Goal: Task Accomplishment & Management: Use online tool/utility

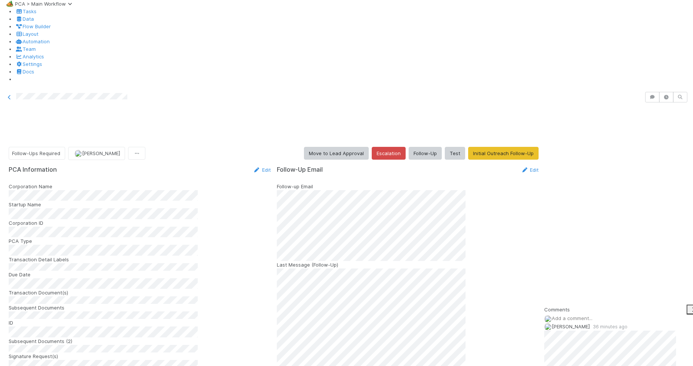
scroll to position [2, 0]
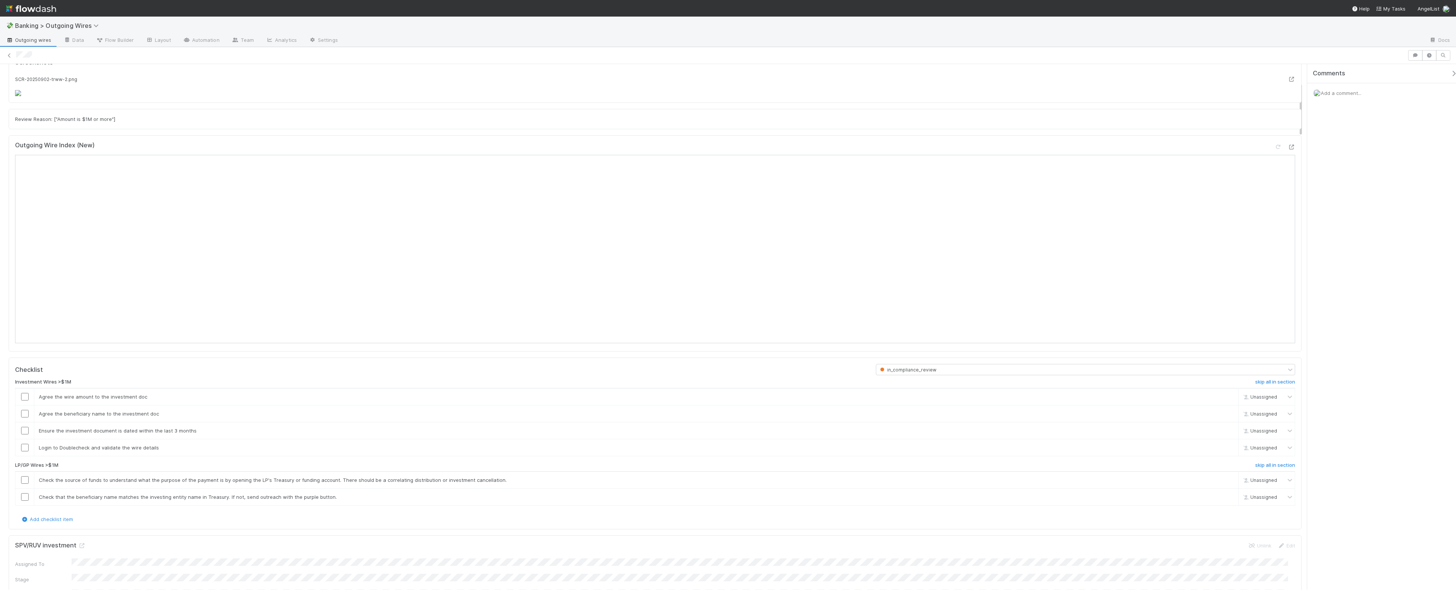
scroll to position [392, 0]
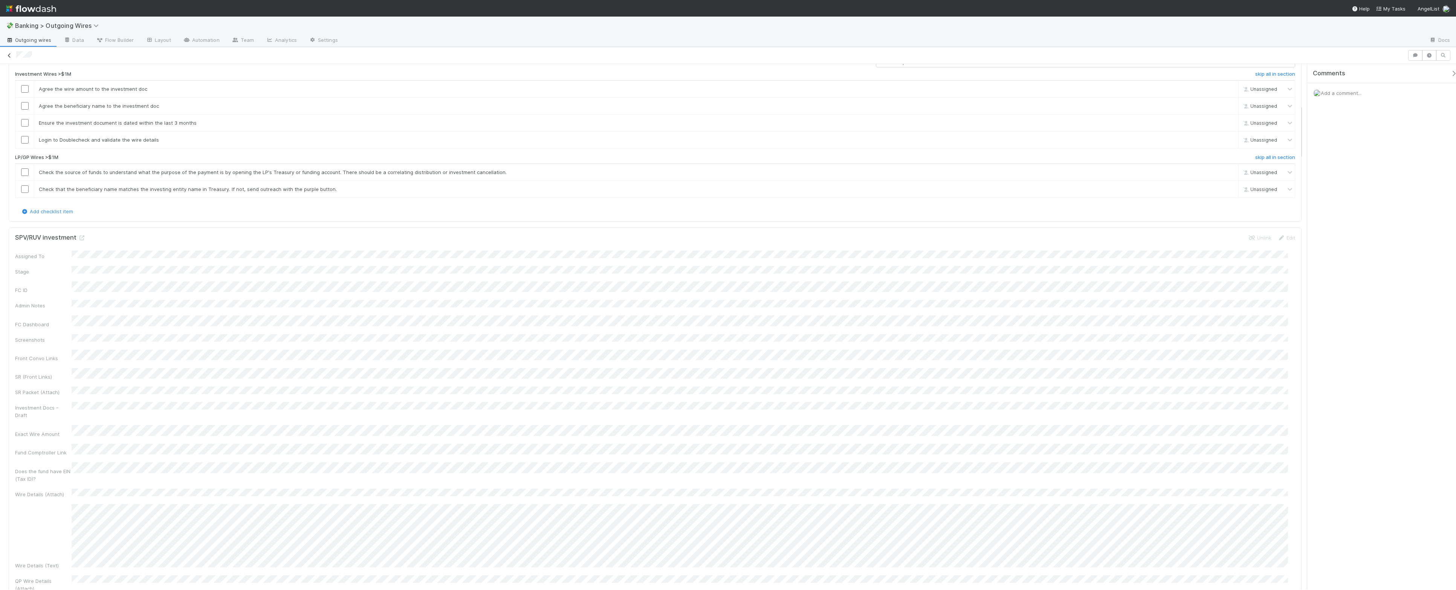
click at [7, 57] on icon at bounding box center [10, 55] width 8 height 5
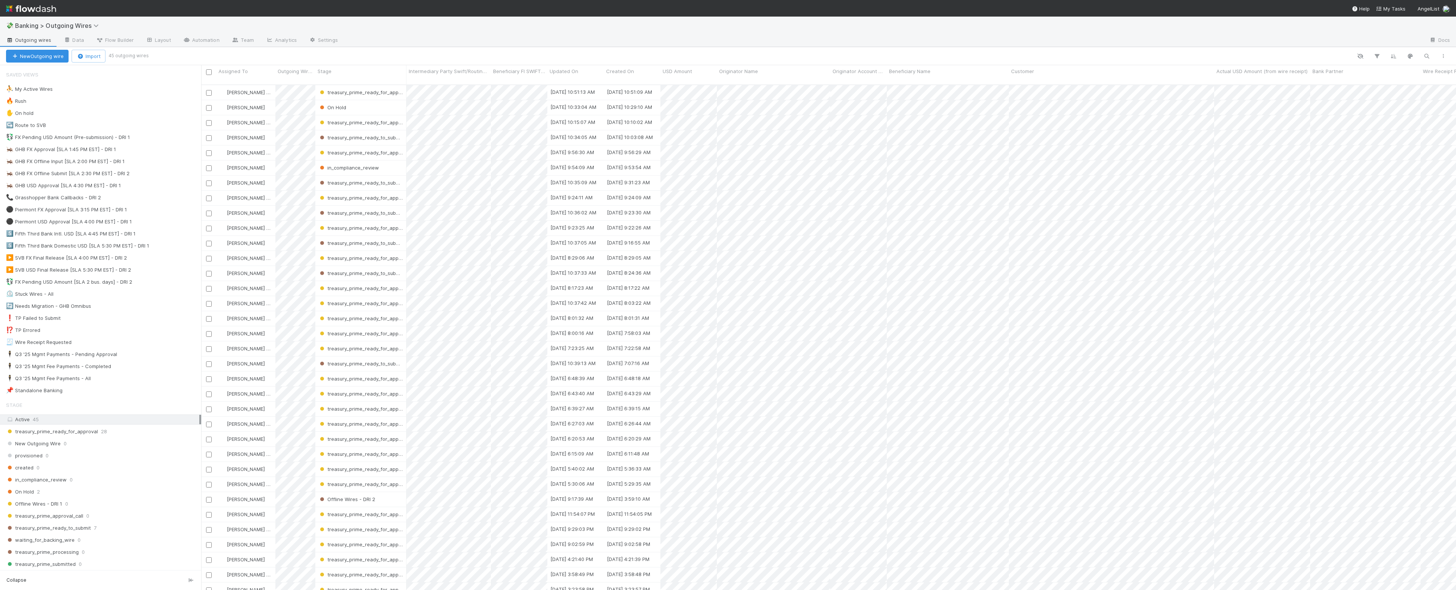
scroll to position [504, 1248]
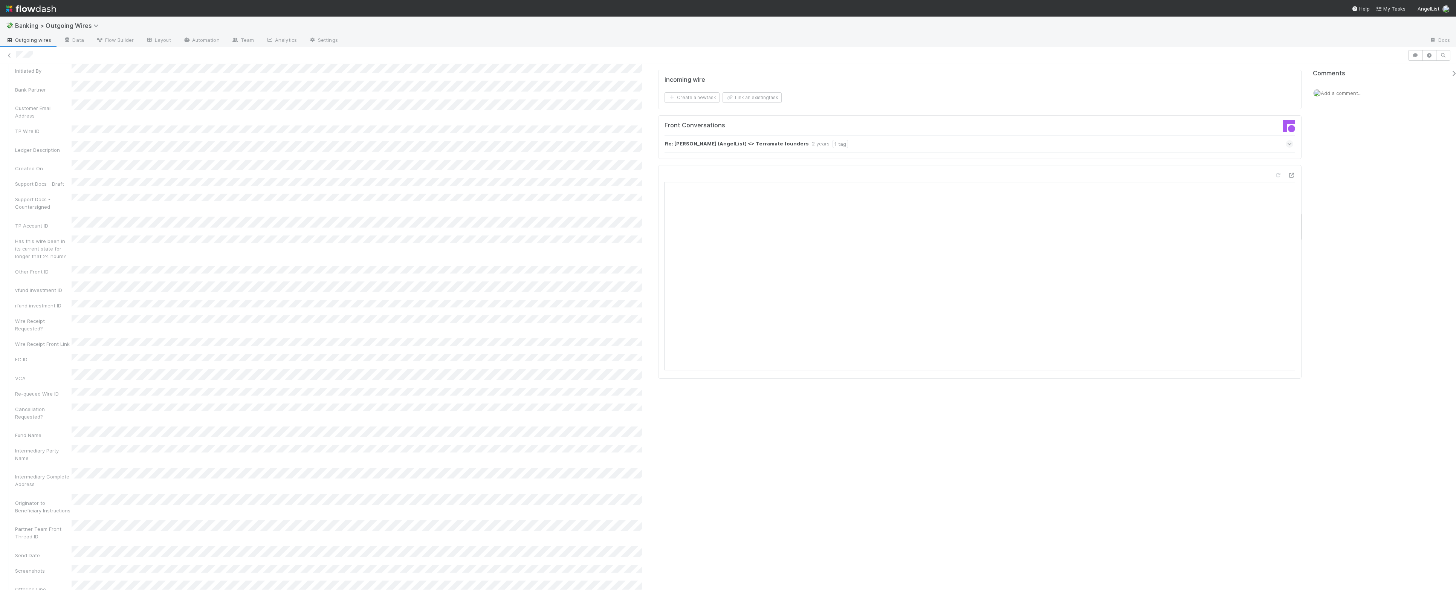
scroll to position [2505, 0]
click at [584, 328] on div "Cancellation Requested?" at bounding box center [330, 336] width 631 height 17
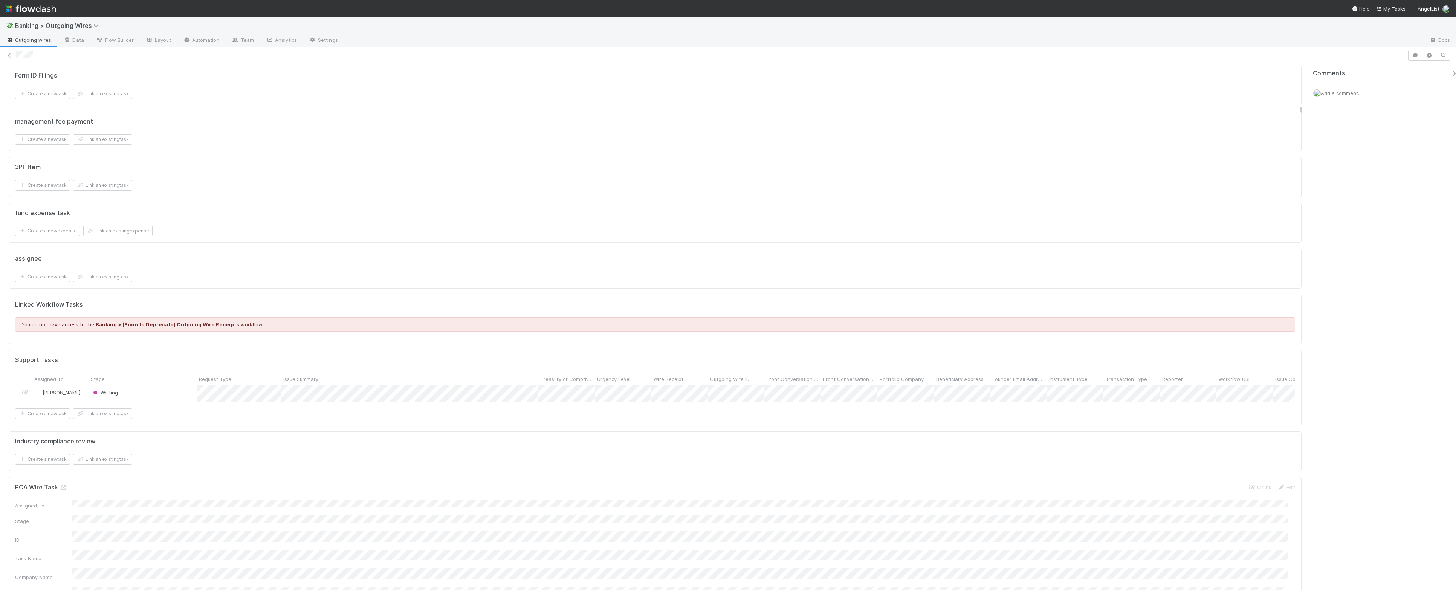
scroll to position [694, 0]
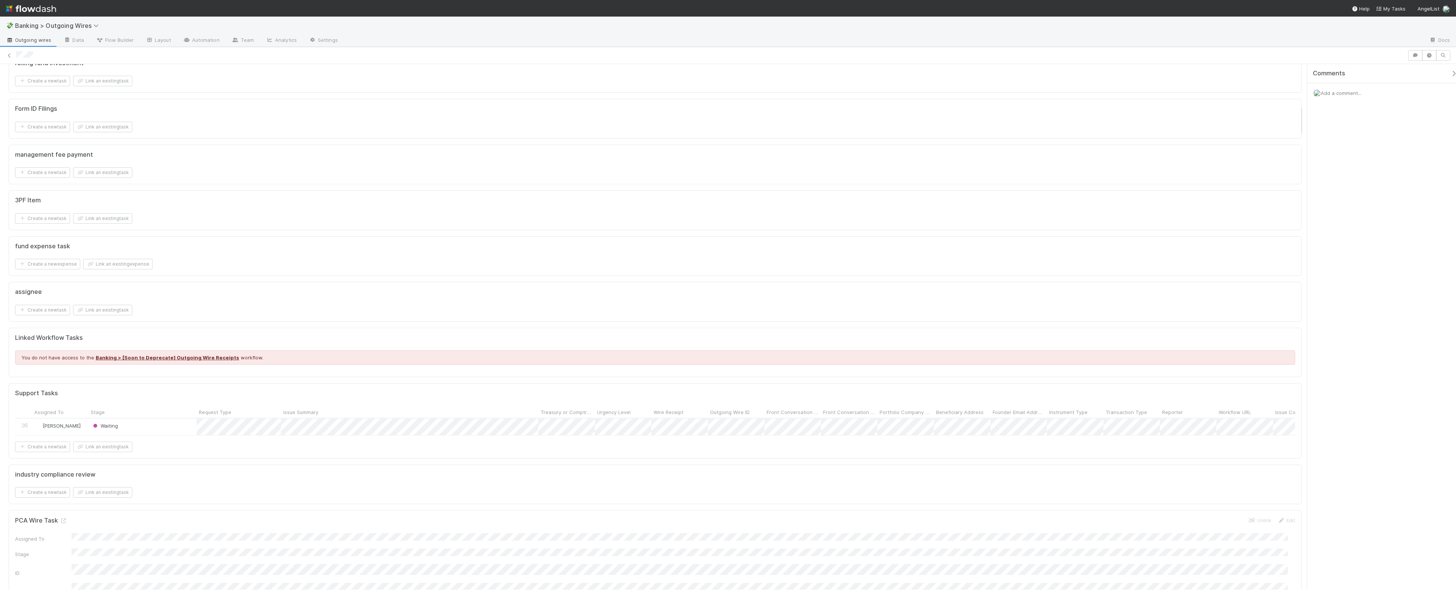
click at [159, 435] on div "Waiting" at bounding box center [143, 426] width 108 height 16
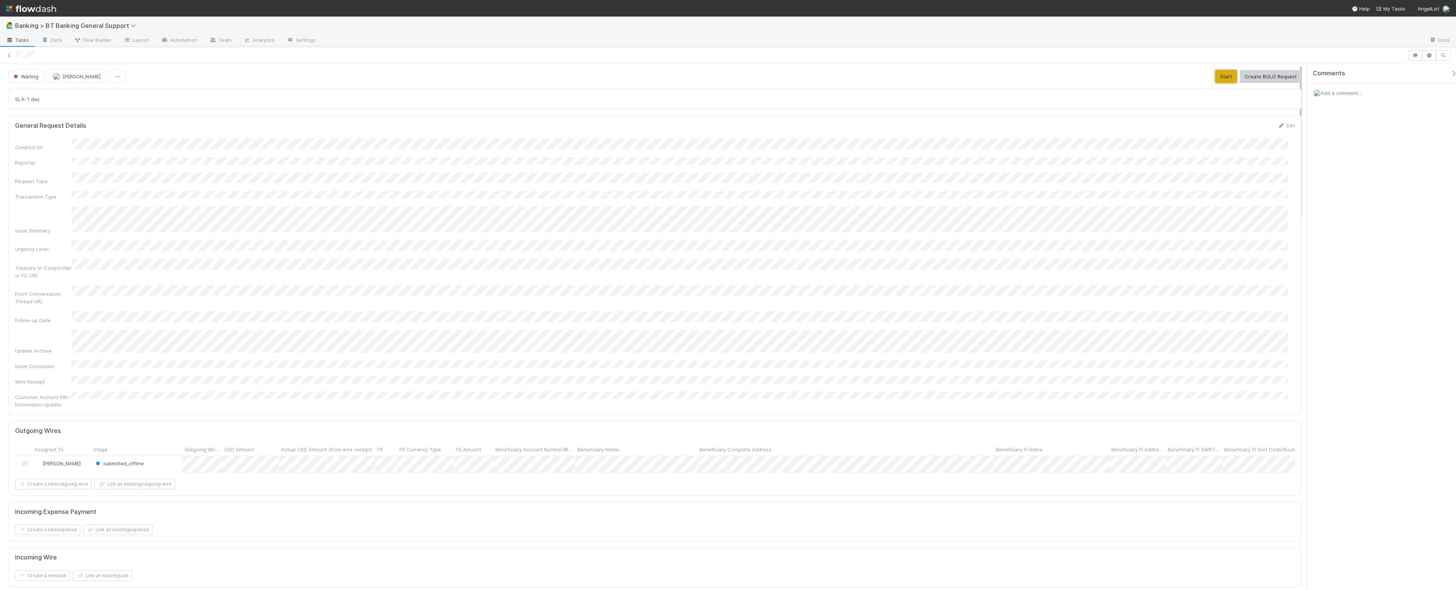
click at [1218, 77] on button "Start" at bounding box center [1225, 76] width 21 height 13
click at [1275, 76] on link "Actions" at bounding box center [1286, 76] width 31 height 13
click at [1259, 92] on button "Finish" at bounding box center [1244, 92] width 119 height 11
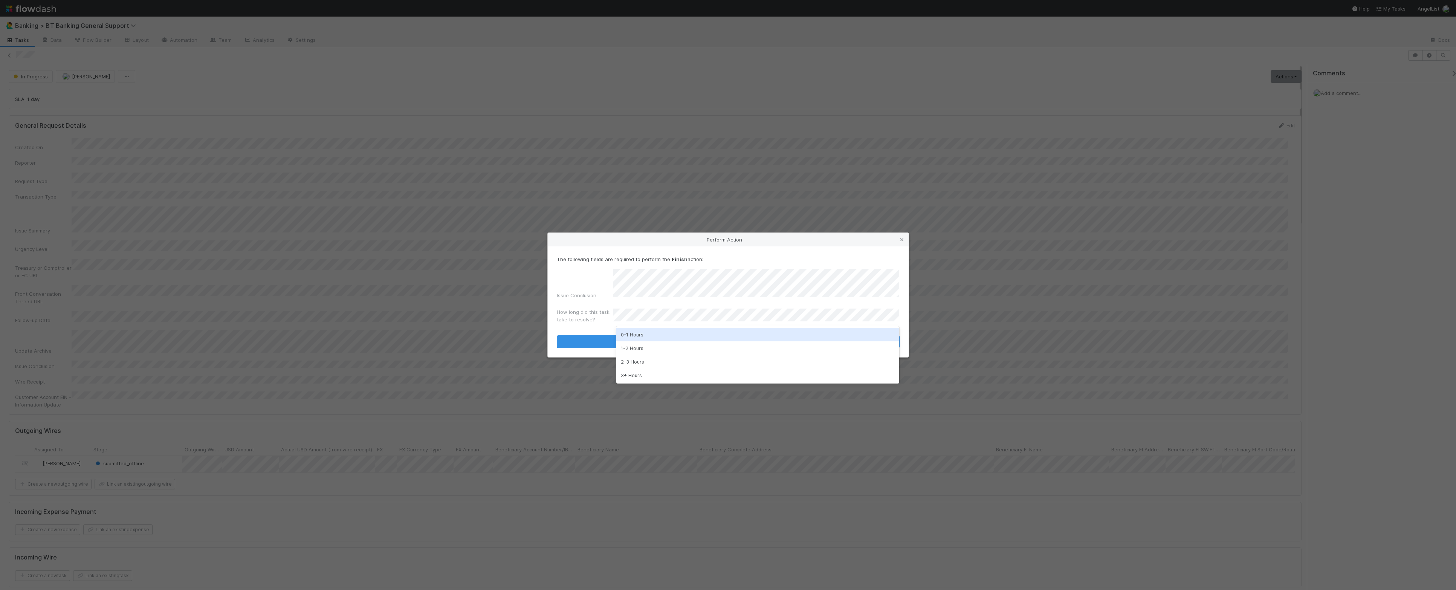
click at [739, 328] on div "0-1 Hours" at bounding box center [757, 335] width 283 height 14
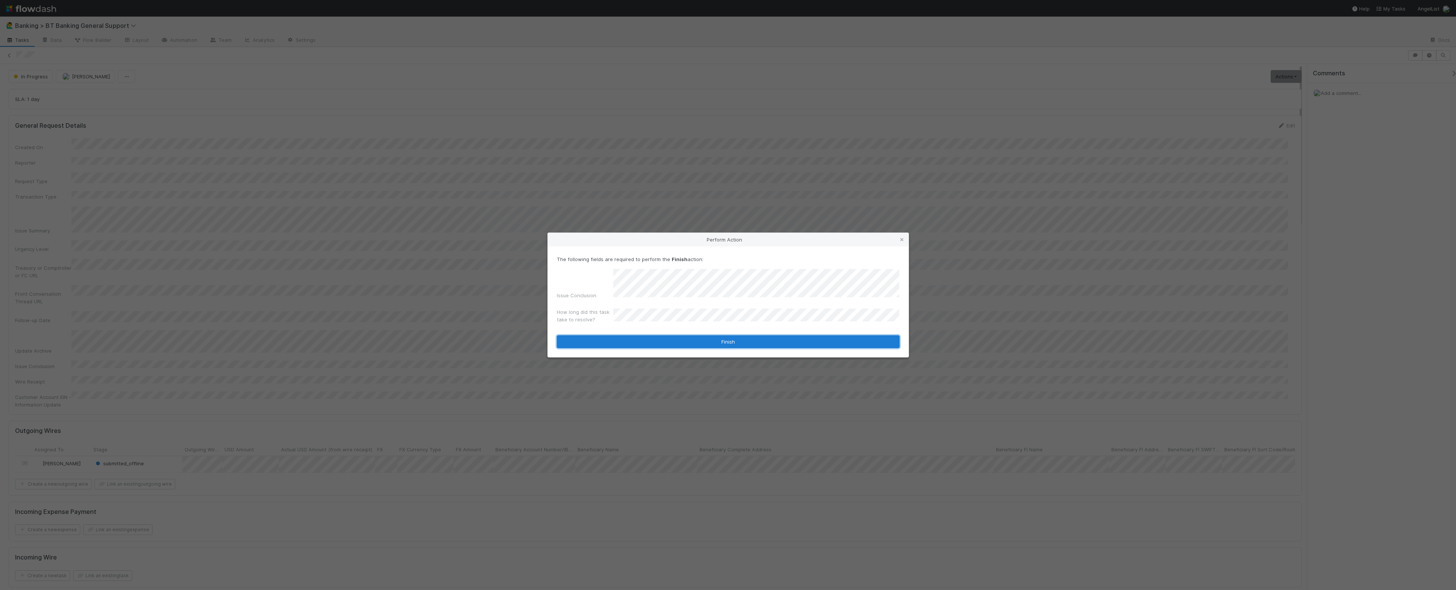
click at [740, 335] on button "Finish" at bounding box center [728, 341] width 343 height 13
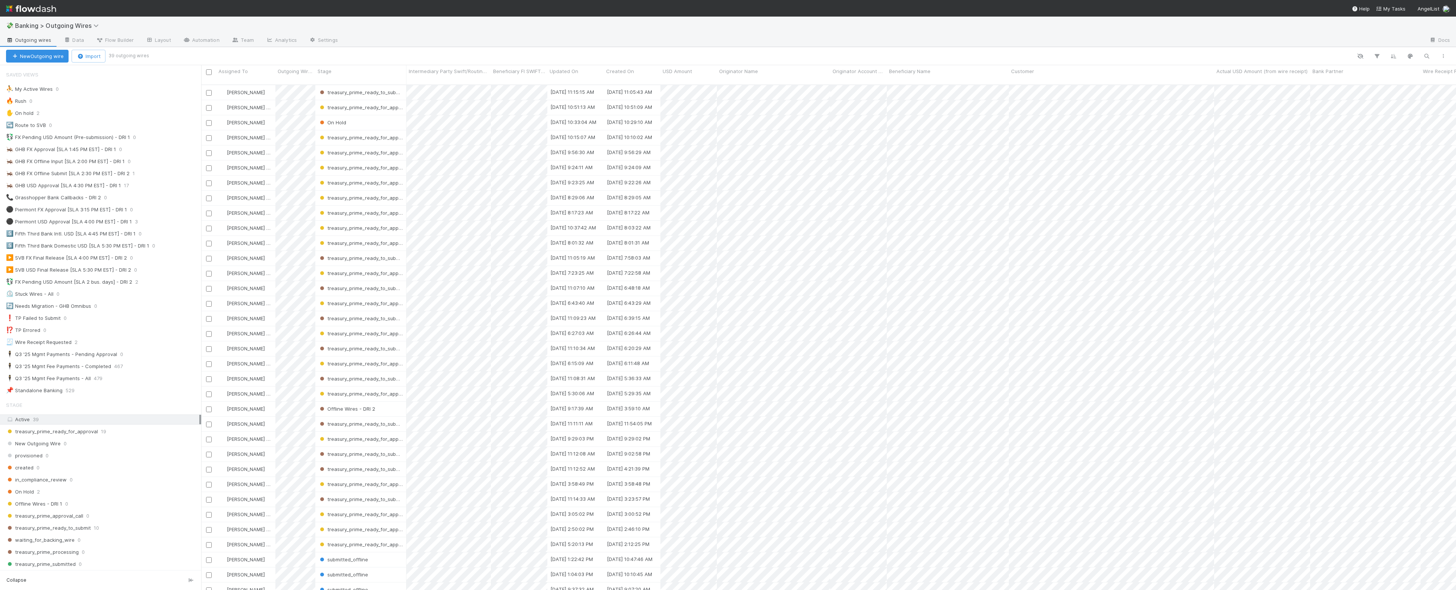
scroll to position [576, 0]
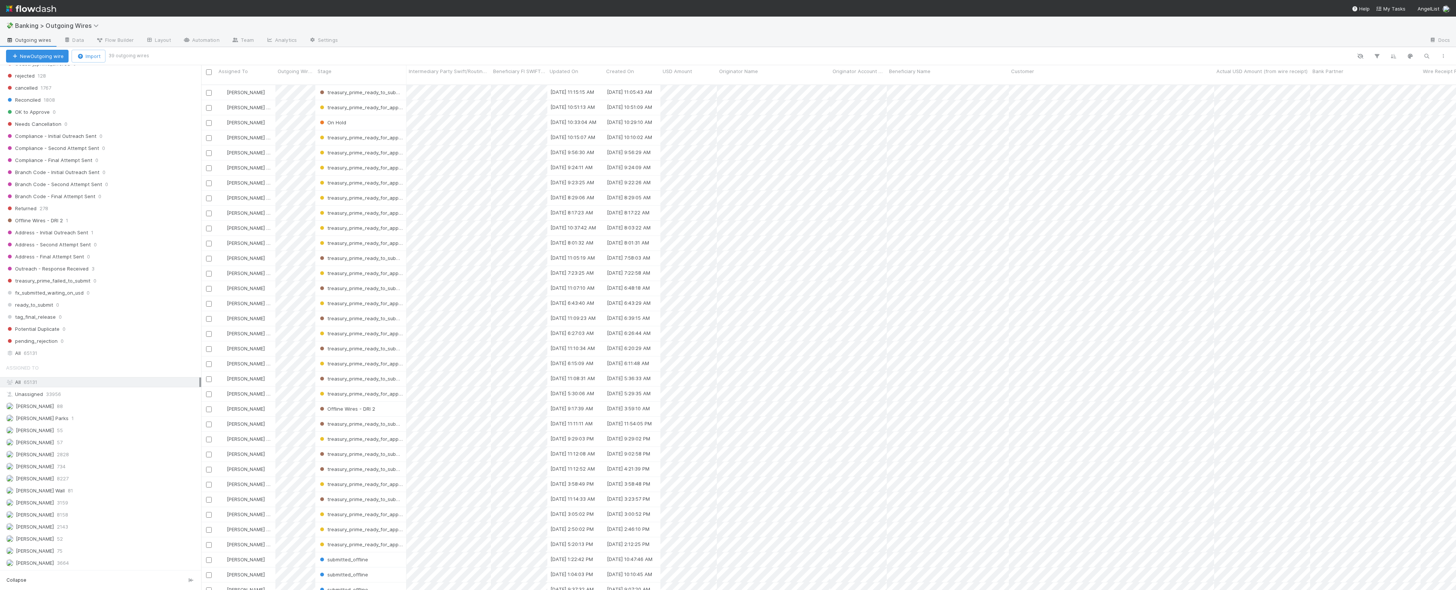
click at [107, 353] on div "All 65131" at bounding box center [102, 352] width 193 height 9
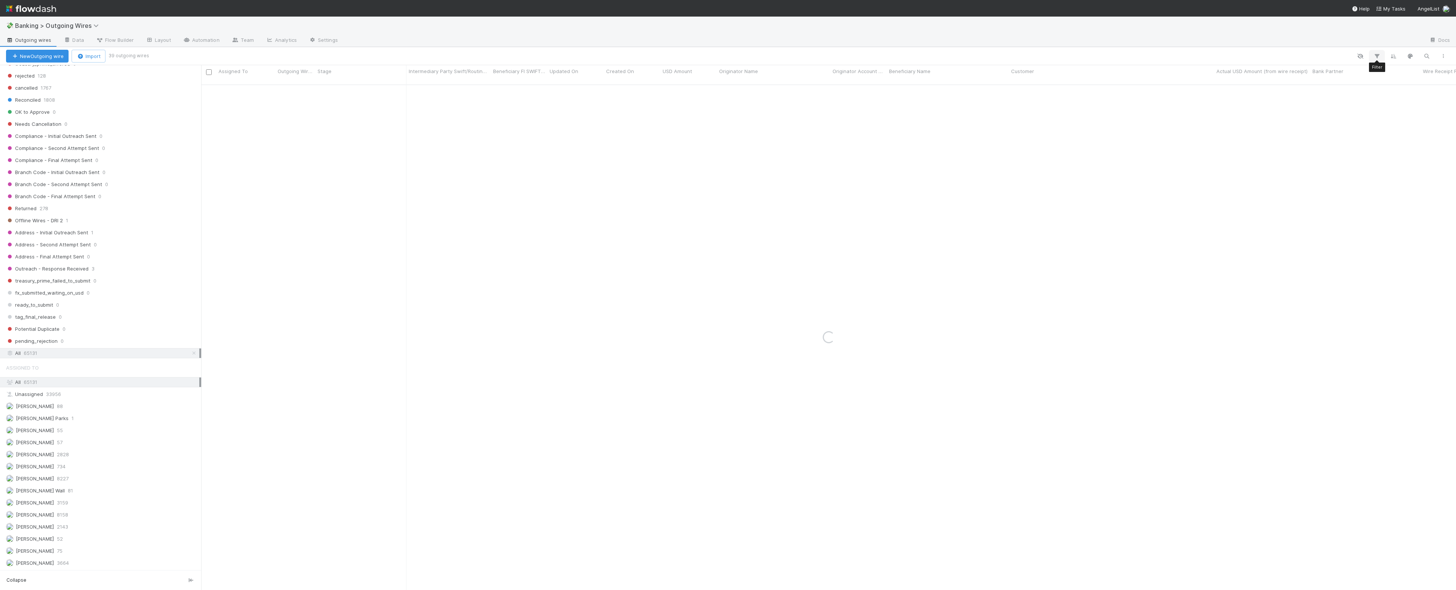
click at [1374, 58] on icon "button" at bounding box center [1377, 56] width 8 height 7
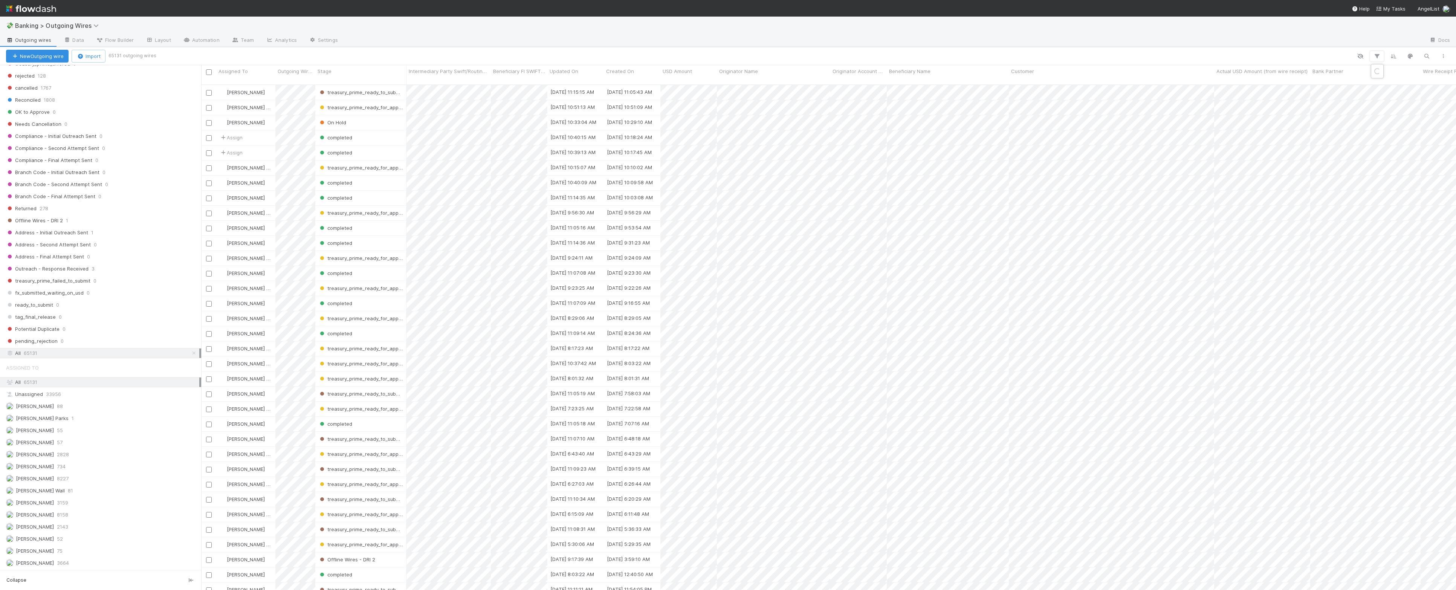
scroll to position [504, 1248]
click at [1288, 78] on button "Add Filter" at bounding box center [1261, 78] width 226 height 11
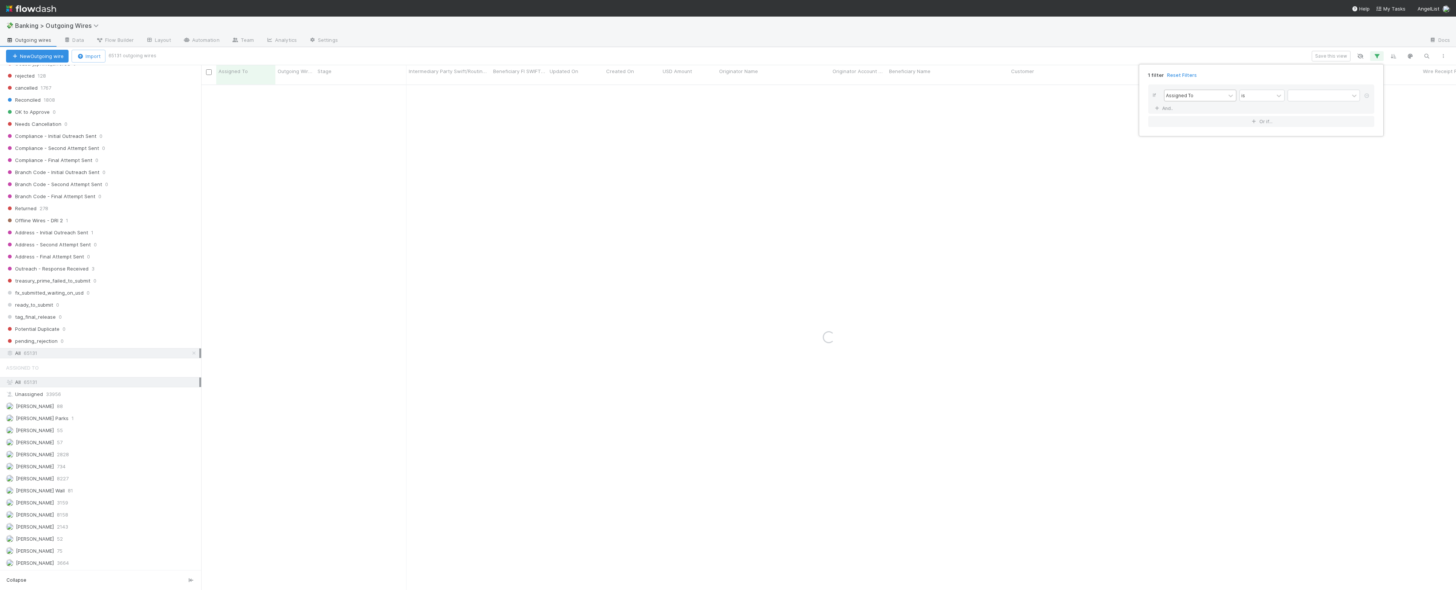
click at [1183, 100] on div "Assigned To" at bounding box center [1194, 95] width 61 height 11
type input "i"
type input "off"
click at [1219, 96] on div "Offering Line" at bounding box center [1194, 95] width 61 height 11
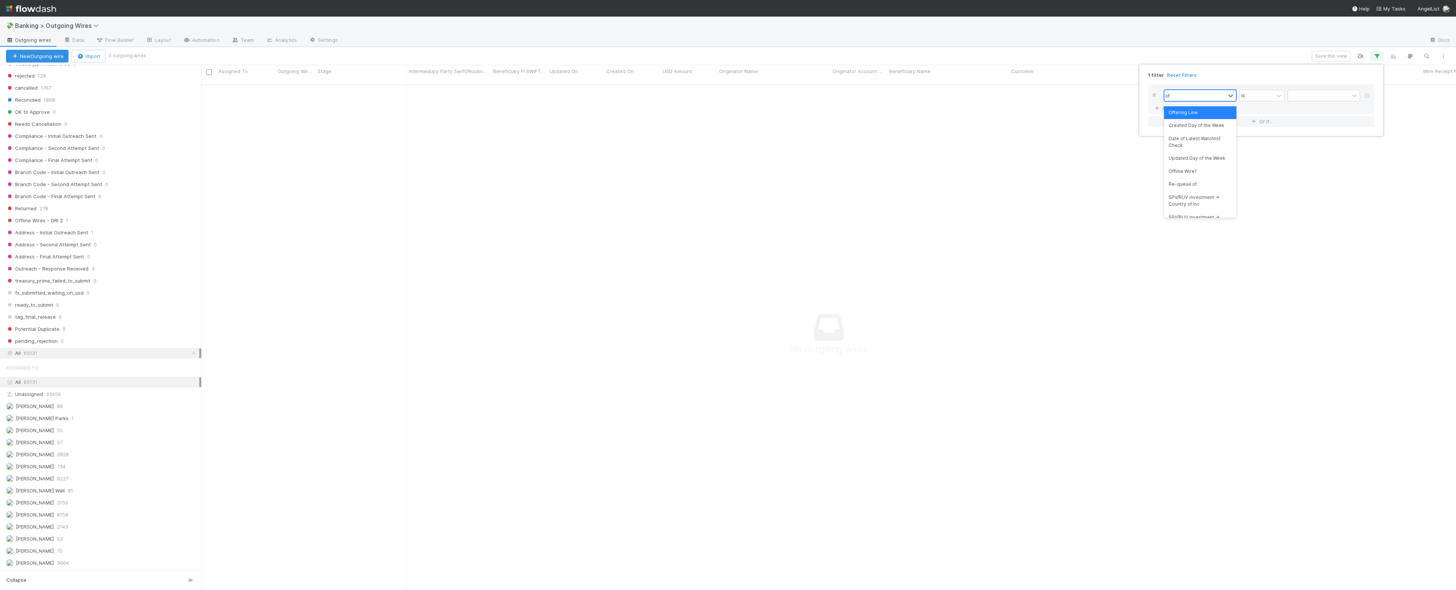
scroll to position [8, 7]
type input "off"
click at [1199, 126] on div "Offline Wire?" at bounding box center [1200, 125] width 72 height 13
click at [1296, 92] on label at bounding box center [1296, 92] width 0 height 0
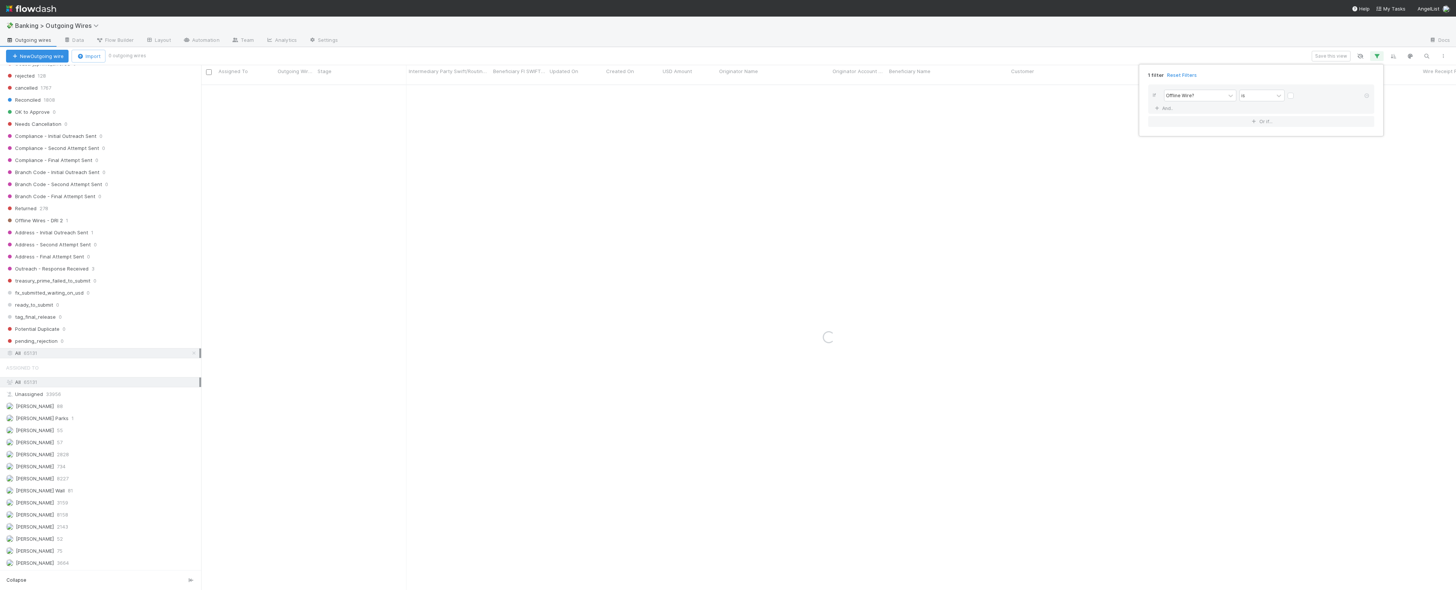
click at [1292, 95] on input "checkbox" at bounding box center [1290, 97] width 6 height 11
checkbox input "true"
click at [1260, 122] on button "Or if..." at bounding box center [1261, 121] width 226 height 11
click at [1201, 130] on div "Assigned To" at bounding box center [1194, 127] width 61 height 11
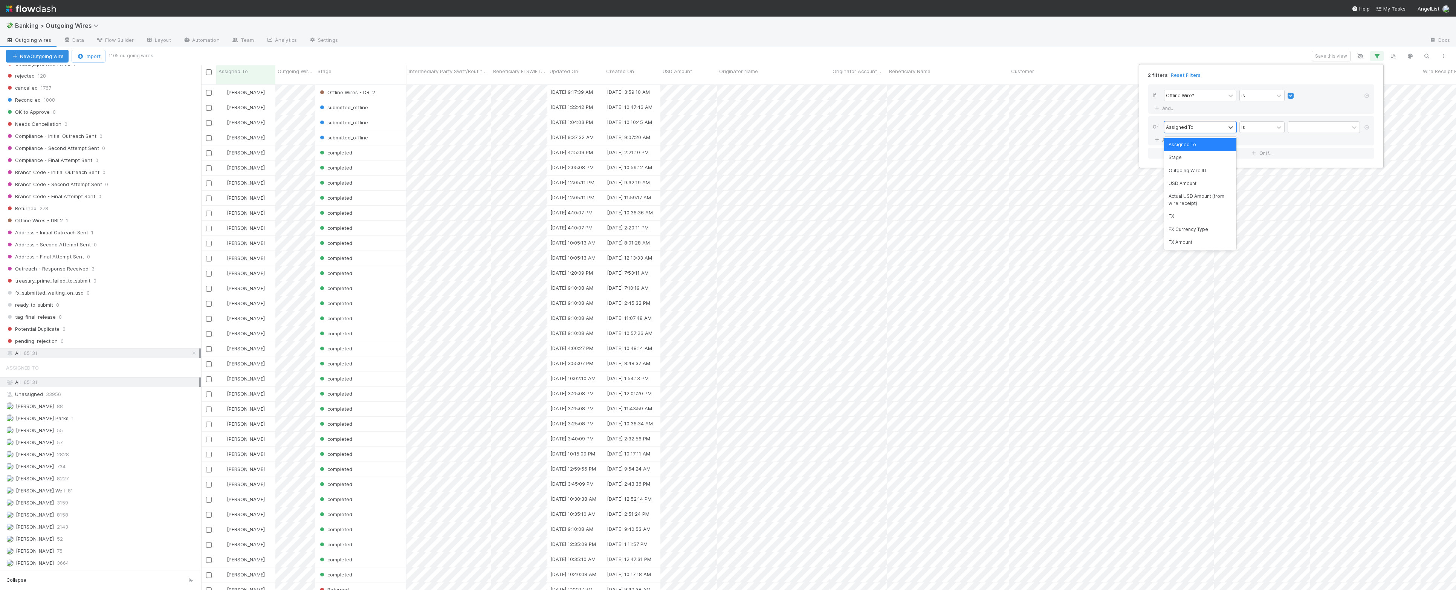
scroll to position [504, 1248]
type input "fx"
click at [1192, 139] on div "FX" at bounding box center [1200, 144] width 72 height 13
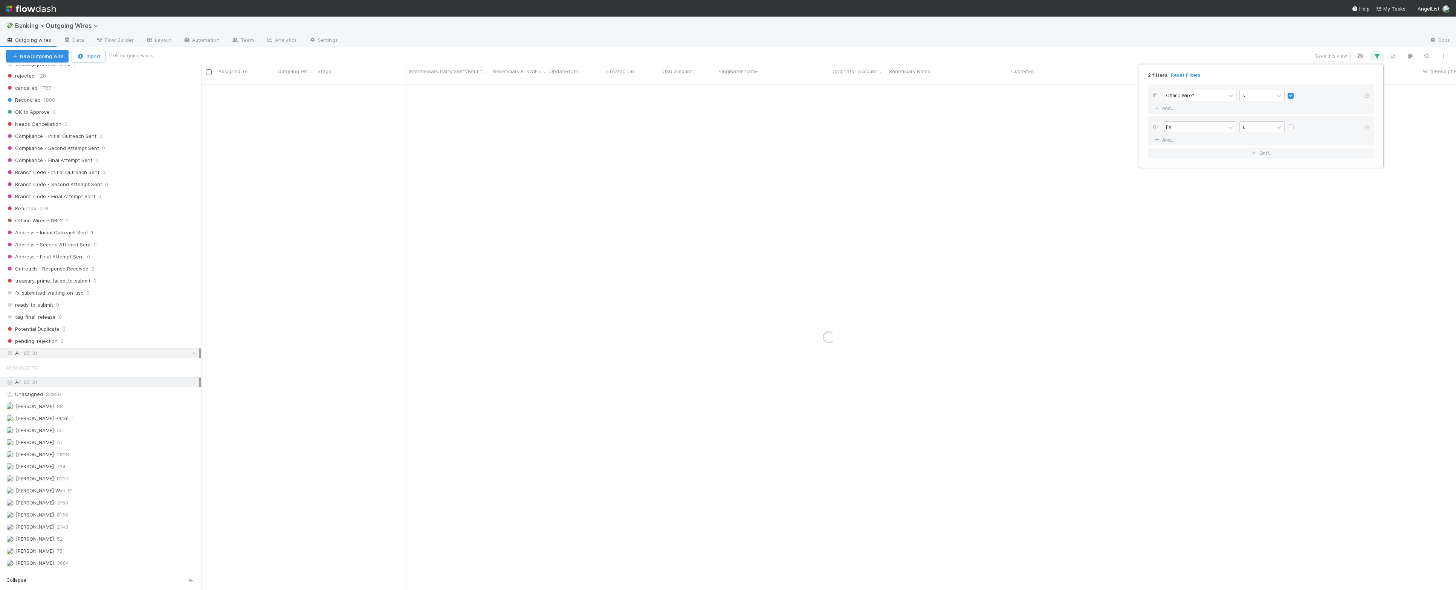
click at [1176, 43] on div "2 filters Reset Filters If Offline Wire? is And.. Or FX is And.. Or if..." at bounding box center [728, 295] width 1456 height 590
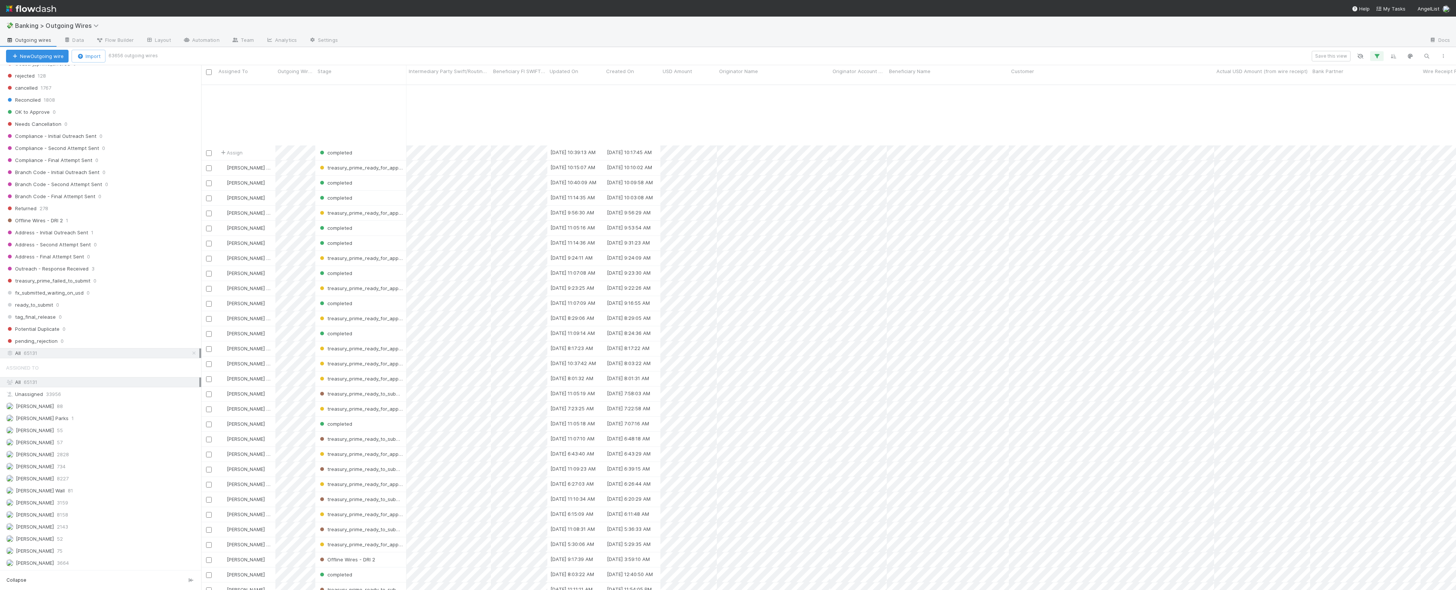
scroll to position [80, 0]
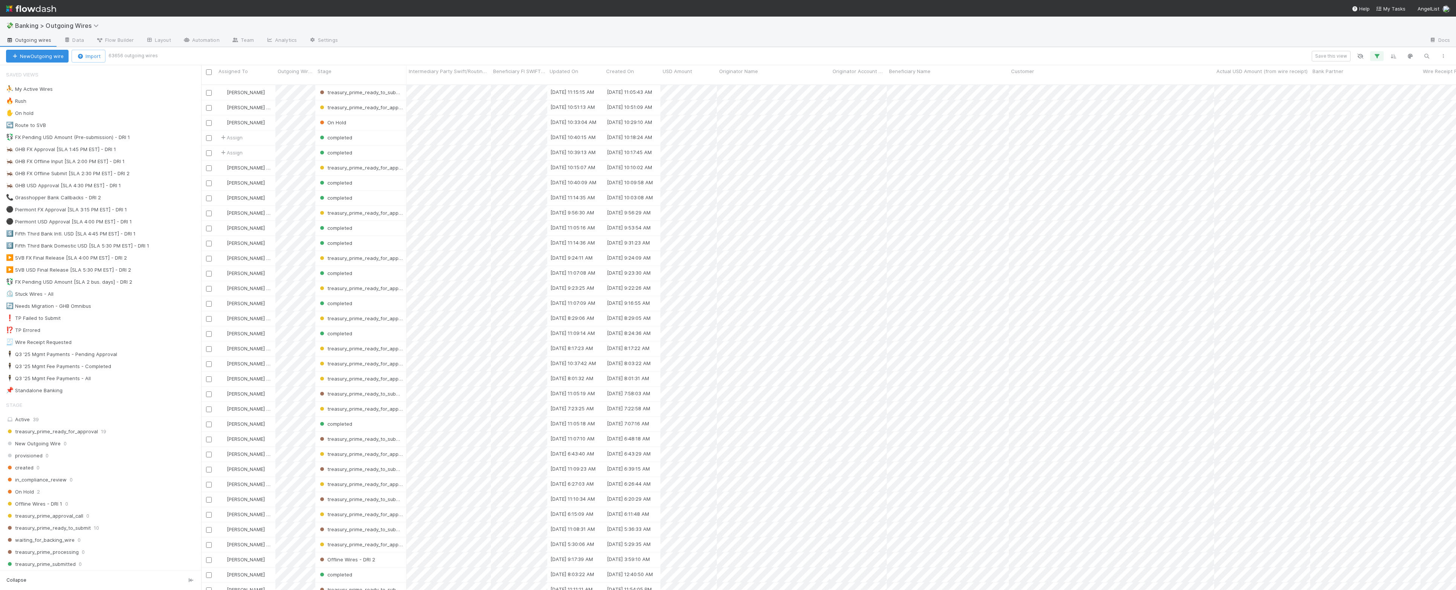
scroll to position [504, 1248]
click at [1375, 54] on icon "button" at bounding box center [1377, 56] width 8 height 7
click at [1216, 50] on div "2 filters Reset Filters If Offline Wire? is And.. Or FX is And.. Or if..." at bounding box center [728, 295] width 1456 height 590
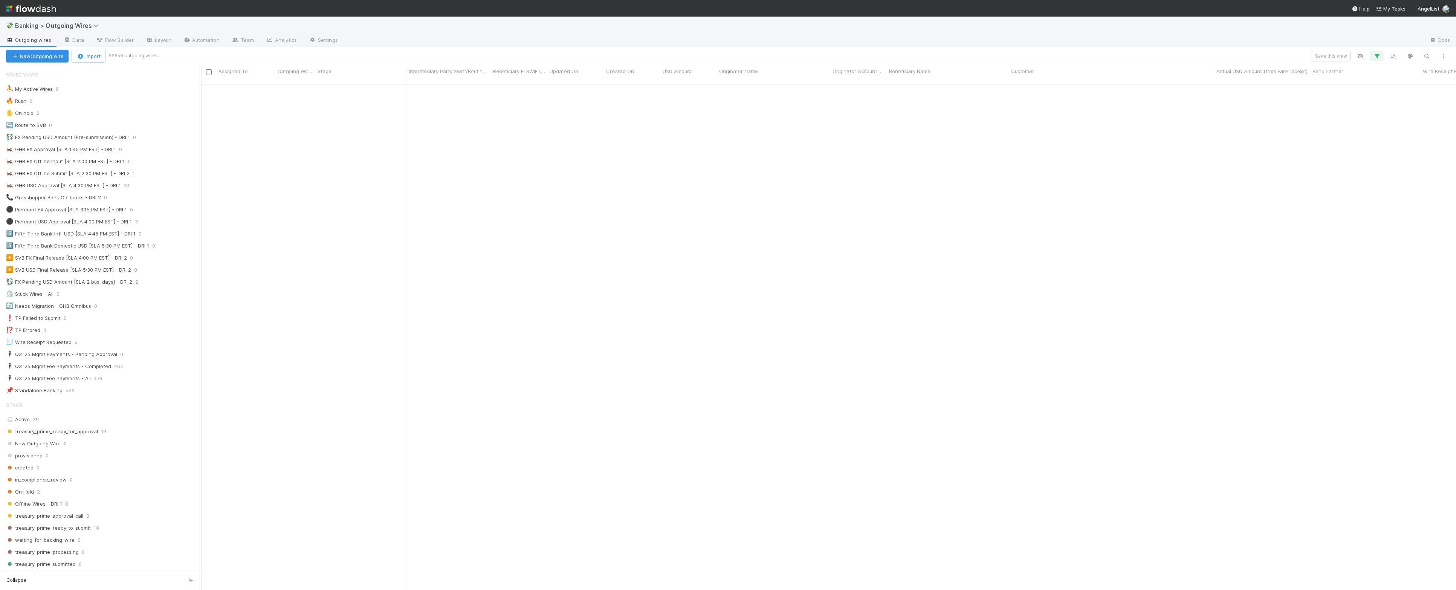
scroll to position [739, 0]
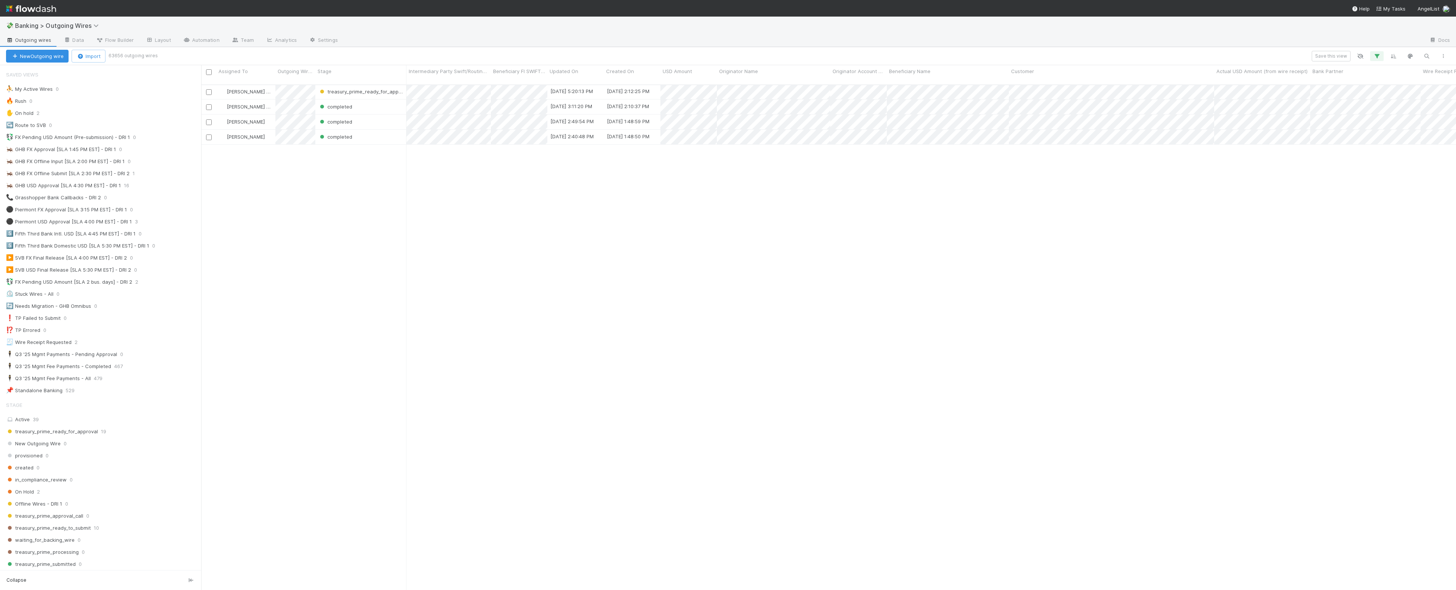
click at [1371, 53] on button "button" at bounding box center [1377, 56] width 14 height 10
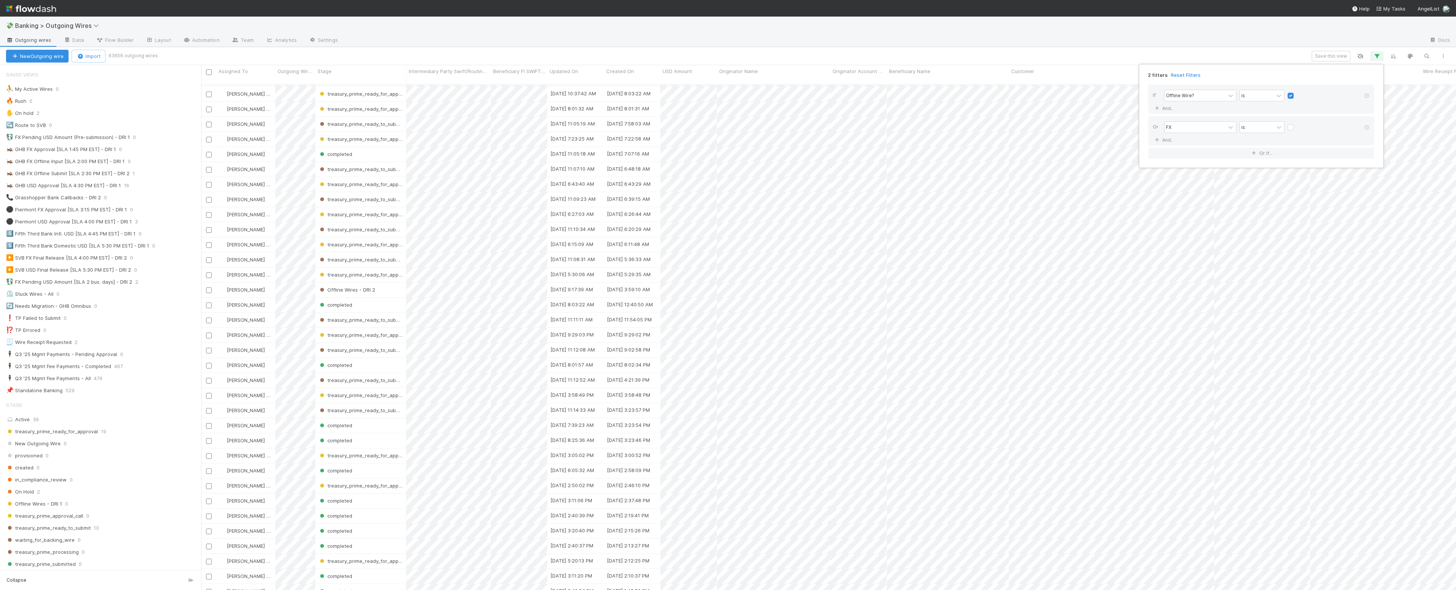
click at [1272, 53] on div "2 filters Reset Filters If Offline Wire? is And.. Or FX is And.. Or if..." at bounding box center [728, 295] width 1456 height 590
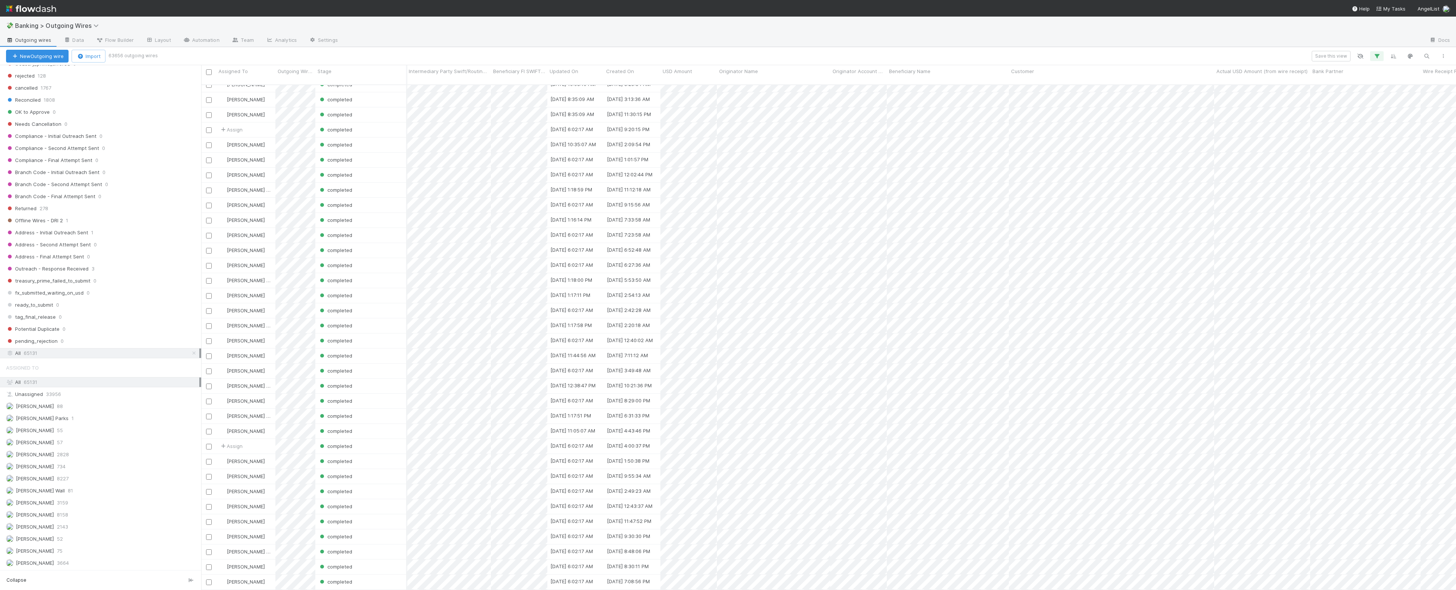
scroll to position [0, 470]
click at [1424, 57] on icon "button" at bounding box center [1427, 56] width 8 height 7
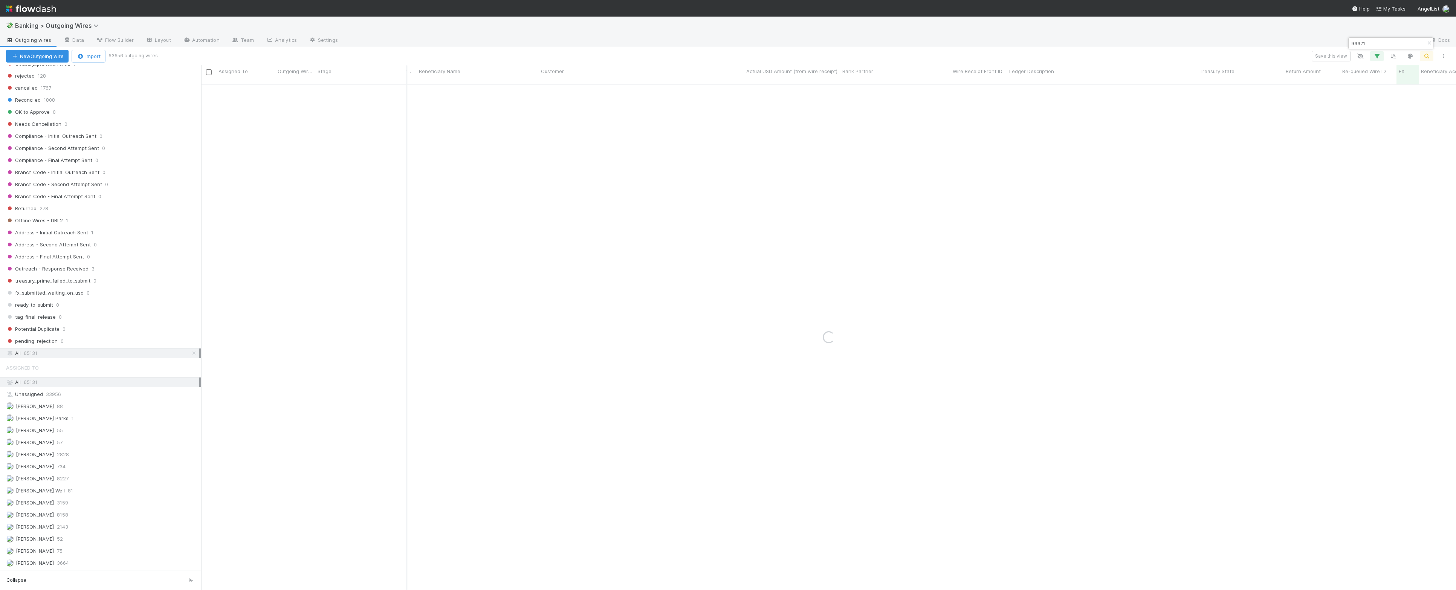
type input "93321"
click at [1369, 57] on div "Save this view" at bounding box center [803, 56] width 1295 height 11
click at [1376, 56] on icon "button" at bounding box center [1377, 56] width 8 height 7
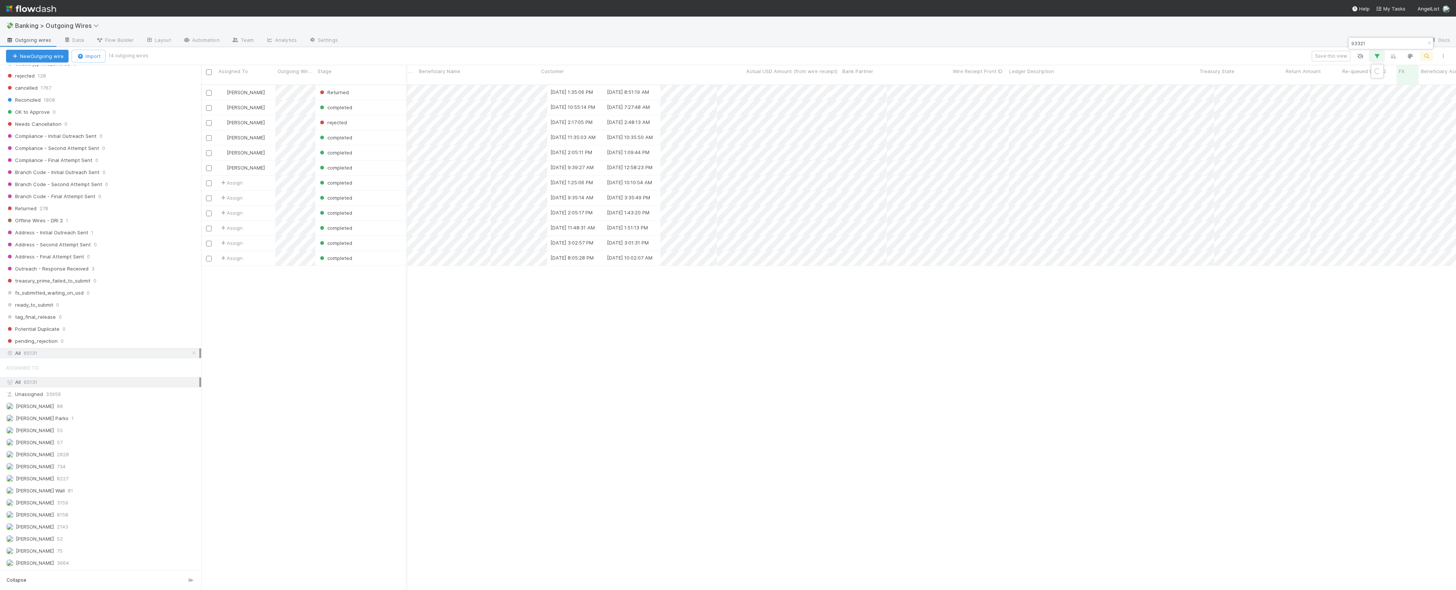
scroll to position [504, 1248]
click at [1298, 36] on div "Loading..." at bounding box center [728, 295] width 1456 height 590
click at [1378, 56] on icon "button" at bounding box center [1377, 56] width 8 height 7
click at [1366, 128] on icon at bounding box center [1367, 127] width 8 height 5
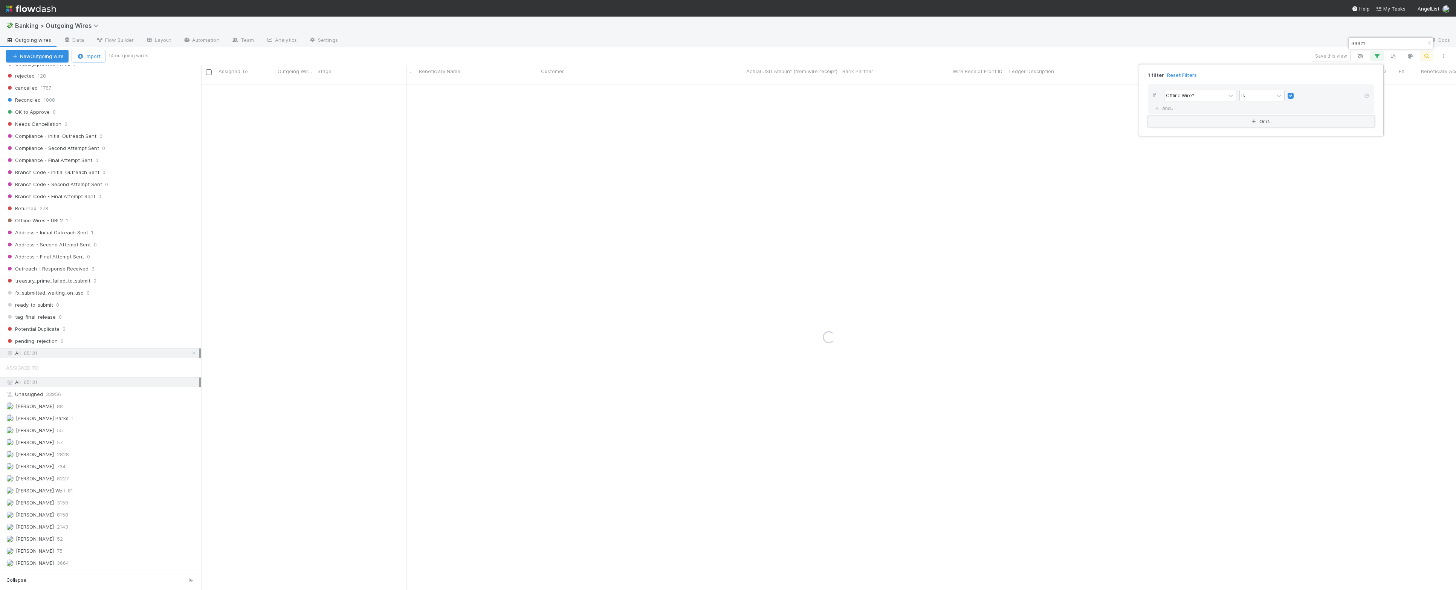
click at [1222, 126] on button "Or if..." at bounding box center [1261, 121] width 226 height 11
click at [1193, 133] on div "Assigned To" at bounding box center [1194, 127] width 61 height 11
type input "fx"
click at [1198, 148] on div "FX" at bounding box center [1200, 144] width 72 height 13
click at [1177, 153] on button "Or if..." at bounding box center [1261, 153] width 226 height 11
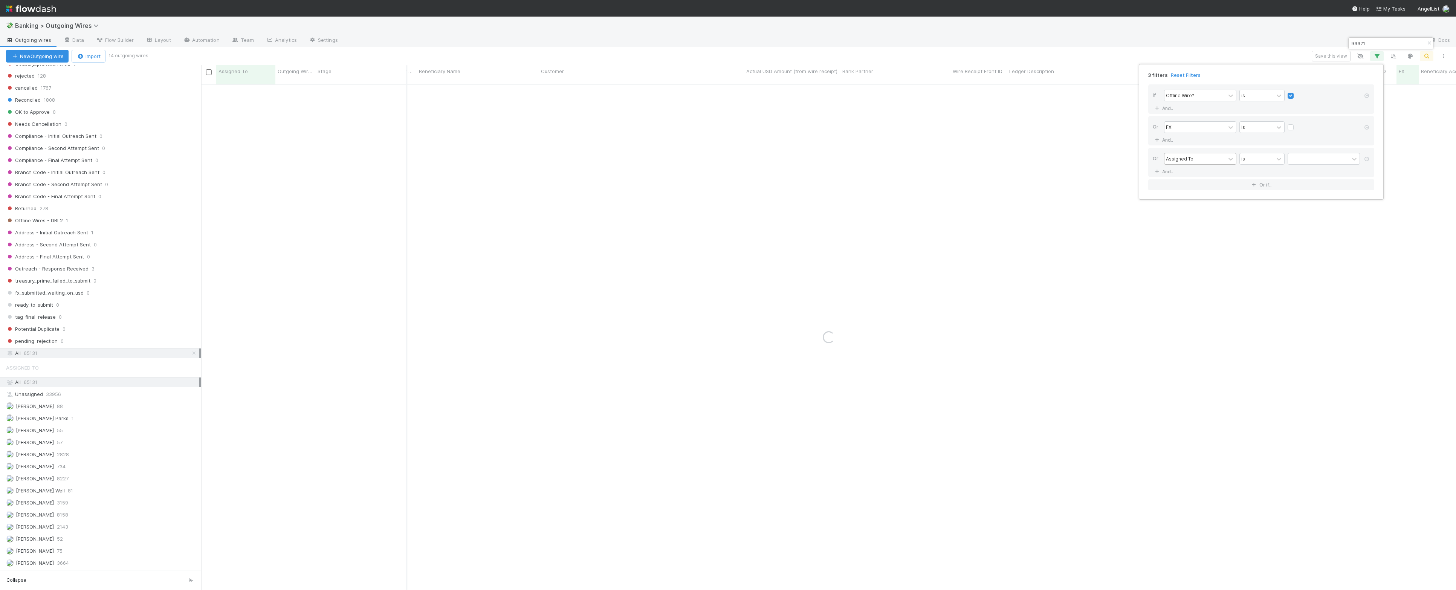
click at [1174, 158] on div "Assigned To" at bounding box center [1179, 158] width 27 height 7
drag, startPoint x: 1366, startPoint y: 157, endPoint x: 1371, endPoint y: 140, distance: 17.2
click at [1367, 157] on icon at bounding box center [1367, 159] width 8 height 5
click at [1370, 125] on link at bounding box center [1367, 127] width 8 height 7
click at [1171, 108] on link "And.." at bounding box center [1165, 108] width 24 height 11
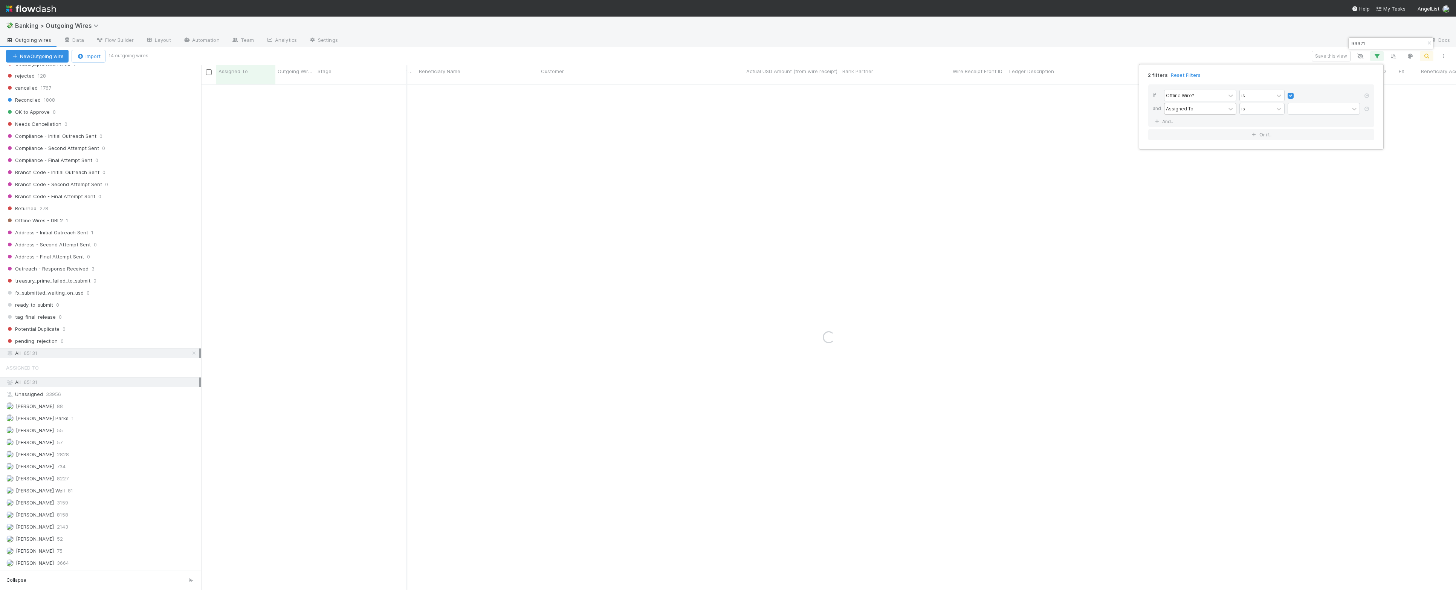
click at [1186, 111] on div "Assigned To" at bounding box center [1179, 108] width 27 height 7
type input "fx"
click at [1185, 123] on div "FX" at bounding box center [1200, 125] width 72 height 13
click at [1167, 121] on link "And.." at bounding box center [1165, 121] width 24 height 11
click at [1196, 126] on div "Assigned To" at bounding box center [1194, 121] width 61 height 11
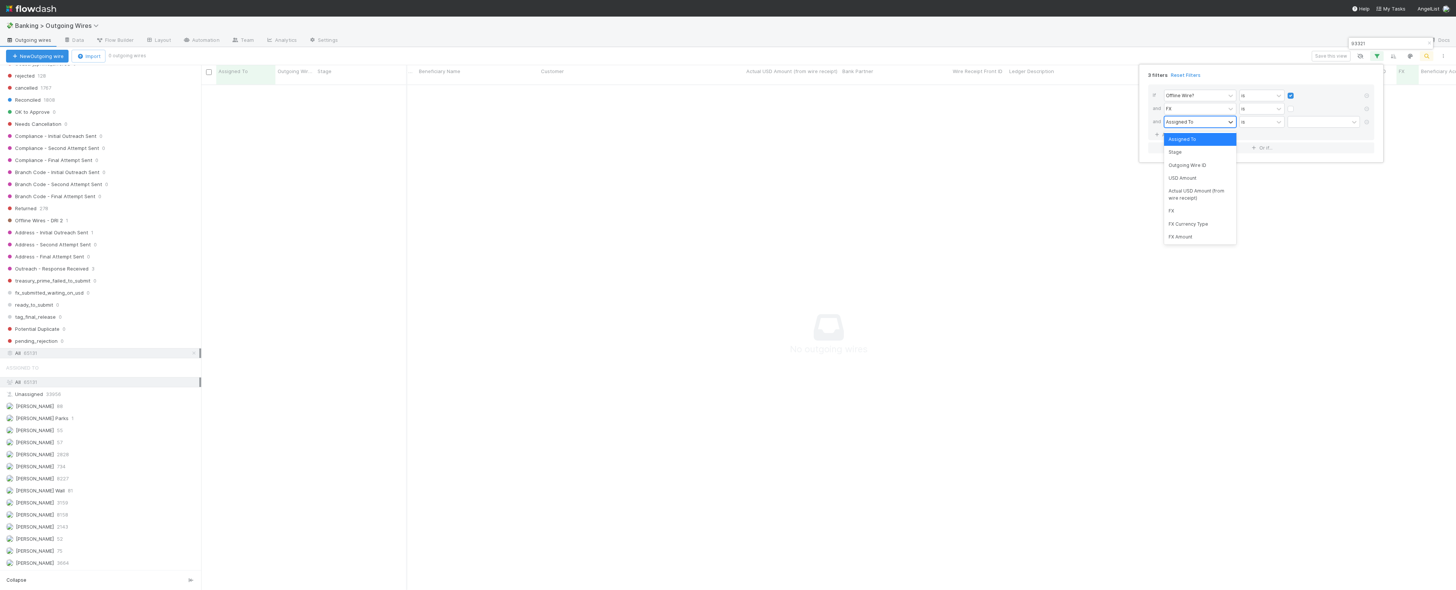
scroll to position [497, 1240]
type input "p"
type input "bank"
drag, startPoint x: 1193, startPoint y: 138, endPoint x: 1229, endPoint y: 131, distance: 37.1
click at [1193, 138] on div "Bank Partner" at bounding box center [1200, 139] width 72 height 13
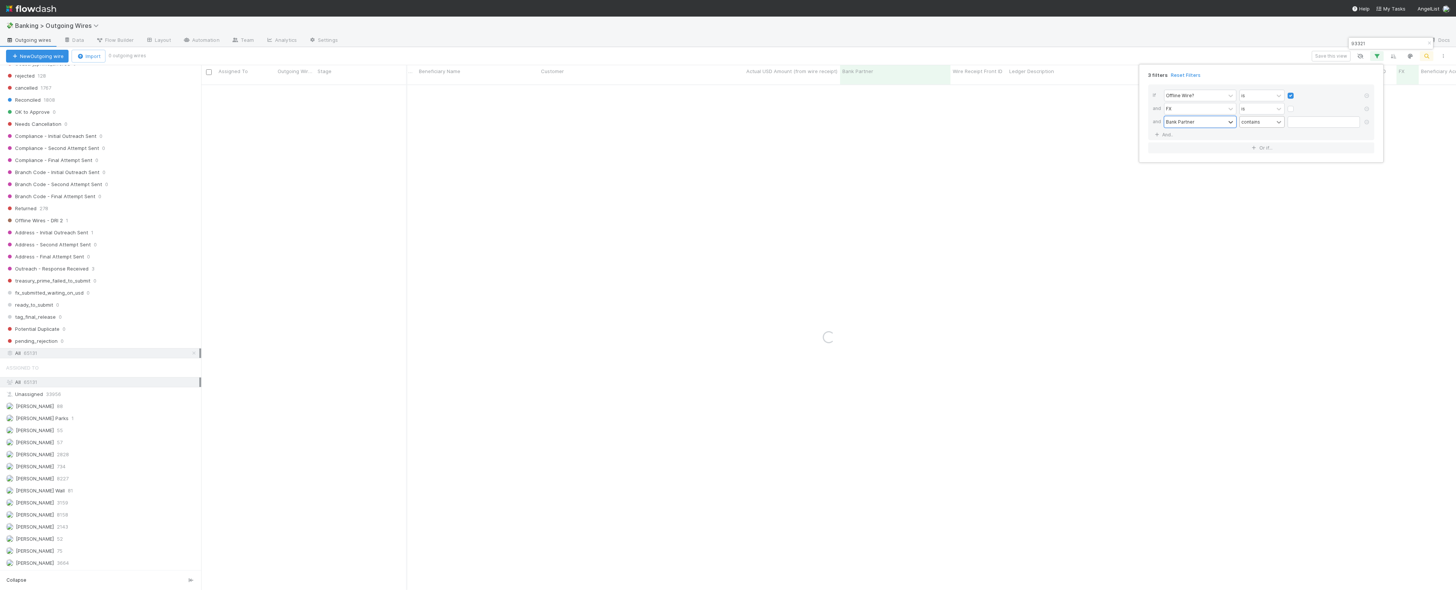
click at [1275, 124] on icon at bounding box center [1279, 122] width 8 height 8
click at [1270, 156] on div "does not contain" at bounding box center [1261, 156] width 45 height 20
click at [1314, 124] on input "text" at bounding box center [1323, 121] width 72 height 11
type input "management"
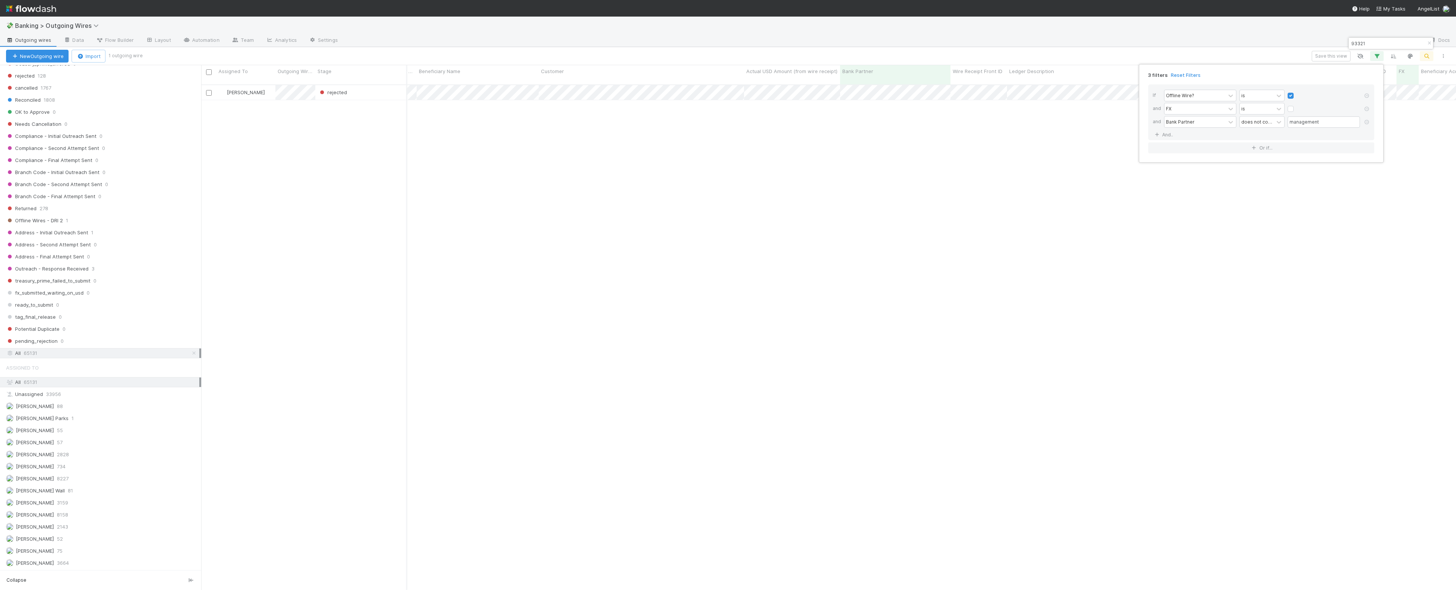
click at [1408, 44] on div "3 filters Reset Filters If Offline Wire? is and FX is and Bank Partner does not…" at bounding box center [728, 295] width 1456 height 590
click at [1428, 44] on icon "button" at bounding box center [1429, 43] width 8 height 5
click at [1374, 55] on icon "button" at bounding box center [1377, 56] width 8 height 7
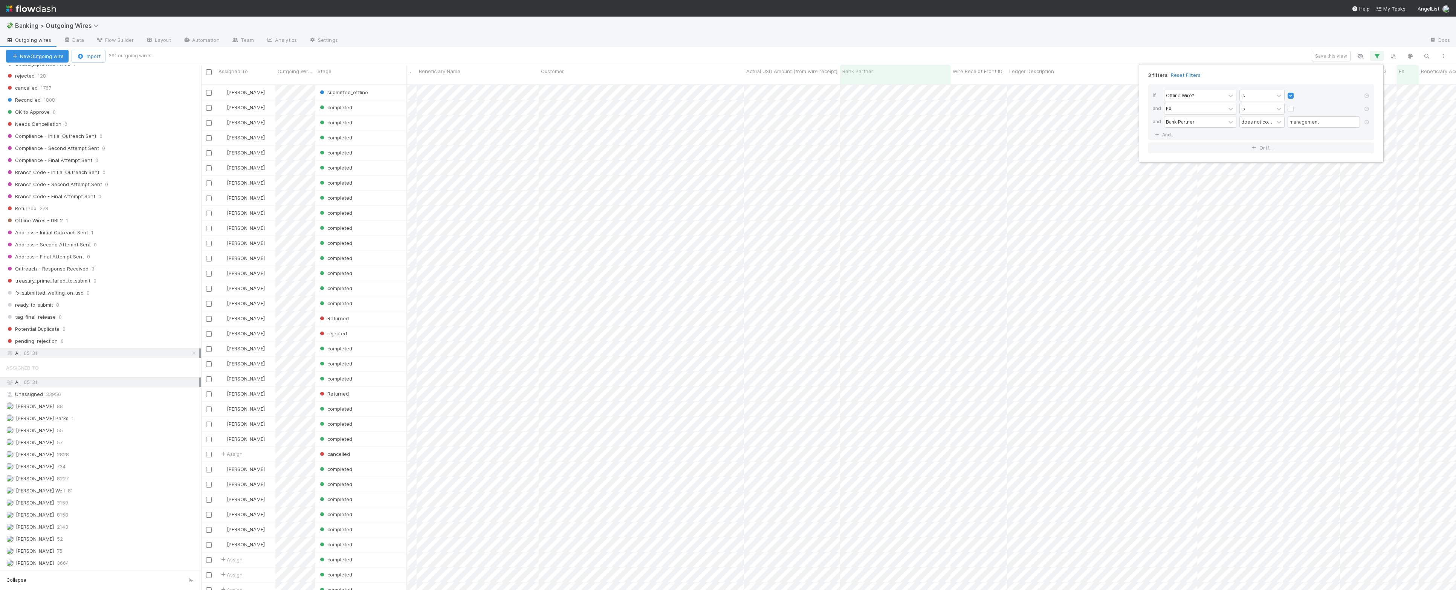
click at [1339, 169] on div "3 filters Reset Filters If Offline Wire? is and FX is and Bank Partner does not…" at bounding box center [728, 295] width 1456 height 590
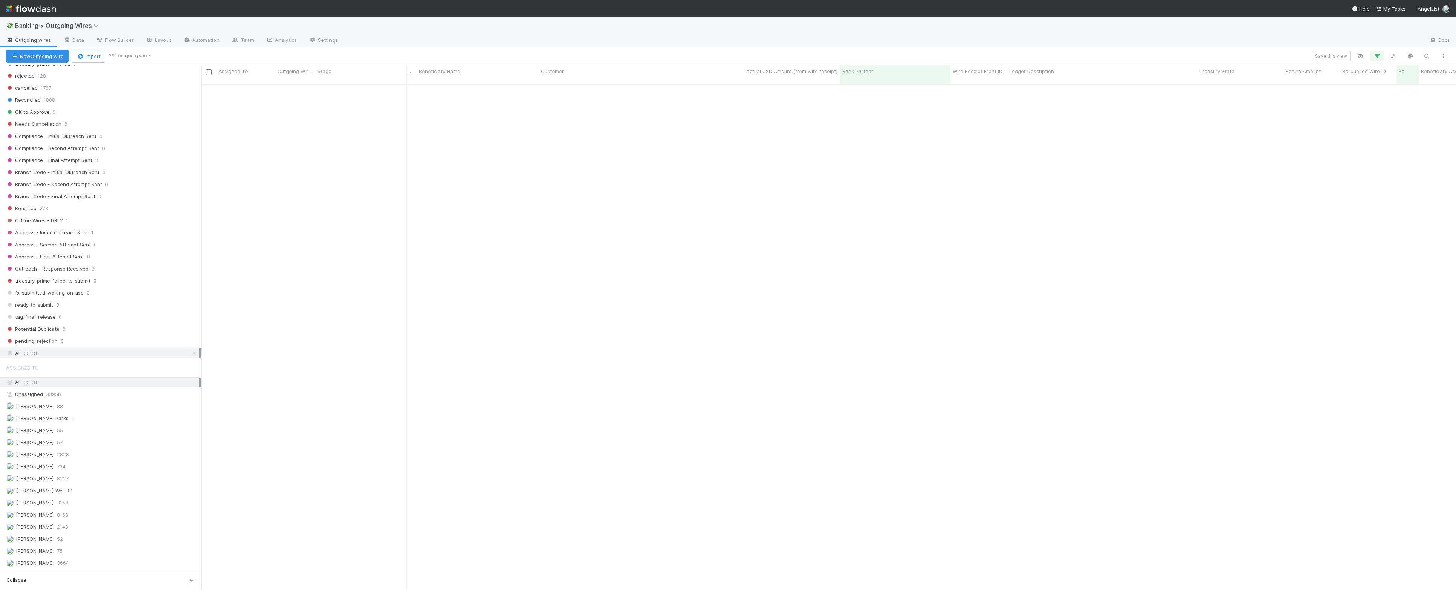
scroll to position [569, 470]
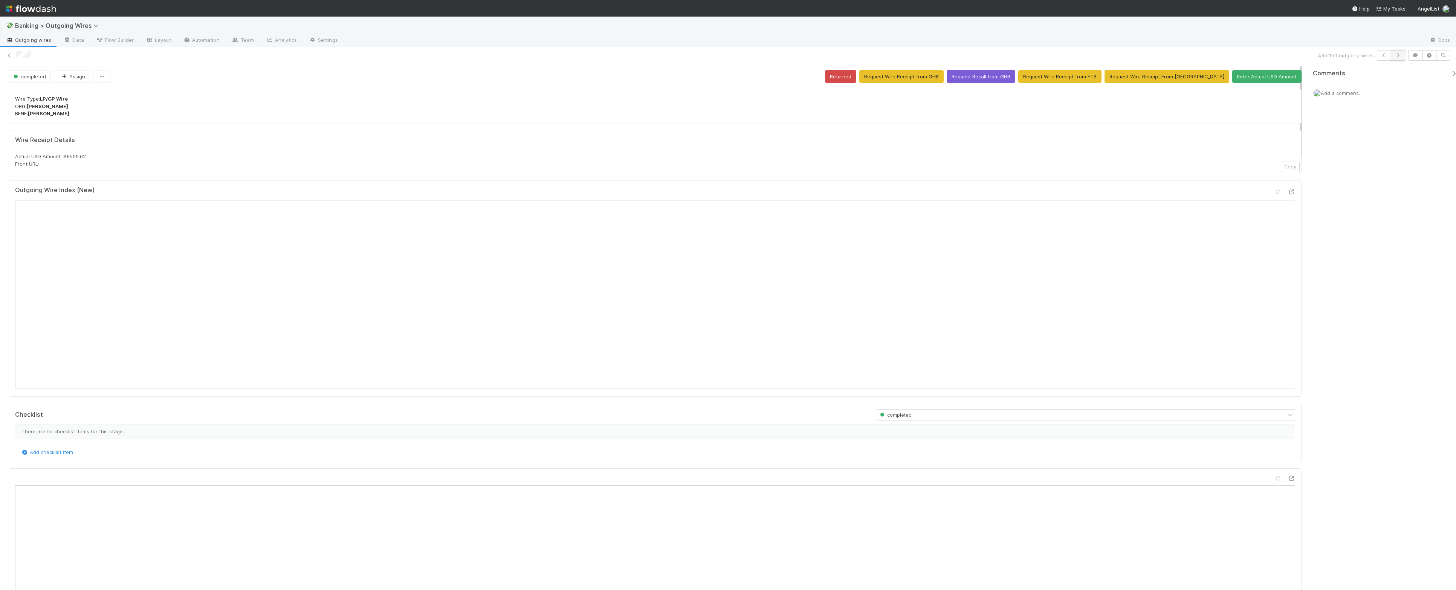
click at [1397, 55] on icon "button" at bounding box center [1398, 55] width 8 height 5
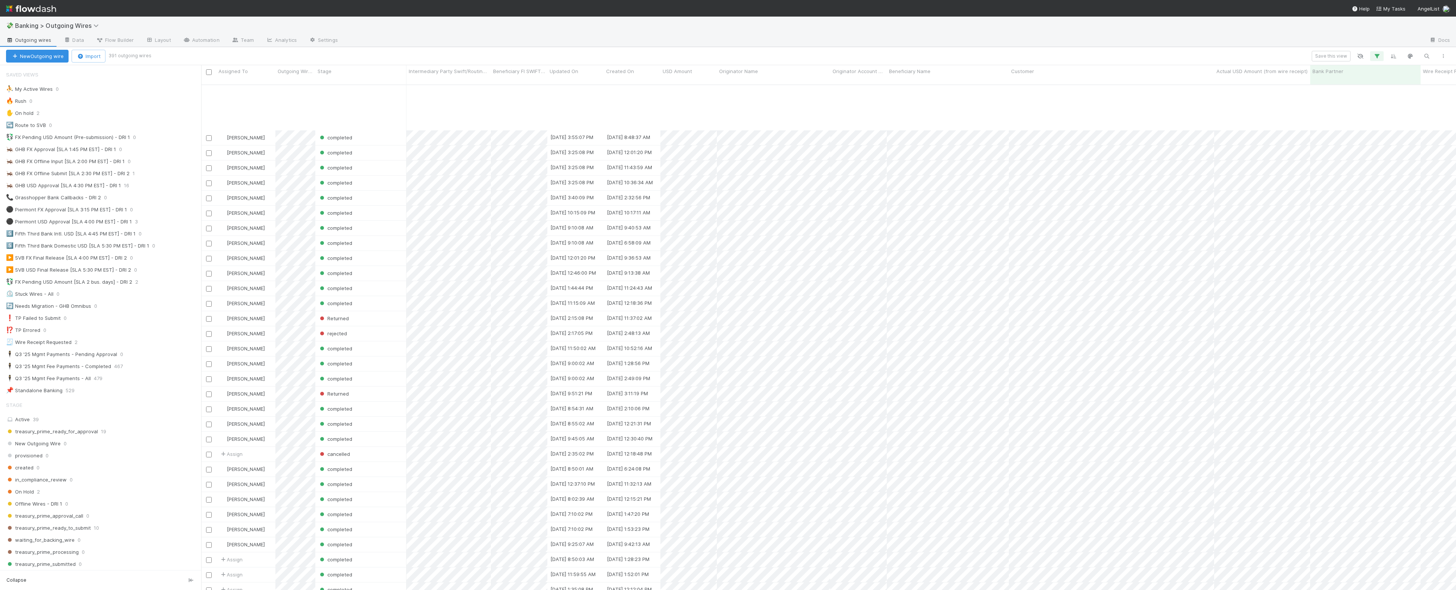
scroll to position [72, 0]
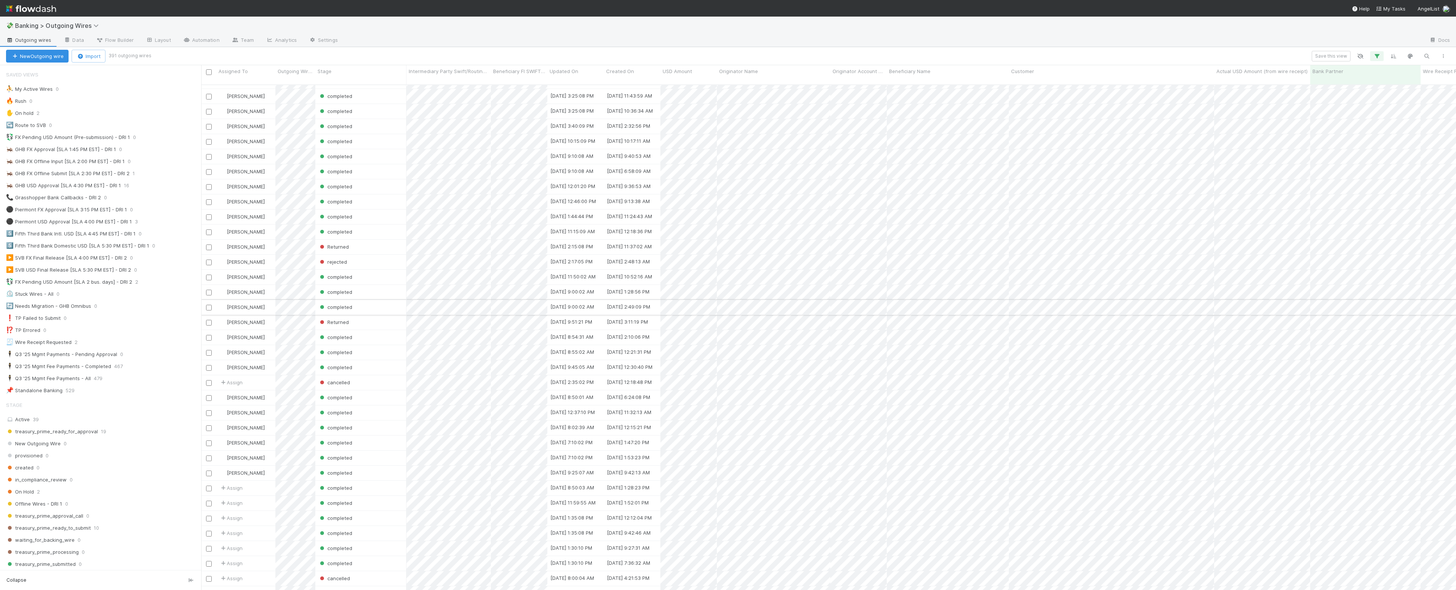
click at [377, 300] on div "completed" at bounding box center [360, 307] width 91 height 15
click at [1377, 55] on icon "button" at bounding box center [1377, 56] width 8 height 7
click at [1246, 53] on div "3 filters Reset Filters If Offline Wire? is and FX is and Bank Partner does not…" at bounding box center [728, 295] width 1456 height 590
click at [1378, 58] on icon "button" at bounding box center [1377, 56] width 8 height 7
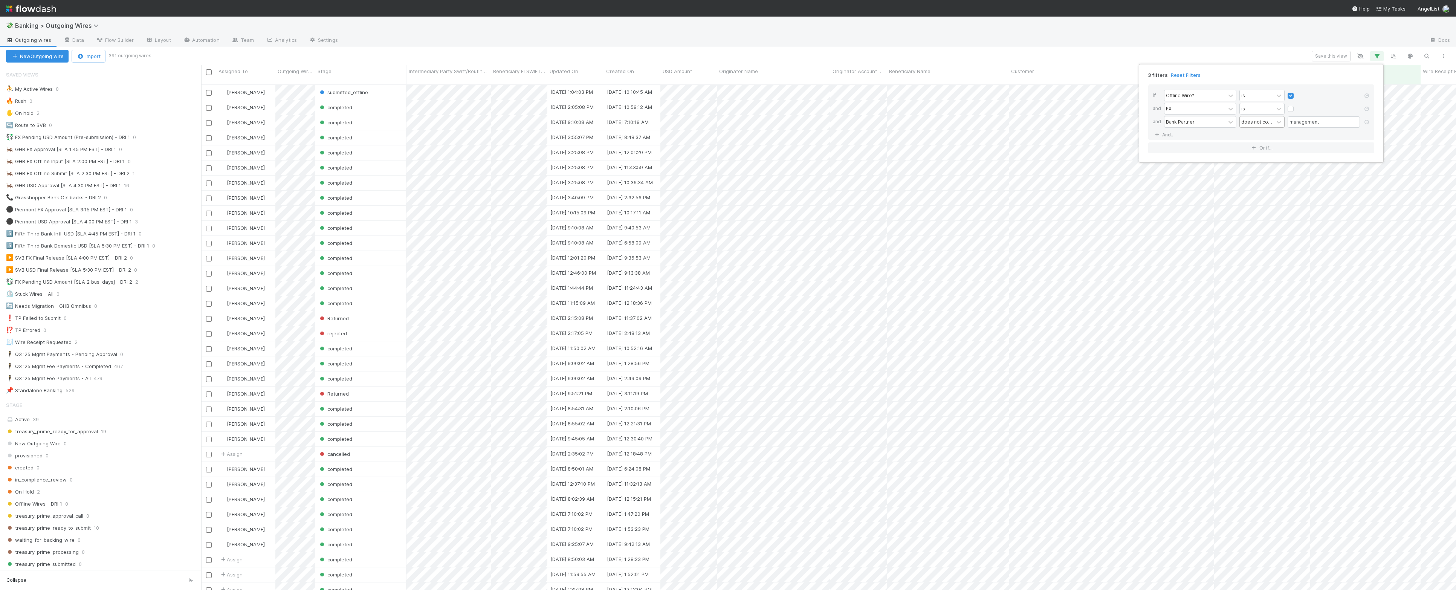
click at [1257, 121] on div "does not contain" at bounding box center [1256, 121] width 31 height 7
click at [1268, 139] on div "contains" at bounding box center [1261, 139] width 45 height 13
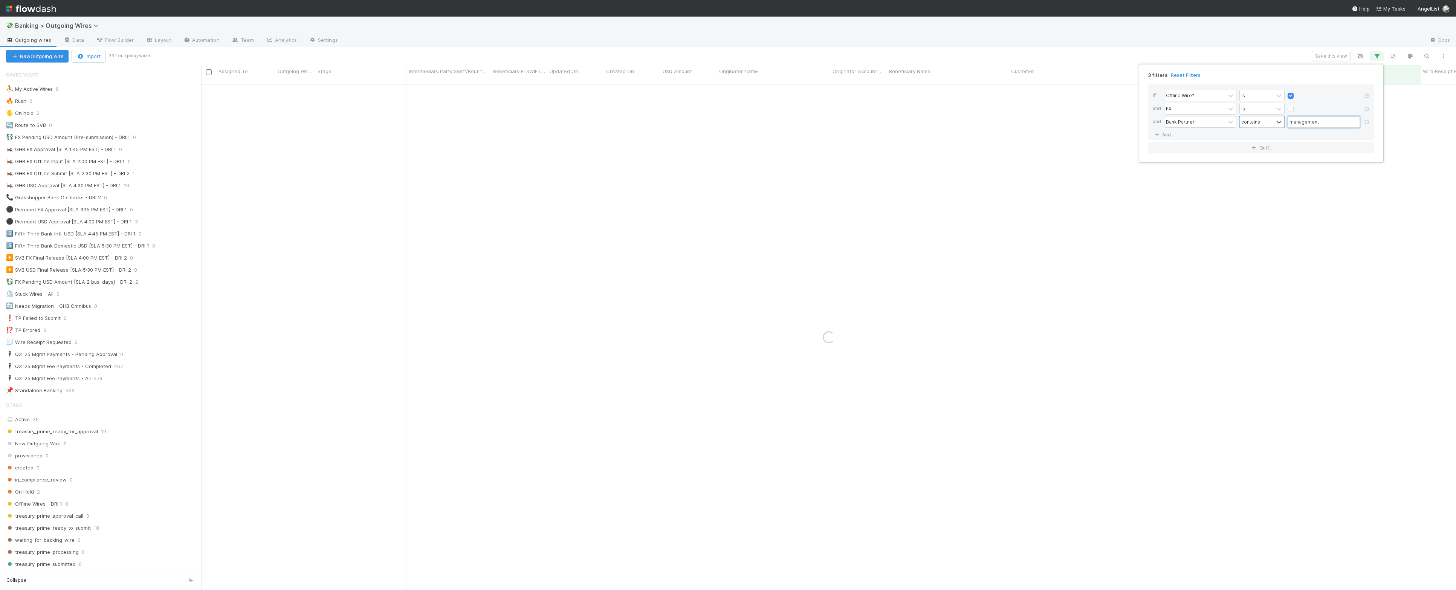
click at [1308, 122] on input "management" at bounding box center [1323, 121] width 72 height 11
type input "main"
click at [1167, 134] on link "And.." at bounding box center [1165, 134] width 24 height 11
click at [1192, 135] on div "Assigned To" at bounding box center [1179, 134] width 27 height 7
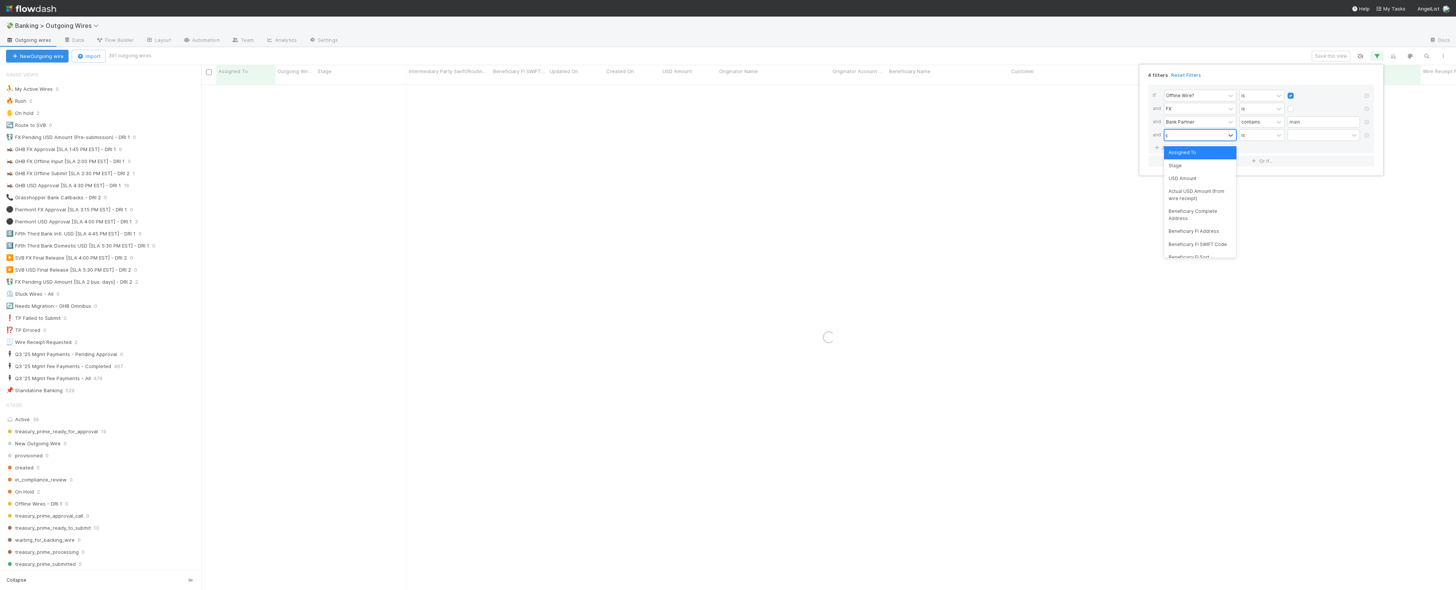
type input "stage"
drag, startPoint x: 1202, startPoint y: 152, endPoint x: 1207, endPoint y: 150, distance: 5.5
click at [1202, 152] on div "Stage" at bounding box center [1200, 152] width 72 height 13
click at [1303, 137] on div at bounding box center [1318, 135] width 61 height 11
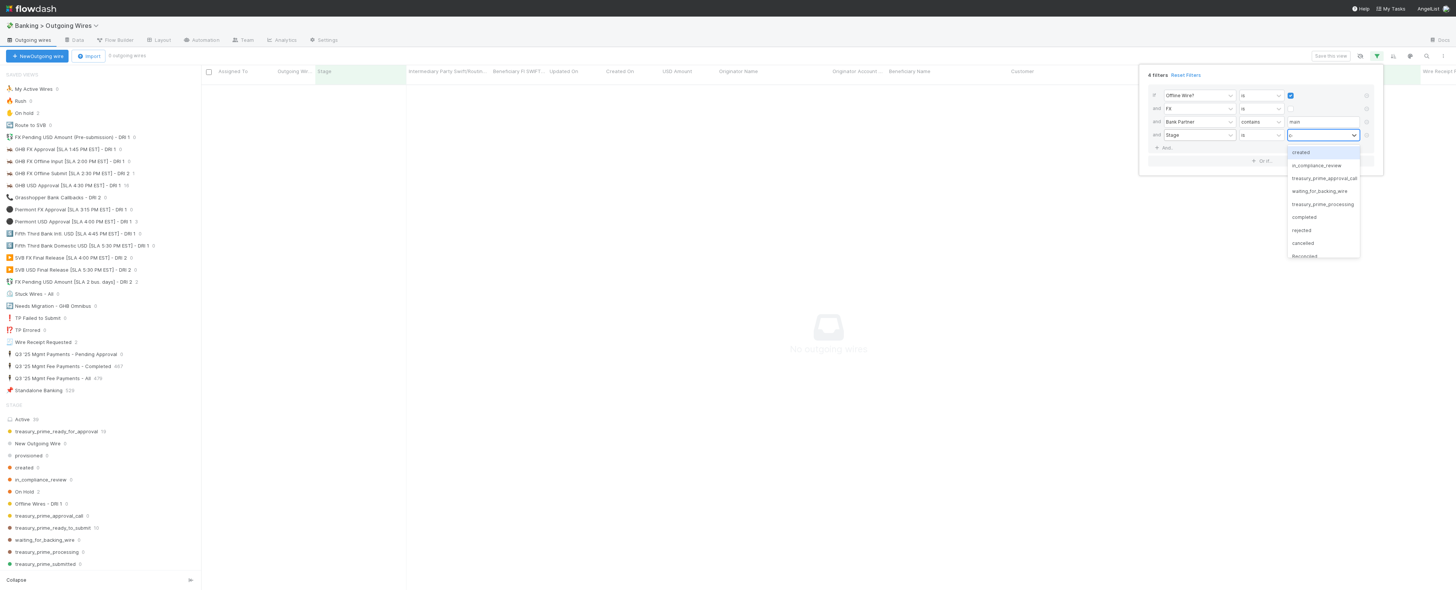
scroll to position [497, 1240]
type input "comp"
click at [1174, 148] on link "And.." at bounding box center [1165, 147] width 24 height 11
click at [1199, 150] on div "Assigned To" at bounding box center [1194, 148] width 61 height 11
type input "cre"
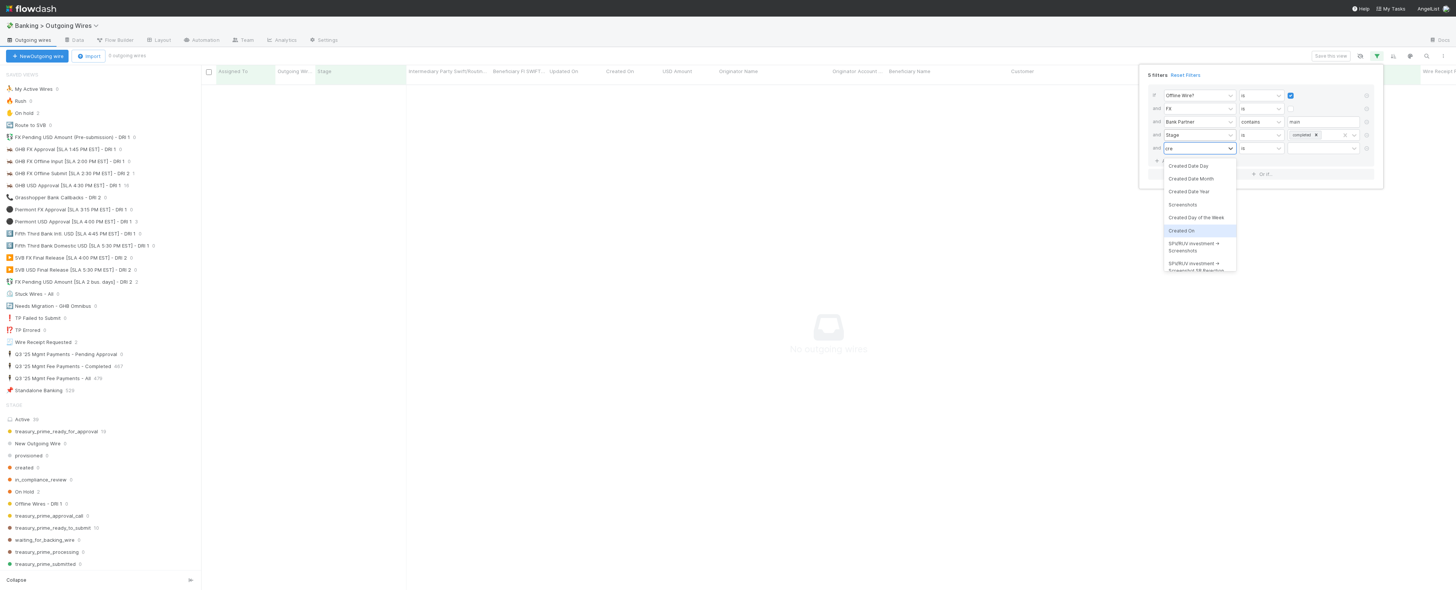
drag, startPoint x: 1194, startPoint y: 230, endPoint x: 1242, endPoint y: 188, distance: 63.2
click at [1195, 230] on div "Created On" at bounding box center [1200, 230] width 72 height 13
click at [1273, 152] on div "is" at bounding box center [1257, 148] width 34 height 11
drag, startPoint x: 1267, startPoint y: 189, endPoint x: 1298, endPoint y: 175, distance: 33.4
click at [1267, 189] on div "is within past" at bounding box center [1261, 191] width 45 height 13
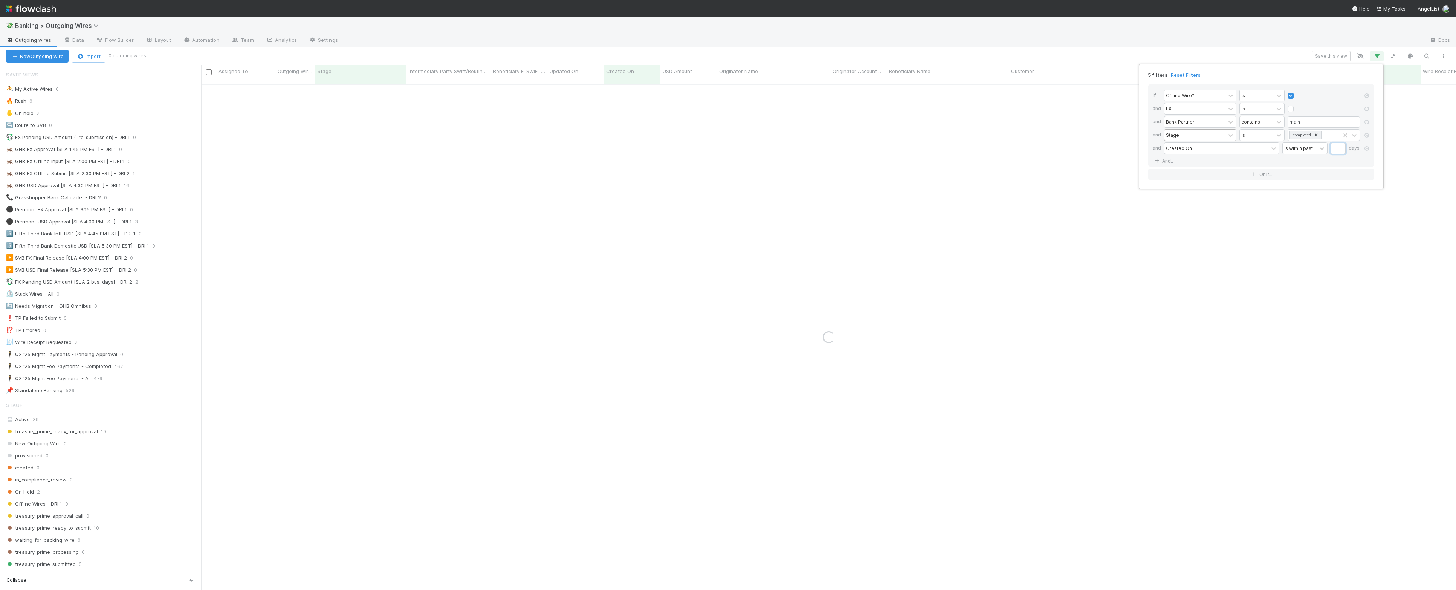
click at [1339, 148] on input "text" at bounding box center [1337, 148] width 15 height 11
type input "60"
click at [1170, 159] on link "And.." at bounding box center [1165, 161] width 24 height 11
click at [1187, 161] on div "Assigned To" at bounding box center [1179, 161] width 27 height 7
type input "creat"
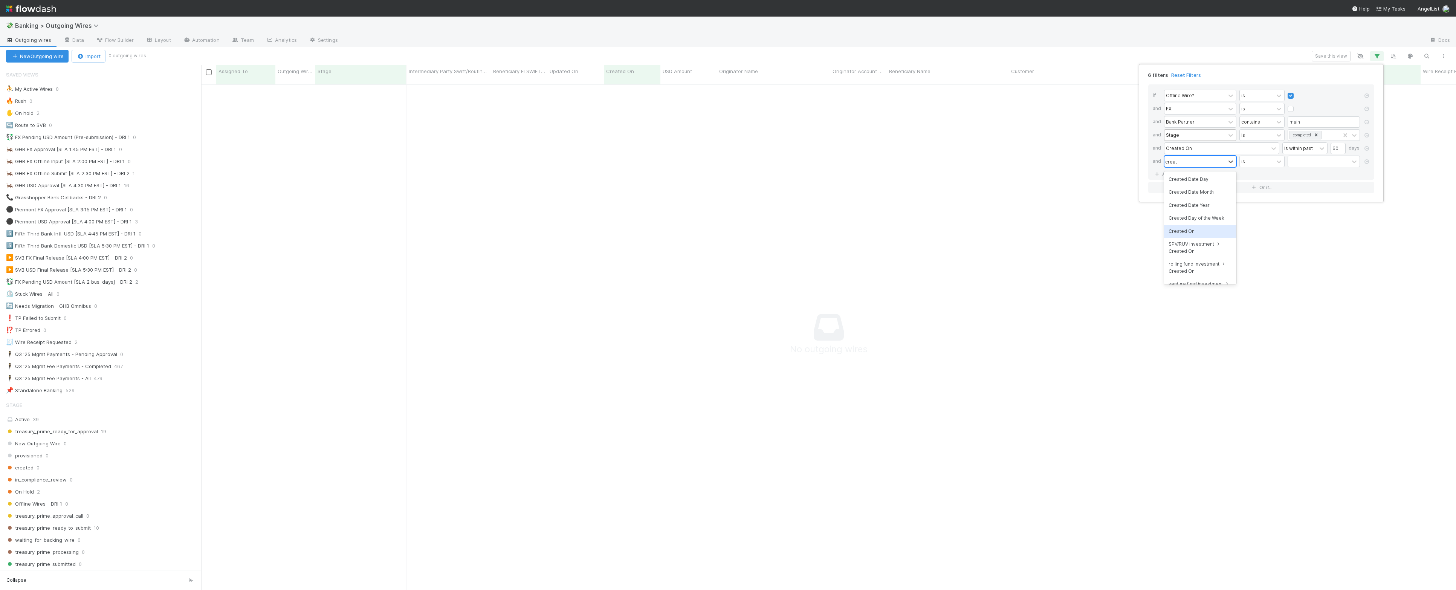
click at [1192, 230] on div "Created On" at bounding box center [1200, 231] width 72 height 13
click at [1262, 160] on div "is" at bounding box center [1257, 161] width 34 height 11
click at [1264, 223] on div "is before days ago" at bounding box center [1261, 222] width 45 height 20
click at [1334, 162] on input "text" at bounding box center [1337, 161] width 15 height 11
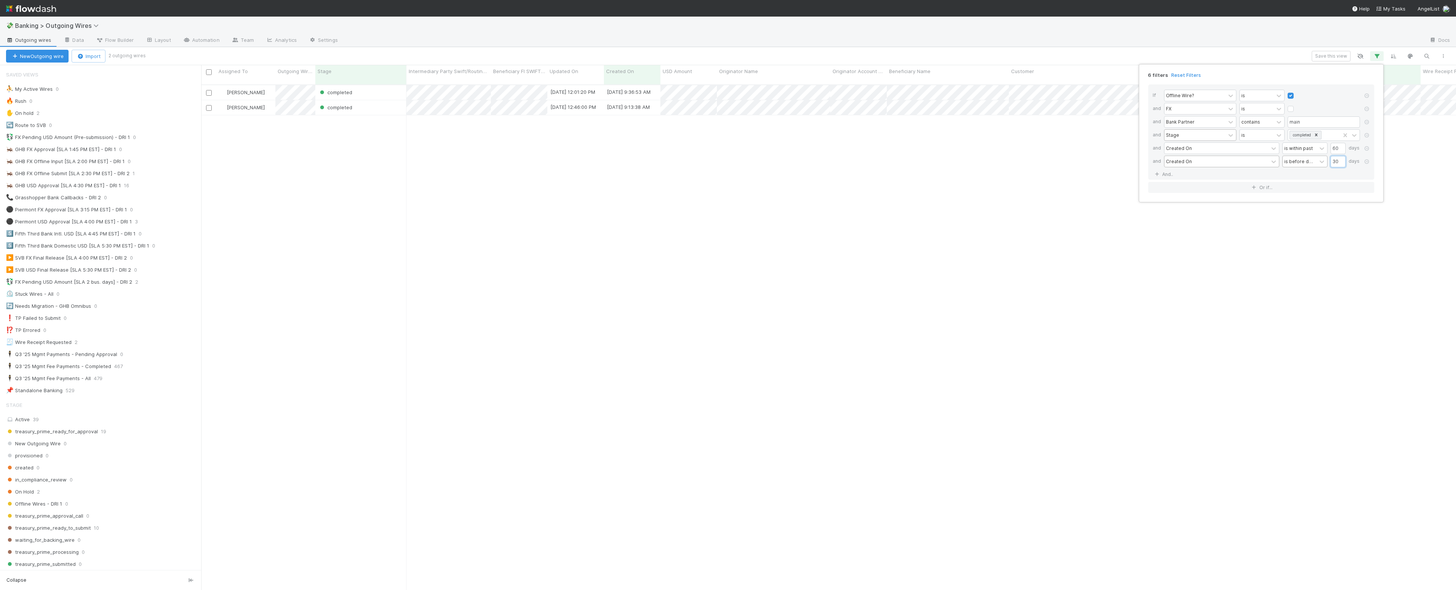
scroll to position [504, 1248]
type input "30"
click at [1167, 177] on link "And.." at bounding box center [1165, 174] width 24 height 11
click at [1198, 175] on div "Assigned To" at bounding box center [1194, 174] width 61 height 11
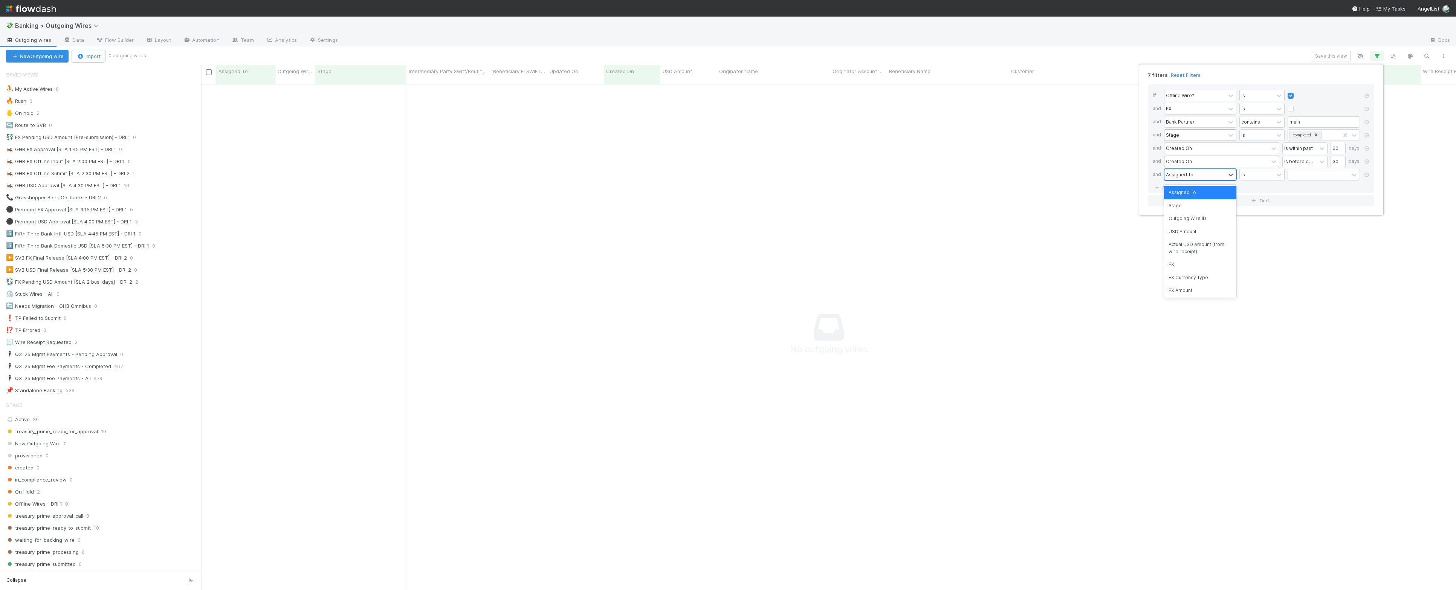
scroll to position [497, 1240]
type input "cust"
click at [1325, 177] on input "text" at bounding box center [1323, 174] width 72 height 11
type input "FBO"
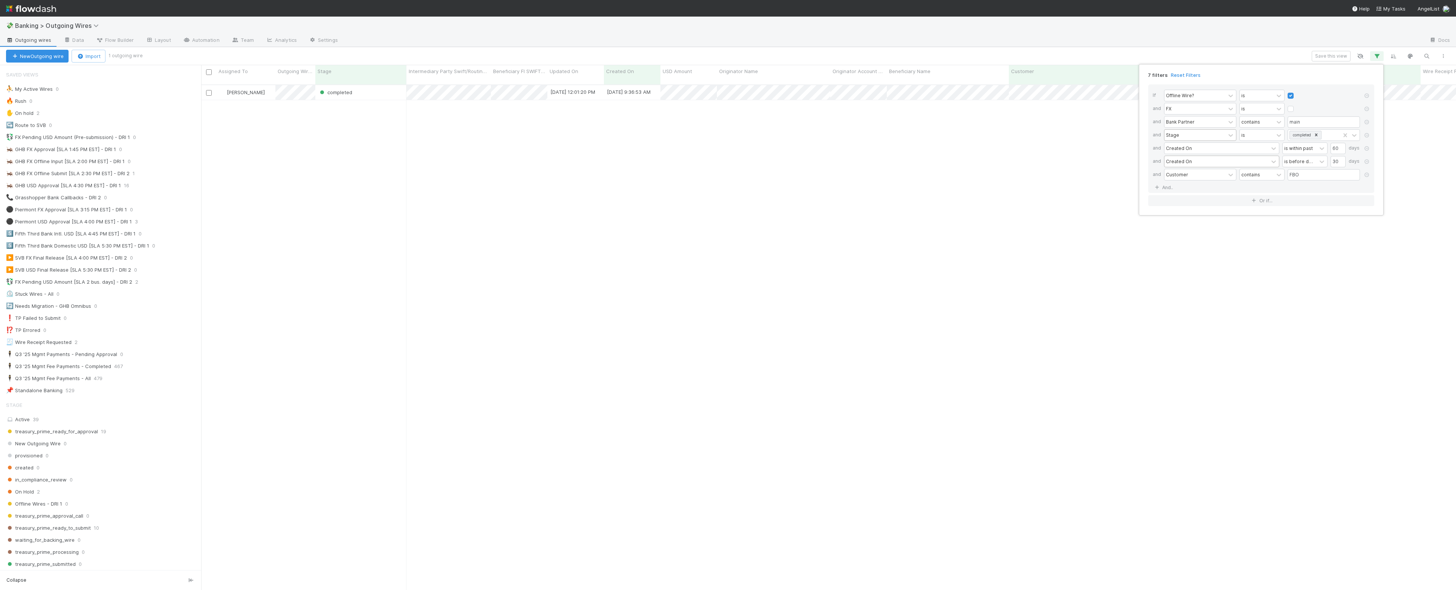
click at [535, 133] on div "7 filters Reset Filters If Offline Wire? is and FX is and Bank Partner contains…" at bounding box center [728, 295] width 1456 height 590
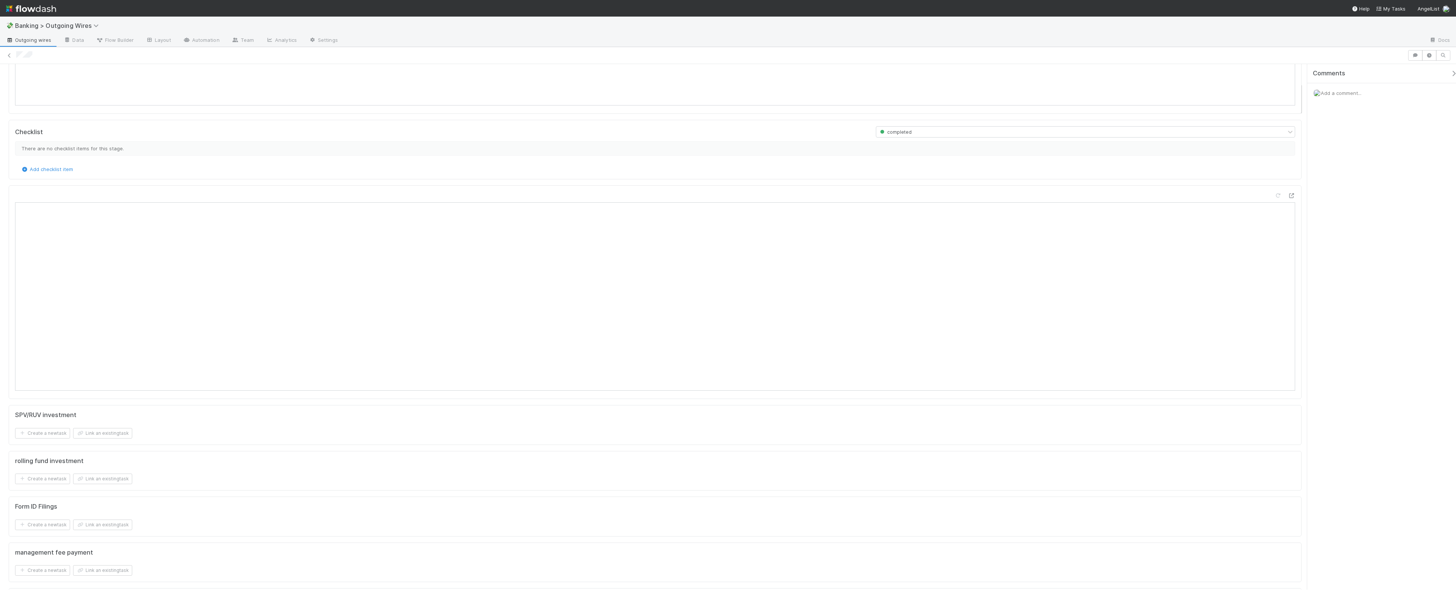
scroll to position [102, 0]
click at [5, 56] on div at bounding box center [728, 55] width 1456 height 11
click at [8, 55] on icon at bounding box center [10, 55] width 8 height 5
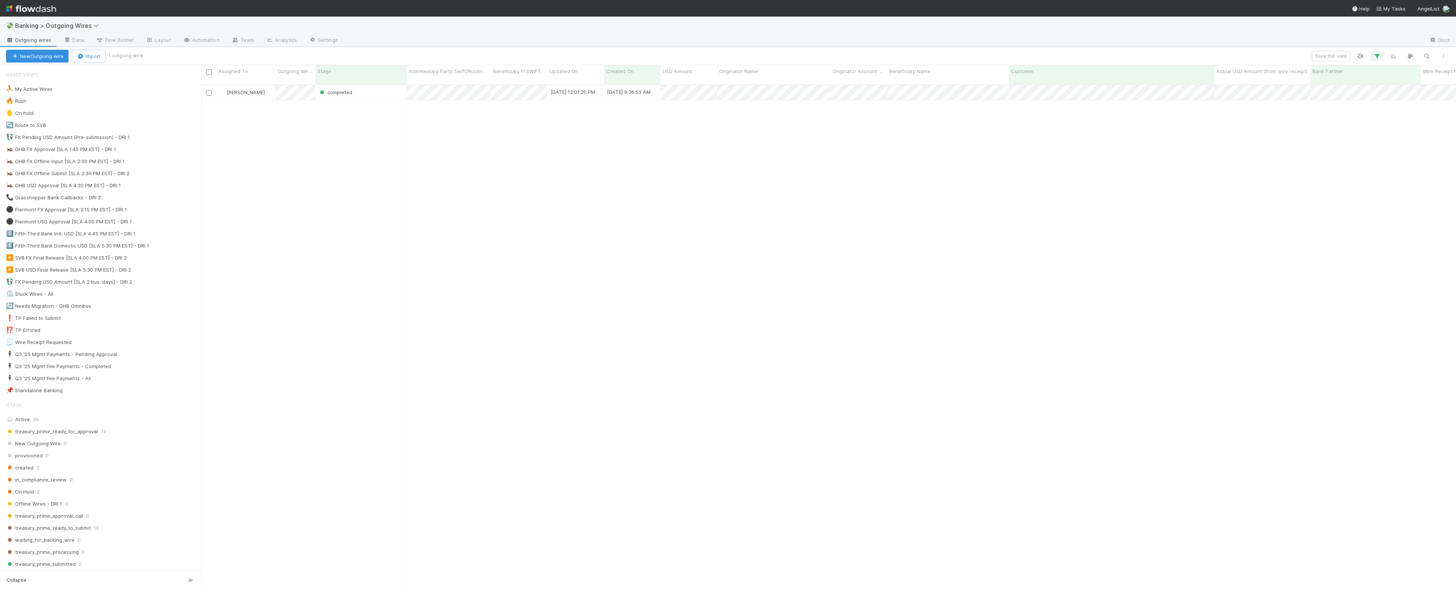
scroll to position [504, 1248]
click at [1382, 54] on button "button" at bounding box center [1377, 56] width 14 height 10
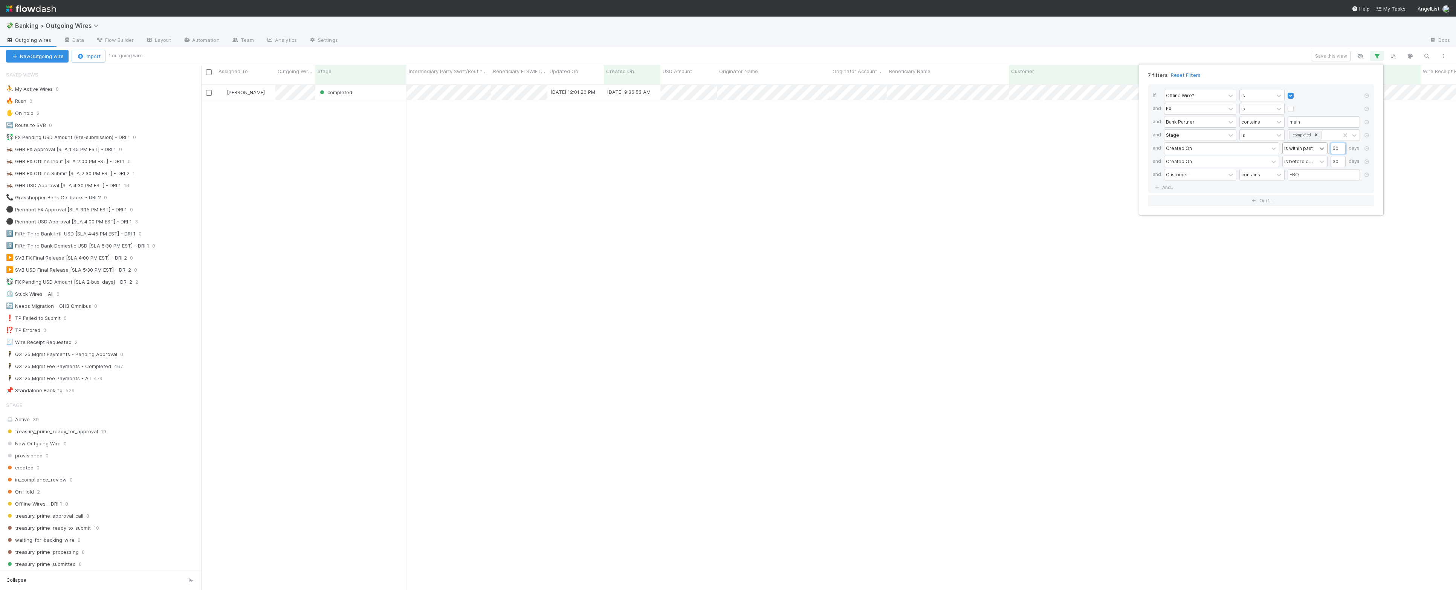
drag, startPoint x: 1327, startPoint y: 149, endPoint x: 1319, endPoint y: 148, distance: 7.5
click at [1319, 148] on div "Created On is within past 60 days" at bounding box center [1263, 148] width 199 height 13
type input "90"
click at [640, 133] on div "7 filters Reset Filters If Offline Wire? is and FX is and Bank Partner contains…" at bounding box center [728, 295] width 1456 height 590
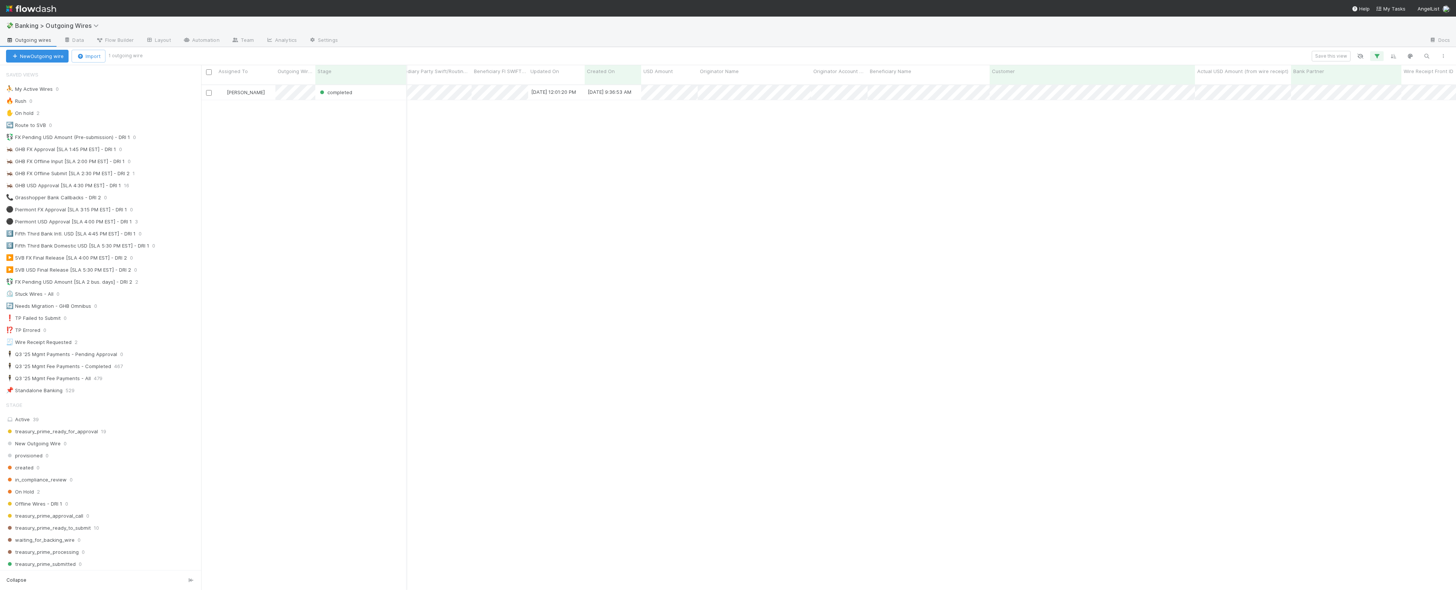
scroll to position [0, 0]
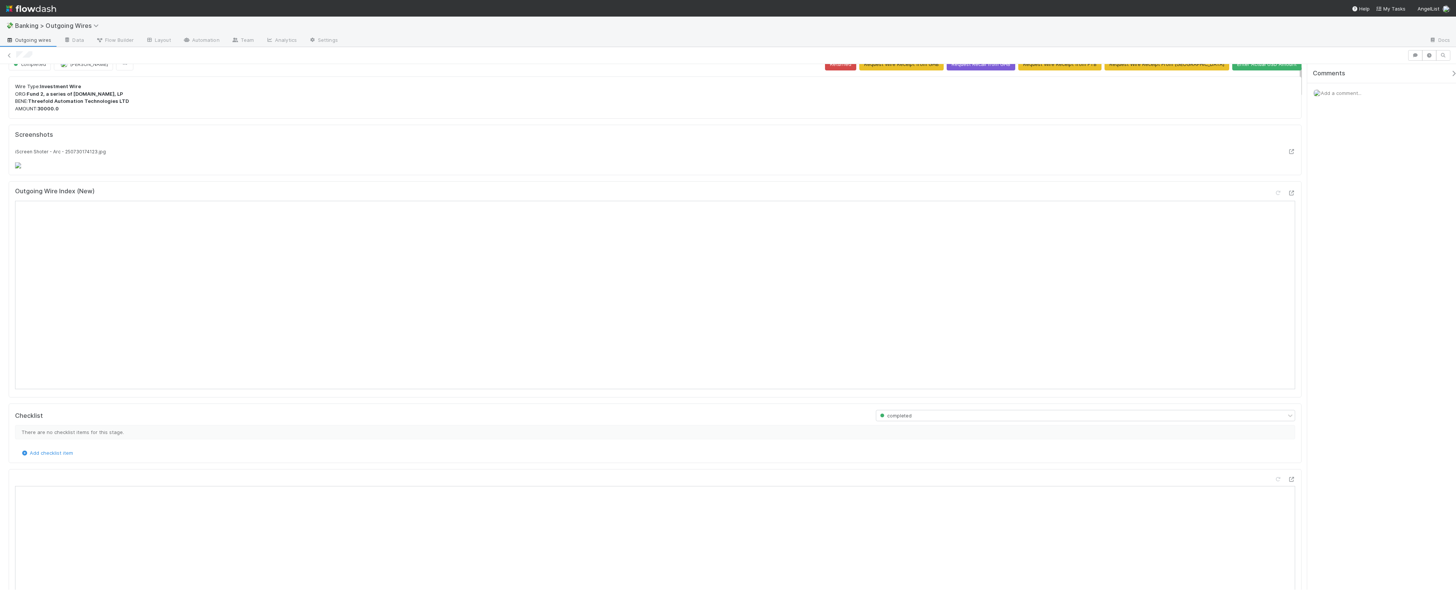
scroll to position [12, 0]
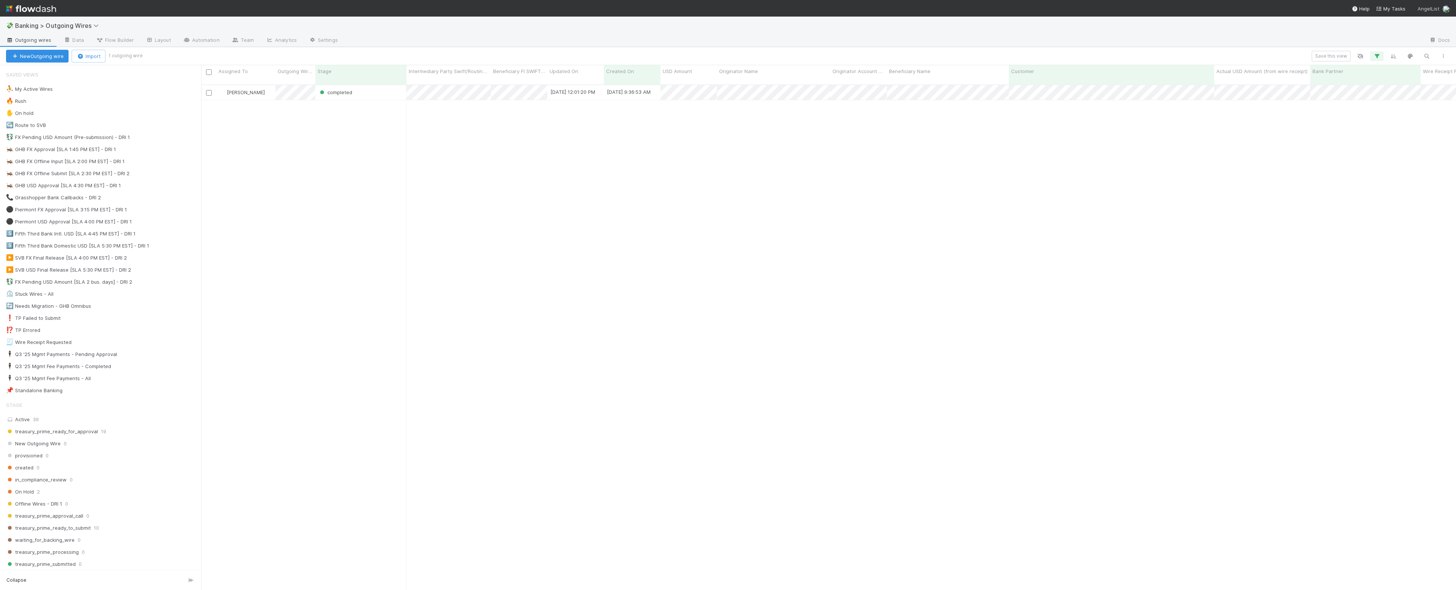
scroll to position [504, 1248]
click at [1374, 53] on icon "button" at bounding box center [1377, 56] width 8 height 7
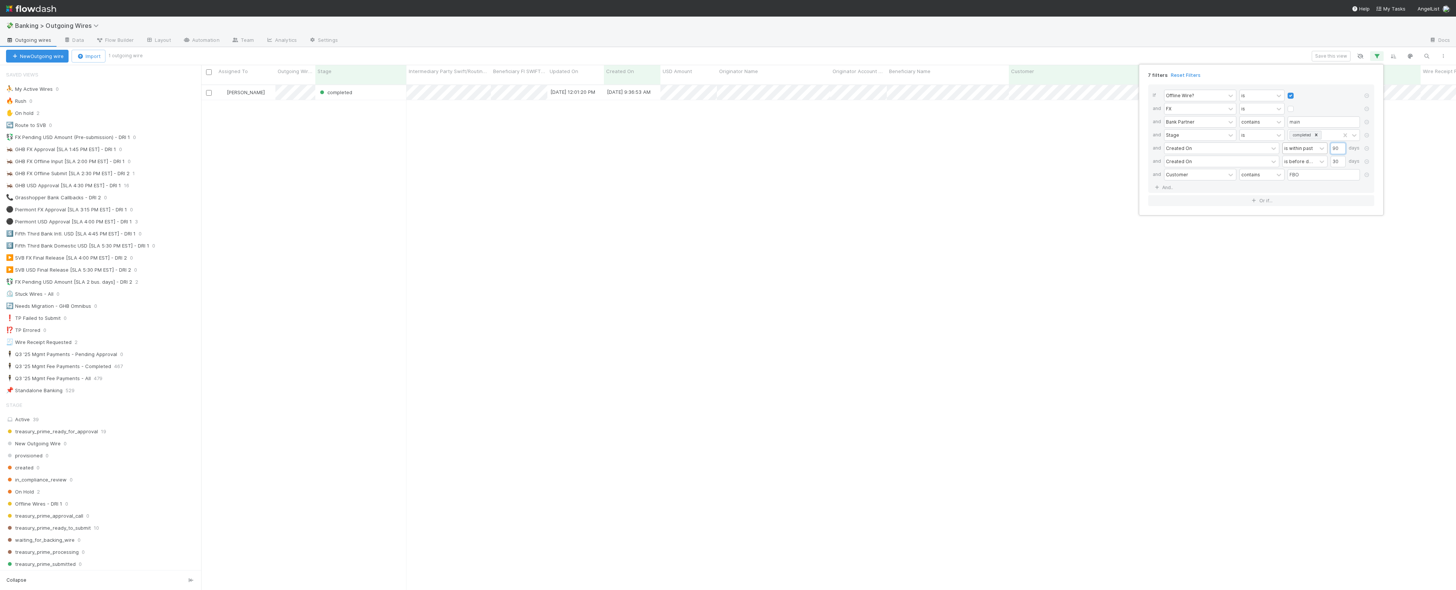
drag, startPoint x: 1341, startPoint y: 147, endPoint x: 1298, endPoint y: 150, distance: 42.7
click at [1311, 150] on div "Created On is within past 90 days" at bounding box center [1263, 148] width 199 height 13
drag, startPoint x: 1340, startPoint y: 151, endPoint x: 1321, endPoint y: 153, distance: 19.7
click at [1321, 153] on div "Created On is within past 90 days" at bounding box center [1263, 148] width 199 height 13
click at [1333, 150] on input "90" at bounding box center [1337, 148] width 15 height 11
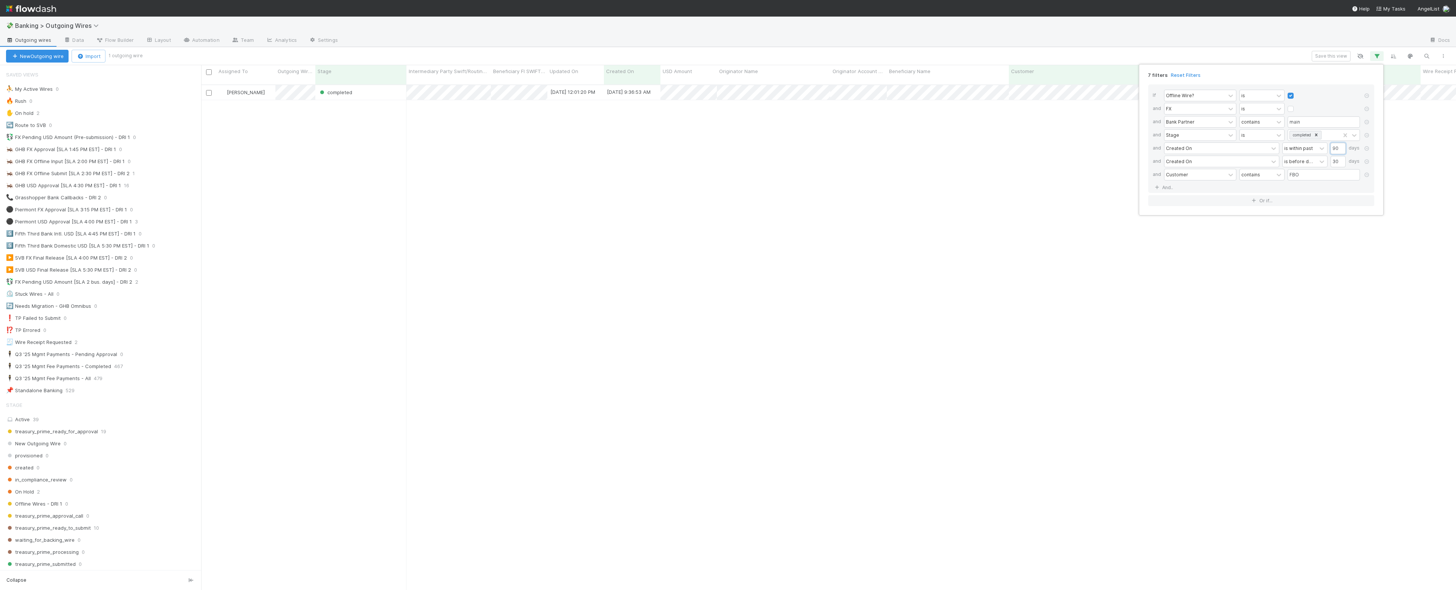
click at [1333, 150] on input "90" at bounding box center [1337, 148] width 15 height 11
type input "100"
click at [1367, 177] on icon at bounding box center [1367, 175] width 8 height 5
click at [823, 218] on div "6 filters Reset Filters If Offline Wire? is and FX is and Bank Partner contains…" at bounding box center [728, 295] width 1456 height 590
click at [496, 164] on div "6 filters Reset Filters If Offline Wire? is and FX is and Bank Partner contains…" at bounding box center [728, 295] width 1456 height 590
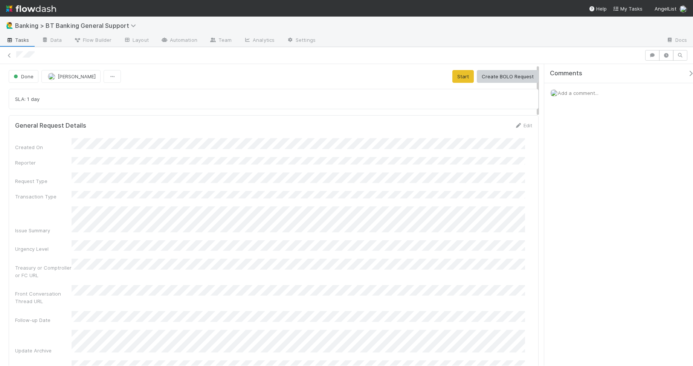
click at [603, 163] on div "Comments Add a comment..." at bounding box center [618, 215] width 149 height 302
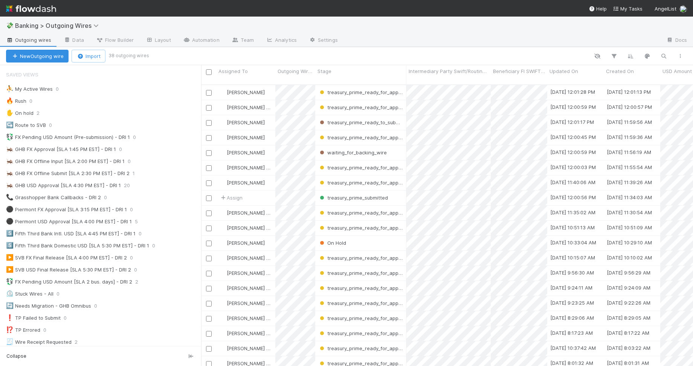
scroll to position [281, 485]
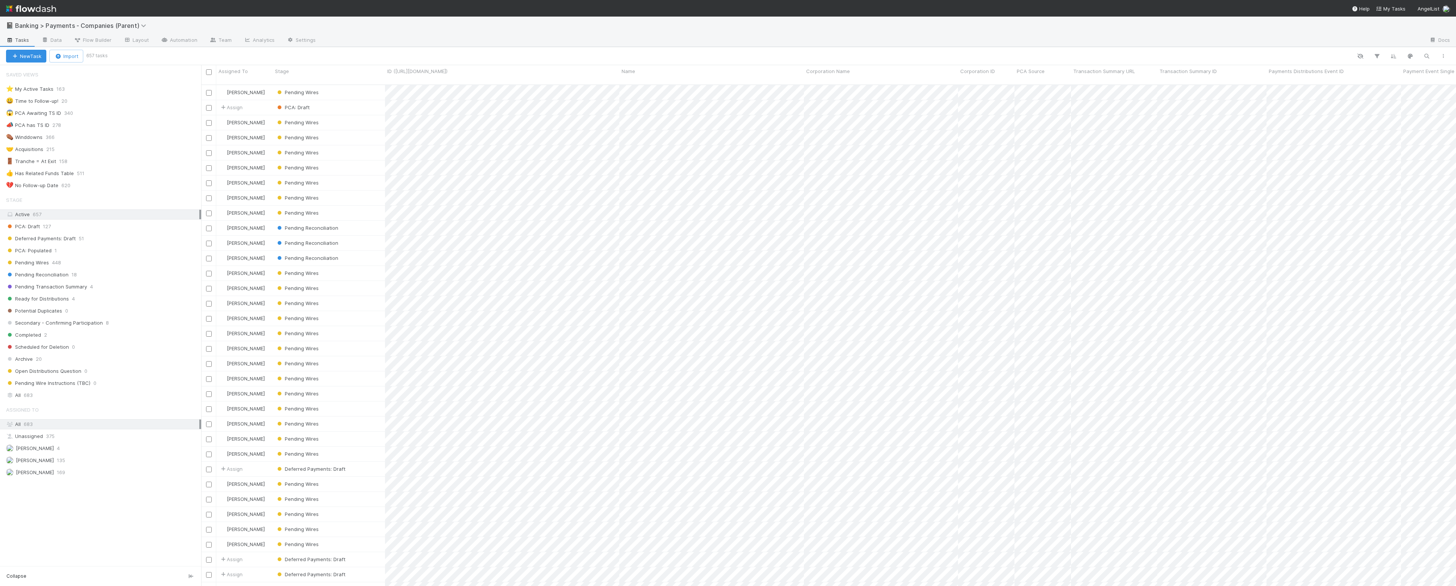
scroll to position [500, 1248]
click at [96, 30] on span "Banking > Payments - Companies (Parent)" at bounding box center [85, 25] width 141 height 9
click at [102, 24] on span "Banking > Payments - Companies (Parent)" at bounding box center [82, 26] width 135 height 8
click at [212, 12] on div "option [New Requests redirected to CT Asset Update Form] Dummy Share Backlog Cl…" at bounding box center [728, 293] width 1456 height 586
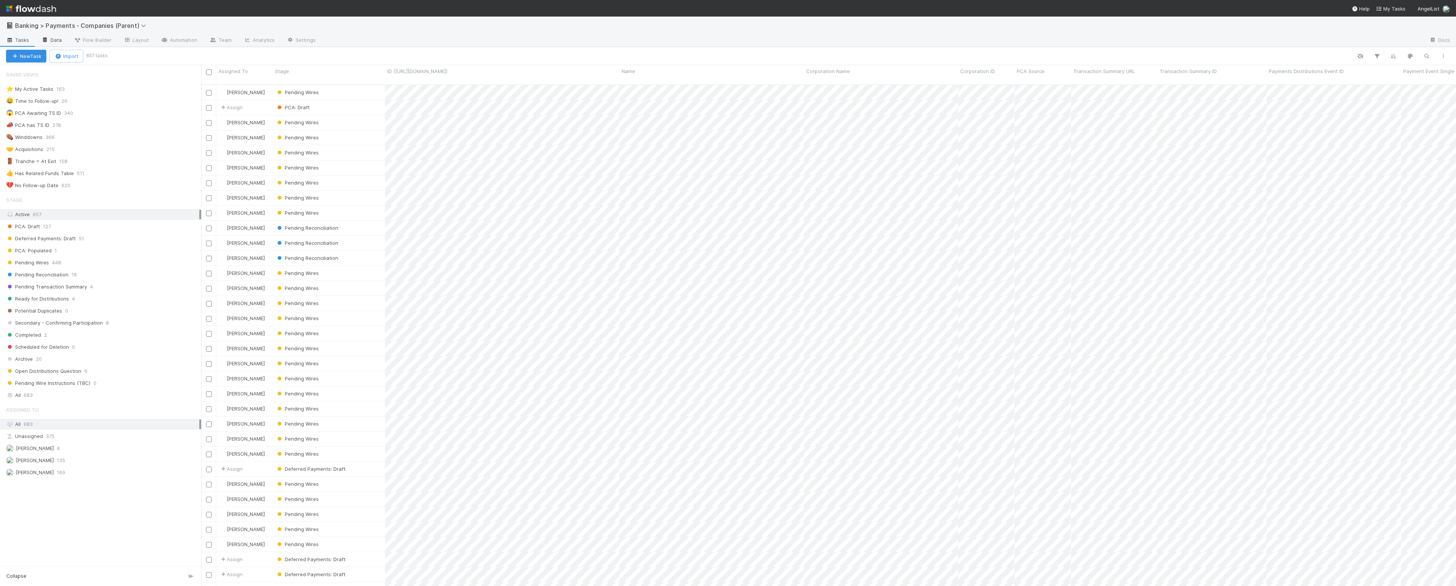
click at [64, 37] on link "Data" at bounding box center [51, 41] width 32 height 12
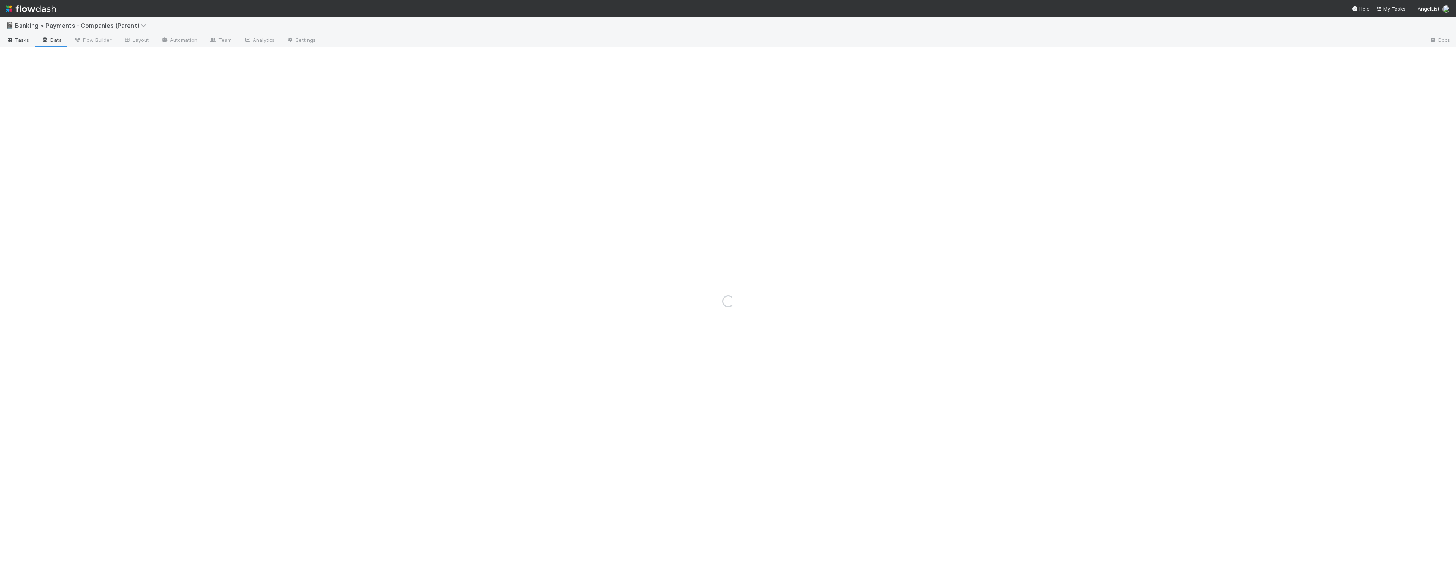
click at [12, 40] on icon at bounding box center [10, 40] width 8 height 5
click at [70, 27] on span "Banking > Payments - Companies (Parent)" at bounding box center [82, 26] width 135 height 8
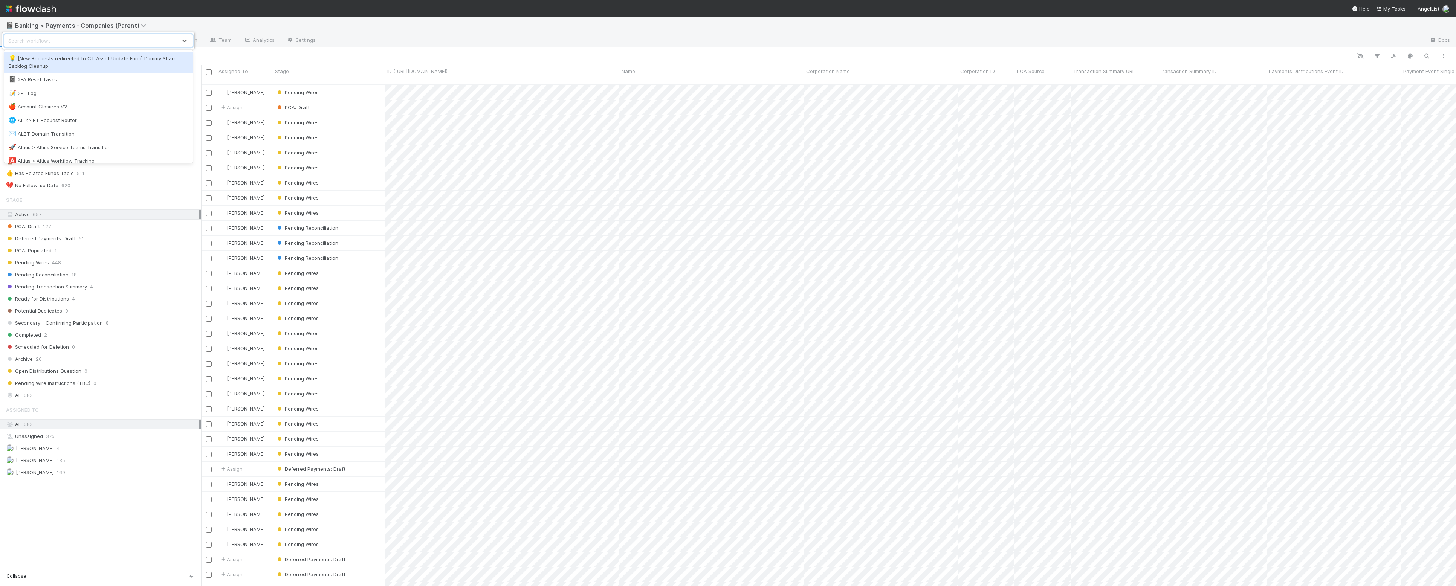
scroll to position [500, 1248]
type input "fund"
click at [141, 69] on div "💪 Banking > Payments - Funds (Child)" at bounding box center [98, 72] width 179 height 8
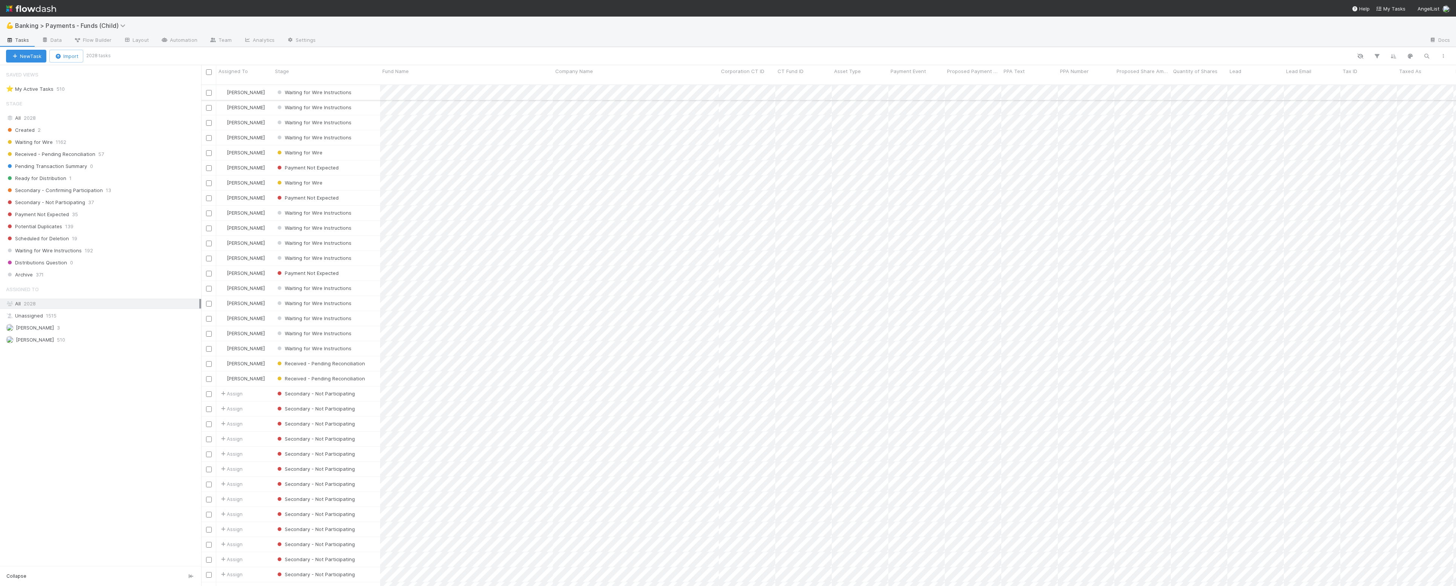
click at [371, 86] on div "Waiting for Wire Instructions" at bounding box center [326, 92] width 107 height 15
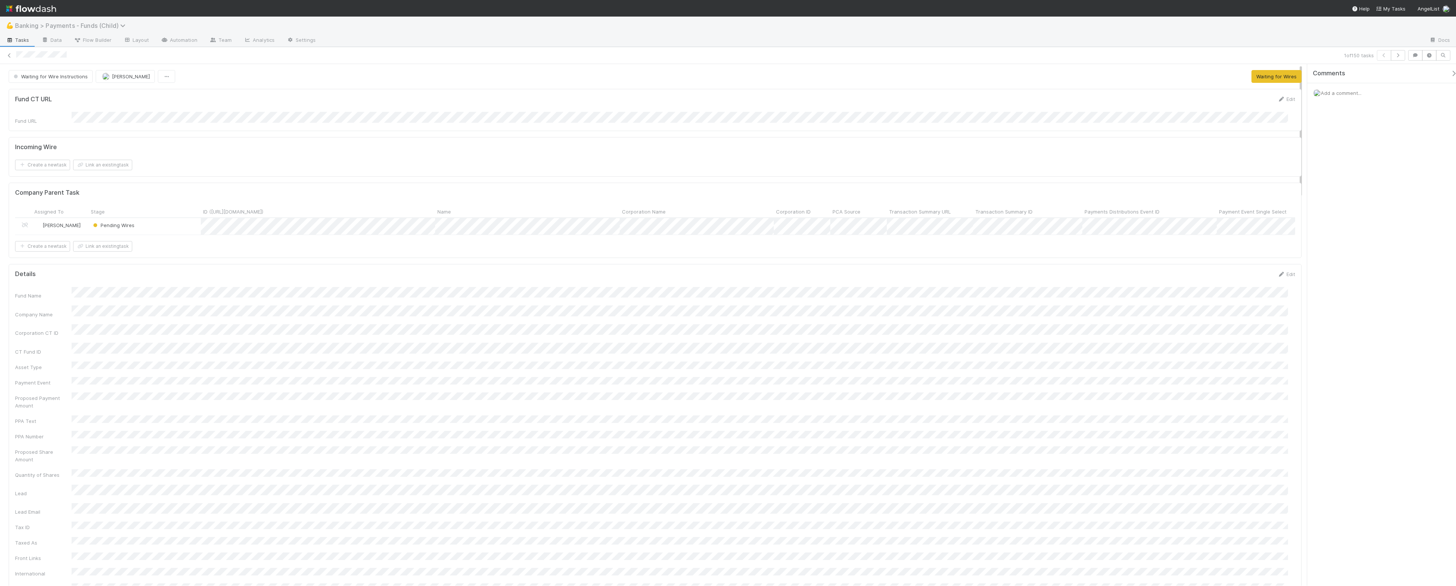
click at [81, 24] on span "Banking > Payments - Funds (Child)" at bounding box center [72, 26] width 114 height 8
type input "pca"
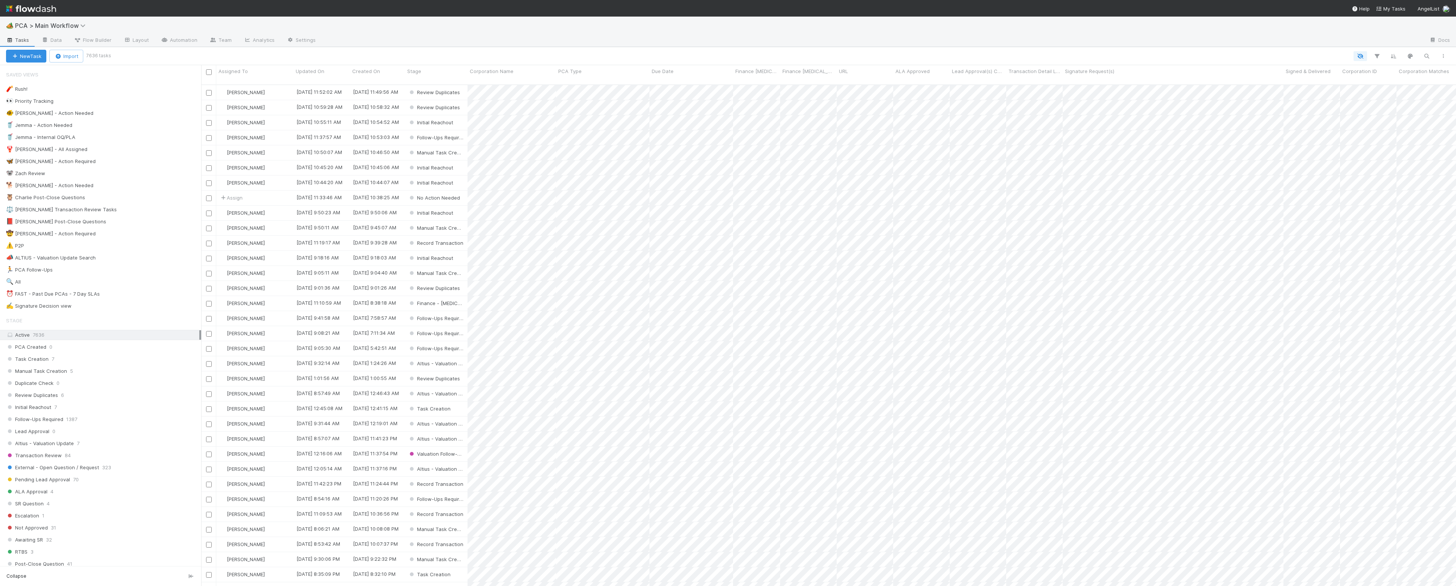
scroll to position [500, 1248]
click at [61, 24] on span "PCA > Main Workflow" at bounding box center [52, 26] width 74 height 8
type input "paren"
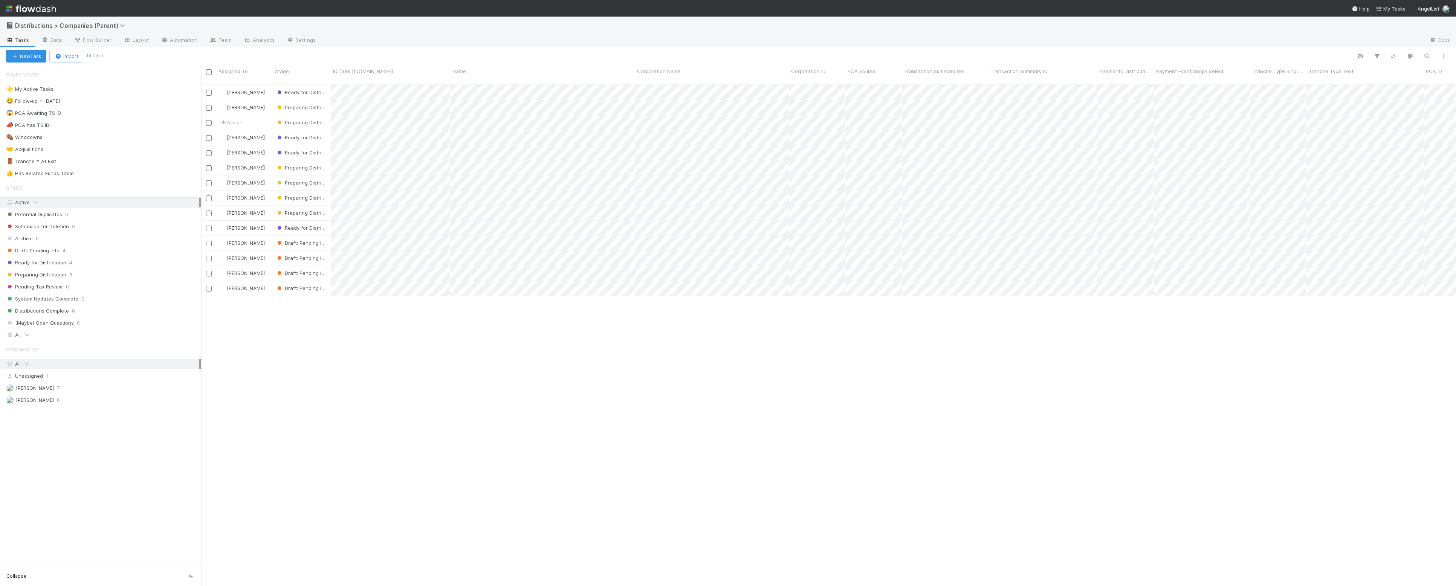
scroll to position [500, 1248]
click at [109, 29] on span "Distributions > Companies (Parent)" at bounding box center [72, 26] width 114 height 8
type input "parent"
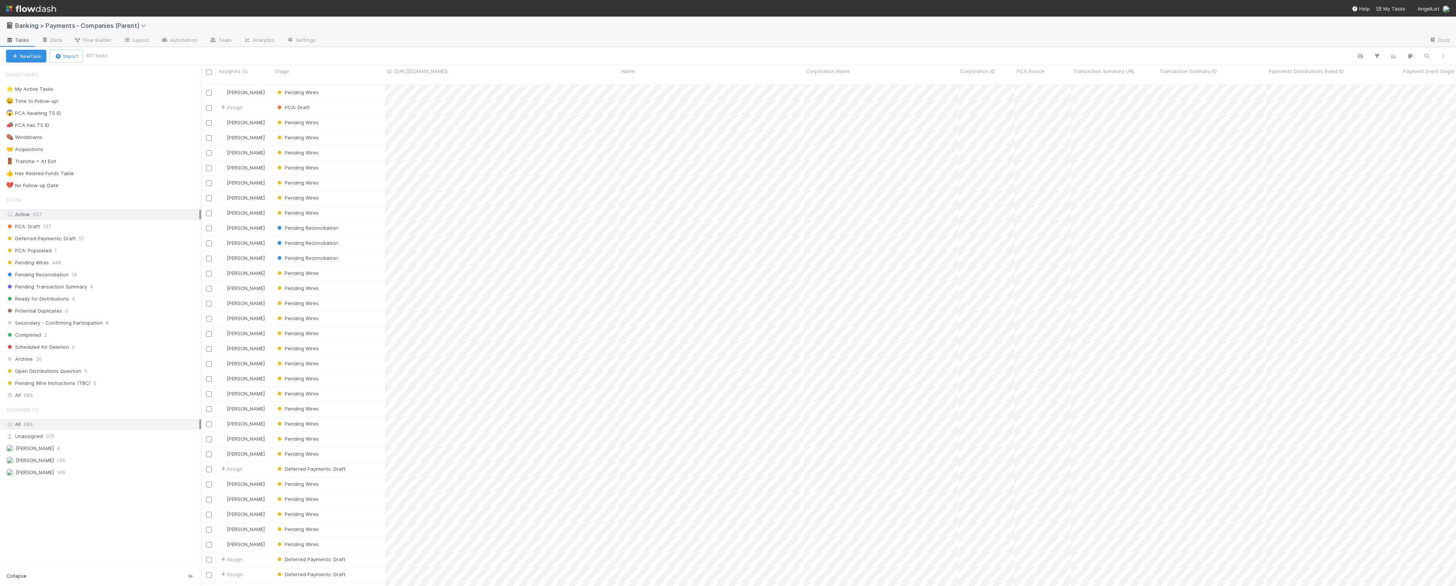
scroll to position [500, 1248]
click at [179, 44] on link "Automation" at bounding box center [179, 41] width 49 height 12
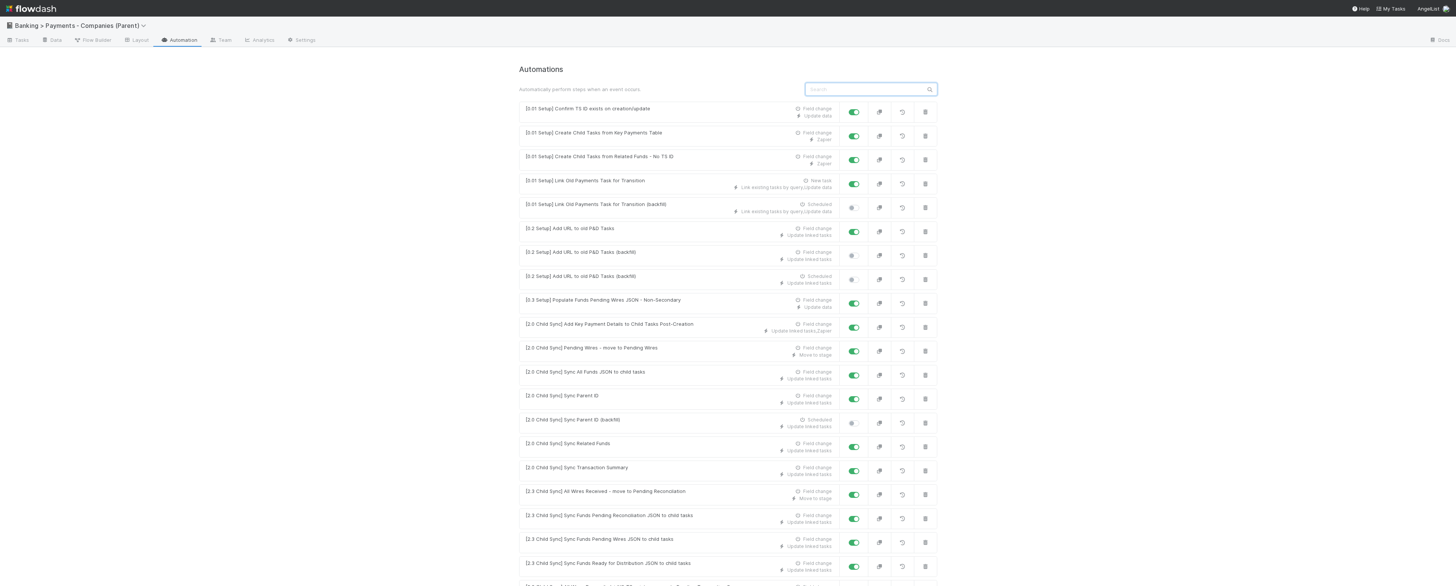
click at [882, 88] on input "text" at bounding box center [871, 89] width 132 height 13
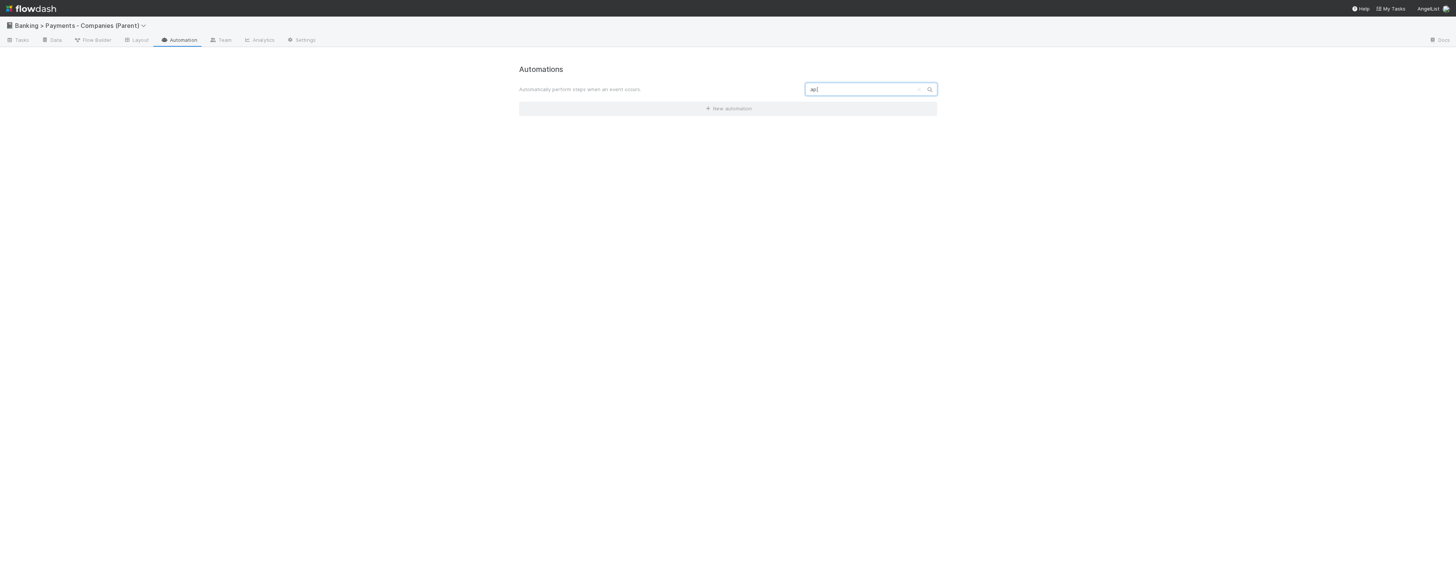
type input "ap"
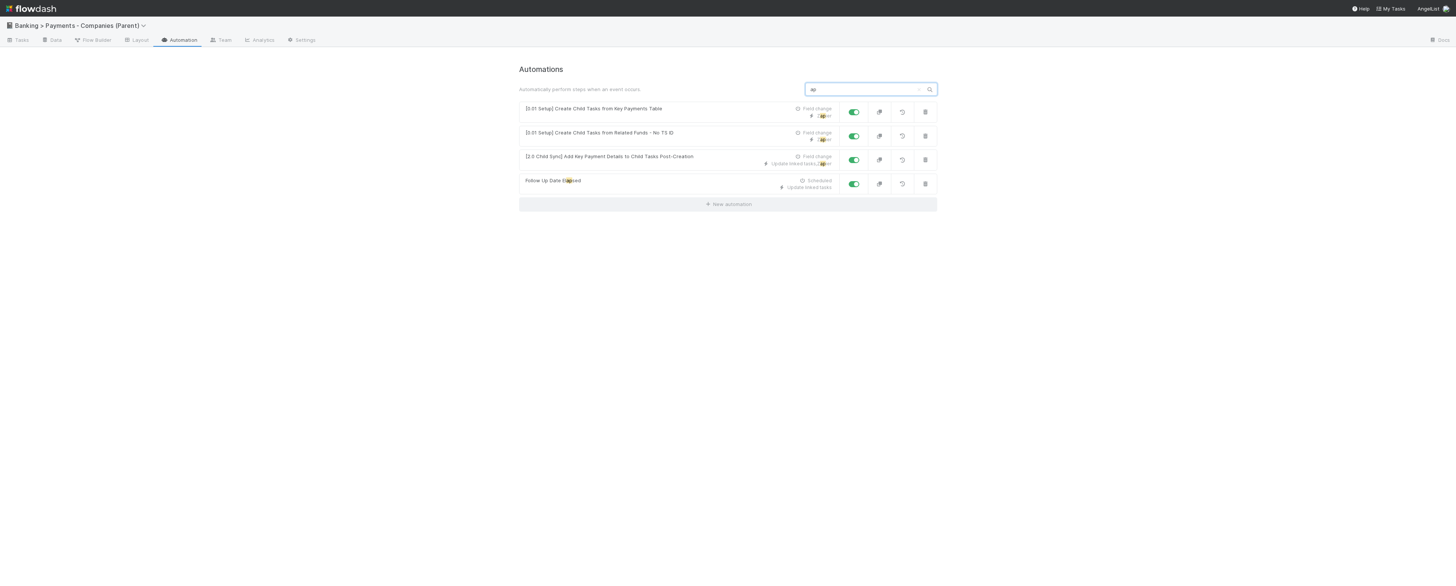
click at [851, 90] on input "ap" at bounding box center [871, 89] width 132 height 13
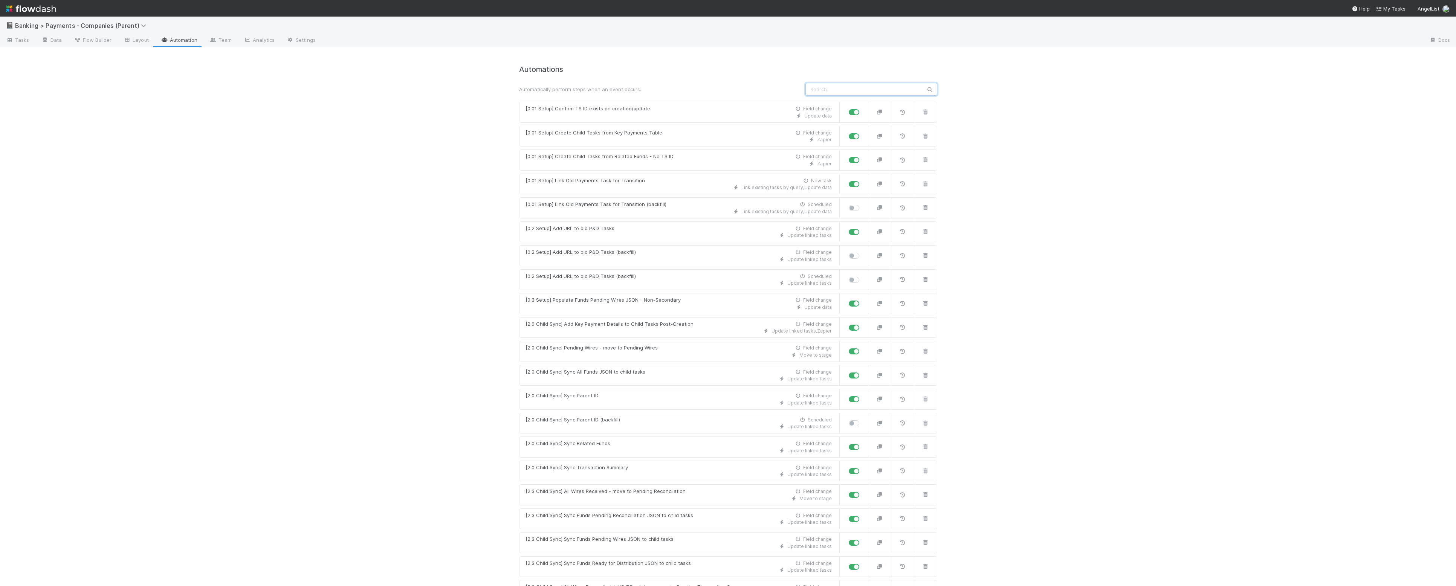
click at [837, 90] on input "text" at bounding box center [871, 89] width 132 height 13
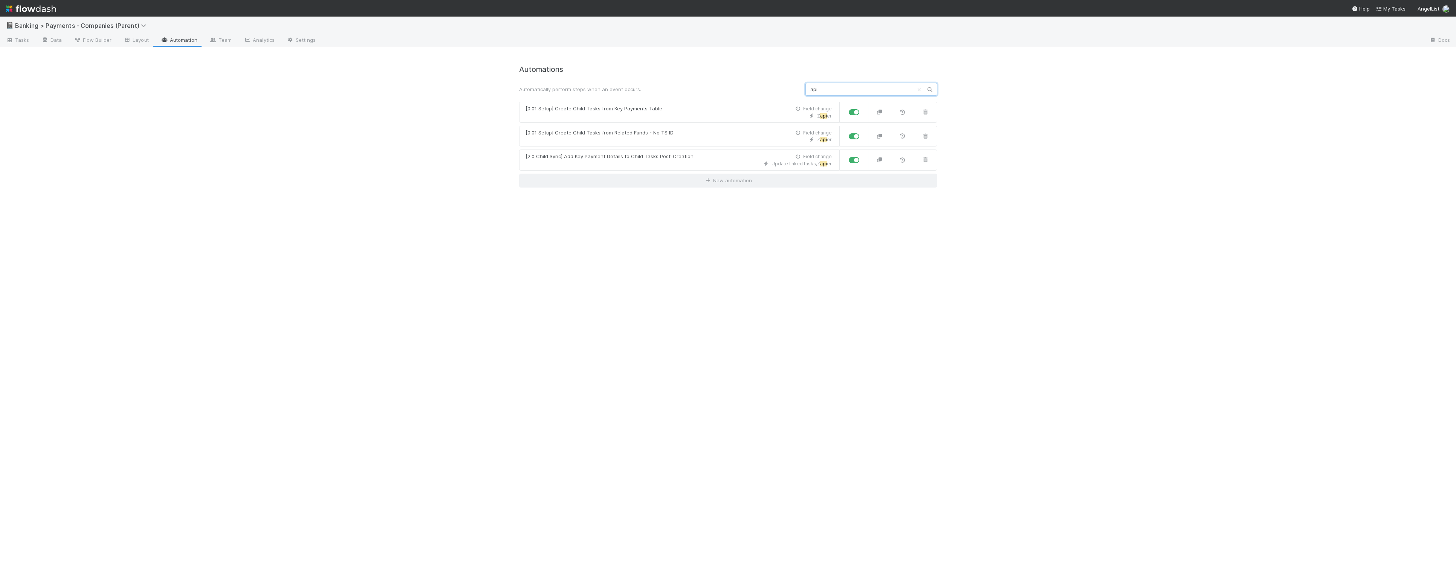
type input "api"
click at [538, 70] on h4 "Automations" at bounding box center [728, 69] width 418 height 9
click at [571, 81] on div "Automations Automatically perform steps when an event occurs. api [0.01 Setup] …" at bounding box center [728, 126] width 418 height 122
click at [572, 85] on div "Automatically perform steps when an event occurs. api" at bounding box center [727, 89] width 429 height 13
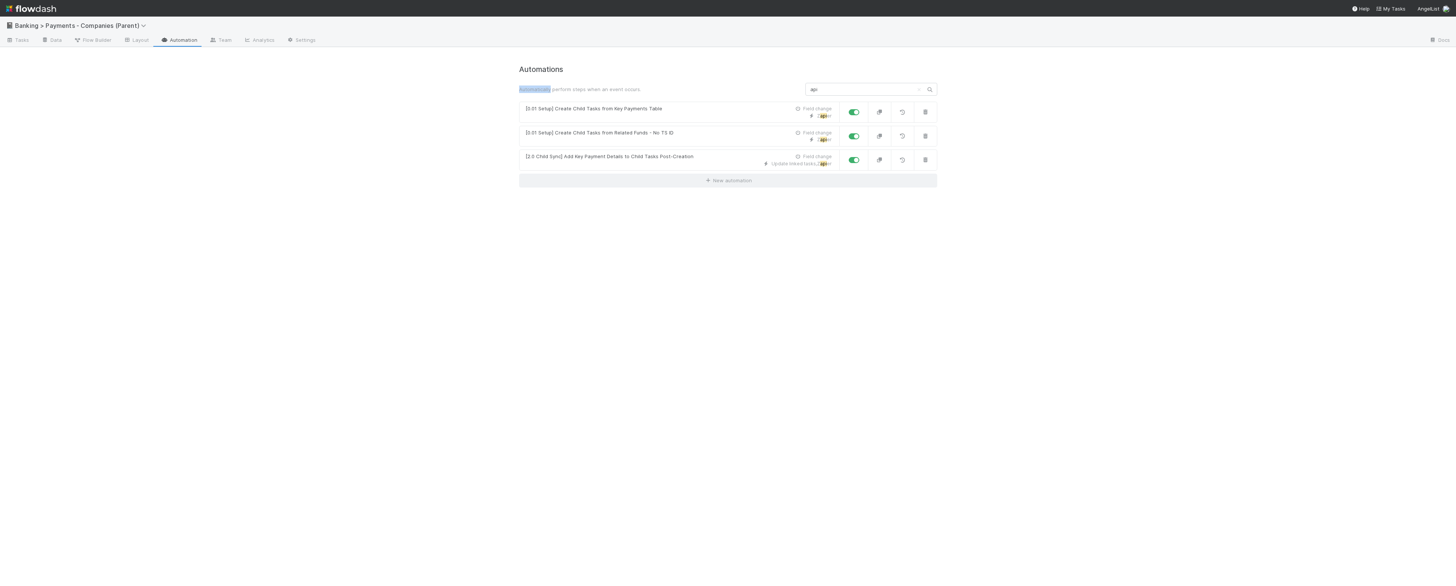
click at [572, 85] on div "Automatically perform steps when an event occurs. api" at bounding box center [727, 89] width 429 height 13
drag, startPoint x: 572, startPoint y: 85, endPoint x: 582, endPoint y: 78, distance: 12.1
click at [572, 84] on div "Automatically perform steps when an event occurs. api" at bounding box center [727, 89] width 429 height 13
click at [582, 77] on div "Automations Automatically perform steps when an event occurs. api [0.01 Setup] …" at bounding box center [728, 126] width 418 height 122
drag, startPoint x: 518, startPoint y: 69, endPoint x: 663, endPoint y: 91, distance: 147.4
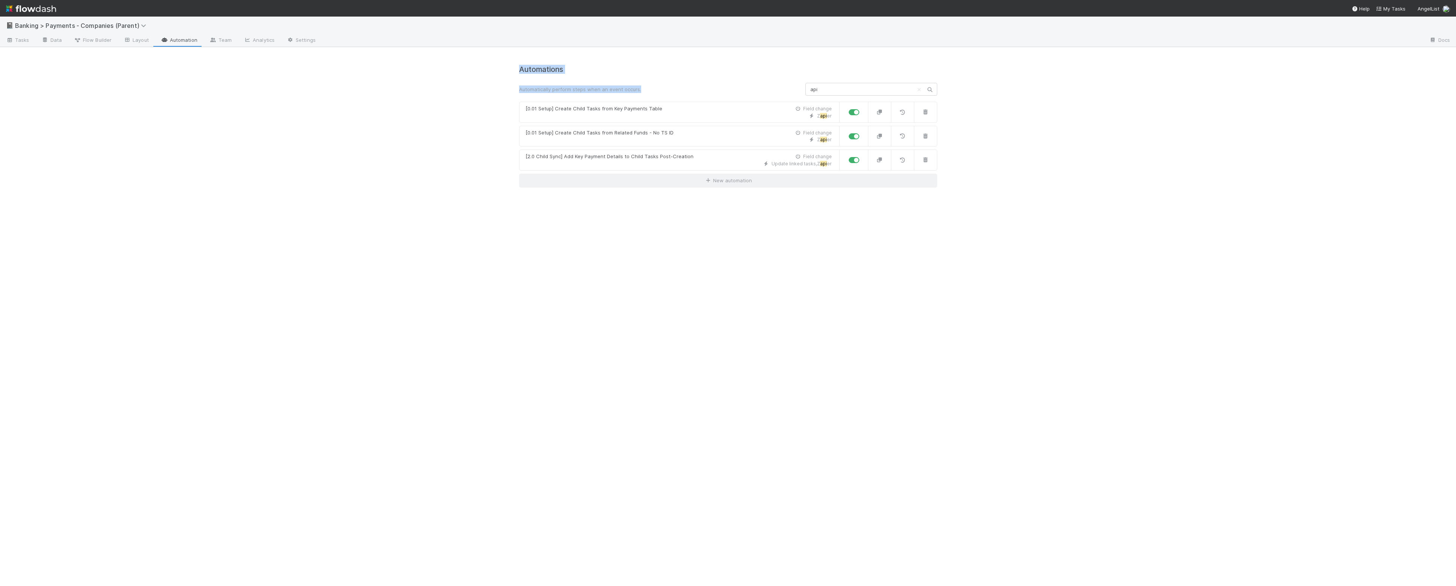
click at [663, 91] on div "Automations Automatically perform steps when an event occurs. api [0.01 Setup] …" at bounding box center [727, 321] width 429 height 530
click at [663, 91] on div "Automatically perform steps when an event occurs." at bounding box center [656, 90] width 286 height 8
drag, startPoint x: 670, startPoint y: 91, endPoint x: 496, endPoint y: 67, distance: 175.3
click at [496, 67] on div "📓 Banking > Payments - Companies (Parent) Tasks Data Flow Builder Layout Automa…" at bounding box center [728, 302] width 1456 height 570
click at [496, 68] on div "📓 Banking > Payments - Companies (Parent) Tasks Data Flow Builder Layout Automa…" at bounding box center [728, 302] width 1456 height 570
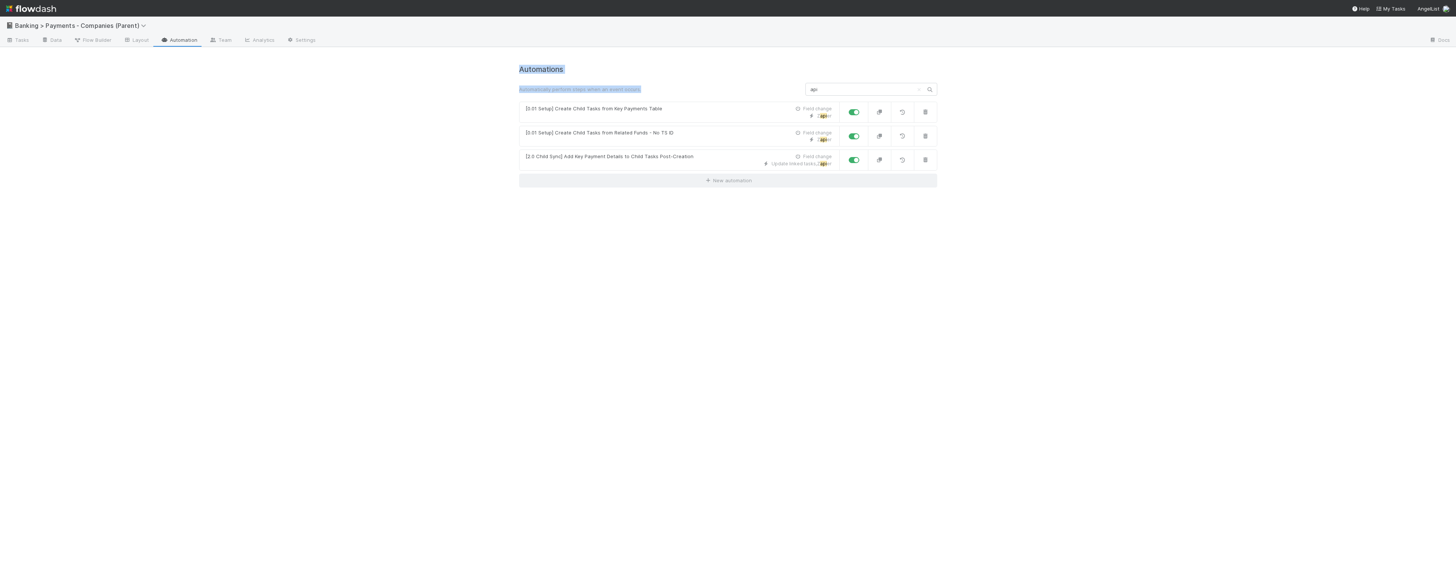
drag, startPoint x: 517, startPoint y: 67, endPoint x: 638, endPoint y: 87, distance: 123.0
click at [638, 87] on div "Automations Automatically perform steps when an event occurs. api [0.01 Setup] …" at bounding box center [727, 321] width 429 height 530
click at [638, 87] on div "Automatically perform steps when an event occurs." at bounding box center [656, 90] width 286 height 8
click at [78, 28] on span "Banking > Payments - Companies (Parent)" at bounding box center [82, 26] width 135 height 8
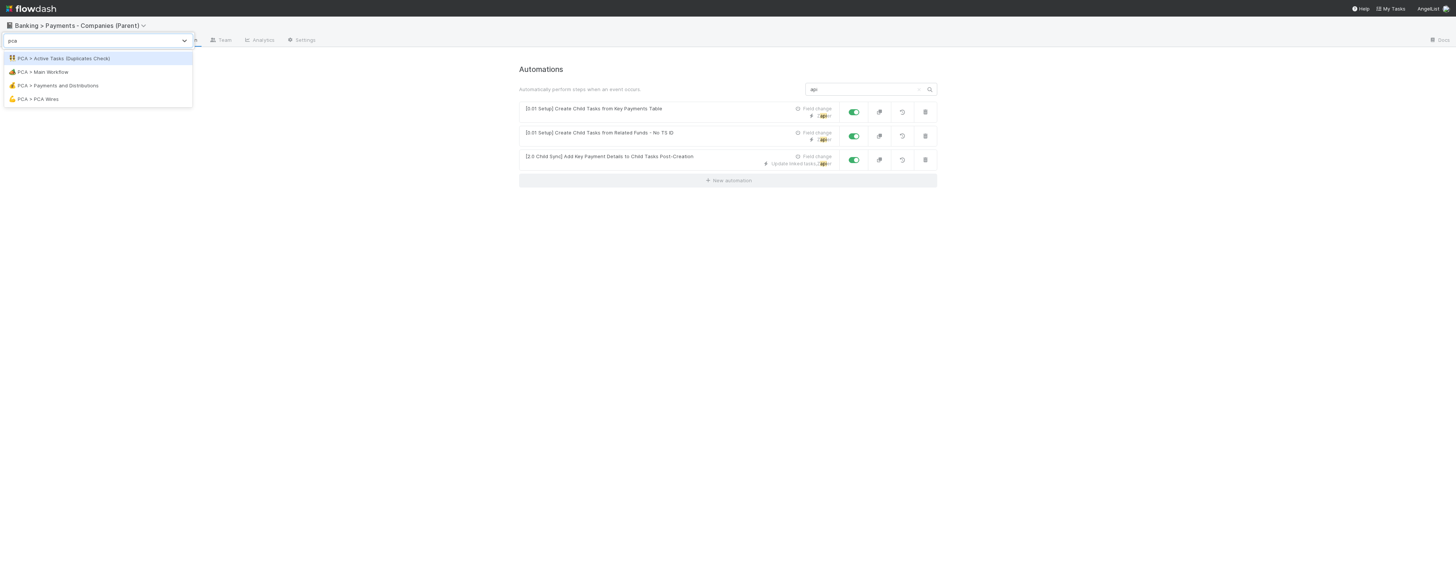
type input "pca"
click at [393, 141] on div "Search workflows" at bounding box center [728, 293] width 1456 height 586
click at [80, 26] on span "Banking > Payments - Companies (Parent)" at bounding box center [82, 26] width 135 height 8
type input "f"
type input "child"
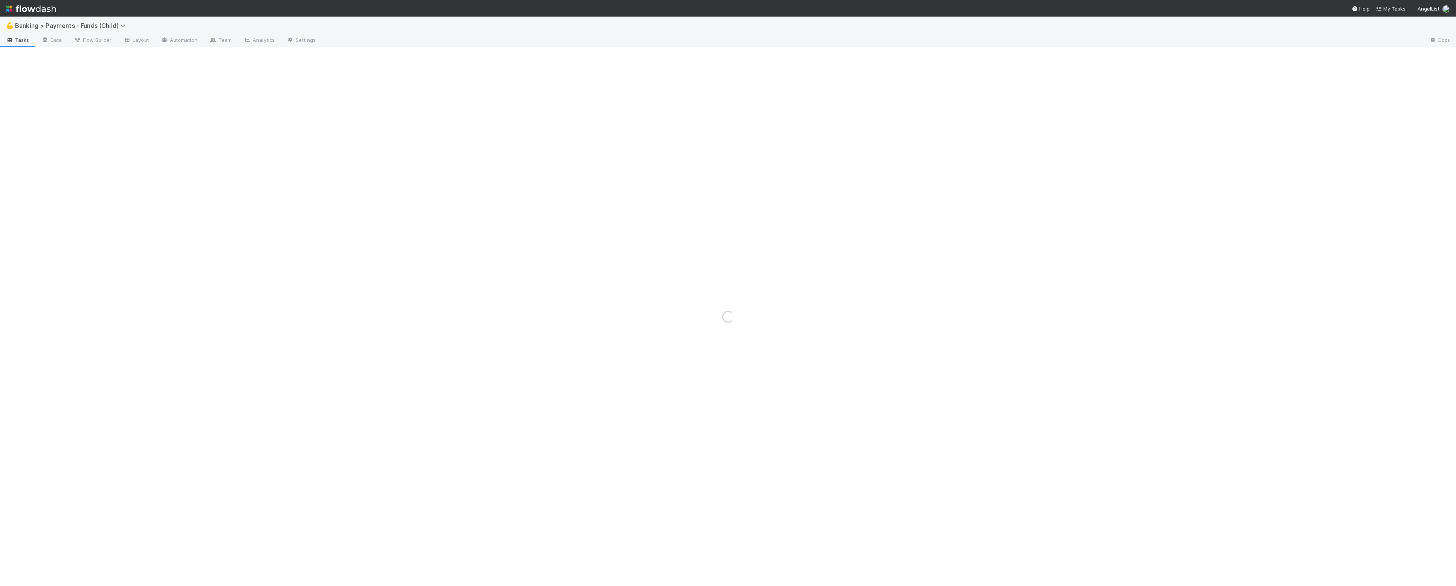
click at [172, 31] on div "💪 Banking > Payments - Funds (Child)" at bounding box center [728, 26] width 1456 height 18
click at [179, 38] on link "Automation" at bounding box center [179, 41] width 49 height 12
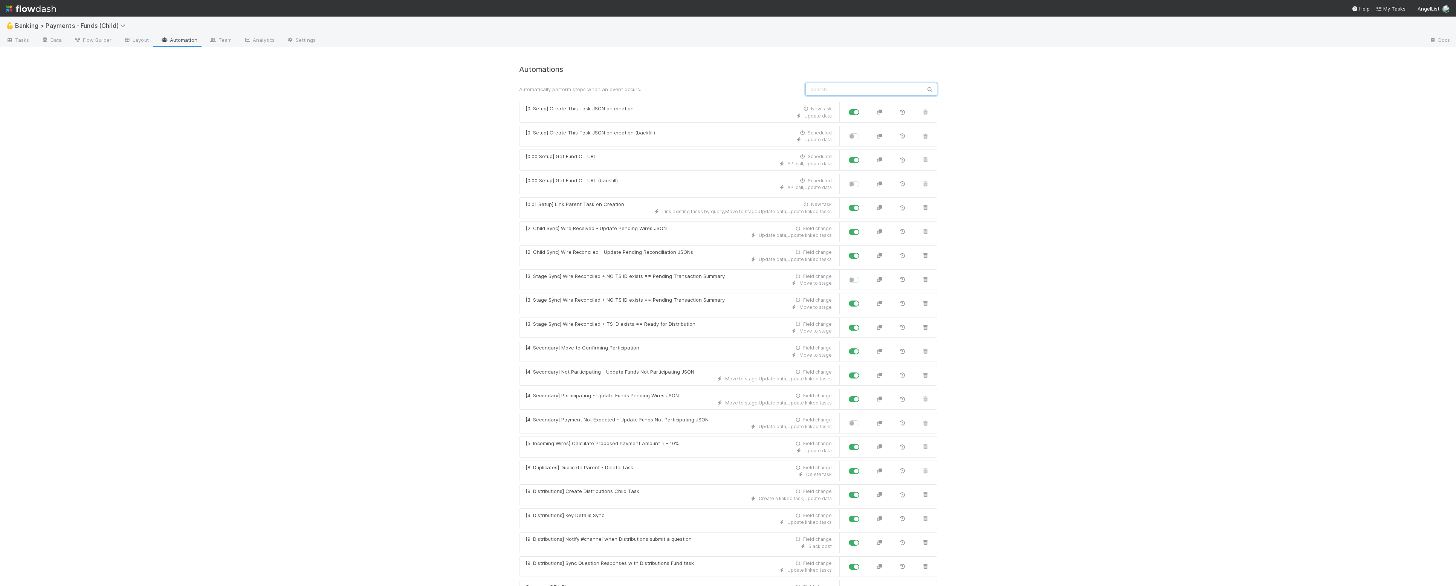
click at [875, 92] on input "text" at bounding box center [871, 89] width 132 height 13
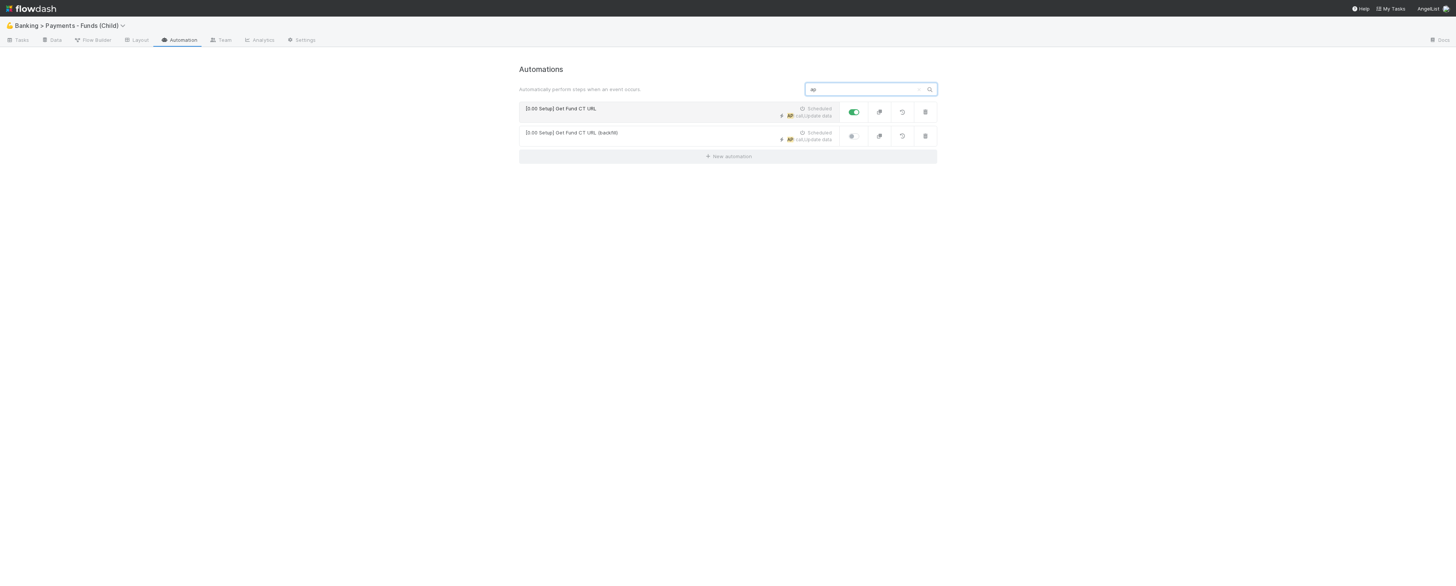
type input "ap"
click at [676, 113] on div "AP I call , Update data" at bounding box center [678, 116] width 306 height 7
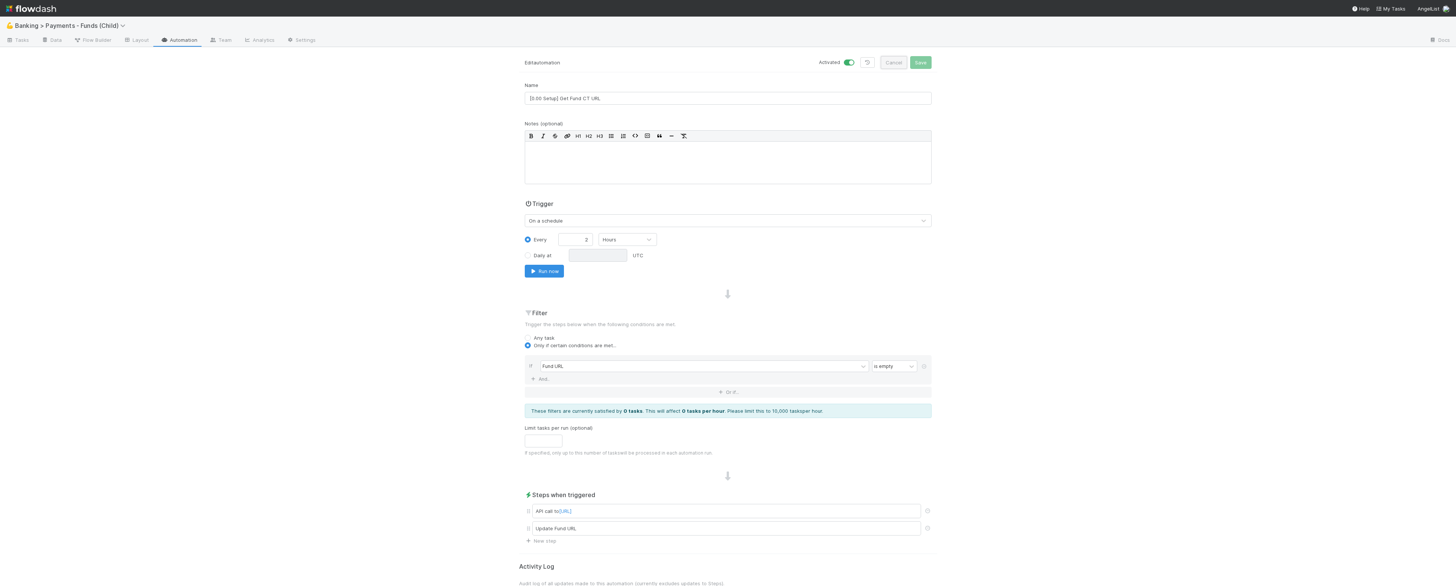
click at [895, 64] on button "Cancel" at bounding box center [894, 62] width 26 height 13
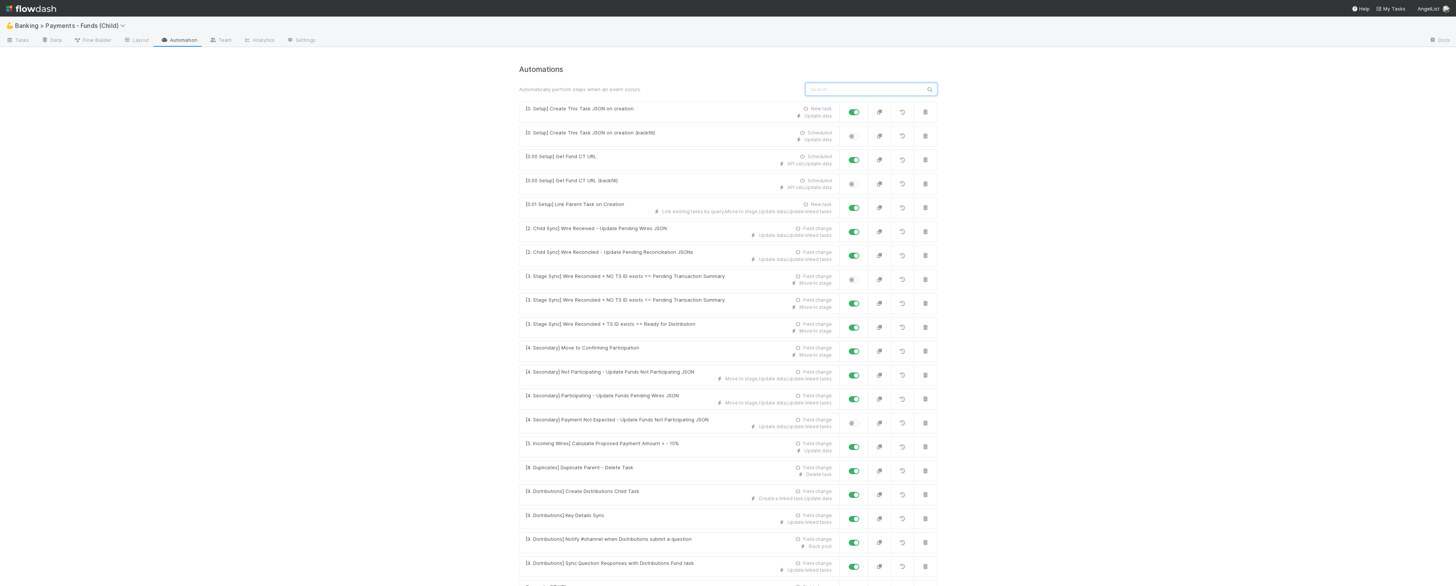
click at [869, 89] on input "text" at bounding box center [871, 89] width 132 height 13
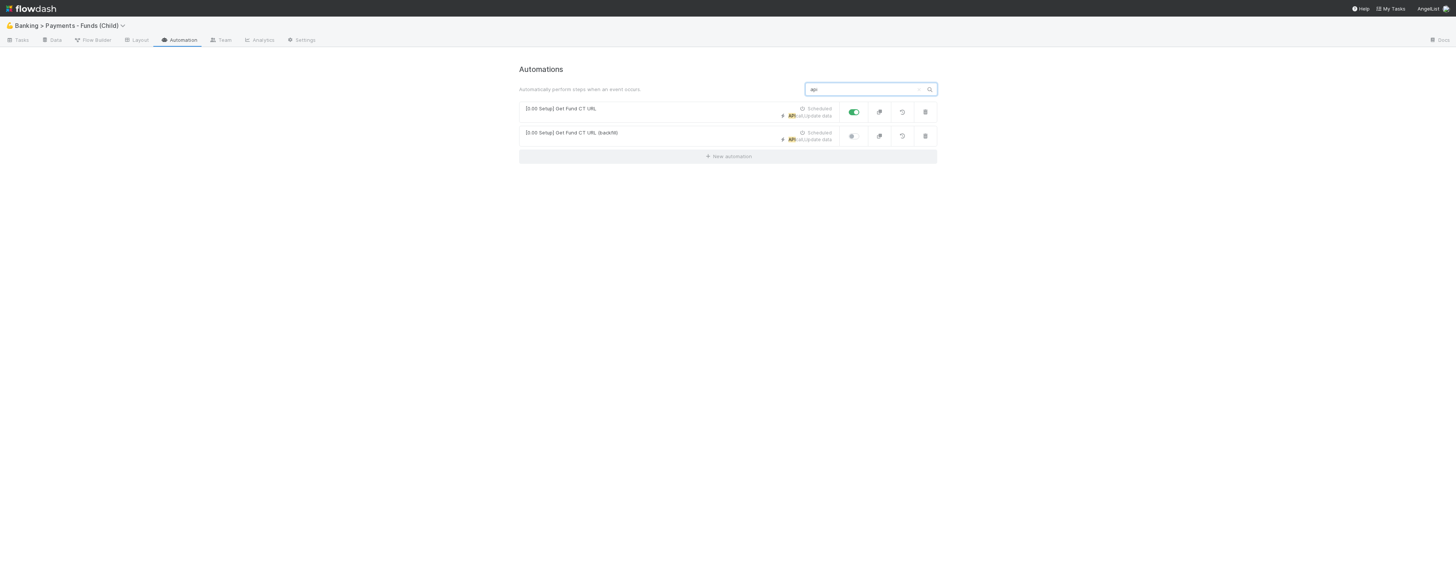
type input "api"
click at [654, 99] on div "Automations Automatically perform steps when an event occurs. api [0.00 Setup] …" at bounding box center [728, 114] width 418 height 99
click at [652, 108] on div "[0.00 Setup] Get Fund CT URL Scheduled" at bounding box center [678, 109] width 306 height 8
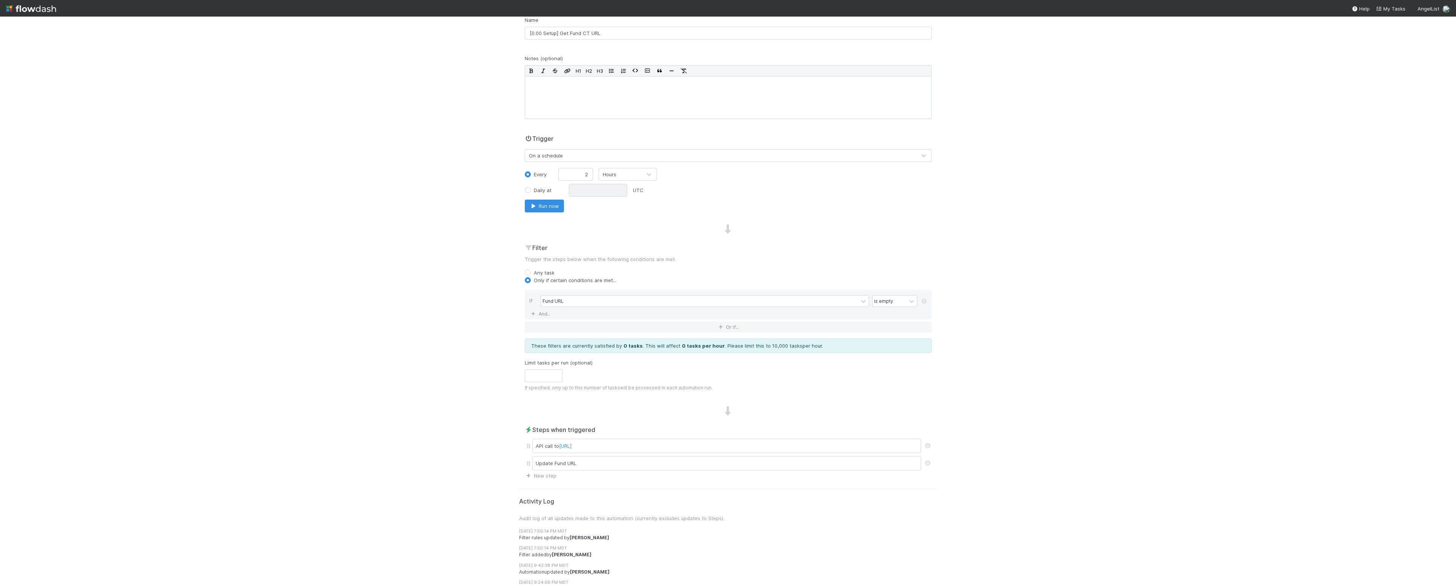
scroll to position [77, 0]
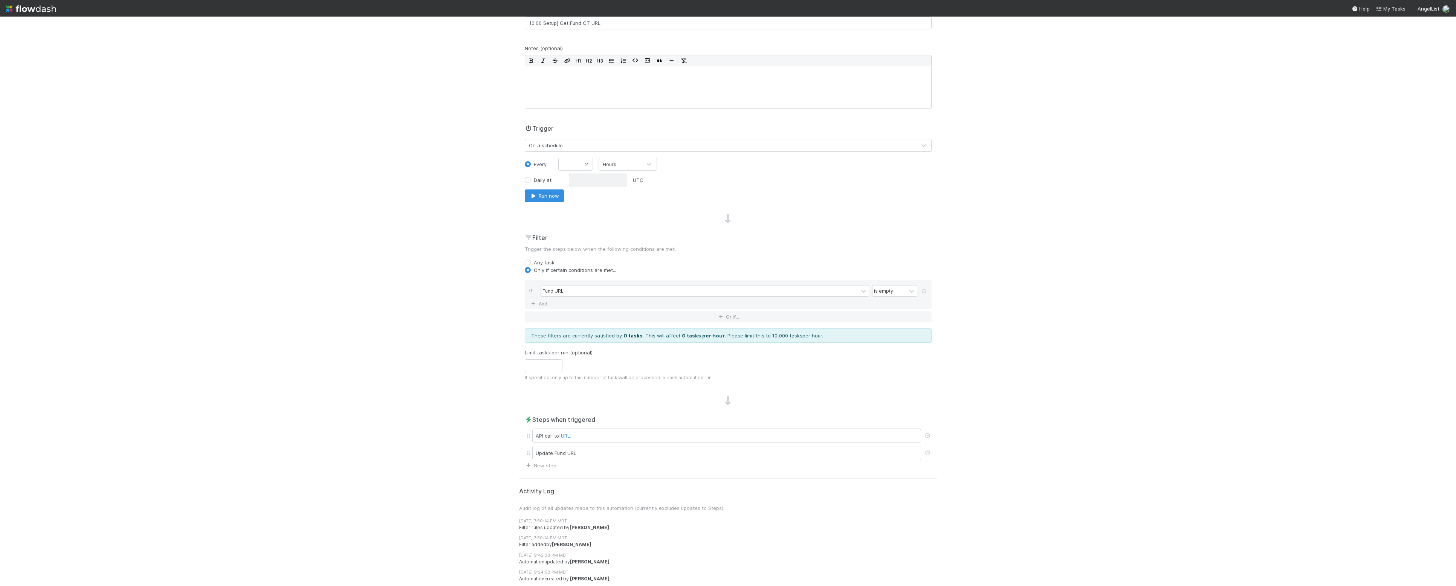
click at [682, 333] on strong "0 tasks per hour" at bounding box center [703, 336] width 43 height 6
click at [691, 334] on strong "0 tasks per hour" at bounding box center [703, 336] width 43 height 6
click at [822, 437] on div "API call to http://web-comptroller.angellist.svc.cluster.local/cptr_api/flowdas…" at bounding box center [726, 436] width 389 height 14
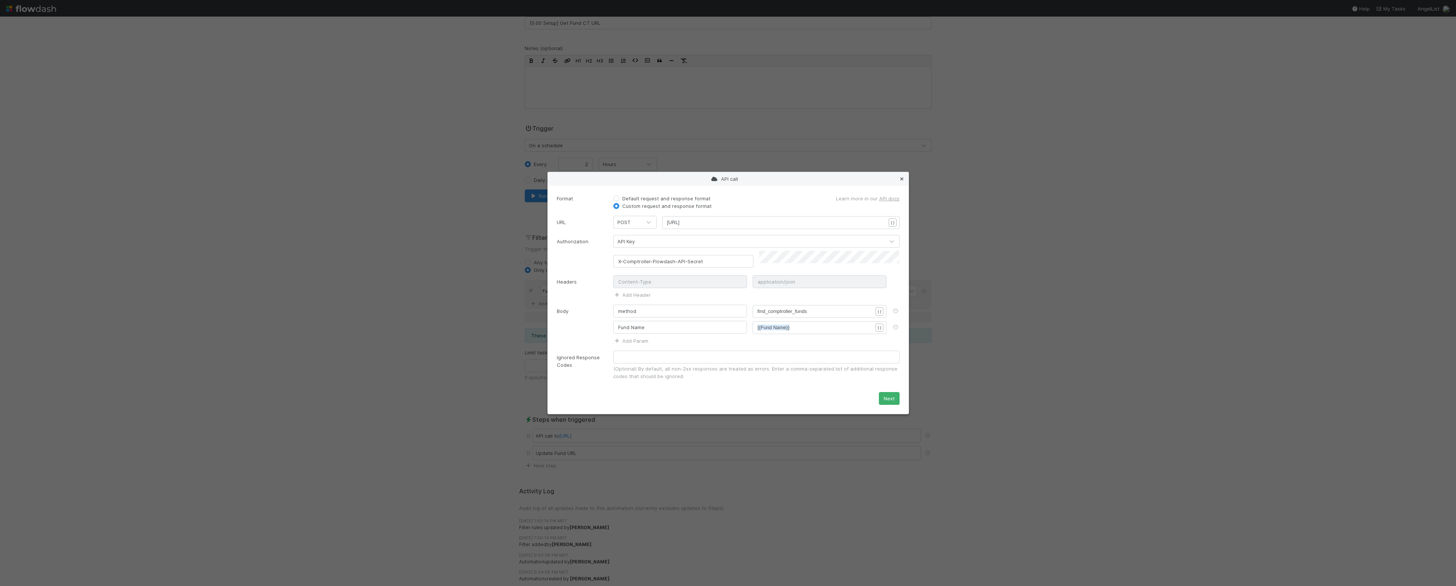
click at [899, 180] on icon at bounding box center [902, 179] width 8 height 5
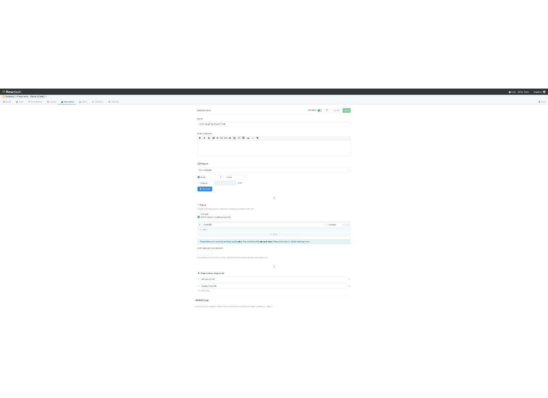
scroll to position [0, 0]
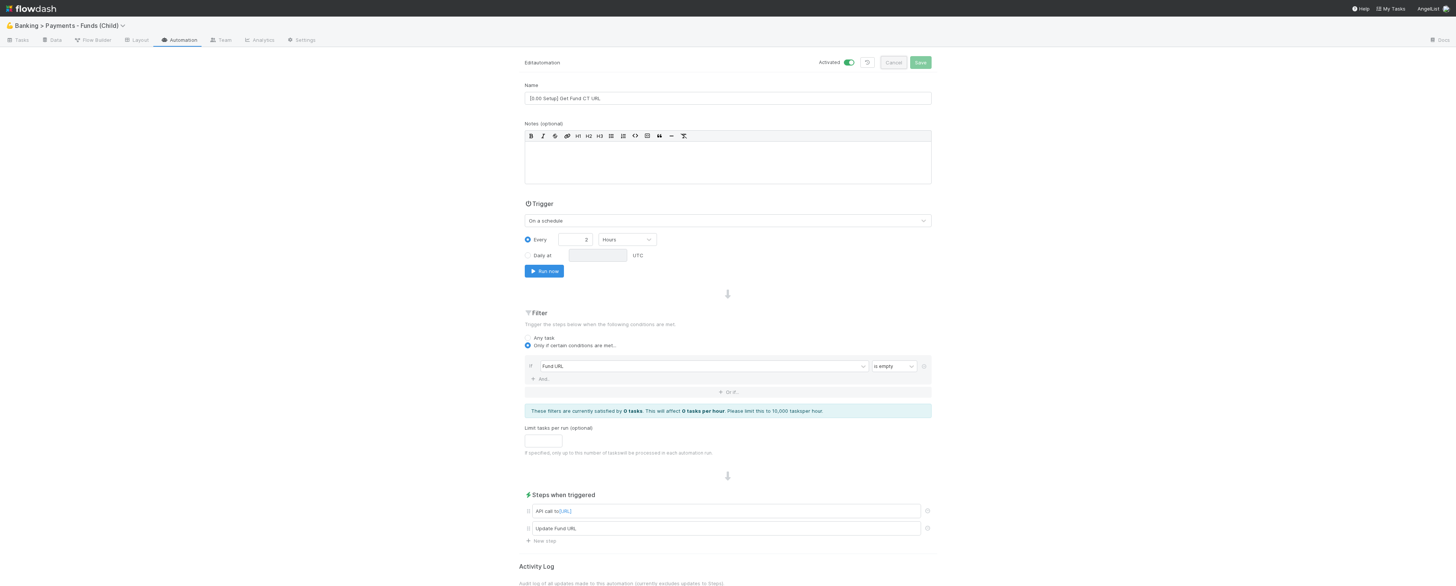
click at [889, 61] on button "Cancel" at bounding box center [894, 62] width 26 height 13
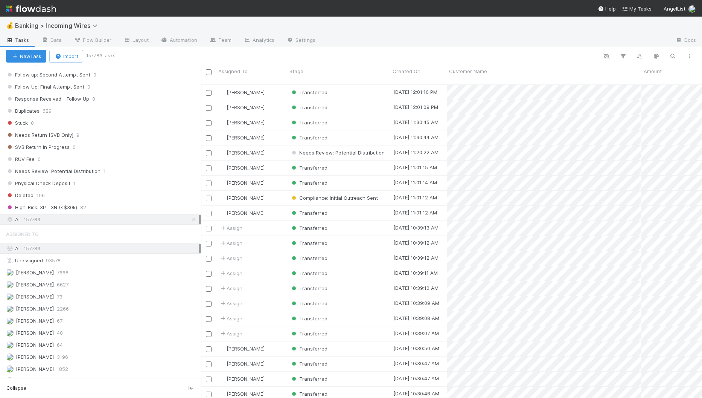
scroll to position [552, 0]
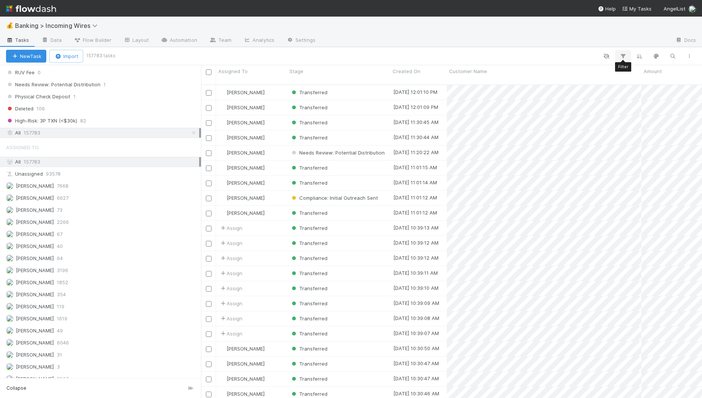
click at [623, 58] on icon "button" at bounding box center [624, 56] width 8 height 7
click at [503, 76] on button "Add Filter" at bounding box center [508, 78] width 226 height 11
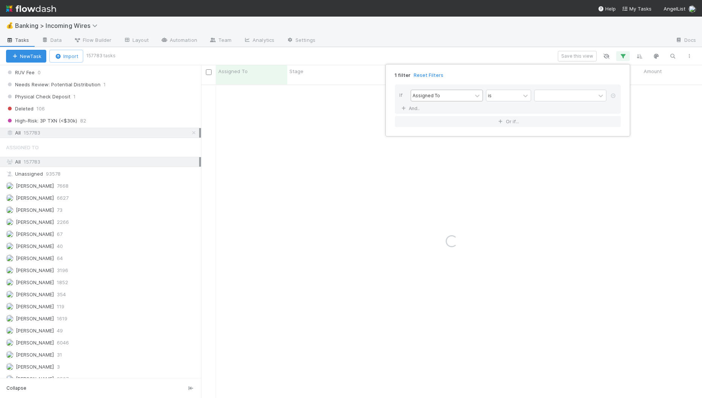
click at [452, 100] on div "Assigned To" at bounding box center [441, 95] width 61 height 11
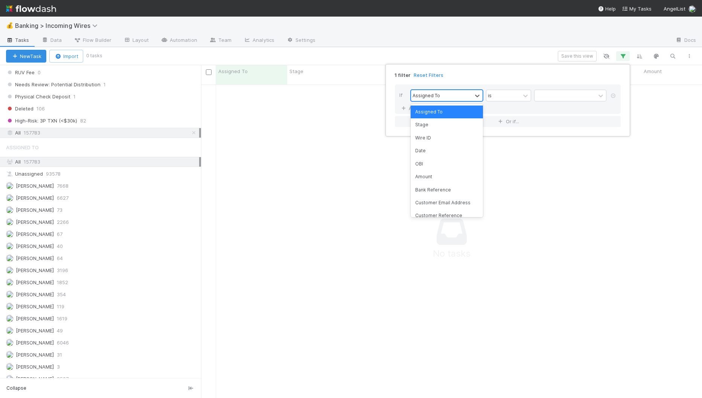
scroll to position [319, 501]
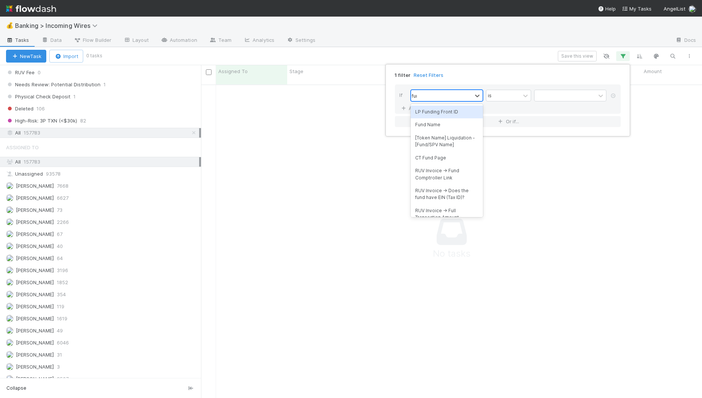
type input "fund"
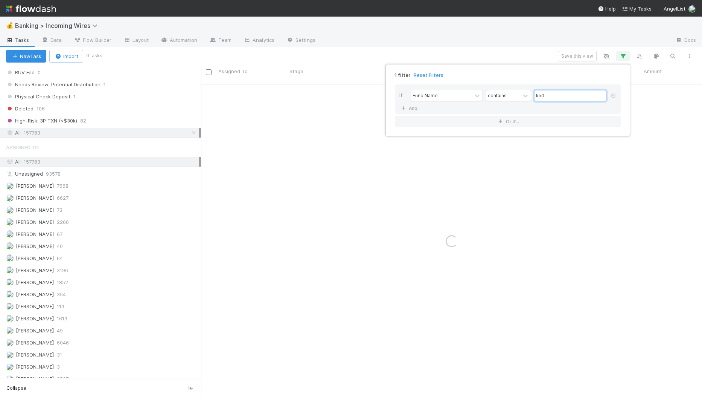
type input "k50"
click at [286, 138] on div "1 filter Reset Filters If Fund Name contains k50 And.. Or if..." at bounding box center [351, 199] width 702 height 398
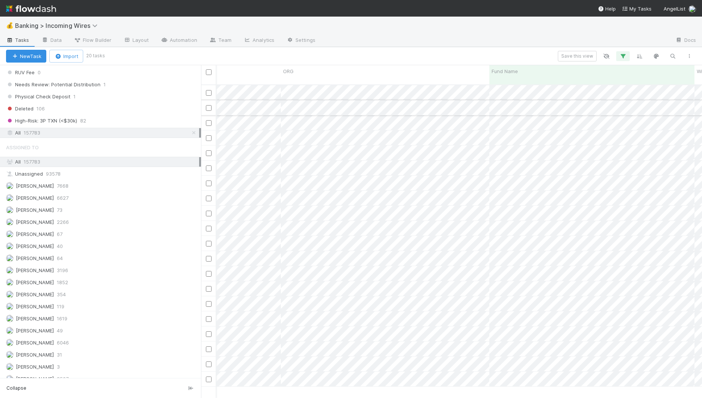
scroll to position [0, 536]
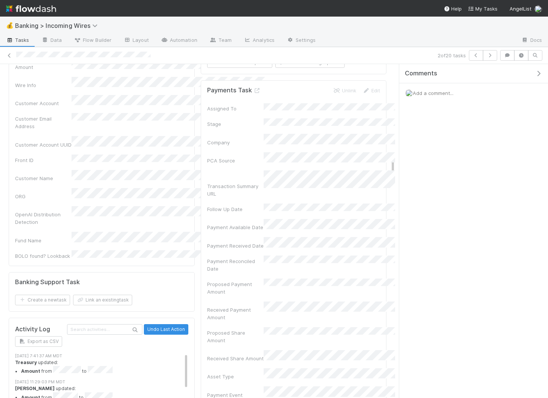
scroll to position [1048, 0]
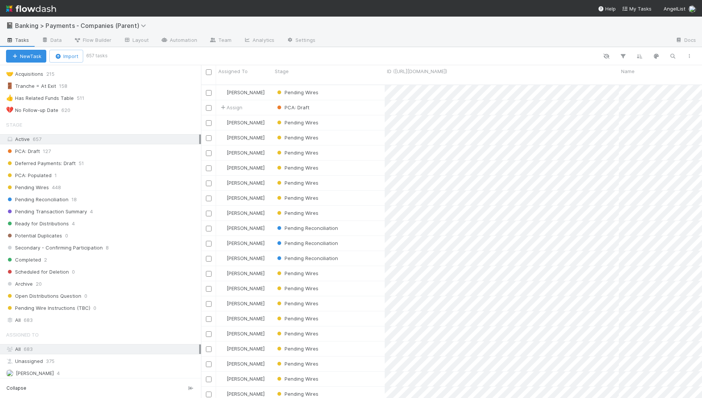
scroll to position [93, 0]
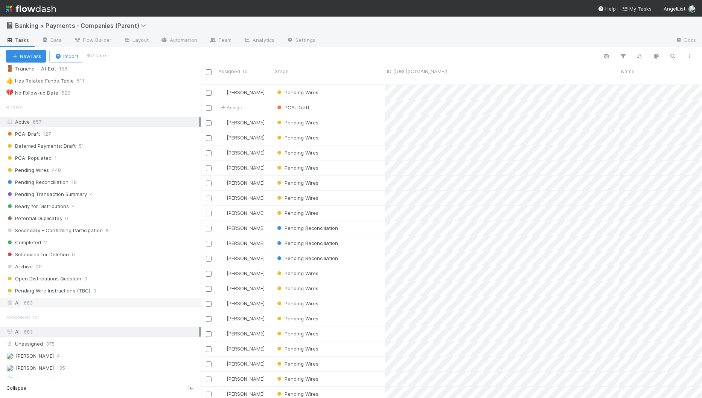
click at [169, 298] on div "All 683" at bounding box center [102, 302] width 193 height 9
click at [675, 54] on icon "button" at bounding box center [673, 56] width 8 height 7
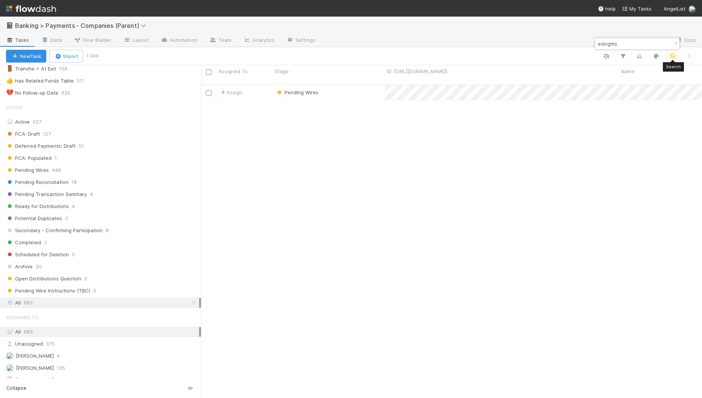
scroll to position [319, 501]
type input "edsights"
click at [349, 77] on div "Stage" at bounding box center [329, 74] width 112 height 19
click at [349, 85] on div "Pending Wires" at bounding box center [329, 92] width 112 height 15
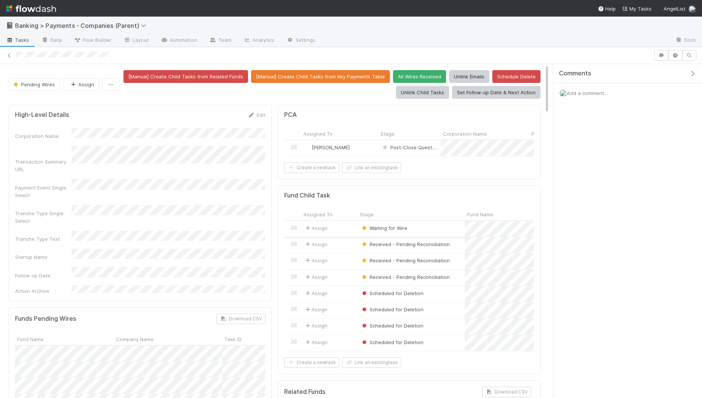
click at [456, 231] on div "Waiting for Wire" at bounding box center [411, 229] width 107 height 16
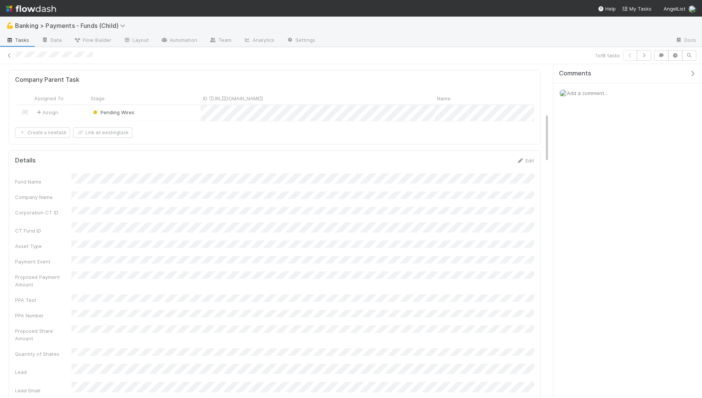
scroll to position [344, 0]
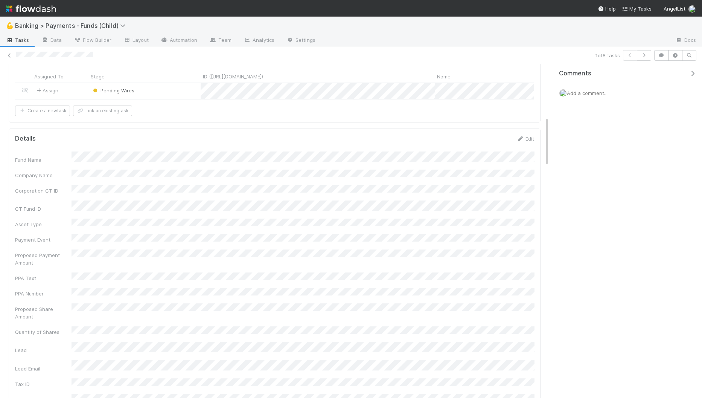
scroll to position [358, 0]
click at [649, 62] on div "1 of 8 tasks" at bounding box center [351, 55] width 702 height 17
click at [648, 55] on icon "button" at bounding box center [645, 55] width 8 height 5
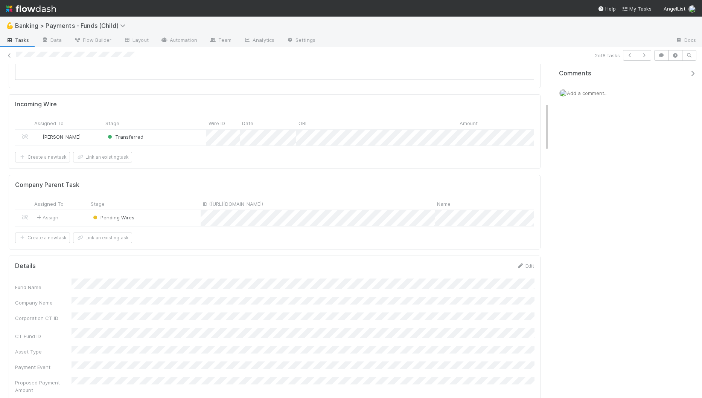
scroll to position [252, 0]
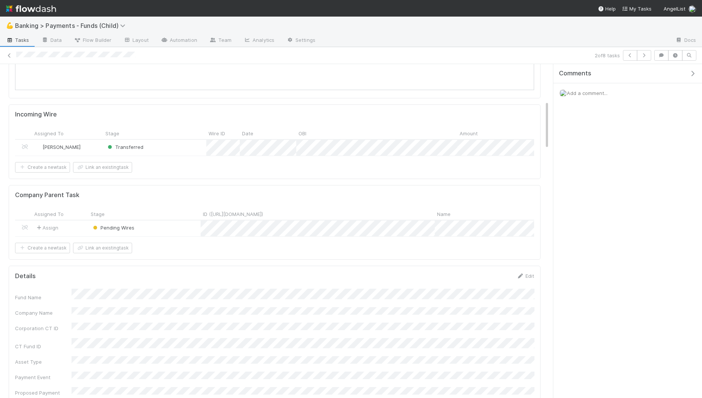
click at [160, 142] on div "Transferred" at bounding box center [154, 148] width 103 height 16
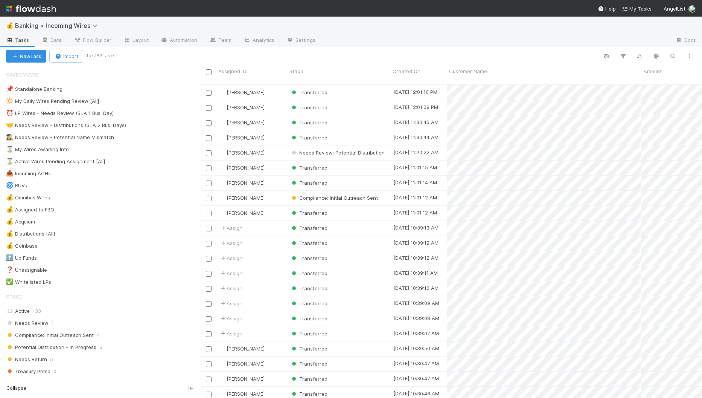
scroll to position [319, 501]
click at [672, 53] on icon "button" at bounding box center [673, 56] width 8 height 7
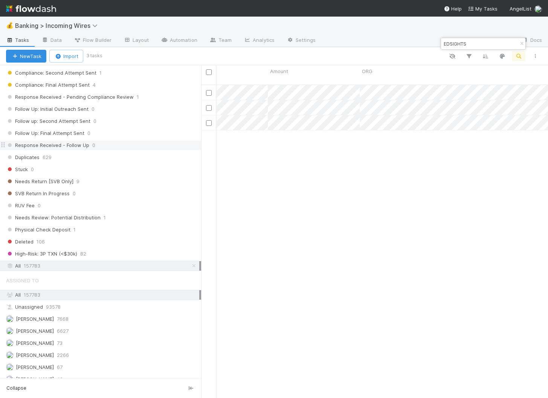
scroll to position [319, 347]
click at [477, 49] on div "EDSIGHTS" at bounding box center [483, 43] width 84 height 11
click at [477, 46] on input "EDSIGHTS" at bounding box center [479, 43] width 75 height 9
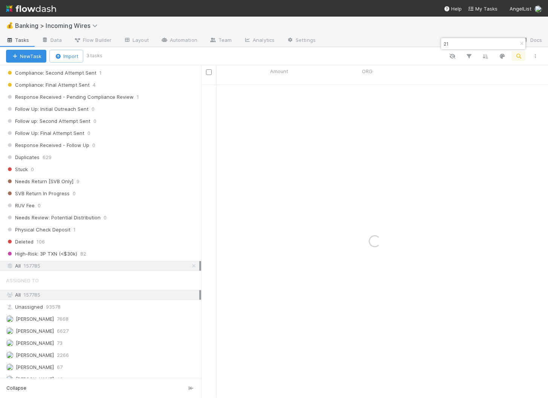
type input "2"
type input "226267"
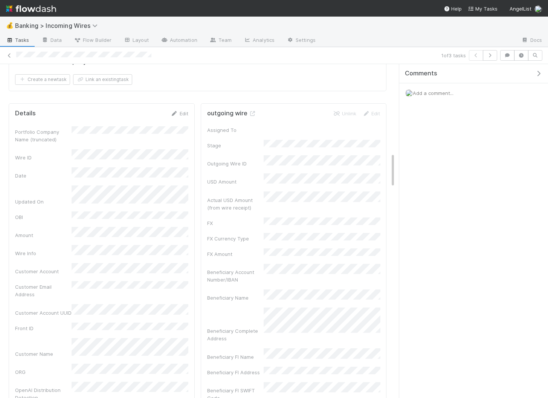
scroll to position [865, 0]
click at [252, 110] on link at bounding box center [253, 113] width 8 height 6
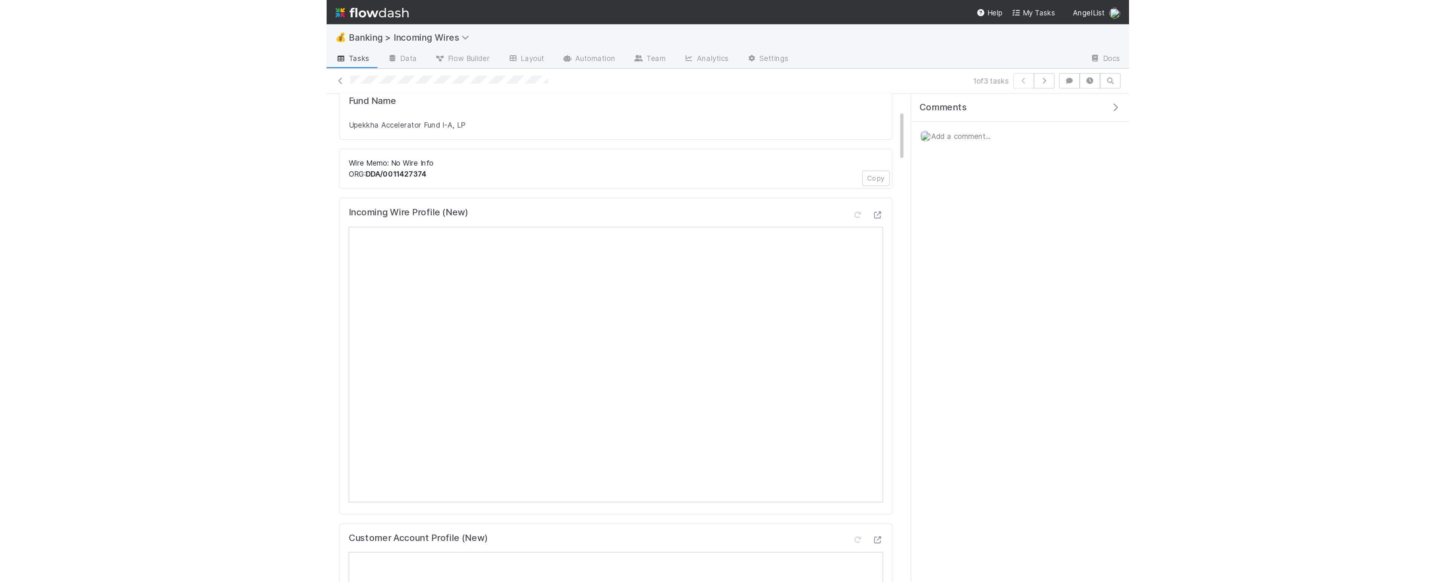
scroll to position [110, 0]
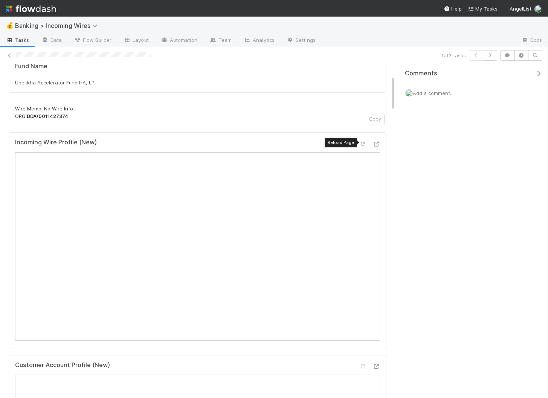
click at [365, 140] on div at bounding box center [363, 144] width 8 height 8
click at [362, 142] on icon at bounding box center [363, 144] width 8 height 5
click at [363, 140] on div at bounding box center [363, 144] width 8 height 8
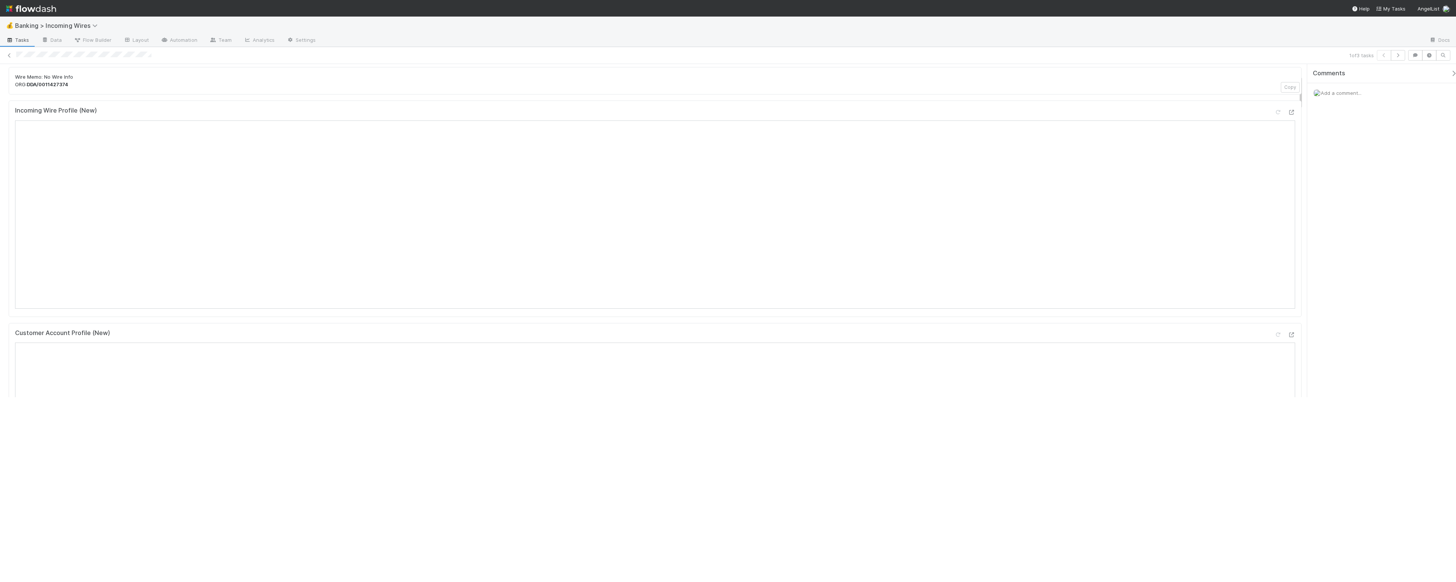
scroll to position [78, 0]
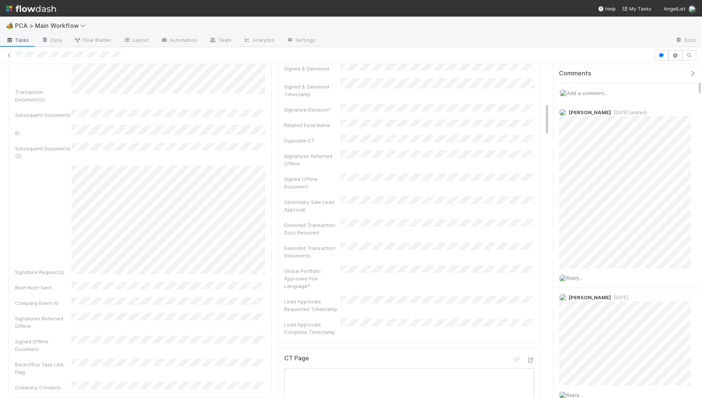
scroll to position [395, 0]
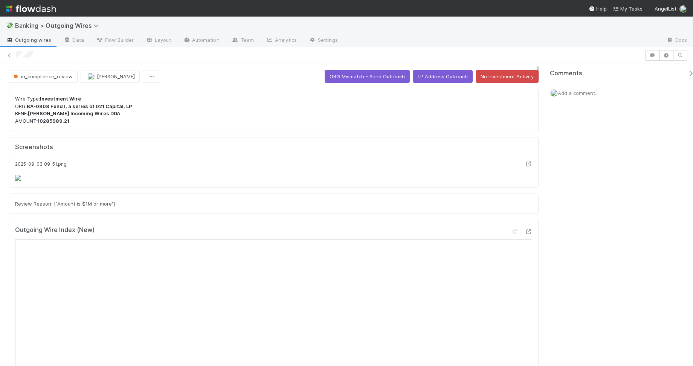
scroll to position [202, 0]
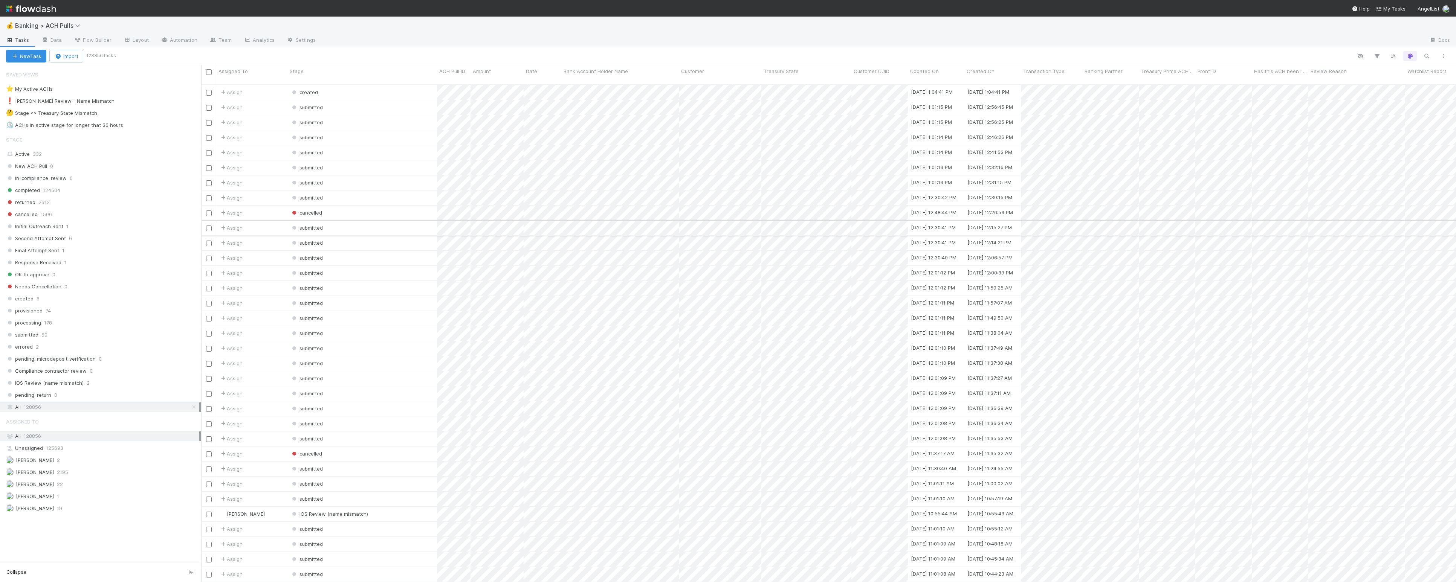
scroll to position [496, 1248]
click at [1423, 53] on icon "button" at bounding box center [1427, 56] width 8 height 7
type input "l"
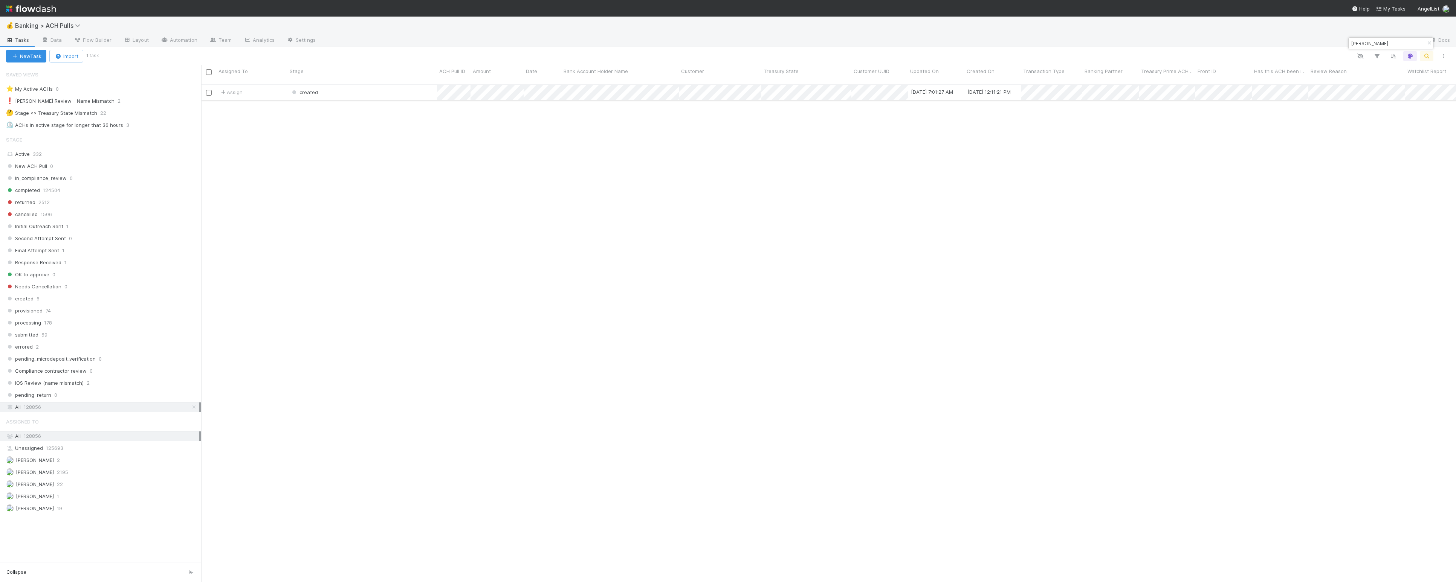
type input "kyle norton"
click at [385, 88] on div "created" at bounding box center [362, 92] width 150 height 15
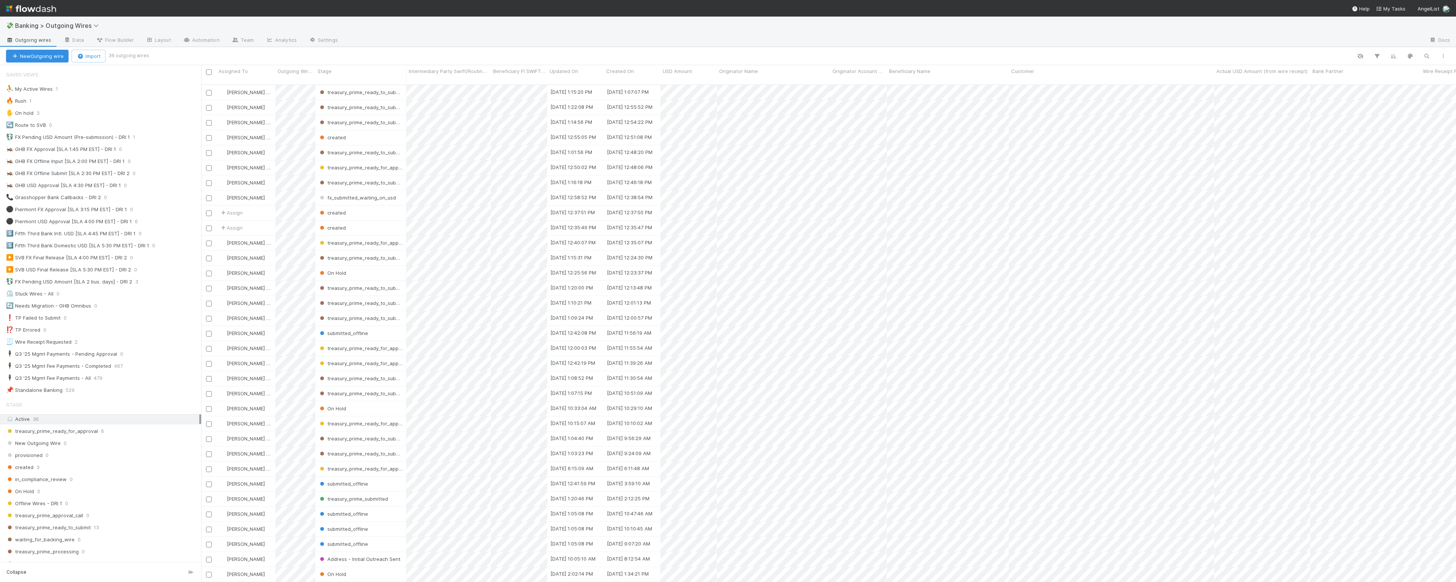
scroll to position [496, 1248]
click at [1427, 55] on icon "button" at bounding box center [1427, 56] width 8 height 7
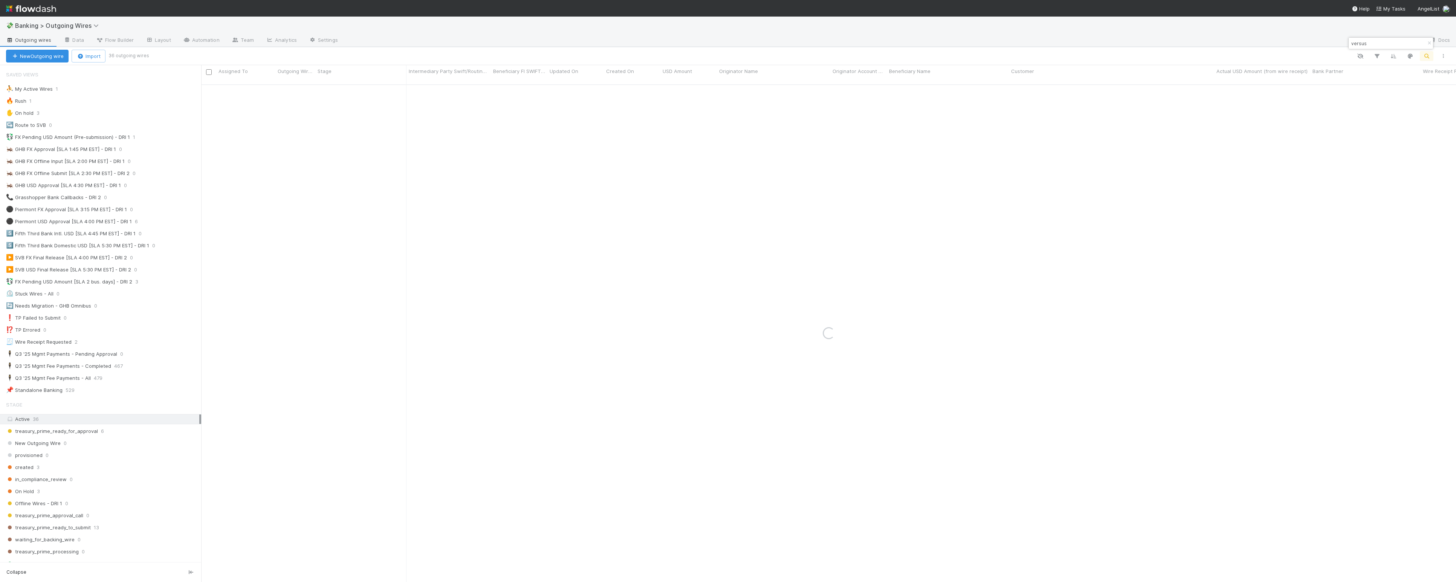
type input "versus"
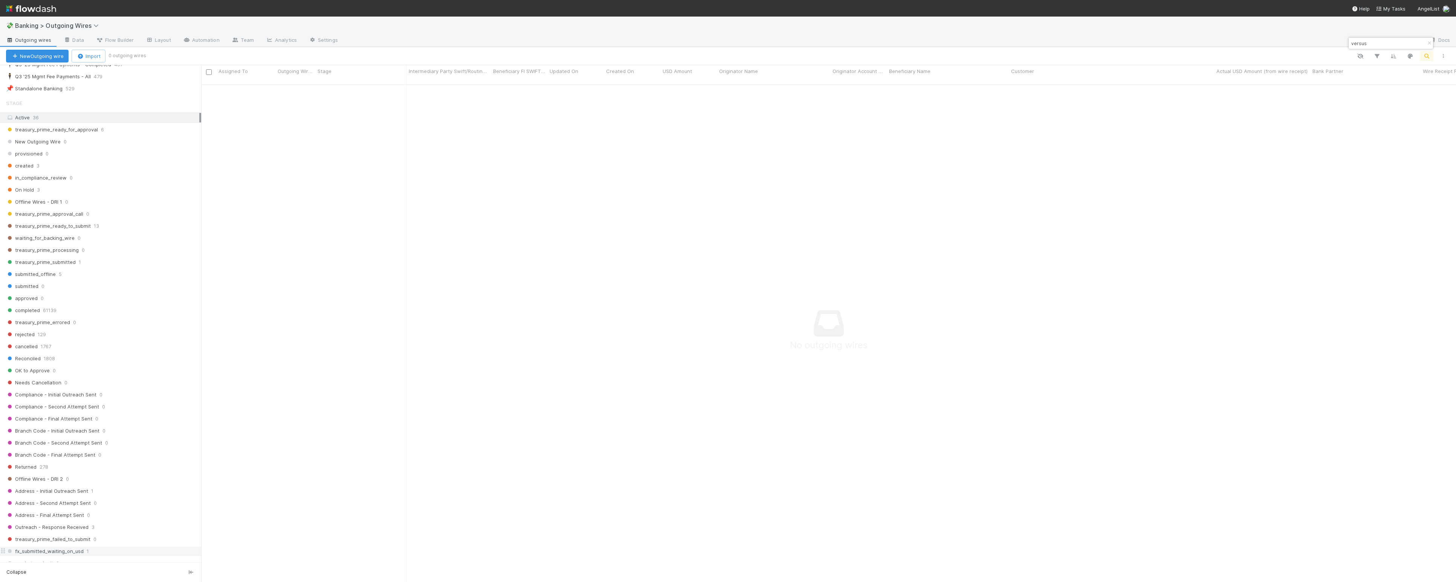
scroll to position [584, 0]
click at [118, 342] on div "All 65157" at bounding box center [102, 345] width 193 height 9
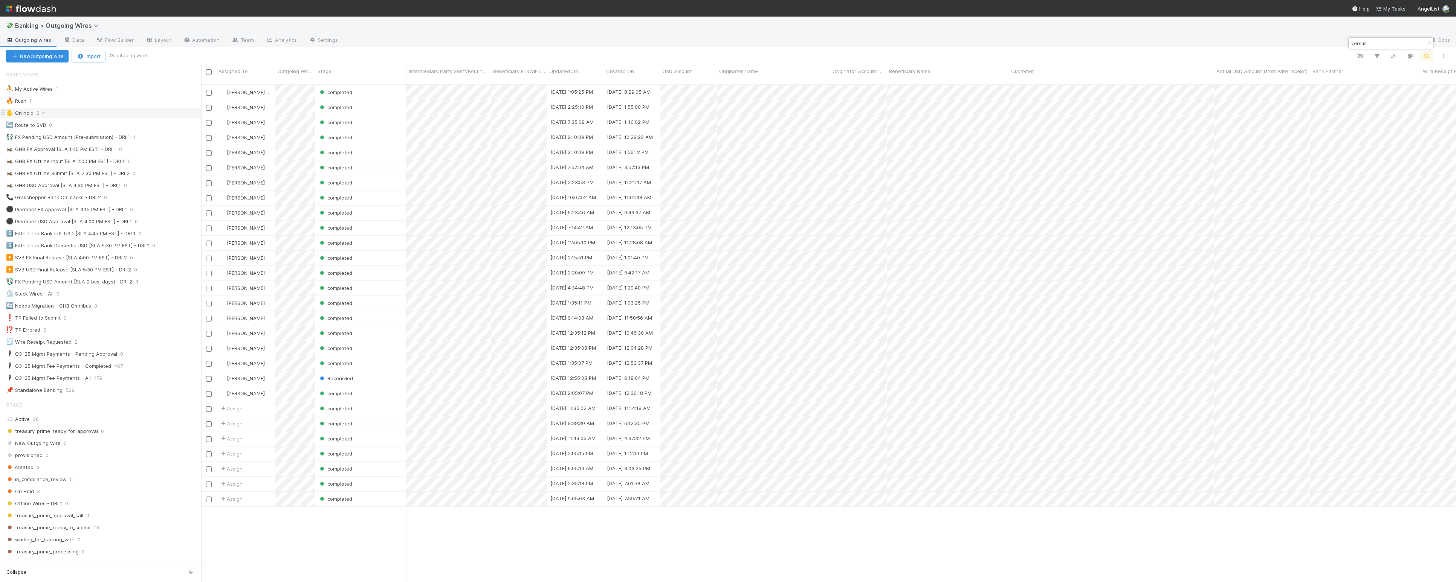
scroll to position [496, 1248]
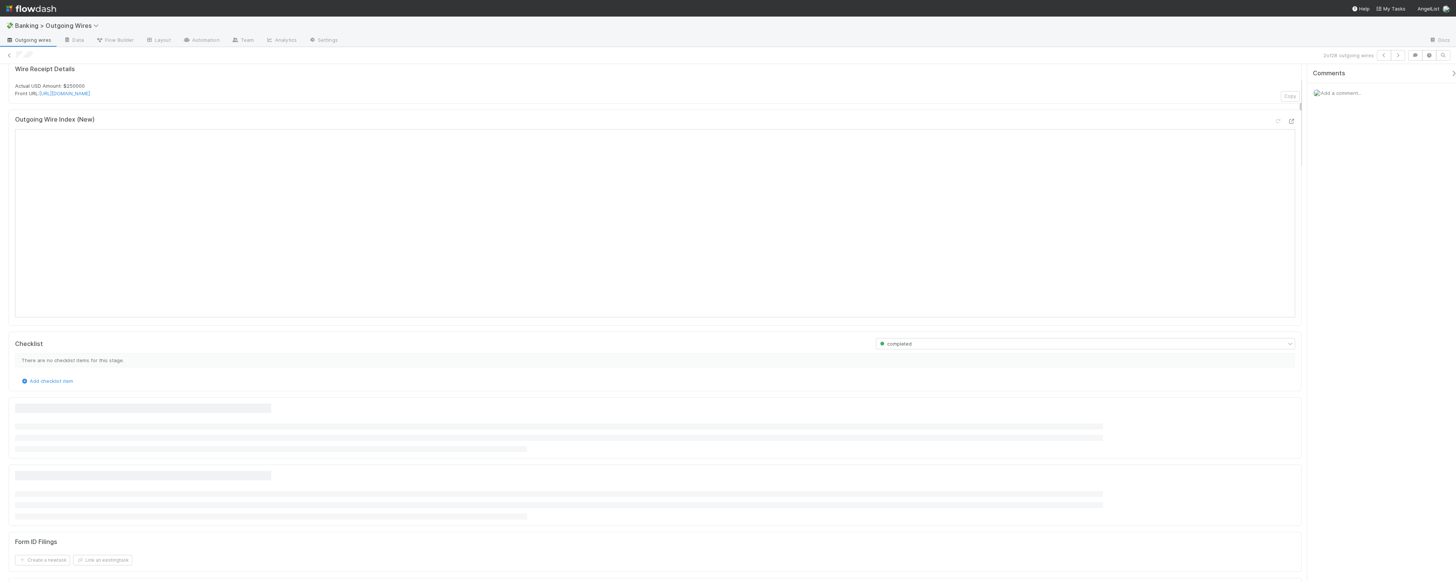
scroll to position [84, 0]
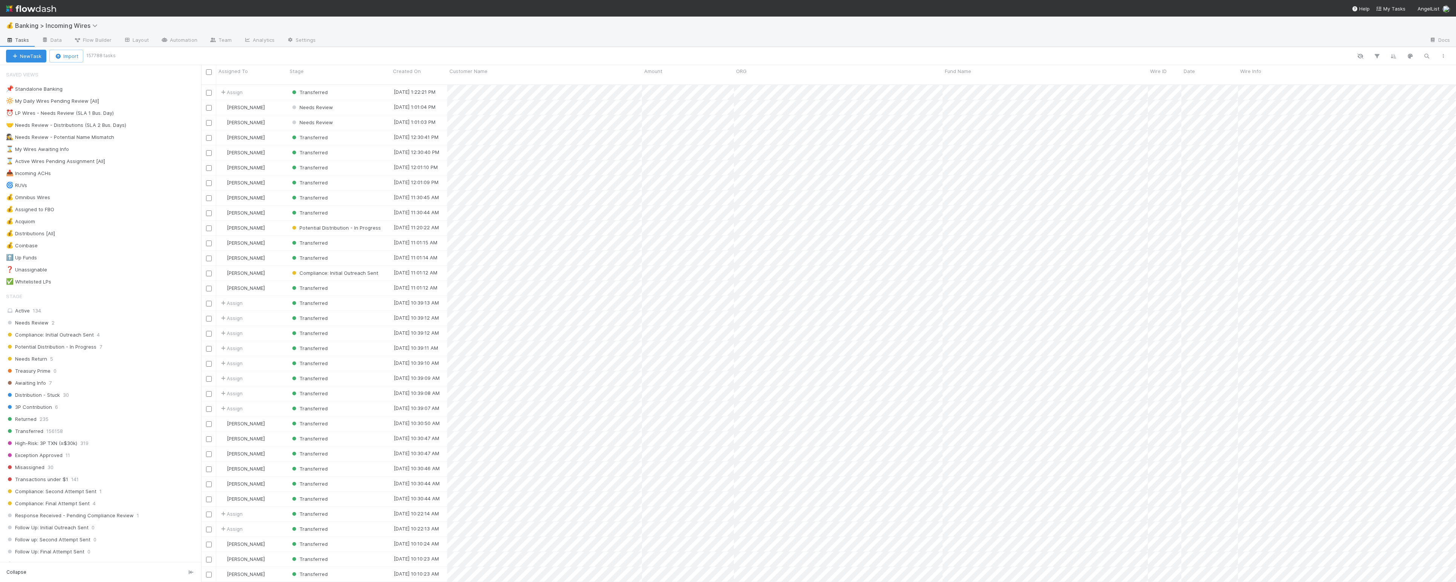
scroll to position [496, 1248]
click at [1429, 55] on icon "button" at bounding box center [1427, 56] width 8 height 7
click at [1364, 53] on div at bounding box center [728, 291] width 1456 height 582
click at [1377, 53] on icon "button" at bounding box center [1377, 56] width 8 height 7
click at [1296, 86] on div "Add Filter" at bounding box center [1261, 78] width 238 height 23
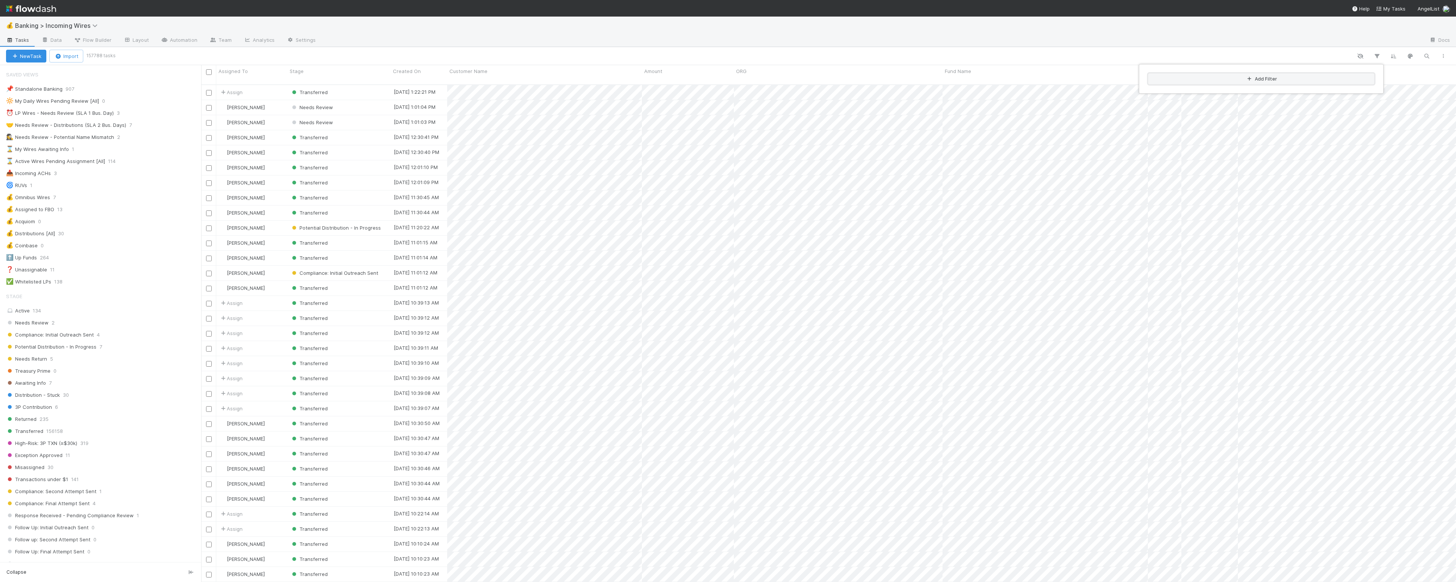
click at [1240, 80] on button "Add Filter" at bounding box center [1261, 78] width 226 height 11
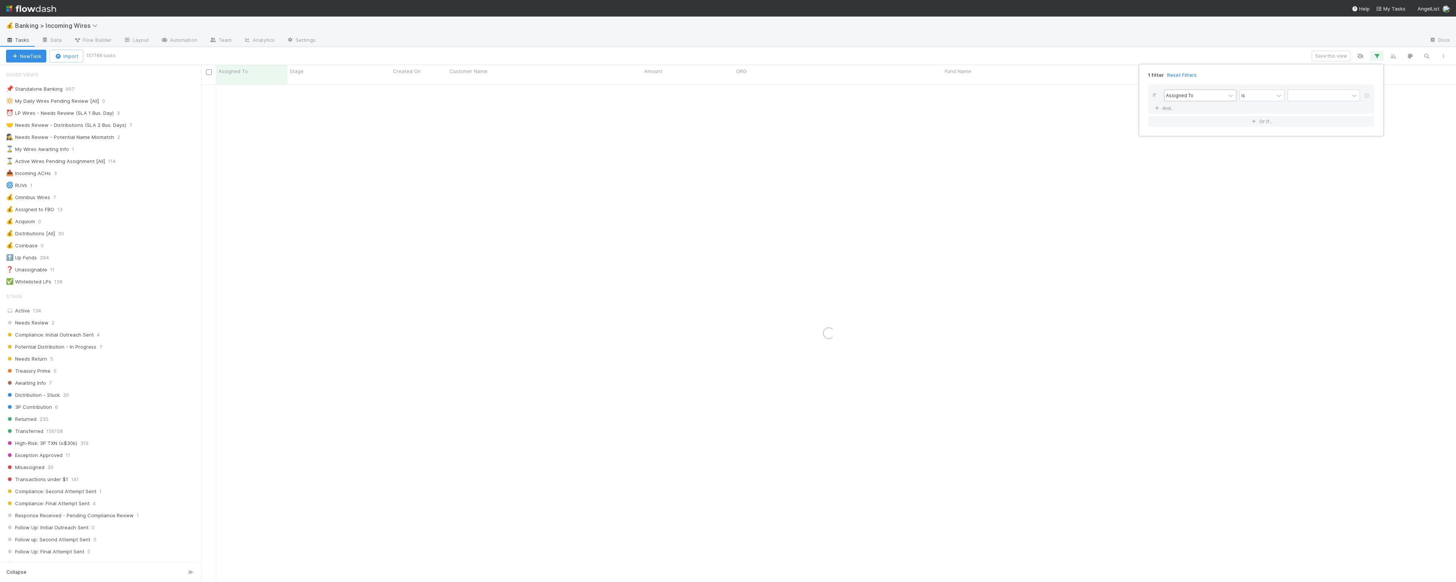
click at [1199, 92] on div "Assigned To" at bounding box center [1194, 95] width 61 height 11
type input "custom"
click at [1330, 96] on input "text" at bounding box center [1323, 95] width 72 height 11
type input "versus"
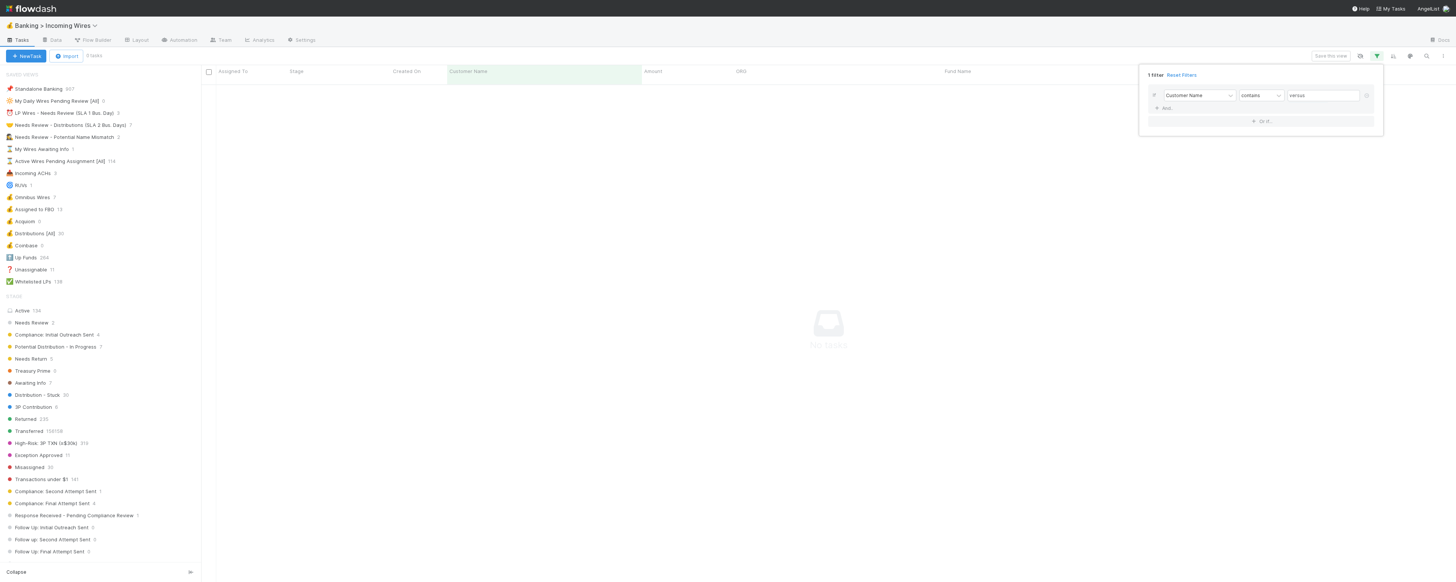
click at [330, 438] on div "1 filter Reset Filters If Customer Name contains versus And.. Or if..." at bounding box center [728, 291] width 1456 height 582
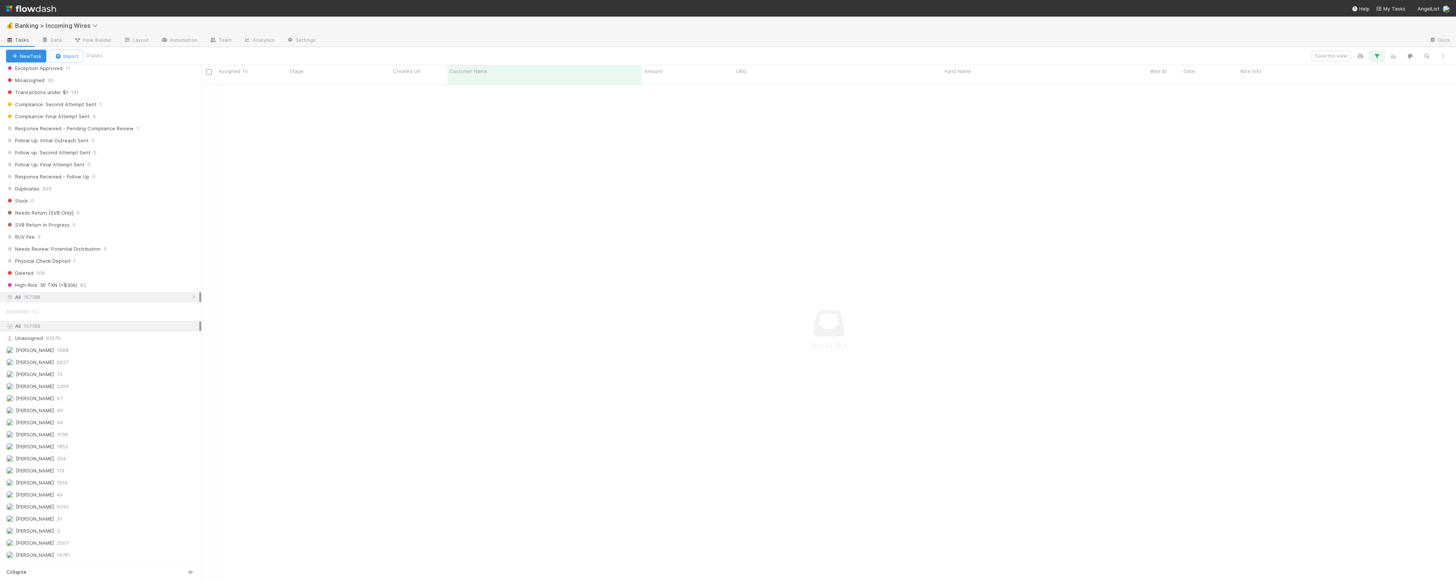
click at [1380, 56] on icon "button" at bounding box center [1377, 56] width 8 height 7
click at [1364, 95] on icon at bounding box center [1367, 95] width 8 height 5
click at [1434, 56] on div "Add Filter" at bounding box center [728, 291] width 1456 height 582
click at [1428, 57] on div "Add Filter" at bounding box center [728, 291] width 1456 height 582
click at [1428, 57] on icon "button" at bounding box center [1427, 56] width 8 height 7
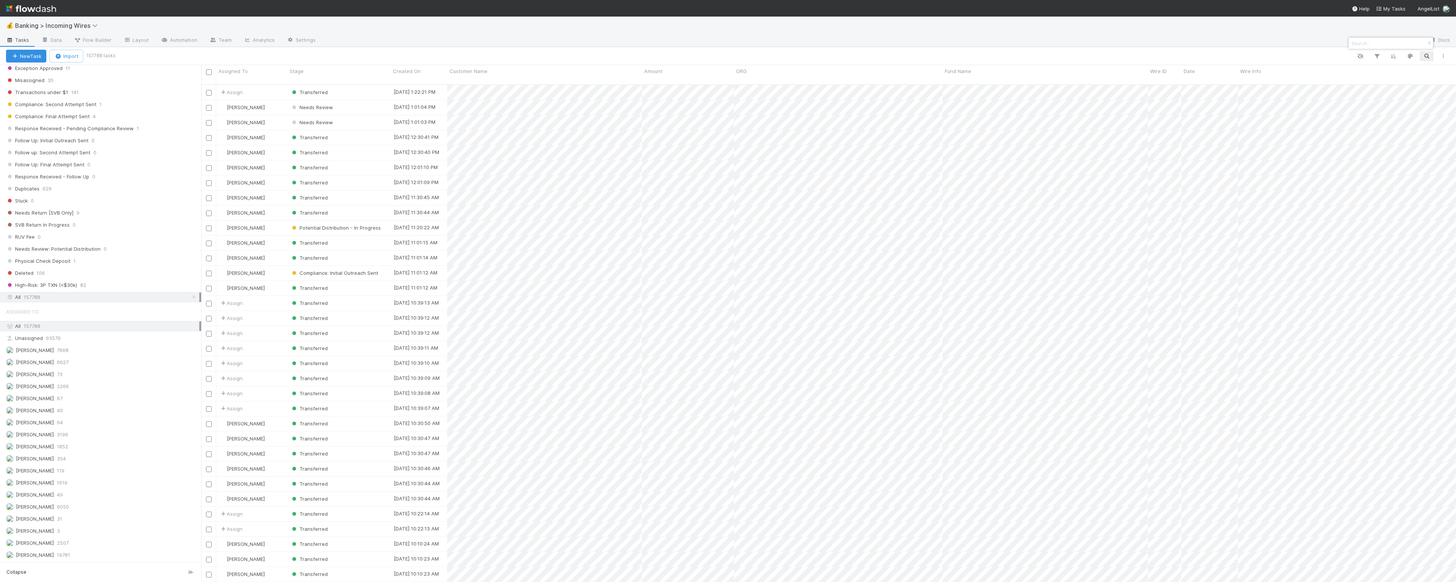
scroll to position [496, 1248]
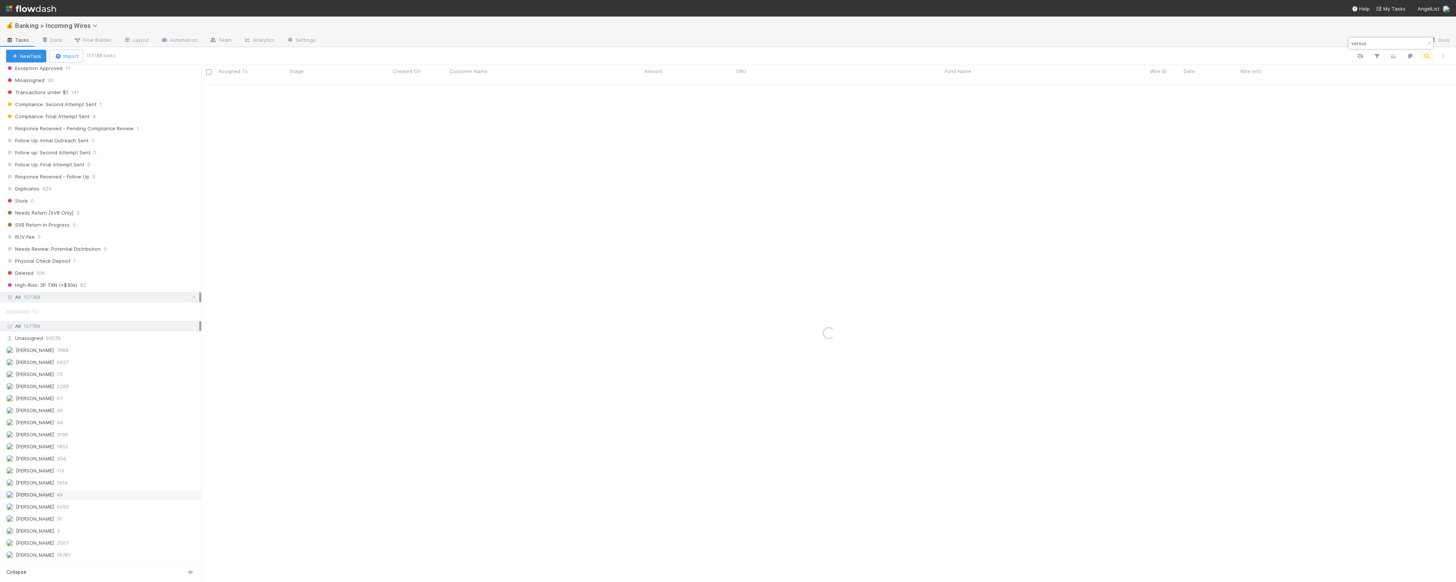
type input "versus"
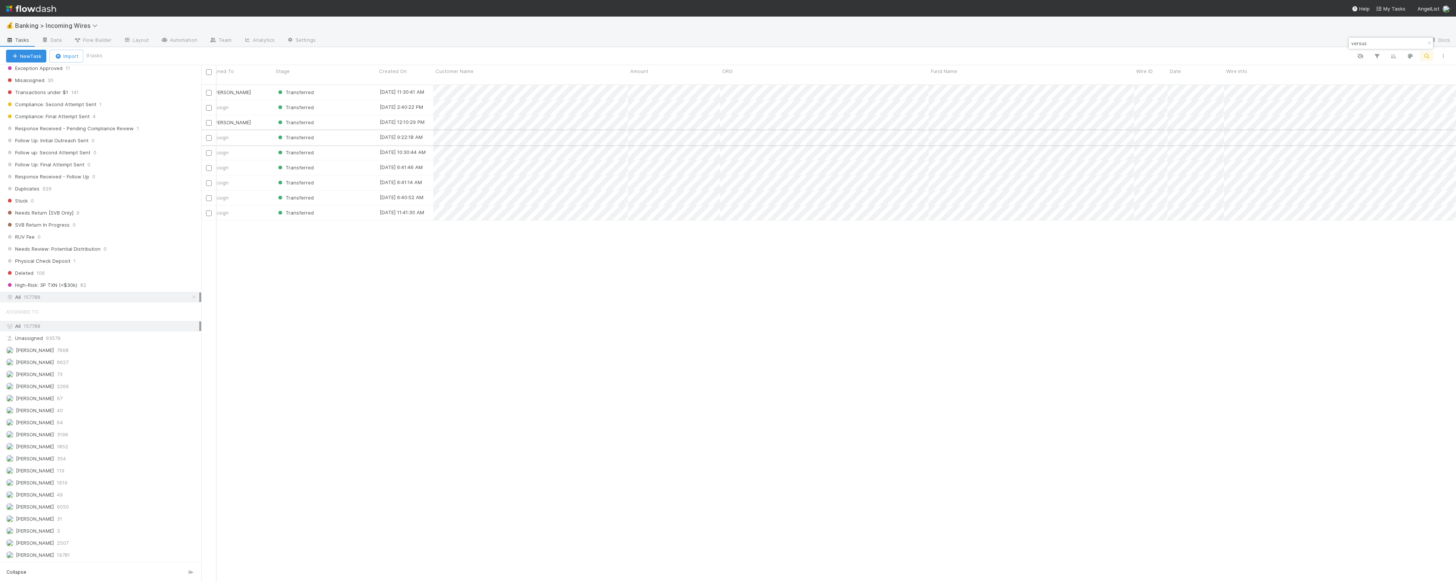
scroll to position [0, 15]
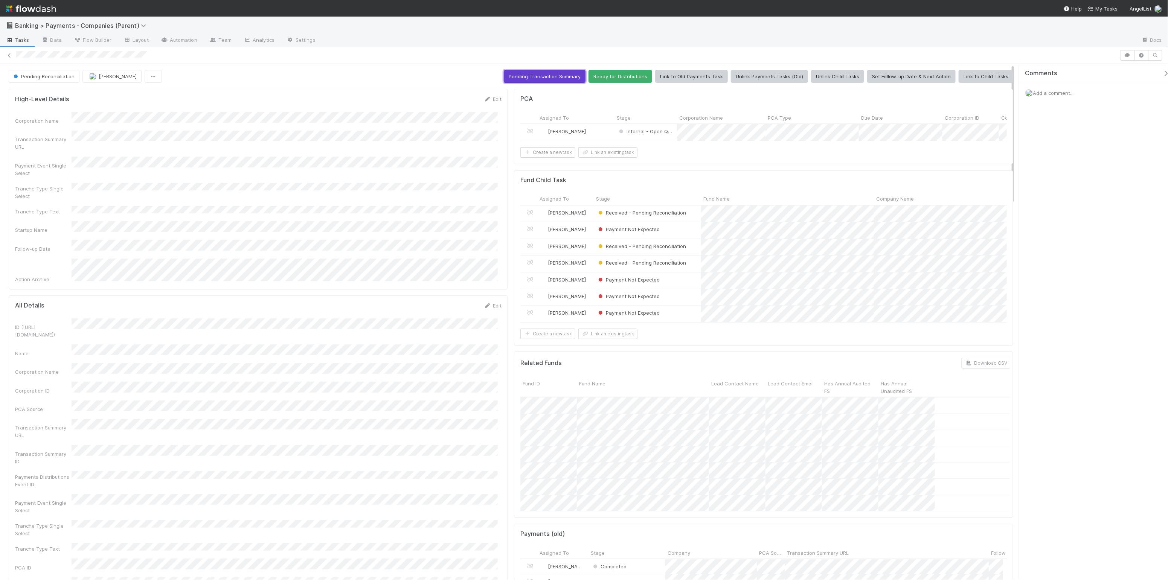
click at [547, 74] on button "Pending Transaction Summary" at bounding box center [545, 76] width 82 height 13
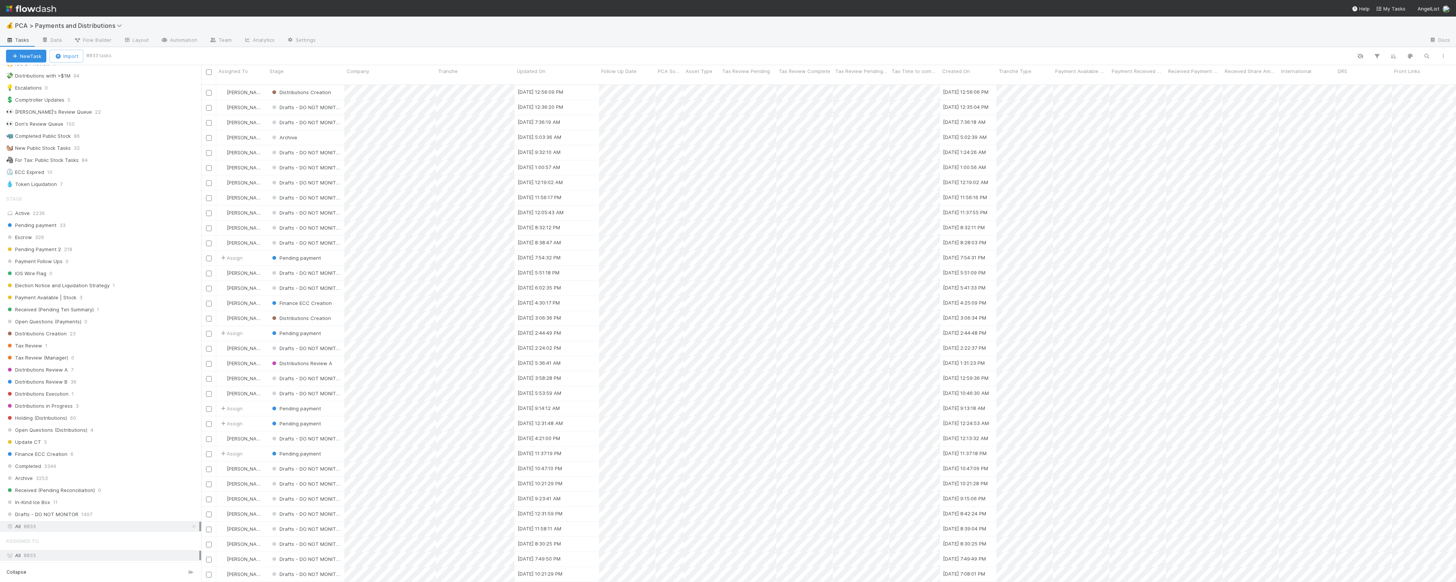
scroll to position [376, 0]
click at [1423, 53] on icon "button" at bounding box center [1427, 56] width 8 height 7
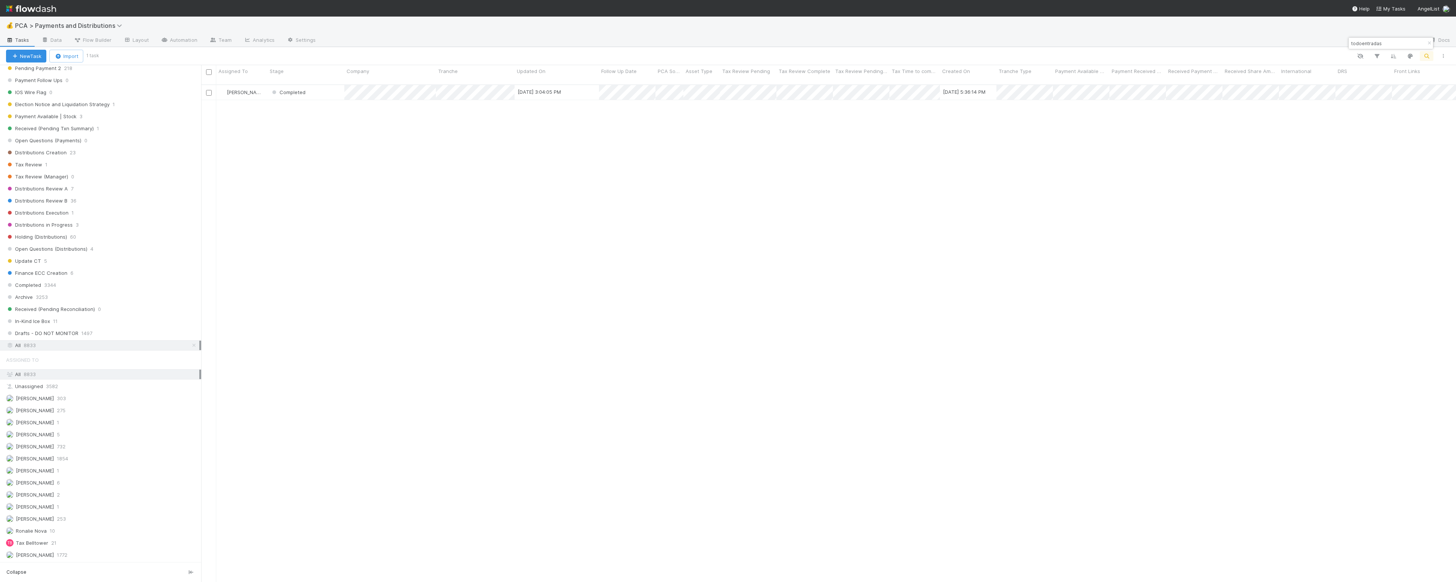
scroll to position [496, 1248]
type input "todoentradas"
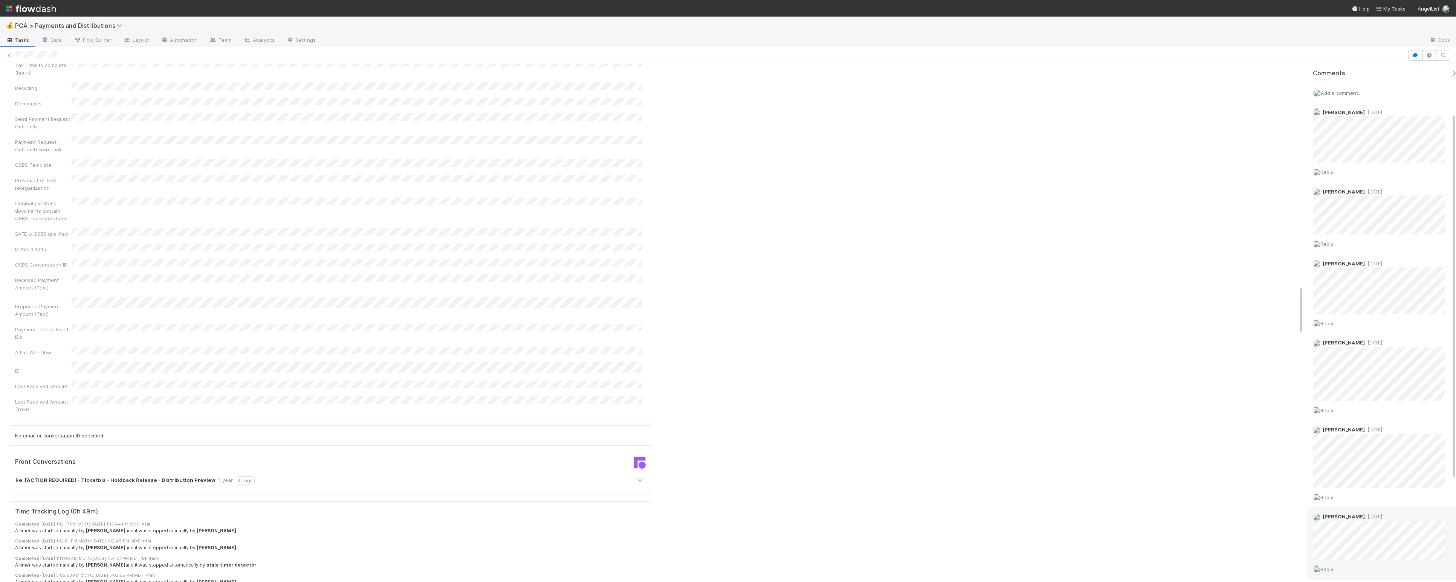
scroll to position [214, 0]
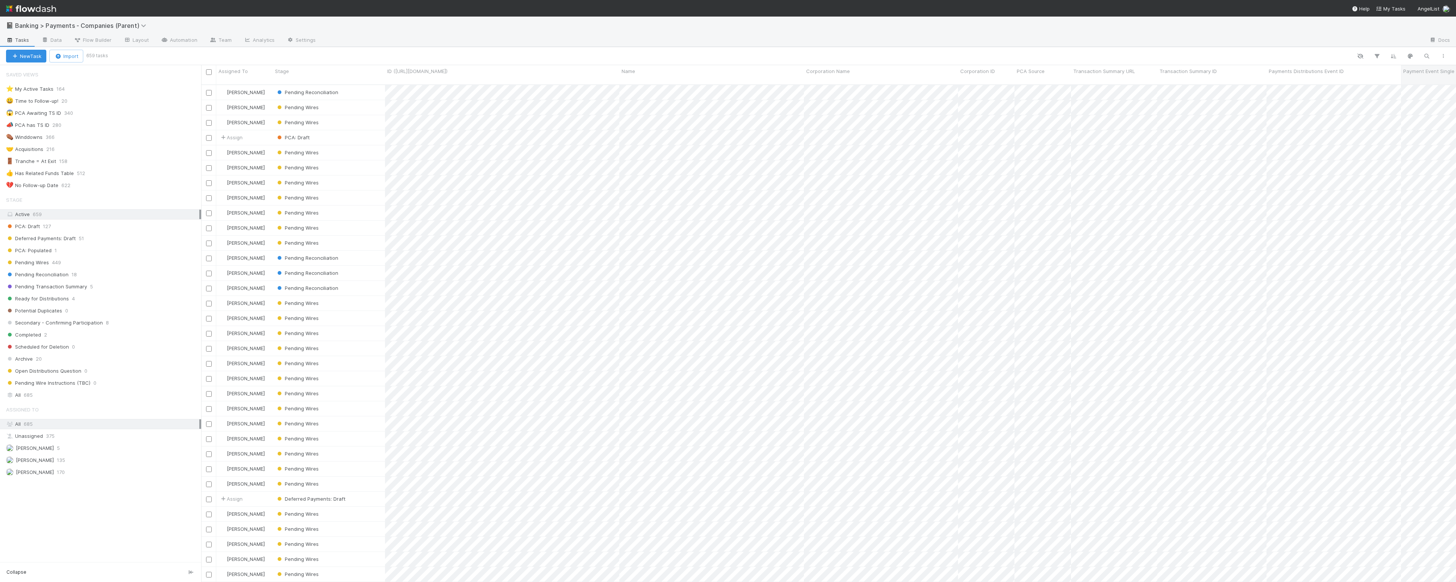
scroll to position [496, 1248]
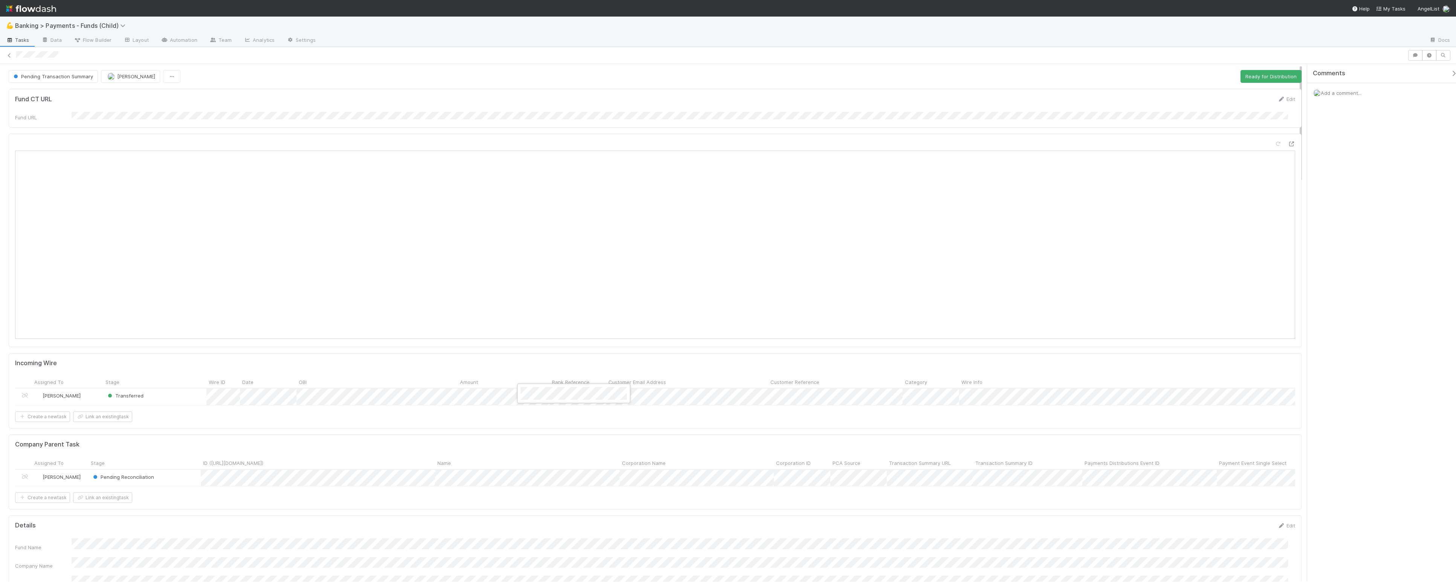
click at [514, 192] on div at bounding box center [728, 291] width 1456 height 582
click at [621, 329] on div at bounding box center [728, 291] width 1456 height 582
click at [1271, 76] on button "Ready for Distribution" at bounding box center [1270, 76] width 61 height 13
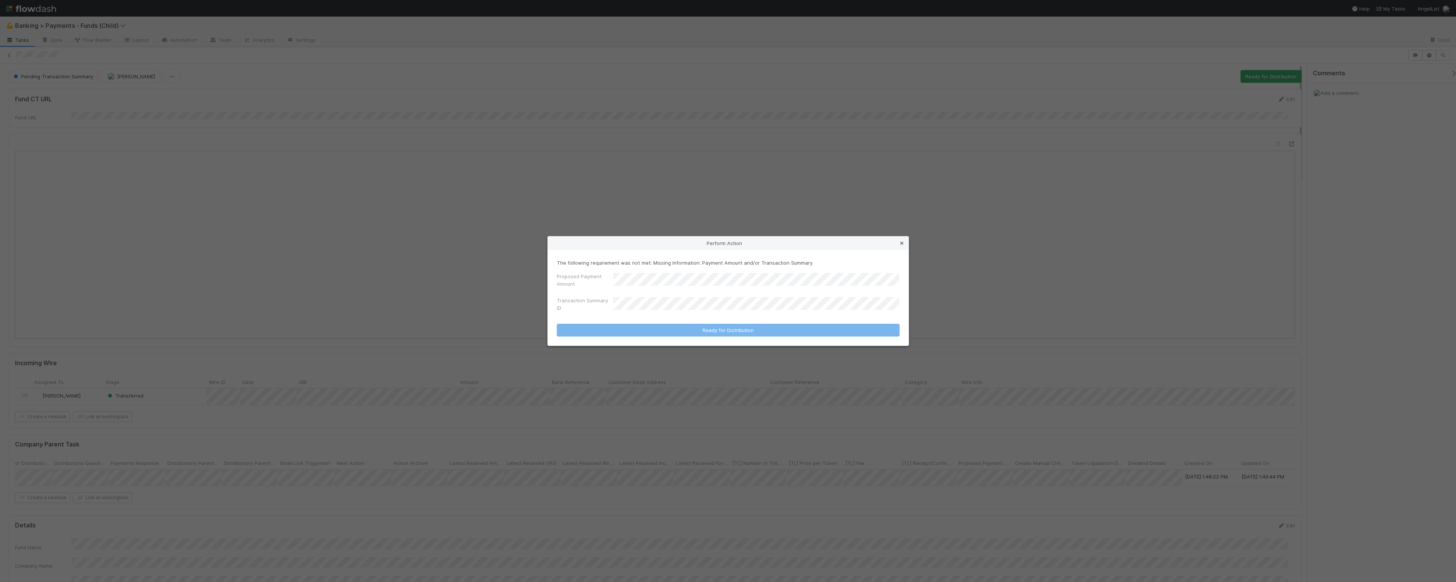
click at [902, 241] on icon at bounding box center [902, 243] width 8 height 5
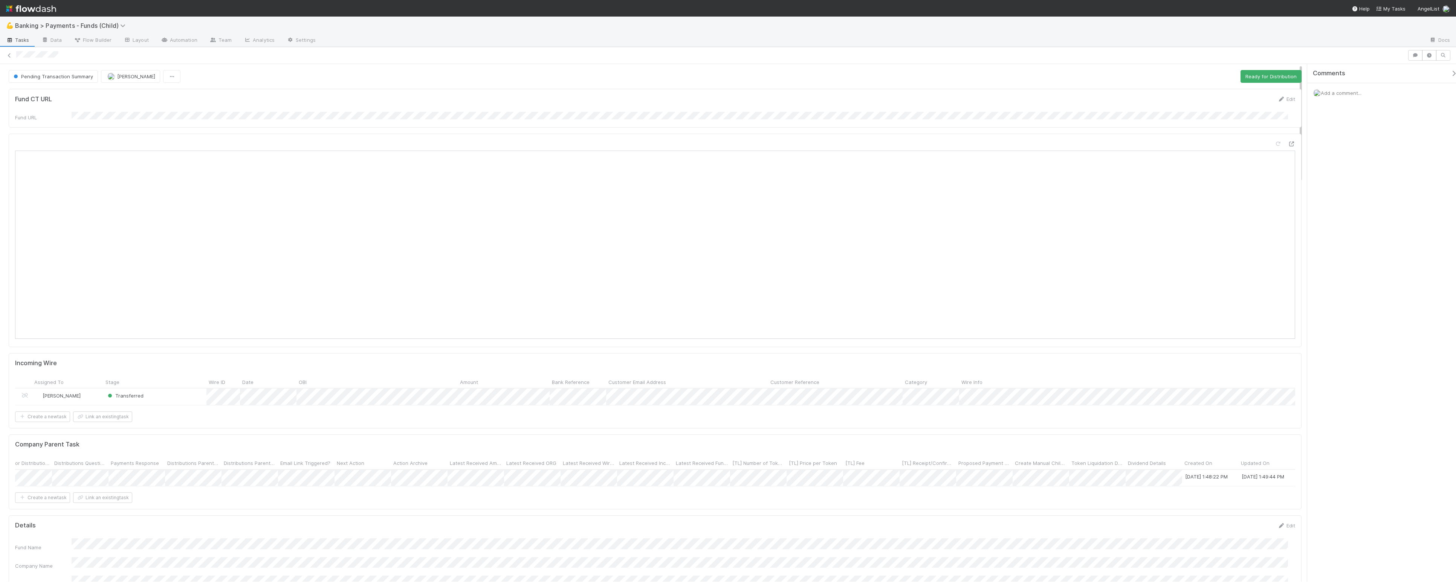
click at [1255, 91] on div "Fund CT URL Edit Fund URL" at bounding box center [655, 108] width 1293 height 39
click at [1261, 76] on button "Ready for Distribution" at bounding box center [1270, 76] width 61 height 13
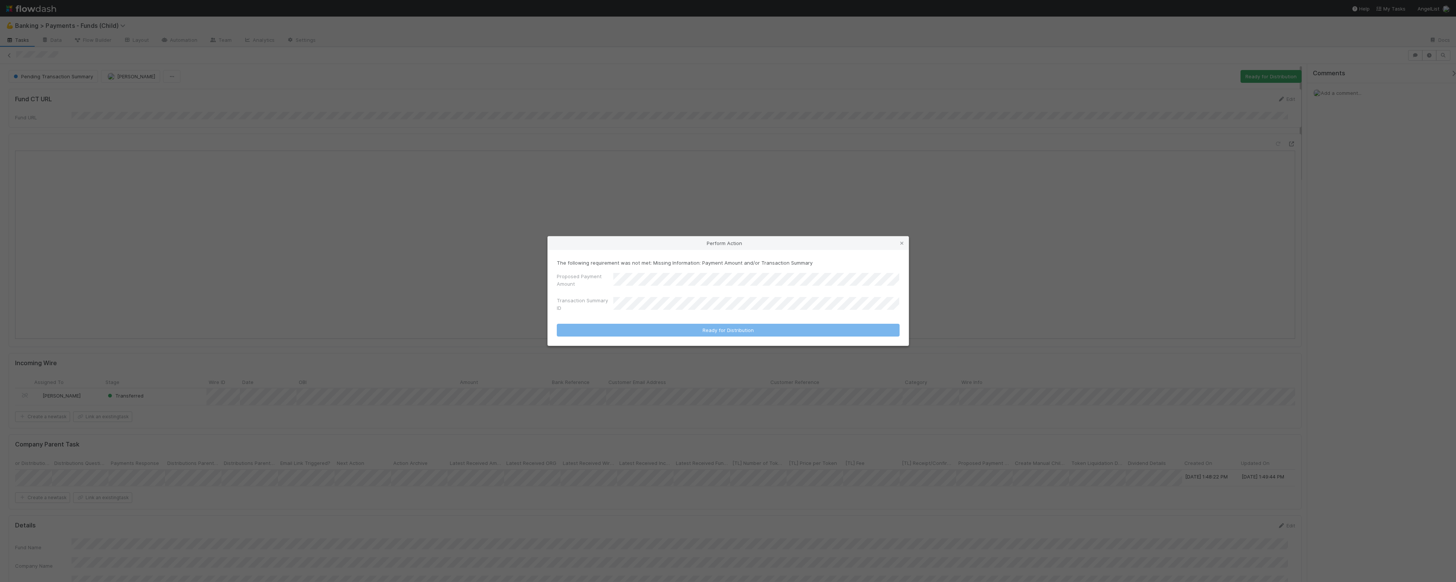
click at [717, 276] on div "Proposed Payment Amount" at bounding box center [728, 282] width 343 height 18
click at [902, 243] on icon at bounding box center [902, 243] width 8 height 5
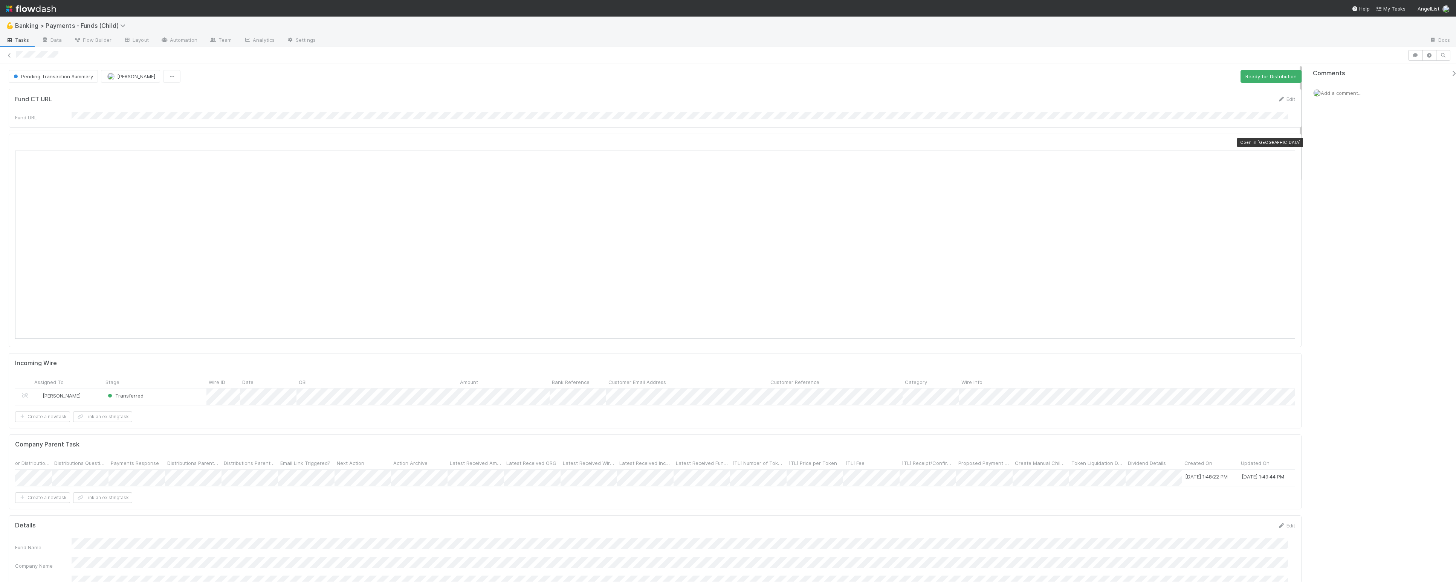
click at [1287, 144] on icon at bounding box center [1291, 144] width 8 height 5
click at [1271, 76] on button "Ready for Distribution" at bounding box center [1270, 76] width 61 height 13
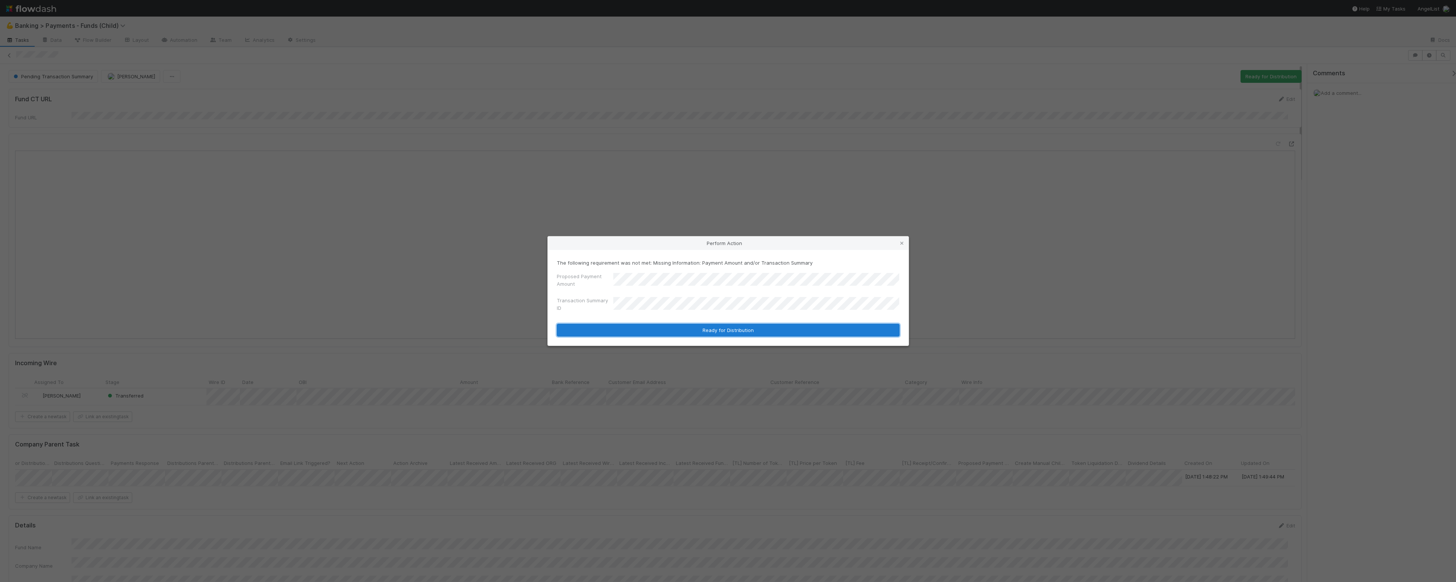
click at [724, 330] on button "Ready for Distribution" at bounding box center [728, 330] width 343 height 13
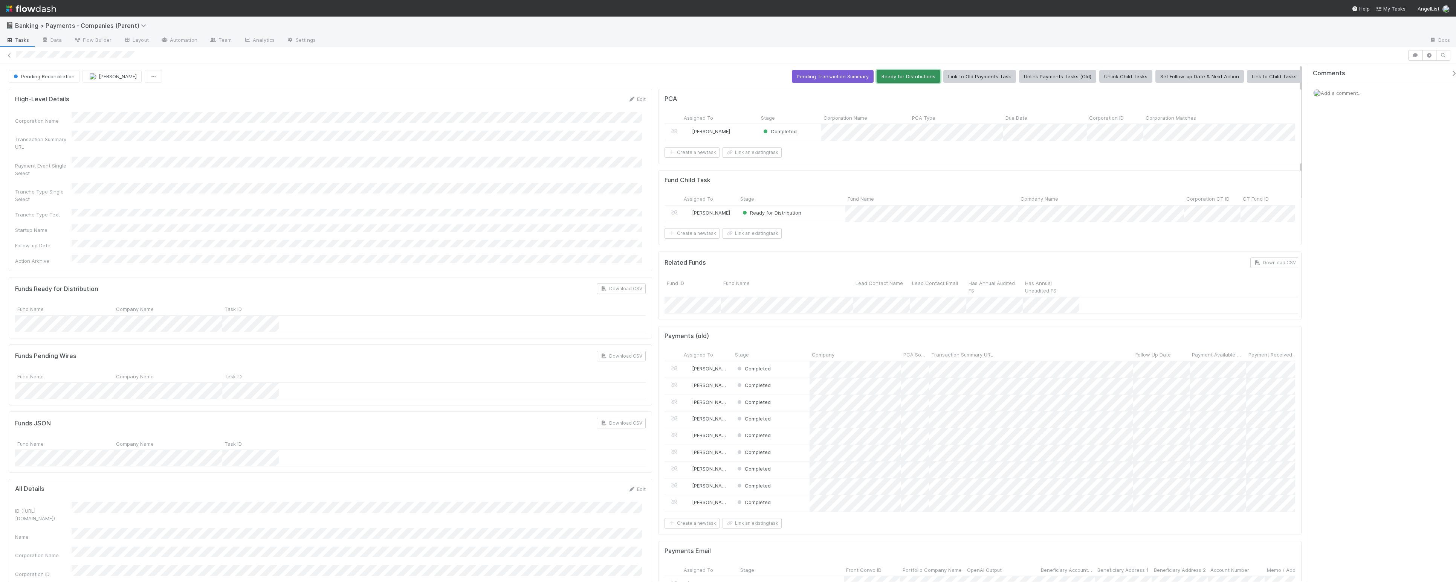
click at [905, 77] on button "Ready for Distributions" at bounding box center [909, 76] width 64 height 13
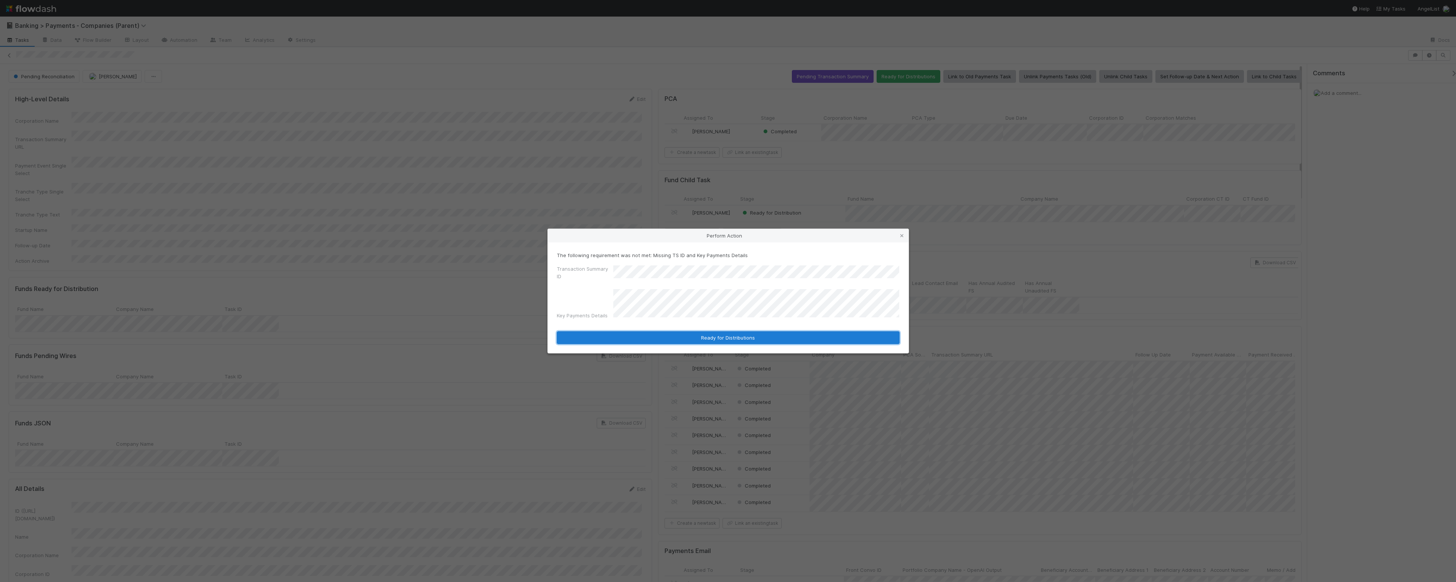
click at [726, 336] on button "Ready for Distributions" at bounding box center [728, 337] width 343 height 13
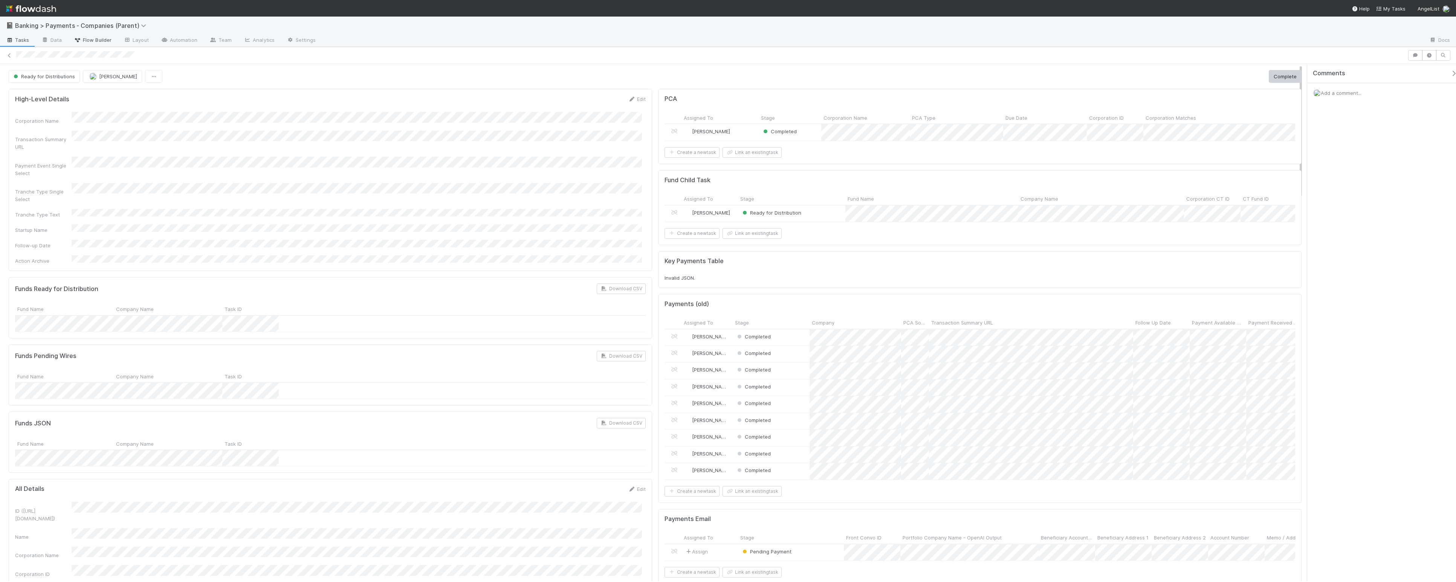
click at [91, 38] on span "Flow Builder" at bounding box center [93, 40] width 38 height 8
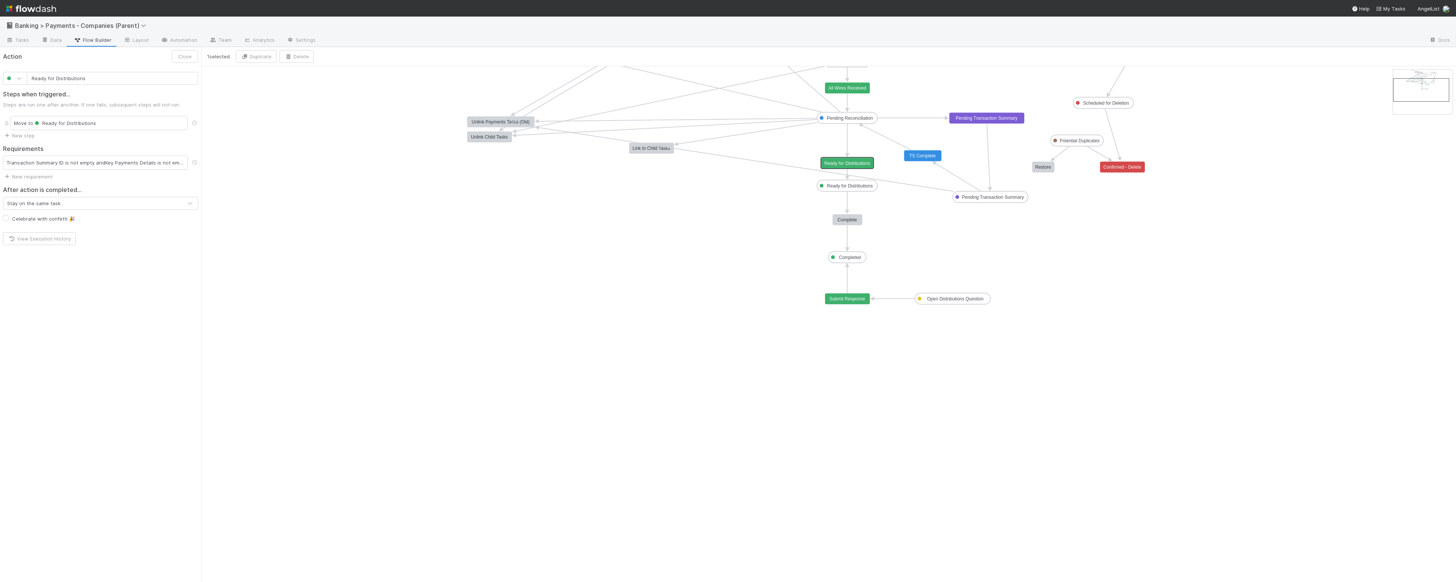
click at [864, 166] on rect at bounding box center [847, 163] width 53 height 11
click at [90, 161] on div "Transaction Summary ID is not empty and Key Payments Details is not empty" at bounding box center [95, 163] width 185 height 14
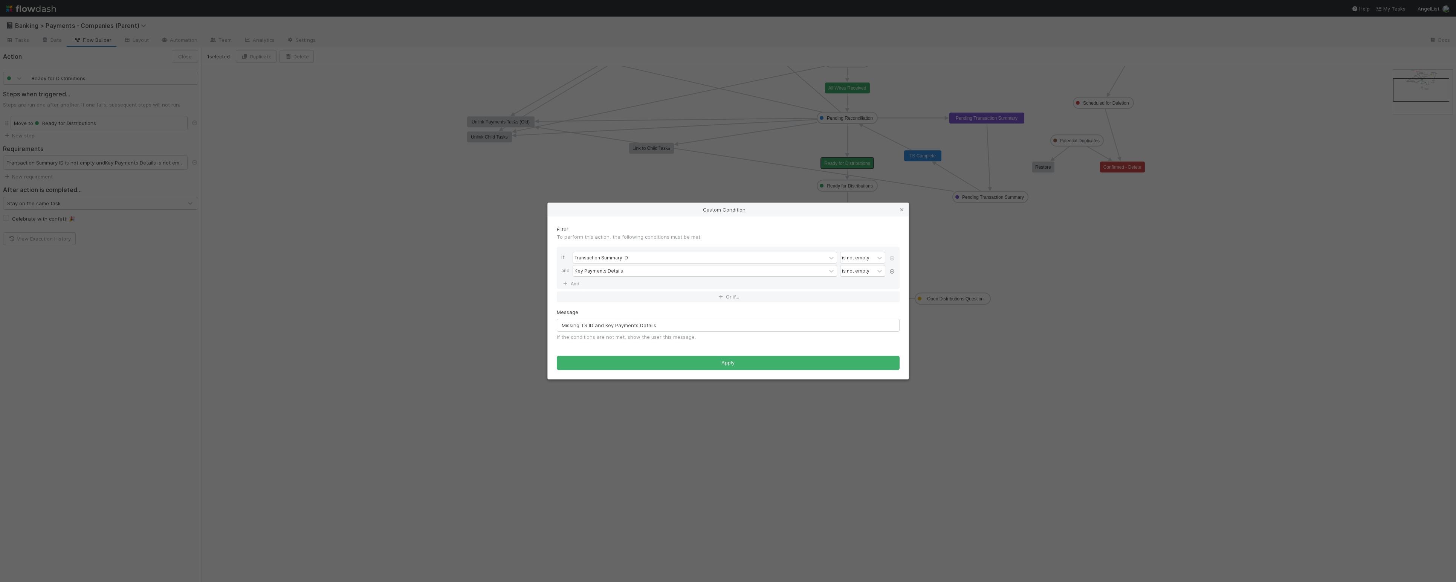
click at [893, 271] on icon at bounding box center [892, 271] width 8 height 5
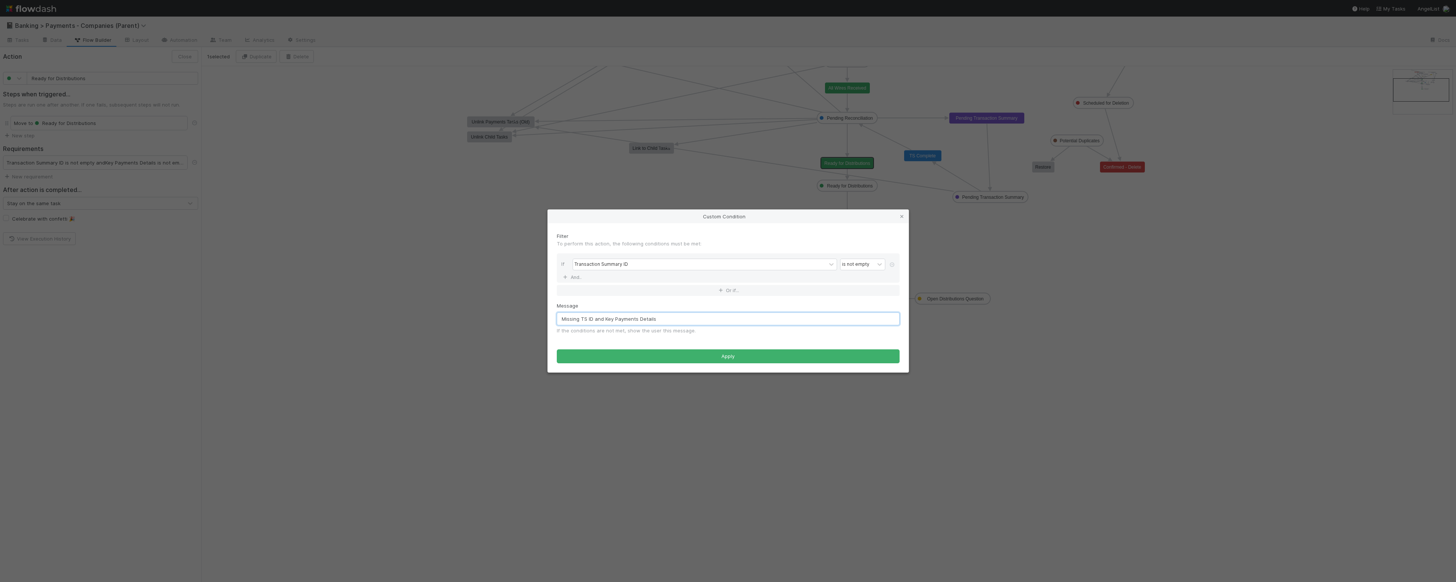
drag, startPoint x: 595, startPoint y: 319, endPoint x: 705, endPoint y: 316, distance: 109.6
click at [705, 316] on input "Missing TS ID and Key Payments Details" at bounding box center [728, 319] width 343 height 13
type input "Missing TS ID"
click at [699, 358] on button "Apply" at bounding box center [728, 357] width 343 height 14
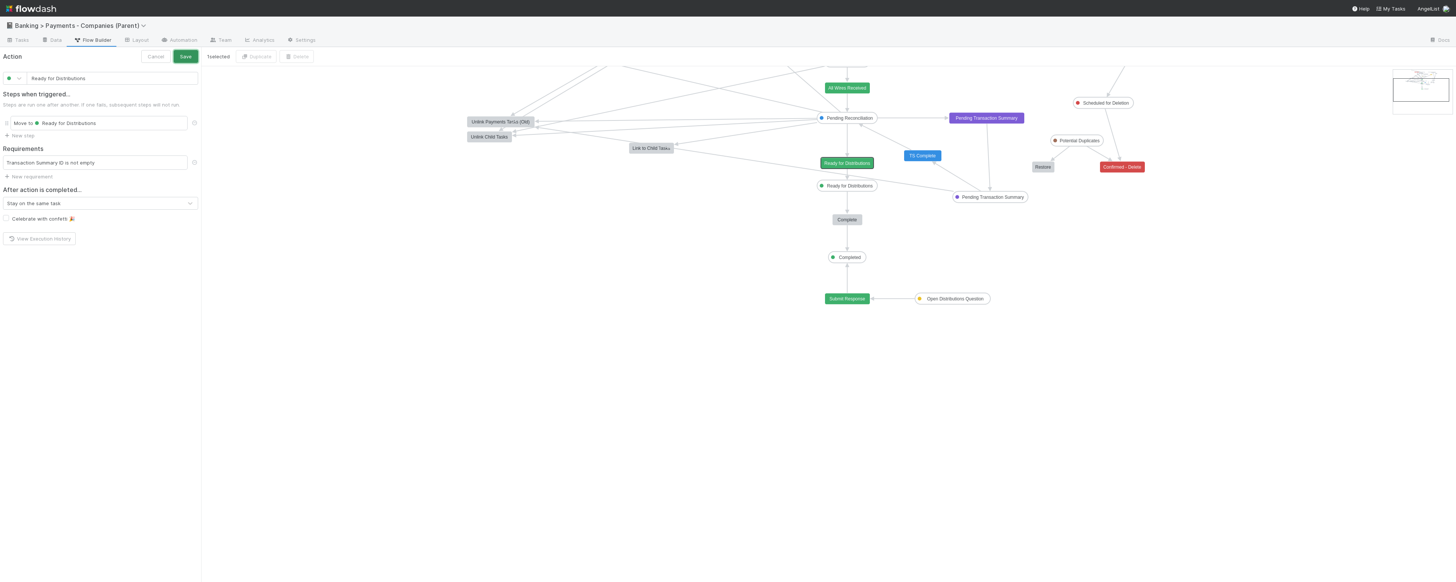
click at [183, 58] on button "Save" at bounding box center [186, 56] width 24 height 13
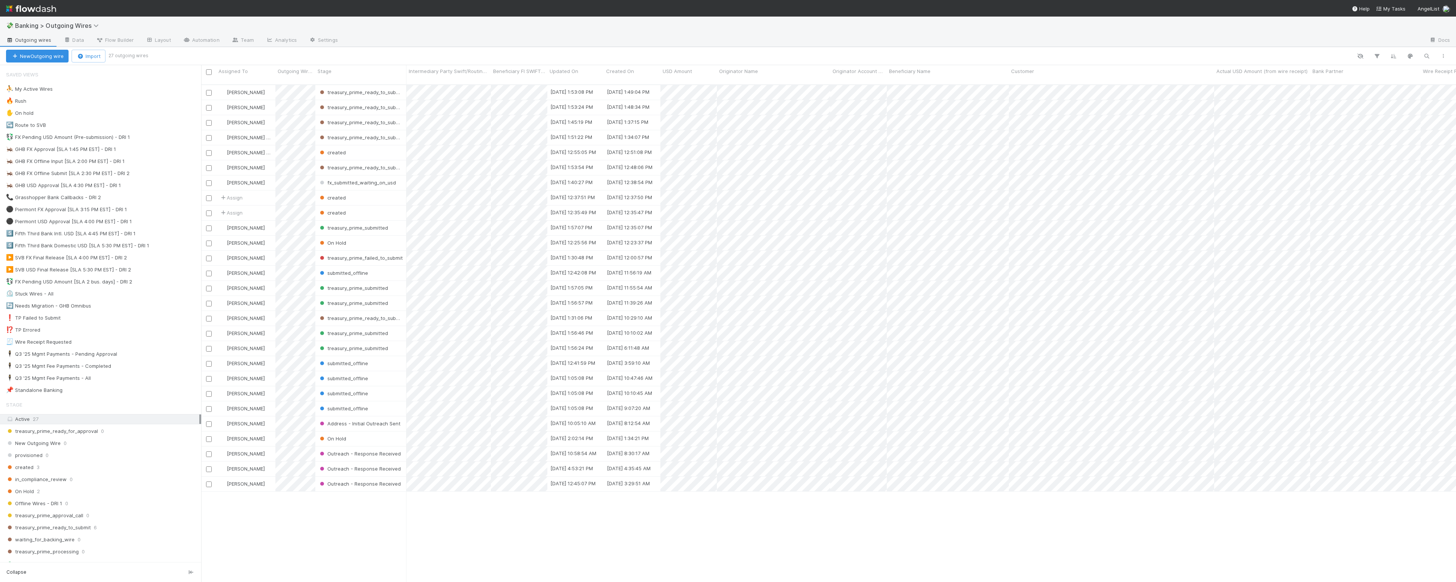
scroll to position [496, 1248]
click at [1426, 55] on icon "button" at bounding box center [1427, 56] width 8 height 7
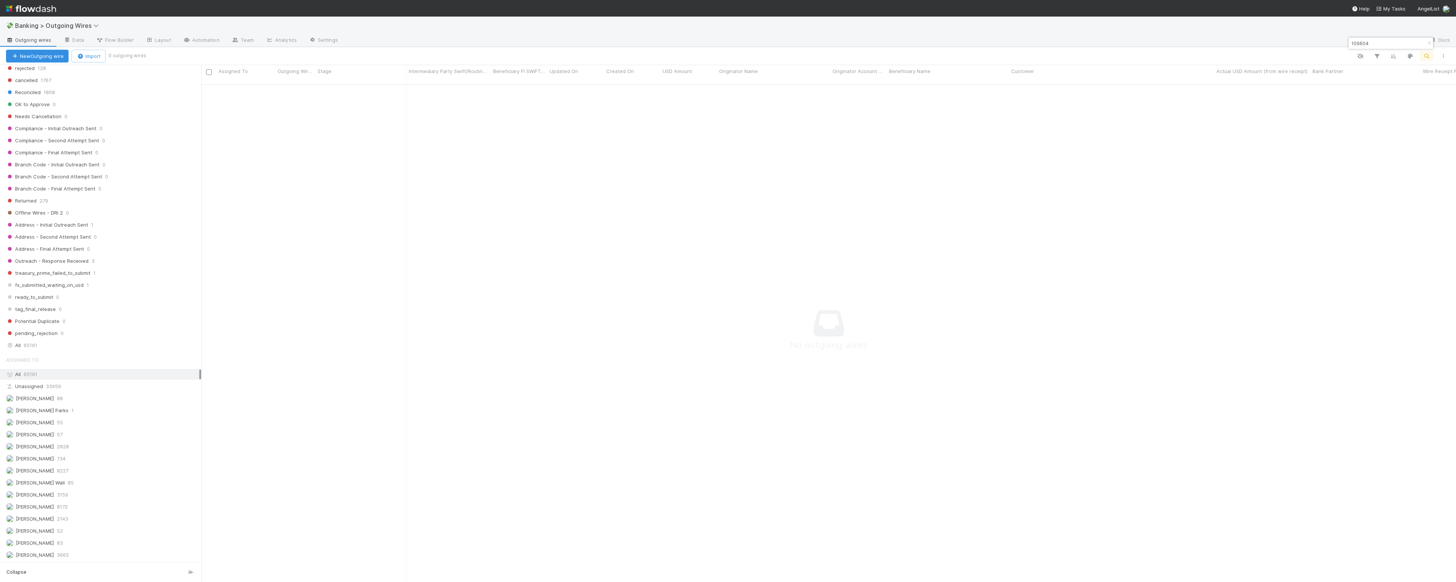
scroll to position [490, 1240]
type input "109604"
click at [107, 347] on div "All 65161" at bounding box center [102, 345] width 193 height 9
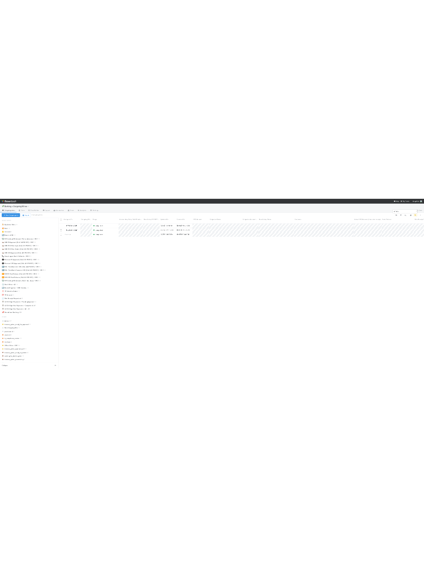
scroll to position [496, 1248]
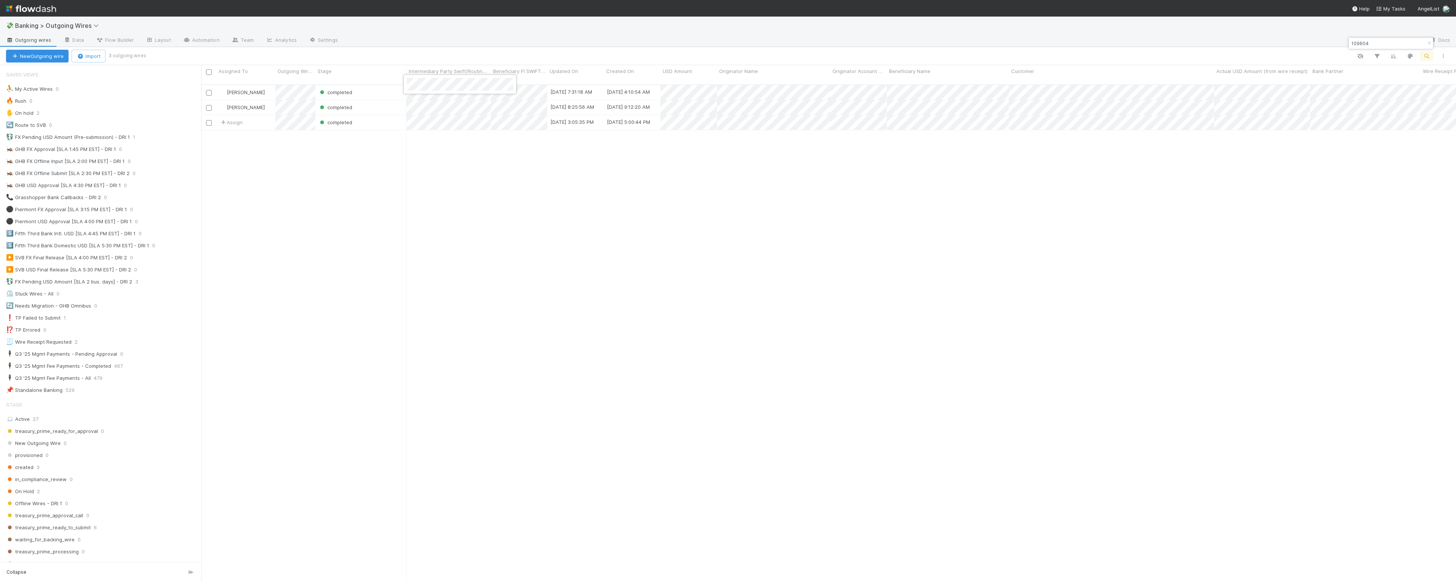
click at [418, 91] on div at bounding box center [459, 85] width 113 height 20
click at [369, 83] on div at bounding box center [728, 291] width 1456 height 582
click at [369, 85] on div "completed" at bounding box center [360, 92] width 91 height 15
click at [378, 87] on div "completed" at bounding box center [360, 92] width 91 height 15
click at [463, 170] on div "Michael Simon completed 9/3/25, 7:31:18 AM 9/2/25, 4:10:54 AM 0 0 0 0 0 0 0 0 0…" at bounding box center [828, 337] width 1255 height 504
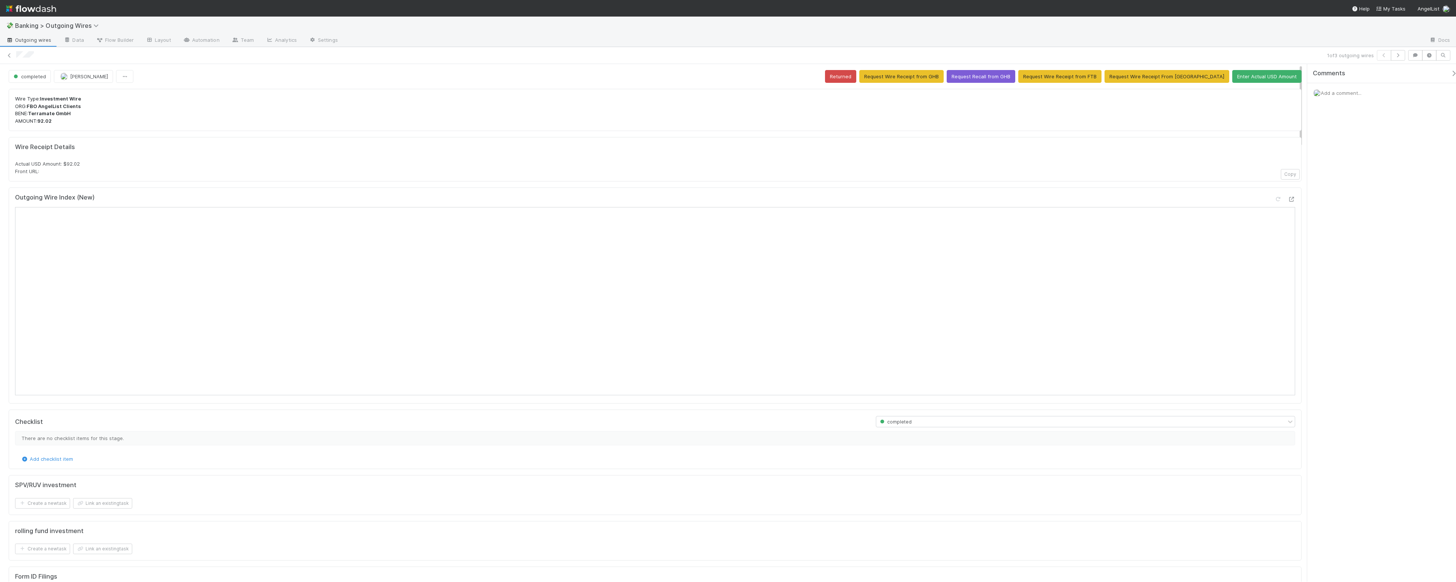
drag, startPoint x: 75, startPoint y: 176, endPoint x: 8, endPoint y: 143, distance: 74.6
click at [70, 150] on h5 "Wire Receipt Details" at bounding box center [655, 148] width 1280 height 8
click at [931, 78] on button "Request Wire Receipt from GHB" at bounding box center [901, 76] width 84 height 13
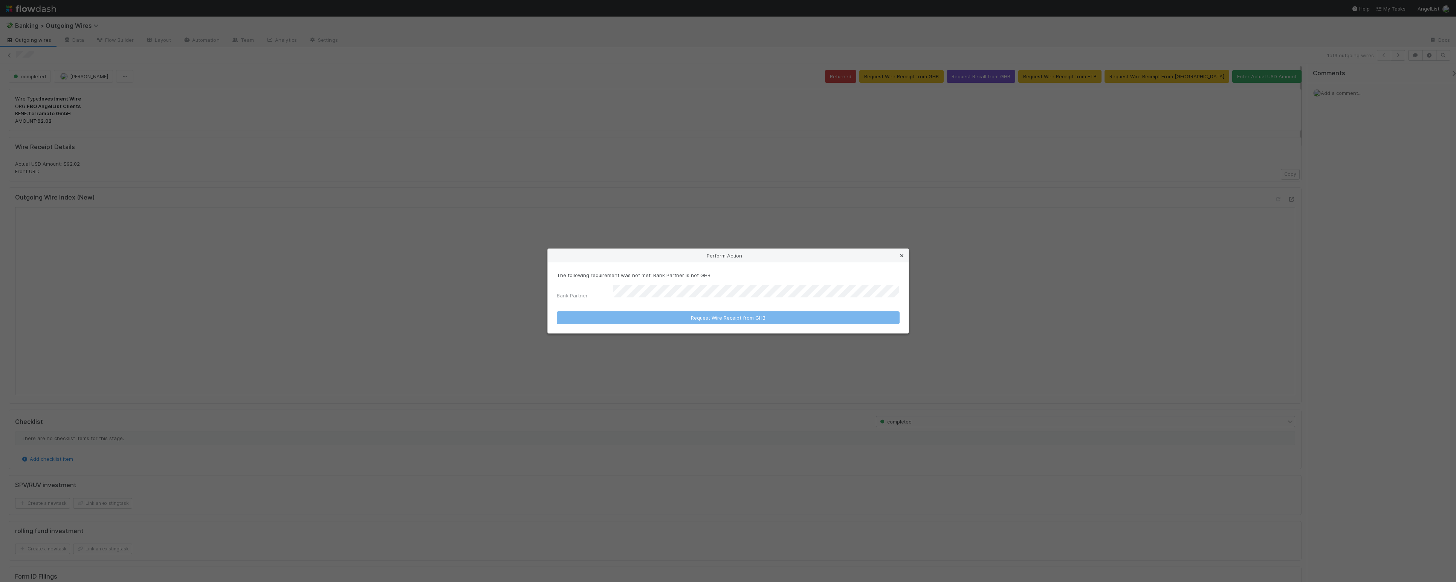
click at [904, 256] on icon at bounding box center [902, 255] width 8 height 5
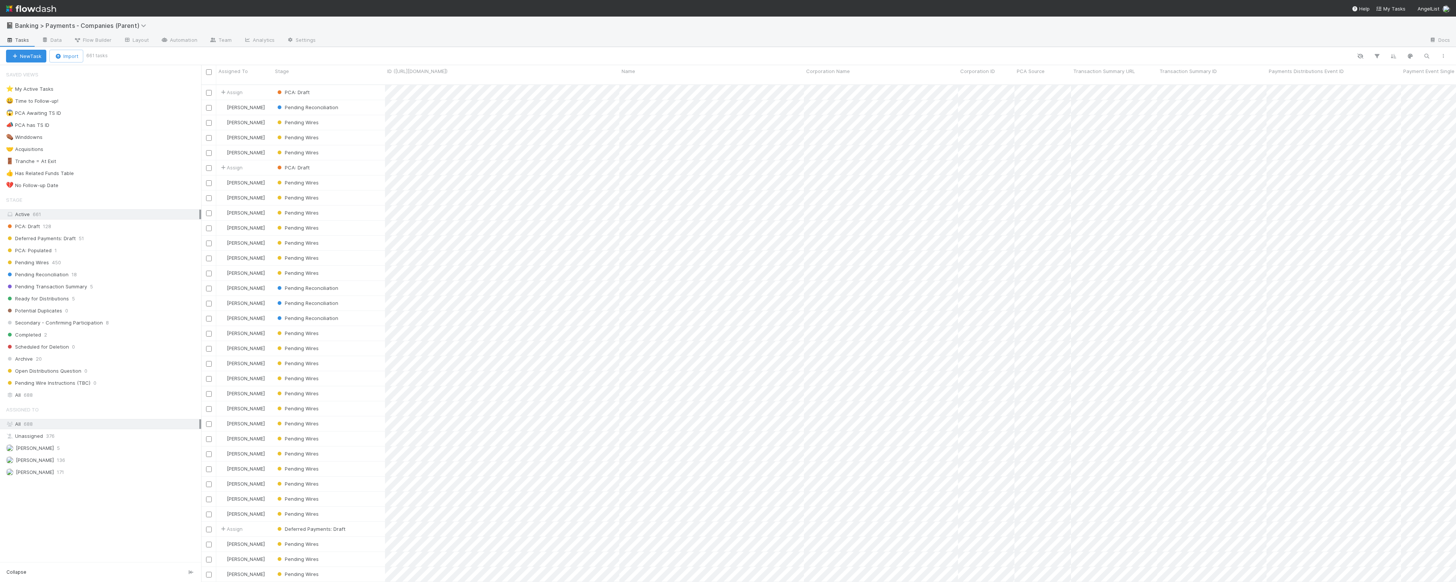
scroll to position [496, 1248]
click at [132, 87] on div "⭐ My Active Tasks 165" at bounding box center [103, 88] width 195 height 9
click at [194, 89] on icon at bounding box center [196, 89] width 8 height 5
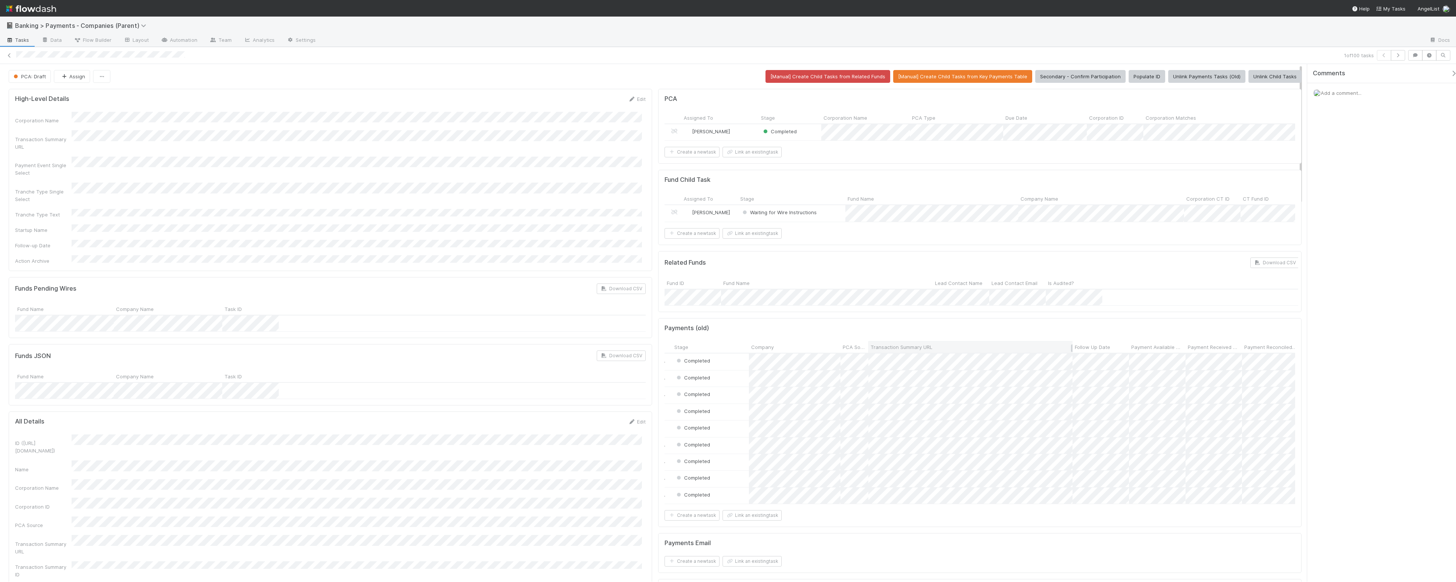
scroll to position [0, 67]
click at [1095, 377] on div at bounding box center [728, 291] width 1456 height 582
copy div
click at [224, 96] on div "High-Level Details Edit" at bounding box center [330, 99] width 631 height 8
click at [906, 76] on button "Ready for Distributions" at bounding box center [909, 76] width 64 height 13
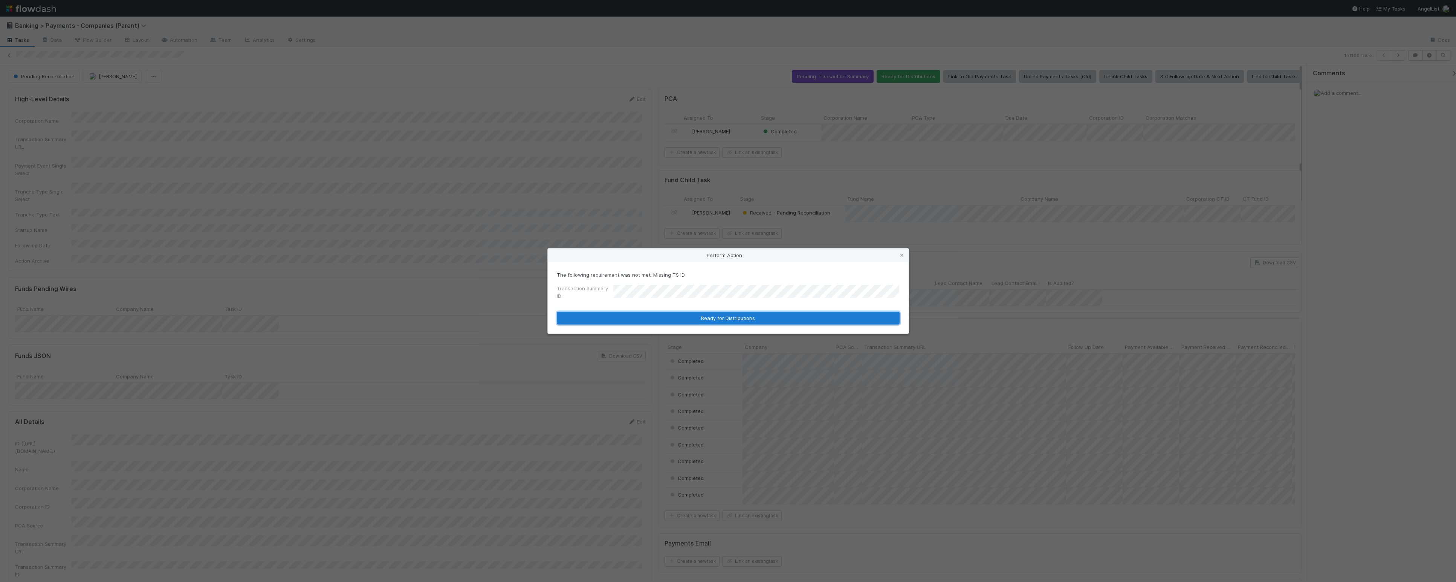
click at [724, 316] on button "Ready for Distributions" at bounding box center [728, 318] width 343 height 13
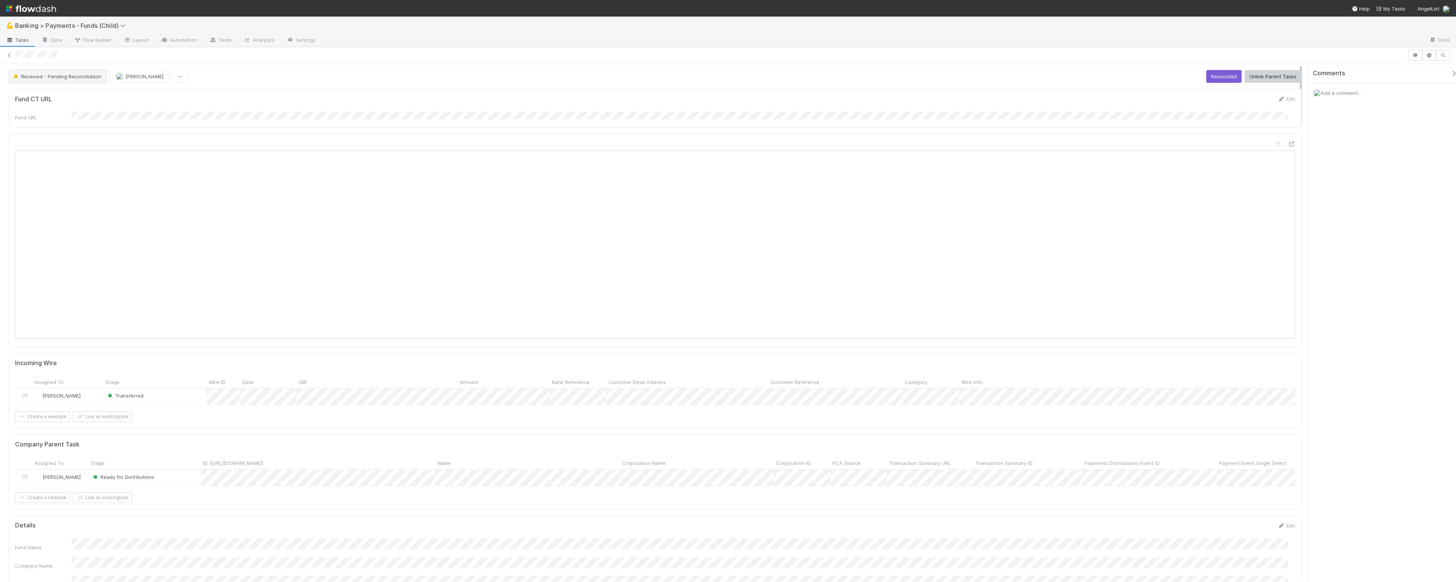
click at [76, 78] on span "Received - Pending Reconciliation" at bounding box center [56, 76] width 89 height 6
drag, startPoint x: 66, startPoint y: 96, endPoint x: 104, endPoint y: 95, distance: 37.7
click at [67, 96] on span "Ready for Distribution" at bounding box center [41, 96] width 60 height 6
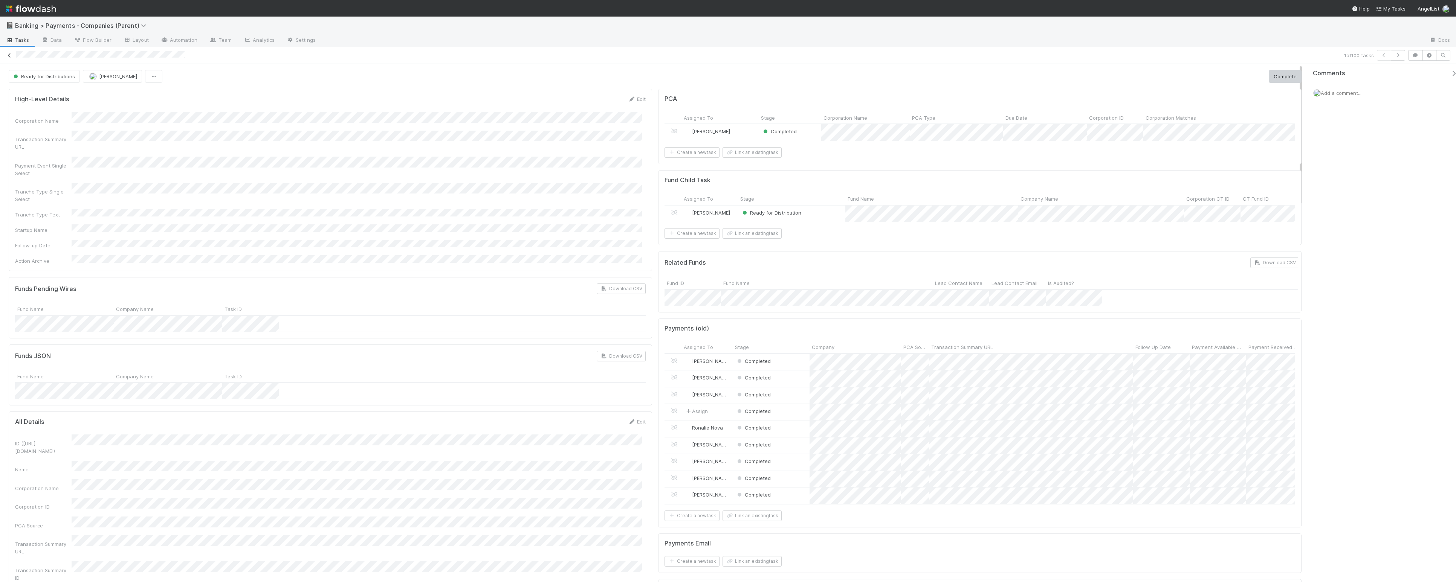
click at [11, 55] on icon at bounding box center [10, 55] width 8 height 5
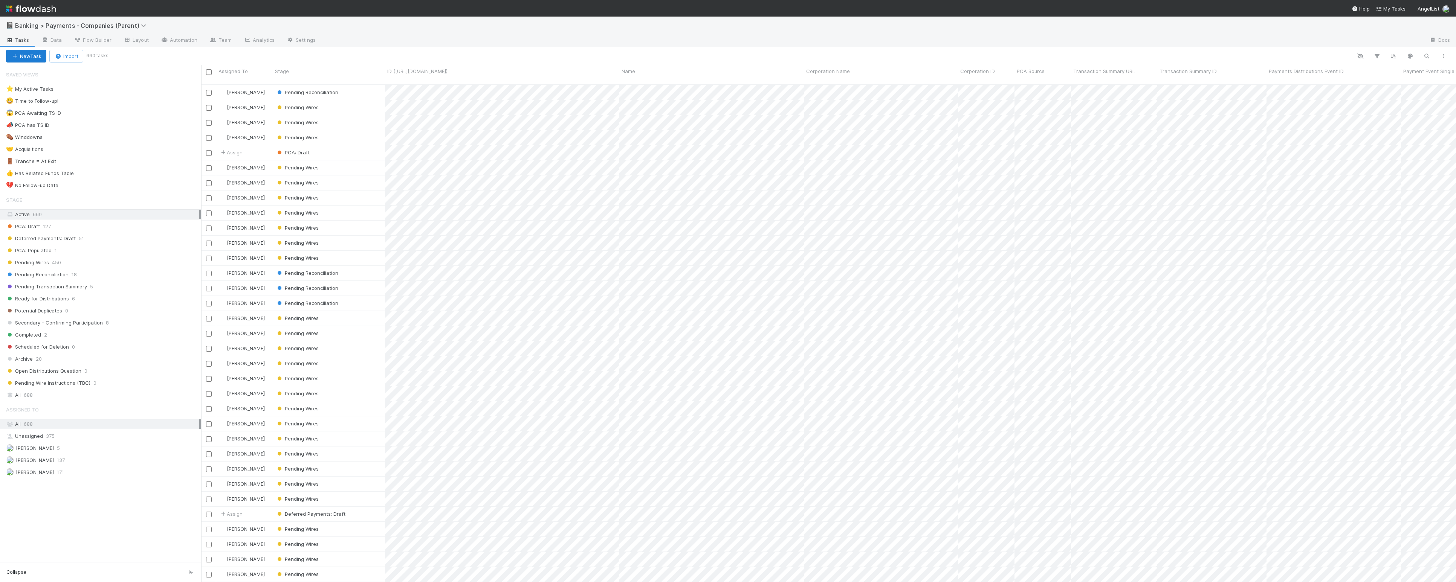
scroll to position [496, 1248]
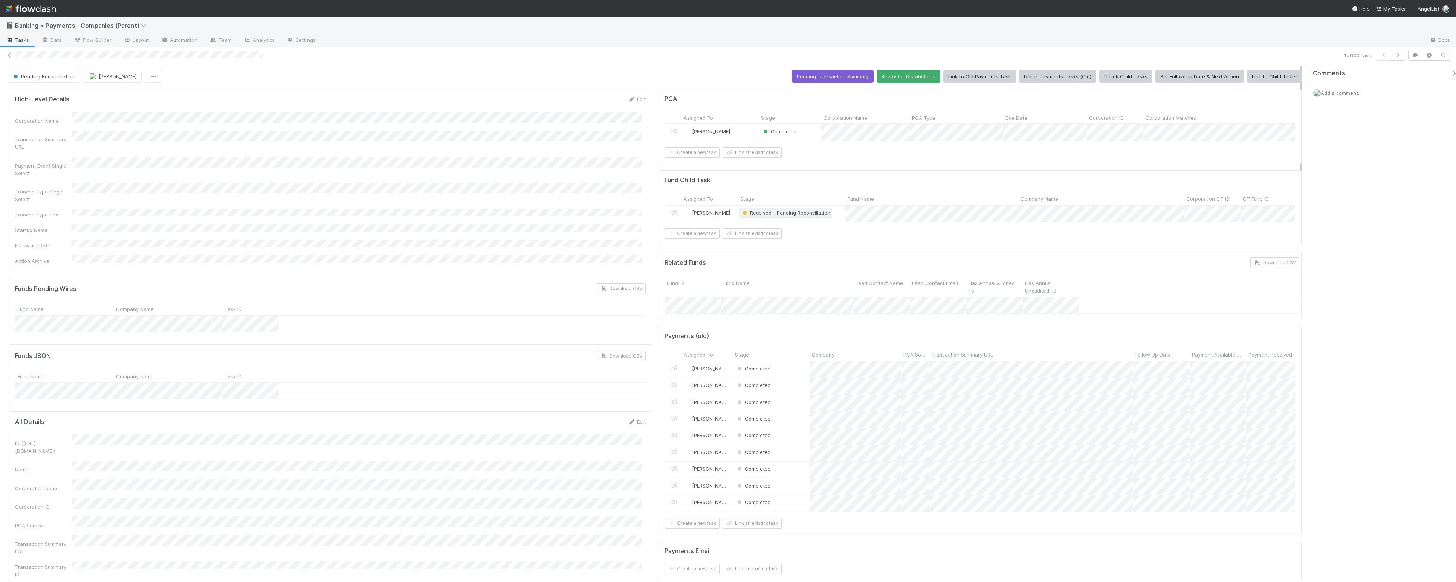
click at [796, 216] on span "Received - Pending Reconciliation" at bounding box center [785, 213] width 89 height 6
click at [781, 237] on span "Ready for Distribution" at bounding box center [769, 237] width 60 height 6
click at [906, 75] on button "Ready for Distributions" at bounding box center [909, 76] width 64 height 13
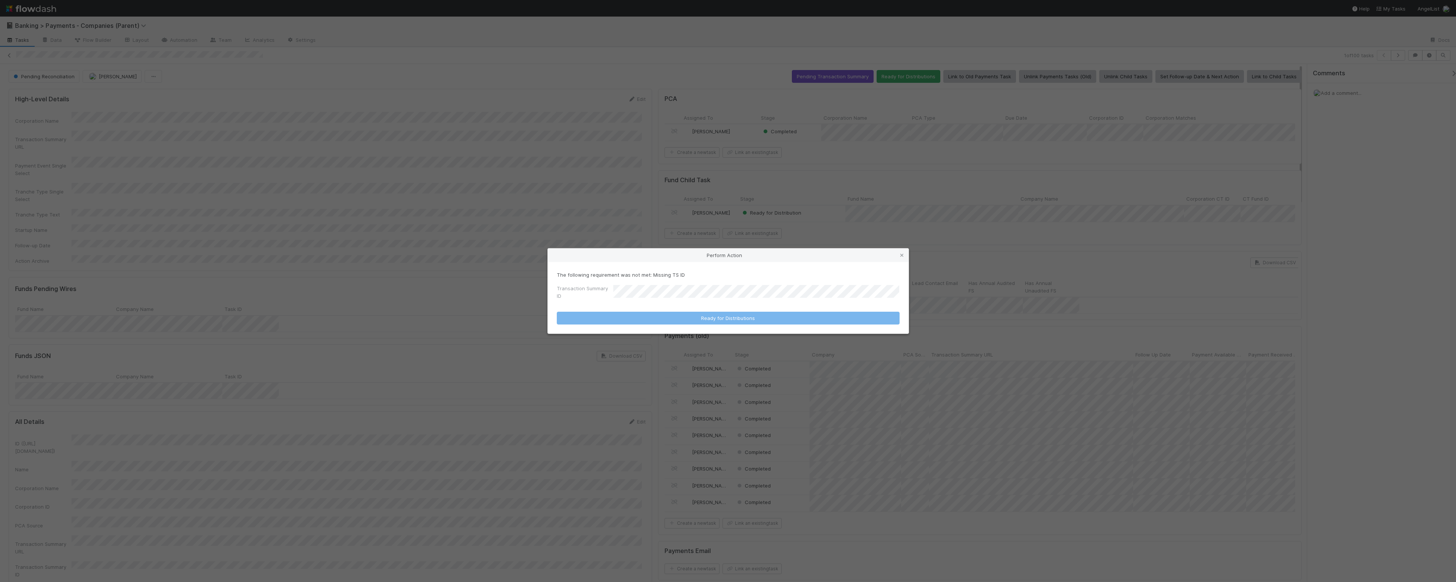
click at [901, 254] on icon at bounding box center [902, 255] width 8 height 5
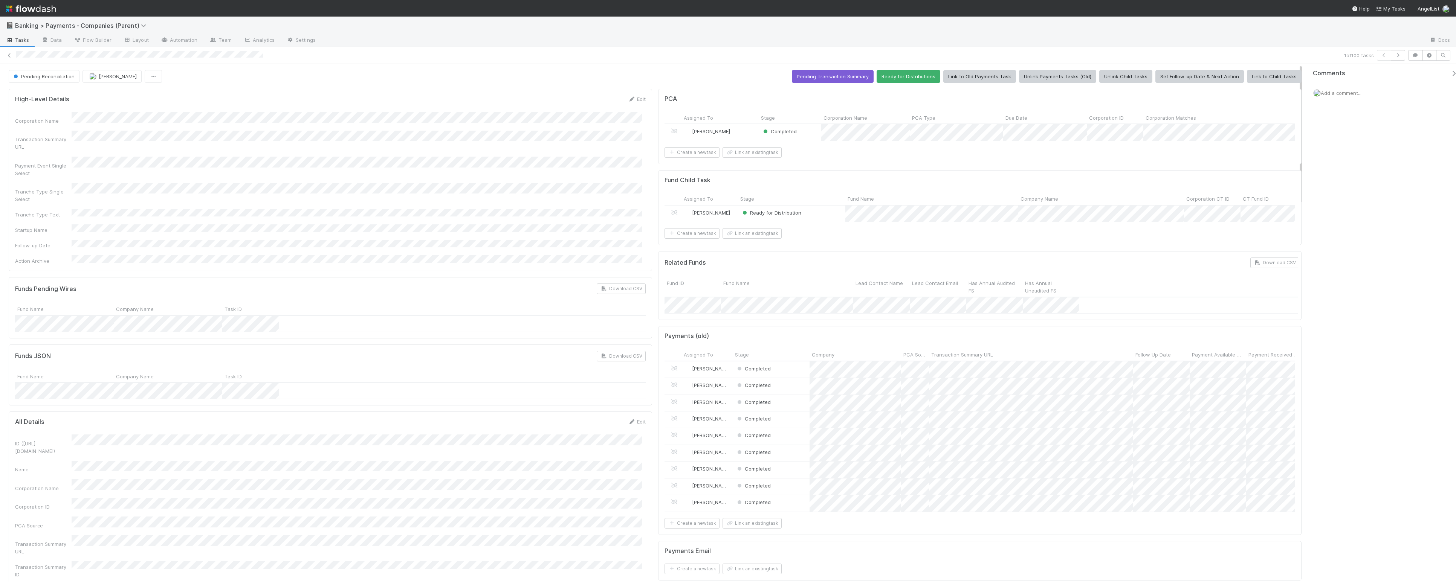
copy div
click at [930, 79] on button "Ready for Distributions" at bounding box center [909, 76] width 64 height 13
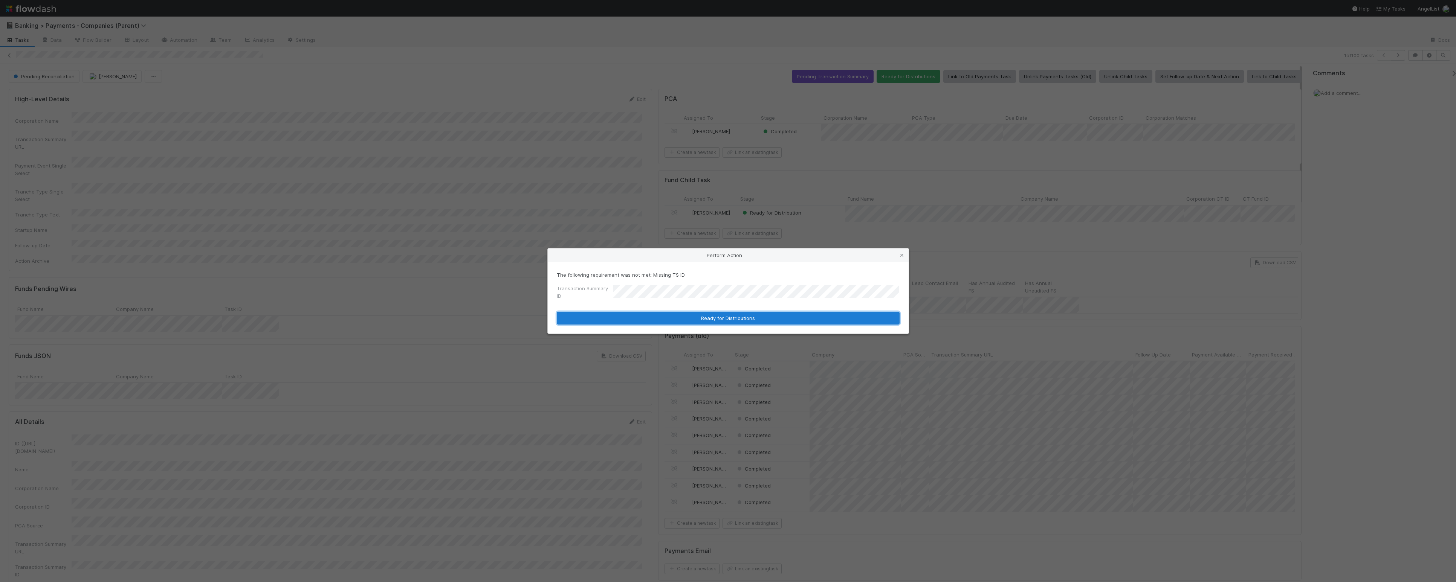
drag, startPoint x: 730, startPoint y: 316, endPoint x: 721, endPoint y: 315, distance: 8.4
click at [730, 316] on button "Ready for Distributions" at bounding box center [728, 318] width 343 height 13
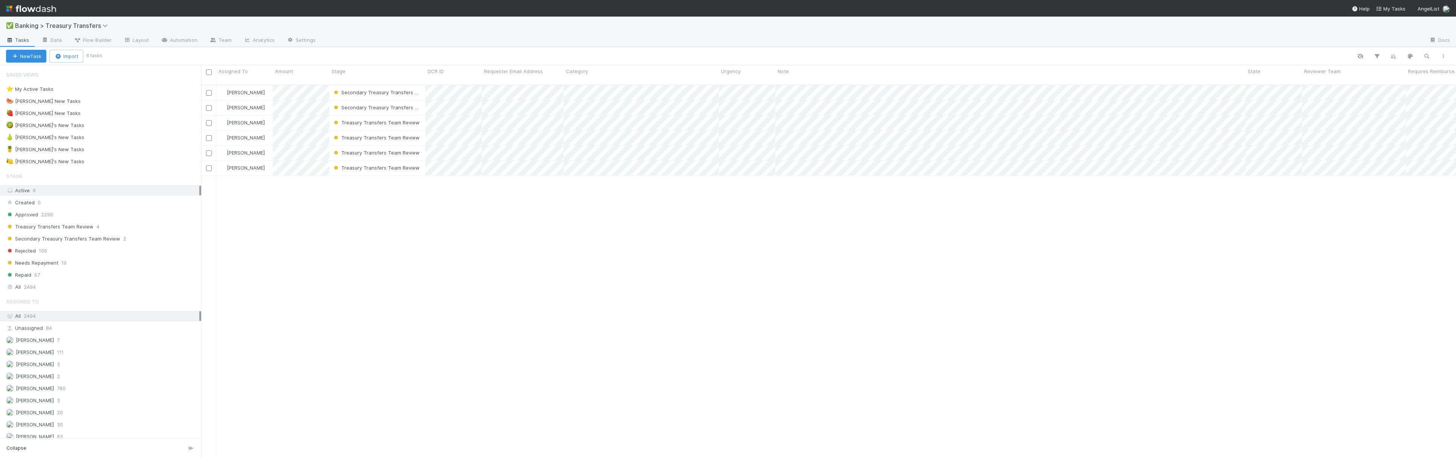
scroll to position [372, 1248]
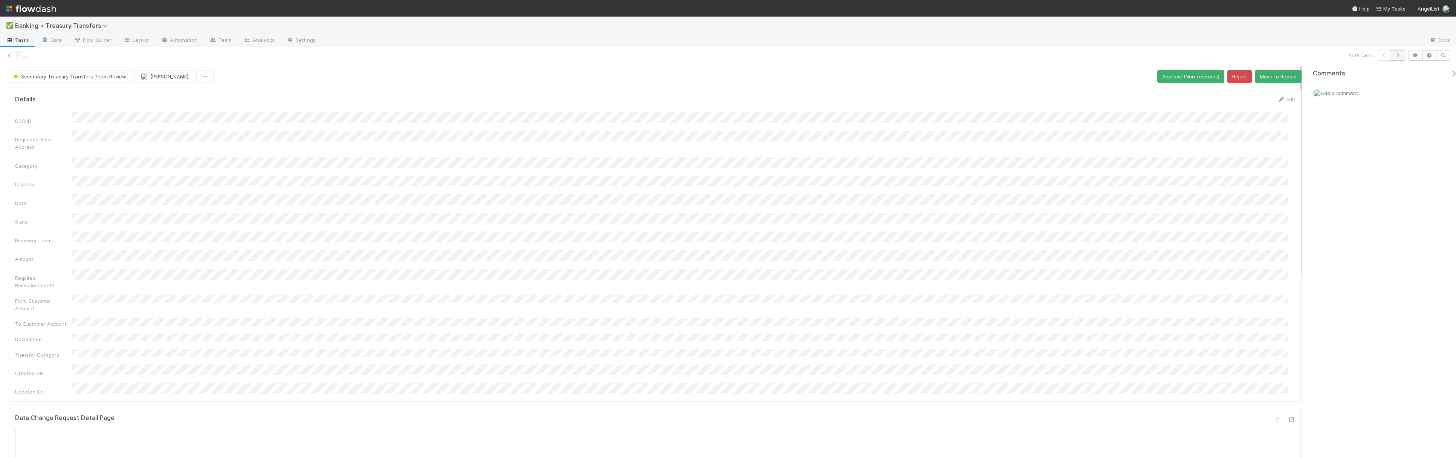
click at [1396, 51] on button "button" at bounding box center [1398, 55] width 14 height 11
click at [1399, 54] on icon "button" at bounding box center [1398, 55] width 8 height 5
click at [1398, 53] on icon "button" at bounding box center [1398, 55] width 8 height 5
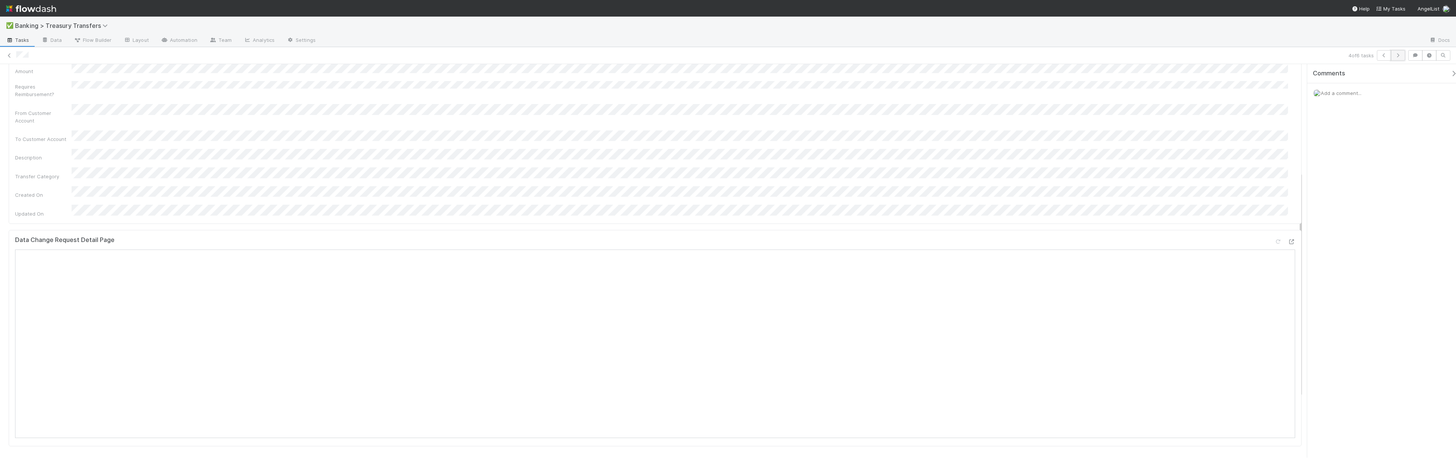
click at [1402, 50] on button "button" at bounding box center [1398, 55] width 14 height 11
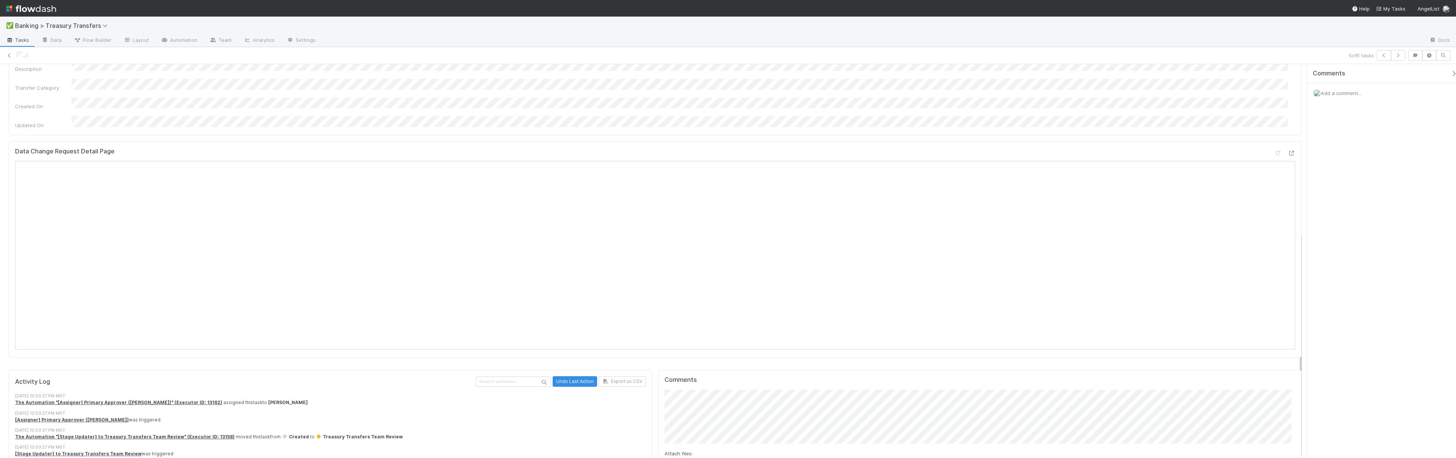
scroll to position [293, 0]
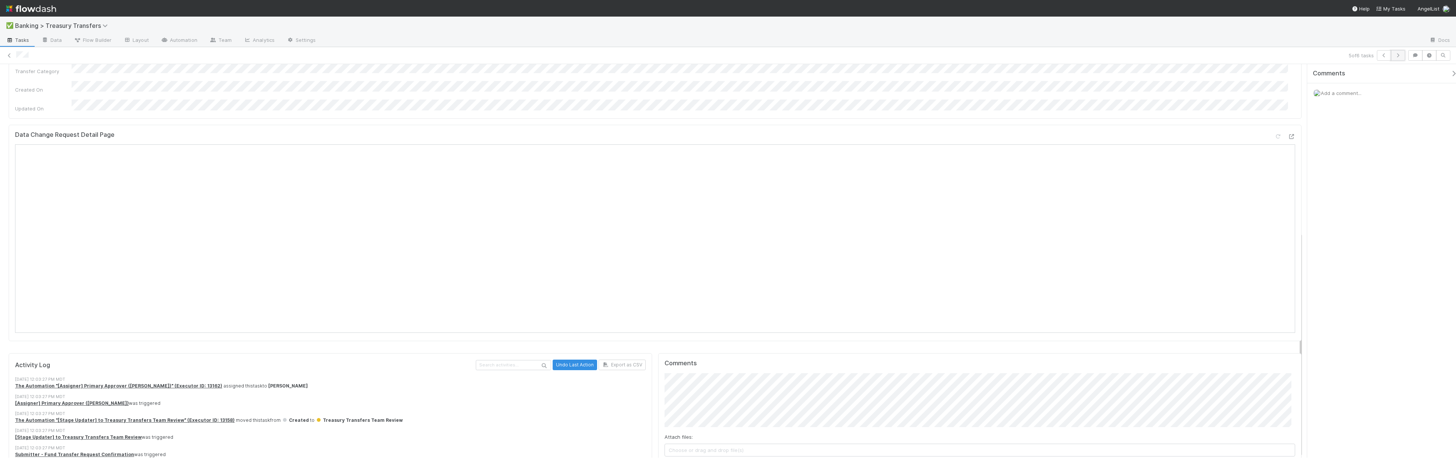
click at [1401, 56] on button "button" at bounding box center [1398, 55] width 14 height 11
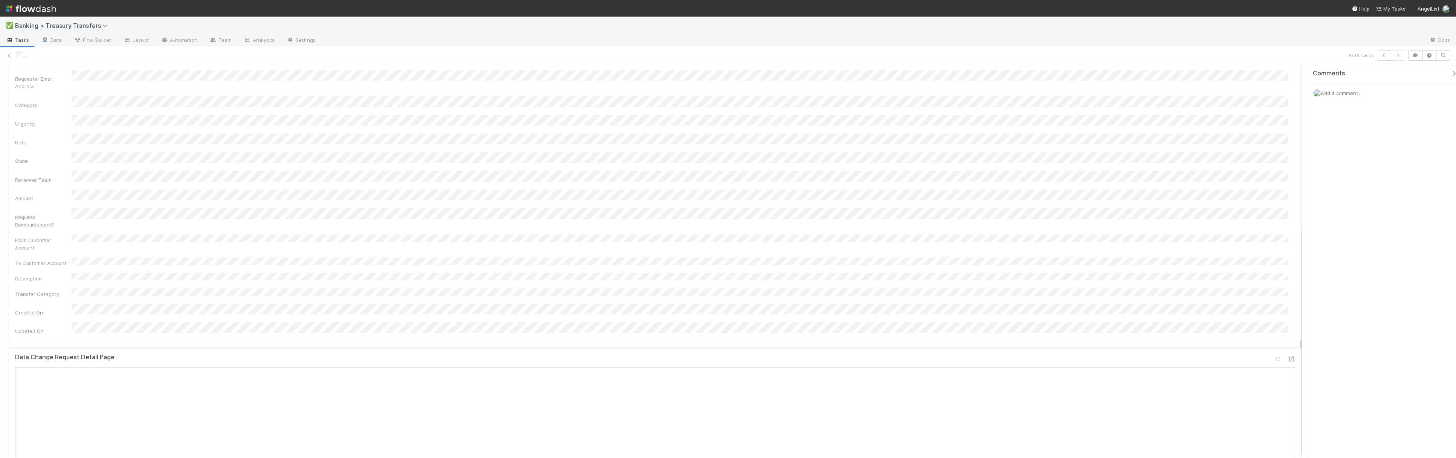
scroll to position [282, 0]
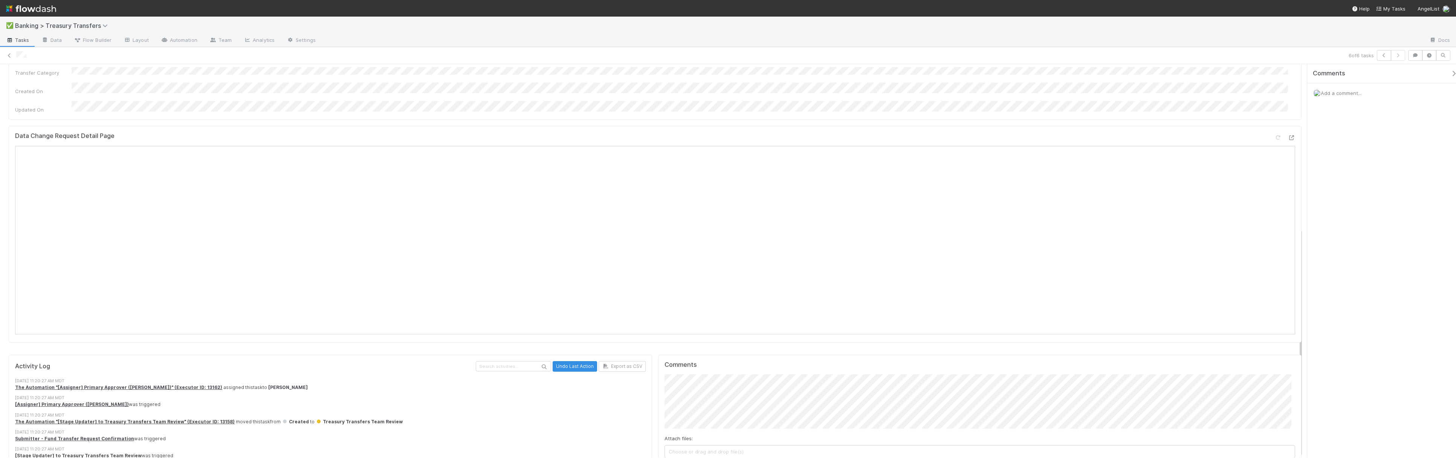
click at [14, 56] on div "6 of 6 tasks" at bounding box center [728, 55] width 1456 height 11
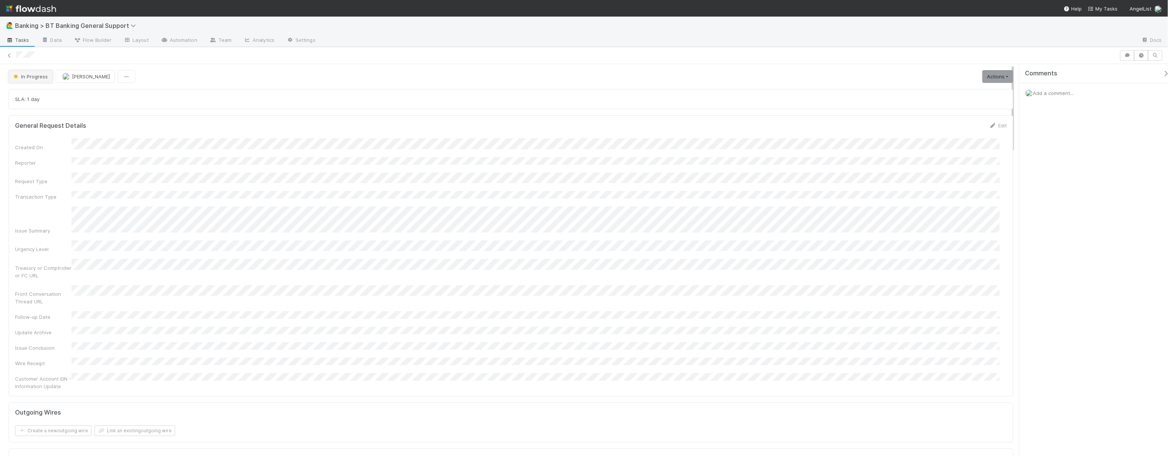
click at [40, 76] on span "In Progress" at bounding box center [30, 76] width 36 height 6
click at [802, 163] on div at bounding box center [584, 228] width 1168 height 456
click at [994, 76] on link "Actions" at bounding box center [998, 76] width 31 height 13
click at [952, 89] on button "Finish" at bounding box center [956, 92] width 119 height 11
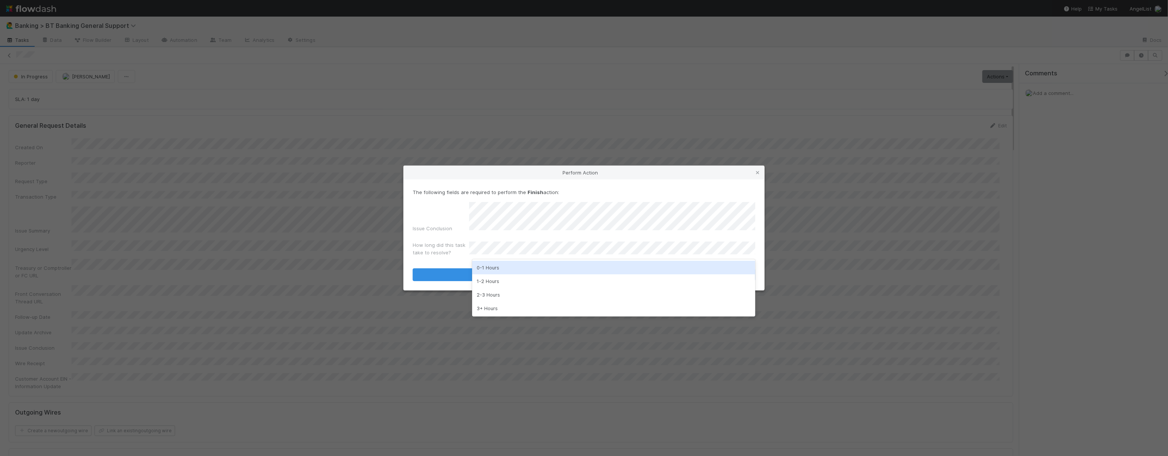
click at [589, 266] on div "0-1 Hours" at bounding box center [613, 268] width 283 height 14
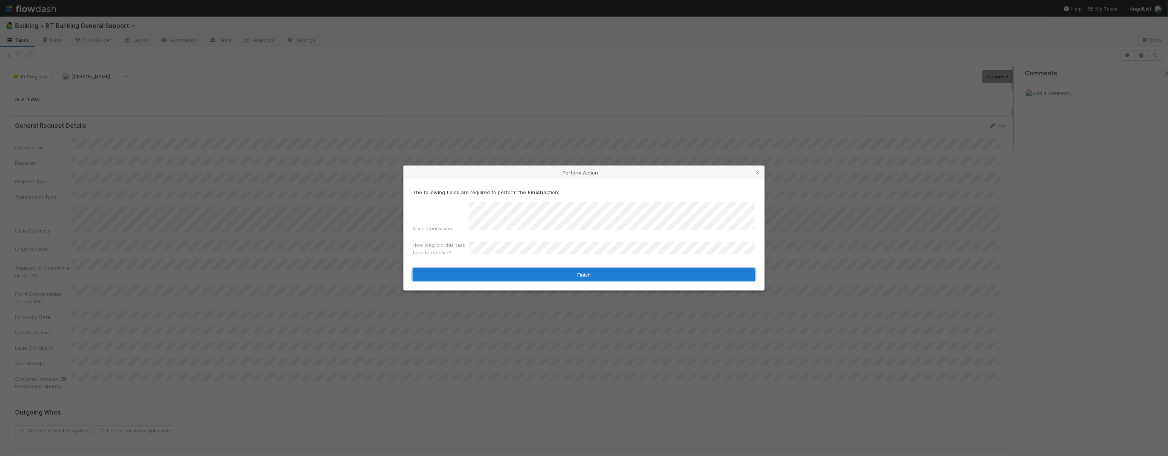
click at [587, 273] on button "Finish" at bounding box center [584, 274] width 343 height 13
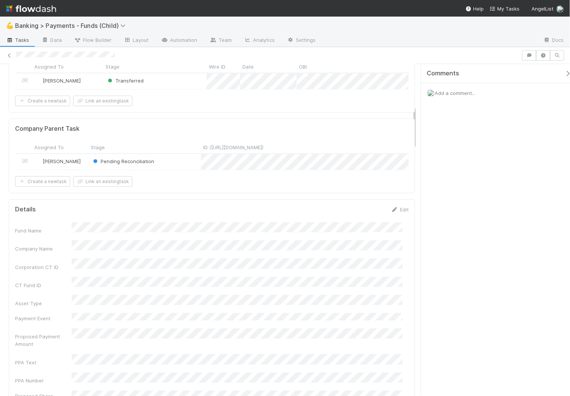
scroll to position [315, 0]
click at [151, 162] on span "Pending Reconciliation" at bounding box center [123, 164] width 66 height 10
click at [225, 188] on div at bounding box center [285, 198] width 570 height 396
click at [192, 167] on div "Pending Reconciliation" at bounding box center [145, 165] width 112 height 16
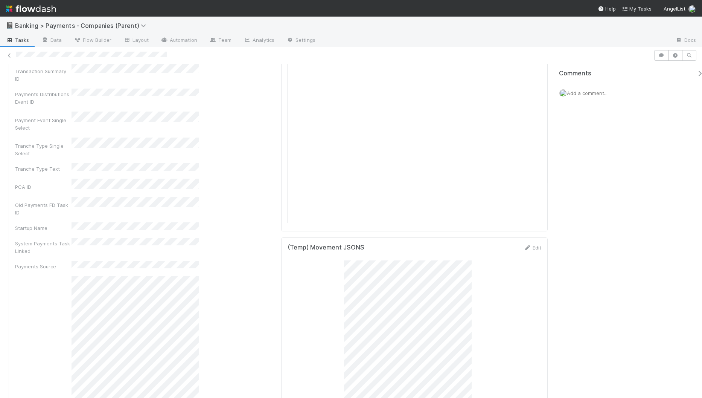
scroll to position [146, 243]
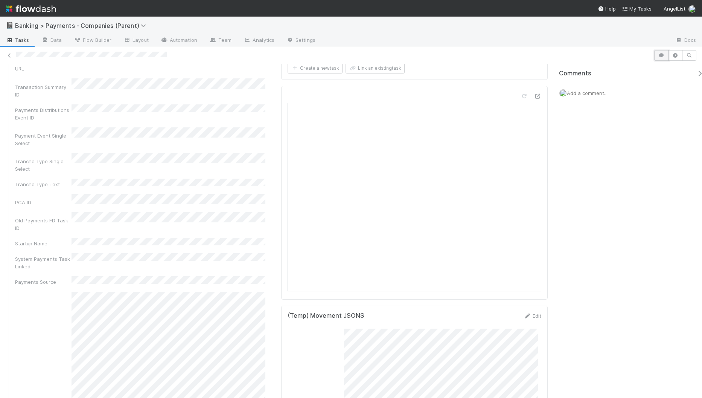
click at [569, 54] on icon "button" at bounding box center [662, 55] width 8 height 5
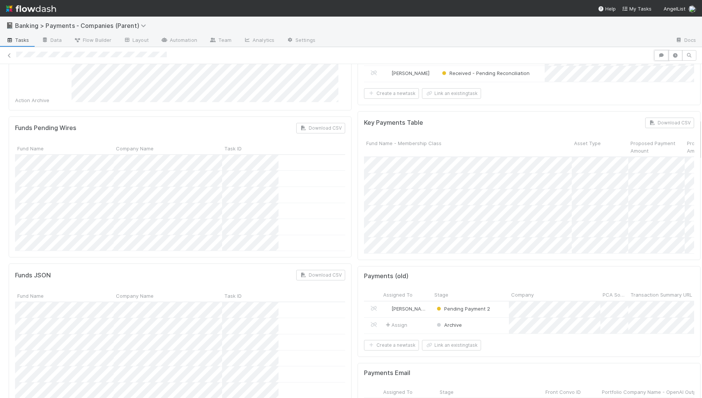
scroll to position [0, 0]
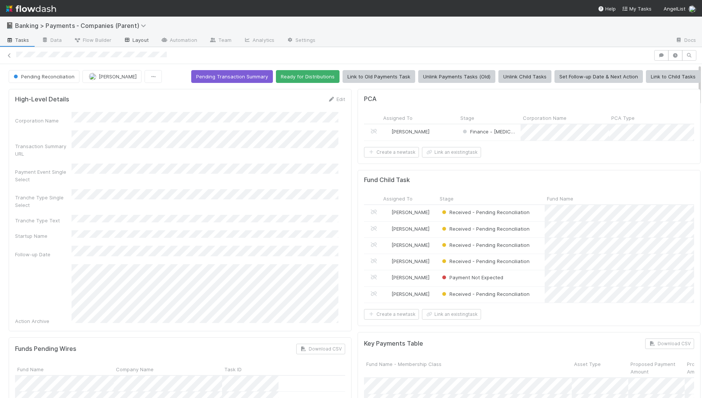
click at [136, 46] on link "Layout" at bounding box center [136, 41] width 37 height 12
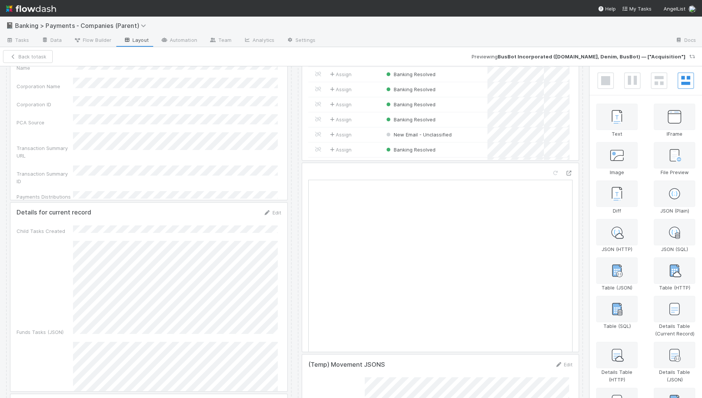
scroll to position [878, 0]
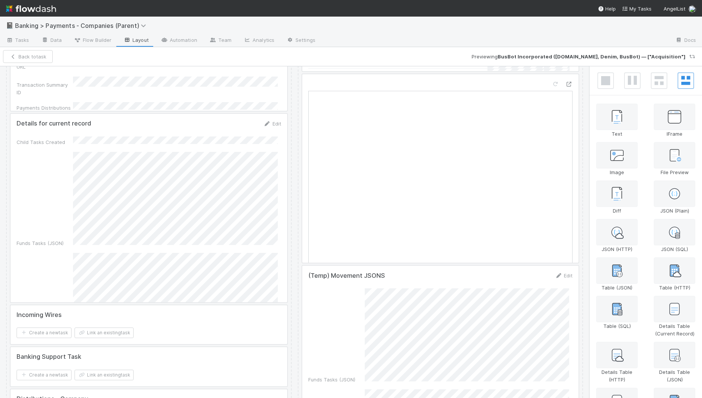
click at [390, 114] on div at bounding box center [440, 168] width 277 height 188
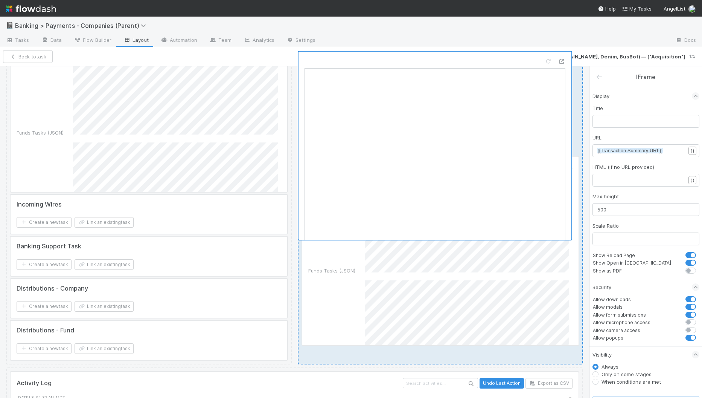
scroll to position [987, 0]
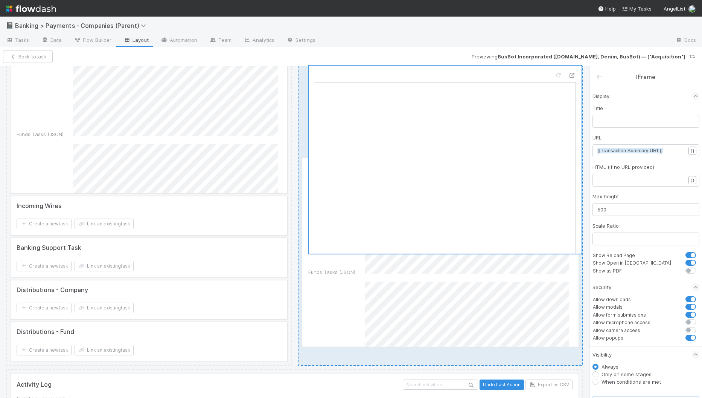
drag, startPoint x: 379, startPoint y: 165, endPoint x: 389, endPoint y: 75, distance: 91.3
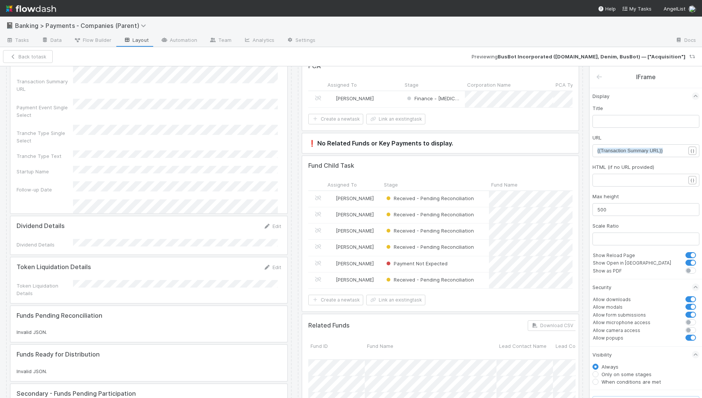
scroll to position [0, 0]
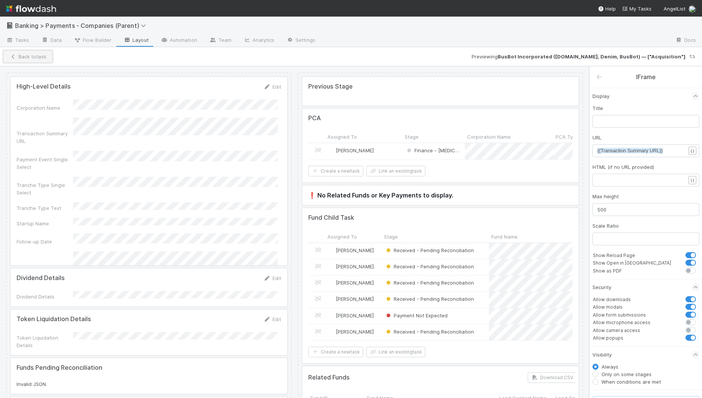
click at [37, 57] on button "Back to task" at bounding box center [28, 56] width 50 height 13
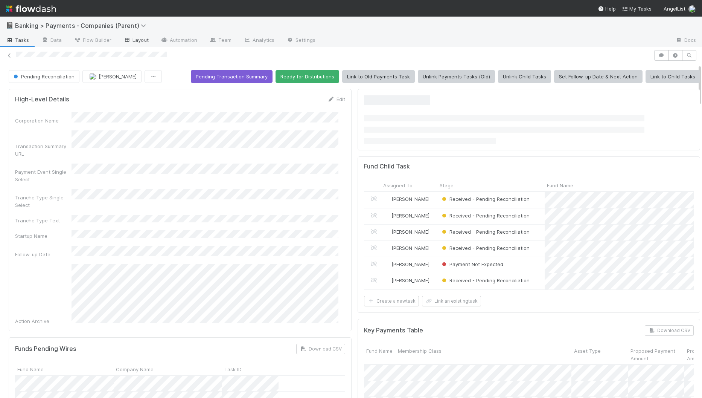
scroll to position [146, 316]
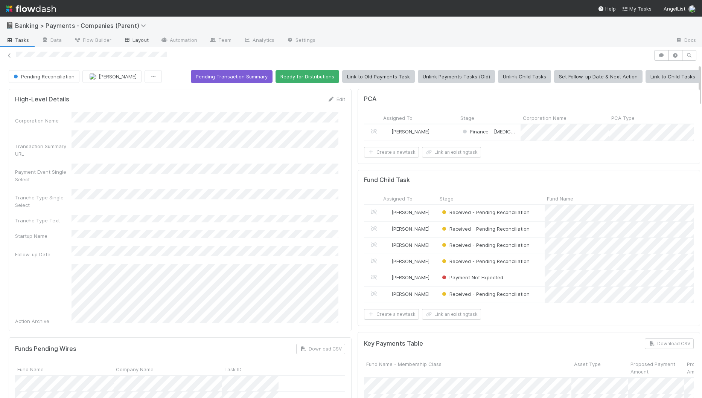
click at [134, 39] on link "Layout" at bounding box center [136, 41] width 37 height 12
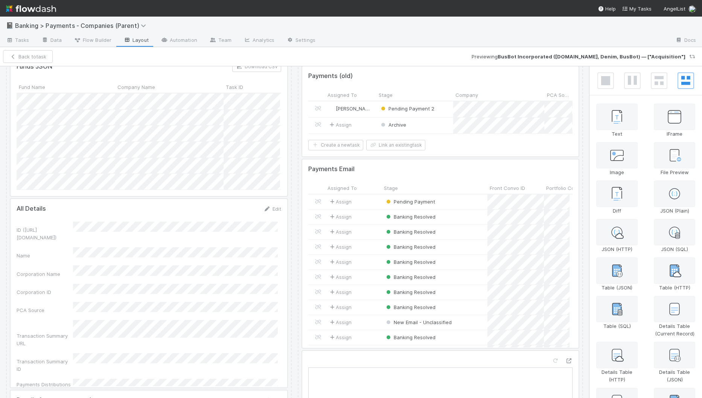
scroll to position [742, 0]
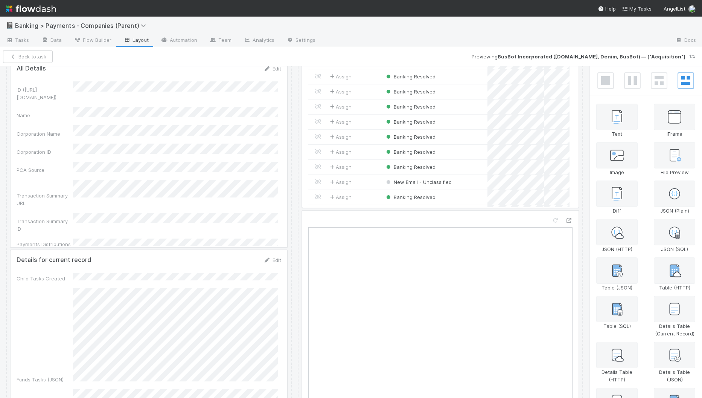
click at [43, 63] on div "Back to task Previewing BusBot Incorporated (Denim.us, Denim, BusBot) — ["Acqui…" at bounding box center [351, 56] width 702 height 19
click at [41, 52] on button "Back to task" at bounding box center [28, 56] width 50 height 13
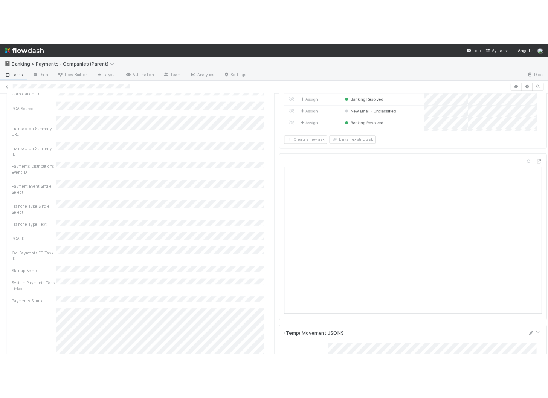
scroll to position [654, 0]
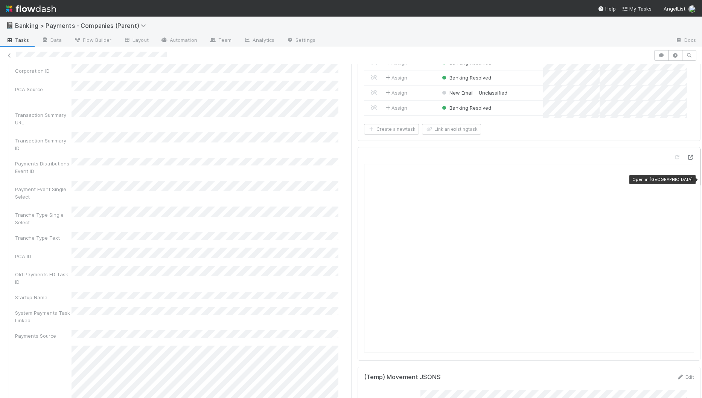
click at [569, 160] on icon at bounding box center [691, 157] width 8 height 5
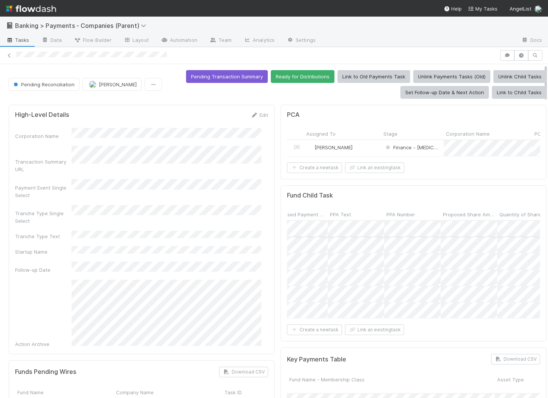
scroll to position [0, 800]
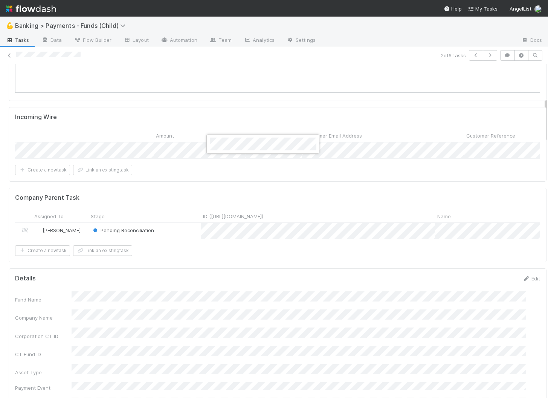
click at [214, 269] on div at bounding box center [274, 199] width 548 height 398
click at [486, 55] on icon "button" at bounding box center [490, 55] width 8 height 5
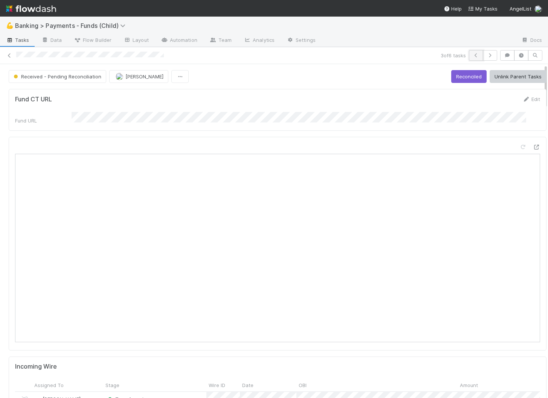
click at [472, 55] on icon "button" at bounding box center [476, 55] width 8 height 5
click at [456, 77] on button "Reconciled" at bounding box center [468, 76] width 35 height 13
click at [147, 39] on link "Layout" at bounding box center [136, 41] width 37 height 12
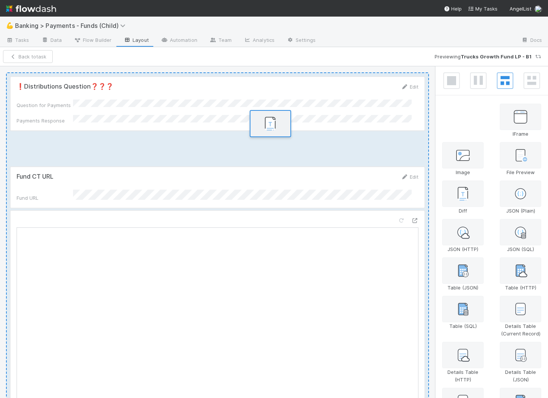
drag, startPoint x: 463, startPoint y: 123, endPoint x: 267, endPoint y: 131, distance: 195.7
click at [267, 131] on div "❗Distributions Question❓❓❓ Edit Question for Payments Payments Response Fund CT…" at bounding box center [274, 232] width 548 height 332
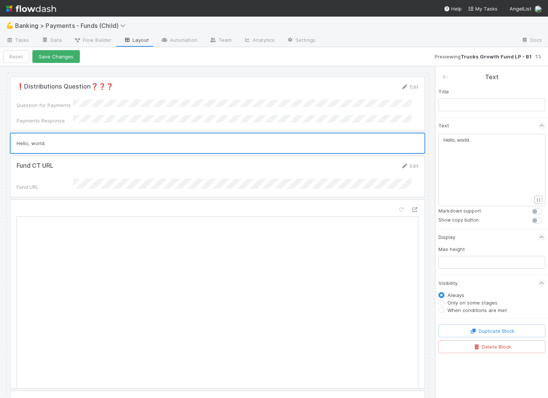
click at [484, 140] on pre "Hello, world." at bounding box center [490, 140] width 95 height 8
type textarea "Hello, world."
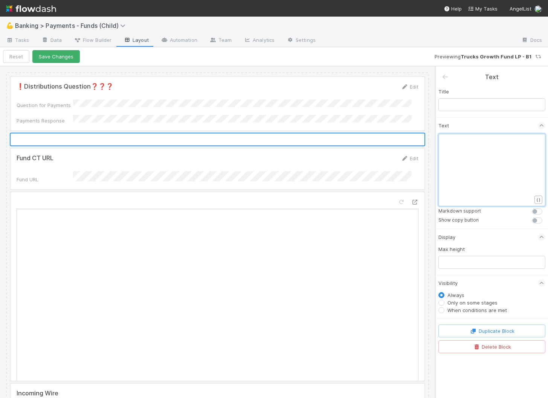
click at [501, 111] on div "Title Text x ​ { } Markdown support Show copy button Display Max height Visibil…" at bounding box center [491, 200] width 113 height 237
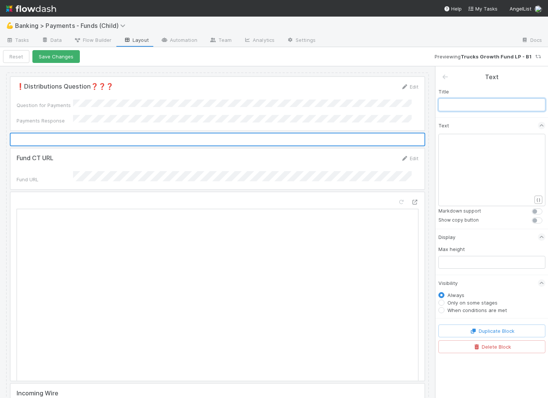
click at [502, 108] on input "text" at bounding box center [491, 104] width 107 height 13
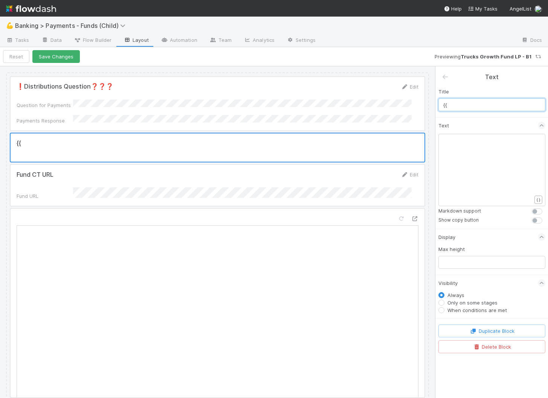
type input "{"
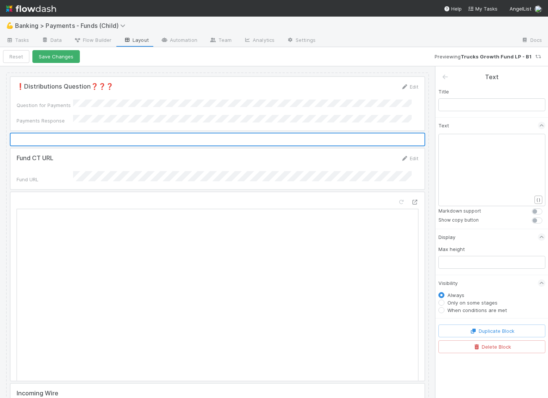
click at [501, 188] on div "x ​" at bounding box center [496, 179] width 107 height 86
click at [499, 158] on div "x ​" at bounding box center [496, 179] width 107 height 86
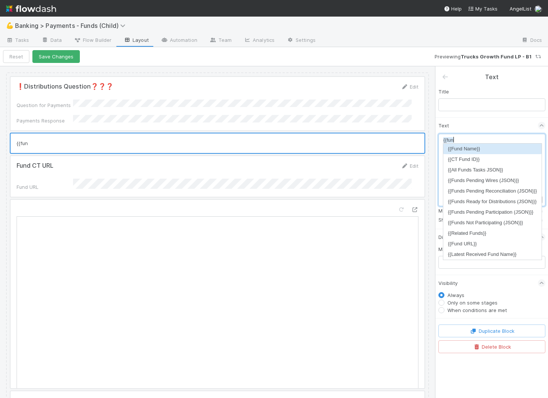
scroll to position [2, 12]
type textarea "{{fund"
click at [518, 149] on li "{{Fund Name}}" at bounding box center [492, 149] width 98 height 11
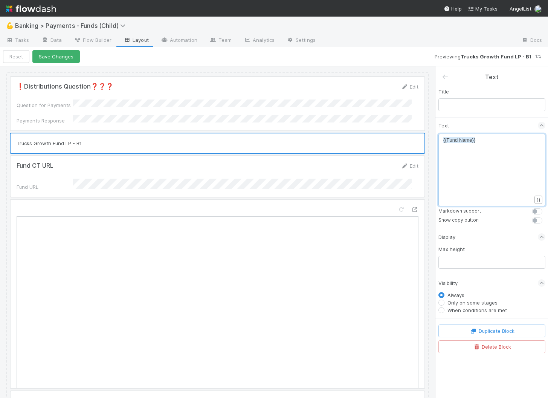
type textarea "}}"
click at [545, 208] on label at bounding box center [545, 208] width 0 height 0
click at [537, 212] on input "checkbox" at bounding box center [535, 211] width 6 height 7
checkbox input "true"
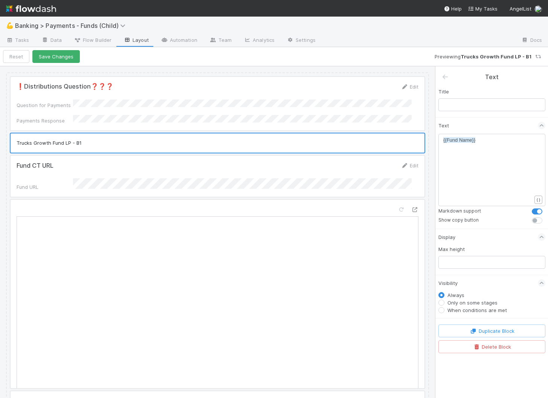
click at [512, 145] on div "x {{Fund Name}}" at bounding box center [496, 179] width 107 height 86
click at [499, 137] on pre "{{Fund Name}}" at bounding box center [490, 140] width 95 height 8
click at [494, 140] on pre "{{Fund Name}}" at bounding box center [490, 140] width 95 height 8
type textarea "*"
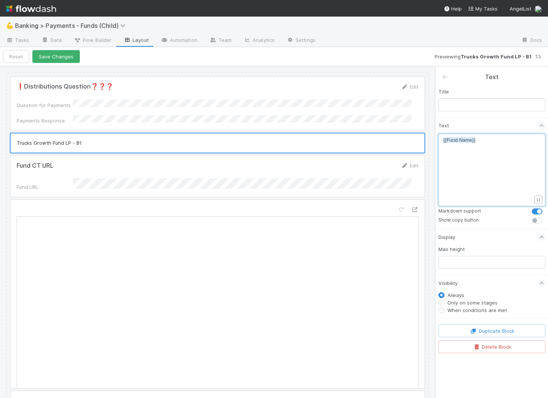
scroll to position [2, 1]
click at [443, 141] on span "{{Fund Name}}" at bounding box center [459, 140] width 32 height 6
type textarea "**"
click at [488, 140] on pre "** {{Fund Name}} *" at bounding box center [490, 140] width 95 height 8
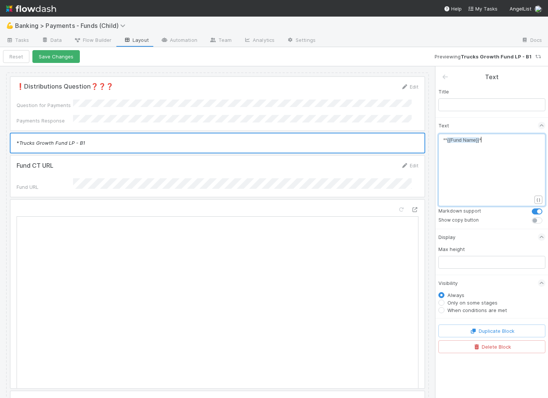
scroll to position [2, 2]
type textarea "*"
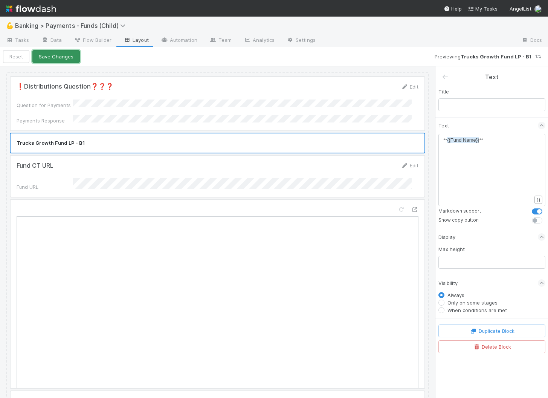
click at [66, 57] on button "Save Changes" at bounding box center [55, 56] width 47 height 13
click at [40, 55] on button "Back to task" at bounding box center [28, 56] width 50 height 13
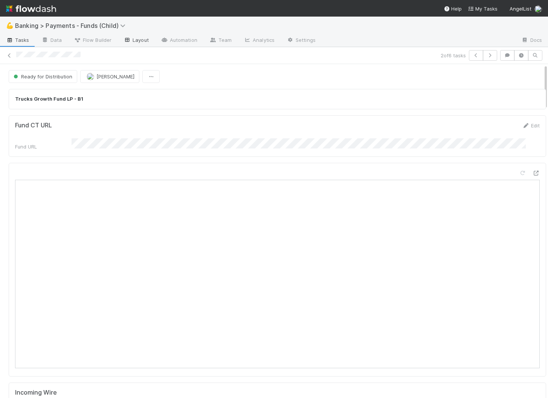
click at [132, 39] on link "Layout" at bounding box center [136, 41] width 37 height 12
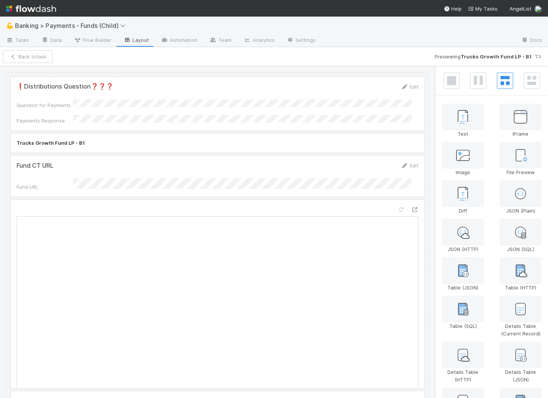
click at [251, 140] on div at bounding box center [218, 143] width 414 height 20
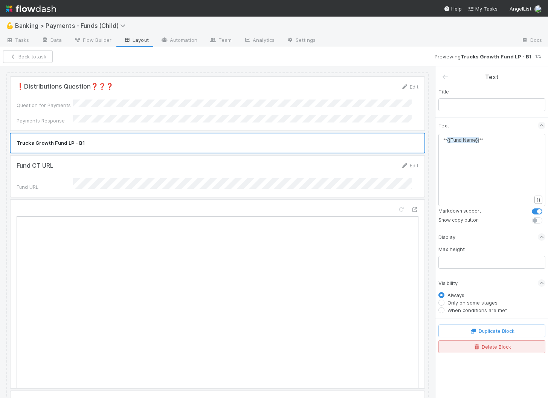
click at [514, 351] on div "Duplicate Block Delete Block" at bounding box center [491, 337] width 113 height 38
click at [515, 347] on button "Delete Block" at bounding box center [491, 346] width 107 height 13
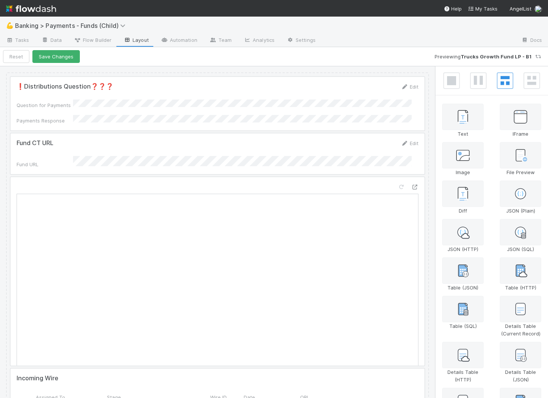
click at [324, 159] on div at bounding box center [218, 153] width 414 height 41
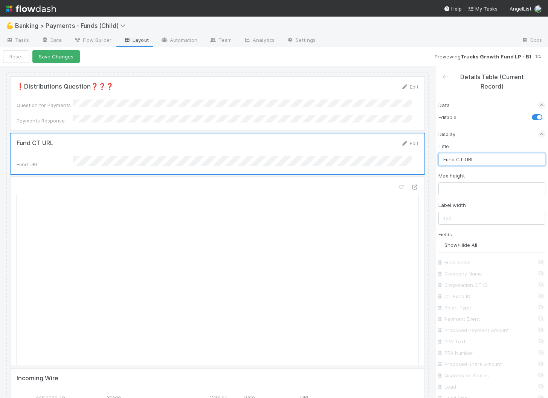
click at [489, 157] on input "Fund CT URL" at bounding box center [491, 159] width 107 height 13
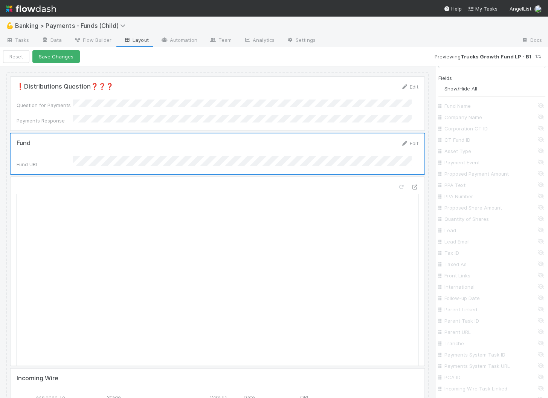
scroll to position [63, 0]
type input "Fund"
click at [534, 197] on input "Fund Name" at bounding box center [493, 200] width 99 height 8
checkbox input "true"
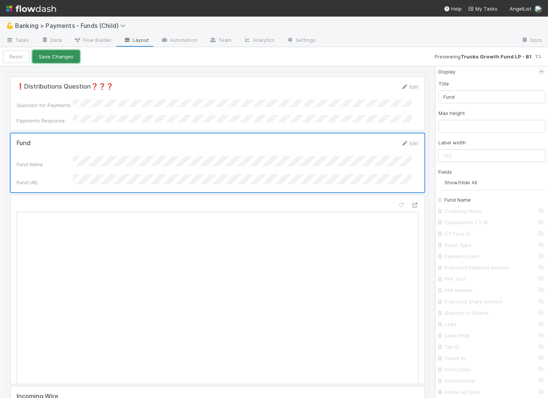
click at [69, 58] on button "Save Changes" at bounding box center [55, 56] width 47 height 13
click at [47, 58] on button "Back to task" at bounding box center [28, 56] width 50 height 13
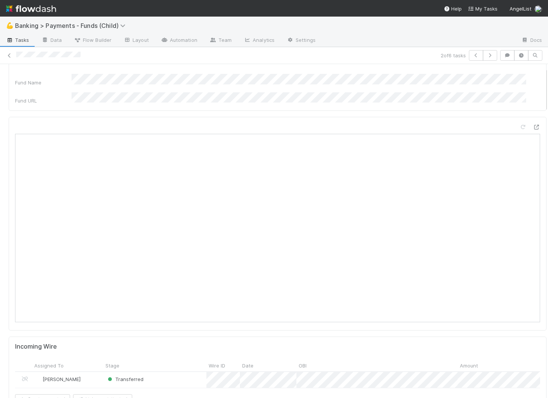
scroll to position [52, 0]
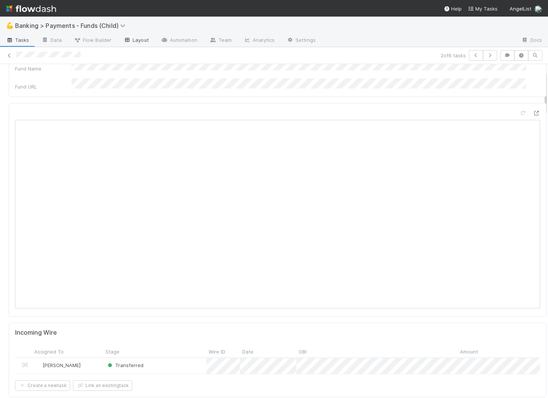
click at [141, 43] on link "Layout" at bounding box center [136, 41] width 37 height 12
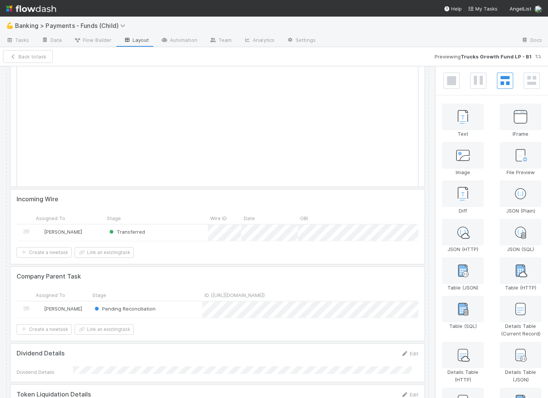
scroll to position [187, 0]
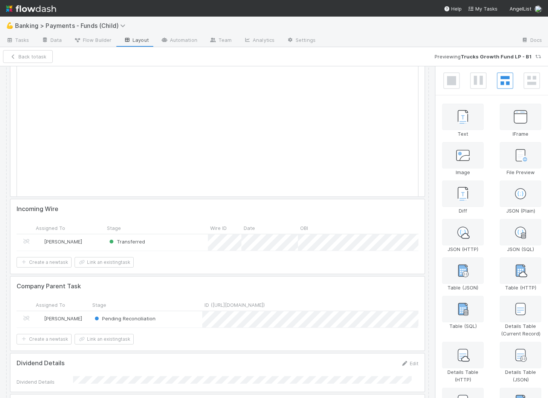
click at [172, 209] on div at bounding box center [218, 236] width 414 height 74
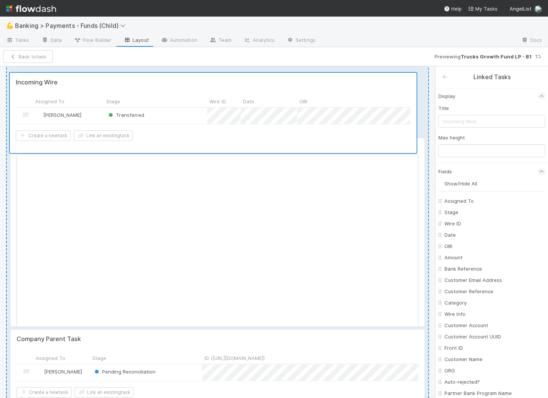
drag, startPoint x: 196, startPoint y: 210, endPoint x: 195, endPoint y: 90, distance: 119.8
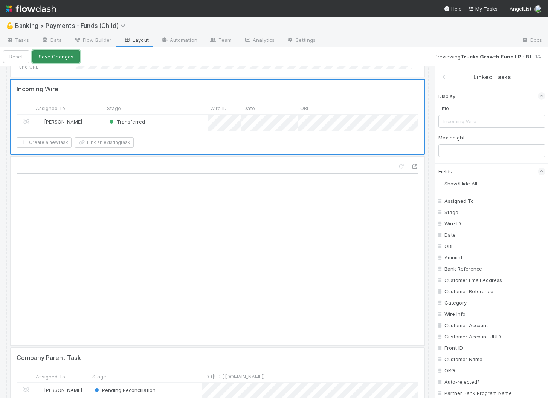
click at [62, 60] on button "Save Changes" at bounding box center [55, 56] width 47 height 13
click at [37, 57] on button "Back to task" at bounding box center [28, 56] width 50 height 13
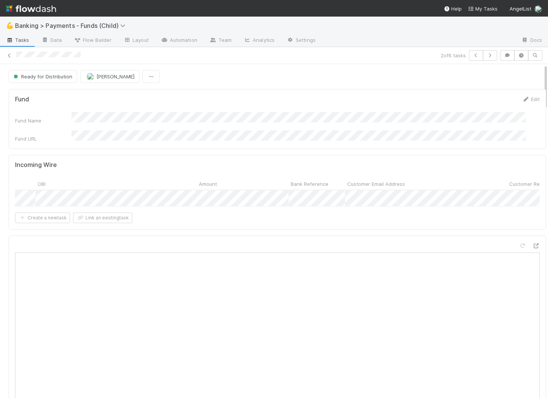
scroll to position [0, 274]
click at [486, 55] on icon "button" at bounding box center [490, 55] width 8 height 5
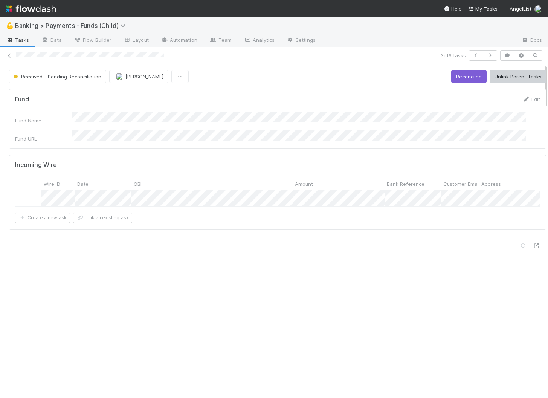
scroll to position [0, 263]
click at [308, 240] on div at bounding box center [274, 199] width 548 height 398
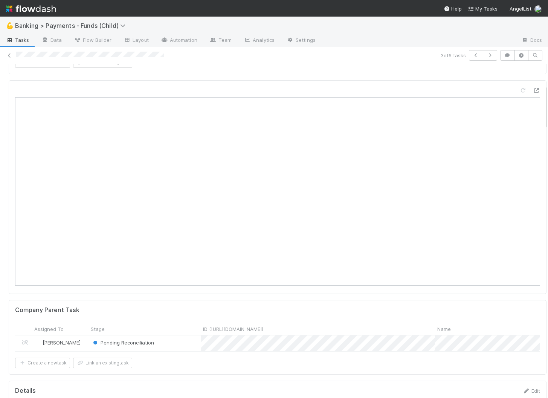
scroll to position [0, 0]
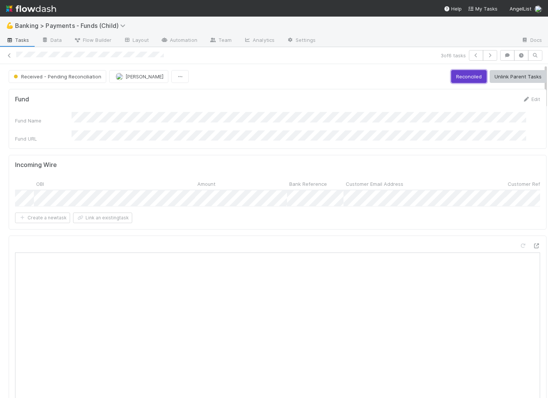
click at [451, 74] on button "Reconciled" at bounding box center [468, 76] width 35 height 13
click at [486, 56] on icon "button" at bounding box center [490, 55] width 8 height 5
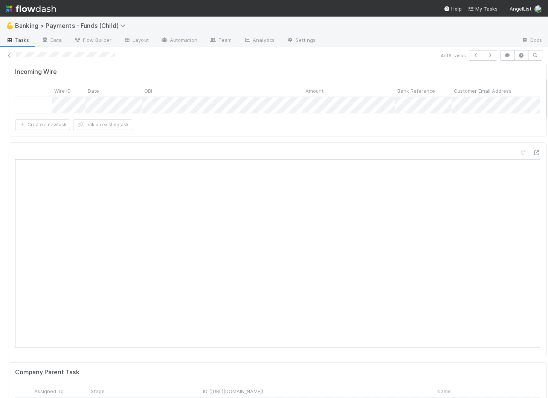
scroll to position [0, 190]
click at [212, 218] on div at bounding box center [274, 199] width 548 height 398
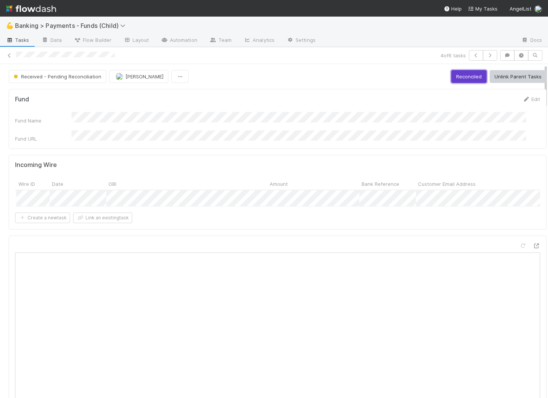
click at [460, 75] on button "Reconciled" at bounding box center [468, 76] width 35 height 13
click at [491, 59] on button "button" at bounding box center [490, 55] width 14 height 11
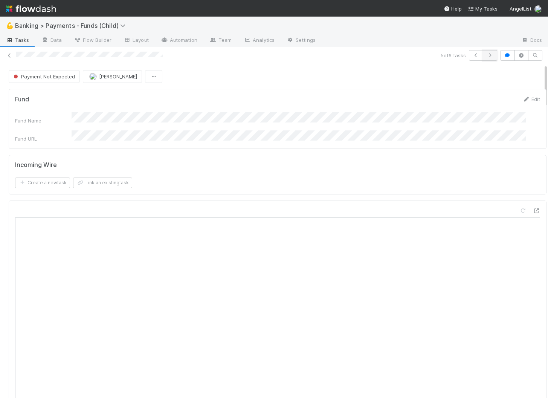
click at [486, 57] on icon "button" at bounding box center [490, 55] width 8 height 5
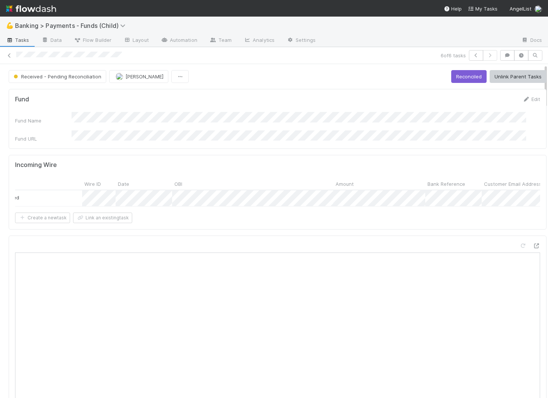
scroll to position [0, 200]
click at [260, 299] on div at bounding box center [274, 199] width 548 height 398
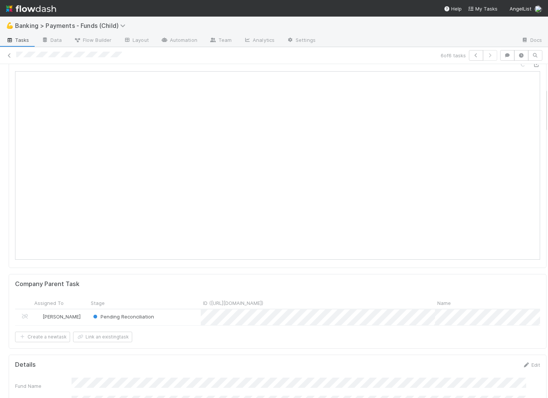
scroll to position [0, 0]
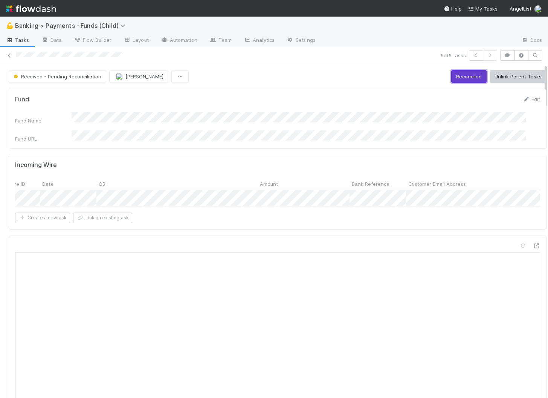
click at [462, 73] on button "Reconciled" at bounding box center [468, 76] width 35 height 13
click at [265, 220] on div at bounding box center [274, 199] width 548 height 398
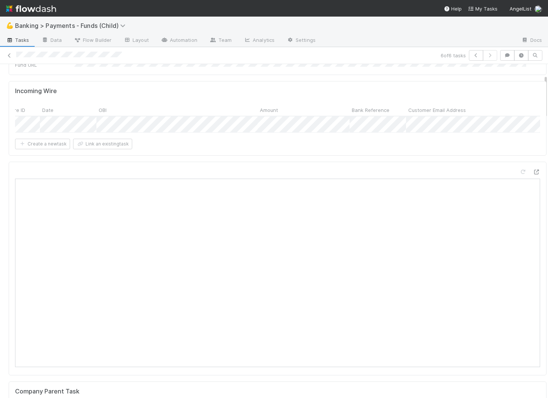
scroll to position [82, 0]
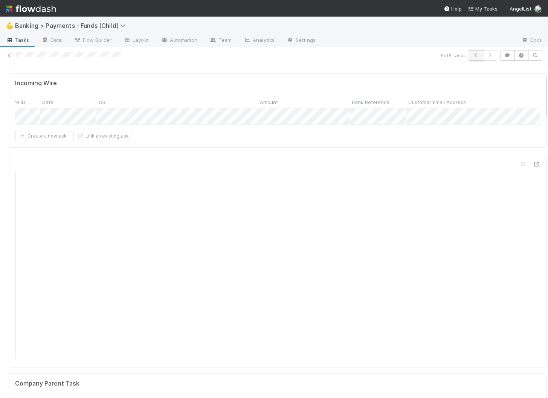
click at [472, 56] on icon "button" at bounding box center [476, 55] width 8 height 5
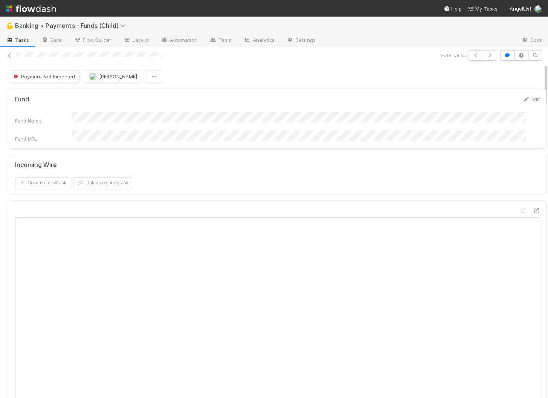
click at [472, 56] on icon "button" at bounding box center [476, 55] width 8 height 5
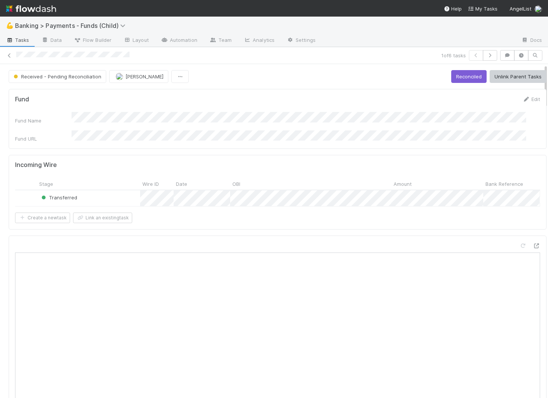
scroll to position [0, 90]
click at [271, 311] on div at bounding box center [274, 199] width 548 height 398
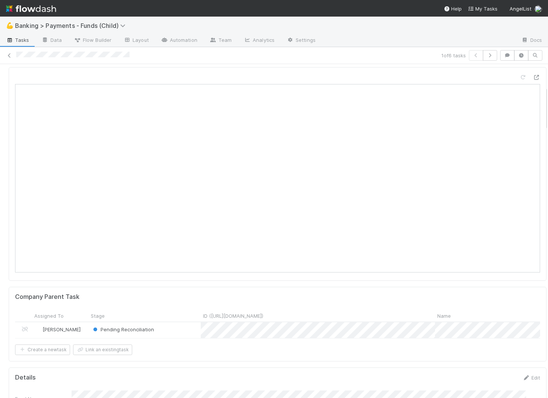
scroll to position [0, 0]
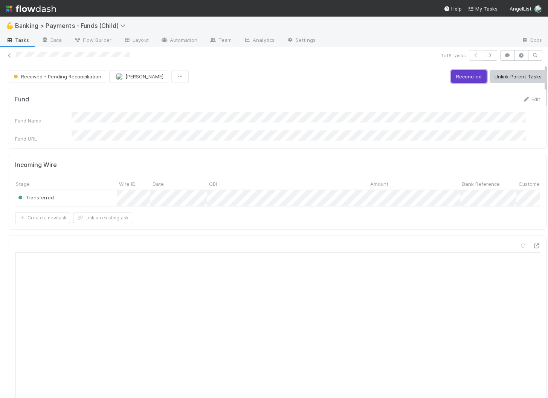
click at [456, 74] on button "Reconciled" at bounding box center [468, 76] width 35 height 13
click at [10, 50] on div "1 of 6 tasks" at bounding box center [274, 55] width 548 height 11
click at [9, 55] on icon at bounding box center [10, 55] width 8 height 5
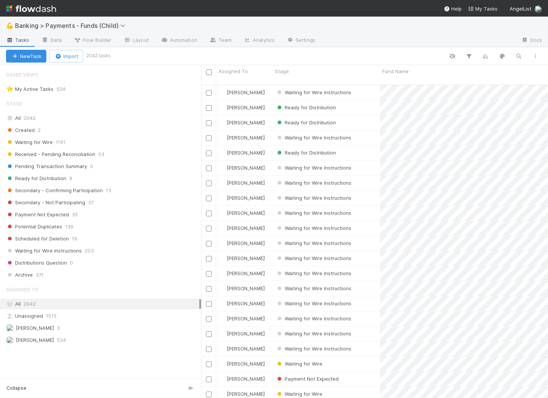
scroll to position [312, 339]
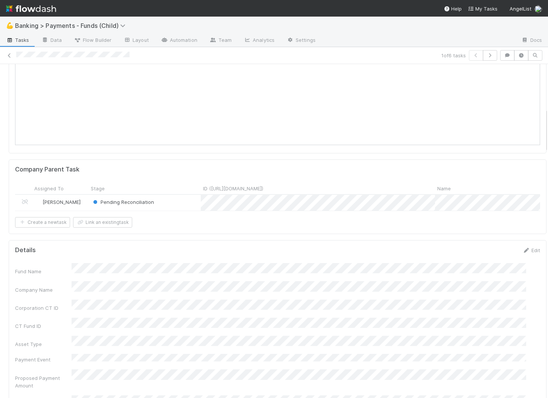
scroll to position [242, 0]
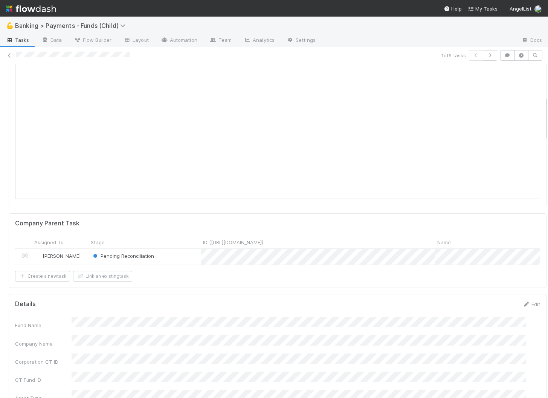
click at [174, 253] on div "Pending Reconciliation" at bounding box center [145, 257] width 112 height 16
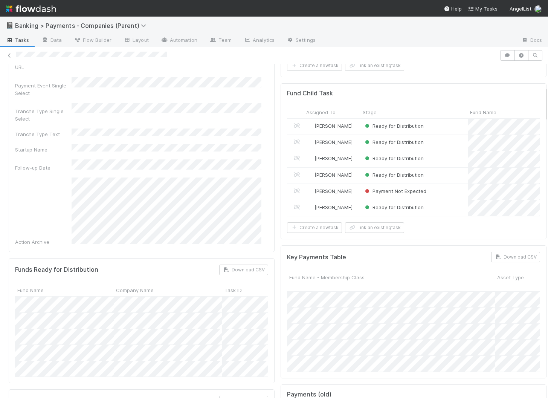
scroll to position [96, 0]
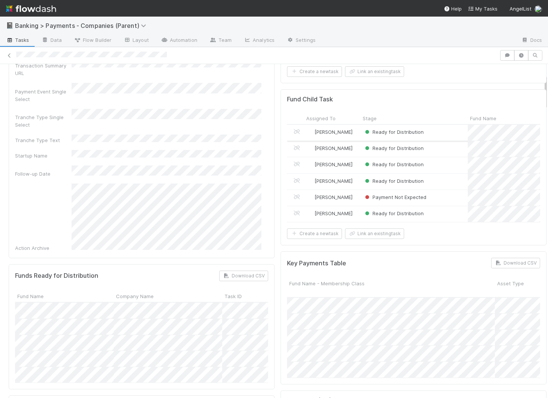
click at [442, 133] on div "Ready for Distribution" at bounding box center [413, 133] width 107 height 16
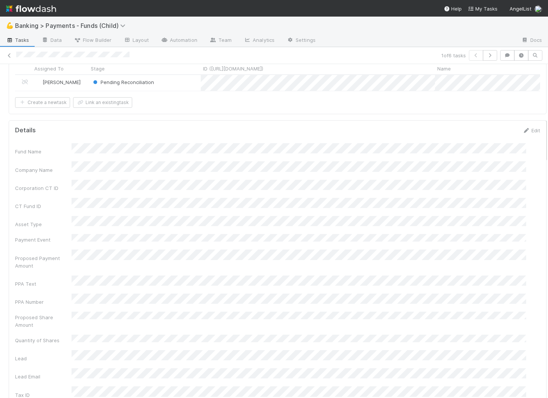
scroll to position [357, 0]
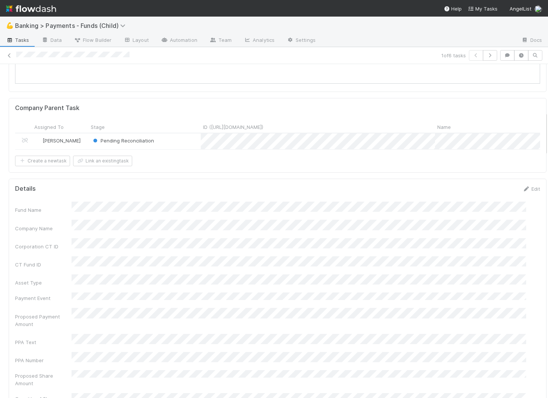
click at [180, 142] on div "Pending Reconciliation" at bounding box center [145, 141] width 112 height 16
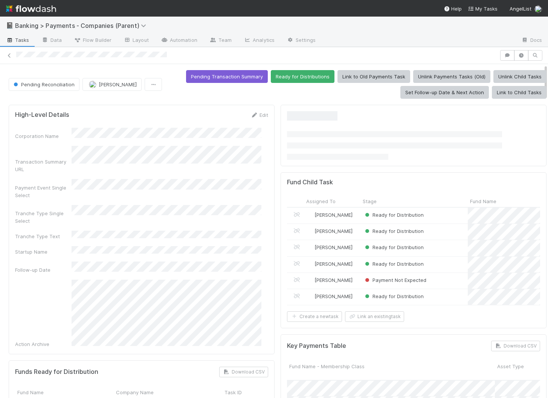
scroll to position [146, 239]
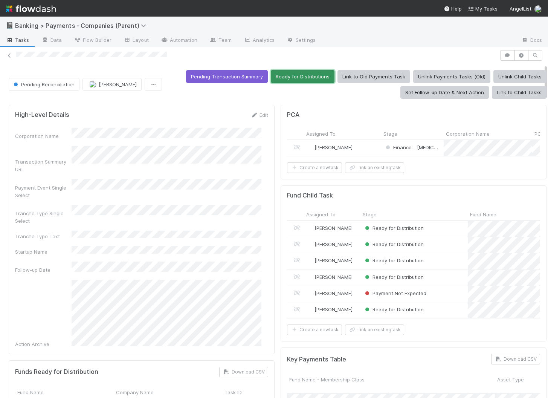
click at [306, 78] on button "Ready for Distributions" at bounding box center [303, 76] width 64 height 13
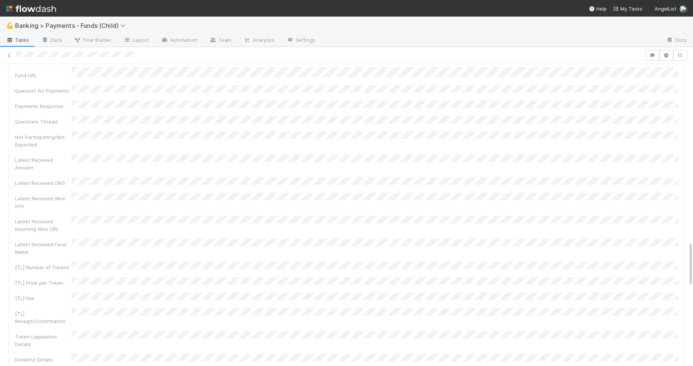
scroll to position [1258, 0]
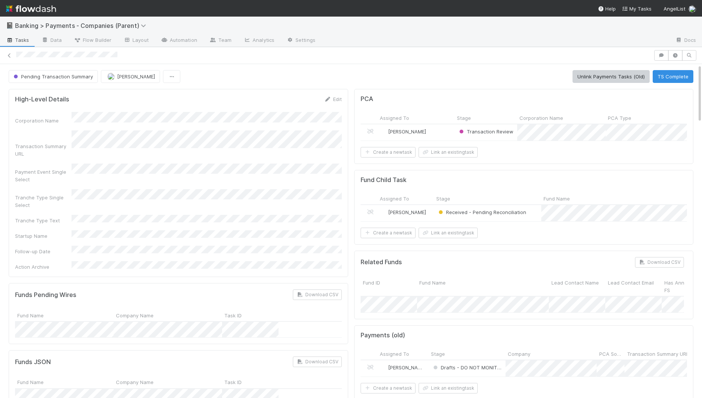
click at [663, 47] on div at bounding box center [351, 55] width 702 height 17
click at [663, 55] on icon "button" at bounding box center [662, 55] width 8 height 5
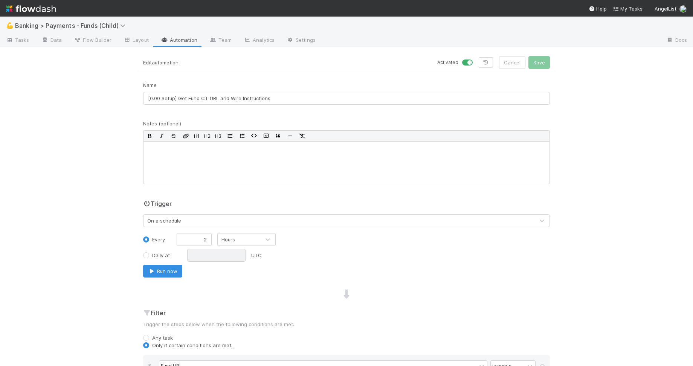
scroll to position [326, 0]
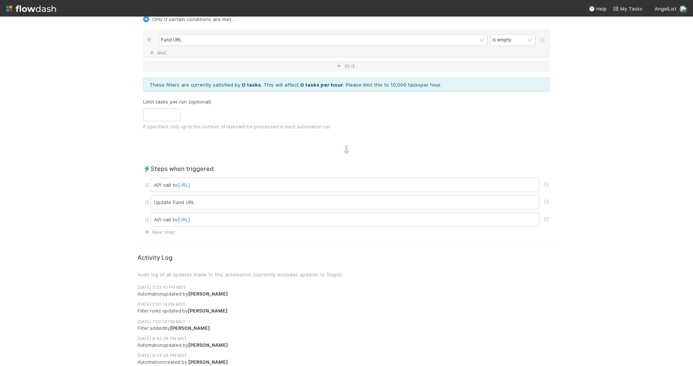
click at [74, 53] on div "💪 Banking > Payments - Funds (Child) Tasks Data Flow Builder Layout Automation …" at bounding box center [346, 192] width 693 height 350
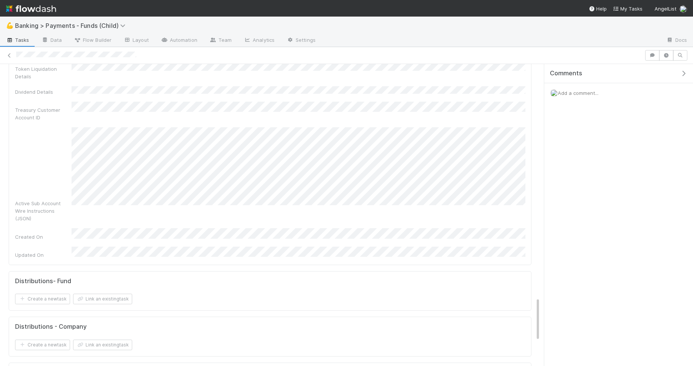
scroll to position [1490, 0]
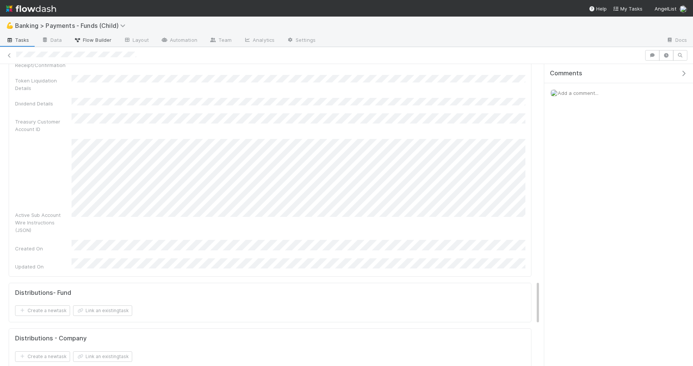
click at [99, 42] on span "Flow Builder" at bounding box center [93, 40] width 38 height 8
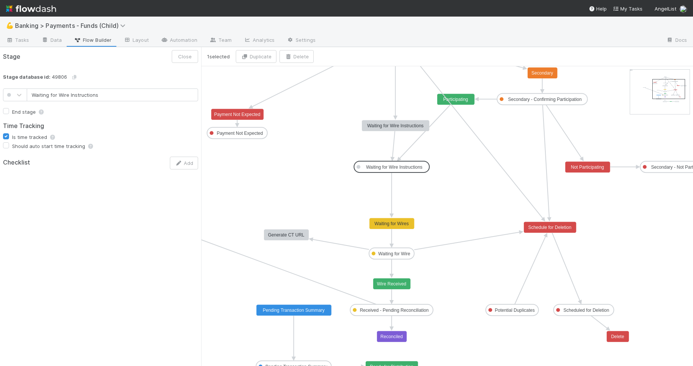
click at [405, 166] on text "Waiting for Wire Instructions" at bounding box center [394, 167] width 57 height 5
click at [52, 95] on input "Waiting for Wire Instructions" at bounding box center [112, 95] width 171 height 13
click at [186, 57] on button "Save" at bounding box center [186, 56] width 24 height 13
click at [76, 96] on input "Waiting to share Wire Instructions" at bounding box center [112, 95] width 171 height 13
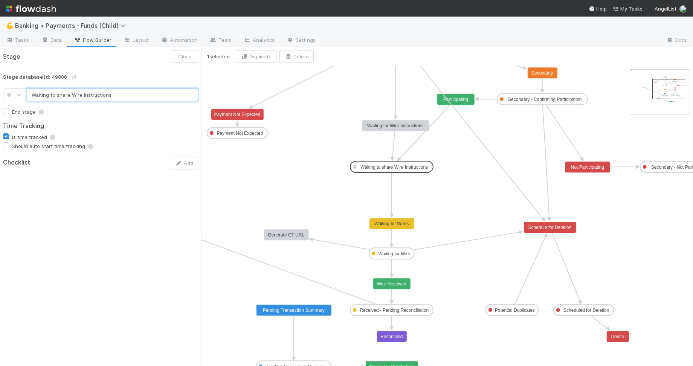
click at [75, 96] on input "Waiting to share Wire Instructions" at bounding box center [112, 95] width 171 height 13
click at [57, 96] on input "Waiting to share Wire Instructions" at bounding box center [112, 95] width 171 height 13
type input "Waiting to Share Wire Instructions"
click at [189, 58] on button "Save" at bounding box center [186, 56] width 24 height 13
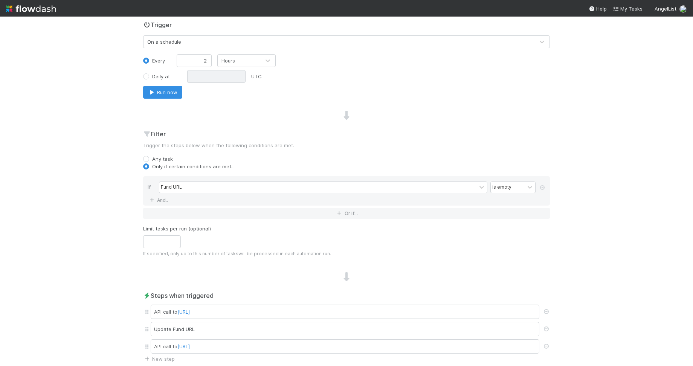
scroll to position [326, 0]
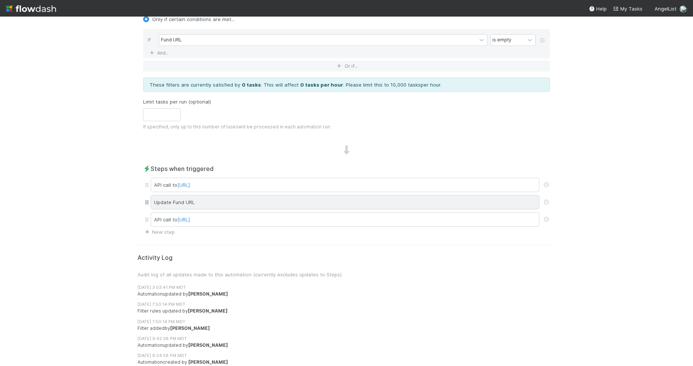
click at [411, 198] on div "Update Fund URL" at bounding box center [345, 202] width 389 height 14
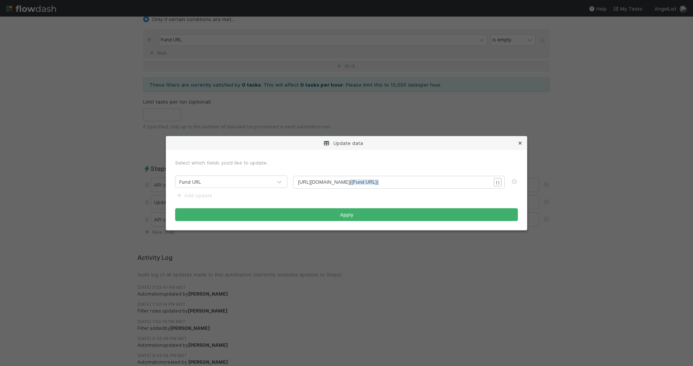
click at [521, 141] on icon at bounding box center [520, 143] width 8 height 5
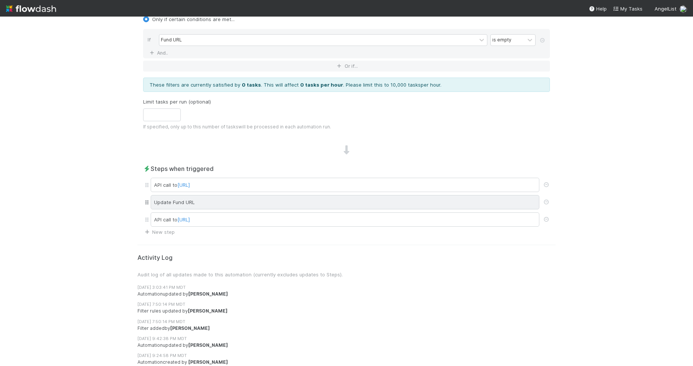
click at [440, 197] on div "Update Fund URL" at bounding box center [345, 202] width 389 height 14
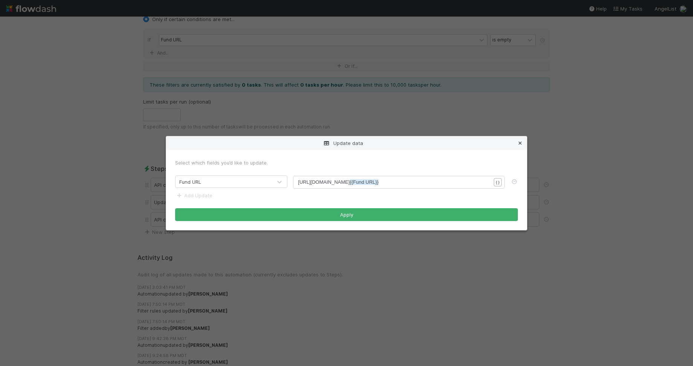
click at [522, 141] on icon at bounding box center [520, 143] width 8 height 5
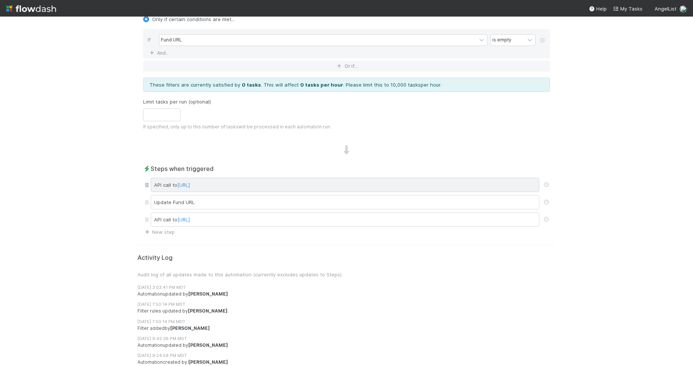
click at [468, 185] on div "API call to [URL]" at bounding box center [345, 185] width 389 height 14
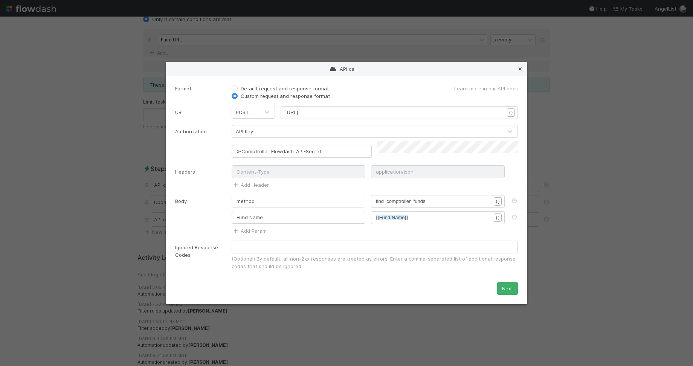
click at [522, 69] on icon at bounding box center [520, 69] width 8 height 5
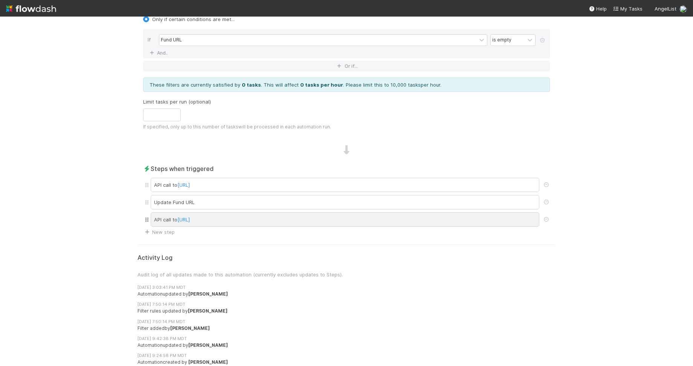
click at [337, 220] on div "API call to [URL]" at bounding box center [345, 219] width 389 height 14
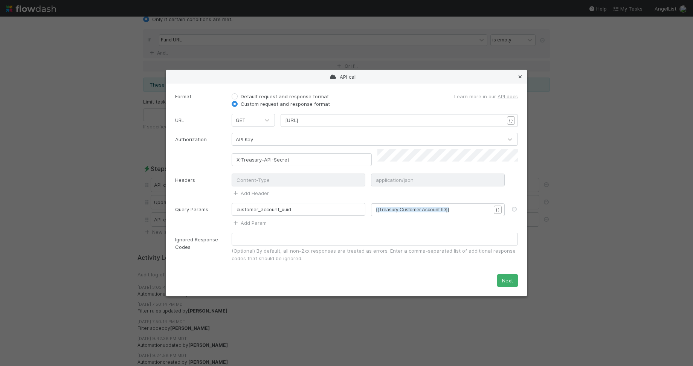
click at [519, 79] on icon at bounding box center [520, 77] width 8 height 5
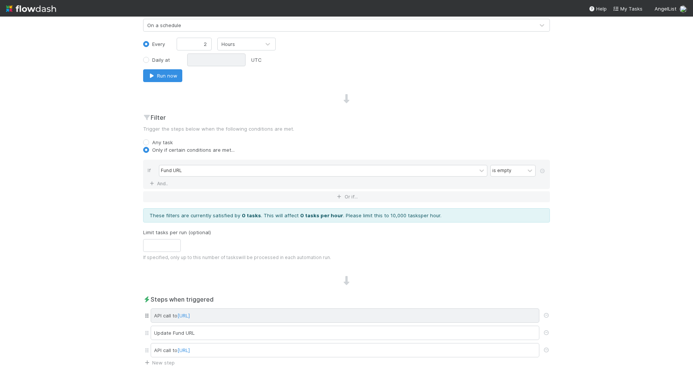
scroll to position [0, 0]
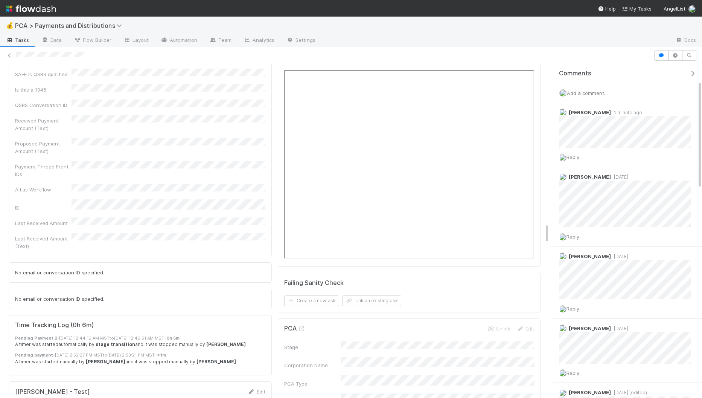
scroll to position [2582, 0]
click at [300, 325] on icon at bounding box center [302, 327] width 8 height 5
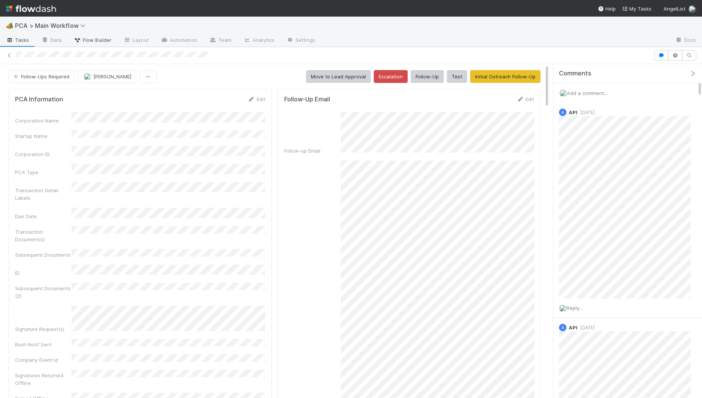
click at [98, 41] on span "Flow Builder" at bounding box center [93, 40] width 38 height 8
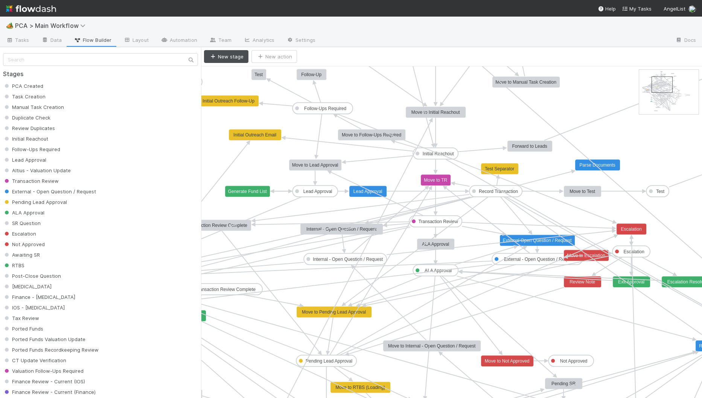
drag, startPoint x: 651, startPoint y: 75, endPoint x: 662, endPoint y: 82, distance: 12.9
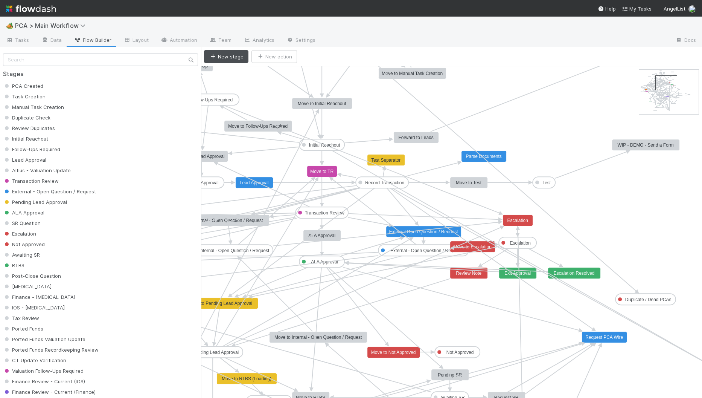
click at [569, 82] on rect at bounding box center [666, 83] width 21 height 14
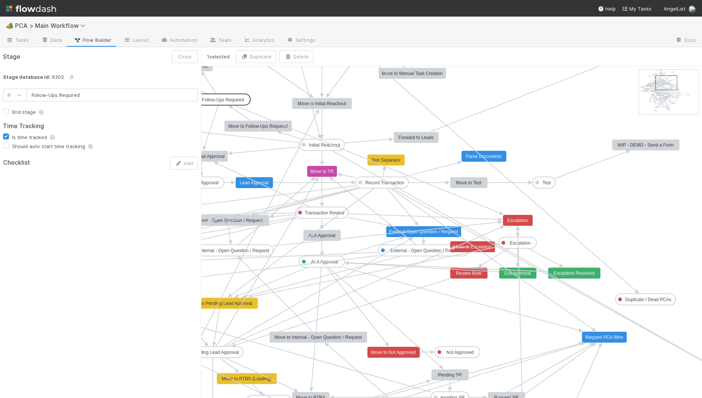
drag, startPoint x: 233, startPoint y: 101, endPoint x: 246, endPoint y: 101, distance: 13.2
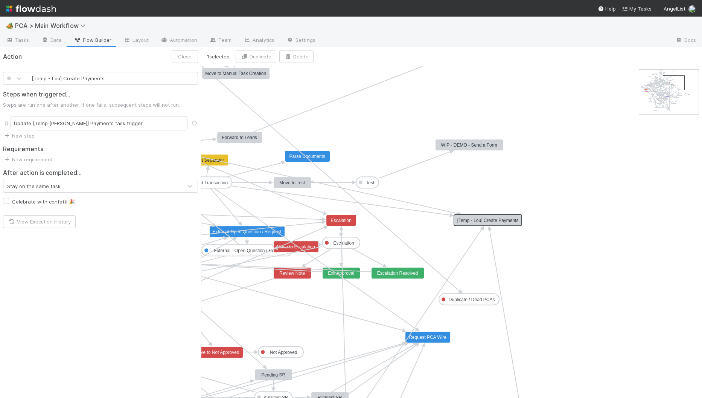
drag, startPoint x: 585, startPoint y: 384, endPoint x: 492, endPoint y: 217, distance: 190.4
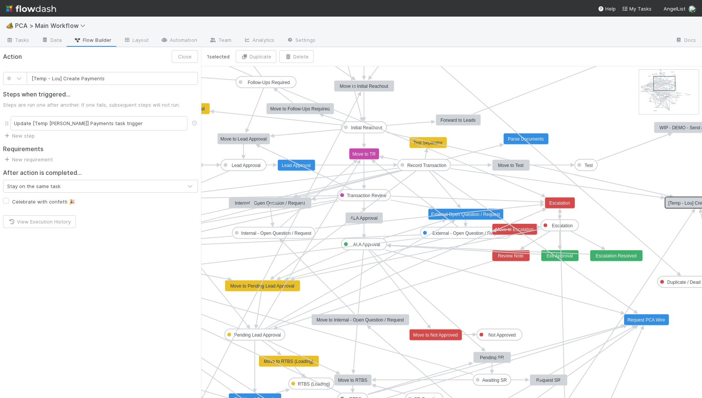
drag, startPoint x: 670, startPoint y: 84, endPoint x: 660, endPoint y: 84, distance: 9.8
drag, startPoint x: 266, startPoint y: 87, endPoint x: 668, endPoint y: 203, distance: 419.2
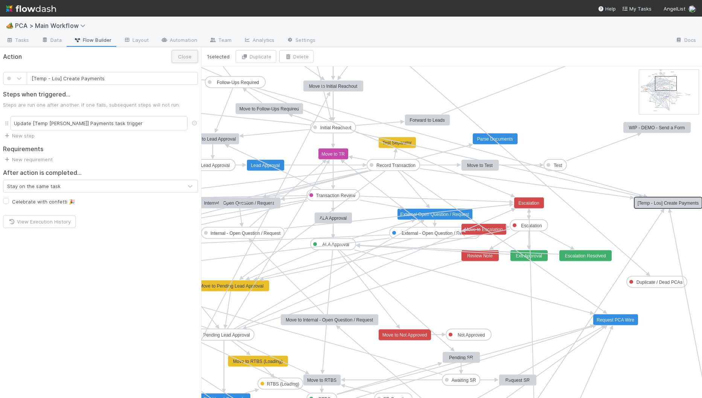
click at [187, 60] on button "Close" at bounding box center [185, 56] width 26 height 13
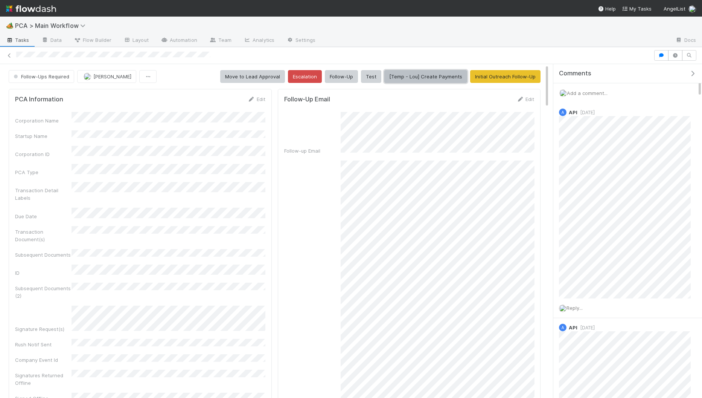
click at [422, 76] on button "[Temp - Lou] Create Payments" at bounding box center [426, 76] width 83 height 13
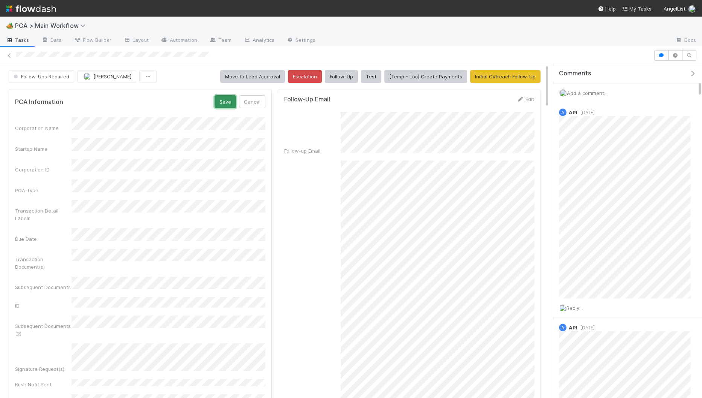
click at [228, 98] on button "Save" at bounding box center [225, 101] width 21 height 13
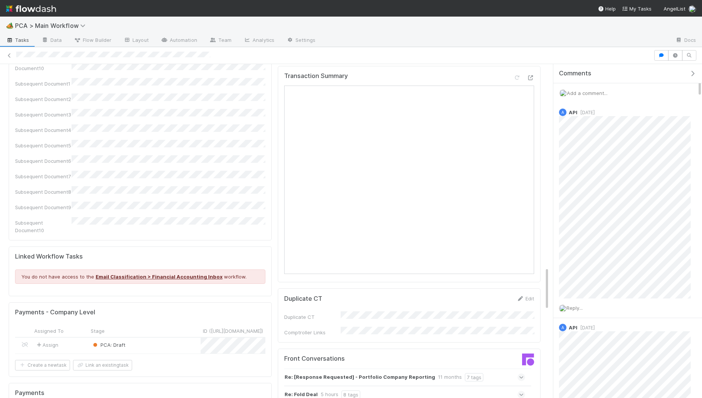
scroll to position [1344, 0]
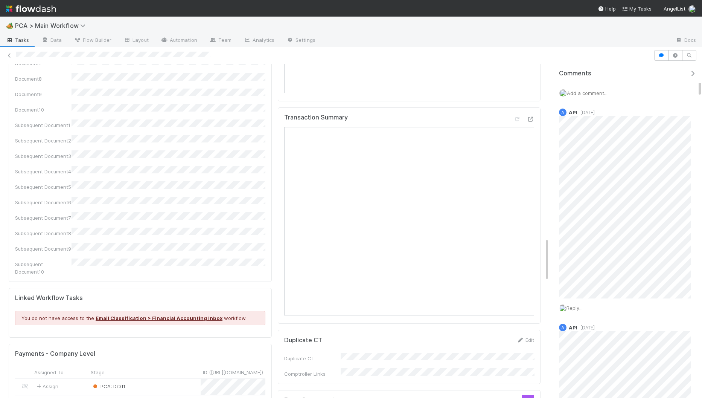
click at [163, 379] on div "PCA: Draft" at bounding box center [145, 387] width 112 height 16
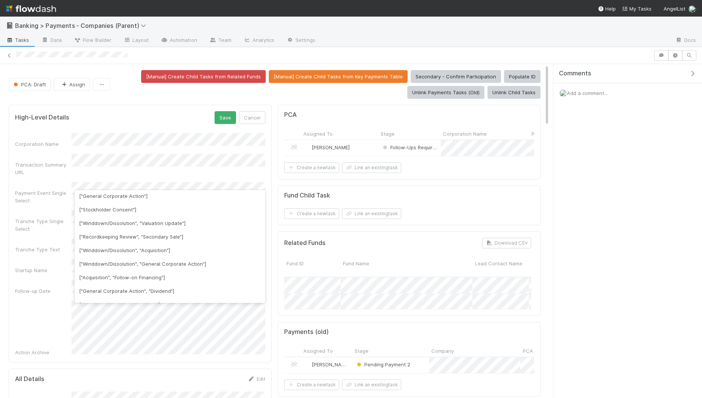
scroll to position [242, 0]
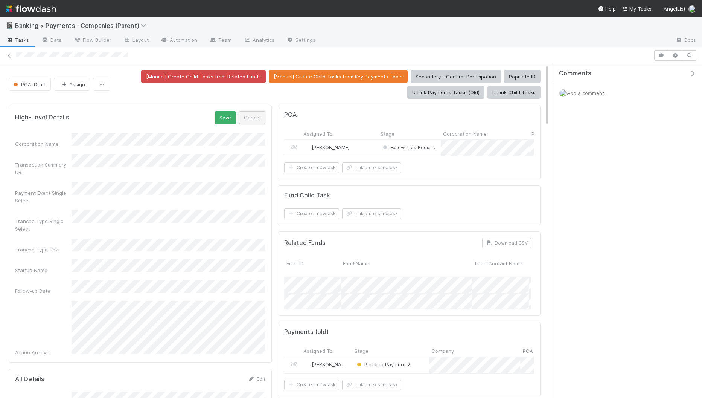
click at [261, 113] on button "Cancel" at bounding box center [252, 117] width 26 height 13
click at [254, 115] on button "Cancel" at bounding box center [252, 117] width 26 height 13
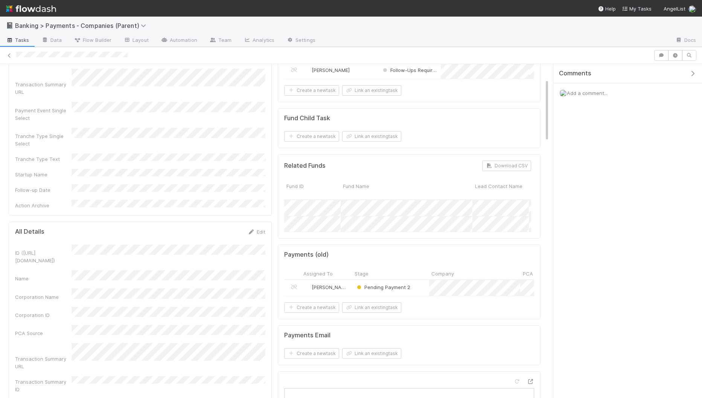
scroll to position [0, 0]
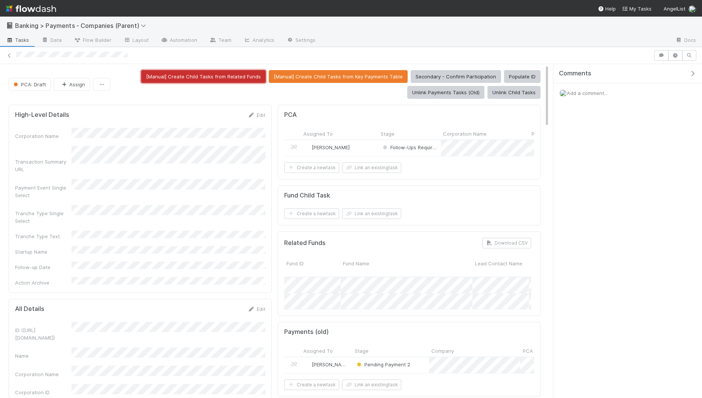
click at [221, 80] on button "[Manual] Create Child Tasks from Related Funds" at bounding box center [203, 76] width 125 height 13
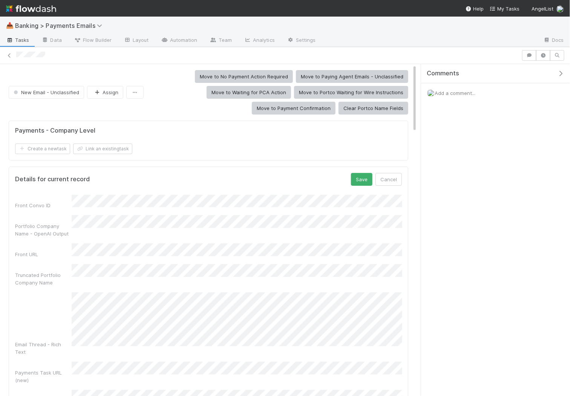
click at [351, 173] on button "Save" at bounding box center [361, 179] width 21 height 13
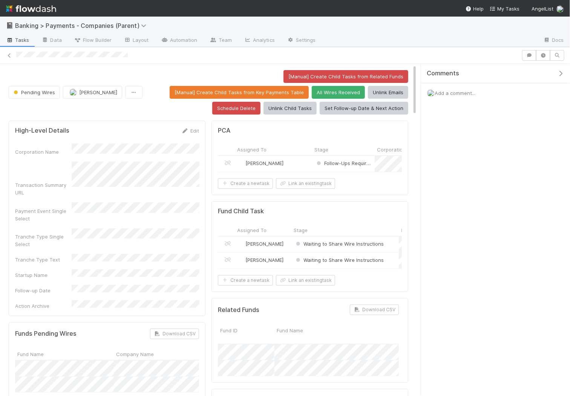
click at [531, 45] on div at bounding box center [429, 41] width 215 height 12
click at [531, 55] on icon "button" at bounding box center [529, 55] width 8 height 5
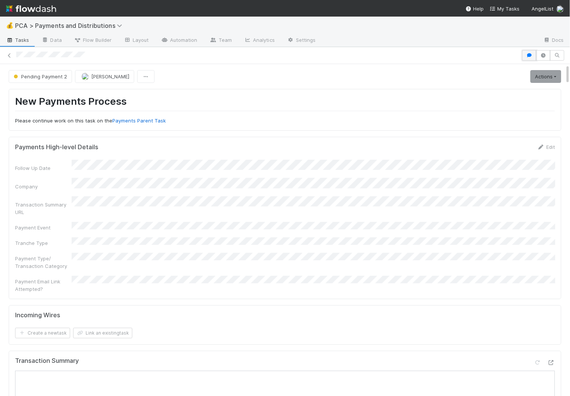
click at [531, 53] on icon "button" at bounding box center [529, 55] width 8 height 5
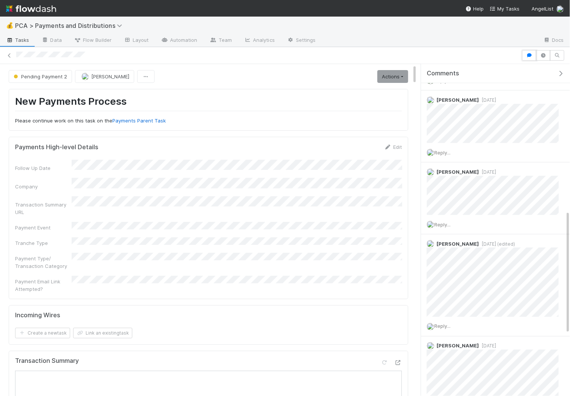
scroll to position [492, 0]
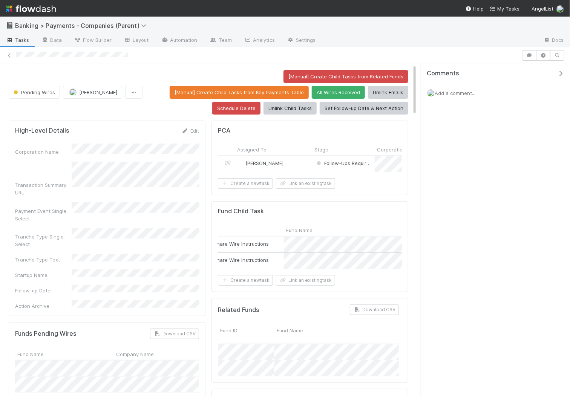
scroll to position [0, 127]
click at [240, 260] on div "Waiting to Share Wire Instructions" at bounding box center [211, 260] width 89 height 8
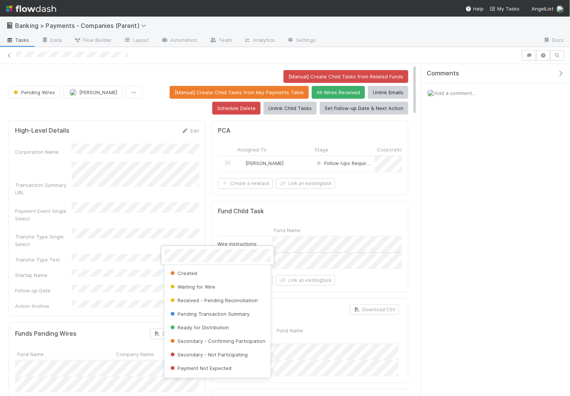
scroll to position [42, 0]
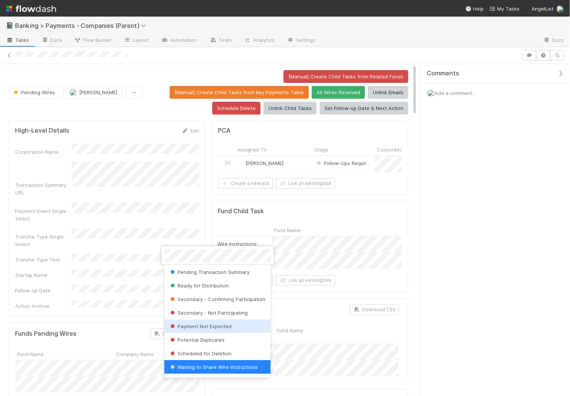
click at [231, 324] on div "Payment Not Expected" at bounding box center [217, 326] width 107 height 14
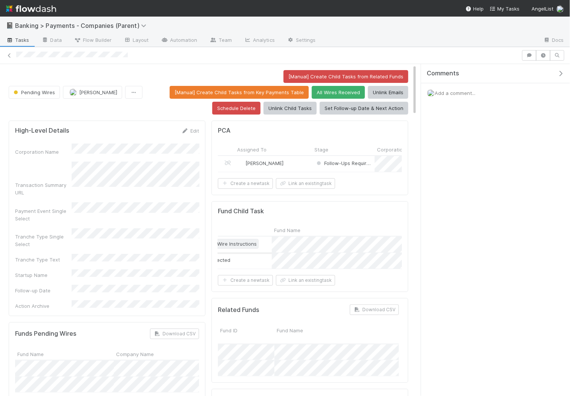
click at [246, 242] on span "Waiting to Share Wire Instructions" at bounding box center [211, 244] width 89 height 6
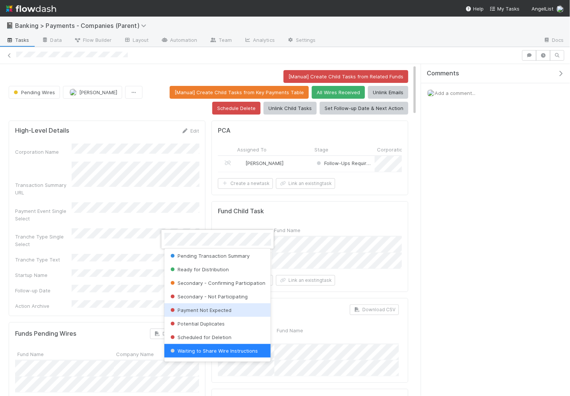
scroll to position [0, 0]
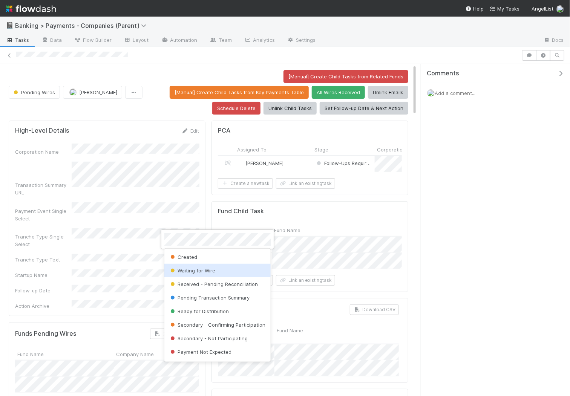
click at [237, 266] on div "Waiting for Wire" at bounding box center [217, 271] width 107 height 14
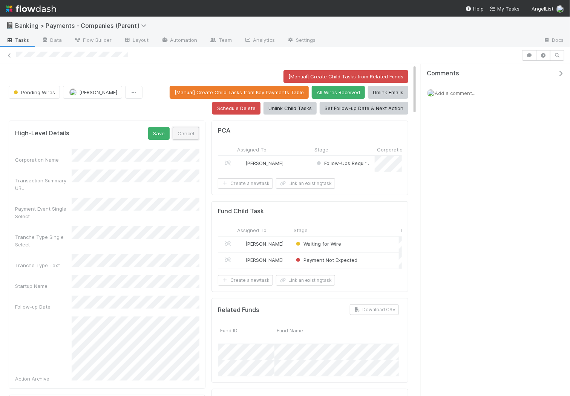
click at [191, 132] on button "Cancel" at bounding box center [186, 133] width 26 height 13
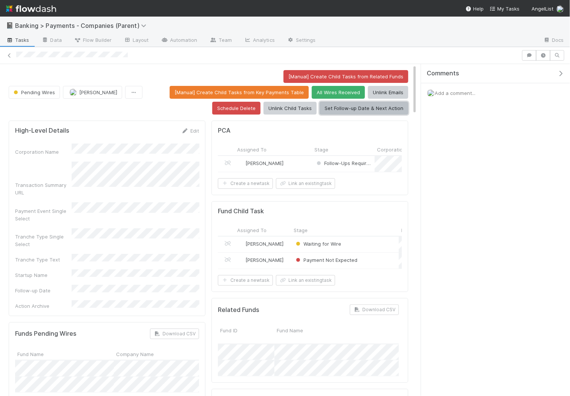
click at [374, 102] on button "Set Follow-up Date & Next Action" at bounding box center [363, 108] width 89 height 13
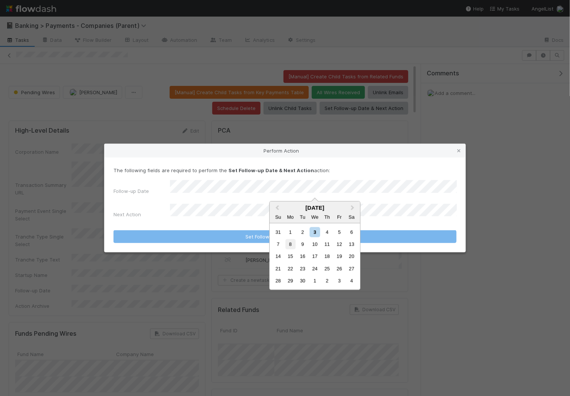
click at [289, 244] on div "8" at bounding box center [290, 244] width 10 height 10
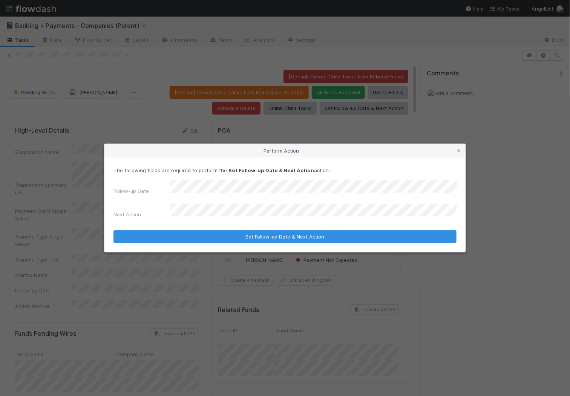
click at [113, 230] on button "Set Follow-up Date & Next Action" at bounding box center [284, 236] width 343 height 13
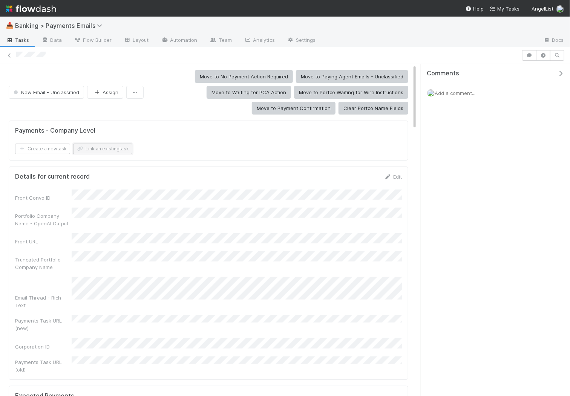
click at [104, 150] on button "Link an existing task" at bounding box center [102, 149] width 59 height 11
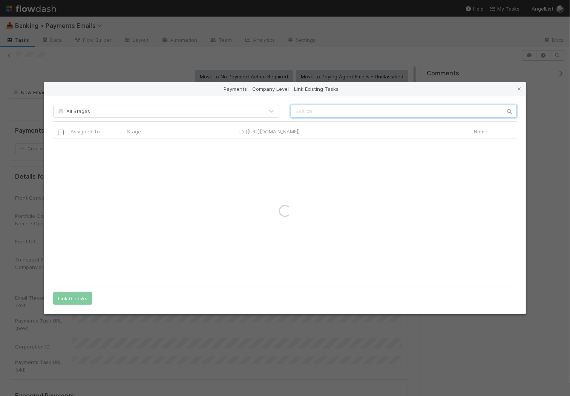
click at [318, 113] on input "text" at bounding box center [403, 111] width 226 height 13
click at [375, 113] on input "safebase" at bounding box center [403, 111] width 226 height 13
type input "drata"
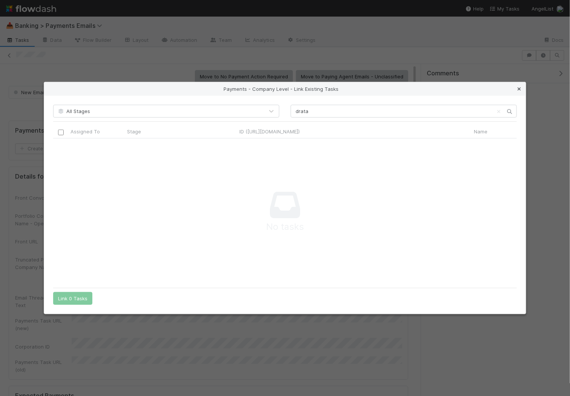
click at [519, 90] on icon at bounding box center [519, 89] width 8 height 5
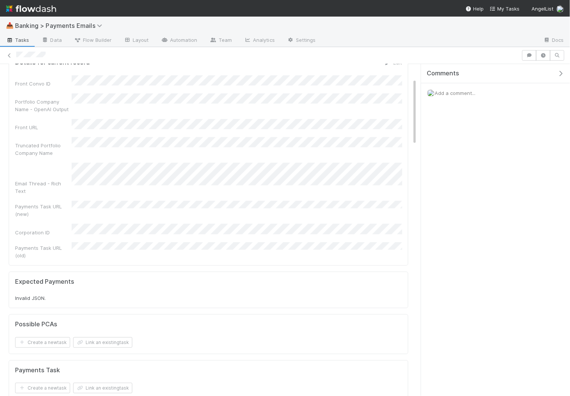
scroll to position [0, 0]
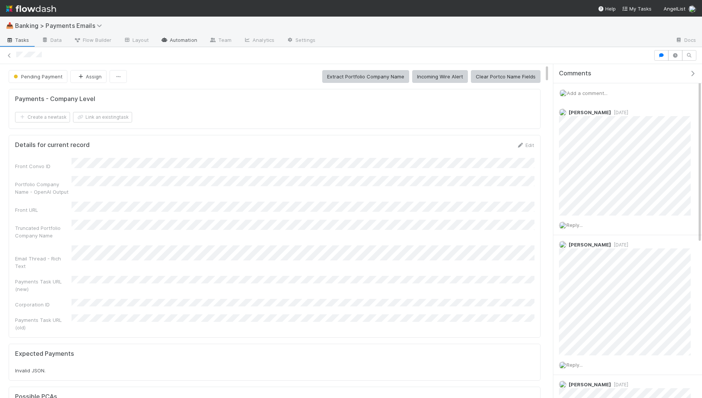
click at [178, 40] on link "Automation" at bounding box center [179, 41] width 49 height 12
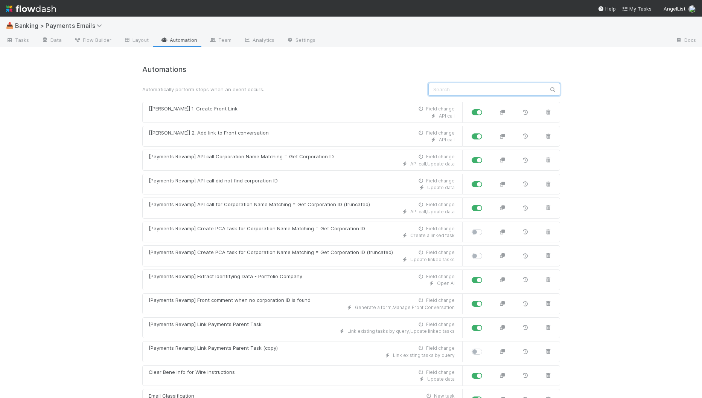
click at [505, 86] on input "text" at bounding box center [495, 89] width 132 height 13
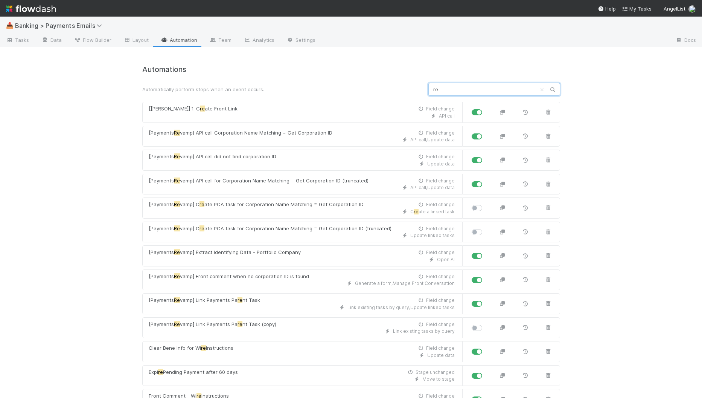
type input "r"
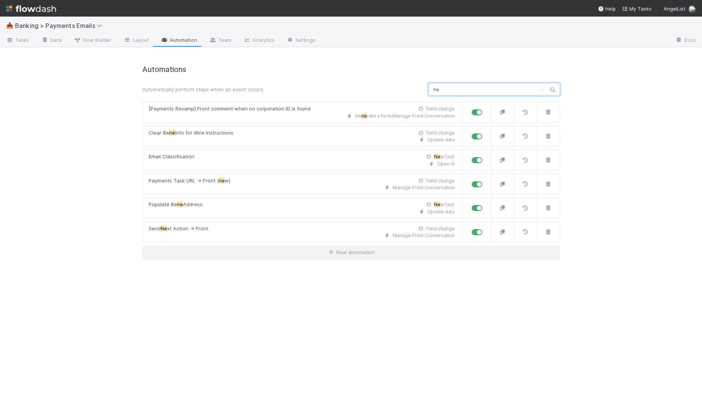
type input "n"
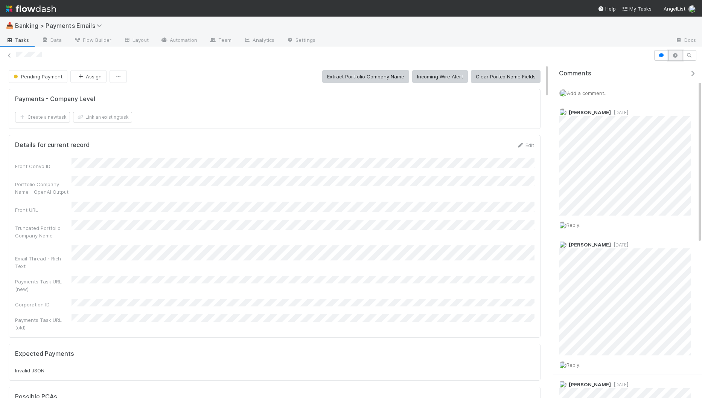
click at [569, 55] on icon "button" at bounding box center [676, 55] width 8 height 5
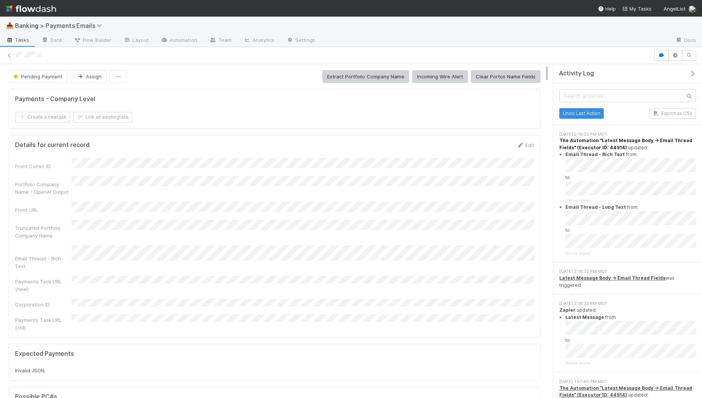
click at [569, 137] on strong "The Automation "Latest Message Body -> Email Thread Fields" (Executor ID: 44914)" at bounding box center [626, 143] width 133 height 12
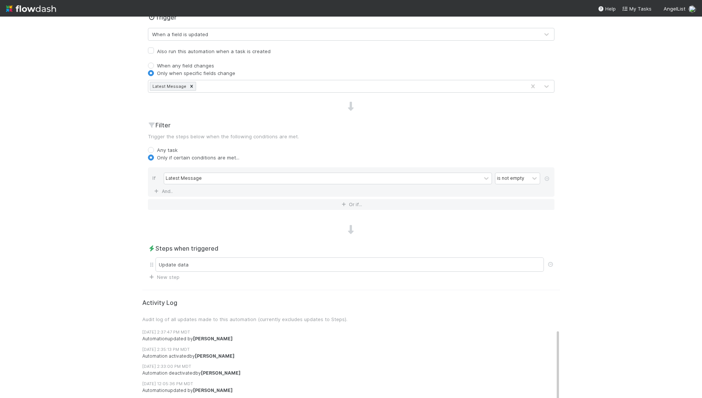
scroll to position [266, 0]
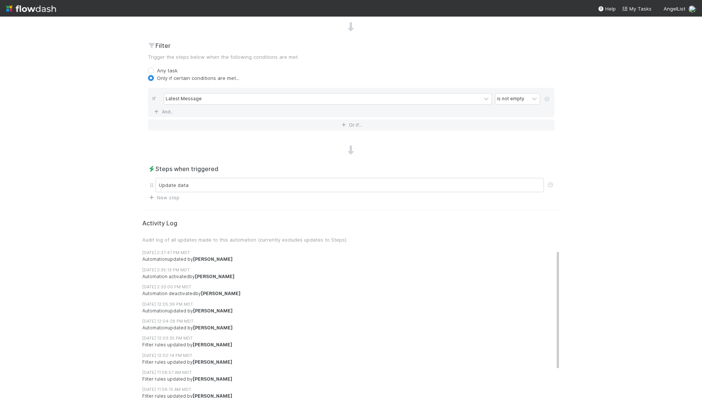
click at [312, 188] on div "Update data" at bounding box center [350, 185] width 389 height 14
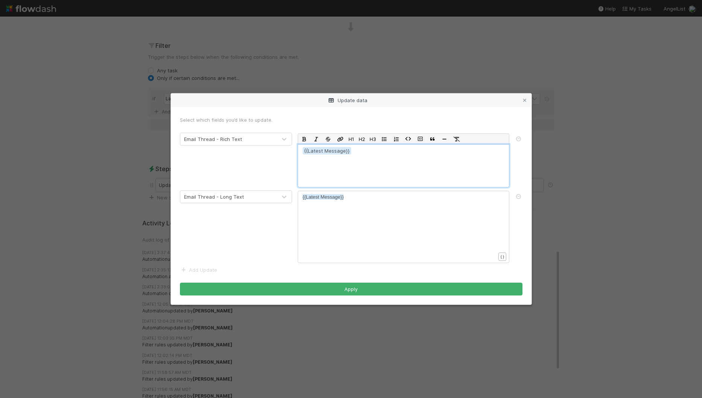
click at [371, 160] on p "{{Latest Message" at bounding box center [404, 157] width 202 height 21
click at [364, 234] on div "​ x {{Latest Message}}" at bounding box center [409, 236] width 212 height 86
click at [371, 161] on p "{{Latest Message" at bounding box center [404, 157] width 202 height 21
click at [372, 223] on div "​ x {{Latest Message}}" at bounding box center [409, 236] width 212 height 86
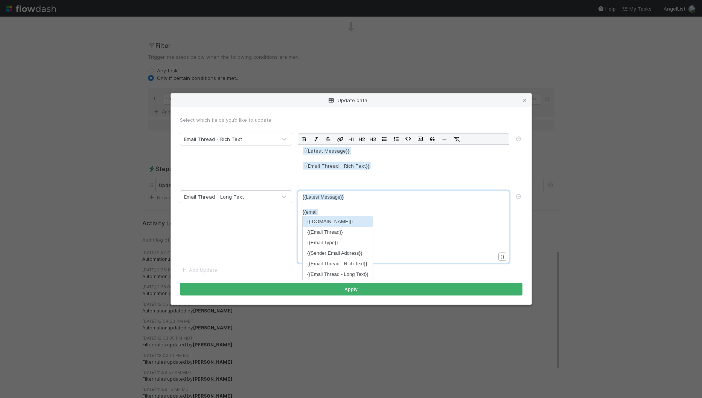
scroll to position [2, 14]
type textarea "{{email"
click at [352, 272] on li "{{Email Thread - Long Text}}" at bounding box center [338, 274] width 70 height 11
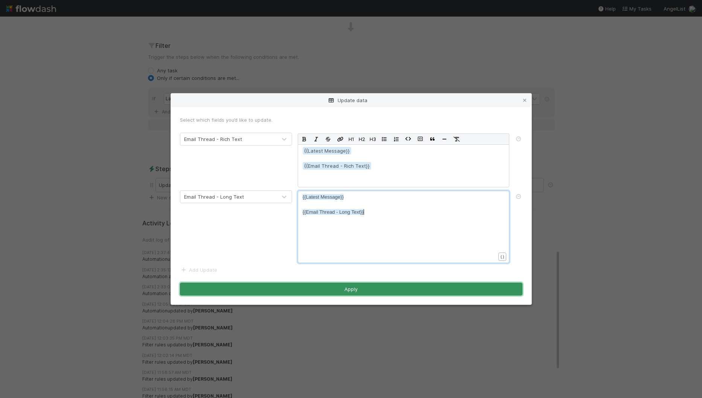
click at [347, 289] on button "Apply" at bounding box center [351, 289] width 343 height 13
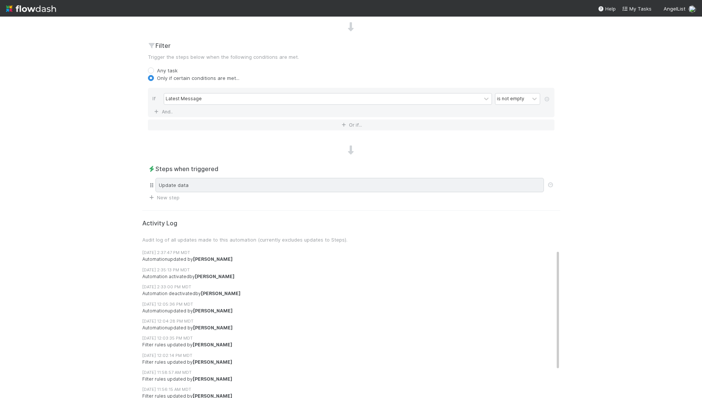
click at [457, 181] on div "Update data" at bounding box center [350, 185] width 389 height 14
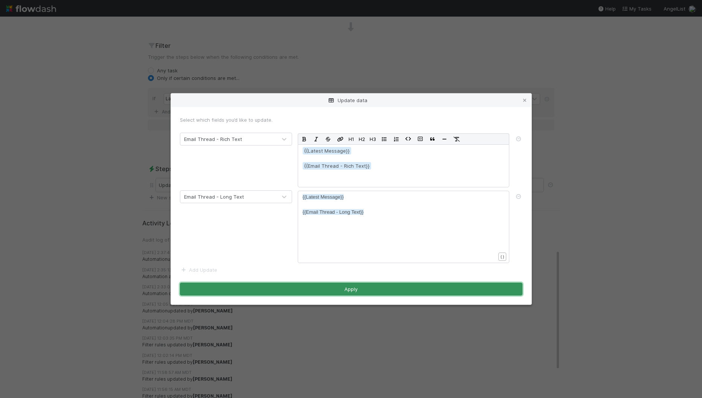
click at [334, 289] on button "Apply" at bounding box center [351, 289] width 343 height 13
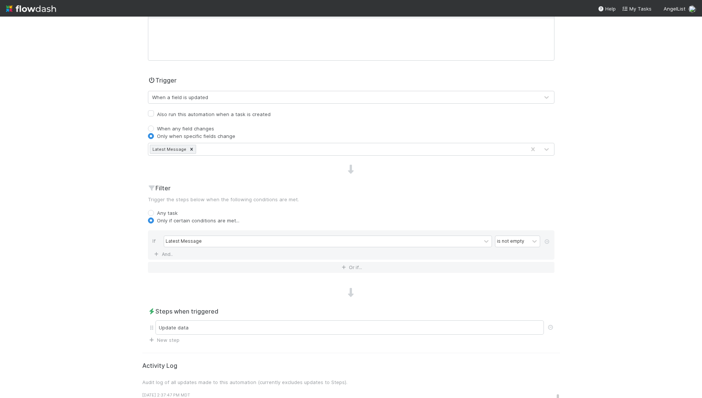
scroll to position [0, 0]
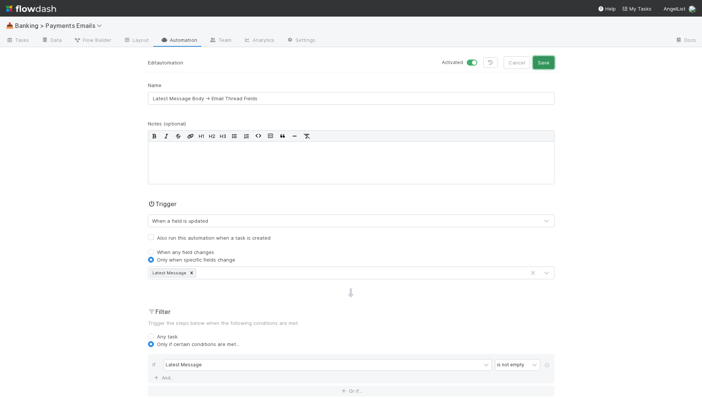
click at [544, 60] on button "Save" at bounding box center [543, 62] width 21 height 13
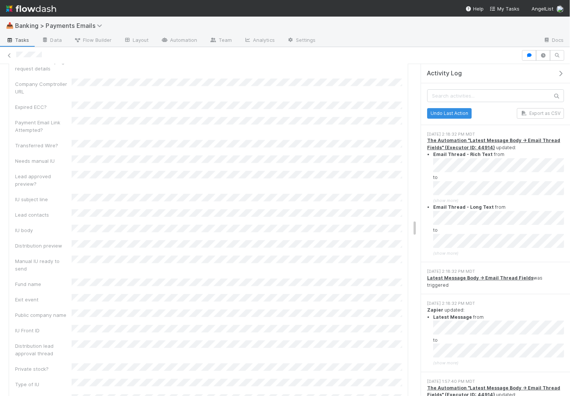
scroll to position [3176, 0]
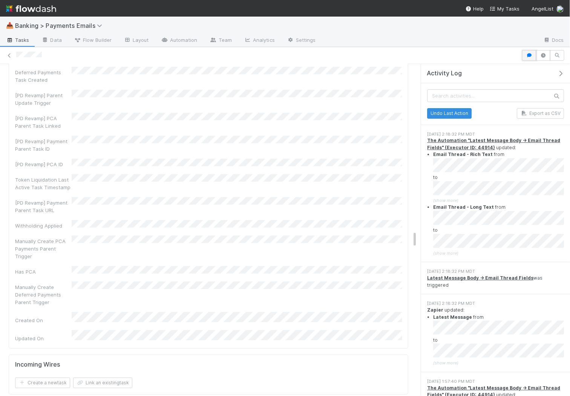
click at [532, 56] on icon "button" at bounding box center [529, 55] width 8 height 5
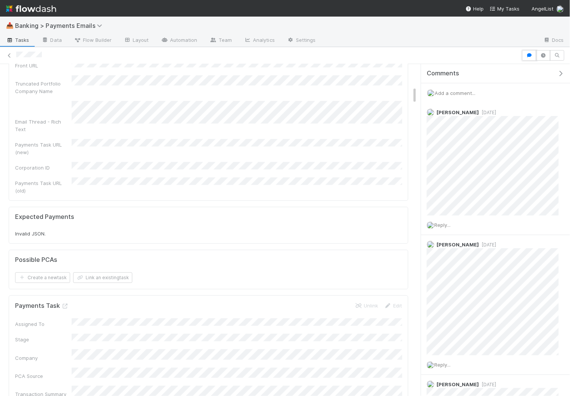
scroll to position [0, 0]
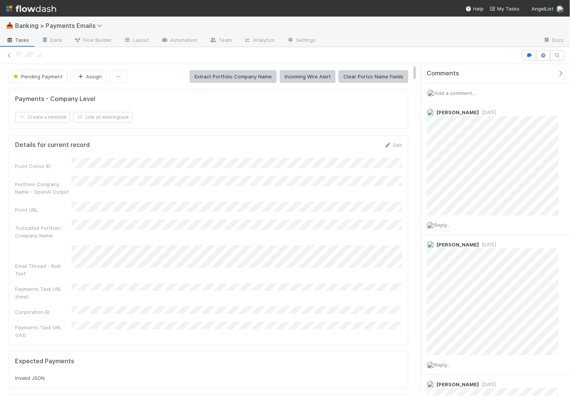
click at [557, 72] on icon "button" at bounding box center [560, 73] width 8 height 6
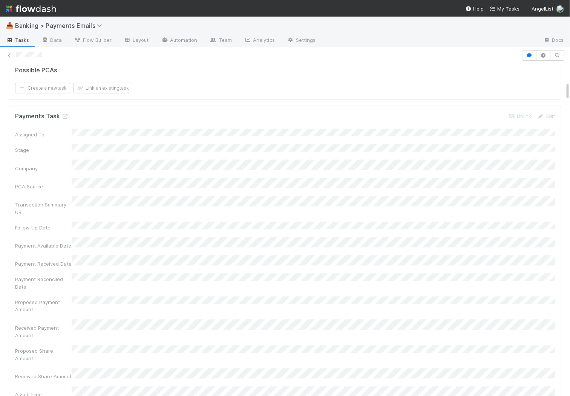
scroll to position [328, 0]
click at [66, 113] on icon at bounding box center [65, 115] width 8 height 5
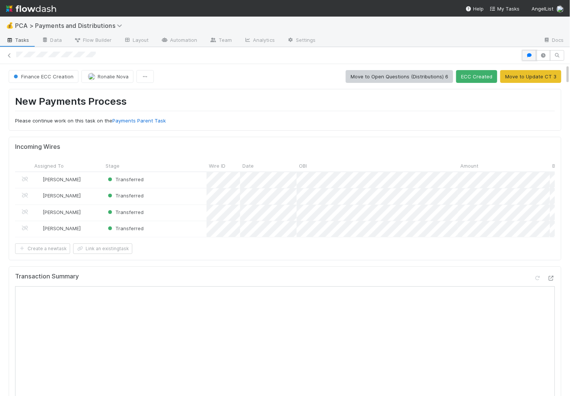
click at [531, 53] on icon "button" at bounding box center [529, 55] width 8 height 5
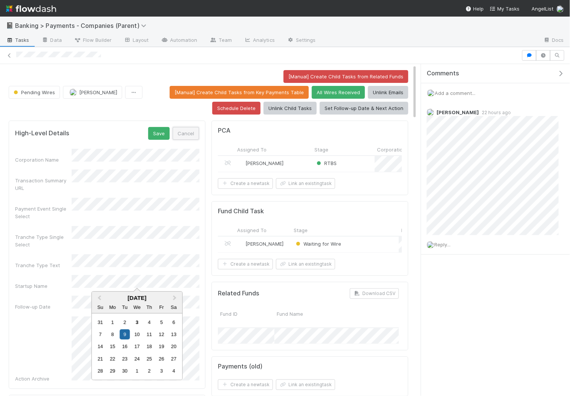
click at [185, 128] on button "Cancel" at bounding box center [186, 133] width 26 height 13
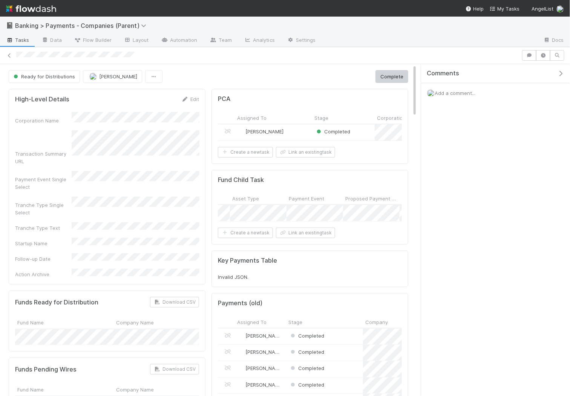
scroll to position [0, 631]
click at [334, 219] on form "Fund Child Task Assigned To Stage Fund Name Company Name Corporation CT ID CT F…" at bounding box center [310, 207] width 184 height 62
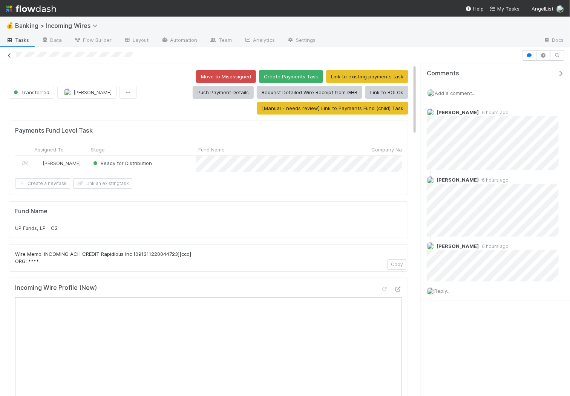
click at [9, 54] on icon at bounding box center [10, 55] width 8 height 5
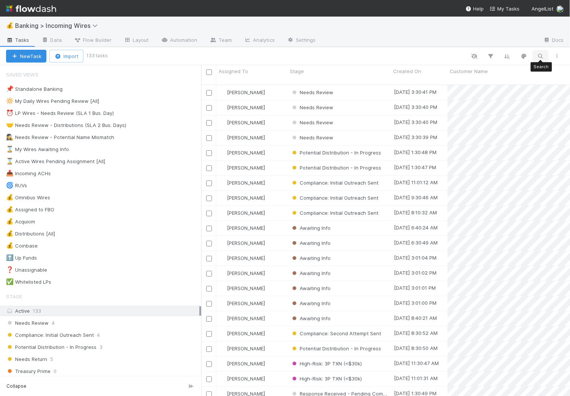
click at [541, 55] on icon "button" at bounding box center [540, 56] width 8 height 7
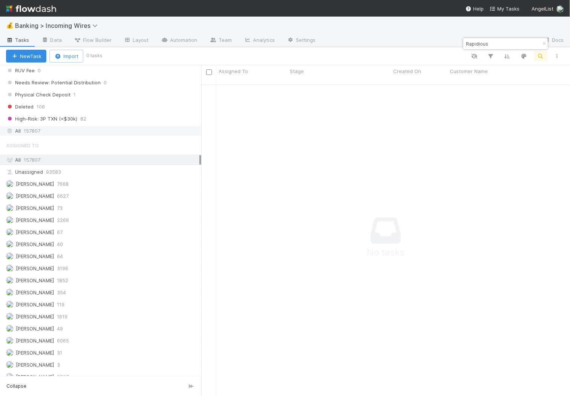
type input "Rapidious"
click at [147, 126] on div "All 157807" at bounding box center [102, 130] width 193 height 9
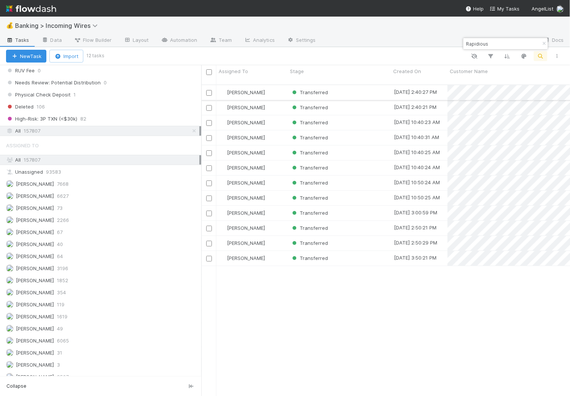
click at [355, 85] on div "Transferred" at bounding box center [338, 92] width 103 height 15
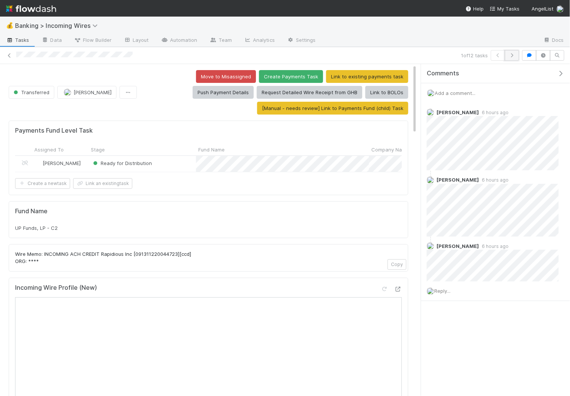
click at [515, 55] on icon "button" at bounding box center [512, 55] width 8 height 5
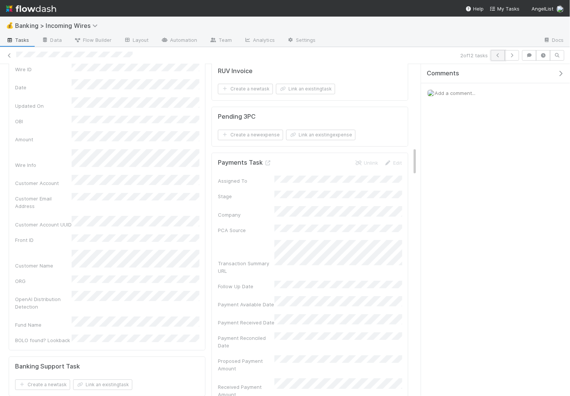
click at [497, 57] on icon "button" at bounding box center [498, 55] width 8 height 5
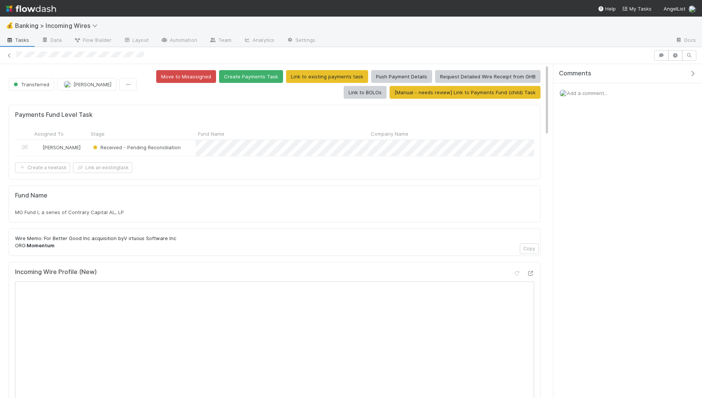
click at [569, 55] on icon "button" at bounding box center [645, 55] width 8 height 5
click at [569, 54] on icon "button" at bounding box center [631, 55] width 8 height 5
click at [193, 151] on div "Received - Pending Reconciliation" at bounding box center [142, 148] width 107 height 16
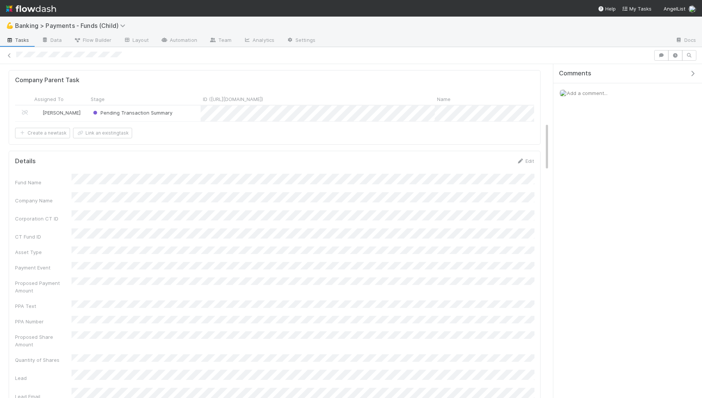
click at [194, 105] on div "Pending Transaction Summary" at bounding box center [145, 113] width 112 height 16
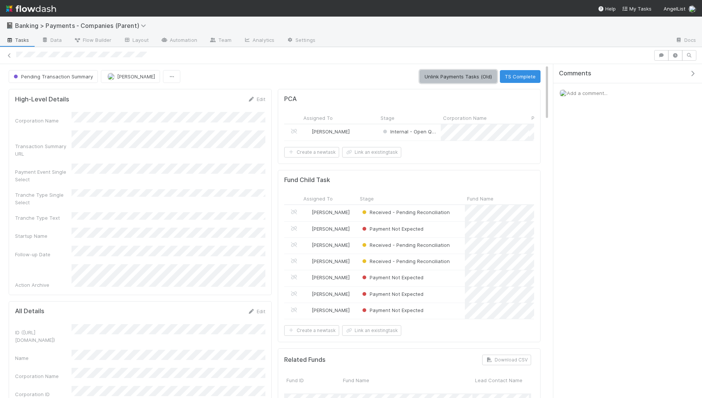
click at [460, 75] on button "Unlink Payments Tasks (Old)" at bounding box center [458, 76] width 77 height 13
click at [102, 35] on link "Flow Builder" at bounding box center [93, 41] width 50 height 12
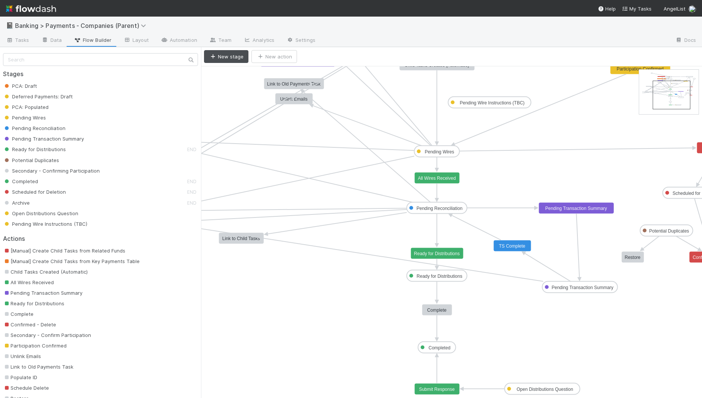
drag, startPoint x: 663, startPoint y: 89, endPoint x: 677, endPoint y: 93, distance: 14.2
click at [510, 243] on text "TS Complete" at bounding box center [512, 245] width 26 height 5
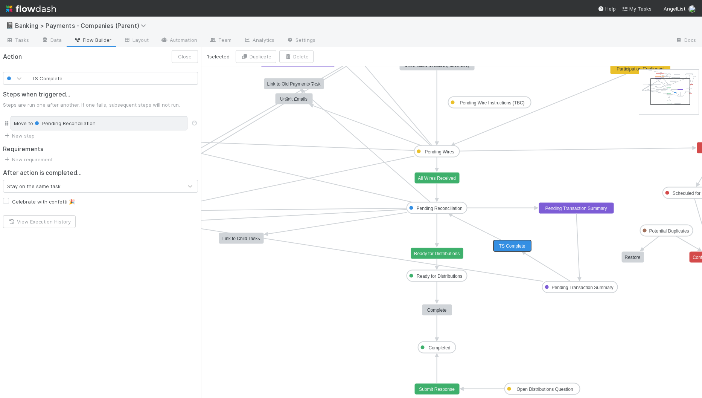
click at [103, 122] on div "Move to Pending Reconciliation" at bounding box center [99, 123] width 177 height 14
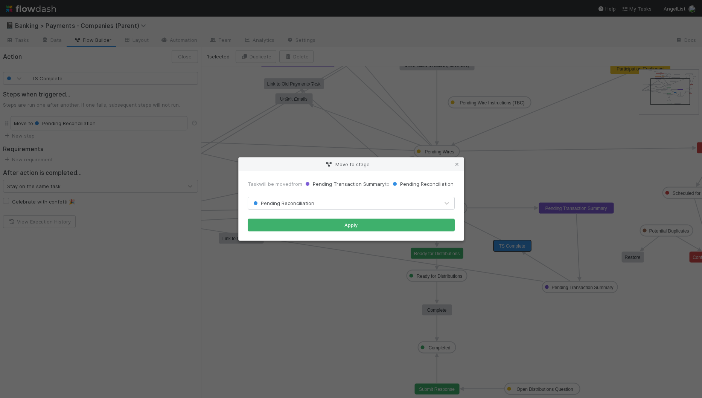
click at [324, 202] on div "Pending Reconciliation" at bounding box center [343, 203] width 191 height 12
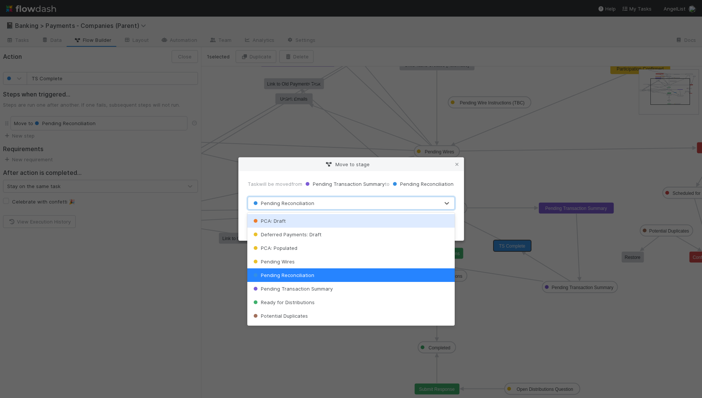
click at [378, 174] on div "Task will be moved from Pending Transaction Summary to Pending Reconciliation o…" at bounding box center [351, 205] width 225 height 69
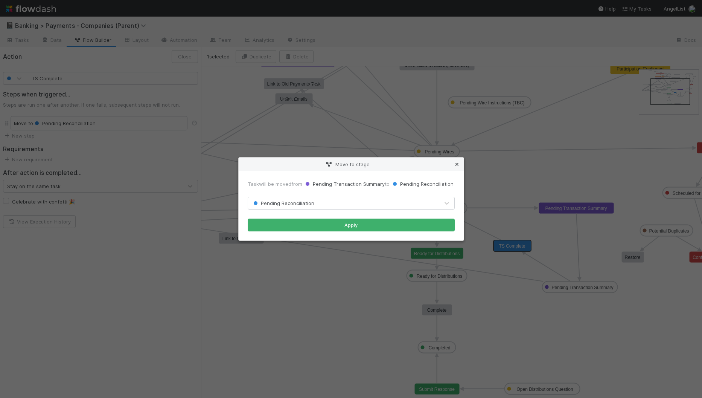
click at [459, 162] on icon at bounding box center [458, 164] width 8 height 5
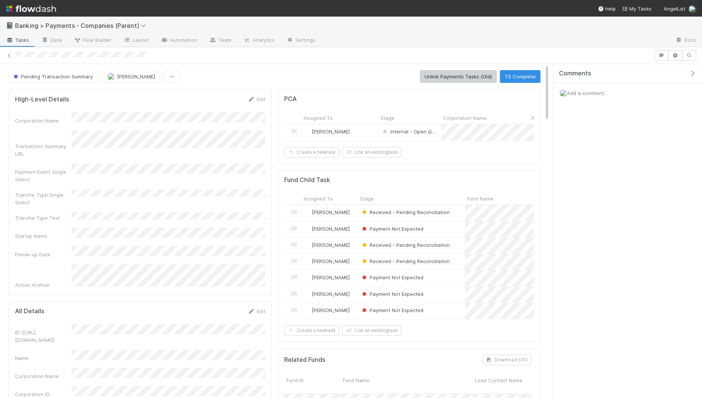
click at [370, 126] on div "[PERSON_NAME]" at bounding box center [339, 132] width 77 height 16
click at [180, 42] on link "Automation" at bounding box center [179, 41] width 49 height 12
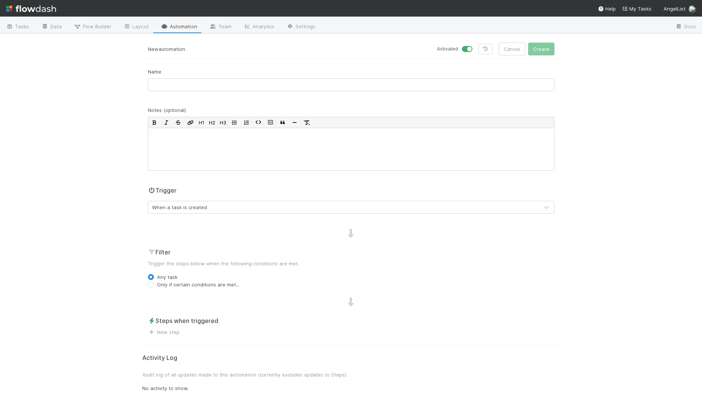
scroll to position [12, 0]
click at [225, 206] on div "When a task is created" at bounding box center [343, 208] width 391 height 12
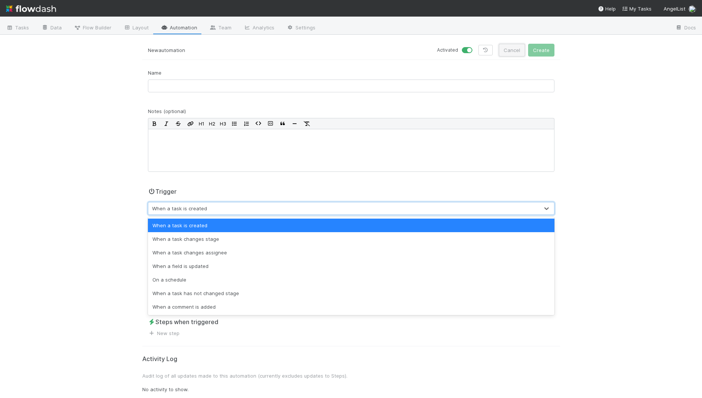
click at [512, 50] on button "Cancel" at bounding box center [512, 50] width 26 height 13
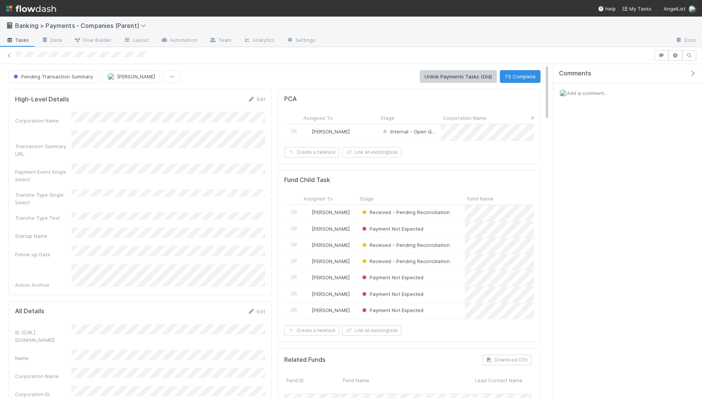
click at [441, 188] on form "Fund Child Task Assigned To Stage Fund Name Company Name Corporation CT ID CT F…" at bounding box center [409, 255] width 250 height 159
click at [431, 195] on div "Stage" at bounding box center [411, 199] width 103 height 8
click at [408, 207] on div "Sort First → Last" at bounding box center [403, 210] width 86 height 11
click at [458, 211] on div "Received - Pending Reconciliation" at bounding box center [411, 213] width 107 height 16
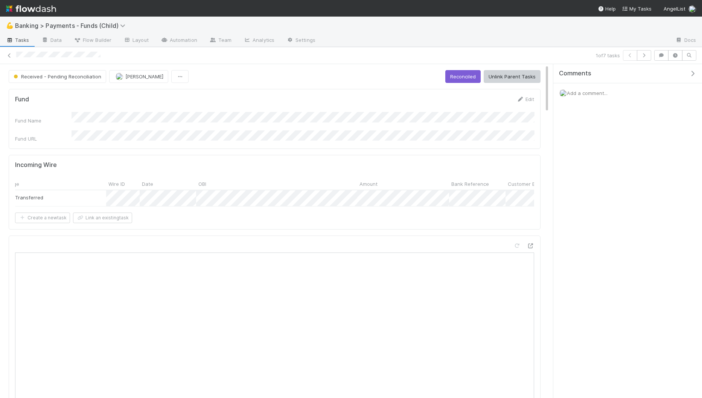
scroll to position [0, 119]
click at [275, 228] on div at bounding box center [351, 199] width 702 height 398
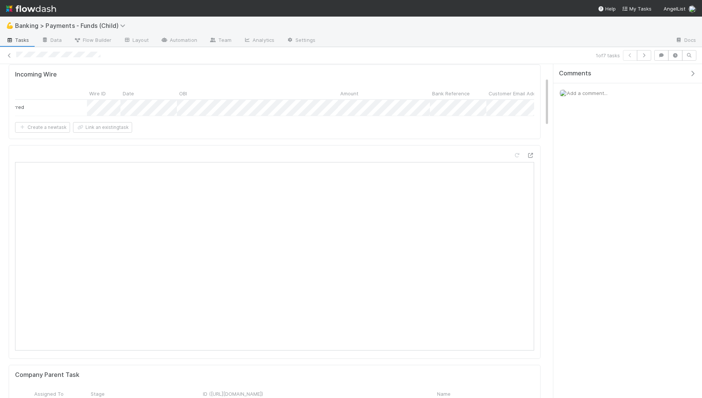
scroll to position [93, 0]
click at [520, 150] on icon at bounding box center [517, 152] width 8 height 5
click at [518, 150] on icon at bounding box center [517, 152] width 8 height 5
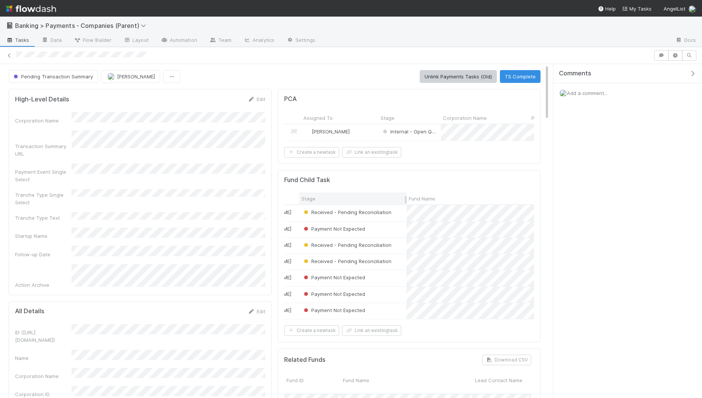
click at [367, 197] on div "Stage" at bounding box center [353, 199] width 103 height 8
click at [363, 207] on div "Sort First → Last" at bounding box center [345, 210] width 86 height 11
click at [400, 213] on div "Received - Pending Reconciliation" at bounding box center [352, 213] width 107 height 16
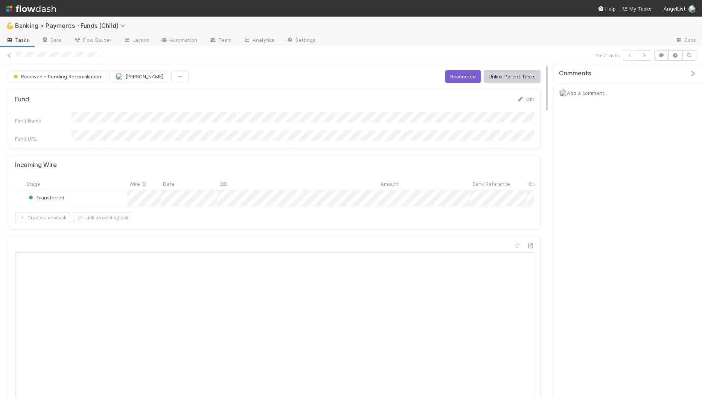
scroll to position [0, 79]
click at [295, 155] on div at bounding box center [351, 199] width 702 height 398
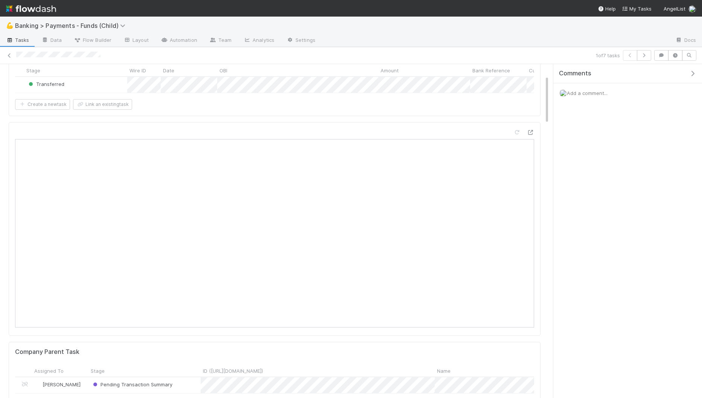
scroll to position [0, 0]
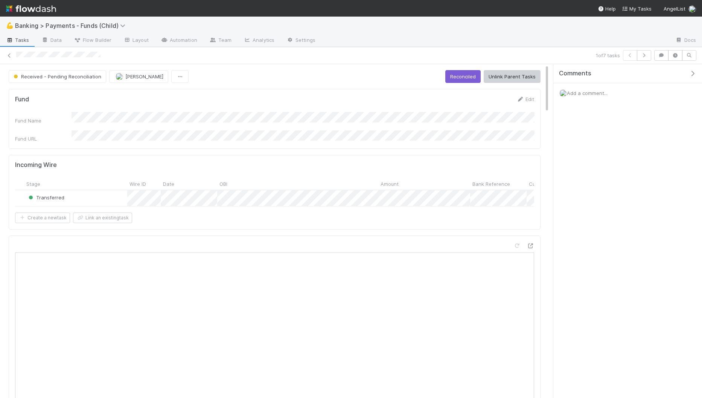
click at [467, 76] on button "Reconciled" at bounding box center [463, 76] width 35 height 13
click at [569, 54] on icon "button" at bounding box center [645, 55] width 8 height 5
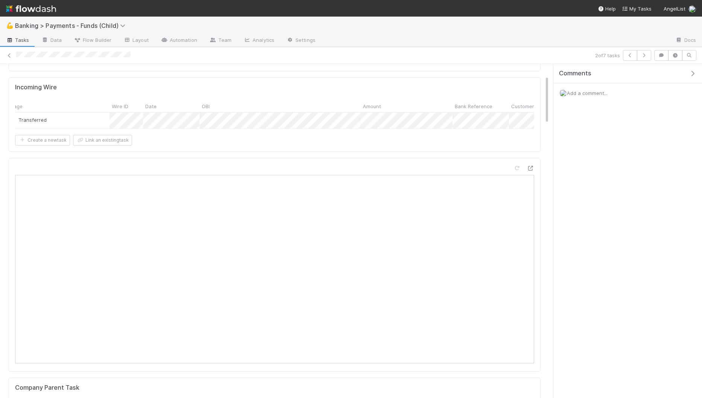
scroll to position [0, 103]
click at [266, 156] on div at bounding box center [351, 199] width 702 height 398
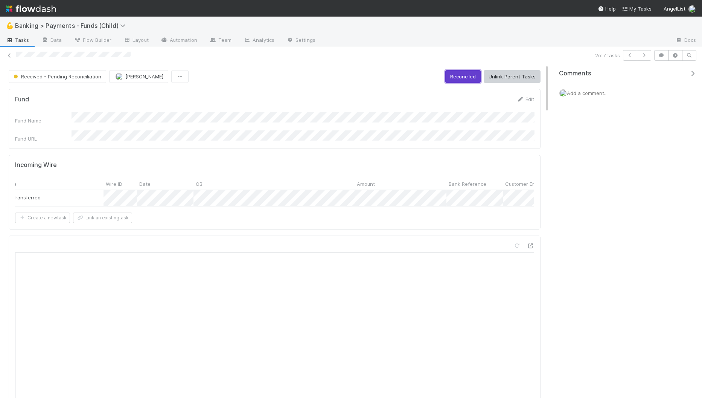
click at [470, 76] on button "Reconciled" at bounding box center [463, 76] width 35 height 13
click at [569, 52] on button "button" at bounding box center [644, 55] width 14 height 11
click at [467, 71] on button "Reconciled" at bounding box center [463, 76] width 35 height 13
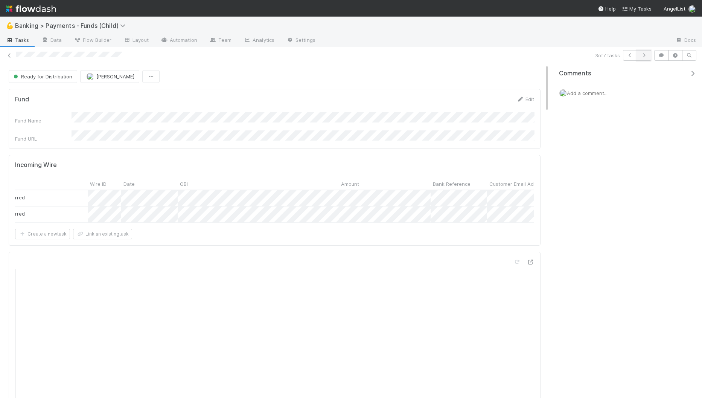
click at [569, 54] on icon "button" at bounding box center [645, 55] width 8 height 5
click at [8, 57] on icon at bounding box center [10, 55] width 8 height 5
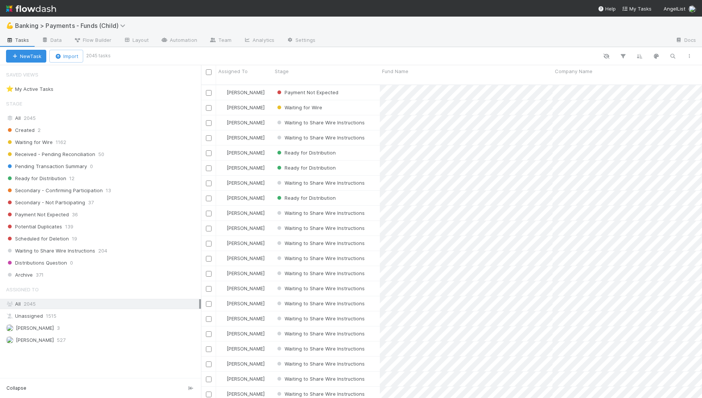
scroll to position [319, 501]
click at [368, 85] on div "Payment Not Expected" at bounding box center [326, 92] width 107 height 15
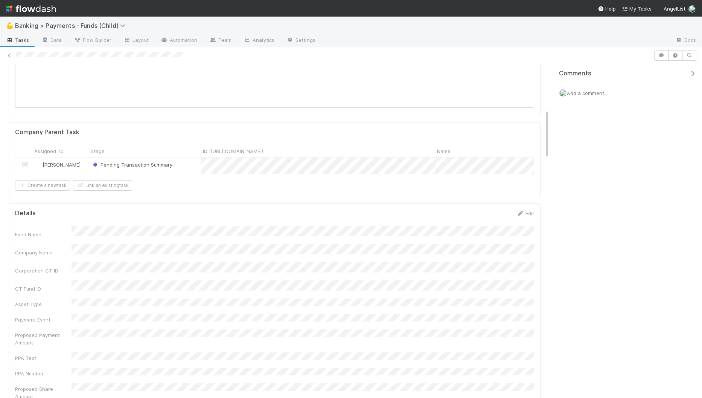
scroll to position [272, 0]
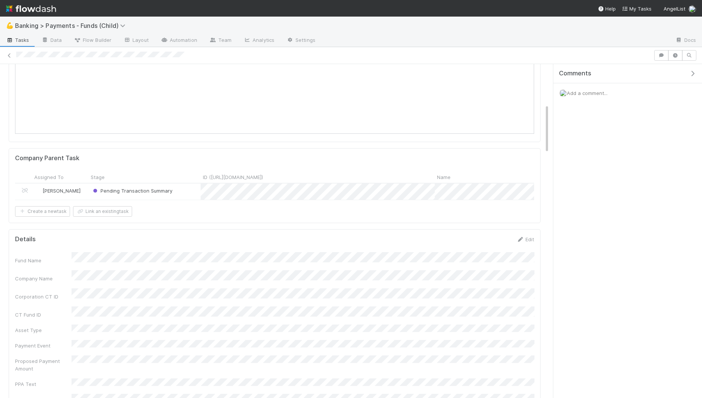
click at [186, 187] on div "Pending Transaction Summary" at bounding box center [145, 191] width 112 height 16
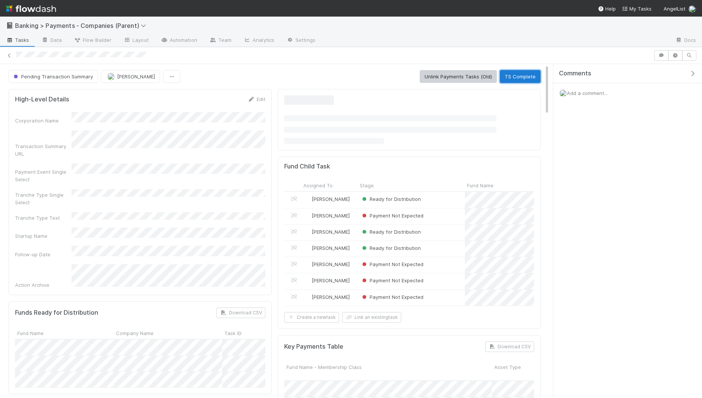
click at [525, 78] on button "TS Complete" at bounding box center [520, 76] width 41 height 13
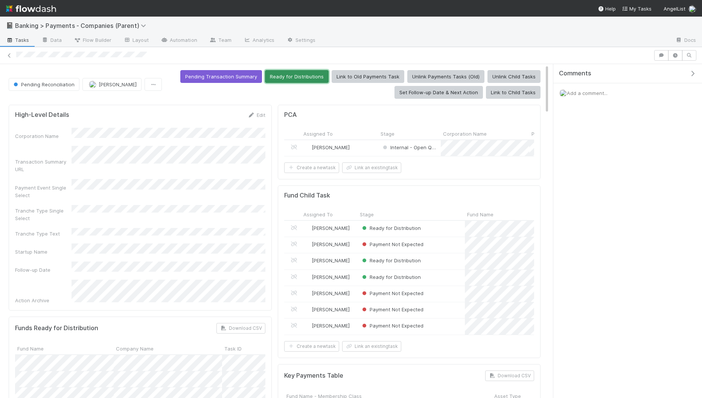
click at [295, 75] on button "Ready for Distributions" at bounding box center [297, 76] width 64 height 13
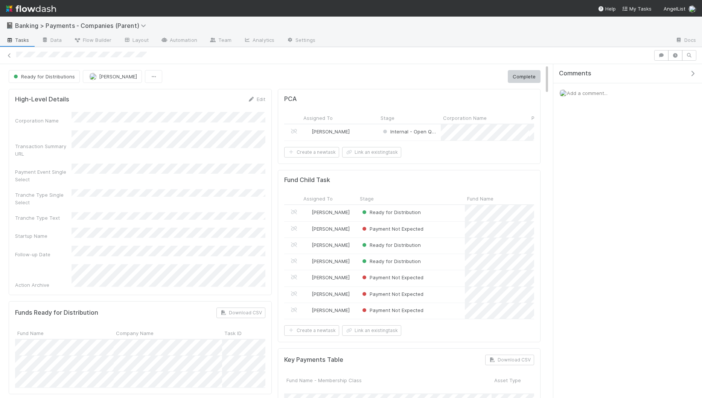
click at [179, 21] on div "📓 Banking > Payments - Companies (Parent)" at bounding box center [351, 26] width 702 height 18
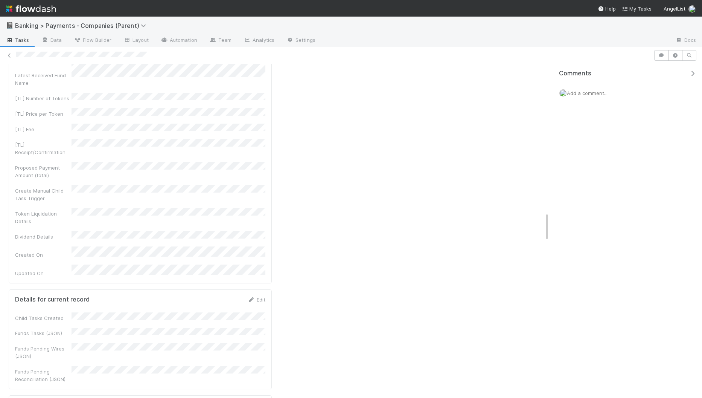
scroll to position [1752, 0]
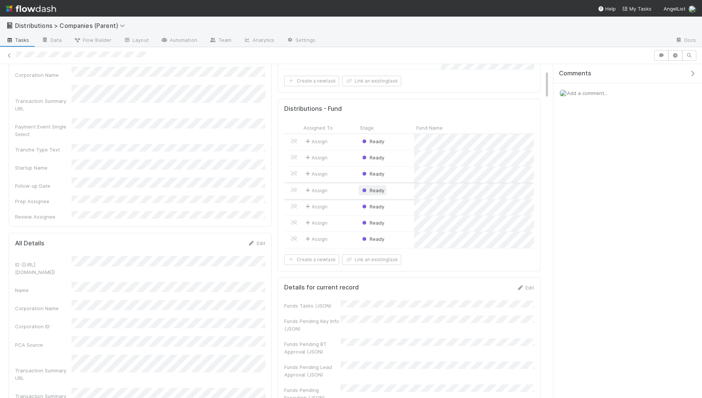
click at [382, 187] on span "Ready" at bounding box center [373, 190] width 24 height 6
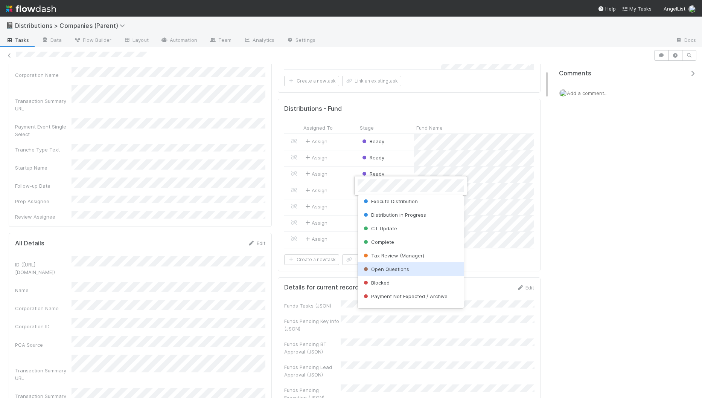
scroll to position [147, 0]
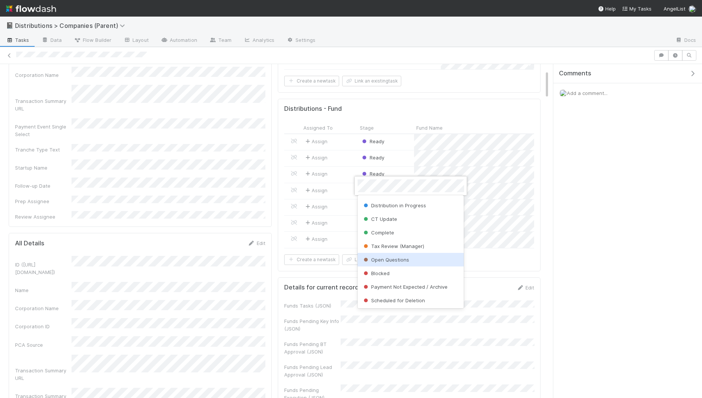
click at [217, 186] on div at bounding box center [351, 199] width 702 height 398
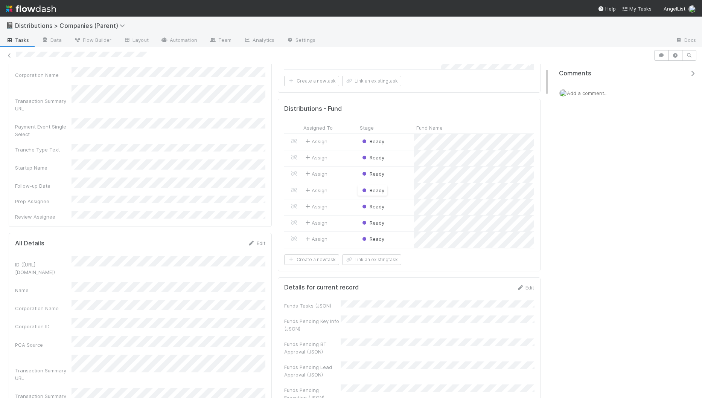
scroll to position [0, 0]
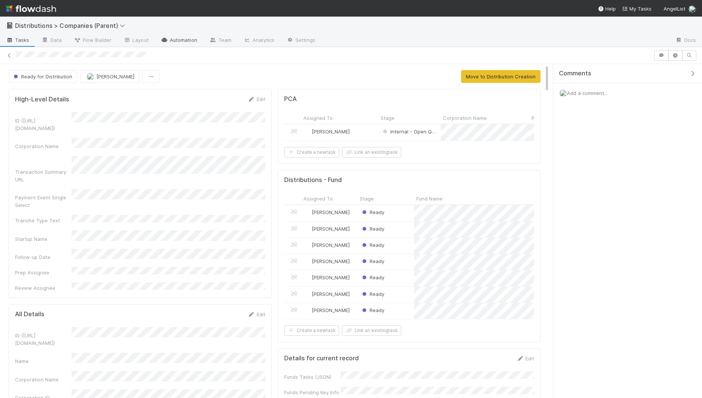
click at [179, 41] on link "Automation" at bounding box center [179, 41] width 49 height 12
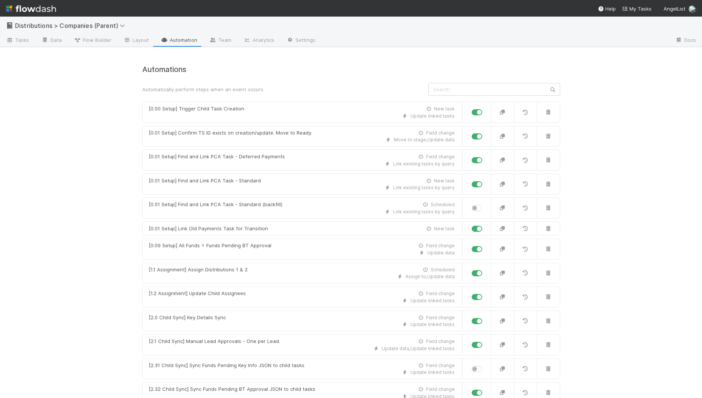
scroll to position [382, 0]
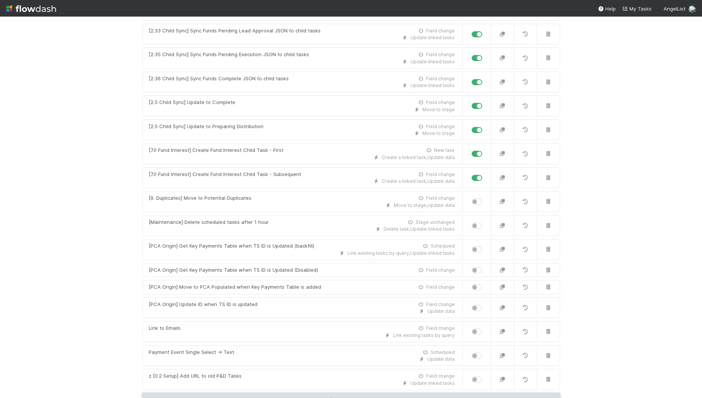
click at [346, 393] on link "New automation" at bounding box center [351, 400] width 418 height 14
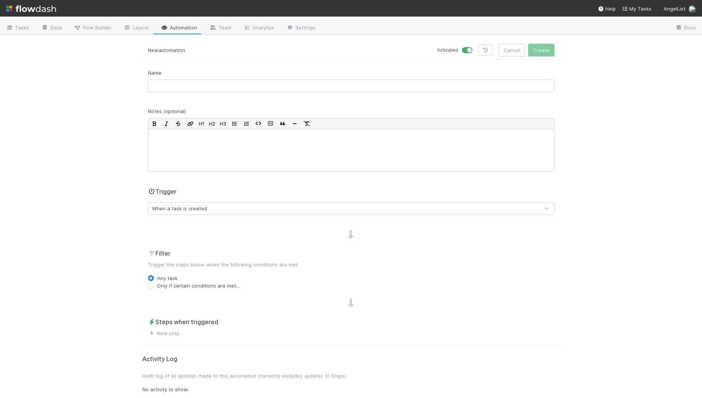
click at [219, 94] on div "Name" at bounding box center [351, 83] width 418 height 29
click at [229, 84] on input "text" at bounding box center [351, 85] width 407 height 13
type input "A"
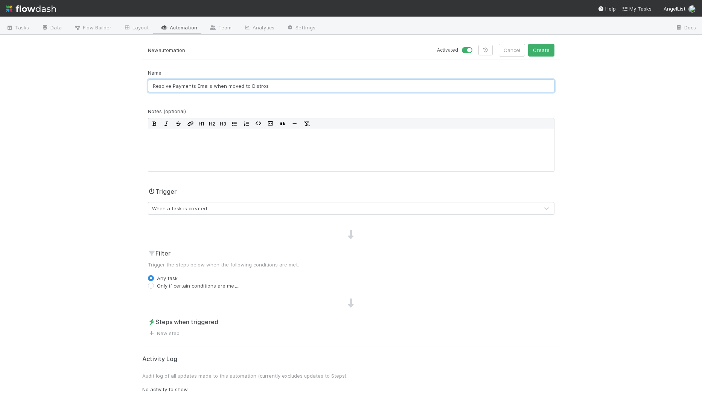
type input "Resolve Payments Emails when moved to Distros"
click at [196, 286] on label "Only if certain conditions are met..." at bounding box center [198, 286] width 82 height 8
click at [154, 286] on input "Only if certain conditions are met..." at bounding box center [151, 285] width 6 height 7
radio input "true"
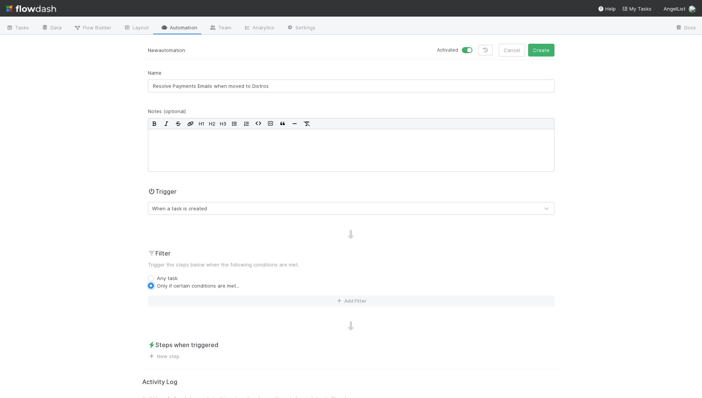
scroll to position [35, 0]
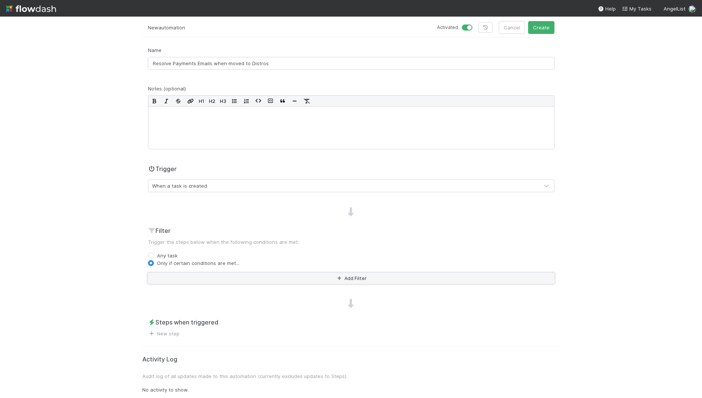
click at [210, 275] on button "Add Filter" at bounding box center [351, 278] width 407 height 11
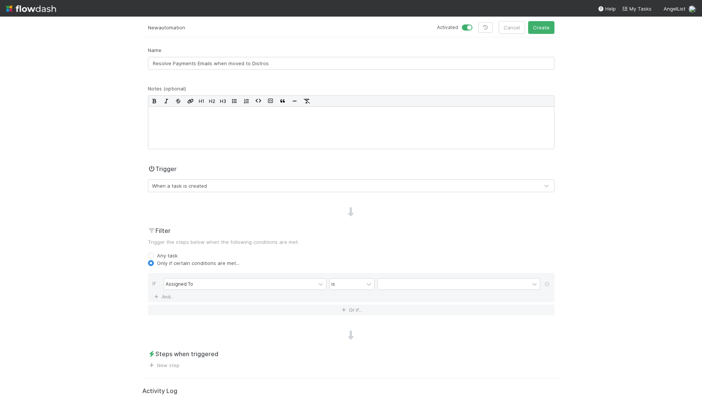
click at [166, 249] on div "Filter Trigger the steps below when the following conditions are met. Any task …" at bounding box center [351, 273] width 418 height 95
click at [164, 255] on label "Any task" at bounding box center [167, 256] width 21 height 8
click at [154, 255] on input "Any task" at bounding box center [151, 255] width 6 height 7
radio input "true"
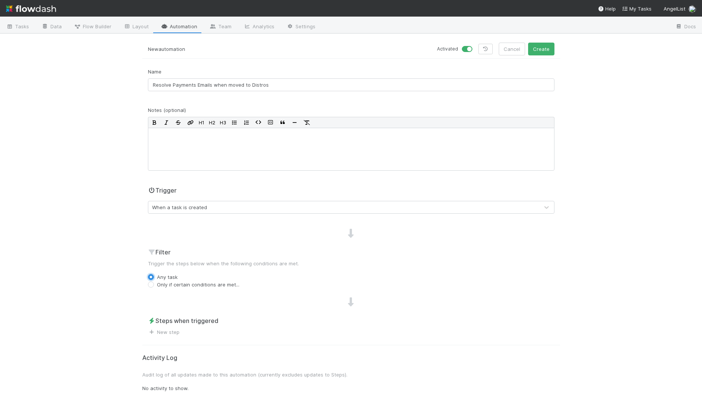
scroll to position [12, 0]
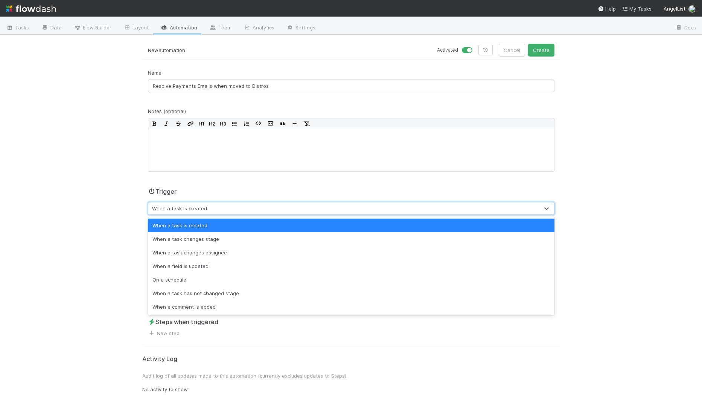
click at [197, 205] on div "When a task is created" at bounding box center [179, 209] width 55 height 8
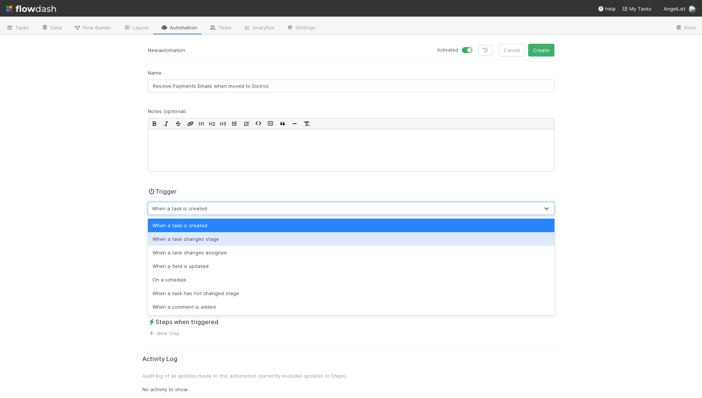
click at [209, 239] on div "When a task changes stage" at bounding box center [351, 239] width 407 height 14
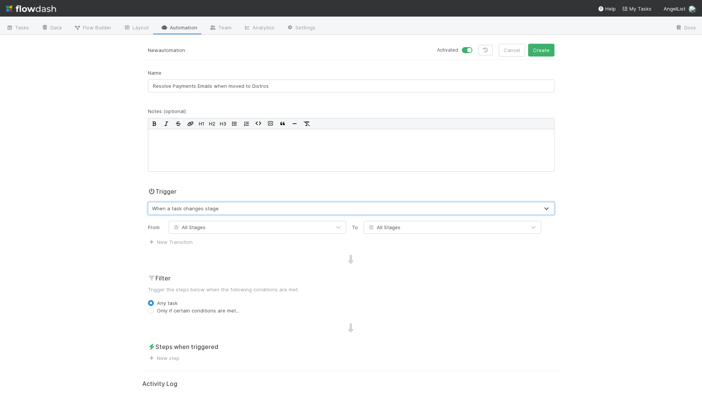
click at [400, 229] on div "All Stages" at bounding box center [445, 227] width 162 height 12
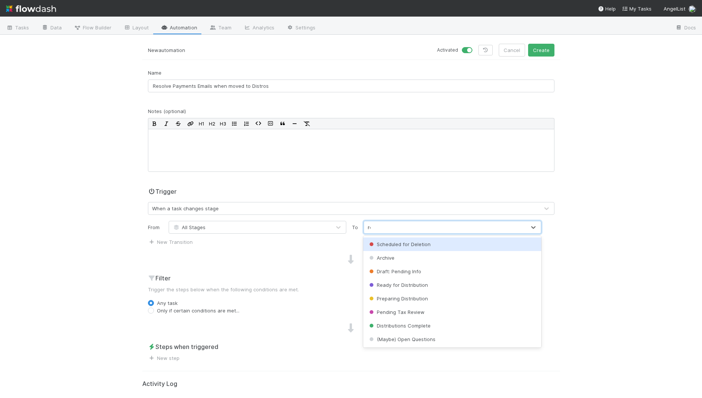
type input "read"
click at [399, 243] on span "Ready for Distribution" at bounding box center [398, 244] width 60 height 6
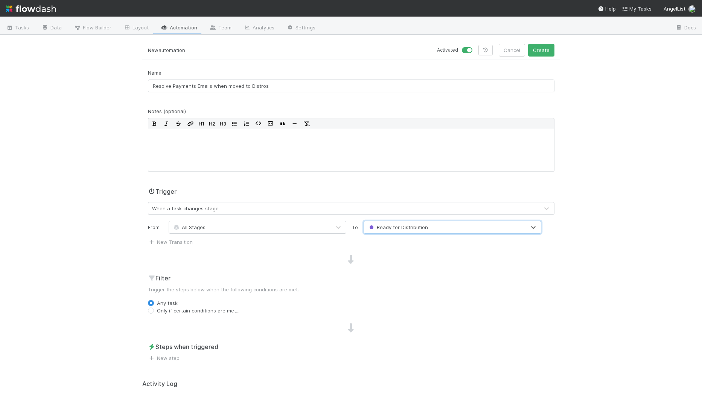
scroll to position [37, 0]
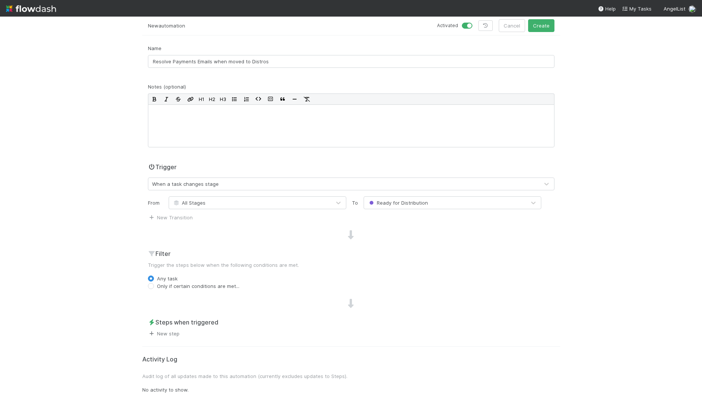
click at [171, 335] on link "New step" at bounding box center [164, 333] width 32 height 6
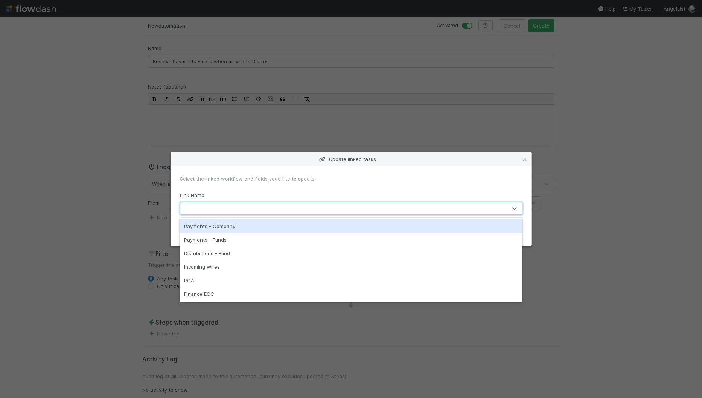
click at [245, 210] on div at bounding box center [343, 208] width 327 height 12
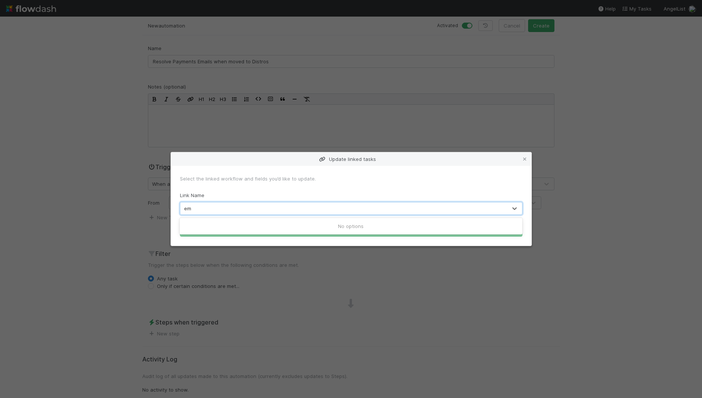
type input "e"
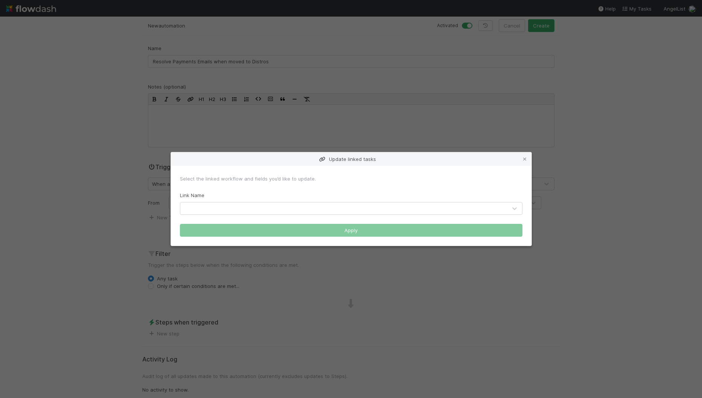
click at [518, 169] on div "Select the linked workflow and fields you’d like to update. Link Name Apply" at bounding box center [351, 206] width 361 height 80
click at [528, 154] on div "Update linked tasks" at bounding box center [351, 159] width 361 height 14
click at [527, 159] on icon at bounding box center [525, 159] width 8 height 5
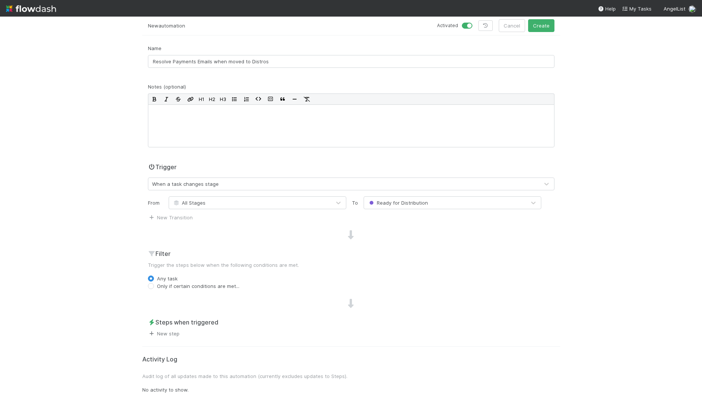
scroll to position [0, 0]
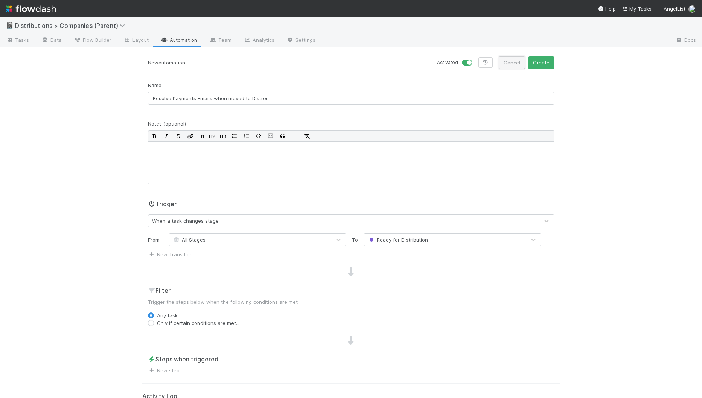
click at [513, 57] on button "Cancel" at bounding box center [512, 62] width 26 height 13
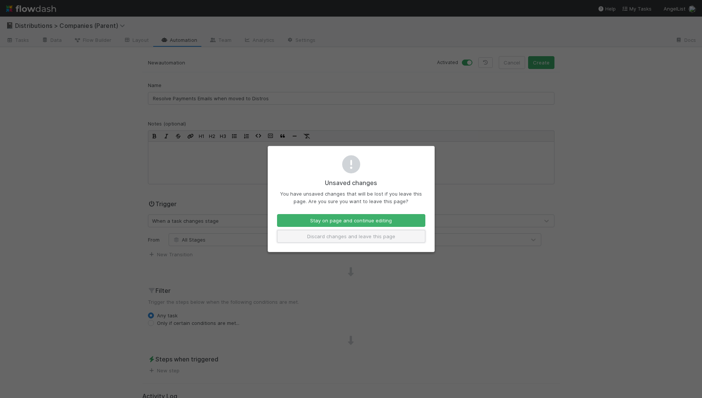
click at [355, 236] on button "Discard changes and leave this page" at bounding box center [351, 236] width 148 height 13
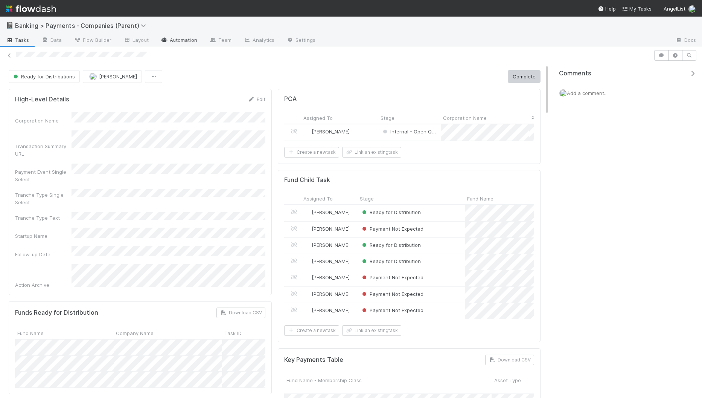
click at [183, 37] on link "Automation" at bounding box center [179, 41] width 49 height 12
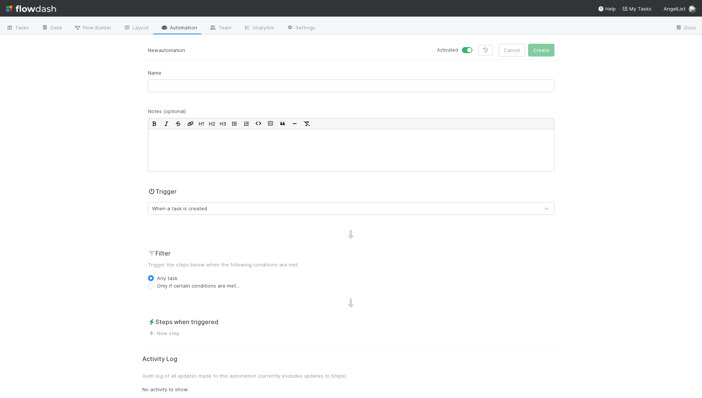
click at [253, 92] on div "Name" at bounding box center [351, 83] width 418 height 29
click at [256, 84] on input "text" at bounding box center [351, 85] width 407 height 13
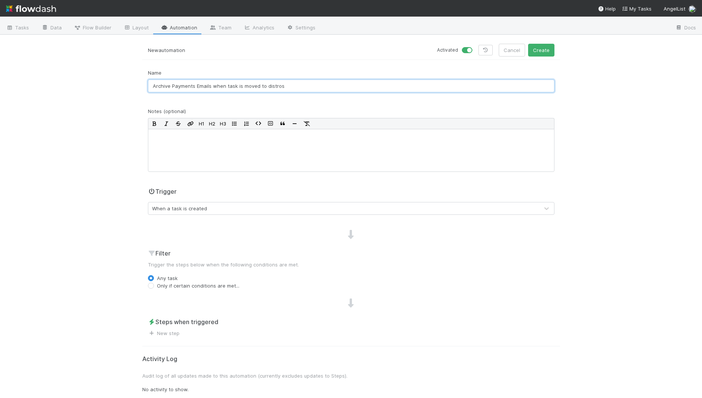
type input "Archive Payments Emails when task is moved to distros"
click at [189, 205] on div "When a task is created" at bounding box center [179, 209] width 55 height 8
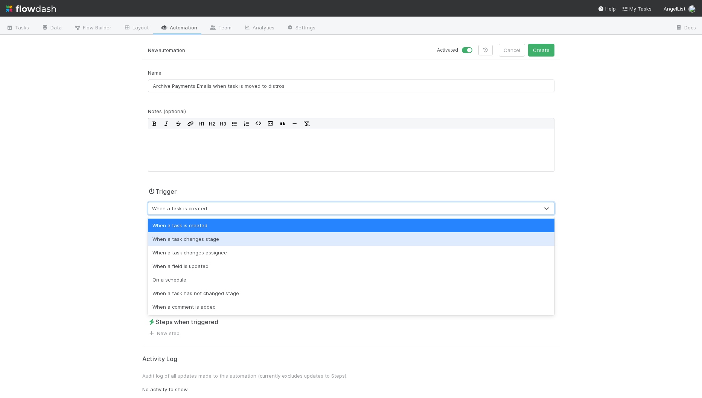
click at [189, 238] on div "When a task changes stage" at bounding box center [351, 239] width 407 height 14
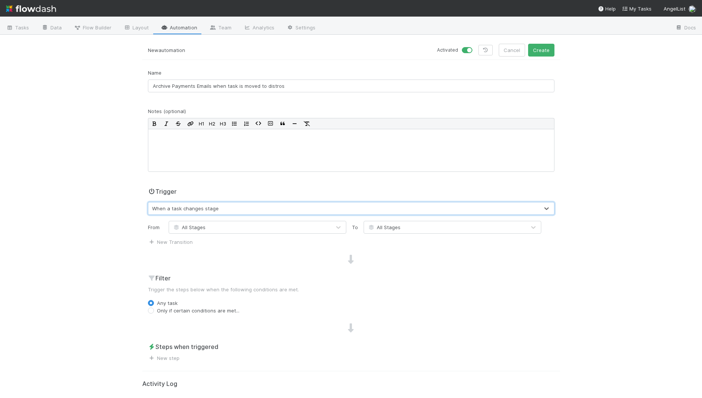
click at [407, 227] on div "All Stages" at bounding box center [445, 227] width 162 height 12
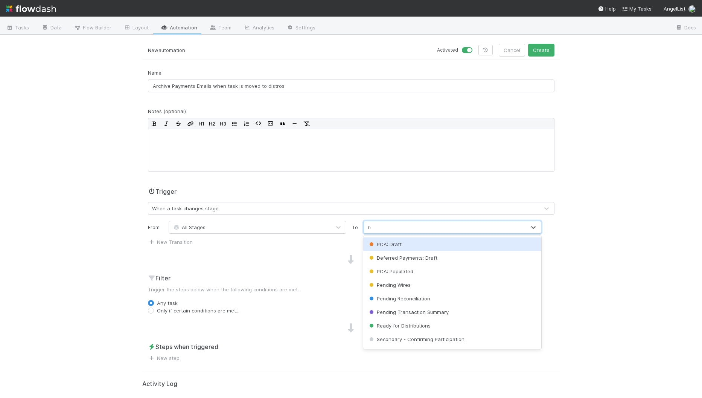
type input "read"
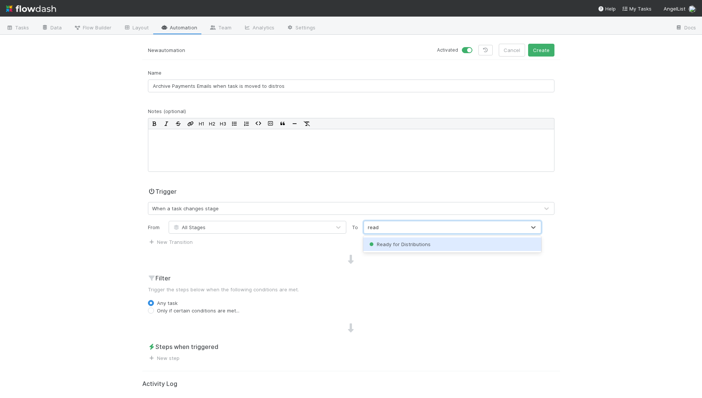
click at [402, 243] on span "Ready for Distributions" at bounding box center [399, 244] width 63 height 6
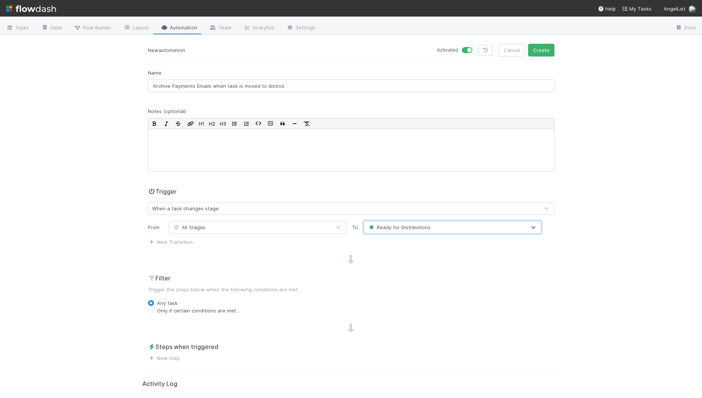
scroll to position [37, 0]
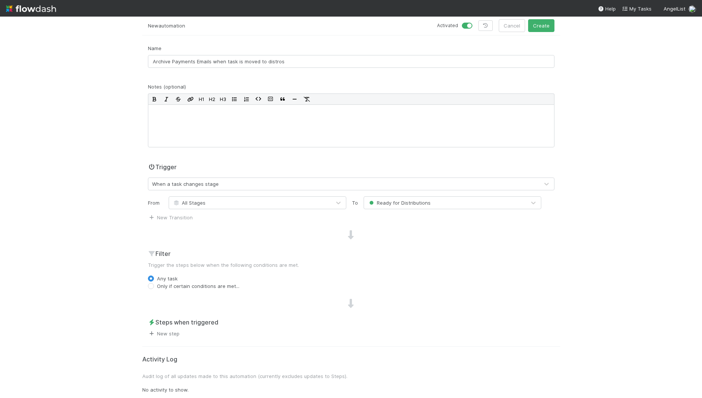
click at [165, 333] on link "New step" at bounding box center [164, 333] width 32 height 6
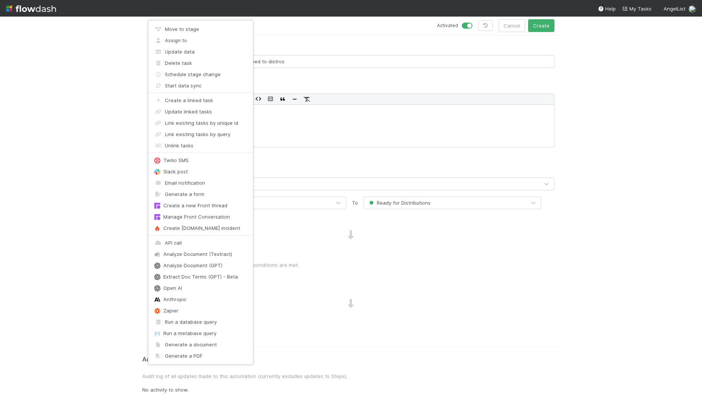
click at [371, 281] on div "Move to stage Assign to Update data Delete task Schedule stage change Start dat…" at bounding box center [351, 199] width 702 height 398
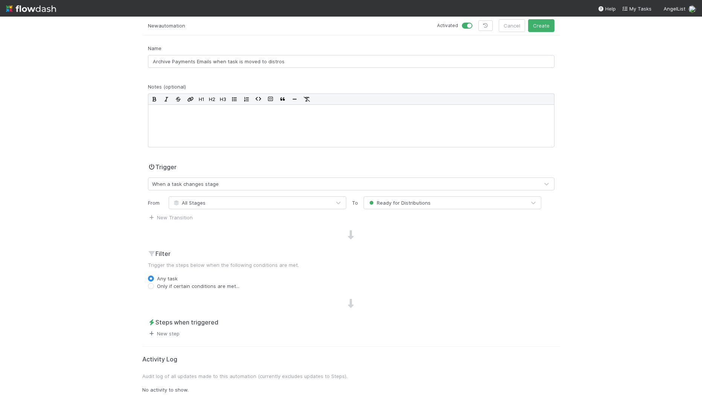
click at [171, 332] on link "New step" at bounding box center [164, 333] width 32 height 6
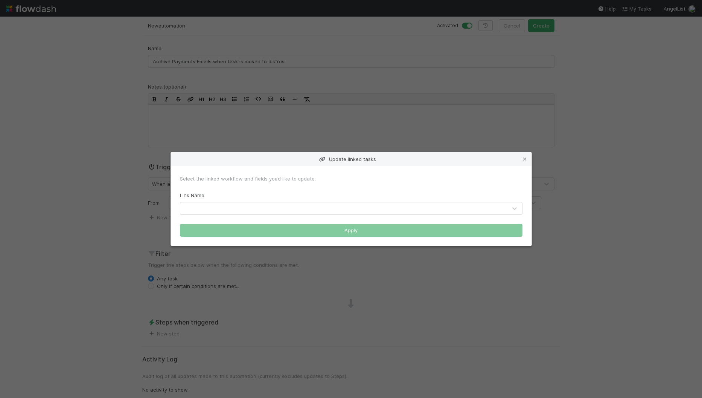
click at [392, 213] on div at bounding box center [343, 208] width 327 height 12
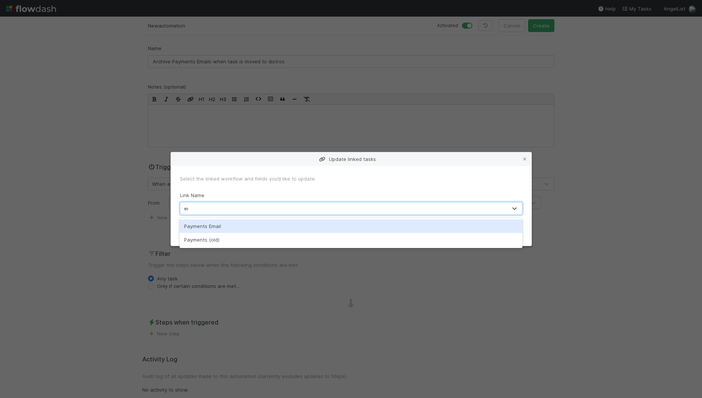
type input "ema"
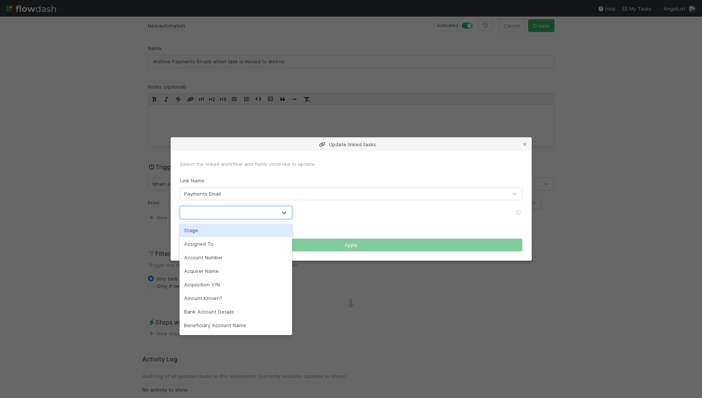
click at [220, 209] on div at bounding box center [228, 212] width 96 height 12
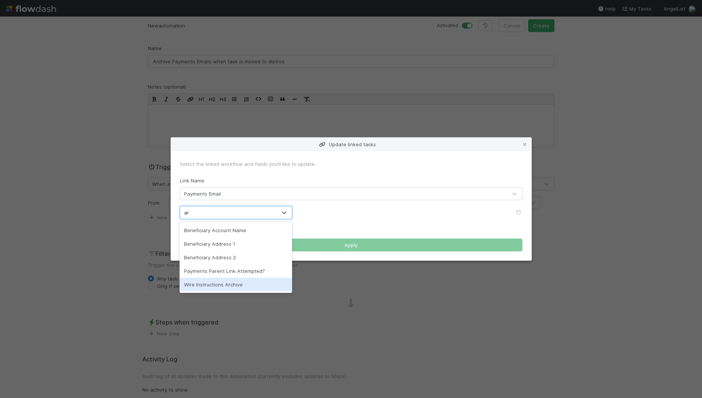
type input "a"
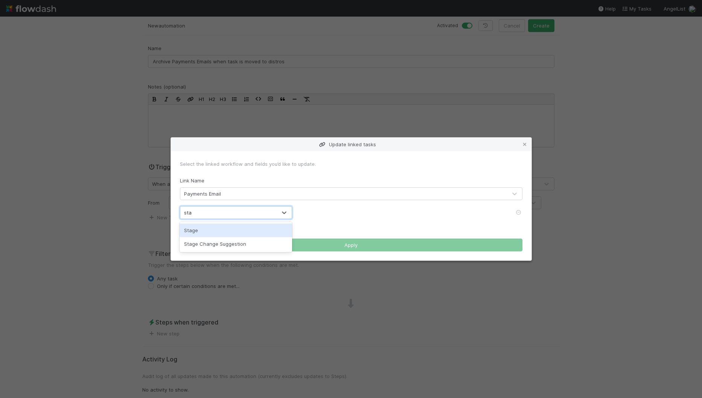
type input "stage"
click at [269, 226] on div "Stage" at bounding box center [236, 230] width 113 height 14
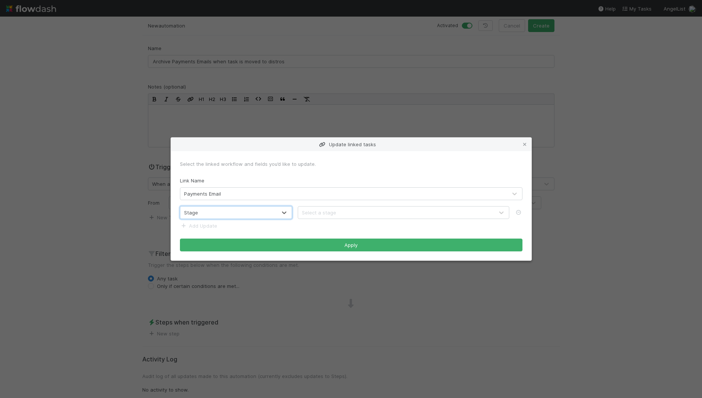
click at [328, 214] on div "Select a stage" at bounding box center [319, 213] width 34 height 8
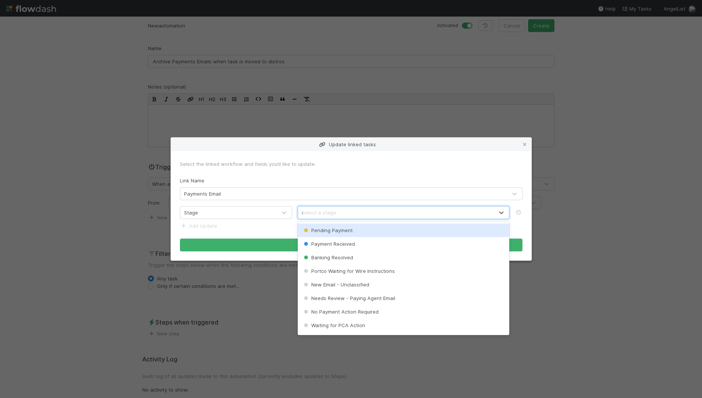
type input "res"
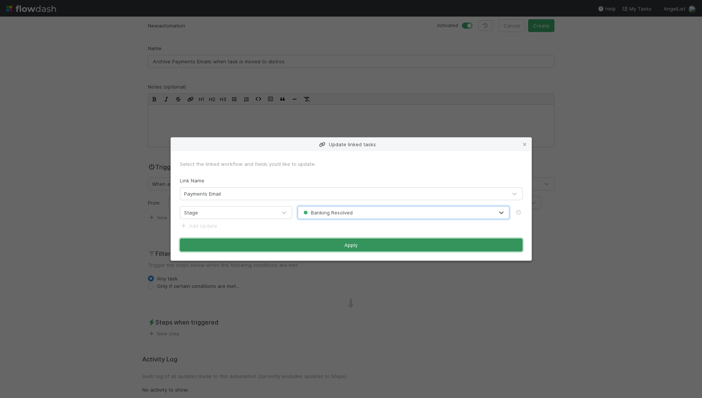
click at [342, 244] on button "Apply" at bounding box center [351, 244] width 343 height 13
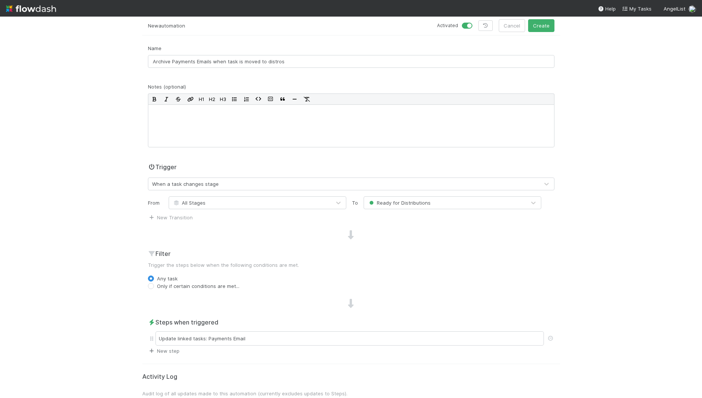
scroll to position [0, 0]
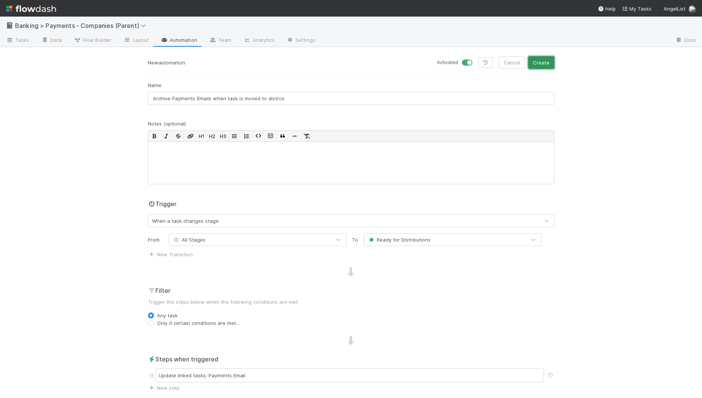
click at [542, 67] on button "Create" at bounding box center [541, 62] width 26 height 13
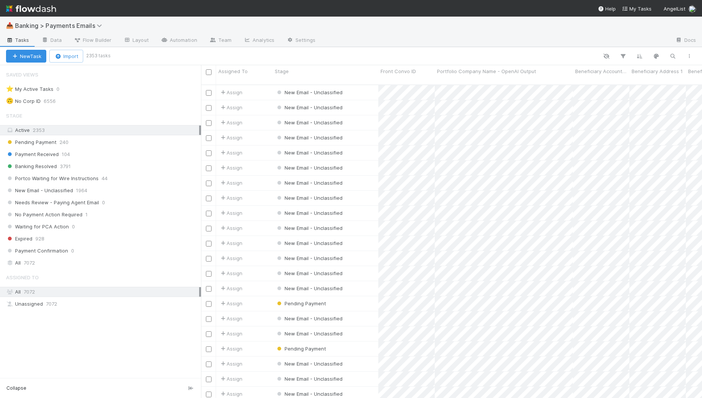
scroll to position [319, 501]
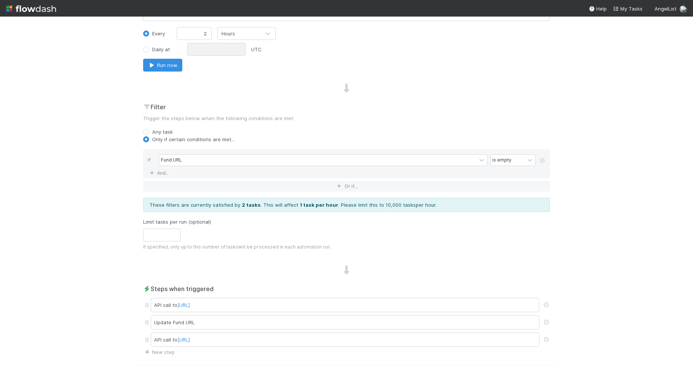
scroll to position [326, 0]
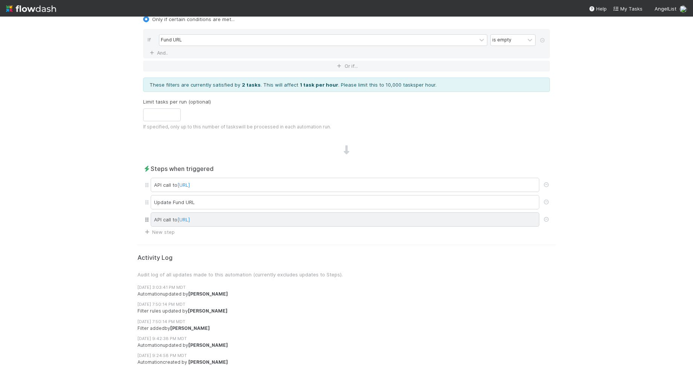
click at [166, 216] on div "API call to [URL]" at bounding box center [345, 219] width 389 height 14
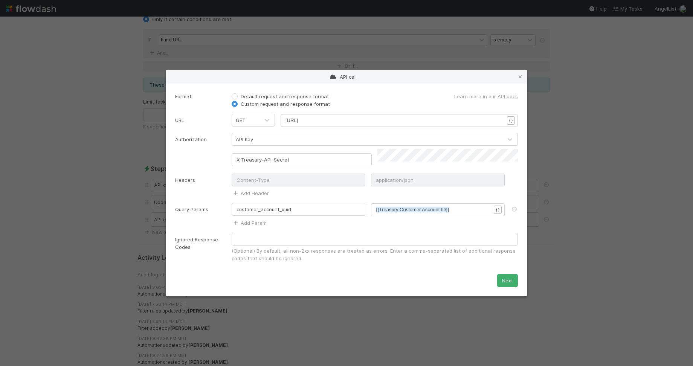
click at [109, 176] on div "API call Format Default request and response format Custom request and response…" at bounding box center [346, 183] width 693 height 366
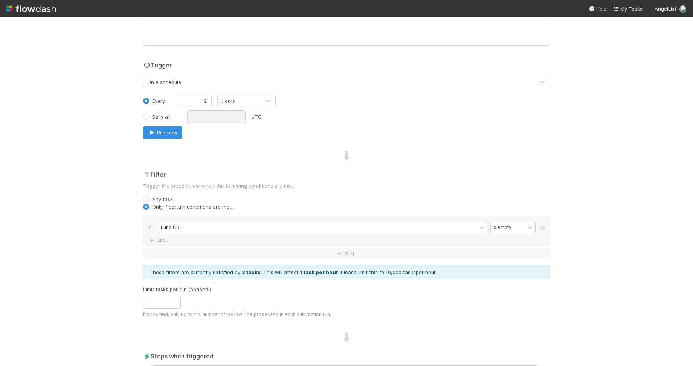
scroll to position [0, 0]
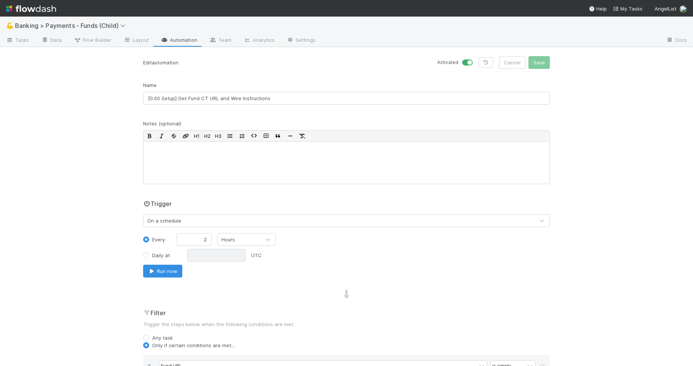
click at [185, 38] on link "Automation" at bounding box center [179, 41] width 49 height 12
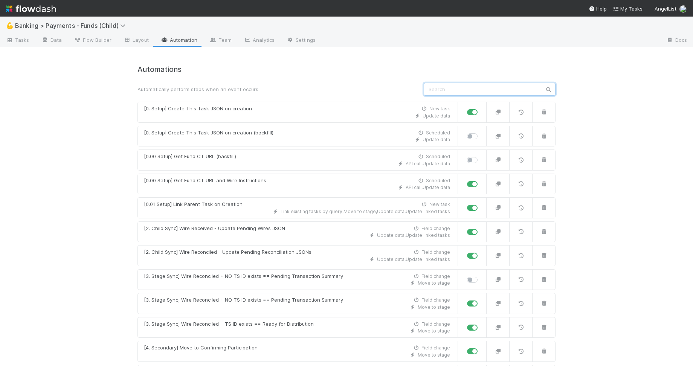
click at [481, 90] on input "text" at bounding box center [490, 89] width 132 height 13
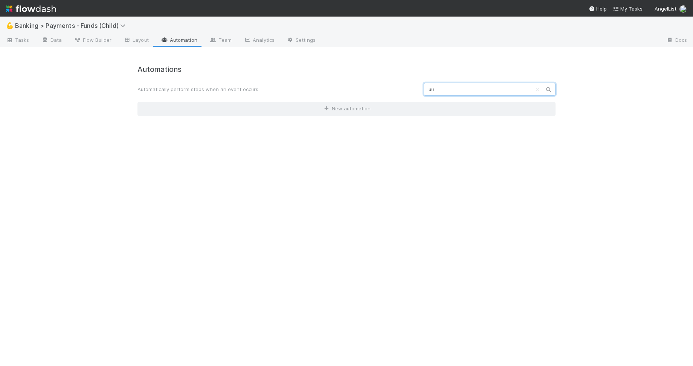
type input "u"
type input "t"
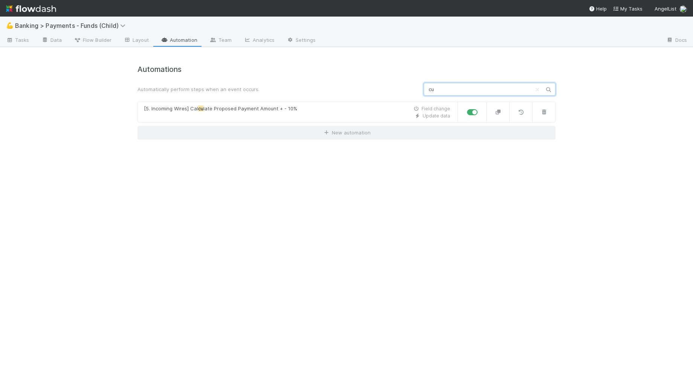
type input "c"
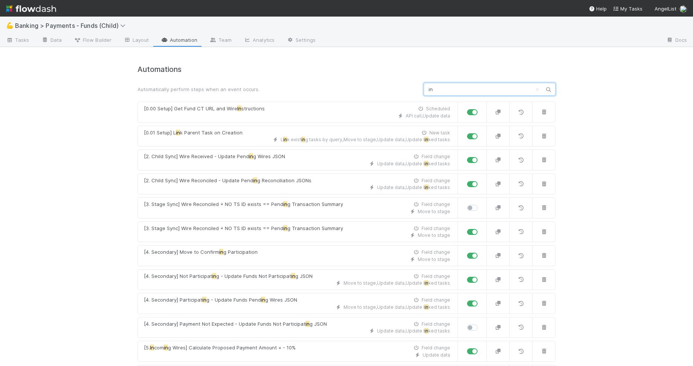
type input "i"
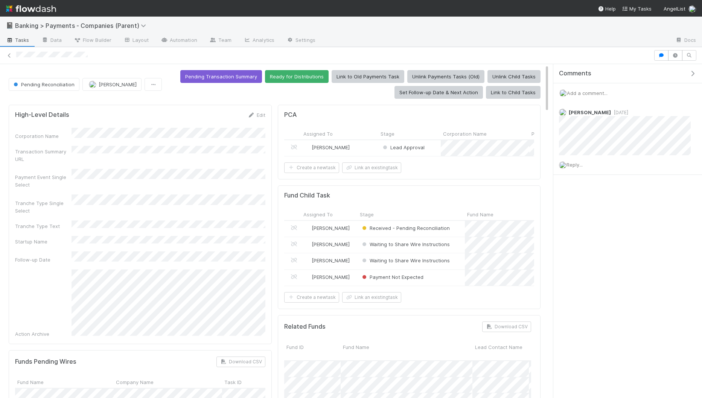
click at [371, 148] on div "[PERSON_NAME]" at bounding box center [339, 148] width 77 height 16
click at [462, 246] on div "Waiting to Share Wire Instructions" at bounding box center [411, 245] width 107 height 16
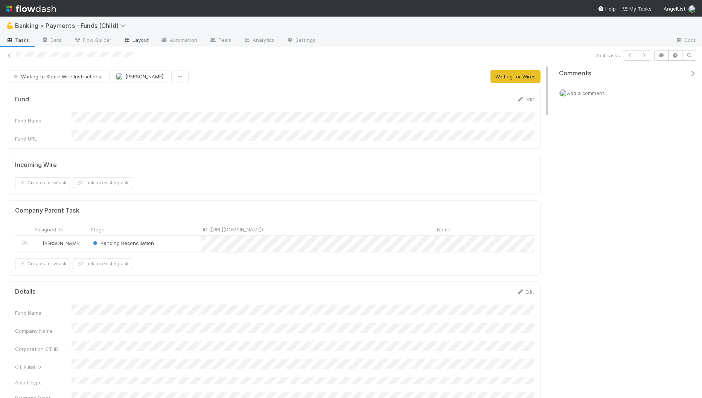
click at [133, 40] on link "Layout" at bounding box center [136, 41] width 37 height 12
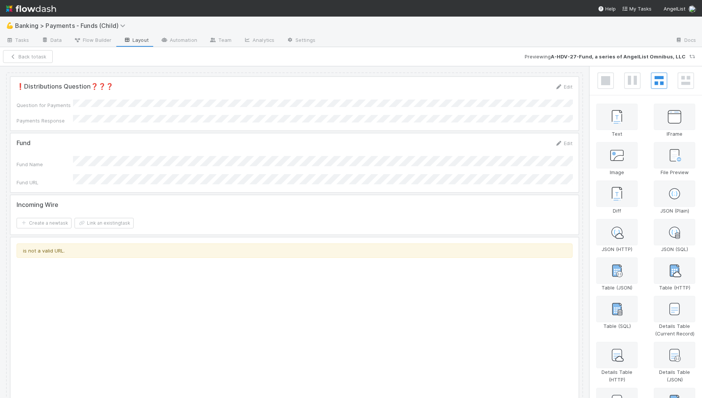
scroll to position [201, 0]
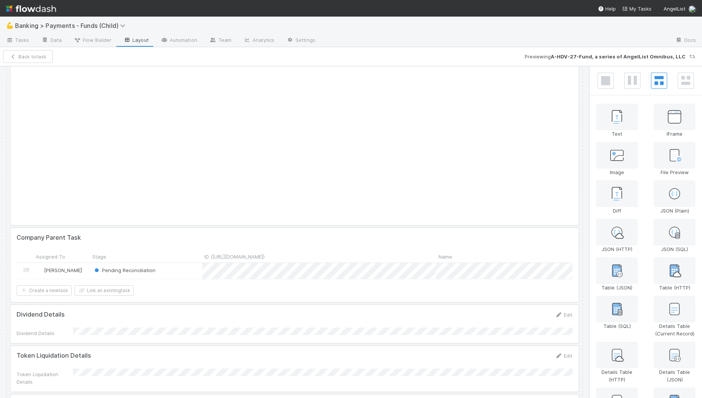
click at [383, 163] on div at bounding box center [295, 131] width 568 height 188
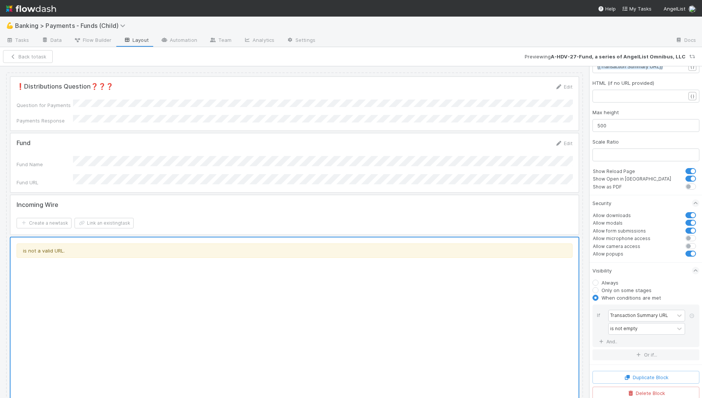
scroll to position [0, 0]
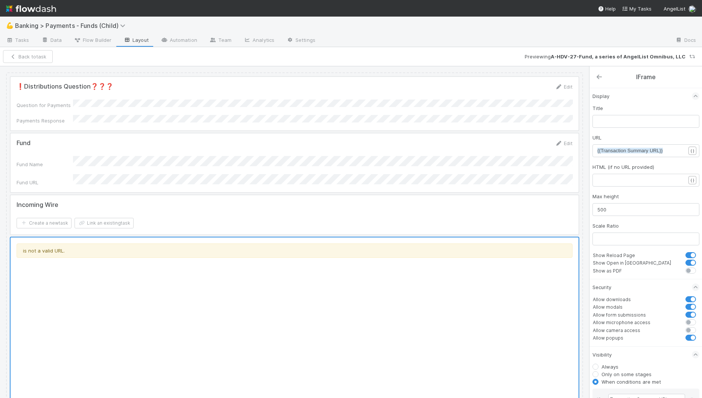
click at [569, 75] on icon at bounding box center [600, 77] width 8 height 6
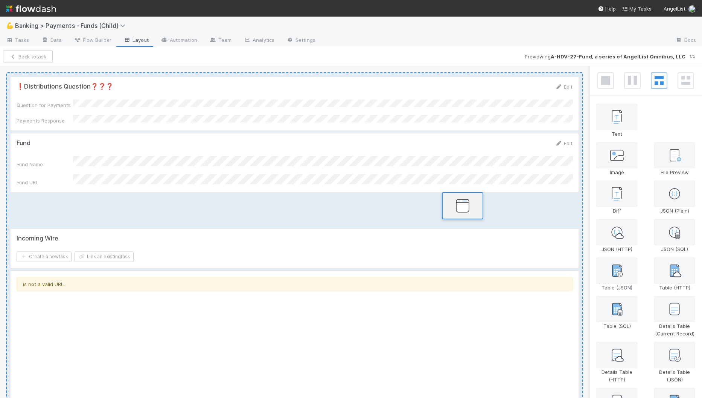
drag, startPoint x: 675, startPoint y: 119, endPoint x: 457, endPoint y: 208, distance: 235.3
click at [457, 208] on div "❗Distributions Question❓❓❓ Edit Question for Payments Payments Response Fund Ed…" at bounding box center [351, 232] width 702 height 332
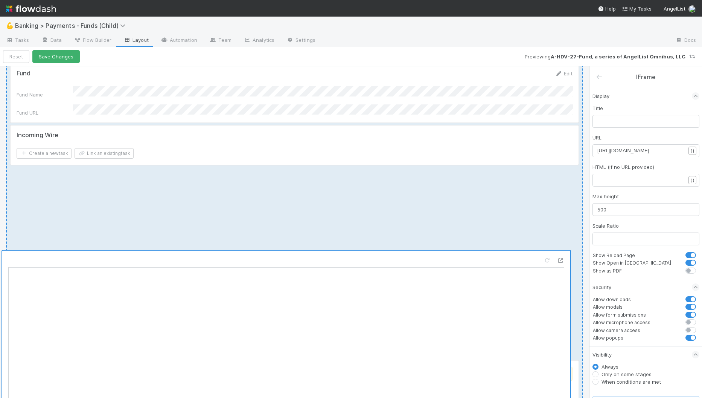
scroll to position [77, 0]
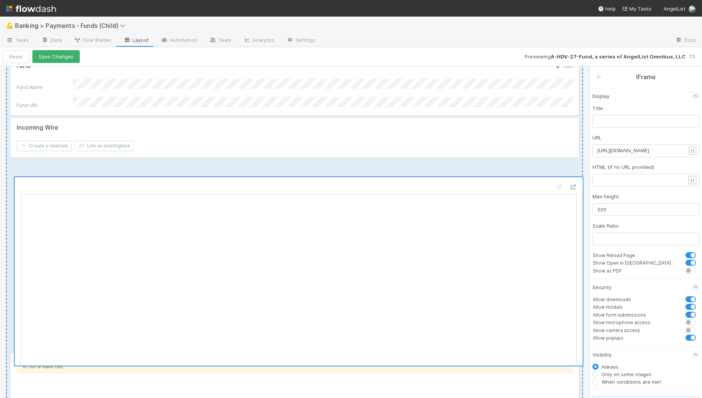
drag, startPoint x: 172, startPoint y: 196, endPoint x: 176, endPoint y: 188, distance: 9.3
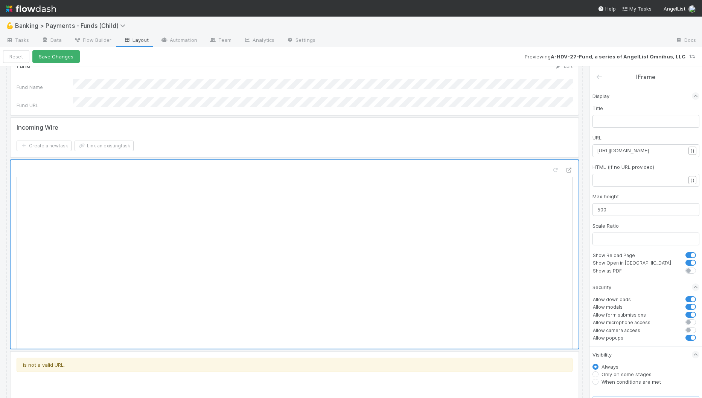
scroll to position [2, 0]
click at [569, 149] on pre "[URL][DOMAIN_NAME]" at bounding box center [642, 151] width 88 height 8
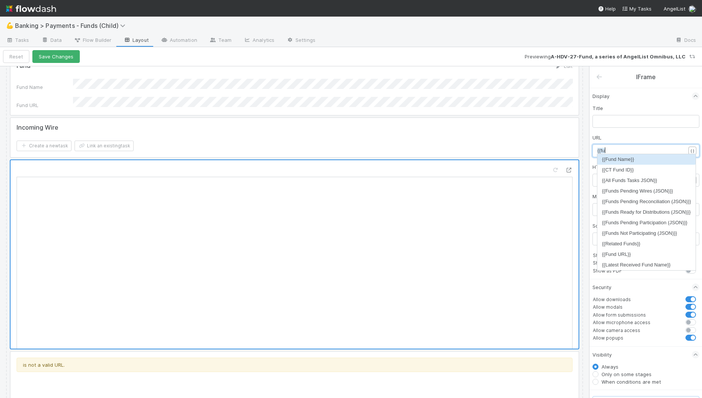
type textarea "{{fund"
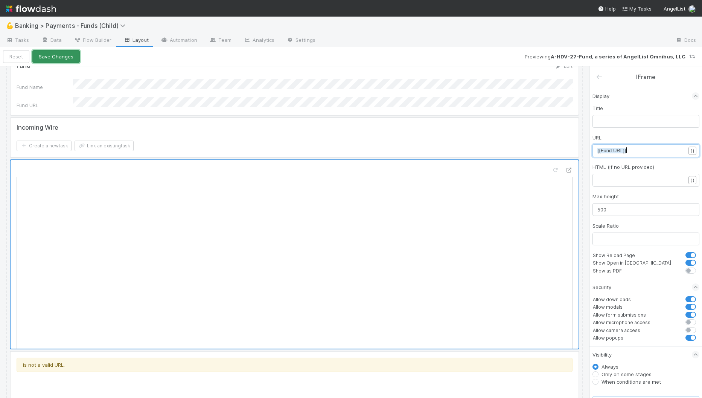
click at [69, 61] on button "Save Changes" at bounding box center [55, 56] width 47 height 13
click at [44, 53] on button "Back to task" at bounding box center [28, 56] width 50 height 13
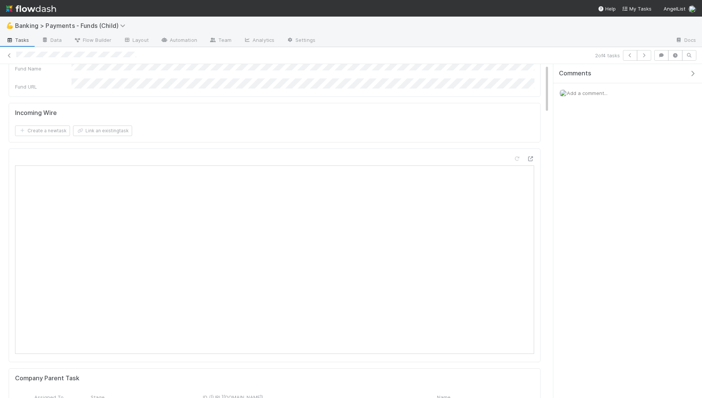
scroll to position [55, 0]
click at [569, 55] on icon "button" at bounding box center [645, 55] width 8 height 5
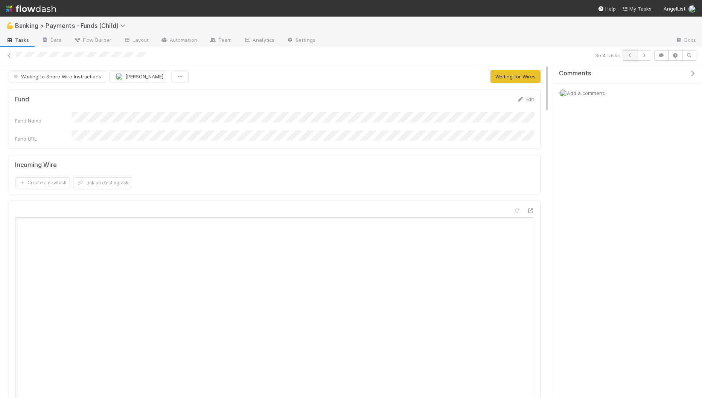
click at [569, 55] on icon "button" at bounding box center [631, 55] width 8 height 5
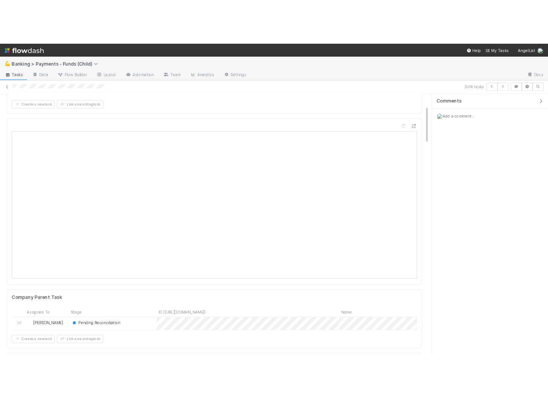
scroll to position [110, 0]
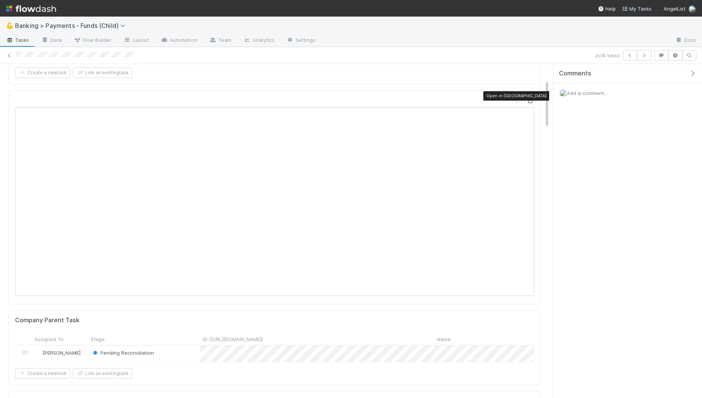
click at [528, 98] on icon at bounding box center [531, 100] width 8 height 5
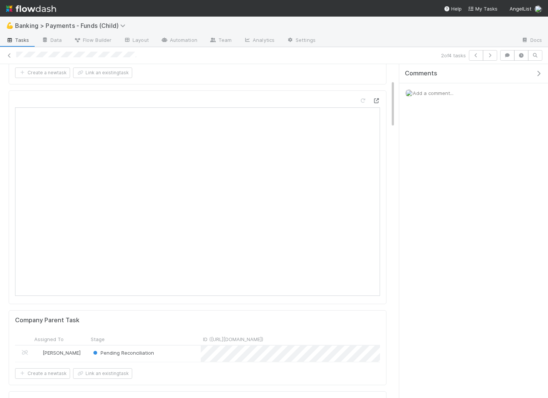
scroll to position [0, 0]
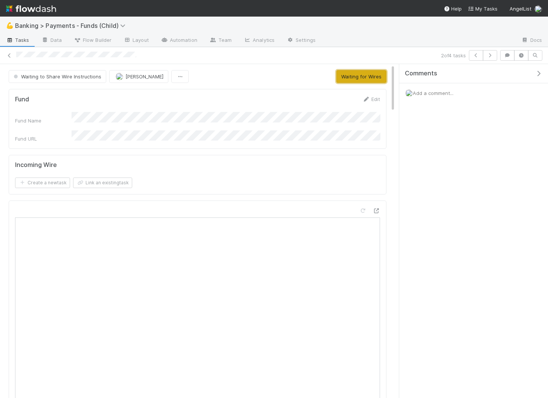
click at [371, 72] on button "Waiting for Wires" at bounding box center [361, 76] width 50 height 13
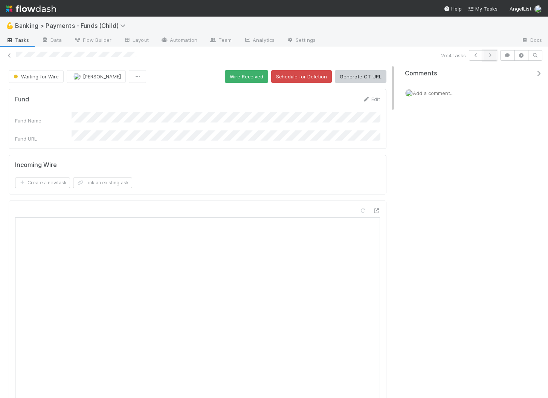
click at [489, 53] on icon "button" at bounding box center [490, 55] width 8 height 5
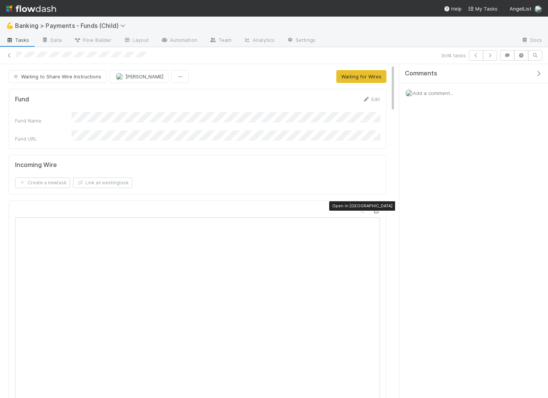
click at [374, 208] on icon at bounding box center [377, 210] width 8 height 5
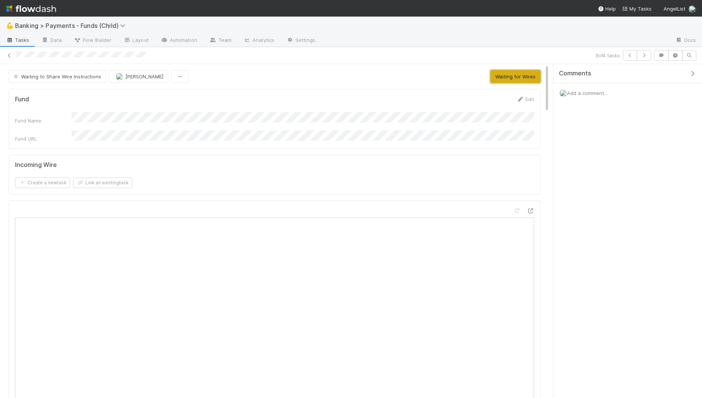
click at [531, 77] on button "Waiting for Wires" at bounding box center [516, 76] width 50 height 13
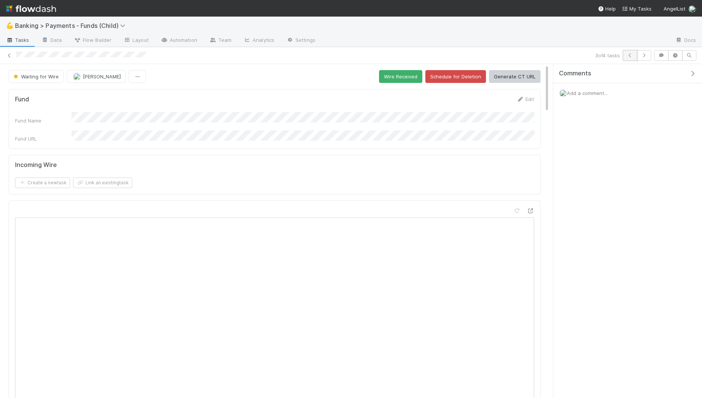
click at [569, 57] on icon "button" at bounding box center [631, 55] width 8 height 5
click at [569, 58] on button "button" at bounding box center [644, 55] width 14 height 11
click at [569, 54] on button "button" at bounding box center [644, 55] width 14 height 11
click at [569, 57] on icon "button" at bounding box center [631, 55] width 8 height 5
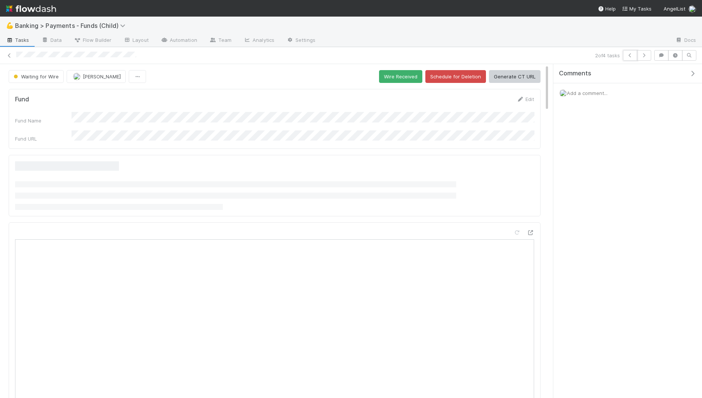
click at [569, 57] on icon "button" at bounding box center [631, 55] width 8 height 5
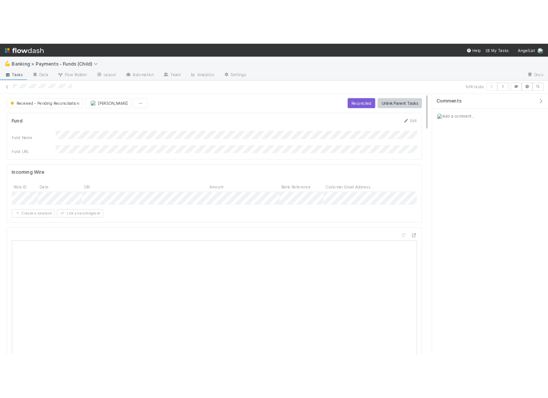
scroll to position [0, 245]
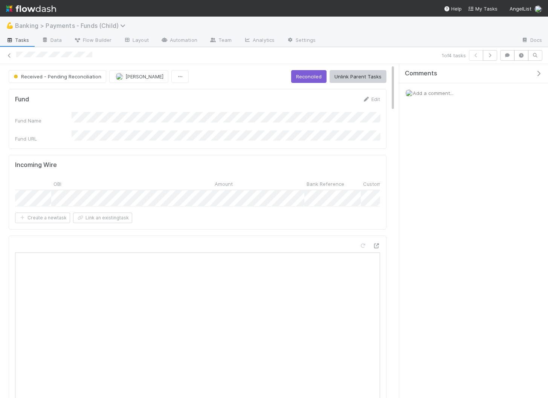
click at [86, 26] on span "Banking > Payments - Funds (Child)" at bounding box center [72, 26] width 114 height 8
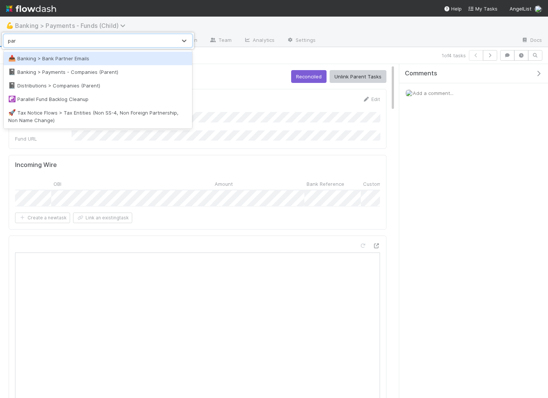
type input "paren"
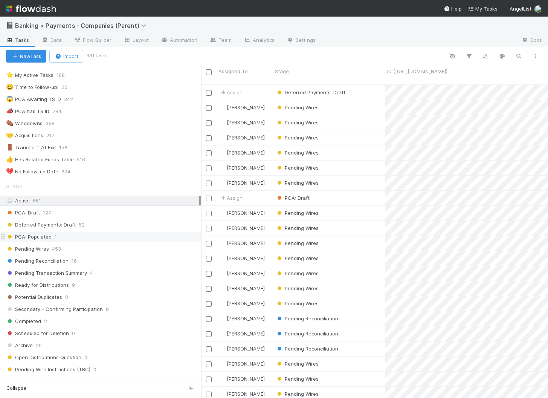
scroll to position [15, 0]
click at [69, 256] on div "Pending Reconciliation 16" at bounding box center [103, 259] width 195 height 9
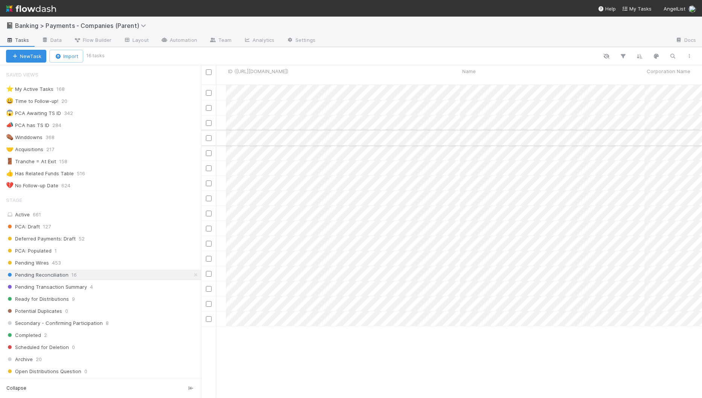
scroll to position [0, 159]
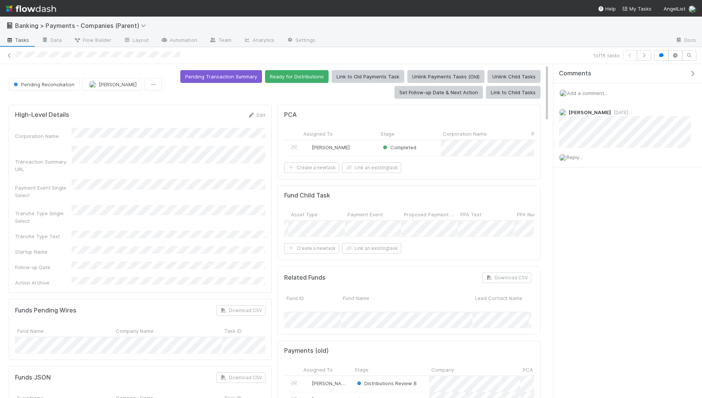
scroll to position [0, 664]
click at [321, 76] on button "Ready for Distributions" at bounding box center [297, 76] width 64 height 13
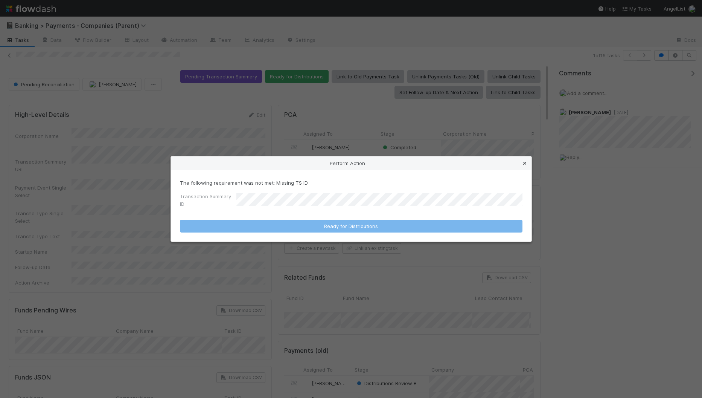
click at [525, 162] on icon at bounding box center [525, 163] width 8 height 5
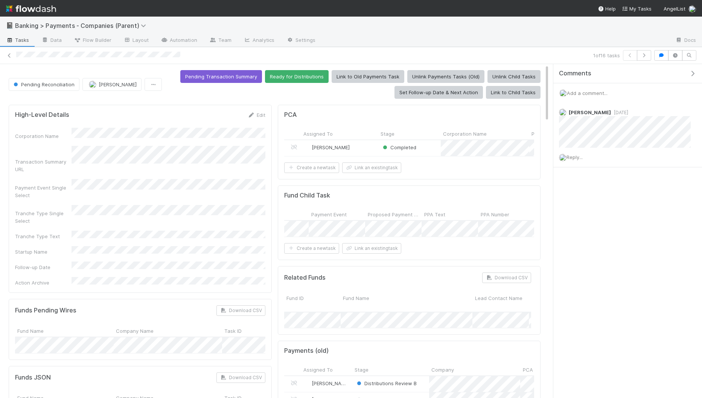
copy div
click at [303, 78] on button "Ready for Distributions" at bounding box center [297, 76] width 64 height 13
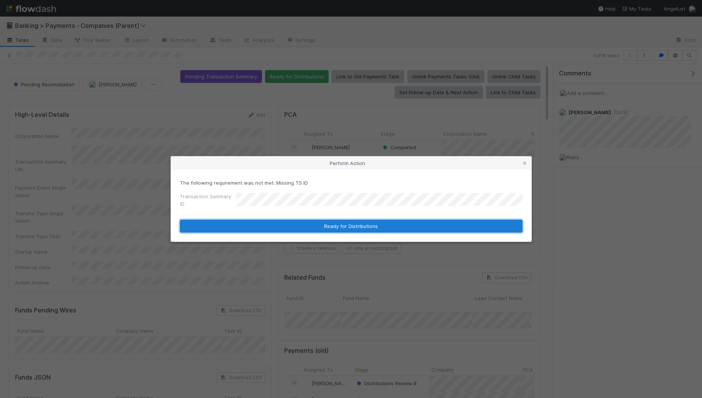
click at [338, 225] on button "Ready for Distributions" at bounding box center [351, 226] width 343 height 13
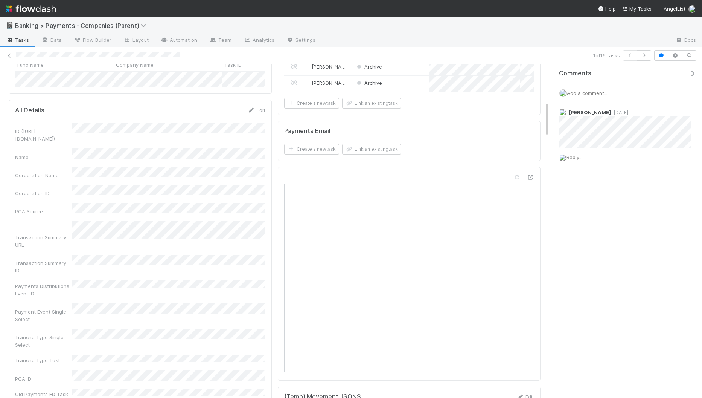
scroll to position [0, 0]
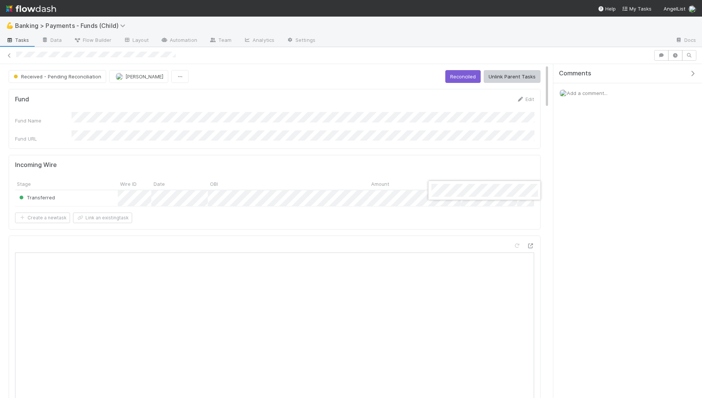
click at [315, 216] on div at bounding box center [351, 199] width 702 height 398
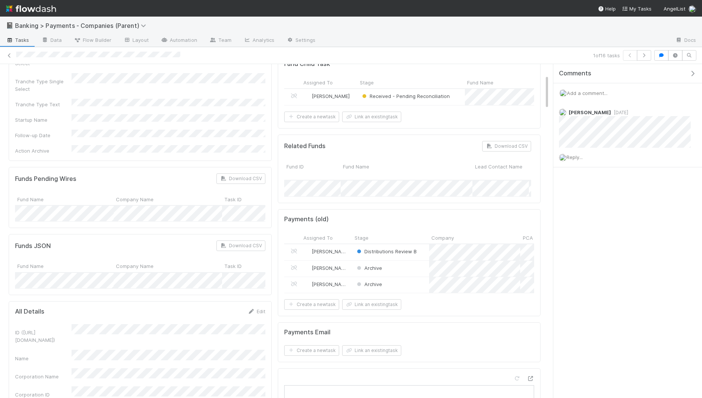
scroll to position [99, 0]
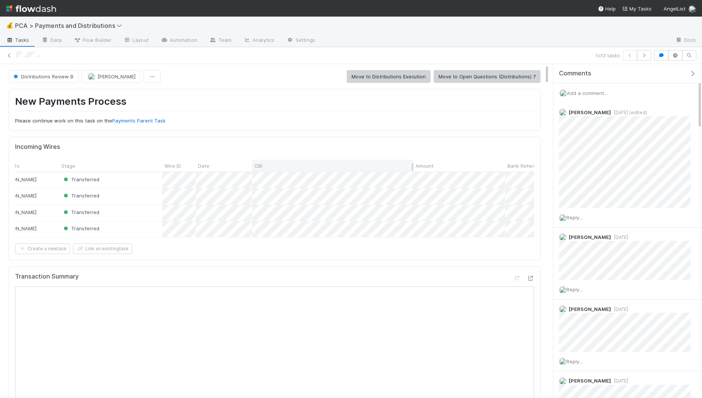
scroll to position [0, 161]
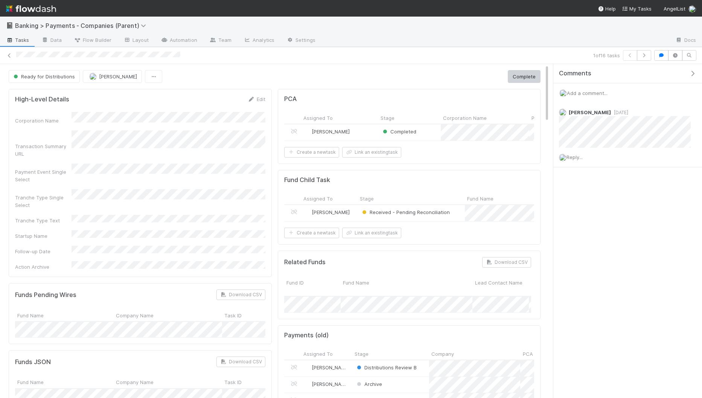
click at [454, 210] on div "Received - Pending Reconciliation" at bounding box center [411, 213] width 107 height 16
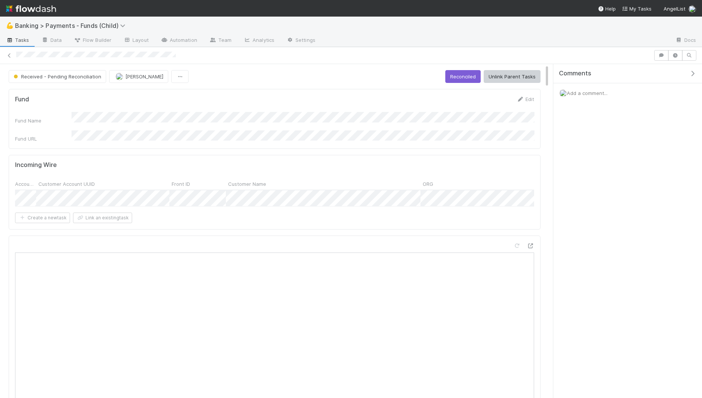
scroll to position [0, 1733]
click at [290, 190] on div at bounding box center [351, 199] width 702 height 398
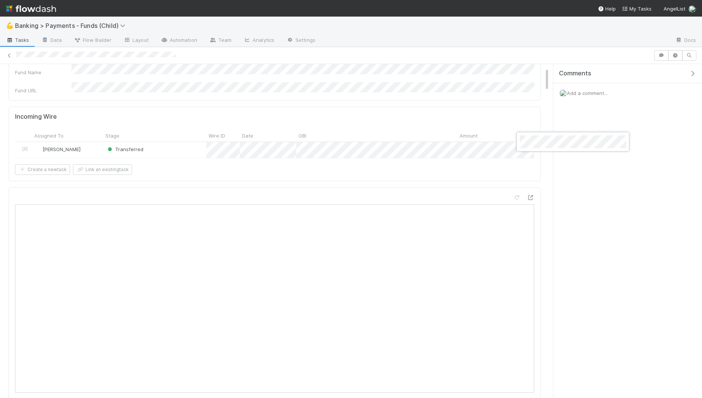
click at [365, 182] on div at bounding box center [351, 199] width 702 height 398
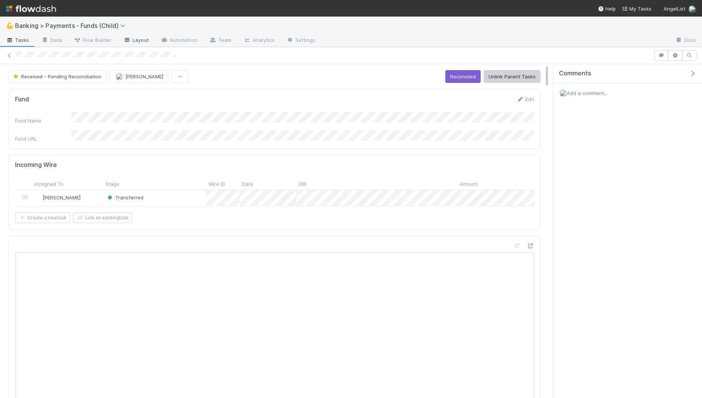
click at [137, 41] on link "Layout" at bounding box center [136, 41] width 37 height 12
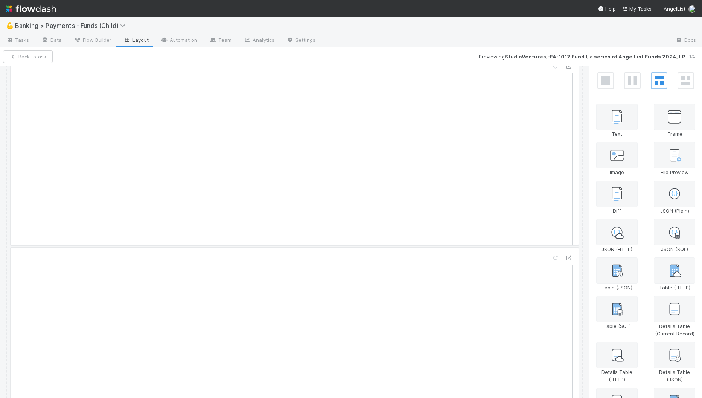
click at [212, 265] on div at bounding box center [295, 342] width 568 height 188
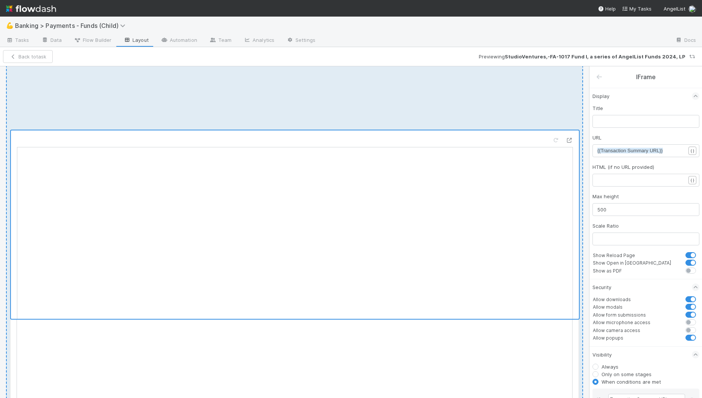
drag, startPoint x: 238, startPoint y: 256, endPoint x: 238, endPoint y: 146, distance: 109.6
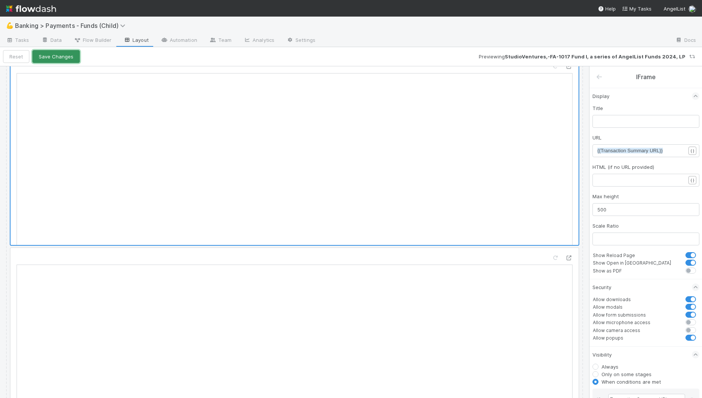
click at [69, 57] on button "Save Changes" at bounding box center [55, 56] width 47 height 13
click at [40, 61] on button "Back to task" at bounding box center [28, 56] width 50 height 13
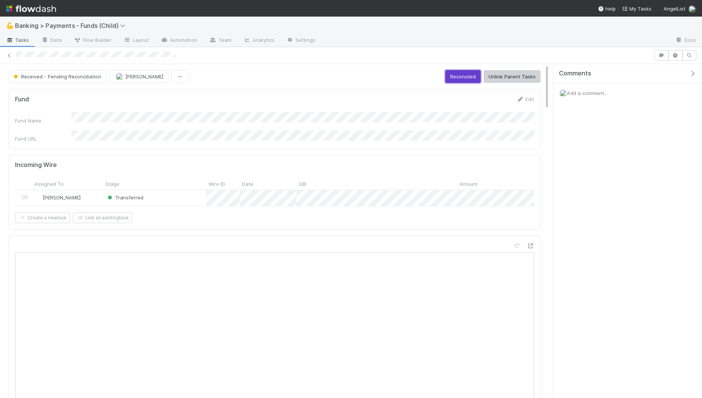
click at [470, 75] on button "Reconciled" at bounding box center [463, 76] width 35 height 13
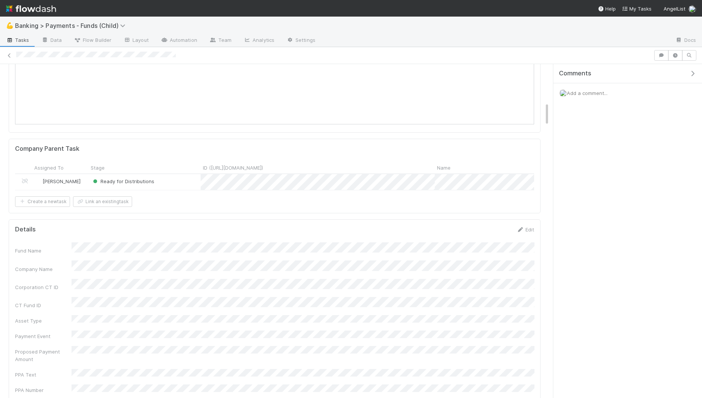
click at [171, 177] on div "Ready for Distributions" at bounding box center [145, 182] width 112 height 16
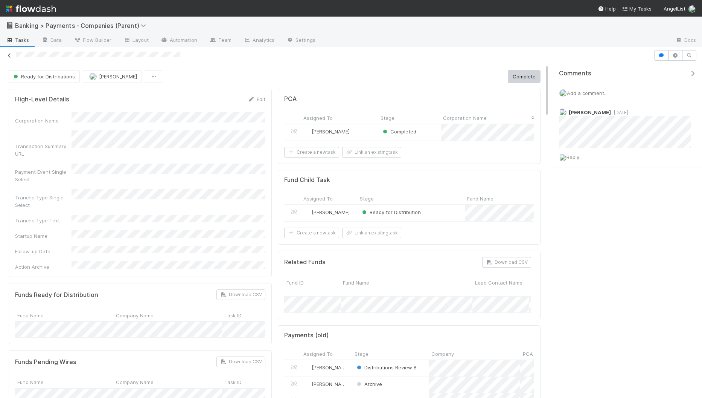
click at [8, 54] on icon at bounding box center [10, 55] width 8 height 5
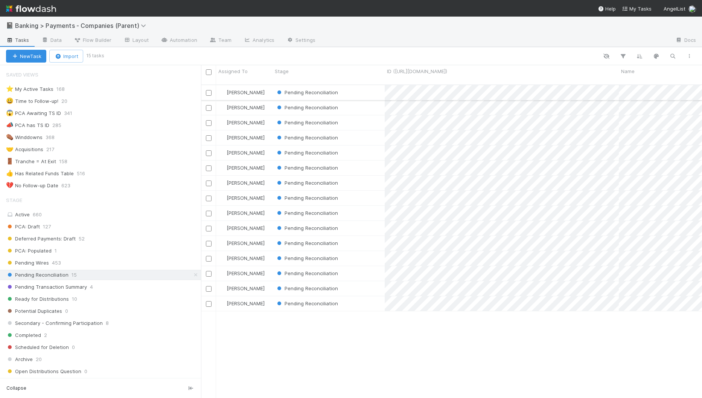
click at [351, 92] on div "Pending Reconciliation" at bounding box center [329, 92] width 112 height 15
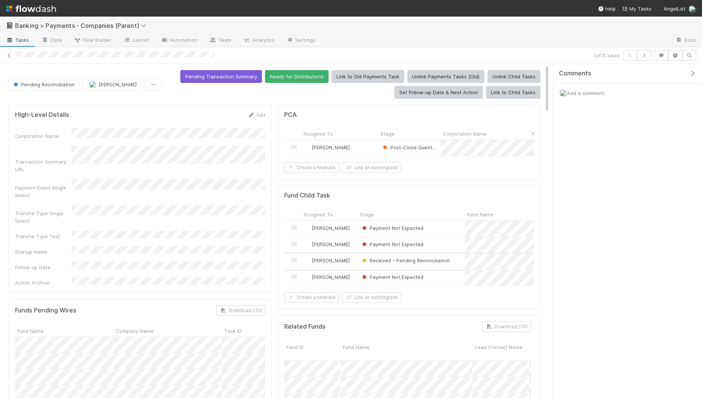
click at [459, 257] on div "Received - Pending Reconciliation" at bounding box center [411, 261] width 107 height 16
click at [569, 92] on span "Add a comment..." at bounding box center [587, 93] width 41 height 6
click at [569, 213] on button "Add Comment" at bounding box center [588, 209] width 44 height 13
click at [301, 76] on button "Ready for Distributions" at bounding box center [297, 76] width 64 height 13
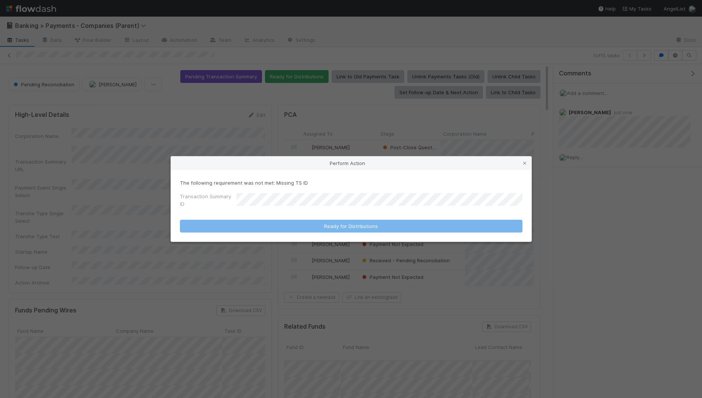
click at [526, 159] on div "Perform Action" at bounding box center [351, 163] width 361 height 14
click at [525, 161] on icon at bounding box center [525, 163] width 8 height 5
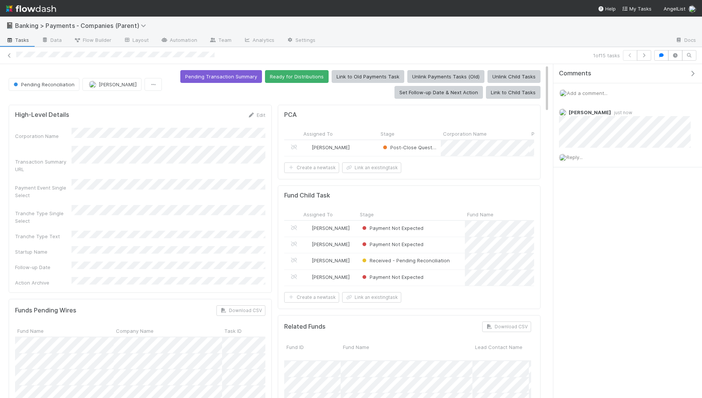
copy div
click at [308, 79] on button "Ready for Distributions" at bounding box center [297, 76] width 64 height 13
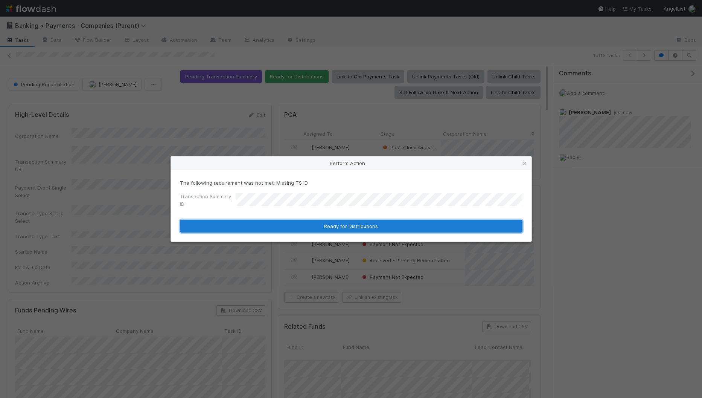
click at [319, 223] on button "Ready for Distributions" at bounding box center [351, 226] width 343 height 13
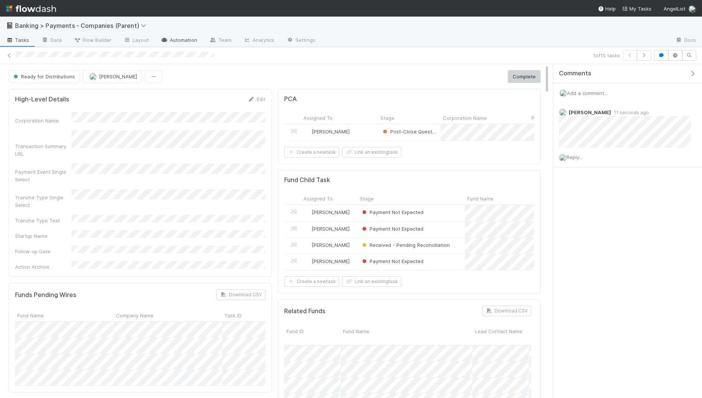
click at [188, 41] on link "Automation" at bounding box center [179, 41] width 49 height 12
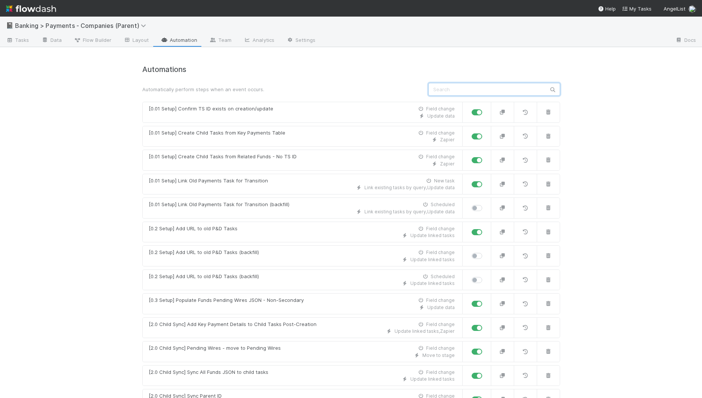
click at [464, 84] on input "text" at bounding box center [495, 89] width 132 height 13
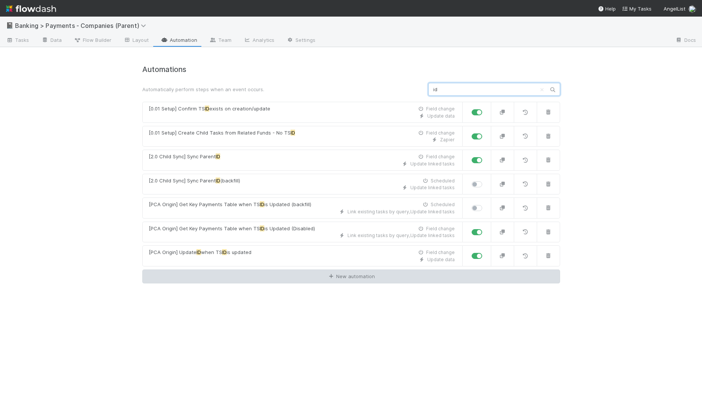
type input "id"
click at [318, 275] on link "New automation" at bounding box center [351, 276] width 418 height 14
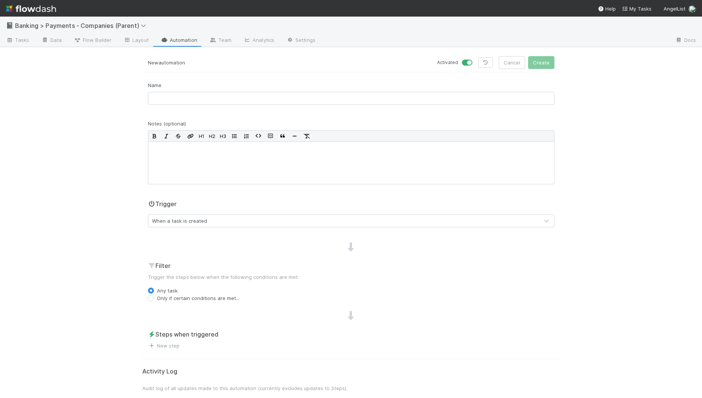
click at [214, 220] on div "When a task is created" at bounding box center [343, 221] width 391 height 12
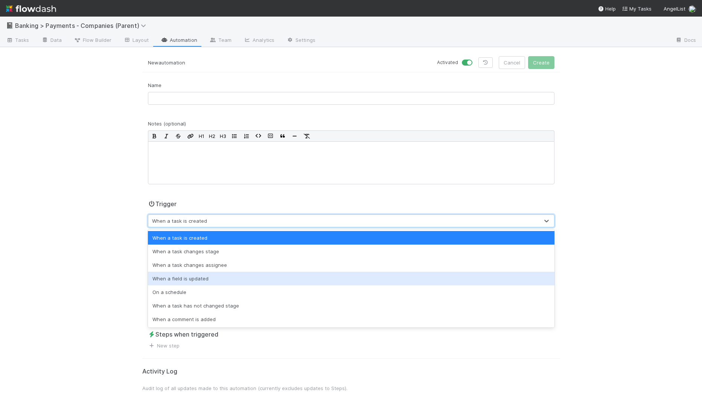
click at [252, 278] on div "When a field is updated" at bounding box center [351, 279] width 407 height 14
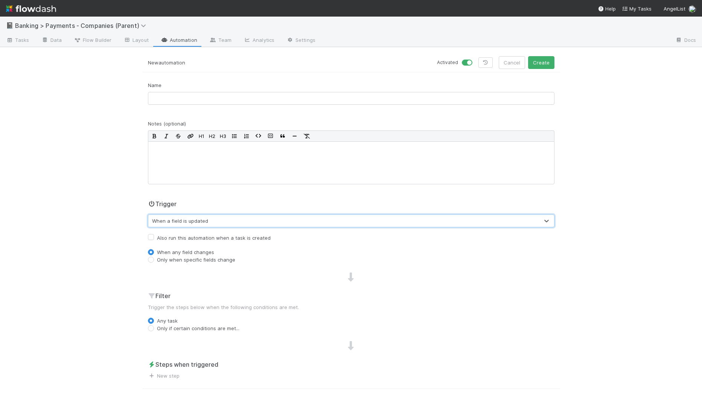
click at [217, 257] on label "Only when specific fields change" at bounding box center [196, 260] width 78 height 8
click at [154, 257] on input "Only when specific fields change" at bounding box center [151, 259] width 6 height 7
radio input "true"
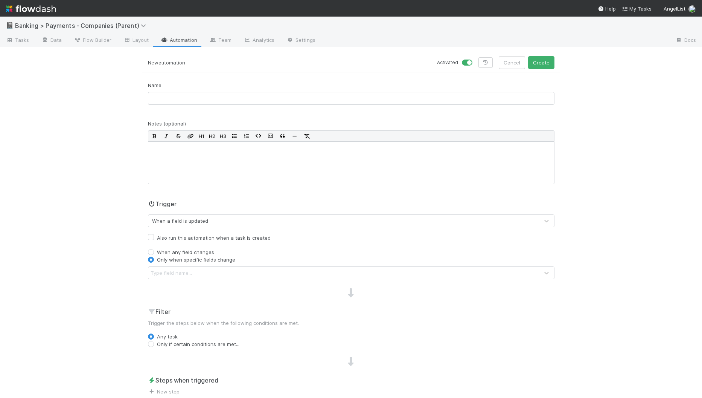
click at [217, 270] on div "Type field name..." at bounding box center [343, 273] width 391 height 12
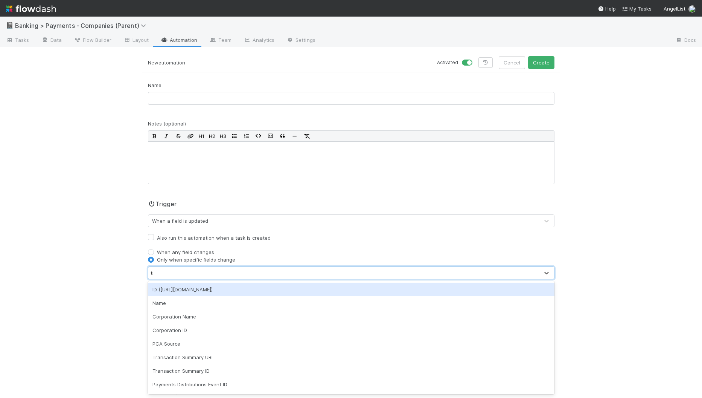
type input "tra"
click at [213, 289] on div "Transaction Summary URL" at bounding box center [351, 290] width 407 height 14
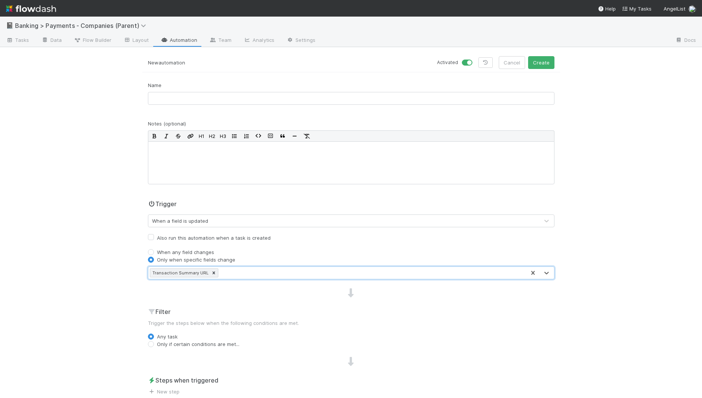
click at [157, 235] on label "Also run this automation when a task is created" at bounding box center [214, 237] width 114 height 9
click at [151, 235] on input "Also run this automation when a task is created" at bounding box center [151, 236] width 6 height 7
checkbox input "true"
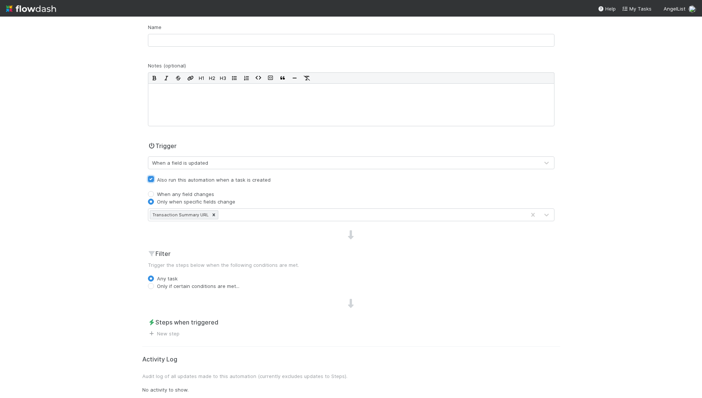
scroll to position [57, 0]
click at [217, 289] on label "Only if certain conditions are met..." at bounding box center [198, 287] width 82 height 8
click at [154, 289] on input "Only if certain conditions are met..." at bounding box center [151, 286] width 6 height 7
radio input "true"
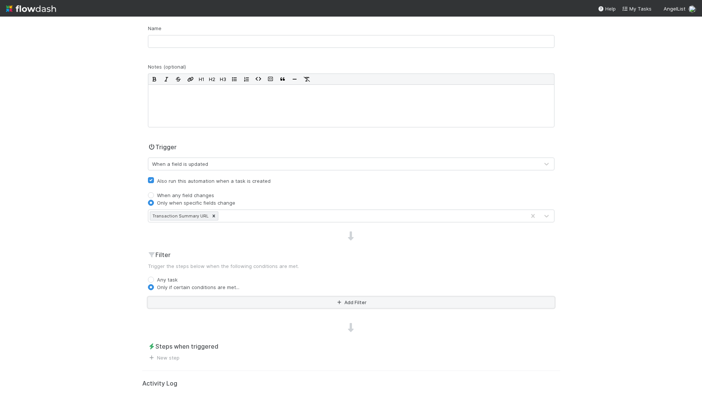
click at [214, 298] on button "Add Filter" at bounding box center [351, 302] width 407 height 11
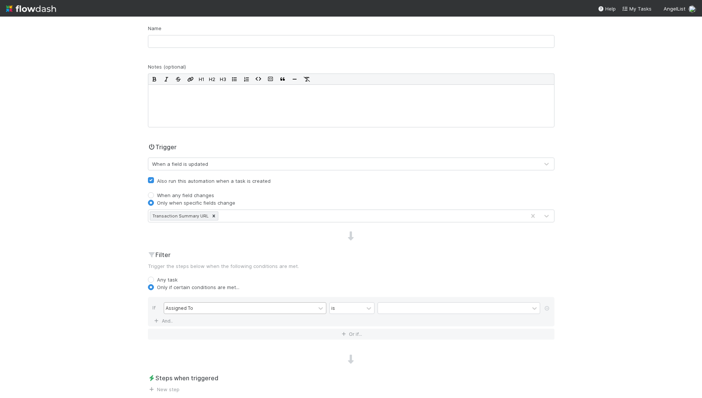
click at [214, 305] on div "Assigned To" at bounding box center [239, 307] width 151 height 11
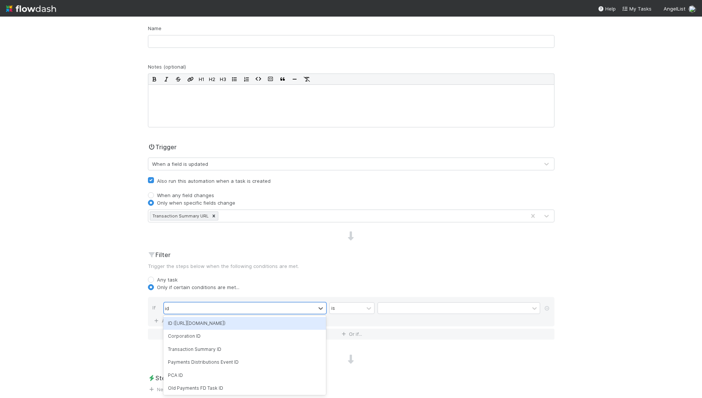
type input "i"
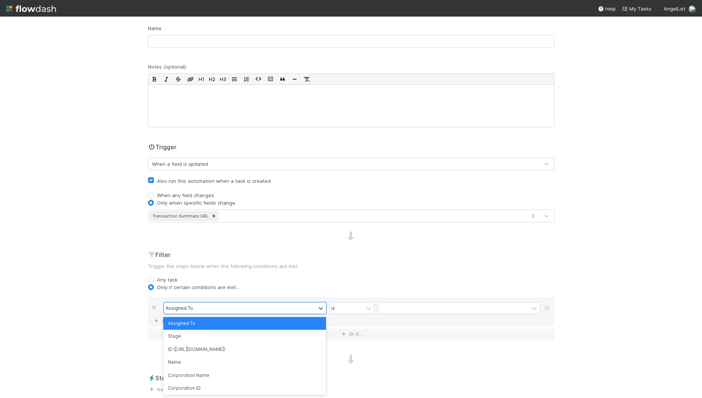
type input "t"
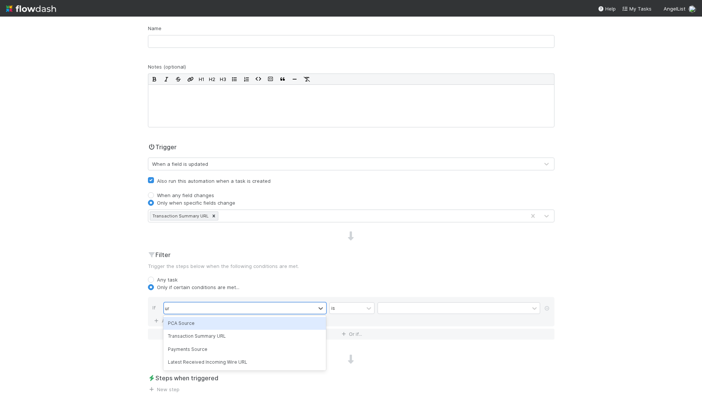
type input "url"
click at [257, 321] on div "Transaction Summary URL" at bounding box center [244, 323] width 163 height 13
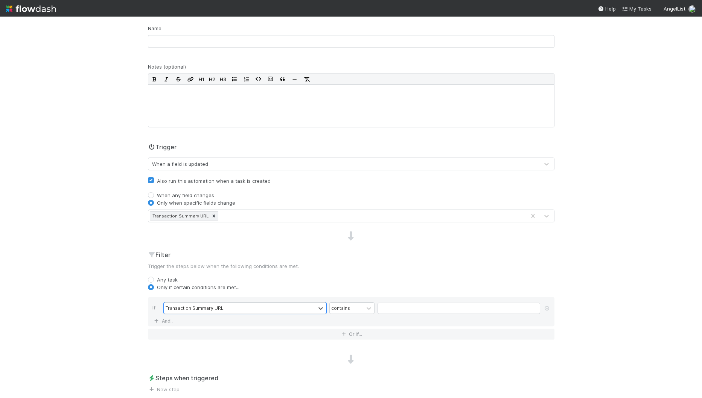
click at [330, 312] on div "option Transaction Summary URL, selected. 0 results available. Select is focuse…" at bounding box center [354, 308] width 380 height 13
click at [344, 307] on div "contains" at bounding box center [340, 307] width 19 height 7
click at [356, 388] on div "is not empty" at bounding box center [352, 394] width 45 height 13
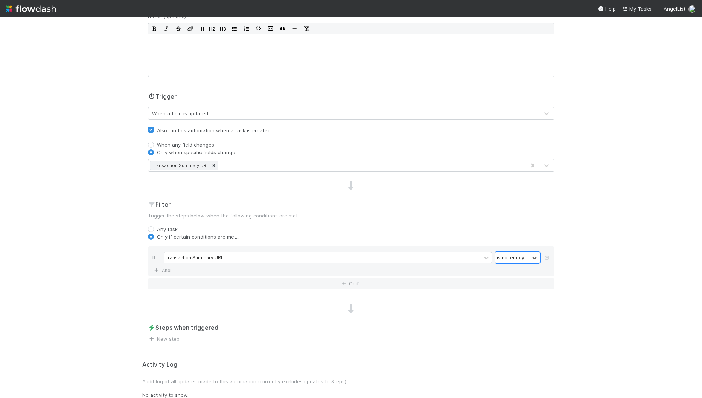
scroll to position [111, 0]
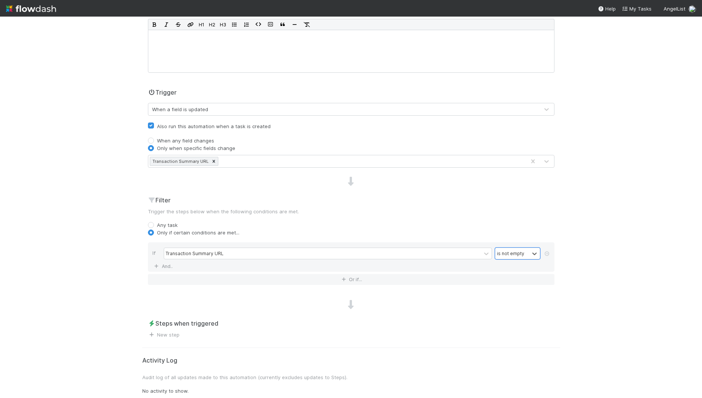
click at [172, 331] on span "New step" at bounding box center [164, 335] width 32 height 8
click at [175, 335] on span "New step" at bounding box center [164, 335] width 32 height 8
click at [173, 332] on link "New step" at bounding box center [164, 334] width 32 height 6
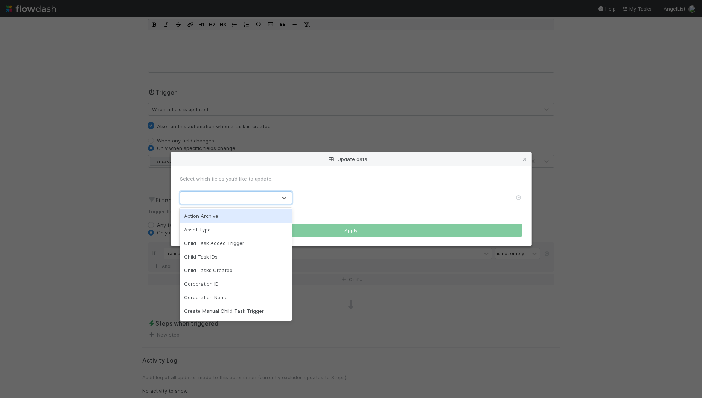
click at [266, 193] on div at bounding box center [228, 198] width 96 height 12
type input "id"
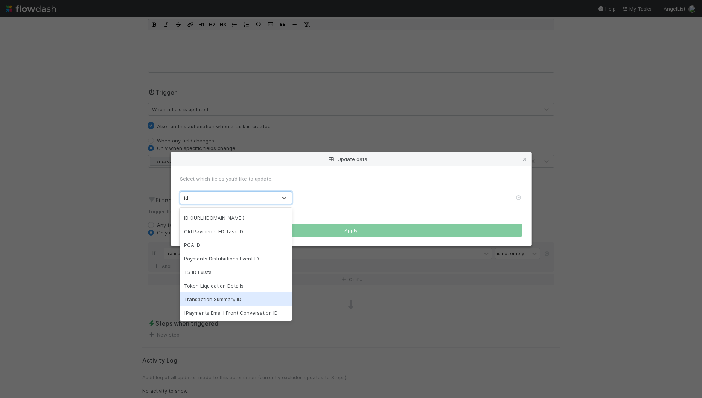
click at [229, 294] on div "Transaction Summary ID" at bounding box center [236, 299] width 113 height 14
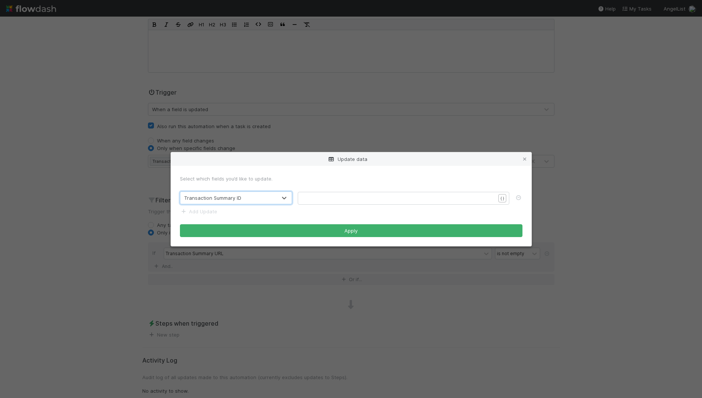
click at [341, 203] on div "​" at bounding box center [409, 207] width 212 height 26
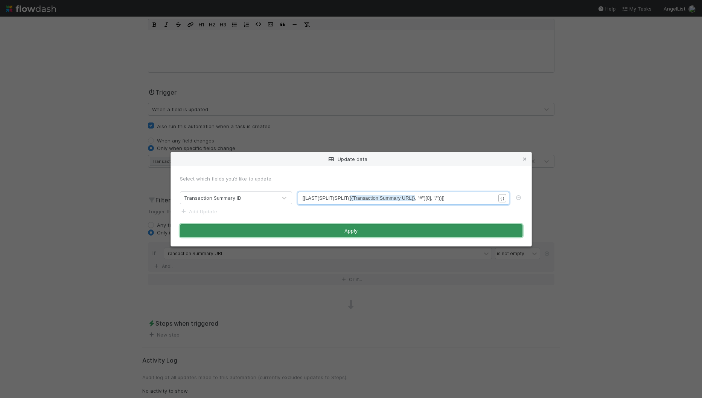
click at [379, 227] on button "Apply" at bounding box center [351, 230] width 343 height 13
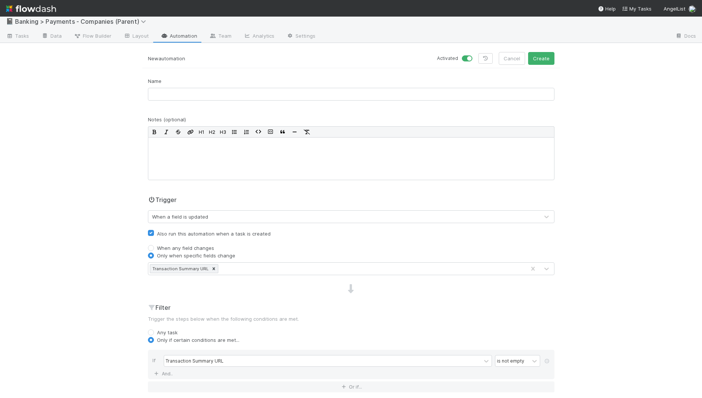
scroll to position [0, 0]
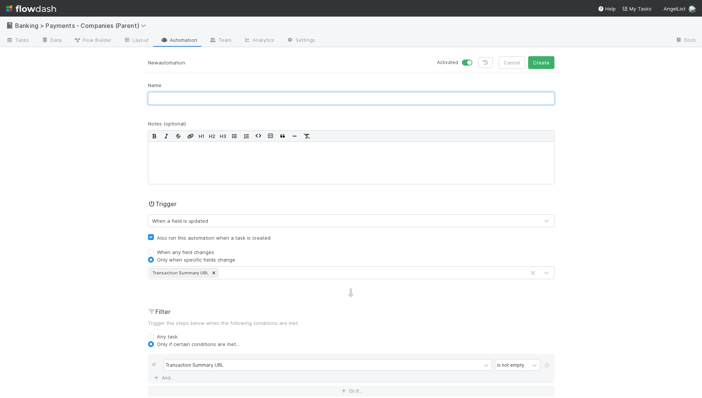
click at [244, 97] on input "text" at bounding box center [351, 98] width 407 height 13
type input "Extract Transaction Summary ID"
click at [545, 60] on button "Create" at bounding box center [541, 62] width 26 height 13
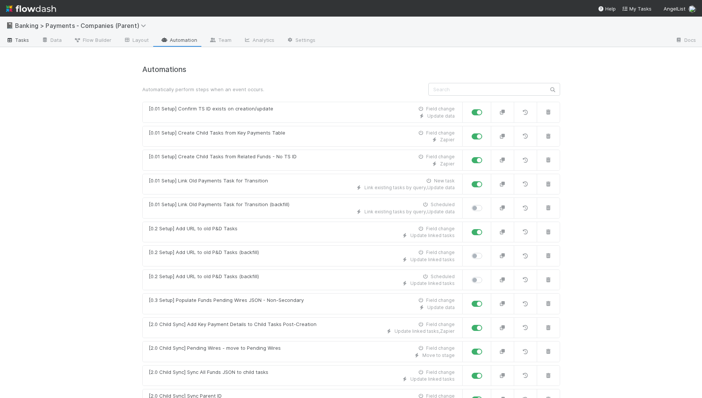
click at [24, 40] on span "Tasks" at bounding box center [17, 40] width 23 height 8
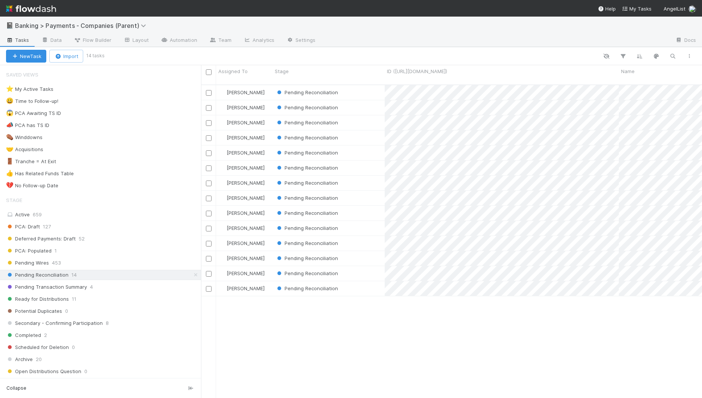
scroll to position [319, 501]
click at [364, 85] on div "Pending Reconciliation" at bounding box center [329, 92] width 112 height 15
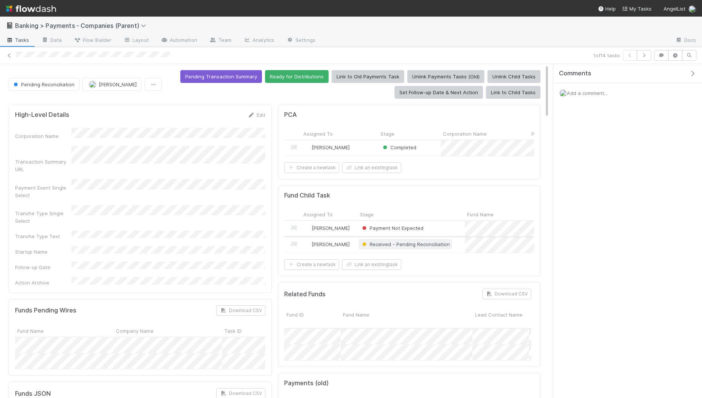
click at [448, 241] on span "Received - Pending Reconciliation" at bounding box center [405, 244] width 93 height 10
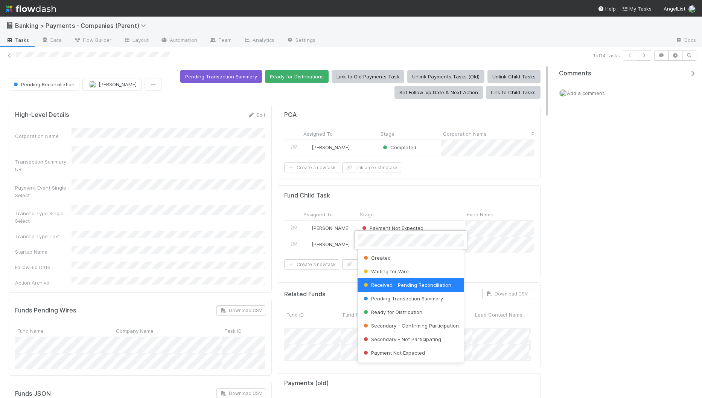
click at [479, 258] on div at bounding box center [351, 199] width 702 height 398
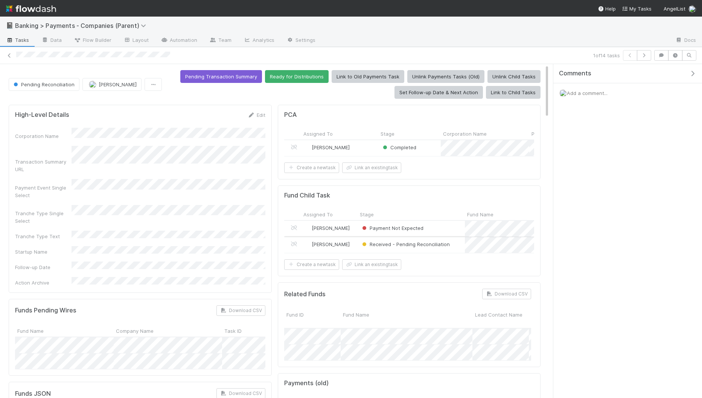
click at [459, 243] on div "Received - Pending Reconciliation" at bounding box center [411, 245] width 107 height 16
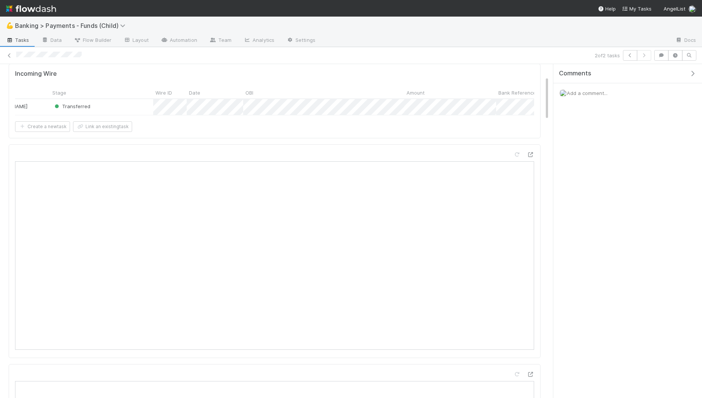
scroll to position [0, 56]
click at [235, 195] on div at bounding box center [351, 199] width 702 height 398
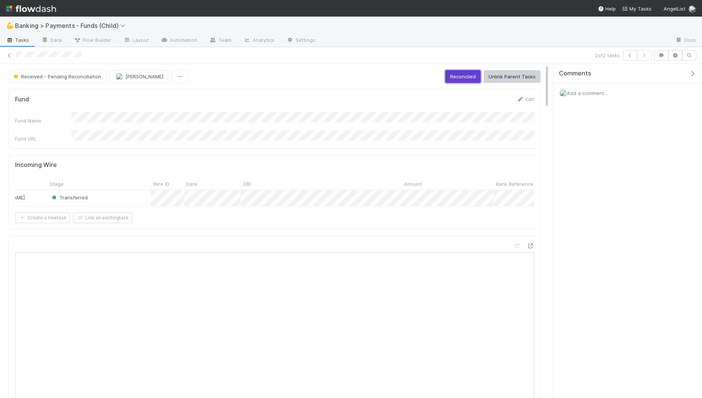
click at [470, 75] on button "Reconciled" at bounding box center [463, 76] width 35 height 13
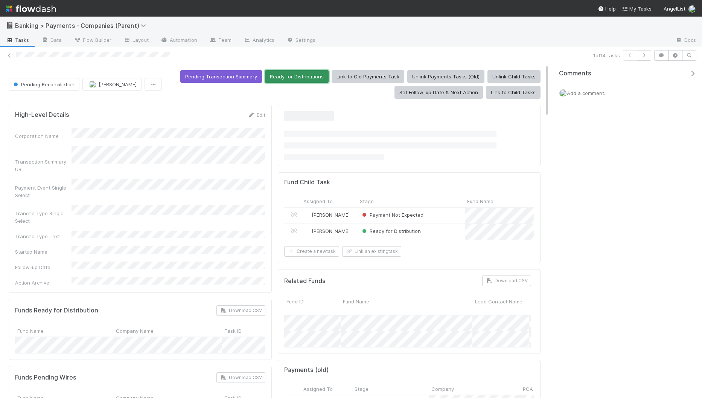
click at [308, 76] on button "Ready for Distributions" at bounding box center [297, 76] width 64 height 13
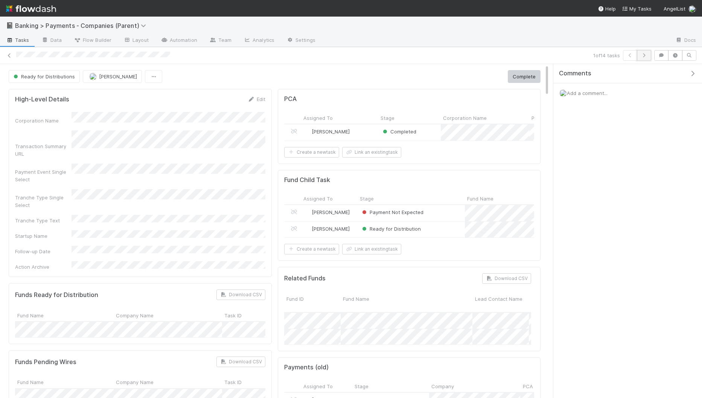
click at [569, 53] on icon "button" at bounding box center [645, 55] width 8 height 5
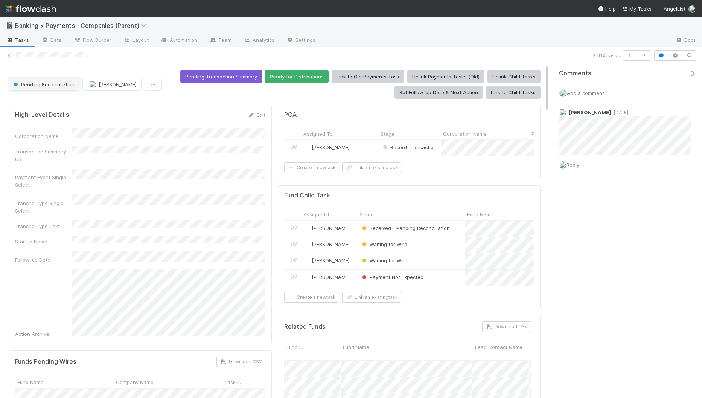
click at [57, 84] on span "Pending Reconciliation" at bounding box center [43, 84] width 63 height 6
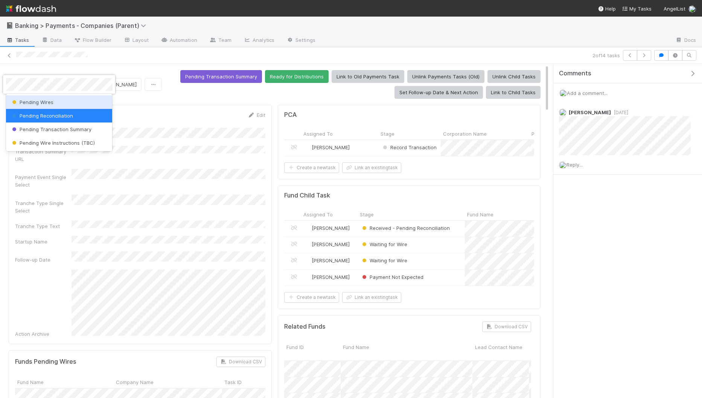
click at [83, 98] on div "Pending Wires" at bounding box center [59, 102] width 107 height 14
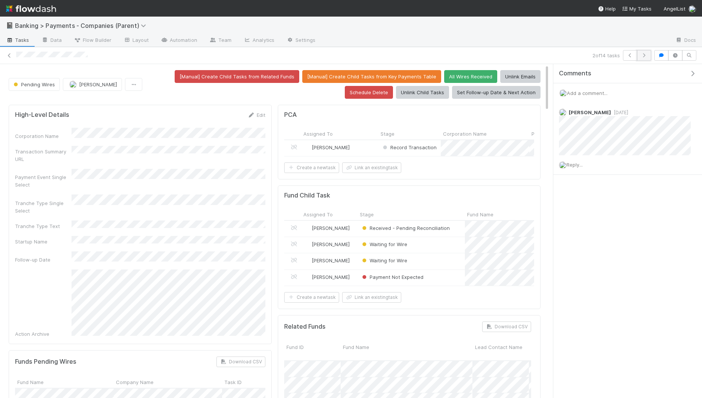
click at [569, 51] on button "button" at bounding box center [644, 55] width 14 height 11
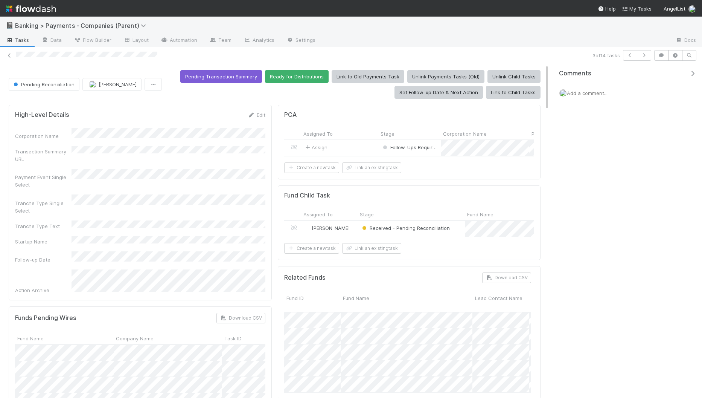
click at [366, 148] on div "Assign" at bounding box center [339, 148] width 77 height 16
click at [569, 52] on button "button" at bounding box center [644, 55] width 14 height 11
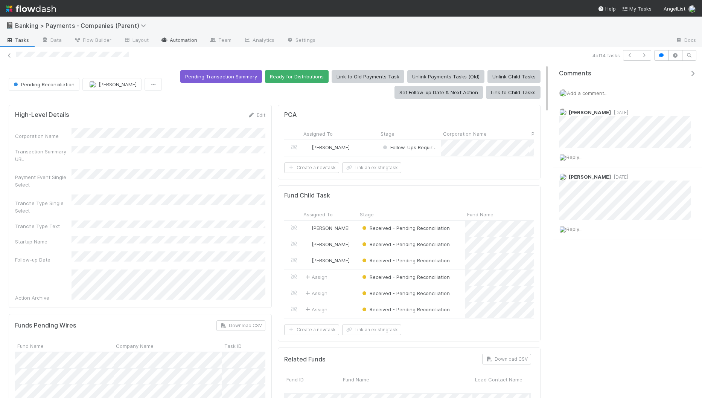
click at [174, 40] on link "Automation" at bounding box center [179, 41] width 49 height 12
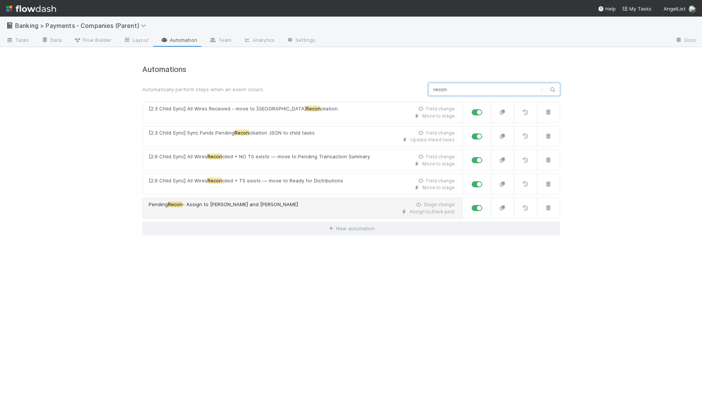
type input "recon"
click at [381, 209] on div "Assign to , Slack post" at bounding box center [302, 211] width 306 height 7
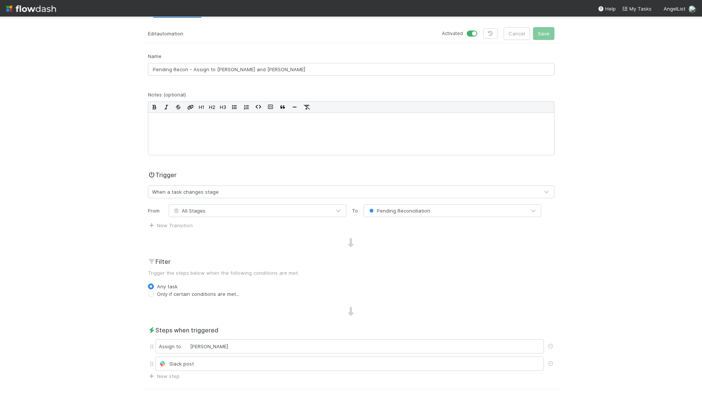
scroll to position [92, 0]
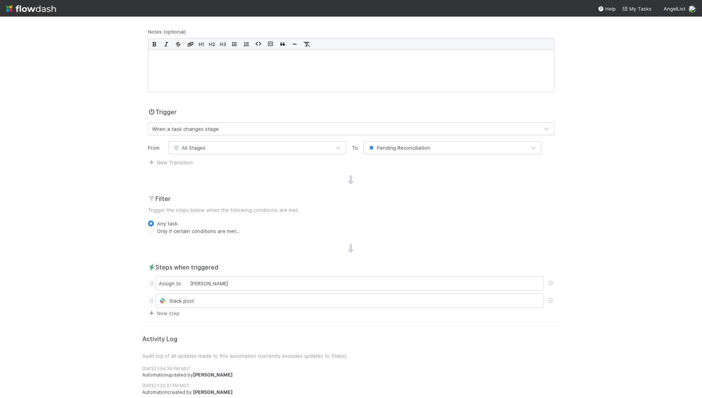
click at [174, 312] on link "New step" at bounding box center [164, 313] width 32 height 6
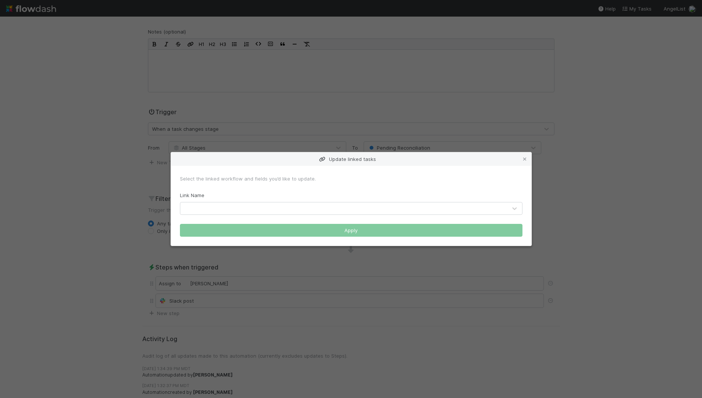
click at [263, 203] on div at bounding box center [343, 208] width 327 height 12
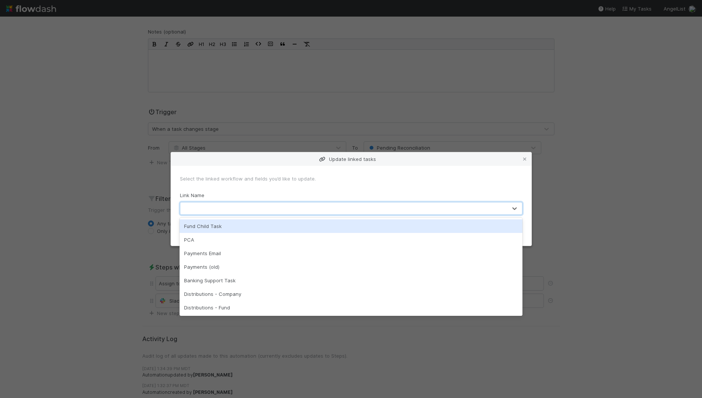
click at [260, 226] on div "Fund Child Task" at bounding box center [351, 226] width 343 height 14
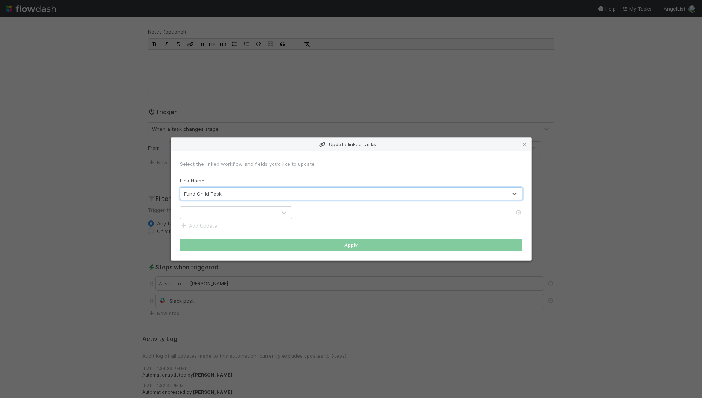
click at [226, 214] on div at bounding box center [228, 212] width 96 height 12
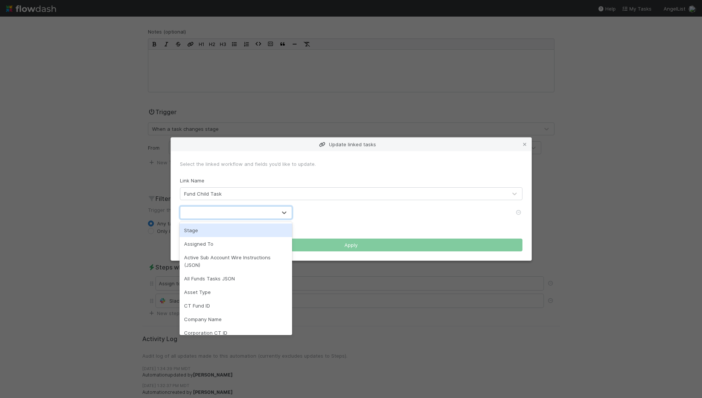
click at [423, 213] on div "option Stage focused, 1 of 72. 72 results available. Use Up and Down to choose …" at bounding box center [351, 212] width 354 height 13
click at [228, 209] on div at bounding box center [228, 212] width 96 height 12
click at [226, 240] on div "Assigned To" at bounding box center [236, 244] width 113 height 14
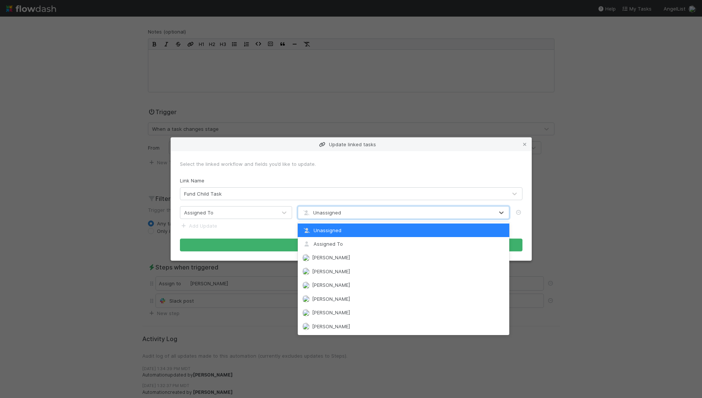
click at [337, 209] on div "Unassigned" at bounding box center [321, 213] width 39 height 8
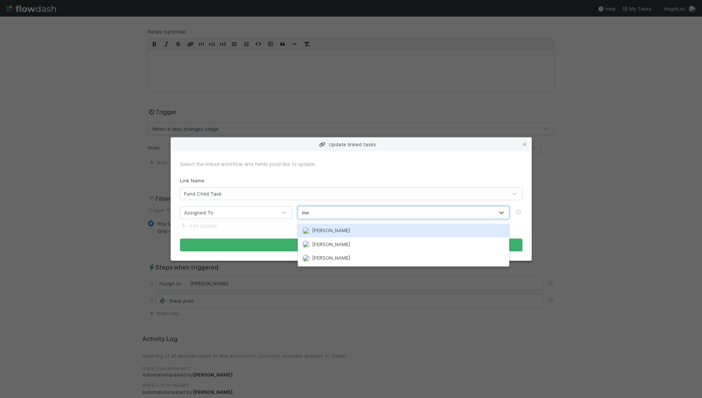
type input "meg"
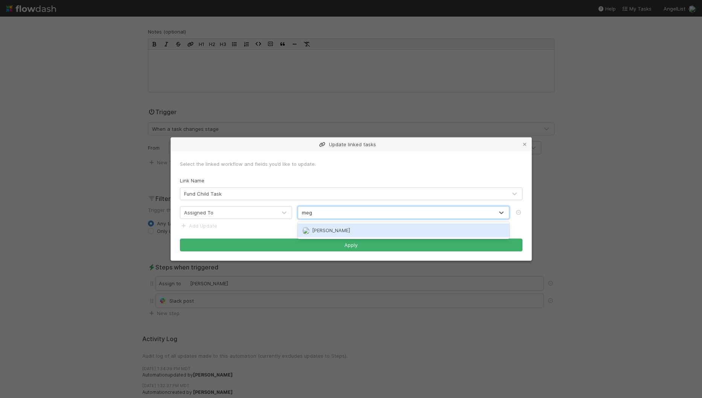
click at [342, 234] on div "Meg Castanare" at bounding box center [404, 230] width 212 height 14
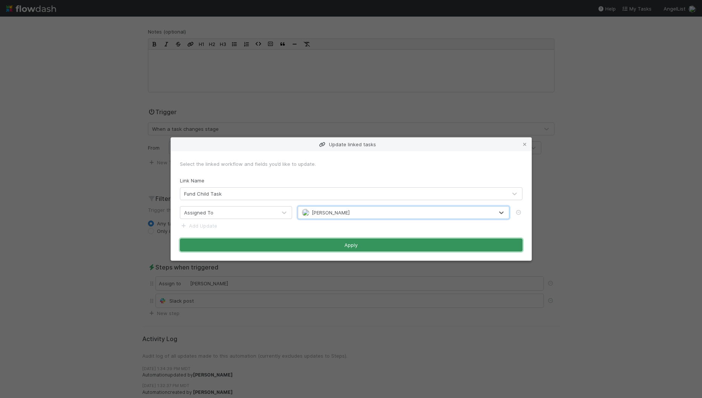
click at [344, 245] on button "Apply" at bounding box center [351, 244] width 343 height 13
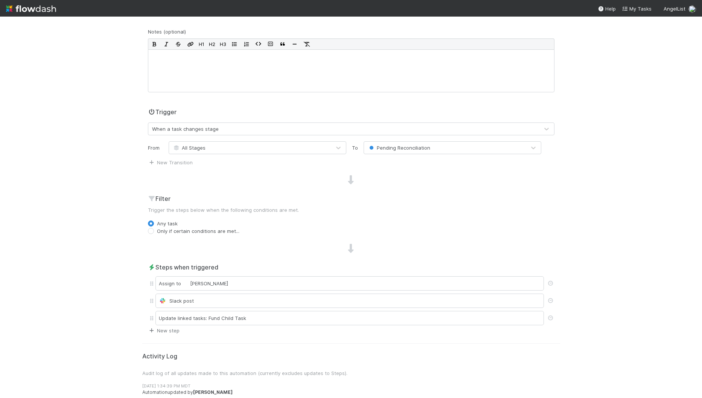
scroll to position [0, 0]
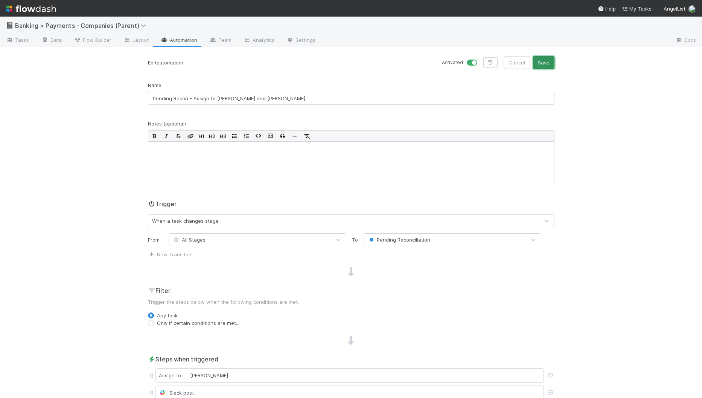
click at [547, 61] on button "Save" at bounding box center [543, 62] width 21 height 13
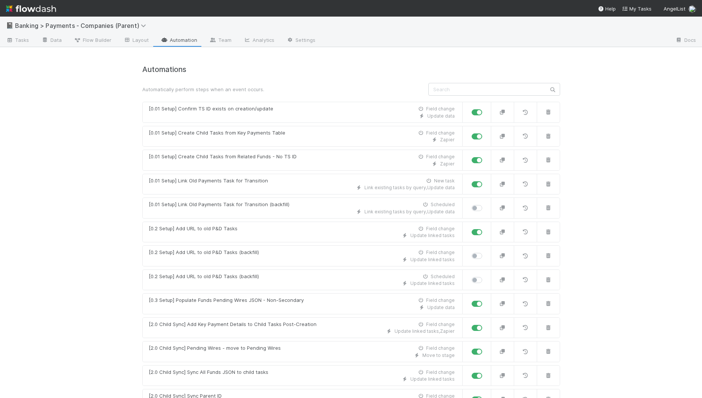
click at [24, 32] on div "📓 Banking > Payments - Companies (Parent)" at bounding box center [351, 26] width 702 height 18
click at [22, 38] on span "Tasks" at bounding box center [17, 40] width 23 height 8
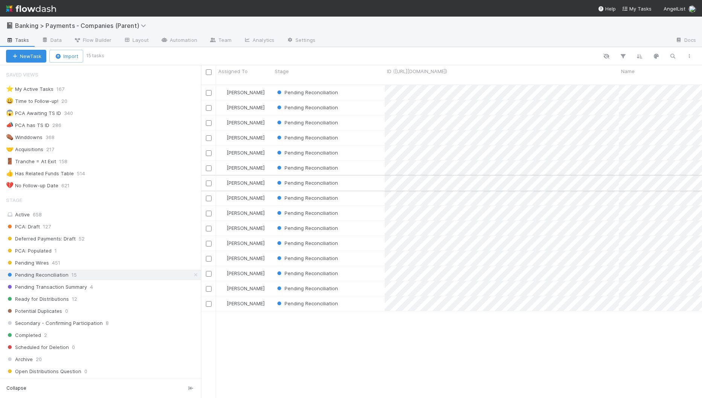
click at [354, 180] on div "Pending Reconciliation" at bounding box center [329, 183] width 112 height 15
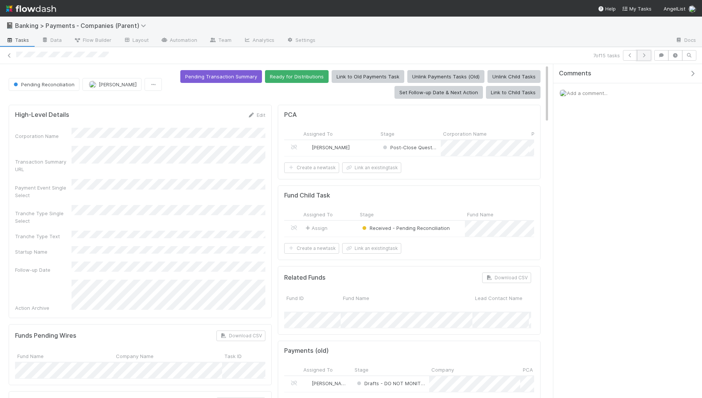
click at [569, 57] on icon "button" at bounding box center [645, 55] width 8 height 5
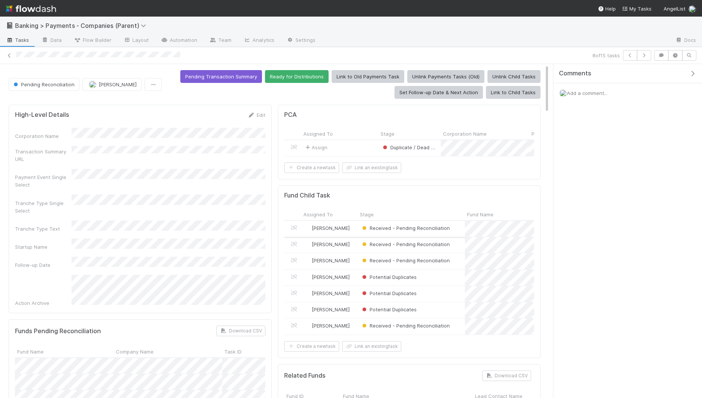
click at [357, 226] on div "Thomas Ambrosia" at bounding box center [329, 229] width 57 height 16
click at [453, 227] on div "Received - Pending Reconciliation" at bounding box center [411, 229] width 107 height 16
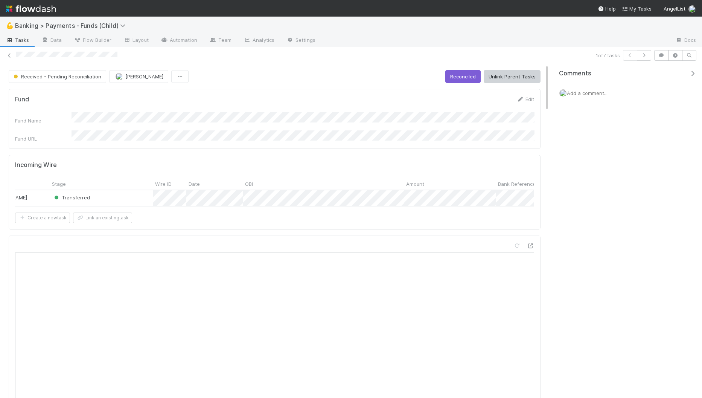
scroll to position [0, 196]
click at [287, 111] on div at bounding box center [351, 199] width 702 height 398
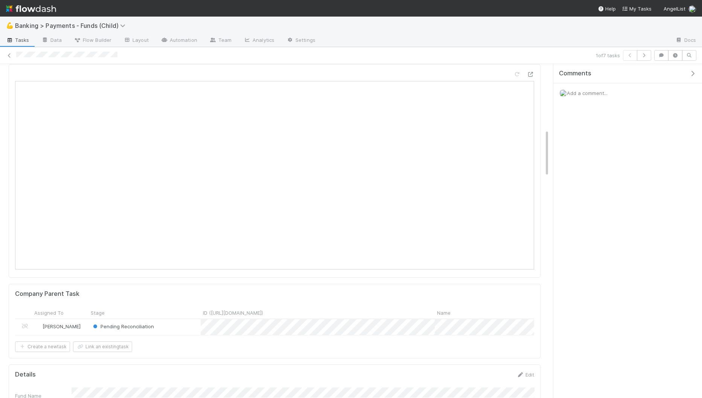
scroll to position [0, 0]
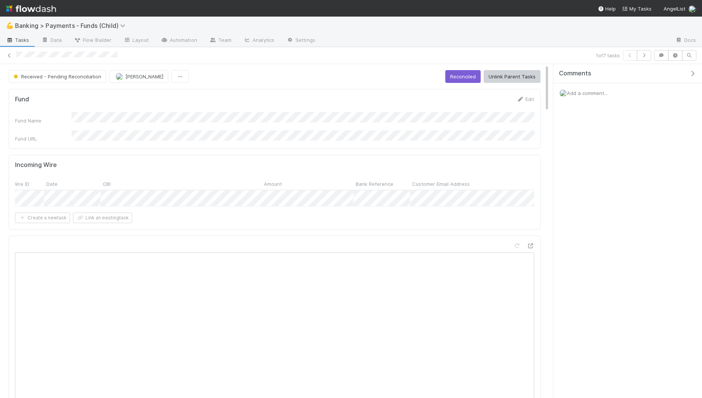
click at [345, 121] on div "Fund Name Fund URL" at bounding box center [274, 127] width 519 height 30
click at [133, 44] on link "Layout" at bounding box center [136, 41] width 37 height 12
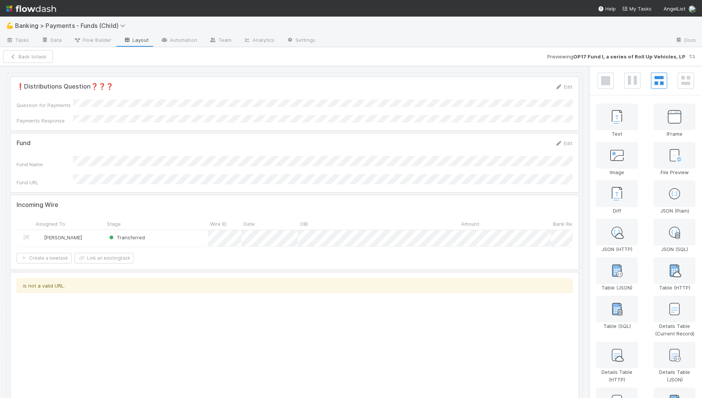
click at [335, 164] on div at bounding box center [295, 162] width 568 height 59
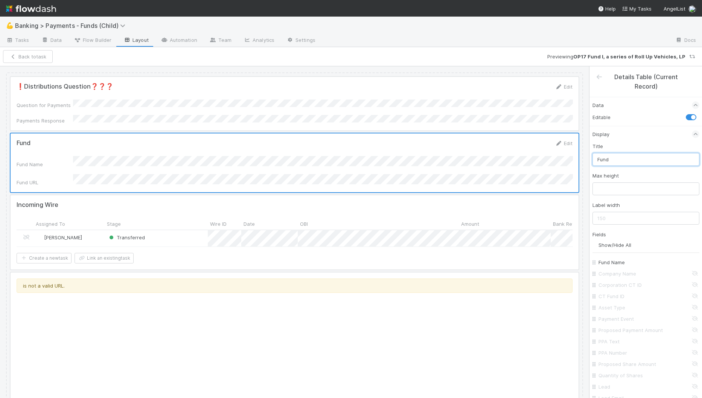
click at [569, 159] on input "Fund" at bounding box center [646, 159] width 107 height 13
type input "Fund"
click at [569, 278] on input "Transaction Summary URL" at bounding box center [648, 281] width 99 height 8
checkbox input "true"
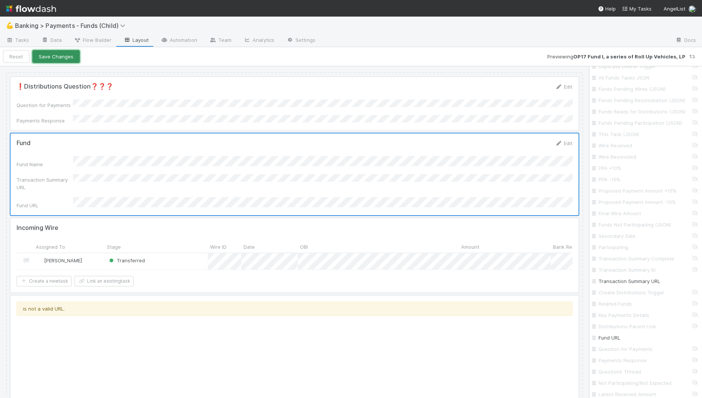
click at [61, 54] on button "Save Changes" at bounding box center [55, 56] width 47 height 13
click at [32, 51] on button "Back to task" at bounding box center [28, 56] width 50 height 13
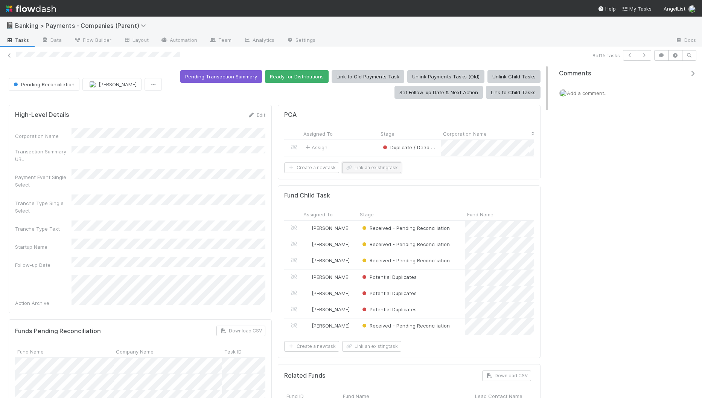
click at [376, 165] on button "Link an existing task" at bounding box center [371, 167] width 59 height 11
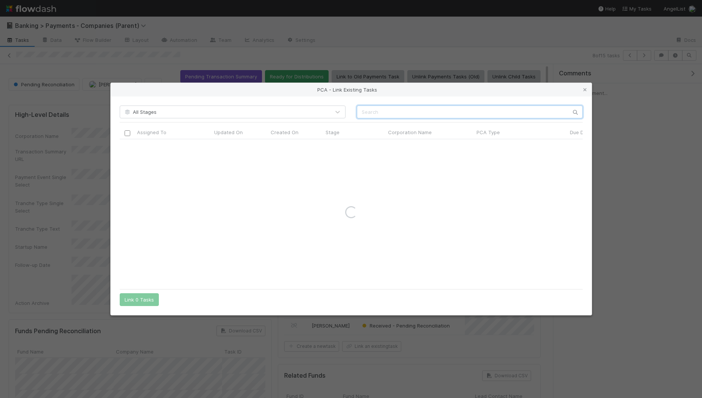
click at [469, 115] on input "text" at bounding box center [470, 111] width 226 height 13
type input "devops"
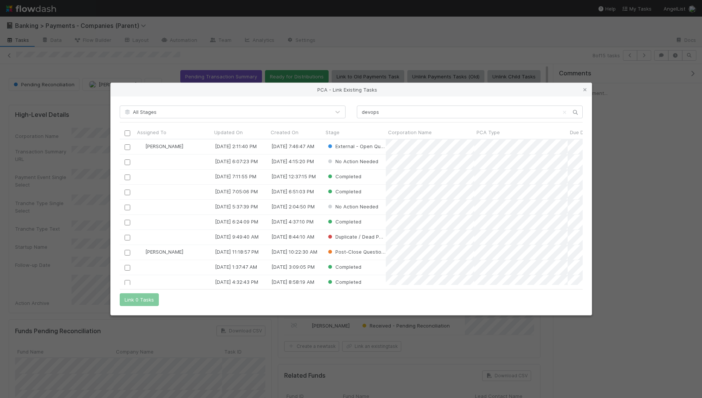
scroll to position [145, 463]
click at [124, 147] on input "checkbox" at bounding box center [127, 147] width 6 height 6
click at [139, 298] on button "Link 1 Task" at bounding box center [138, 299] width 36 height 13
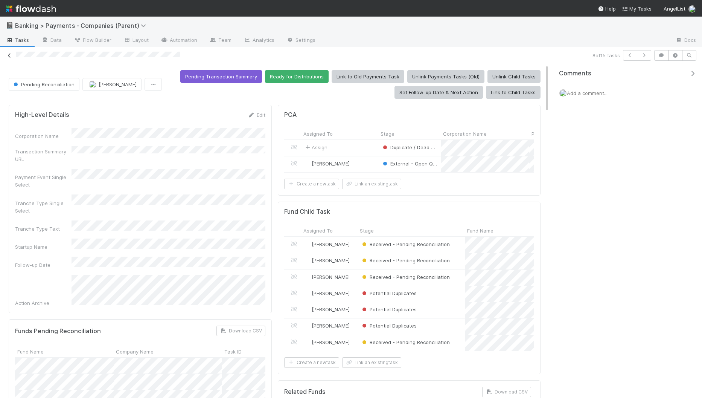
click at [8, 56] on icon at bounding box center [10, 55] width 8 height 5
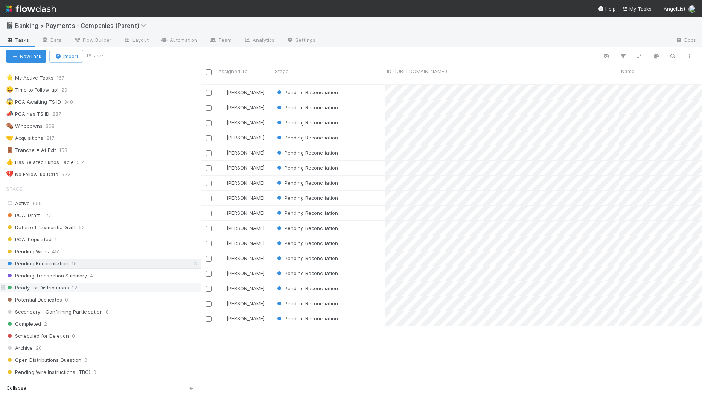
scroll to position [16, 0]
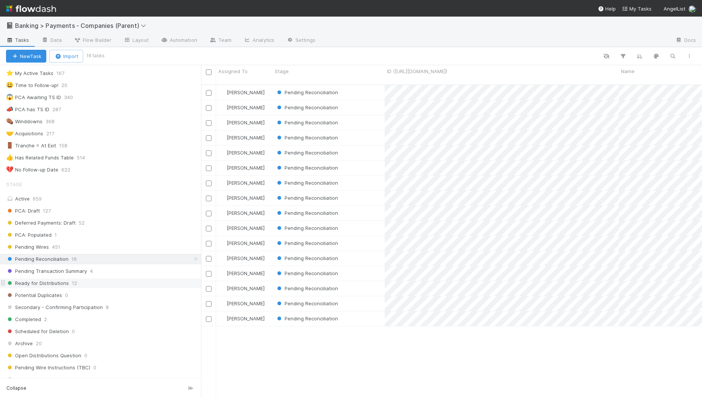
click at [127, 279] on div "Ready for Distributions 12" at bounding box center [103, 282] width 195 height 9
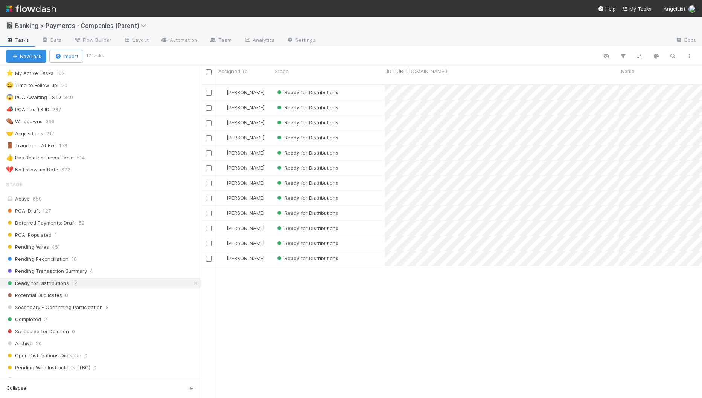
scroll to position [319, 501]
click at [359, 85] on div "Ready for Distributions" at bounding box center [329, 92] width 112 height 15
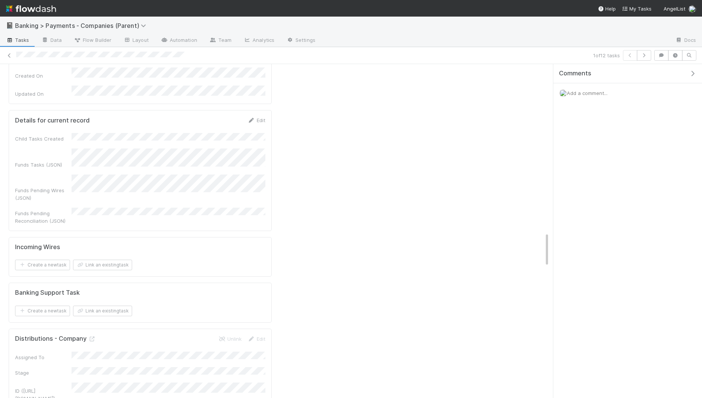
scroll to position [1580, 0]
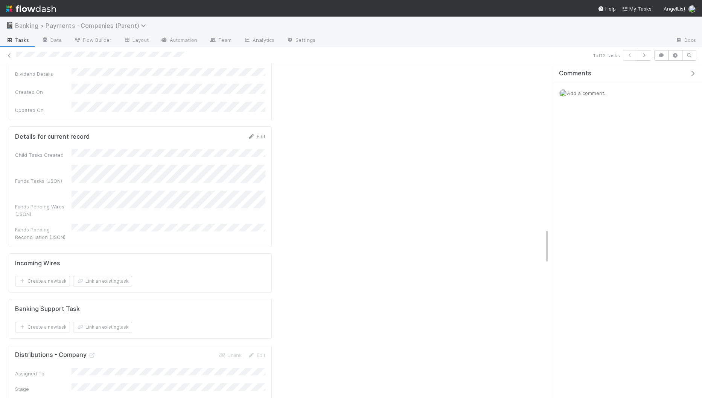
click at [118, 25] on span "Banking > Payments - Companies (Parent)" at bounding box center [82, 26] width 135 height 8
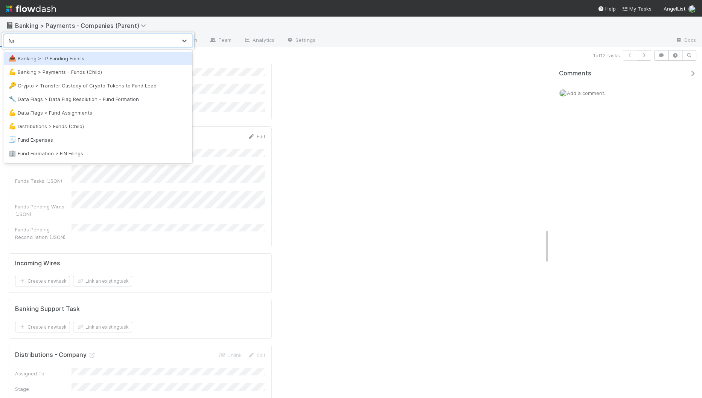
type input "fund"
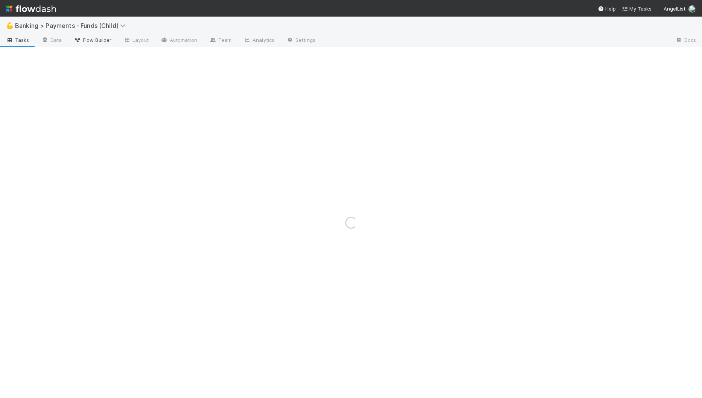
click at [95, 43] on span "Flow Builder" at bounding box center [93, 40] width 38 height 8
click at [95, 41] on span "Flow Builder" at bounding box center [93, 40] width 38 height 8
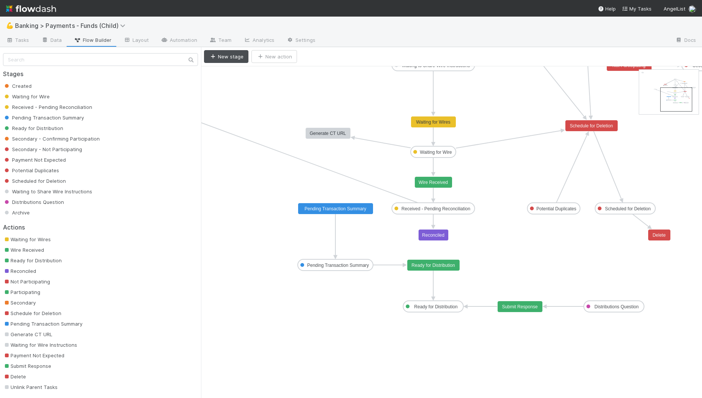
drag, startPoint x: 654, startPoint y: 76, endPoint x: 677, endPoint y: 95, distance: 29.8
click at [88, 23] on span "Banking > Payments - Funds (Child)" at bounding box center [72, 26] width 114 height 8
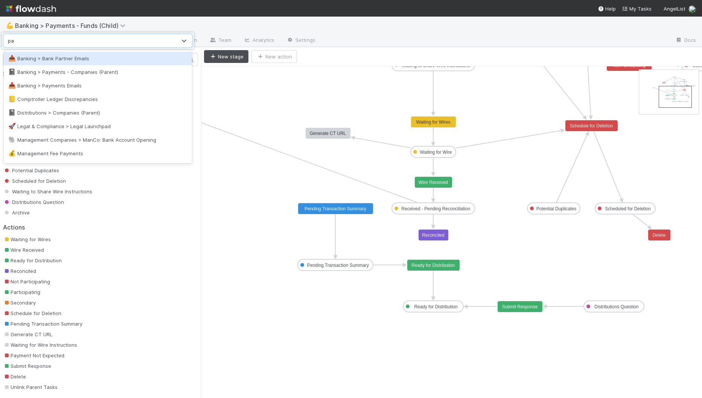
type input "pare"
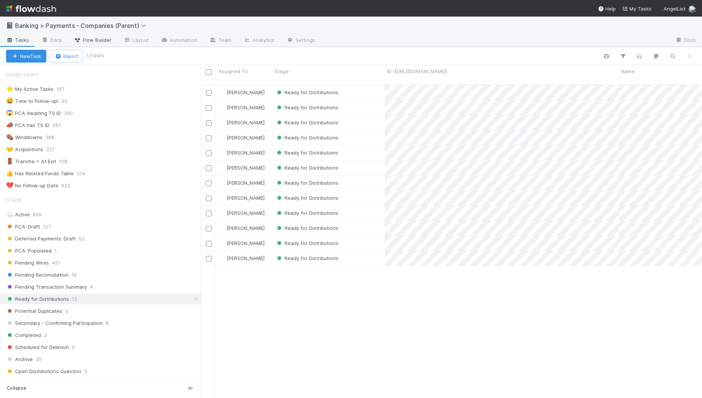
click at [101, 39] on span "Flow Builder" at bounding box center [93, 40] width 38 height 8
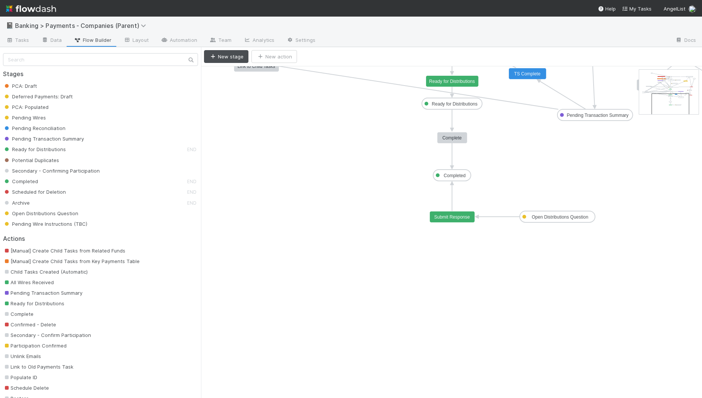
drag, startPoint x: 663, startPoint y: 83, endPoint x: 671, endPoint y: 108, distance: 26.0
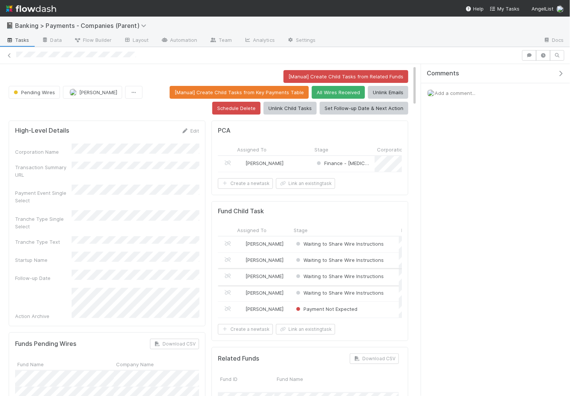
scroll to position [30, 0]
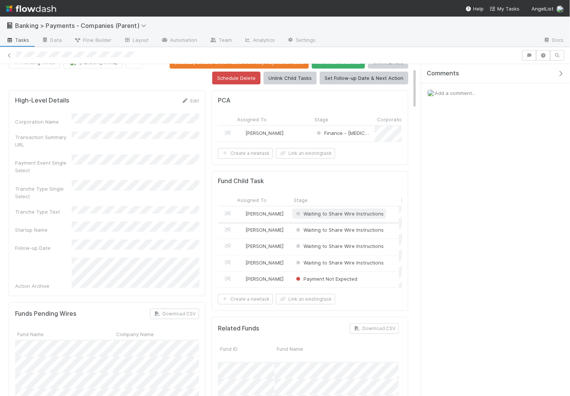
click at [347, 212] on span "Waiting to Share Wire Instructions" at bounding box center [338, 214] width 89 height 6
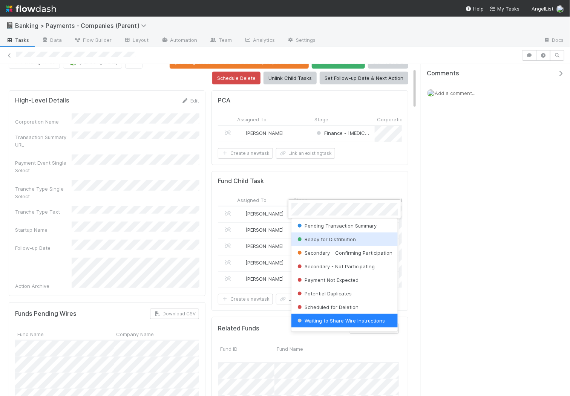
scroll to position [0, 0]
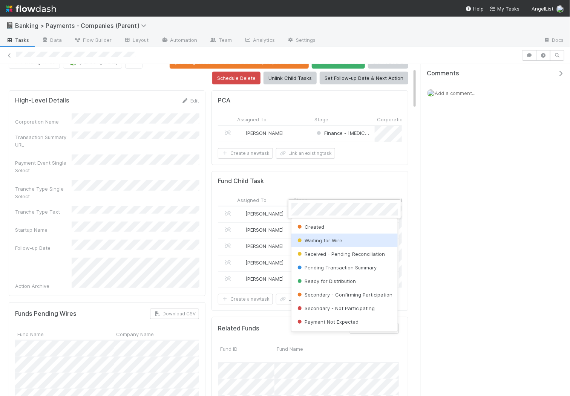
click at [345, 243] on div "Waiting for Wire" at bounding box center [344, 241] width 107 height 14
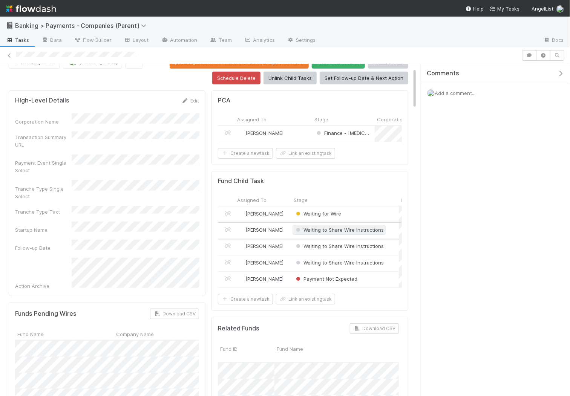
click at [345, 227] on span "Waiting to Share Wire Instructions" at bounding box center [338, 230] width 89 height 6
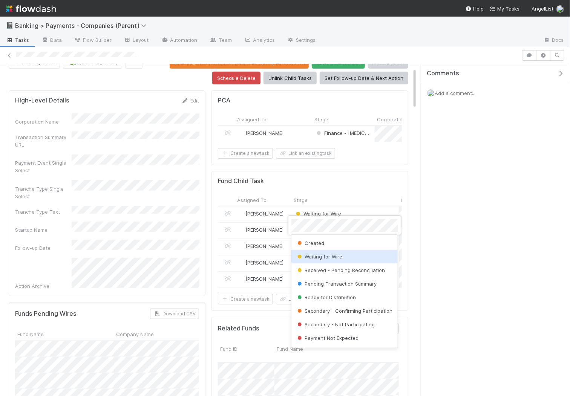
click at [348, 257] on div "Waiting for Wire" at bounding box center [344, 257] width 107 height 14
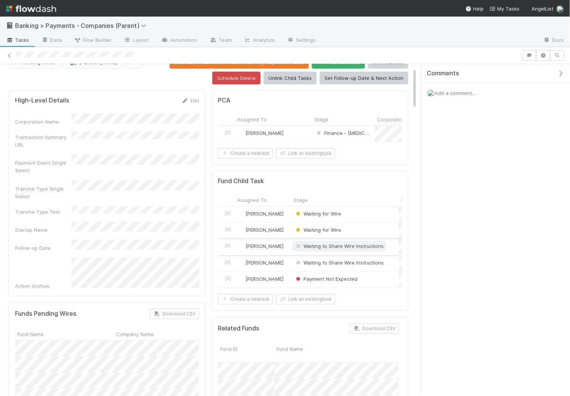
click at [344, 242] on div "Waiting to Share Wire Instructions" at bounding box center [338, 246] width 89 height 8
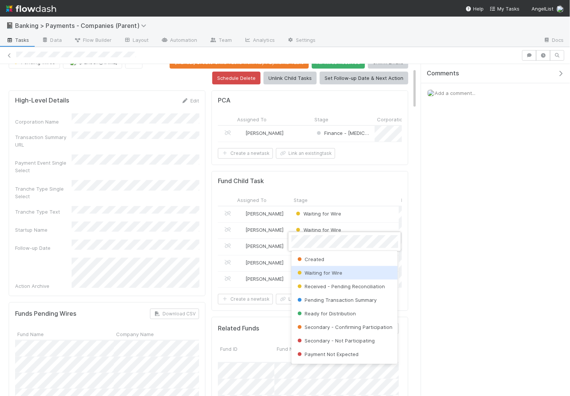
click at [342, 270] on div "Waiting for Wire" at bounding box center [344, 273] width 107 height 14
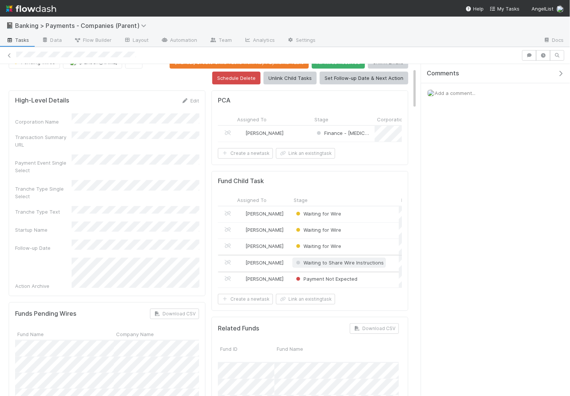
click at [344, 260] on span "Waiting to Share Wire Instructions" at bounding box center [338, 263] width 89 height 6
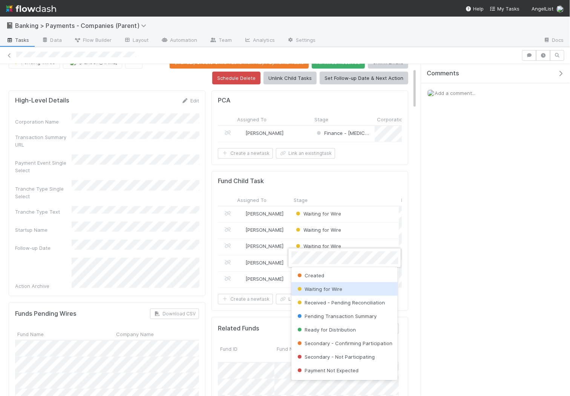
click at [342, 284] on div "Waiting for Wire" at bounding box center [344, 289] width 107 height 14
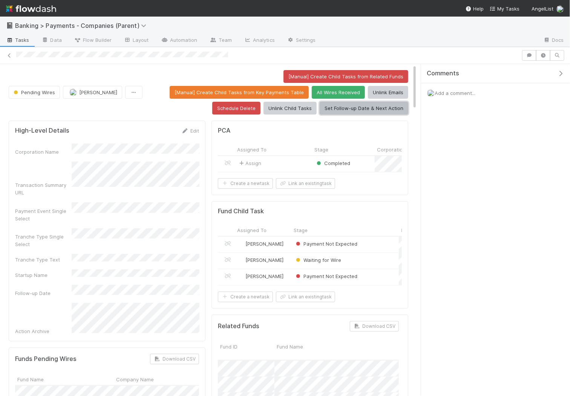
click at [374, 110] on button "Set Follow-up Date & Next Action" at bounding box center [363, 108] width 89 height 13
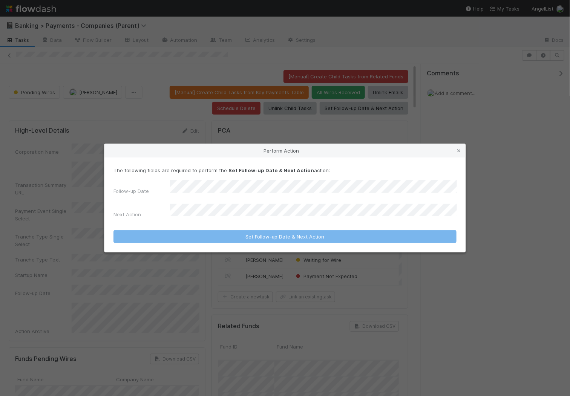
click at [262, 217] on form "The following fields are required to perform the Set Follow-up Date & Next Acti…" at bounding box center [284, 204] width 343 height 77
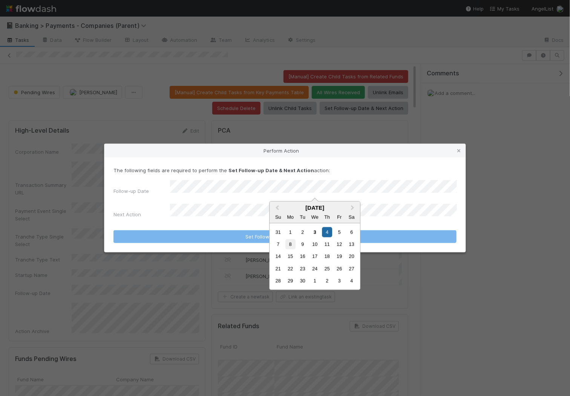
click at [292, 247] on div "8" at bounding box center [290, 244] width 10 height 10
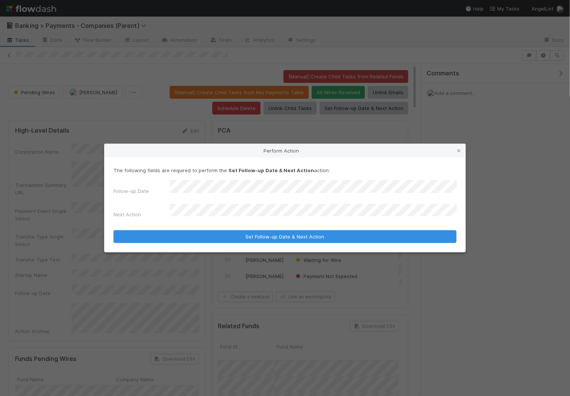
click at [287, 199] on div "Follow-up Date Next Action" at bounding box center [284, 200] width 343 height 41
click at [113, 230] on button "Set Follow-up Date & Next Action" at bounding box center [284, 236] width 343 height 13
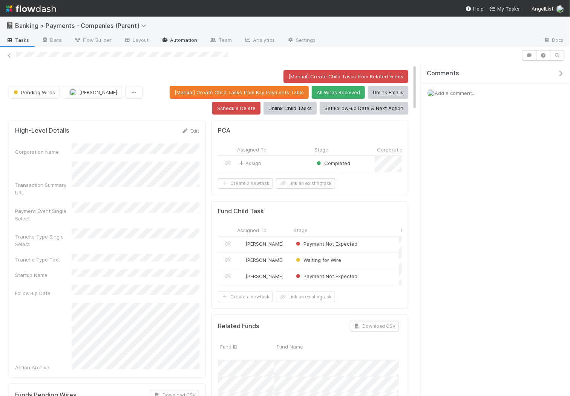
click at [181, 43] on link "Automation" at bounding box center [179, 41] width 49 height 12
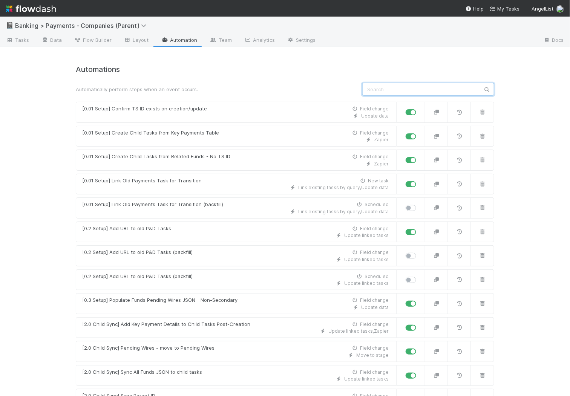
click at [385, 86] on input "text" at bounding box center [428, 89] width 132 height 13
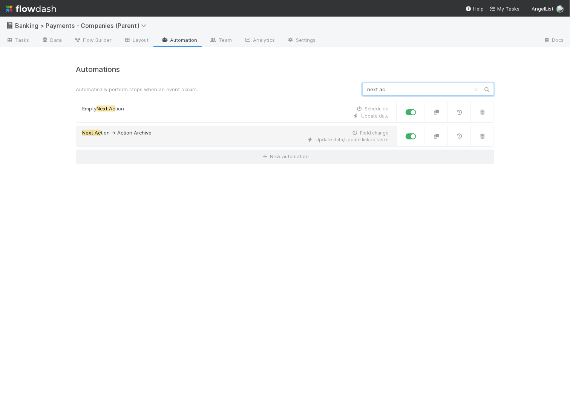
type input "next ac"
click at [250, 137] on div "Update data , Update linked tasks" at bounding box center [235, 139] width 306 height 7
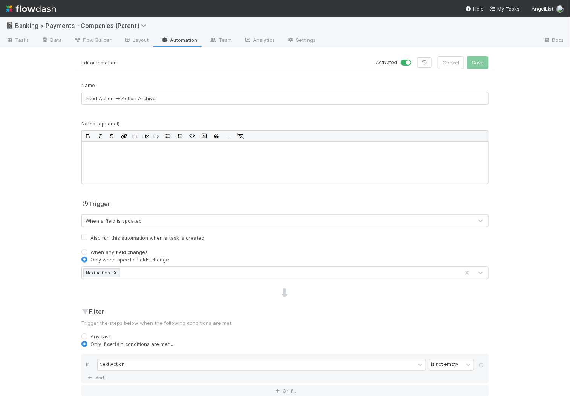
scroll to position [220, 0]
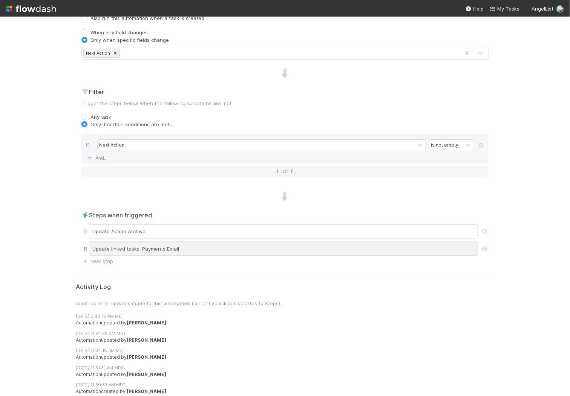
click at [264, 250] on div "Update linked tasks: Payments Email" at bounding box center [283, 248] width 389 height 14
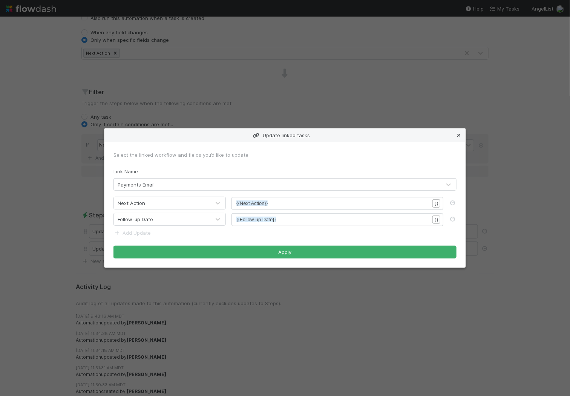
click at [457, 133] on icon at bounding box center [459, 135] width 8 height 5
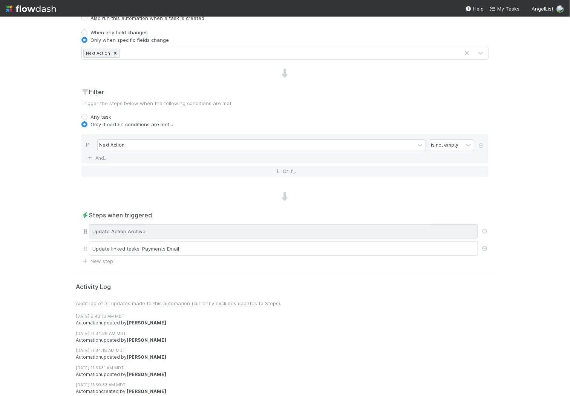
click at [325, 226] on div "Update Action Archive" at bounding box center [283, 231] width 389 height 14
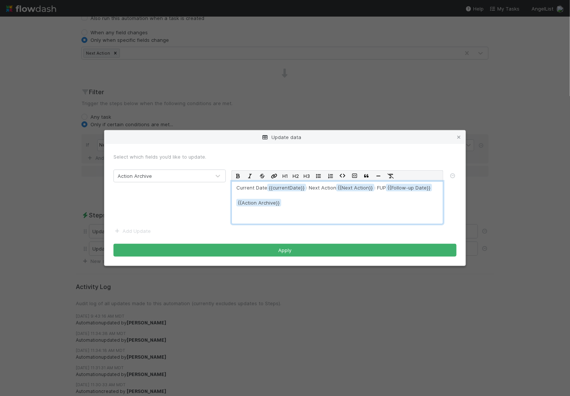
click at [310, 197] on p "Current Date {{currentDate : Next Action {{Next Action : FUP {{Follow-up Date {…" at bounding box center [337, 202] width 202 height 36
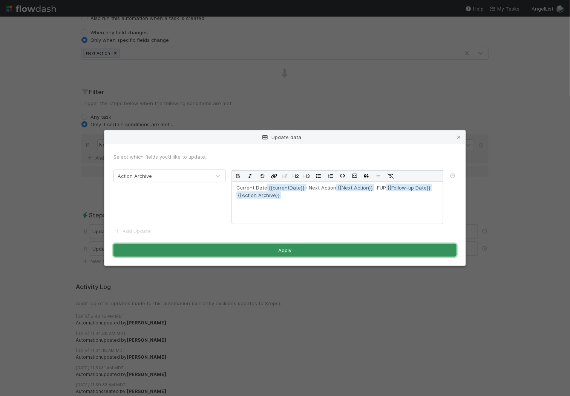
click at [301, 253] on button "Apply" at bounding box center [284, 250] width 343 height 13
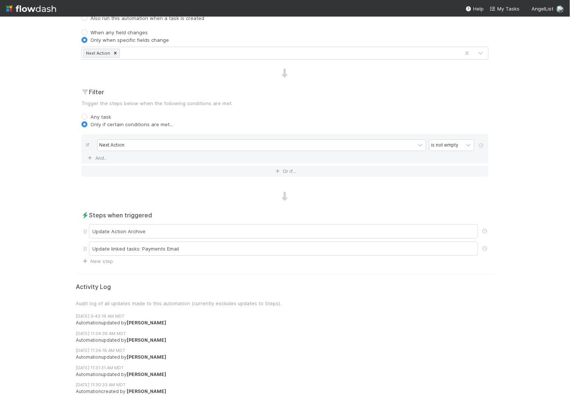
scroll to position [0, 0]
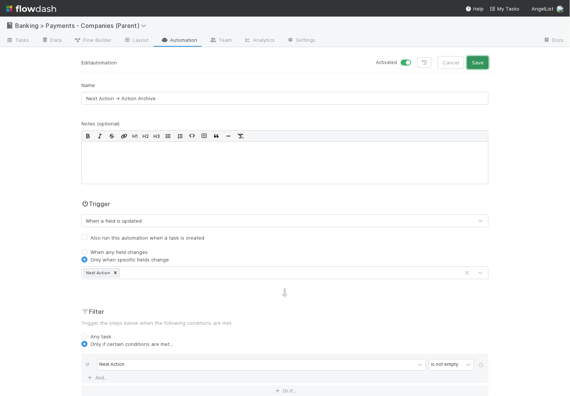
click at [477, 61] on button "Save" at bounding box center [477, 62] width 21 height 13
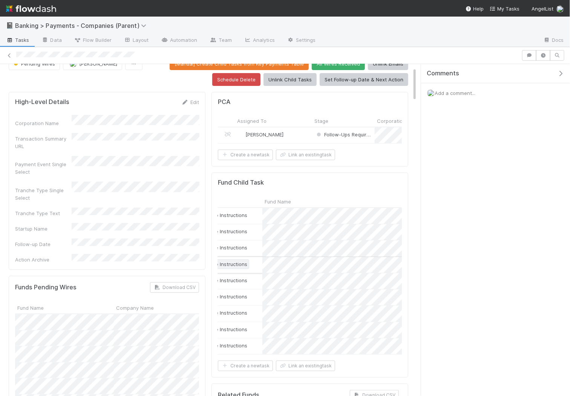
scroll to position [29, 0]
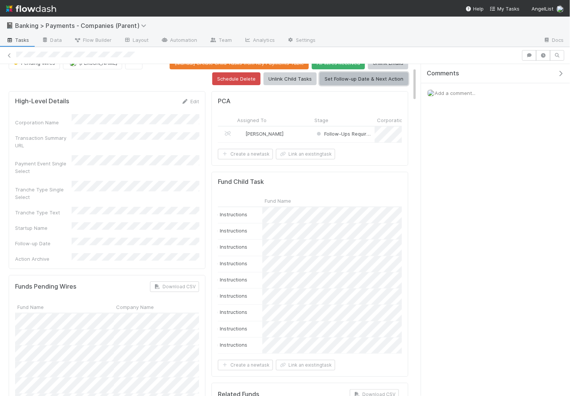
click at [351, 77] on button "Set Follow-up Date & Next Action" at bounding box center [363, 78] width 89 height 13
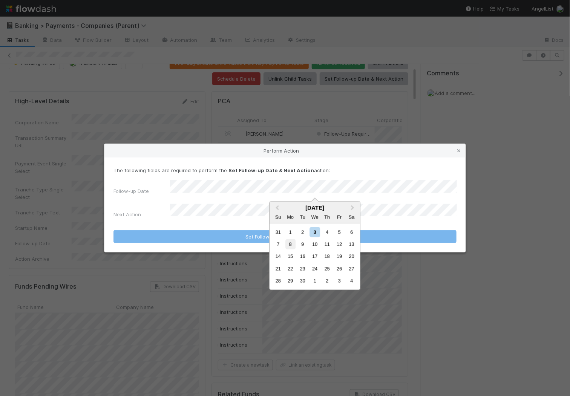
click at [290, 245] on div "8" at bounding box center [290, 244] width 10 height 10
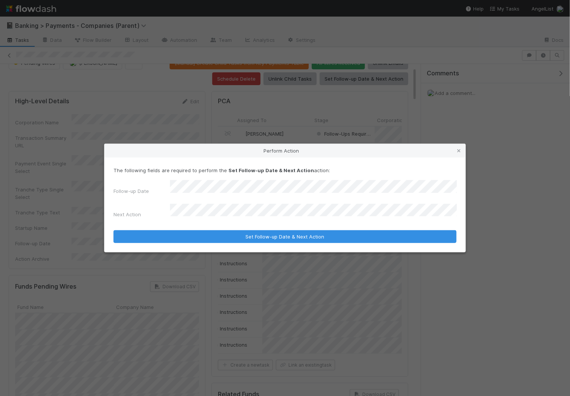
click at [113, 230] on button "Set Follow-up Date & Next Action" at bounding box center [284, 236] width 343 height 13
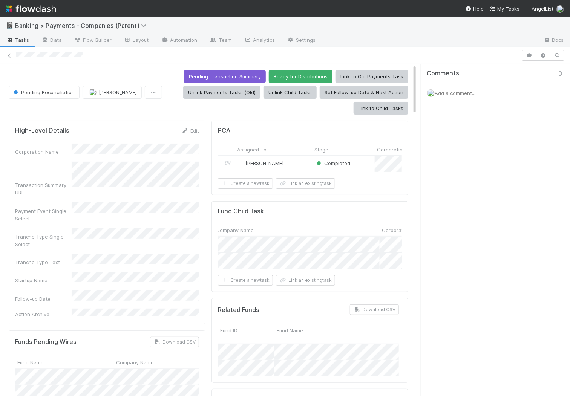
scroll to position [0, 327]
click at [14, 53] on div at bounding box center [285, 55] width 570 height 11
click at [10, 54] on icon at bounding box center [10, 55] width 8 height 5
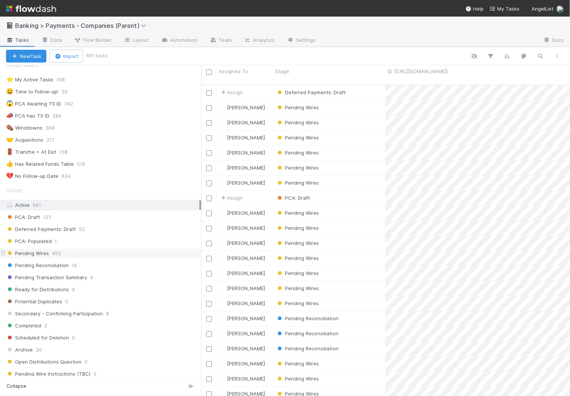
scroll to position [34, 0]
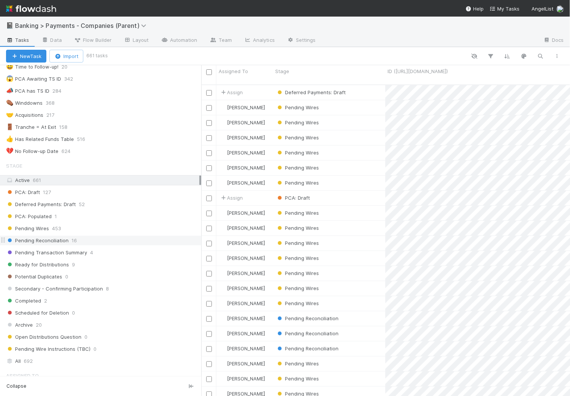
click at [151, 237] on div "Pending Reconciliation 16" at bounding box center [103, 240] width 195 height 9
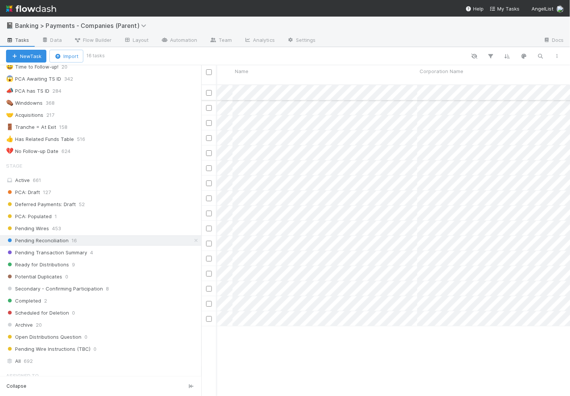
scroll to position [0, 427]
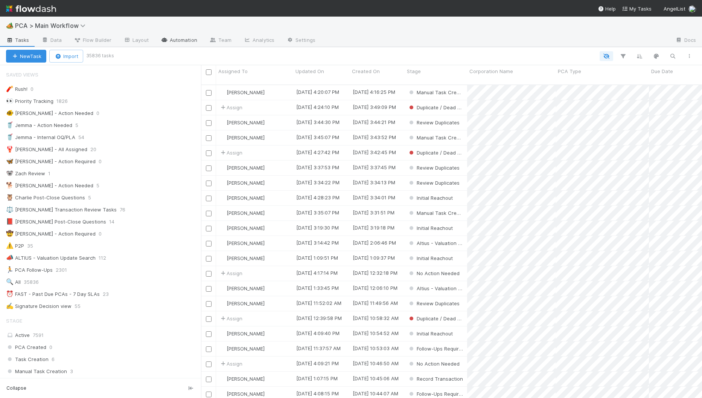
click at [182, 41] on link "Automation" at bounding box center [179, 41] width 49 height 12
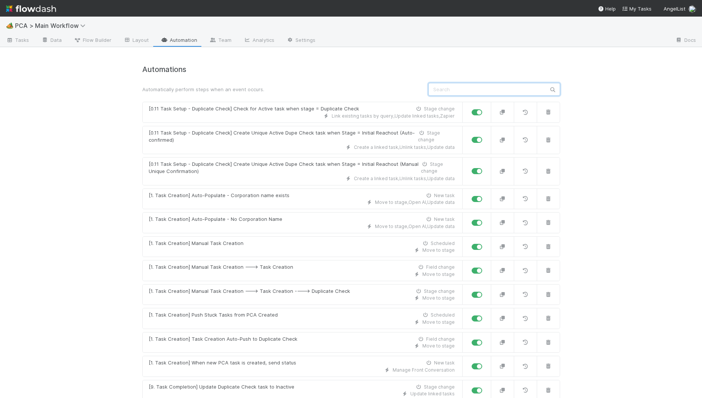
click at [483, 87] on input "text" at bounding box center [495, 89] width 132 height 13
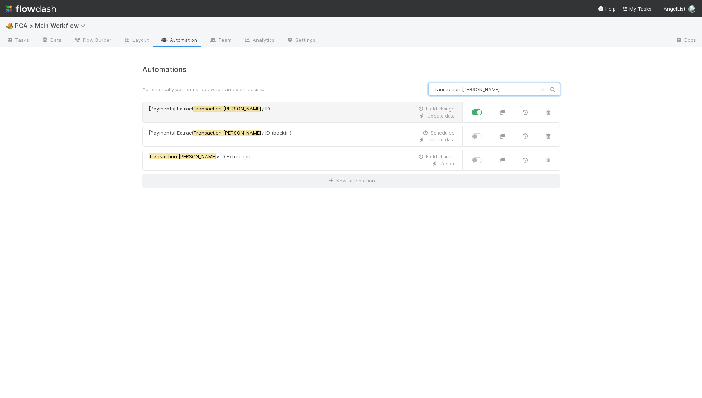
type input "transaction summar"
click at [327, 118] on div "Update data" at bounding box center [302, 116] width 306 height 7
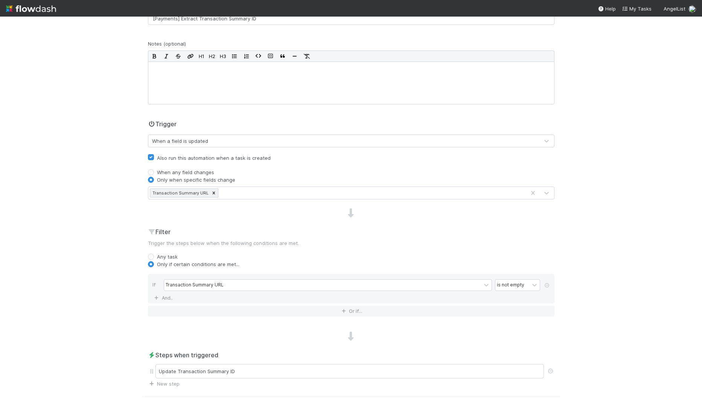
scroll to position [149, 0]
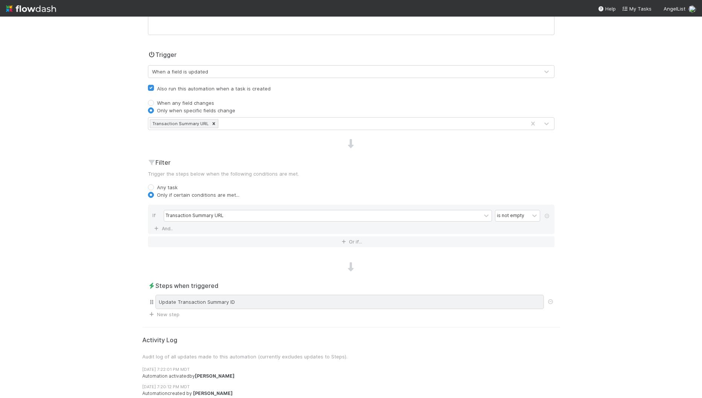
click at [316, 295] on div "Update Transaction Summary ID" at bounding box center [350, 302] width 389 height 14
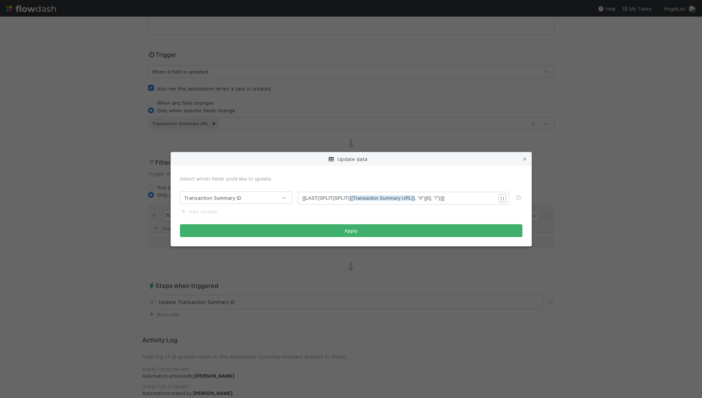
click at [400, 193] on div "xxxxxxxxxx [[LAST(SPLIT(SPLIT( {{Transaction Summary URL}} , "#")[0], "/"))]]" at bounding box center [404, 198] width 212 height 13
click at [328, 199] on span "[[LAST(SPLIT(SPLIT( {{Transaction Summary URL}} , "#")[0], "/"))]]" at bounding box center [374, 198] width 142 height 6
type textarea "[[LAST(SPLIT(SPLIT({{Transaction Summary URL}}, "#")[0], "/"))]]"
click at [465, 190] on form "Select which fields you’d like to update. Transaction Summary ID [[LAST(SPLIT(S…" at bounding box center [351, 206] width 343 height 62
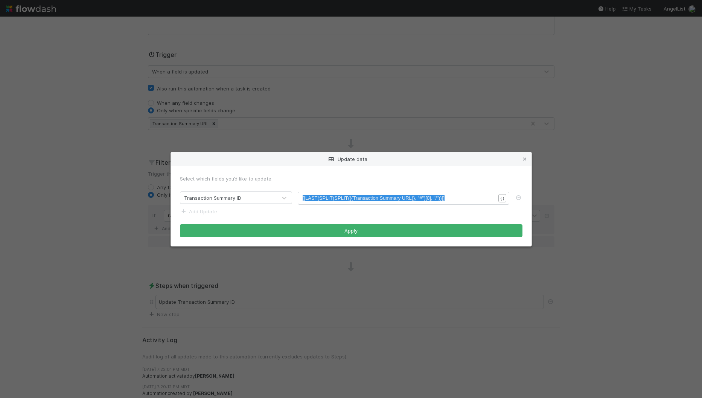
click at [314, 175] on div "Select which fields you’d like to update." at bounding box center [351, 179] width 343 height 8
click at [528, 158] on icon at bounding box center [525, 159] width 8 height 5
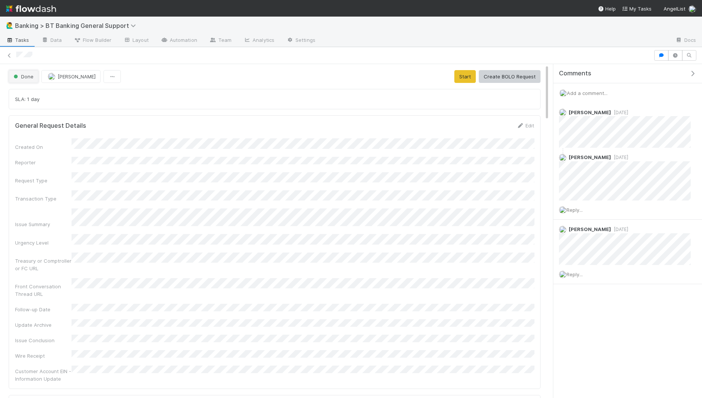
click at [22, 76] on span "Done" at bounding box center [22, 76] width 21 height 6
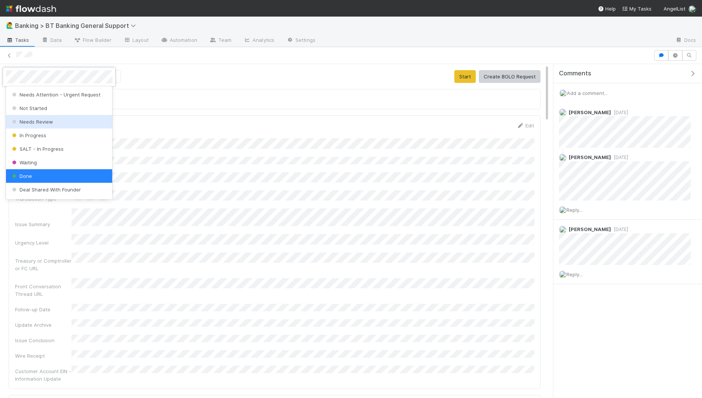
click at [55, 121] on div "Needs Review" at bounding box center [59, 122] width 107 height 14
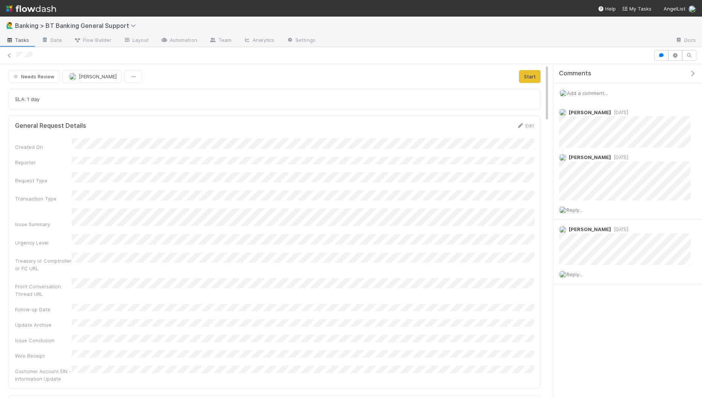
click at [569, 96] on div "Add a comment..." at bounding box center [628, 93] width 149 height 20
click at [569, 93] on span "Add a comment..." at bounding box center [587, 93] width 41 height 6
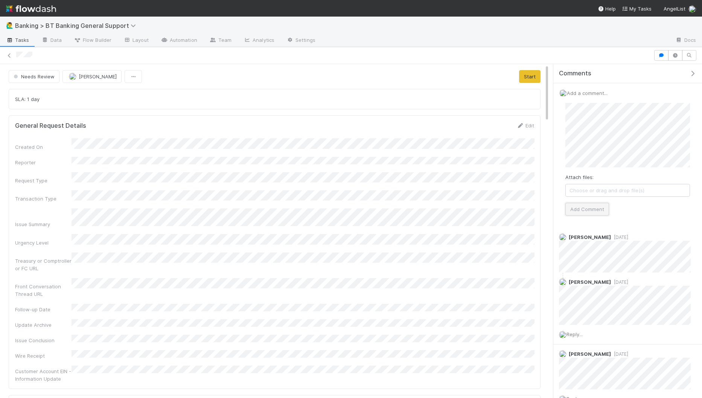
click at [569, 211] on button "Add Comment" at bounding box center [588, 209] width 44 height 13
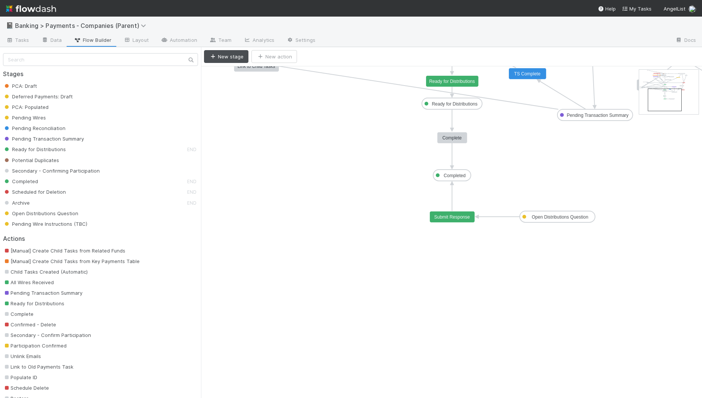
click at [454, 135] on text "Complete" at bounding box center [453, 137] width 20 height 5
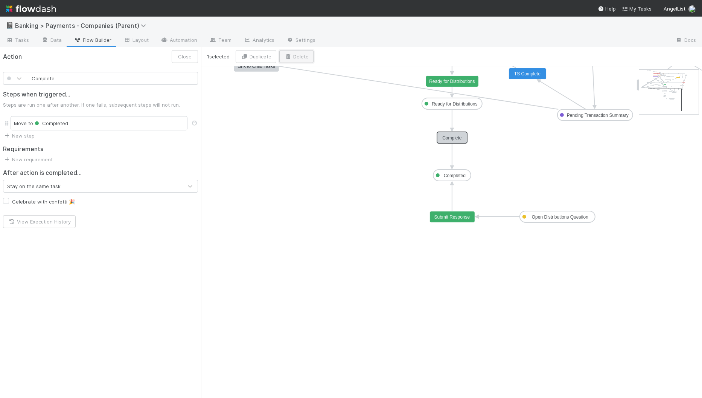
click at [304, 57] on button "Delete" at bounding box center [296, 56] width 34 height 13
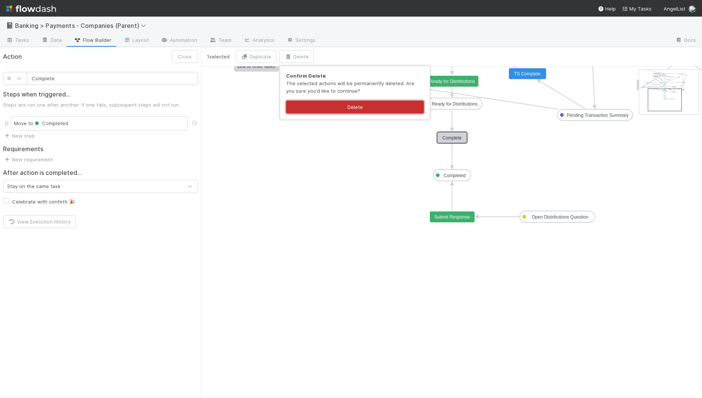
click at [366, 107] on button "Delete" at bounding box center [355, 107] width 138 height 13
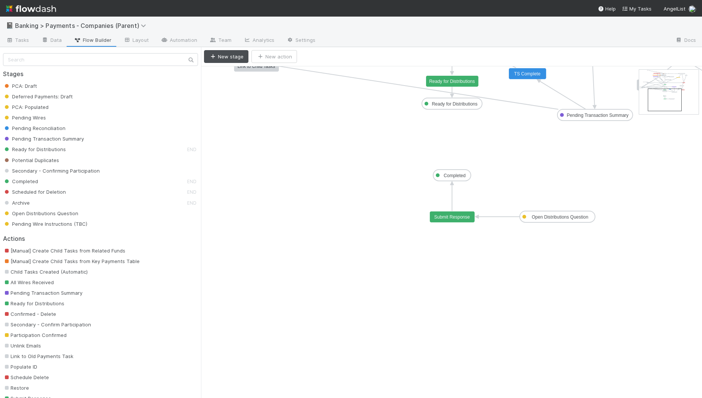
click at [460, 171] on rect at bounding box center [453, 175] width 38 height 11
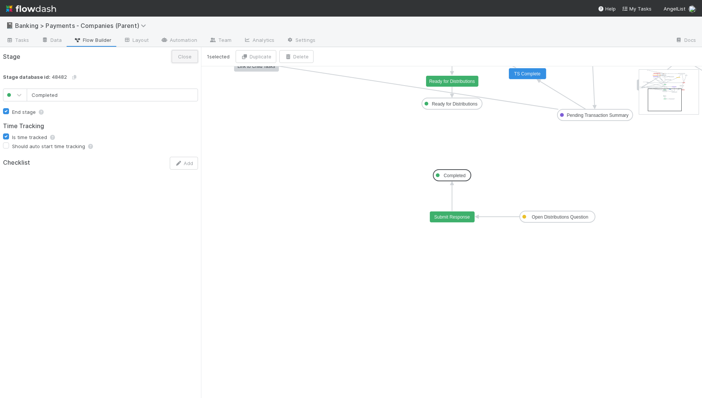
click at [183, 56] on button "Close" at bounding box center [185, 56] width 26 height 13
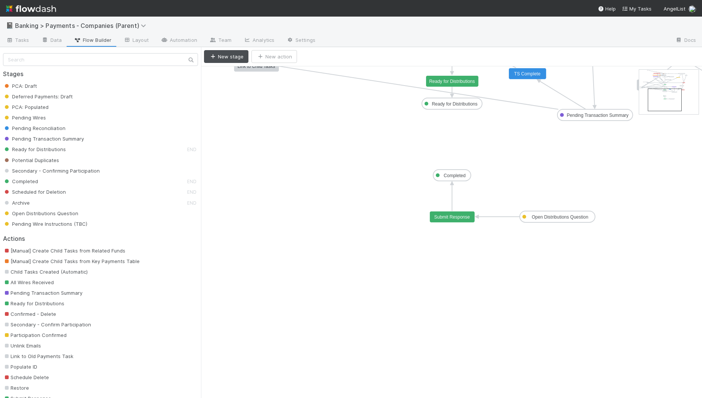
click at [557, 215] on text "Open Distributions Question" at bounding box center [560, 216] width 57 height 5
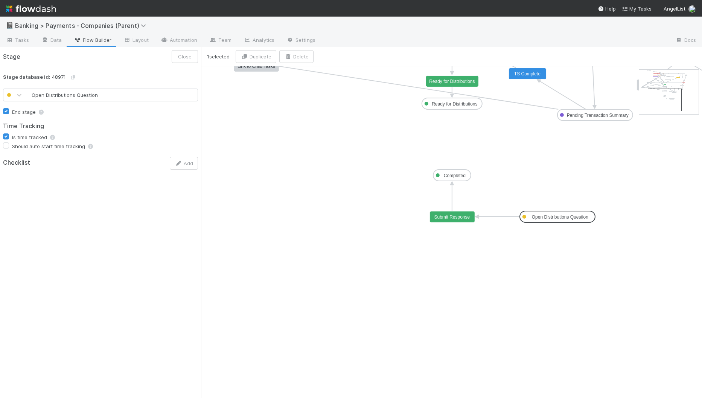
type input "Completed"
checkbox input "true"
click at [466, 175] on rect at bounding box center [453, 175] width 38 height 11
click at [186, 61] on button "Close" at bounding box center [185, 56] width 26 height 13
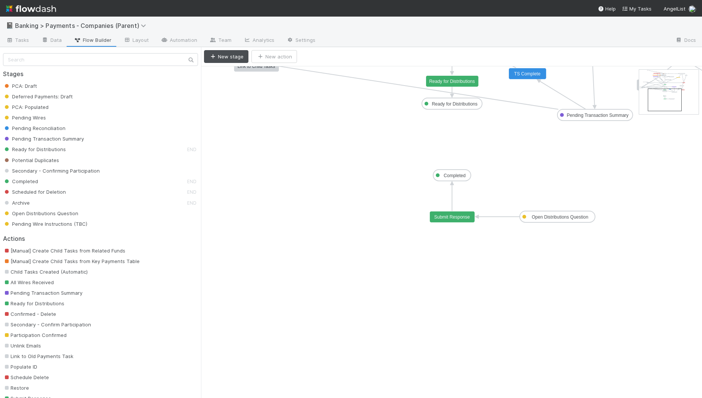
click at [462, 96] on icon "PCA: Draft Deferred Payments: Draft PCA: Populated Pending Wires Pending Reconc…" at bounding box center [559, 284] width 716 height 437
click at [462, 102] on text "Ready for Distributions" at bounding box center [455, 103] width 46 height 5
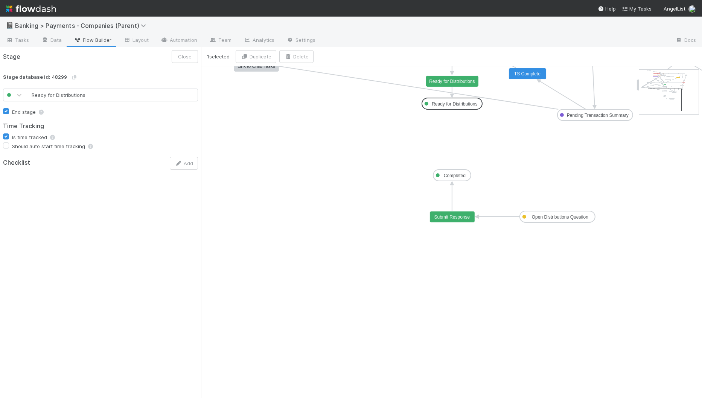
type input "Completed"
click at [458, 175] on text "Completed" at bounding box center [455, 175] width 22 height 5
click at [321, 136] on icon "PCA: Draft Deferred Payments: Draft PCA: Populated Pending Wires Pending Reconc…" at bounding box center [559, 284] width 716 height 437
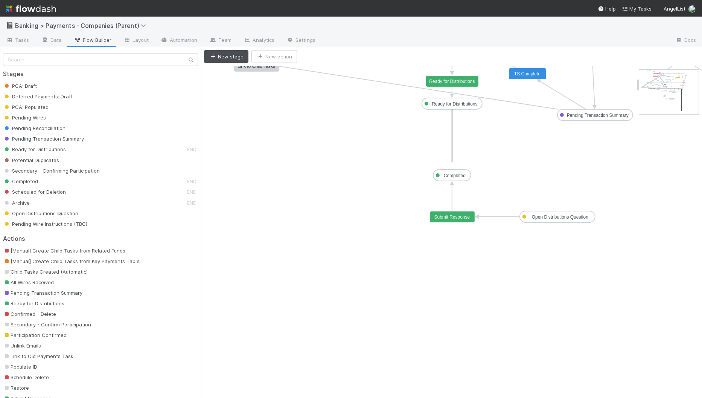
drag, startPoint x: 453, startPoint y: 107, endPoint x: 453, endPoint y: 172, distance: 64.8
click at [461, 141] on text "Move to Completed" at bounding box center [452, 141] width 39 height 5
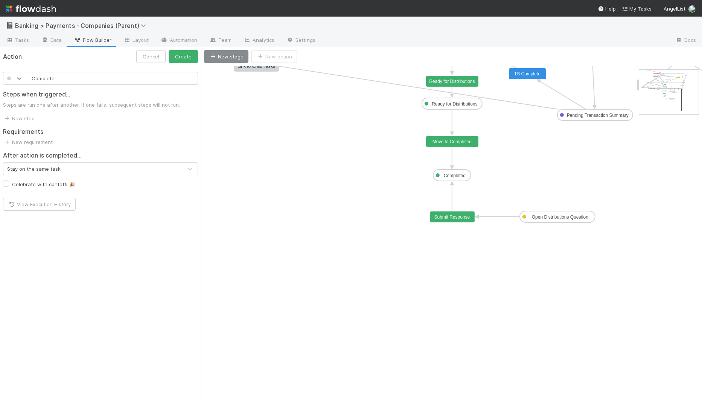
type input "Complete"
click at [17, 78] on icon at bounding box center [19, 79] width 8 height 8
click at [161, 57] on button "Cancel" at bounding box center [150, 56] width 29 height 13
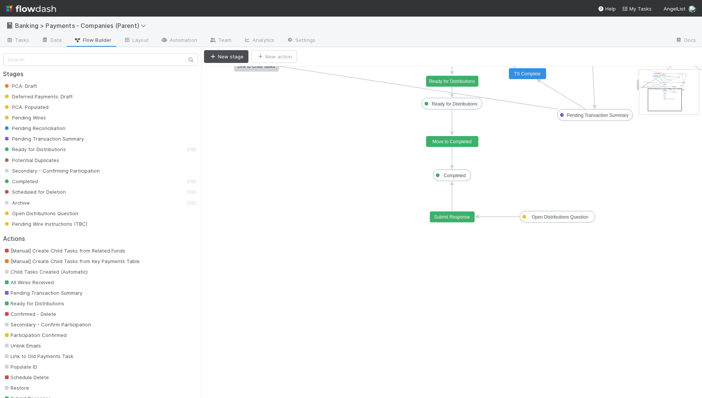
click at [469, 145] on rect at bounding box center [452, 141] width 53 height 11
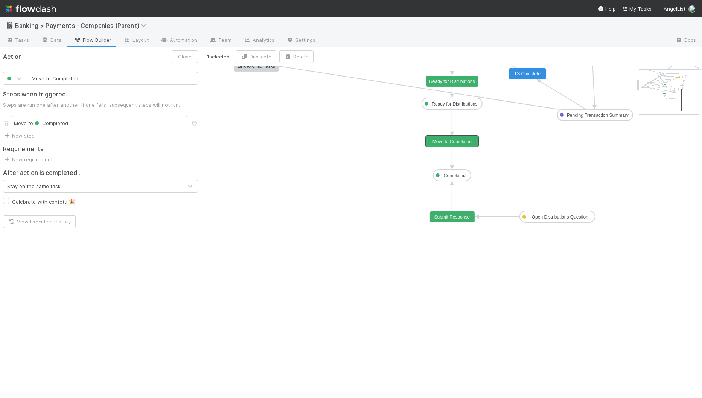
click at [92, 79] on input "Move to Completed" at bounding box center [112, 78] width 171 height 13
type input "Complete"
click at [10, 85] on div "Steps when triggered... Steps are run one after another. If one fails, subseque…" at bounding box center [100, 112] width 201 height 55
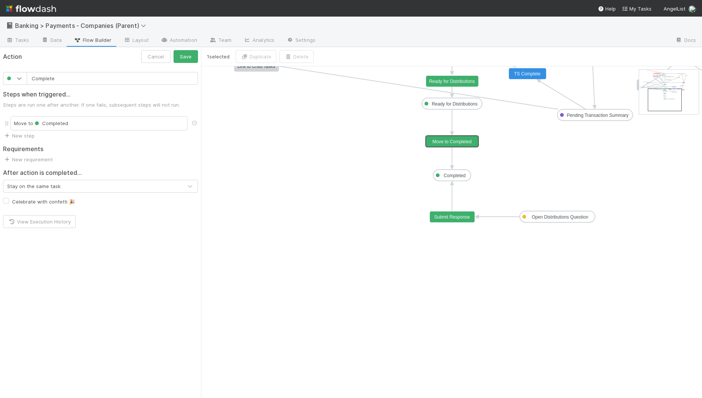
click at [14, 81] on div at bounding box center [19, 79] width 14 height 8
click at [18, 89] on div at bounding box center [15, 149] width 24 height 125
click at [21, 94] on div at bounding box center [15, 96] width 15 height 8
click at [184, 53] on button "Save" at bounding box center [186, 56] width 24 height 13
click at [347, 139] on icon "PCA: Draft Deferred Payments: Draft PCA: Populated Pending Wires Pending Reconc…" at bounding box center [559, 284] width 716 height 437
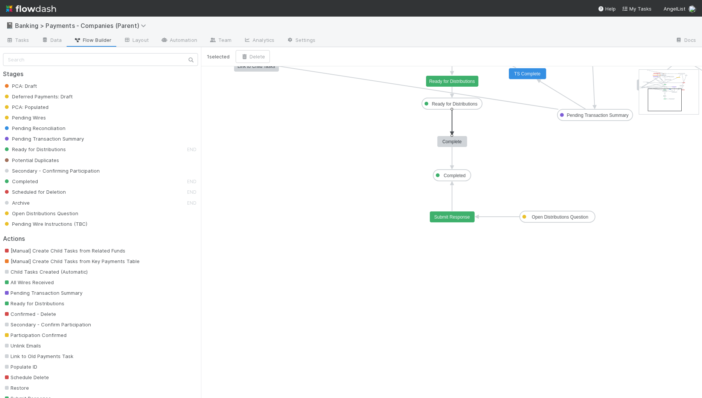
click at [452, 120] on g at bounding box center [452, 122] width 3 height 26
click at [262, 54] on button "Delete" at bounding box center [253, 56] width 34 height 13
click at [351, 162] on icon "PCA: Draft Deferred Payments: Draft PCA: Populated Pending Wires Pending Reconc…" at bounding box center [559, 284] width 716 height 437
drag, startPoint x: 452, startPoint y: 110, endPoint x: 452, endPoint y: 136, distance: 26.0
click at [458, 139] on text "Complete" at bounding box center [453, 141] width 20 height 5
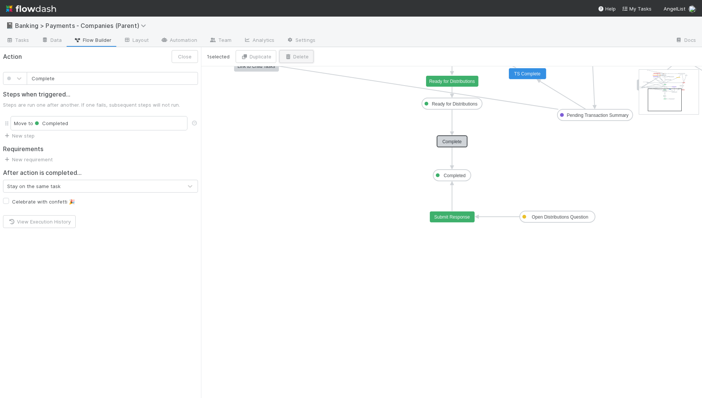
click at [302, 58] on button "Delete" at bounding box center [296, 56] width 34 height 13
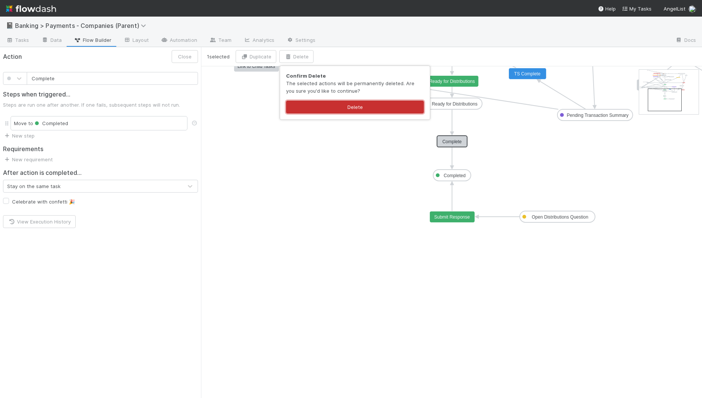
click at [380, 105] on button "Delete" at bounding box center [355, 107] width 138 height 13
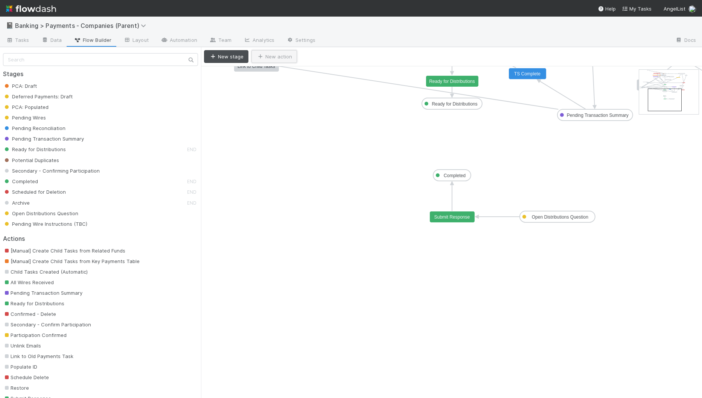
click at [287, 58] on button "New action" at bounding box center [275, 56] width 46 height 13
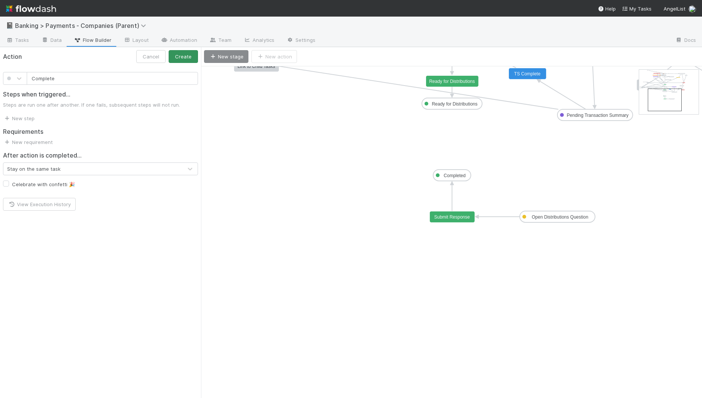
type input "Complete"
click at [191, 57] on button "Create" at bounding box center [183, 56] width 29 height 13
drag, startPoint x: 284, startPoint y: 77, endPoint x: 457, endPoint y: 140, distance: 183.6
drag, startPoint x: 448, startPoint y: 142, endPoint x: 448, endPoint y: 167, distance: 24.9
drag, startPoint x: 448, startPoint y: 144, endPoint x: 448, endPoint y: 173, distance: 29.0
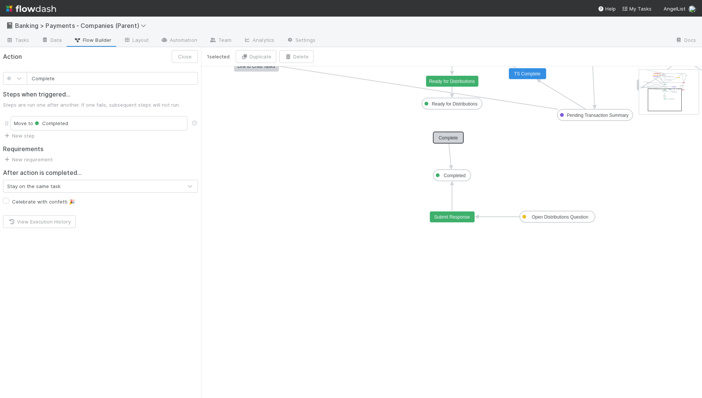
drag, startPoint x: 459, startPoint y: 140, endPoint x: 465, endPoint y: 139, distance: 6.1
drag, startPoint x: 453, startPoint y: 137, endPoint x: 457, endPoint y: 137, distance: 4.2
click at [348, 310] on icon "PCA: Draft Deferred Payments: Draft PCA: Populated Pending Wires Pending Reconc…" at bounding box center [559, 284] width 716 height 437
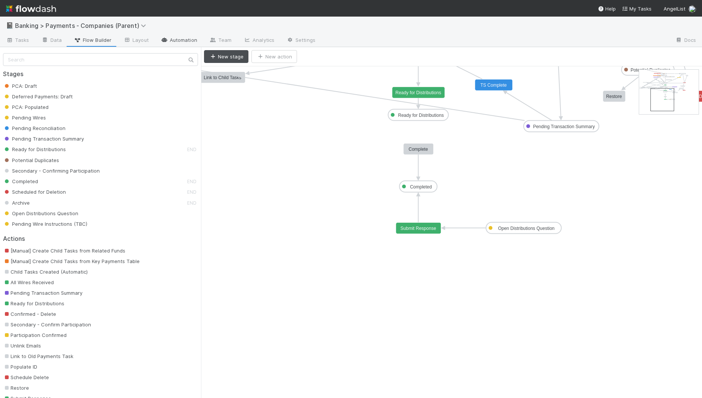
click at [176, 41] on link "Automation" at bounding box center [179, 41] width 49 height 12
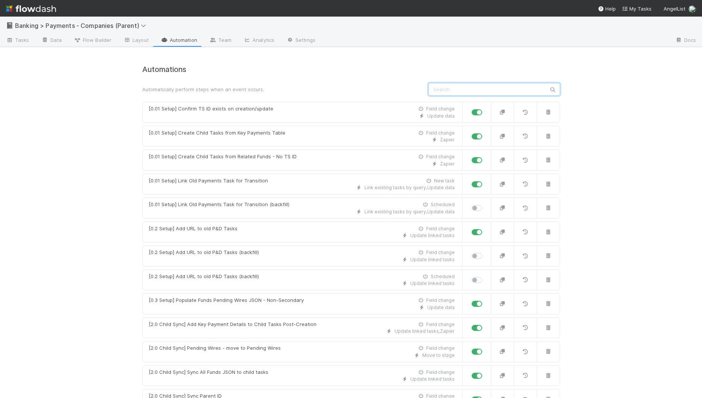
click at [520, 90] on input "text" at bounding box center [495, 89] width 132 height 13
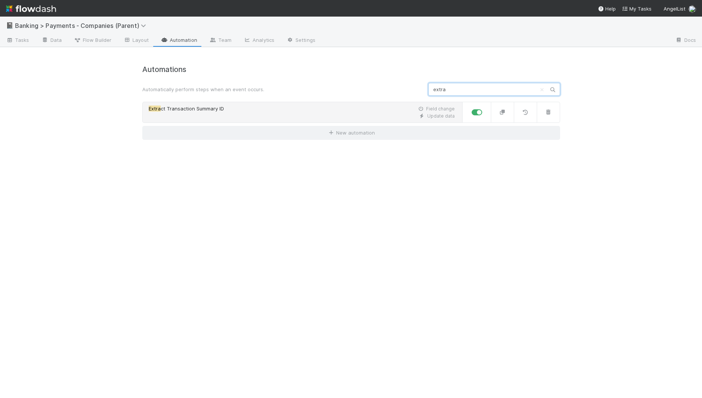
type input "extra"
click at [288, 106] on div "Extra ct Transaction Summary ID Field change" at bounding box center [302, 109] width 306 height 8
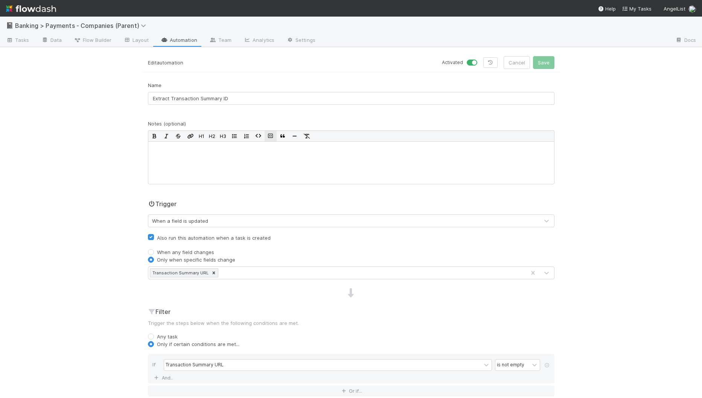
scroll to position [132, 0]
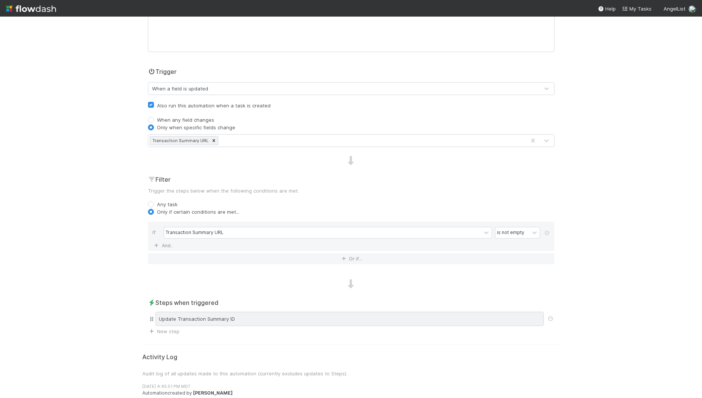
click at [277, 313] on div "Update Transaction Summary ID" at bounding box center [350, 319] width 389 height 14
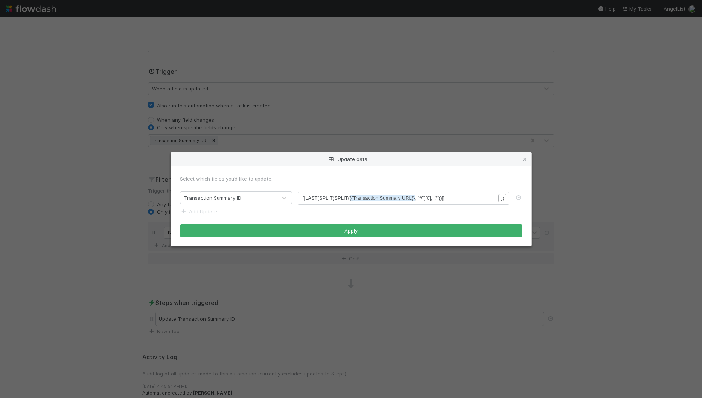
click at [406, 197] on span "{{Transaction Summary URL}}" at bounding box center [383, 198] width 66 height 6
type textarea "[[LAST(SPLIT(SPLIT({{Transaction Summary URL}}, "#")[0], "/"))]]"
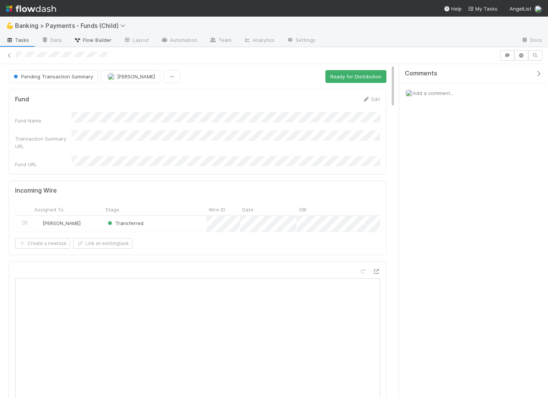
click at [101, 41] on span "Flow Builder" at bounding box center [93, 40] width 38 height 8
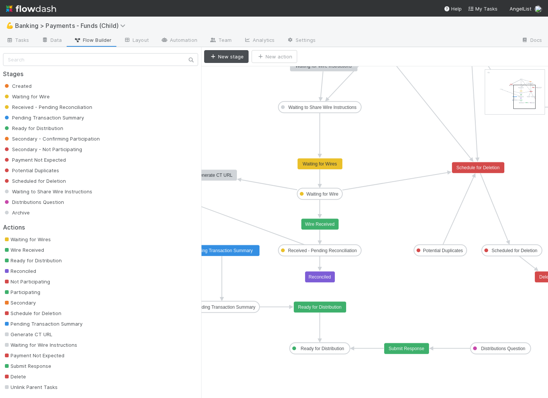
drag, startPoint x: 497, startPoint y: 78, endPoint x: 522, endPoint y: 92, distance: 29.2
click at [332, 277] on rect at bounding box center [320, 276] width 30 height 11
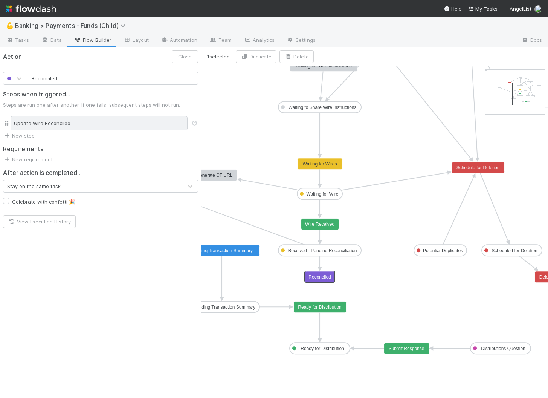
click at [75, 125] on div "Update Wire Reconciled" at bounding box center [99, 123] width 177 height 14
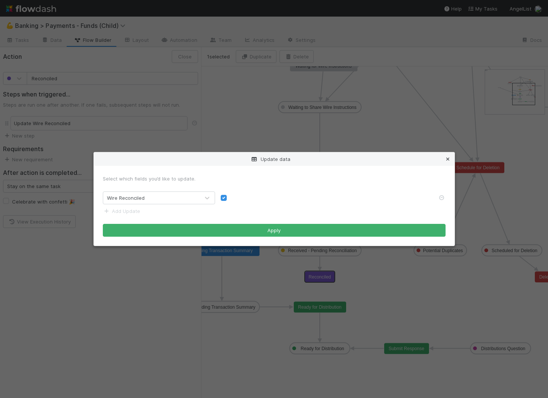
click at [446, 159] on icon at bounding box center [448, 159] width 8 height 5
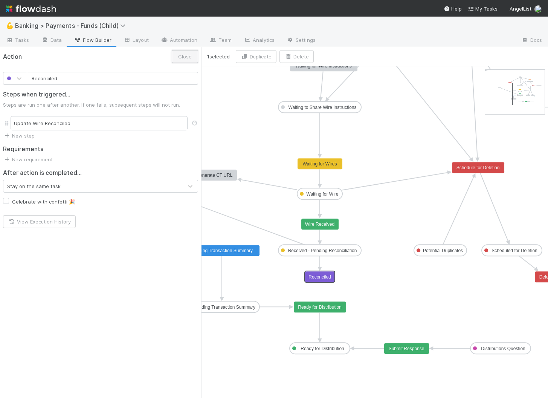
click at [184, 52] on button "Close" at bounding box center [185, 56] width 26 height 13
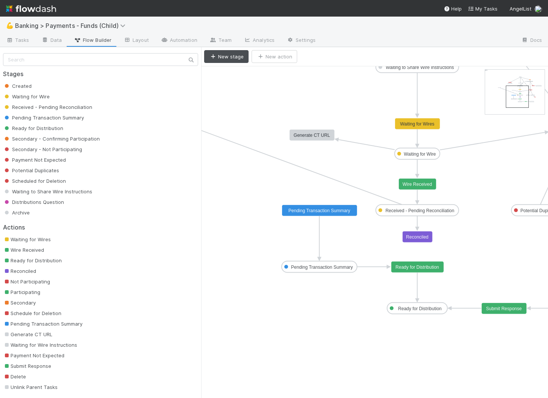
drag, startPoint x: 527, startPoint y: 91, endPoint x: 521, endPoint y: 91, distance: 6.4
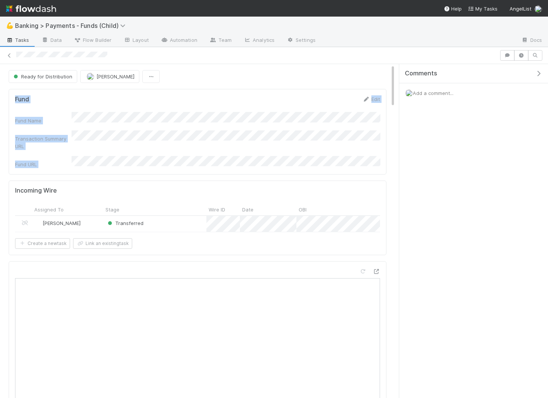
click at [323, 159] on form "Fund Edit Fund Name Transaction Summary URL Fund URL" at bounding box center [197, 131] width 365 height 73
click at [20, 38] on span "Tasks" at bounding box center [17, 40] width 23 height 8
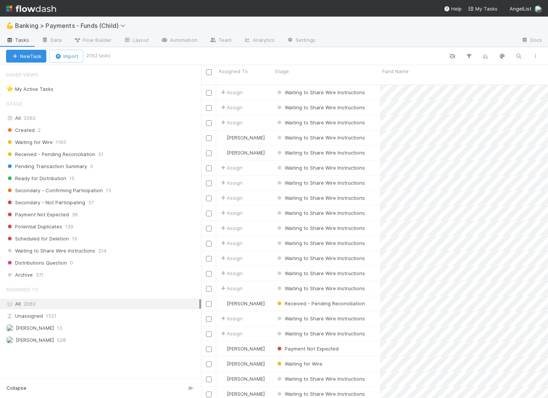
scroll to position [319, 347]
click at [164, 114] on div "All 2062" at bounding box center [102, 117] width 193 height 9
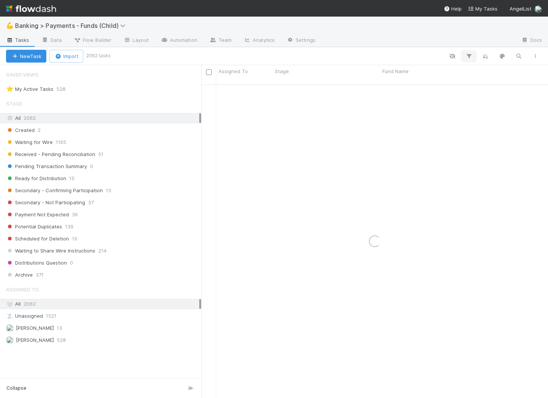
click at [473, 55] on button "button" at bounding box center [469, 56] width 14 height 10
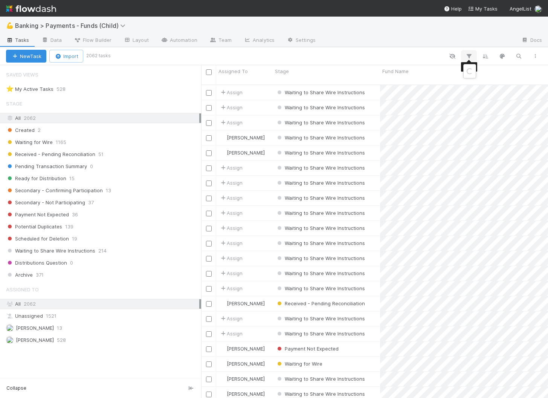
scroll to position [319, 347]
click at [389, 77] on button "Add Filter" at bounding box center [354, 78] width 226 height 11
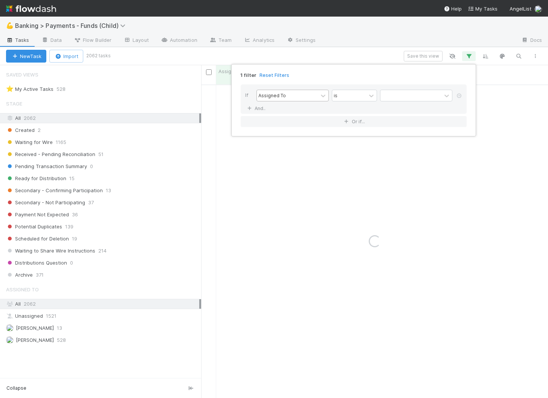
click at [284, 96] on div "Assigned To" at bounding box center [287, 95] width 61 height 11
type input "d"
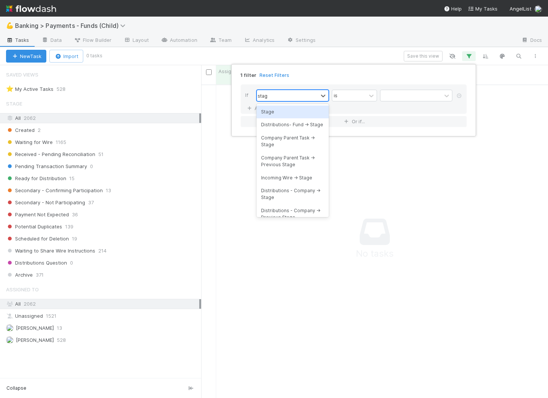
type input "stage"
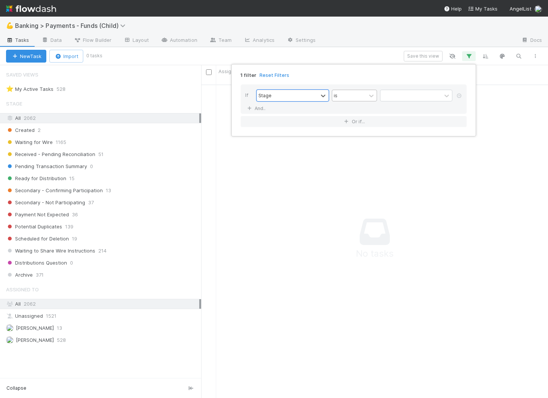
click at [361, 99] on div "is" at bounding box center [349, 95] width 34 height 11
click at [352, 134] on div "is active" at bounding box center [354, 137] width 45 height 13
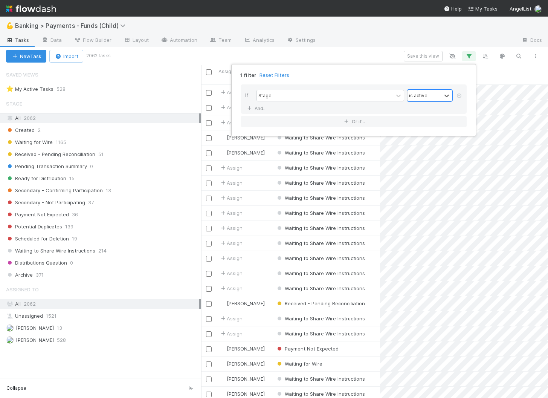
click at [213, 21] on div "1 filter Reset Filters If Stage option is active, selected. 0 results available…" at bounding box center [274, 199] width 548 height 398
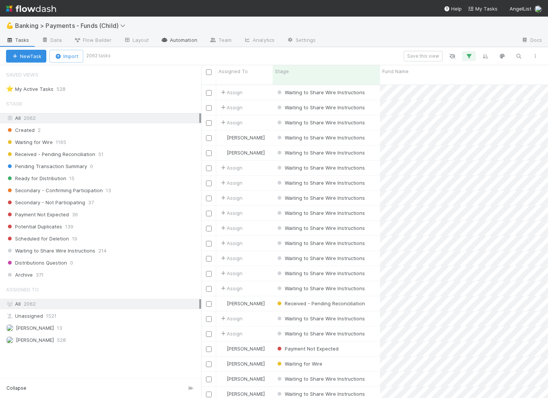
click at [173, 44] on link "Automation" at bounding box center [179, 41] width 49 height 12
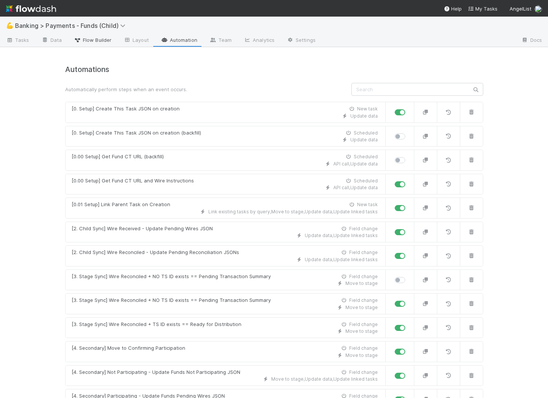
click at [99, 41] on span "Flow Builder" at bounding box center [93, 40] width 38 height 8
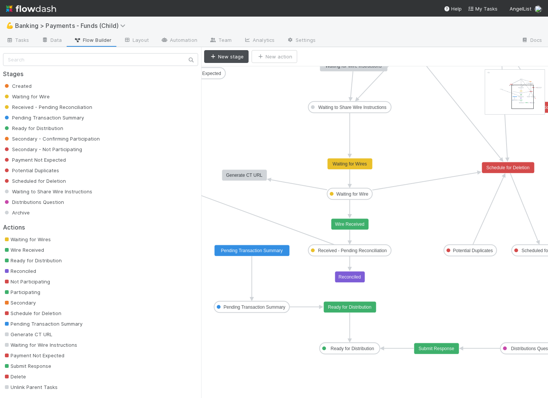
drag, startPoint x: 493, startPoint y: 83, endPoint x: 520, endPoint y: 98, distance: 30.7
drag, startPoint x: 351, startPoint y: 253, endPoint x: 283, endPoint y: 251, distance: 68.2
click at [363, 275] on rect at bounding box center [350, 276] width 30 height 11
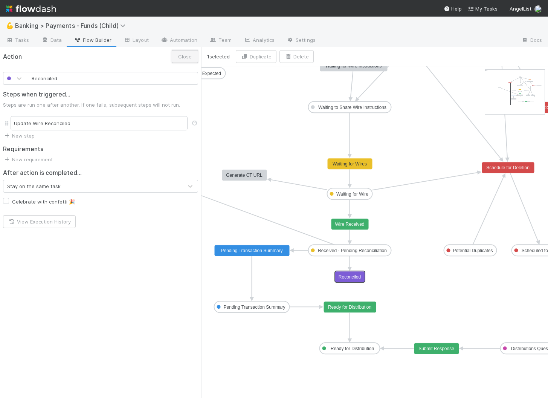
click at [186, 54] on button "Close" at bounding box center [185, 56] width 26 height 13
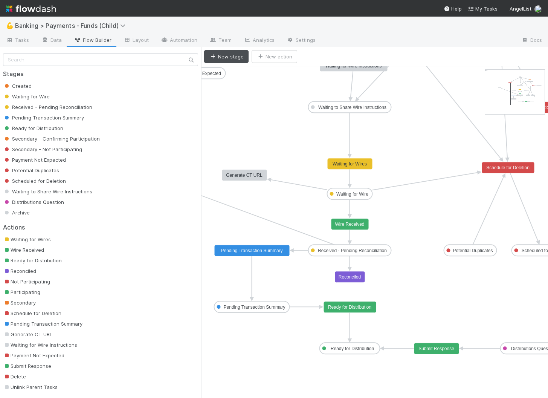
click at [302, 250] on icon at bounding box center [300, 250] width 15 height 0
click at [257, 58] on button "Delete" at bounding box center [253, 56] width 34 height 13
click at [361, 279] on rect at bounding box center [350, 276] width 30 height 11
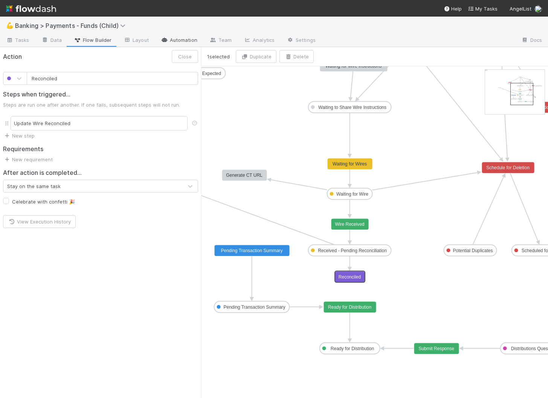
click at [178, 41] on link "Automation" at bounding box center [179, 41] width 49 height 12
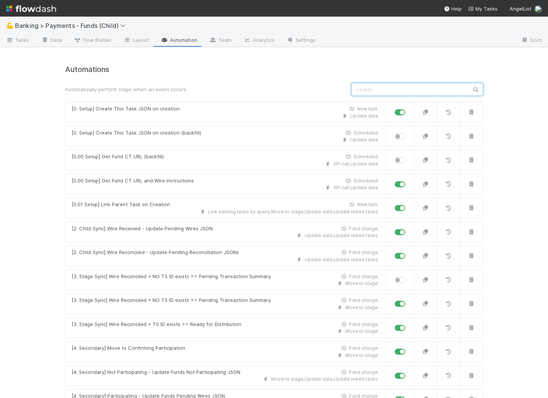
click at [417, 84] on input "text" at bounding box center [417, 89] width 132 height 13
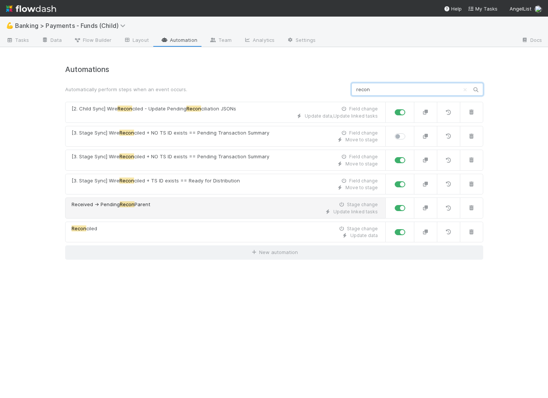
type input "recon"
click at [283, 206] on div "Received -> Pending Recon Parent Stage change" at bounding box center [225, 205] width 306 height 8
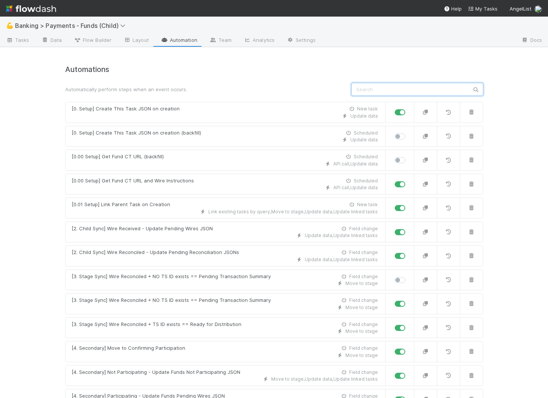
click at [398, 92] on input "text" at bounding box center [417, 89] width 132 height 13
click at [15, 47] on div "💪 Banking > Payments - Funds (Child) Tasks Data Flow Builder Layout Automation …" at bounding box center [274, 207] width 548 height 381
click at [18, 38] on span "Tasks" at bounding box center [17, 40] width 23 height 8
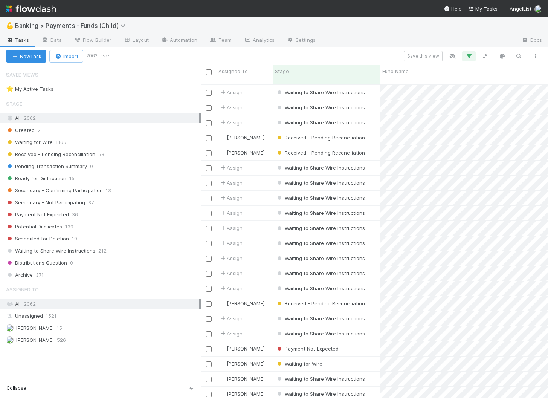
scroll to position [319, 347]
click at [468, 54] on icon "button" at bounding box center [469, 56] width 8 height 7
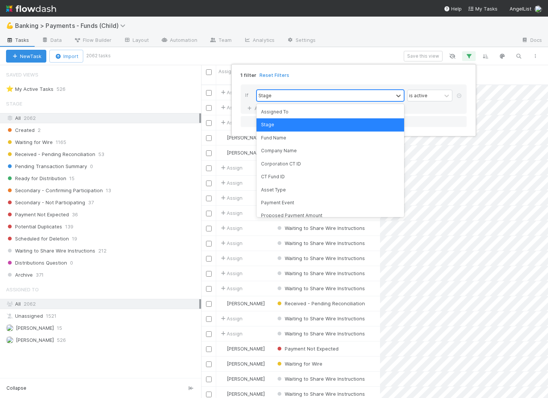
click at [314, 95] on div "Stage" at bounding box center [325, 95] width 136 height 11
click at [332, 76] on div "1 filter Reset Filters" at bounding box center [354, 72] width 238 height 11
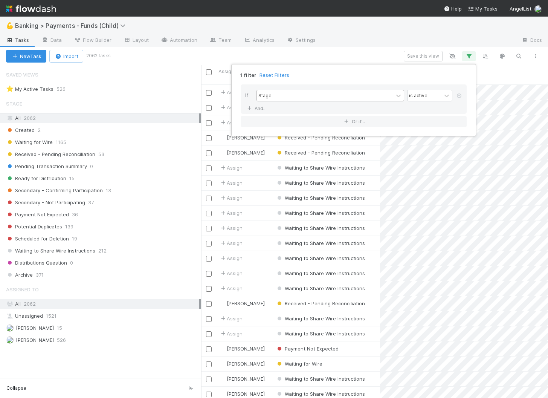
click at [327, 92] on div "Stage" at bounding box center [325, 95] width 136 height 11
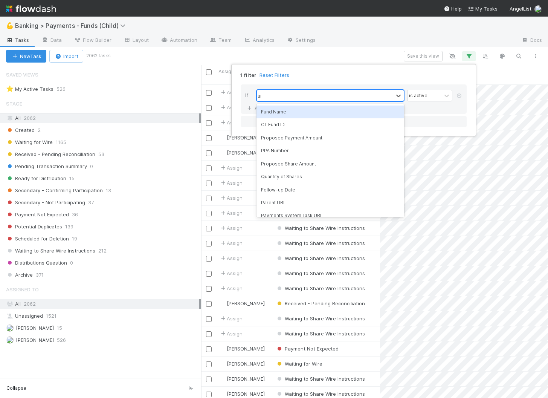
type input "url"
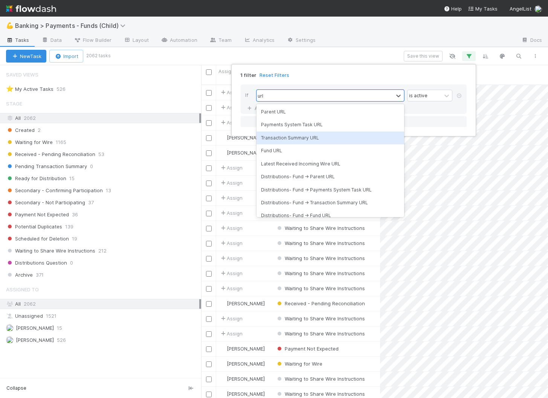
click at [324, 136] on div "Transaction Summary URL" at bounding box center [331, 137] width 148 height 13
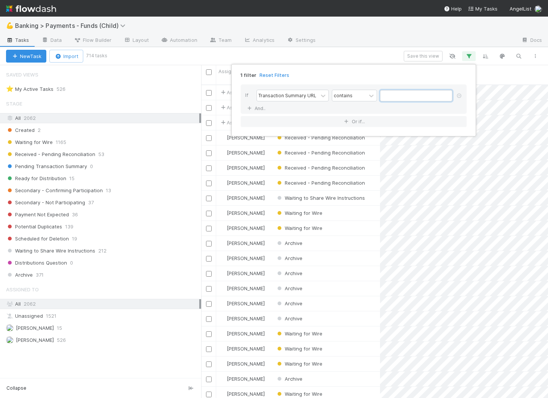
click at [408, 92] on input "text" at bounding box center [416, 95] width 72 height 11
click at [369, 96] on icon at bounding box center [372, 96] width 8 height 8
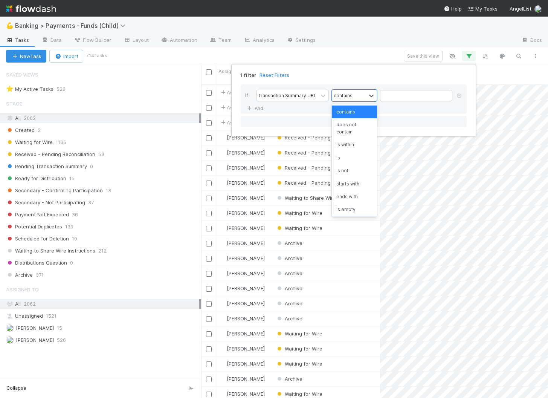
click at [366, 216] on div "is not empty" at bounding box center [354, 222] width 45 height 13
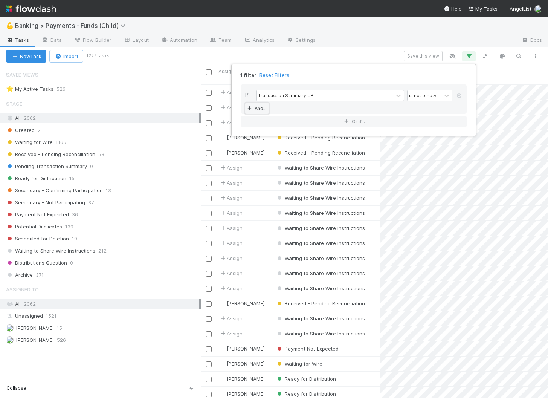
click at [260, 108] on link "And.." at bounding box center [257, 108] width 24 height 11
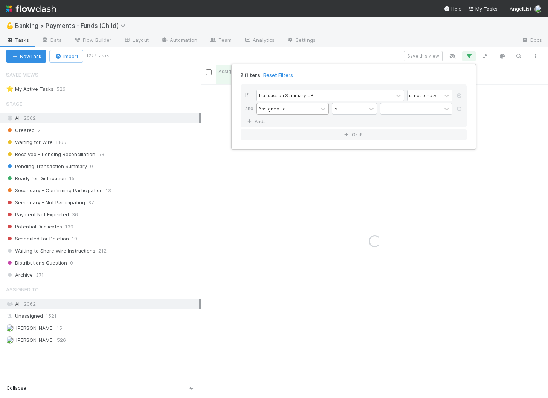
click at [283, 109] on div "Assigned To" at bounding box center [271, 108] width 27 height 7
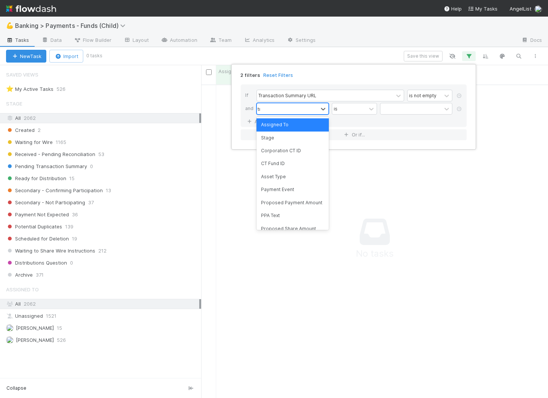
scroll to position [319, 347]
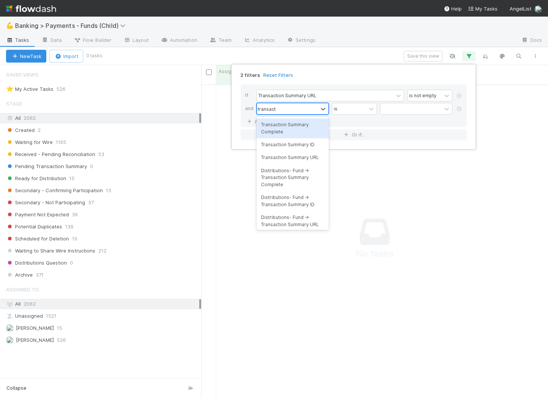
type input "transaction"
click at [302, 145] on div "Transaction Summary ID" at bounding box center [293, 144] width 72 height 13
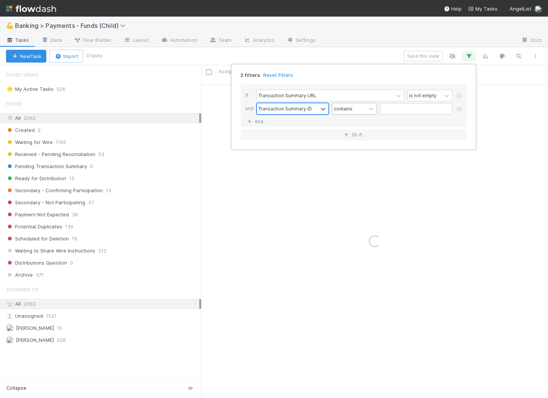
click at [362, 103] on div "contains" at bounding box center [349, 108] width 34 height 11
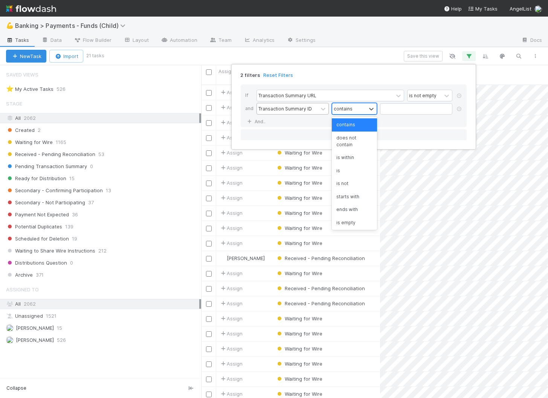
click at [361, 108] on div "contains" at bounding box center [349, 108] width 34 height 11
click at [362, 212] on div "is empty" at bounding box center [354, 217] width 45 height 13
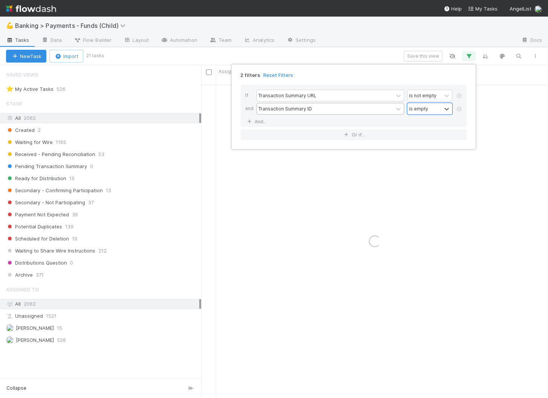
click at [315, 53] on div "2 filters Reset Filters If Transaction Summary URL is not empty and Transaction…" at bounding box center [274, 199] width 548 height 398
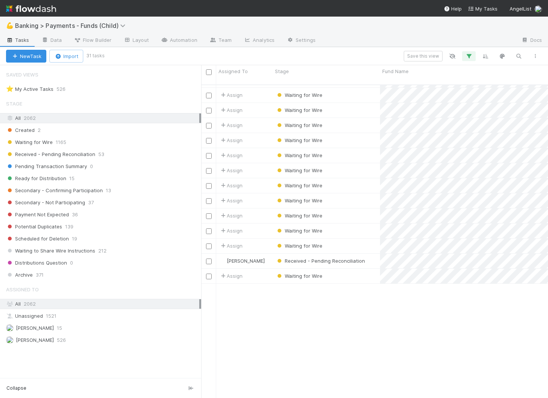
scroll to position [0, 0]
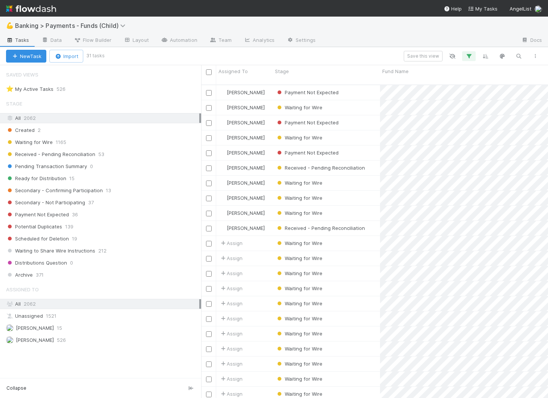
click at [209, 72] on input "checkbox" at bounding box center [209, 72] width 6 height 6
checkbox input "true"
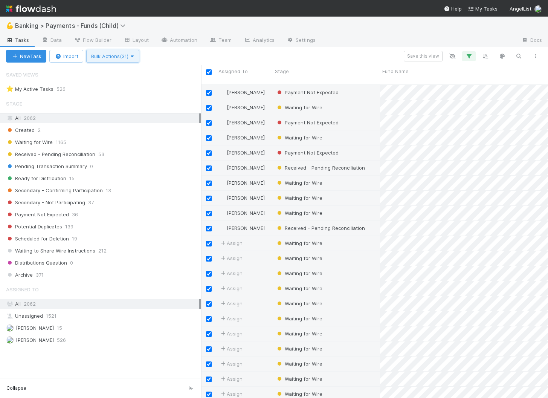
click at [126, 57] on span "Bulk Actions (31)" at bounding box center [112, 56] width 43 height 6
click at [181, 57] on div "Assign to Update data Move to stage Delete" at bounding box center [274, 199] width 548 height 398
click at [94, 41] on span "Flow Builder" at bounding box center [93, 40] width 38 height 8
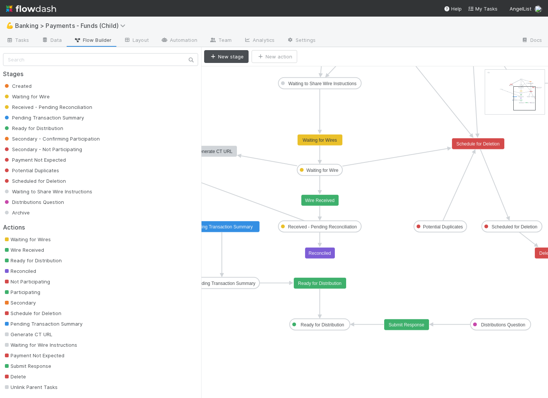
drag, startPoint x: 492, startPoint y: 85, endPoint x: 524, endPoint y: 99, distance: 35.8
click at [273, 56] on button "New action" at bounding box center [275, 56] width 46 height 13
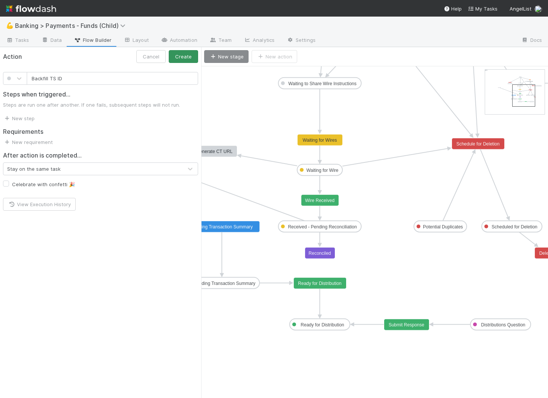
type input "Backfill TS ID"
click at [192, 57] on button "Create" at bounding box center [183, 56] width 29 height 13
drag, startPoint x: 268, startPoint y: 73, endPoint x: 268, endPoint y: 150, distance: 76.5
drag, startPoint x: 320, startPoint y: 176, endPoint x: 287, endPoint y: 156, distance: 38.2
drag, startPoint x: 319, startPoint y: 175, endPoint x: 284, endPoint y: 156, distance: 39.8
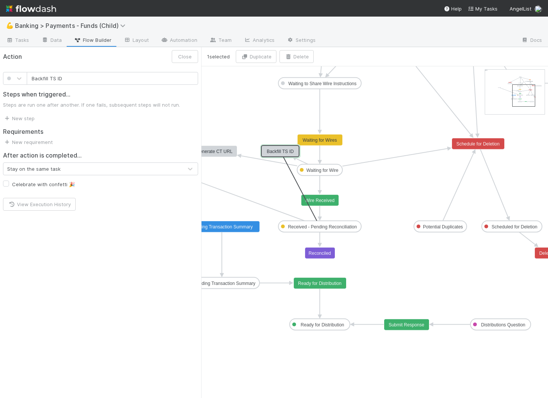
drag, startPoint x: 319, startPoint y: 232, endPoint x: 275, endPoint y: 144, distance: 98.7
drag, startPoint x: 279, startPoint y: 151, endPoint x: 249, endPoint y: 117, distance: 44.8
click at [186, 40] on link "Automation" at bounding box center [179, 41] width 49 height 12
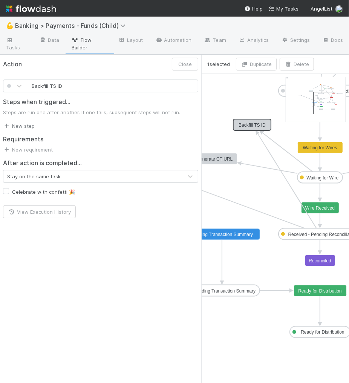
click at [23, 124] on link "New step" at bounding box center [19, 126] width 32 height 6
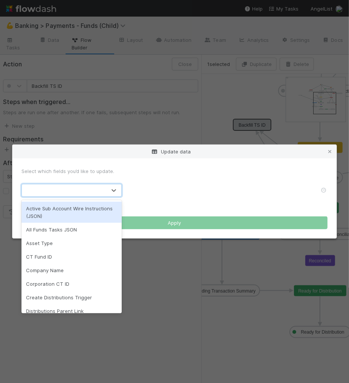
click at [87, 190] on div at bounding box center [64, 190] width 84 height 12
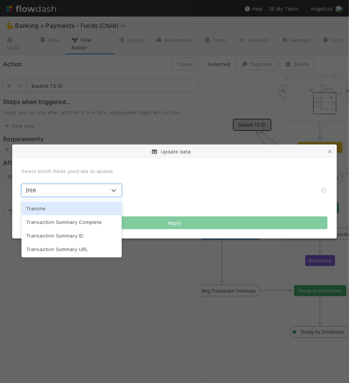
type input "trans"
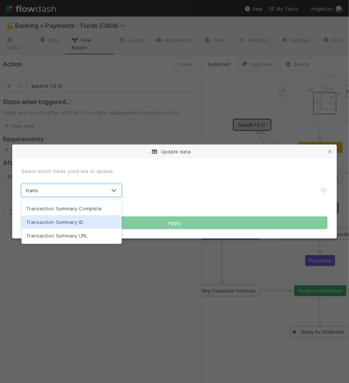
click at [73, 223] on div "Transaction Summary ID" at bounding box center [71, 222] width 100 height 14
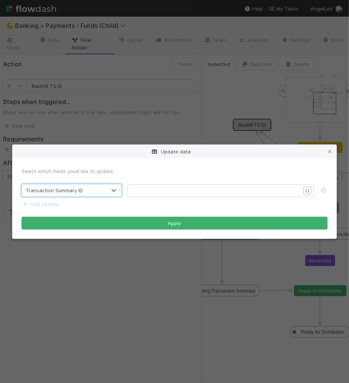
scroll to position [2, 0]
click at [186, 189] on pre "​" at bounding box center [216, 191] width 168 height 8
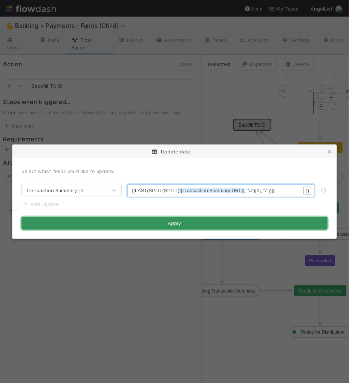
click at [173, 220] on button "Apply" at bounding box center [174, 223] width 306 height 13
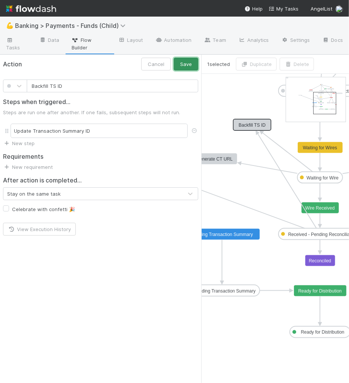
click at [191, 63] on button "Save" at bounding box center [186, 64] width 24 height 13
click at [189, 64] on button "Close" at bounding box center [185, 64] width 26 height 13
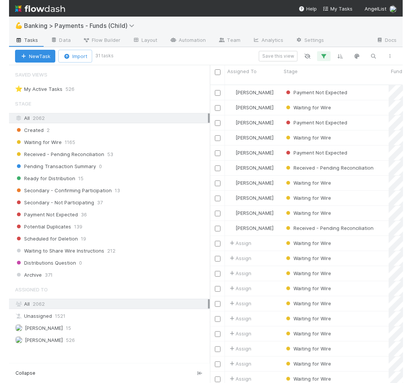
scroll to position [304, 211]
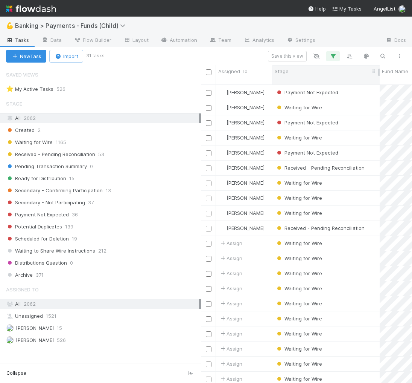
click at [305, 69] on div "Stage" at bounding box center [326, 71] width 103 height 8
click at [306, 80] on div "Sort First → Last" at bounding box center [318, 85] width 86 height 11
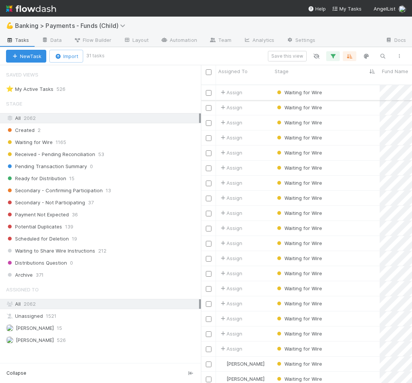
click at [209, 90] on input "checkbox" at bounding box center [209, 93] width 6 height 6
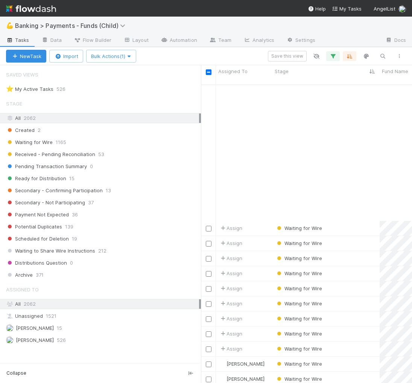
scroll to position [163, 0]
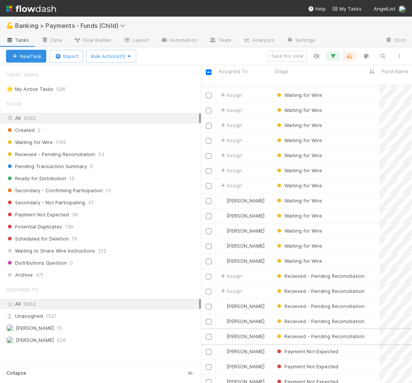
click at [208, 334] on input "checkbox" at bounding box center [209, 337] width 6 height 6
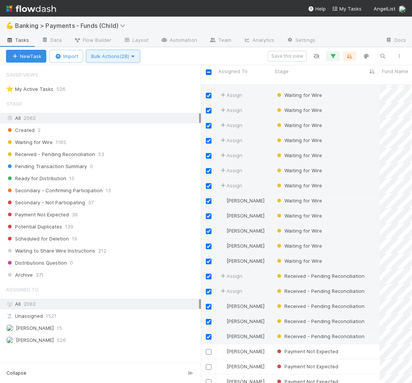
click at [118, 55] on span "Bulk Actions (28)" at bounding box center [113, 56] width 44 height 6
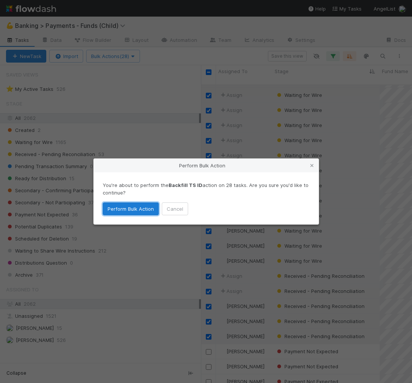
click at [144, 202] on button "Perform Bulk Action" at bounding box center [131, 208] width 56 height 13
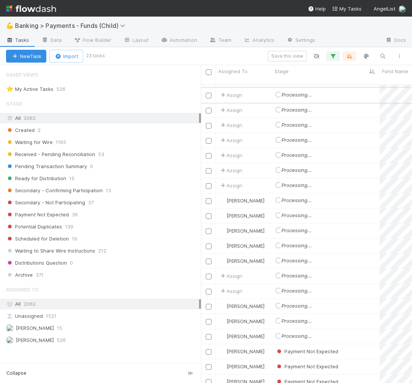
scroll to position [0, 0]
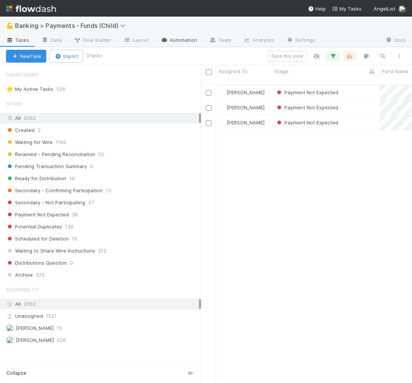
click at [187, 40] on link "Automation" at bounding box center [179, 41] width 49 height 12
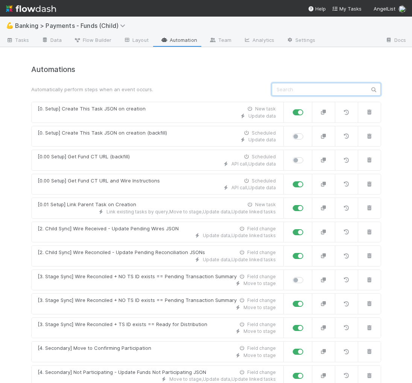
click at [316, 85] on input "text" at bounding box center [326, 89] width 109 height 13
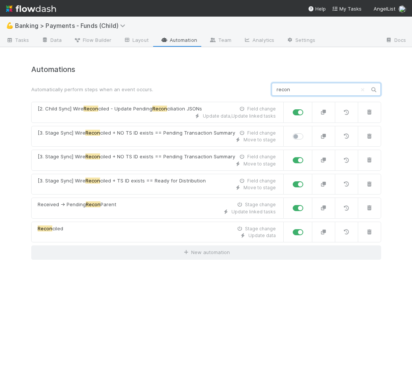
type input "recon"
click at [307, 156] on label at bounding box center [307, 156] width 0 height 0
click at [299, 159] on input "checkbox" at bounding box center [296, 159] width 6 height 7
checkbox input "false"
click at [307, 180] on label at bounding box center [307, 180] width 0 height 0
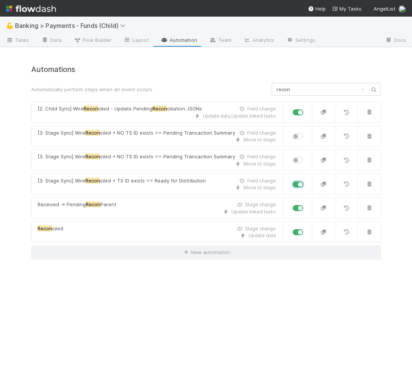
click at [298, 185] on input "checkbox" at bounding box center [296, 183] width 6 height 7
checkbox input "false"
click at [90, 40] on span "Flow Builder" at bounding box center [93, 40] width 38 height 8
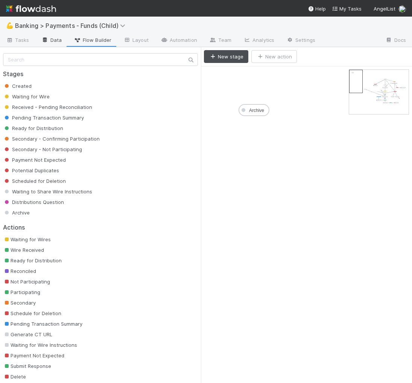
click at [59, 40] on link "Data" at bounding box center [51, 41] width 32 height 12
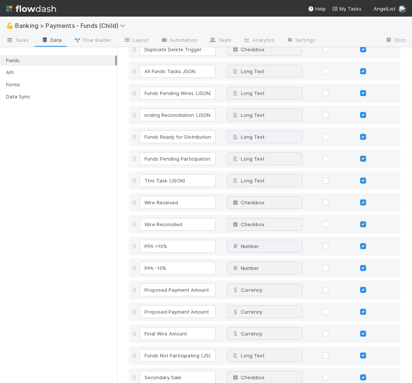
scroll to position [0, 19]
drag, startPoint x: 202, startPoint y: 117, endPoint x: 117, endPoint y: 117, distance: 85.5
click at [117, 117] on div at bounding box center [117, 215] width 0 height 336
click at [396, 223] on icon at bounding box center [393, 224] width 8 height 5
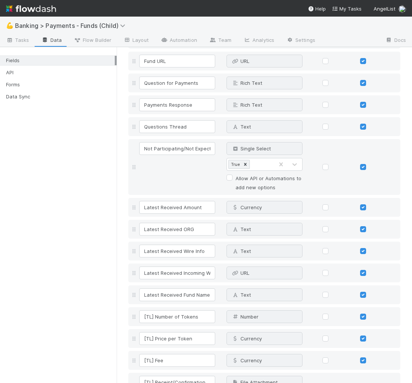
scroll to position [1547, 0]
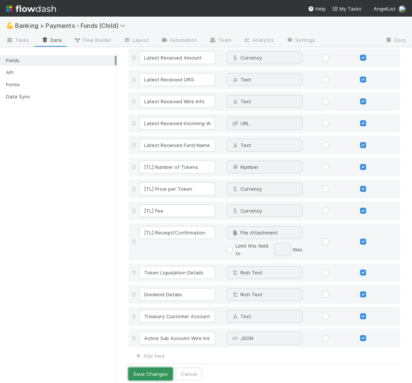
click at [156, 368] on button "Save Changes" at bounding box center [150, 373] width 44 height 13
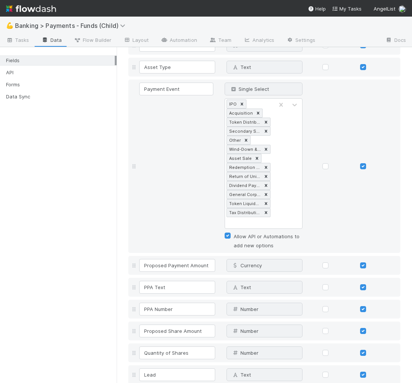
scroll to position [0, 0]
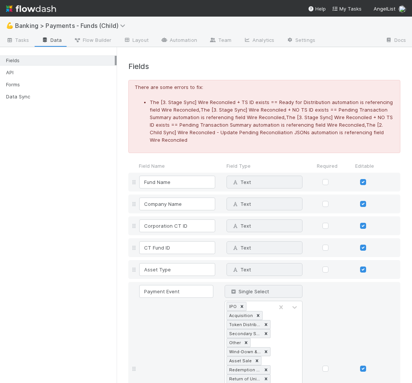
click at [264, 127] on li "The [3. Stage Sync] Wire Reconciled + TS ID exists == Ready for Distribution au…" at bounding box center [272, 120] width 244 height 45
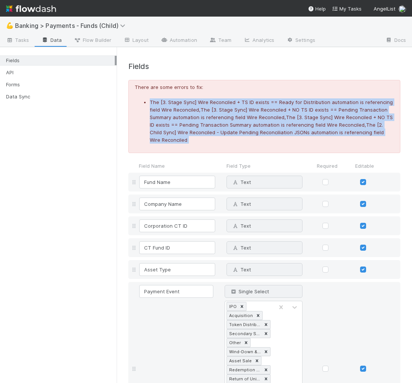
click at [264, 127] on li "The [3. Stage Sync] Wire Reconciled + TS ID exists == Ready for Distribution au…" at bounding box center [272, 120] width 244 height 45
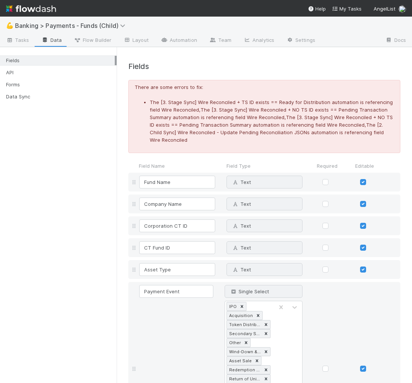
click at [284, 123] on li "The [3. Stage Sync] Wire Reconciled + TS ID exists == Ready for Distribution au…" at bounding box center [272, 120] width 244 height 45
click at [270, 108] on li "The [3. Stage Sync] Wire Reconciled + TS ID exists == Ready for Distribution au…" at bounding box center [272, 120] width 244 height 45
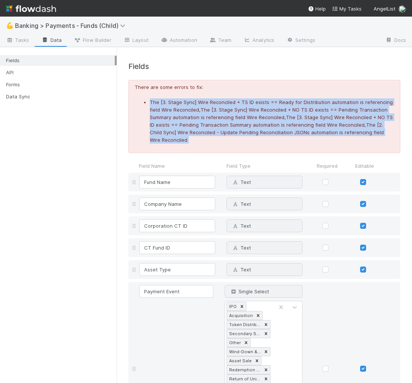
click at [270, 108] on li "The [3. Stage Sync] Wire Reconciled + TS ID exists == Ready for Distribution au…" at bounding box center [272, 120] width 244 height 45
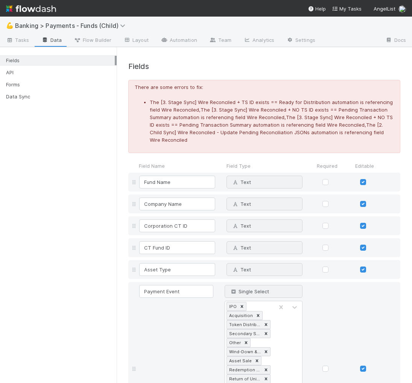
click at [294, 111] on li "The [3. Stage Sync] Wire Reconciled + TS ID exists == Ready for Distribution au…" at bounding box center [272, 120] width 244 height 45
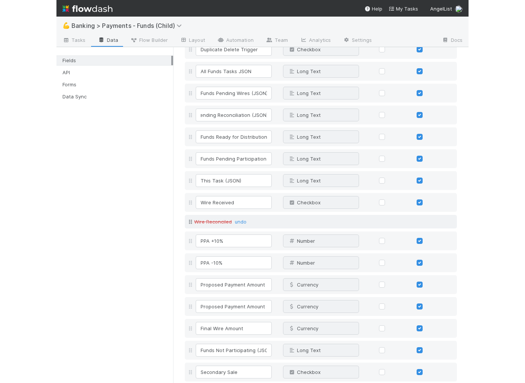
scroll to position [446, 0]
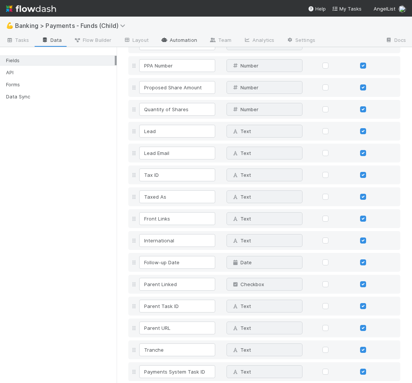
click at [182, 37] on link "Automation" at bounding box center [179, 41] width 49 height 12
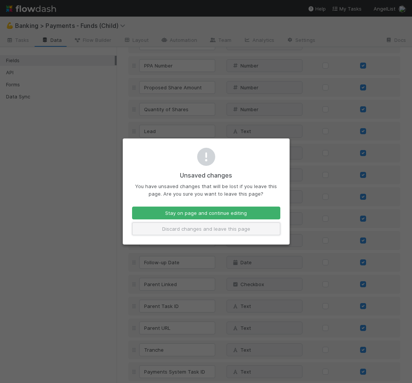
click at [204, 228] on button "Discard changes and leave this page" at bounding box center [206, 228] width 148 height 13
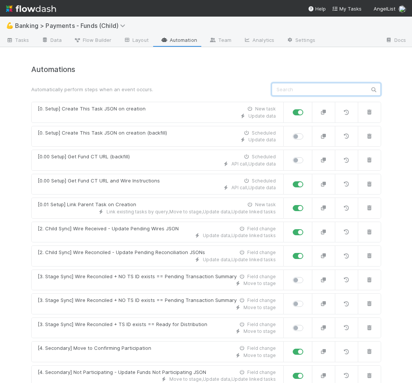
click at [333, 88] on input "text" at bounding box center [326, 89] width 109 height 13
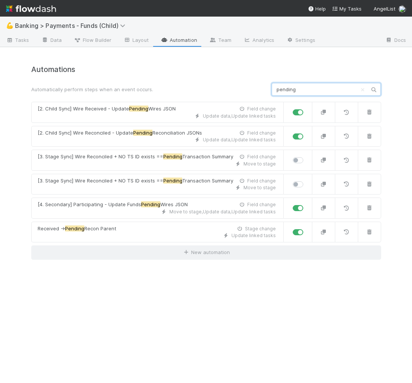
type input "pending"
click at [307, 156] on label at bounding box center [307, 156] width 0 height 0
click at [299, 161] on input "checkbox" at bounding box center [296, 159] width 6 height 7
checkbox input "true"
click at [307, 156] on label at bounding box center [307, 156] width 0 height 0
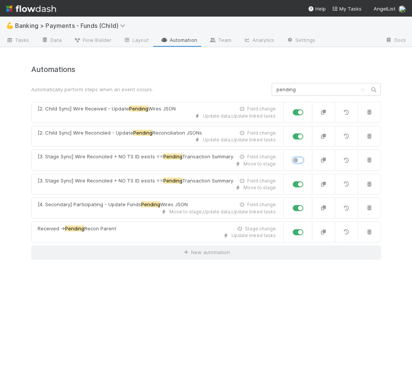
click at [299, 161] on input "checkbox" at bounding box center [296, 159] width 6 height 7
checkbox input "true"
click at [119, 64] on div "Automations Automatically perform steps when an event occurs. pending [2. Child…" at bounding box center [207, 219] width 362 height 327
click at [93, 42] on span "Flow Builder" at bounding box center [93, 40] width 38 height 8
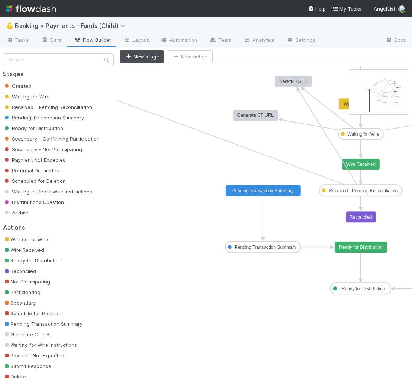
drag, startPoint x: 361, startPoint y: 79, endPoint x: 385, endPoint y: 99, distance: 30.7
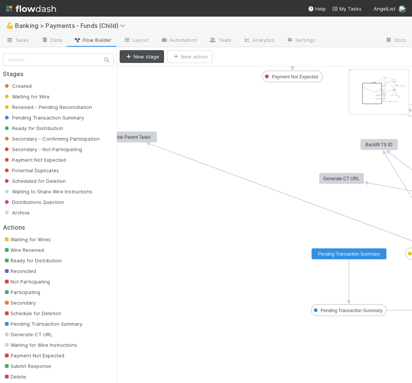
drag, startPoint x: 375, startPoint y: 93, endPoint x: 371, endPoint y: 89, distance: 5.3
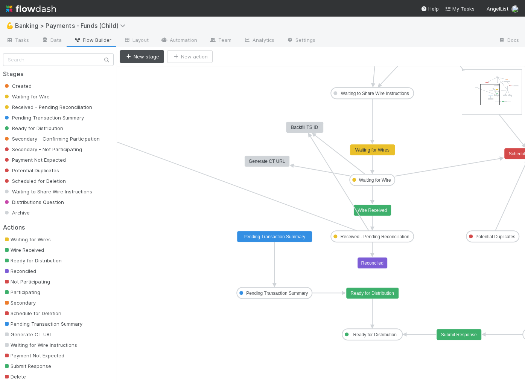
drag, startPoint x: 487, startPoint y: 91, endPoint x: 498, endPoint y: 91, distance: 10.9
click at [293, 238] on rect at bounding box center [274, 236] width 75 height 11
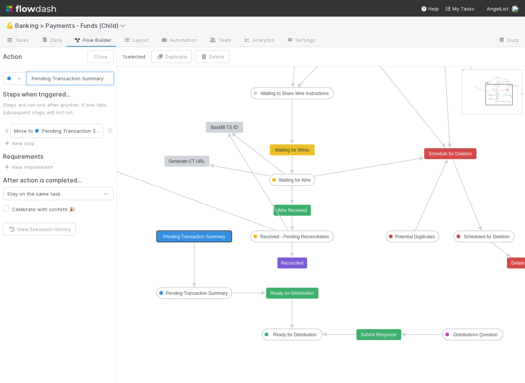
drag, startPoint x: 484, startPoint y: 93, endPoint x: 489, endPoint y: 93, distance: 4.5
click at [294, 235] on text "Received - Pending Reconciliation" at bounding box center [295, 236] width 69 height 5
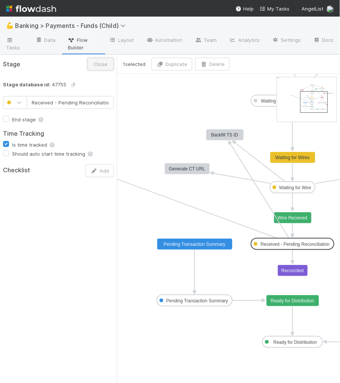
click at [103, 63] on button "Close" at bounding box center [100, 64] width 26 height 13
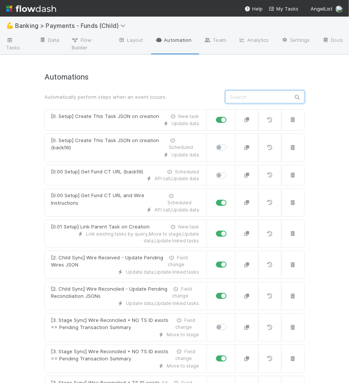
click at [256, 98] on input "text" at bounding box center [264, 96] width 79 height 13
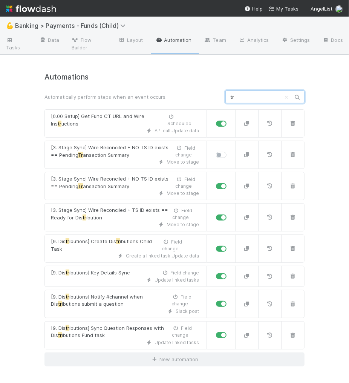
type input "t"
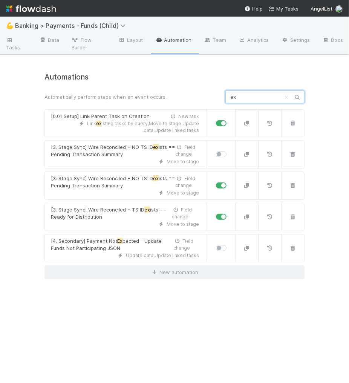
type input "e"
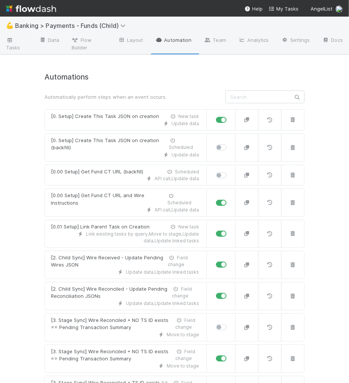
click at [244, 63] on div "💪 Banking > Payments - Funds (Child) Tasks Data Flow Builder Layout Automation …" at bounding box center [174, 200] width 349 height 366
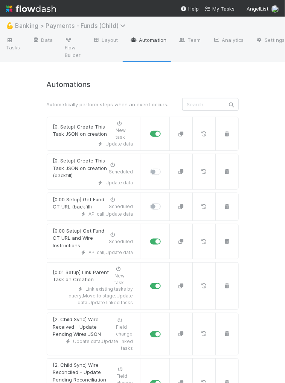
click at [115, 24] on span "Banking > Payments - Funds (Child)" at bounding box center [72, 26] width 114 height 8
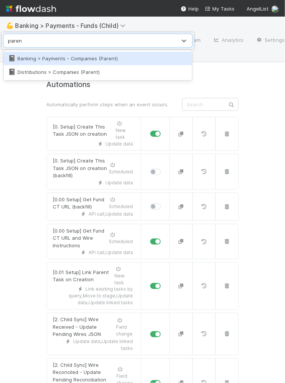
type input "parent"
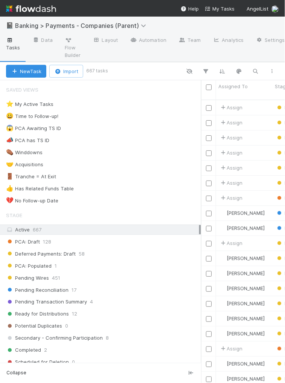
scroll to position [289, 84]
click at [150, 36] on link "Automation" at bounding box center [148, 41] width 49 height 12
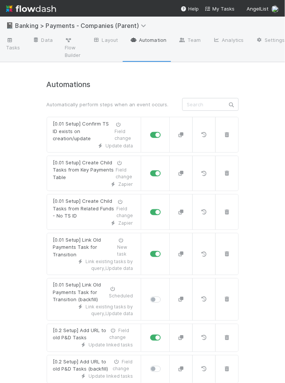
click at [206, 102] on input "text" at bounding box center [210, 104] width 57 height 13
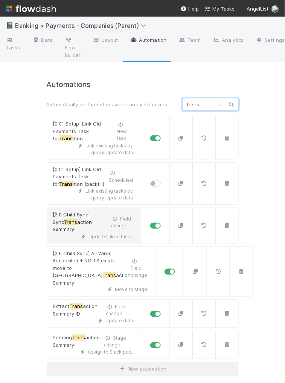
type input "trans"
click at [76, 233] on div "Update linked tasks" at bounding box center [93, 236] width 80 height 7
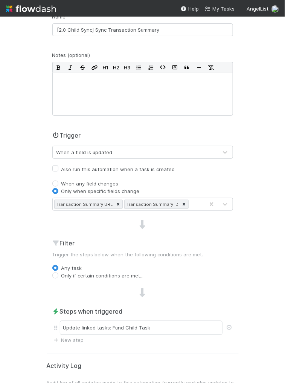
scroll to position [116, 0]
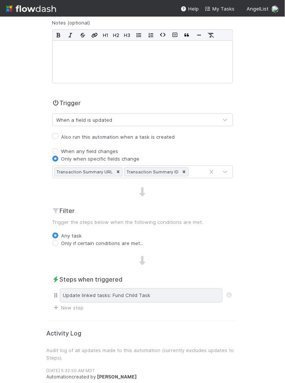
click at [145, 295] on div "Update linked tasks: Fund Child Task" at bounding box center [141, 295] width 163 height 14
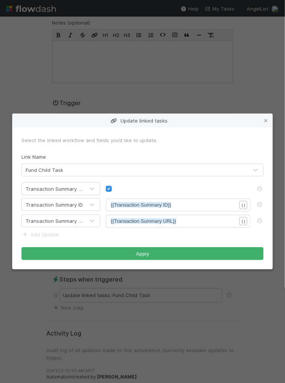
click at [78, 193] on div "Transaction Summary Complete" at bounding box center [53, 189] width 63 height 12
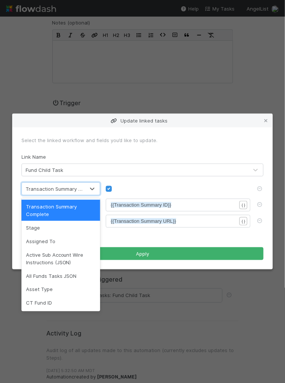
click at [158, 186] on div at bounding box center [178, 189] width 145 height 8
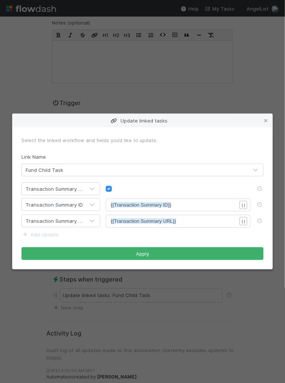
click at [149, 141] on div "Select the linked workflow and fields you’d like to update." at bounding box center [142, 140] width 242 height 8
click at [170, 140] on div "Select the linked workflow and fields you’d like to update." at bounding box center [142, 140] width 242 height 8
click at [264, 119] on icon at bounding box center [266, 120] width 8 height 5
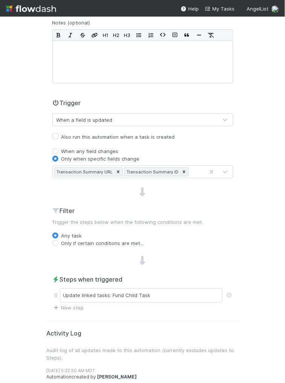
scroll to position [0, 0]
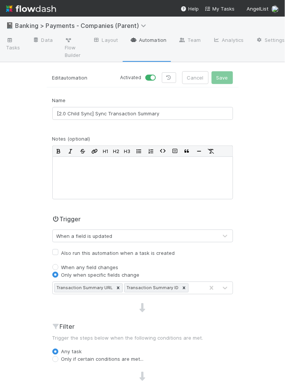
click at [153, 42] on link "Automation" at bounding box center [148, 41] width 49 height 12
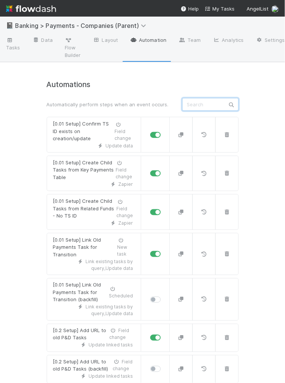
click at [217, 98] on input "text" at bounding box center [210, 104] width 57 height 13
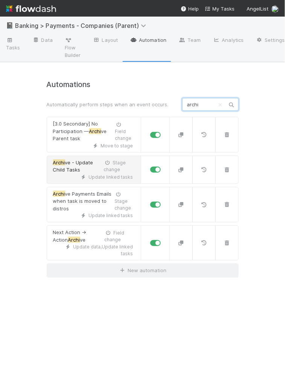
type input "archi"
click at [69, 171] on span "ve - Update Child Tasks" at bounding box center [73, 166] width 40 height 14
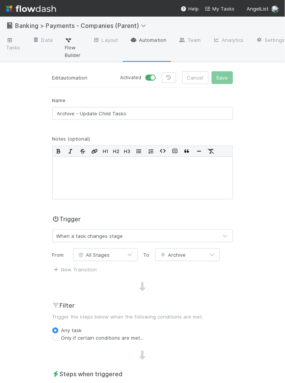
click at [68, 44] on span "Flow Builder" at bounding box center [73, 47] width 16 height 23
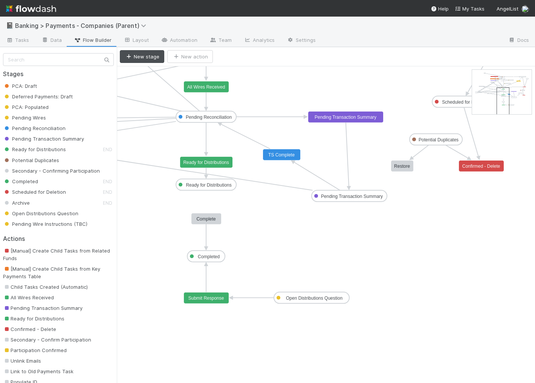
drag, startPoint x: 480, startPoint y: 77, endPoint x: 504, endPoint y: 95, distance: 30.2
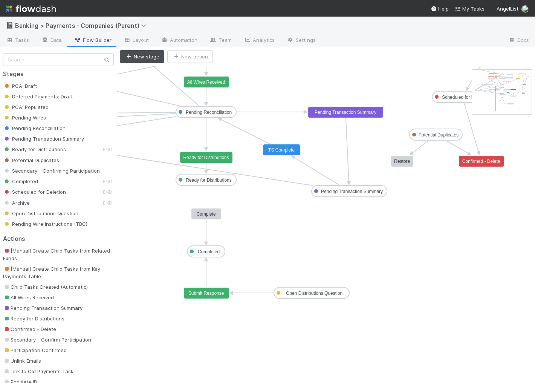
click at [297, 148] on rect at bounding box center [282, 149] width 38 height 11
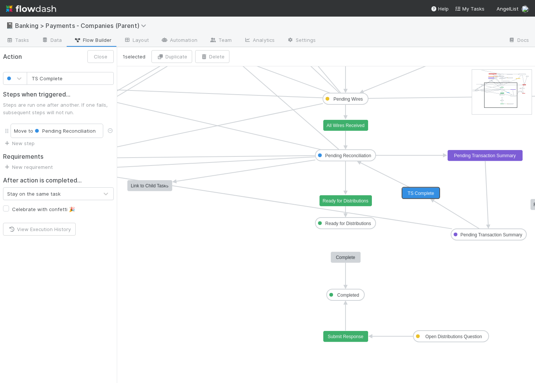
drag, startPoint x: 507, startPoint y: 96, endPoint x: 496, endPoint y: 93, distance: 11.8
click at [360, 156] on text "Pending Reconciliation" at bounding box center [348, 155] width 46 height 5
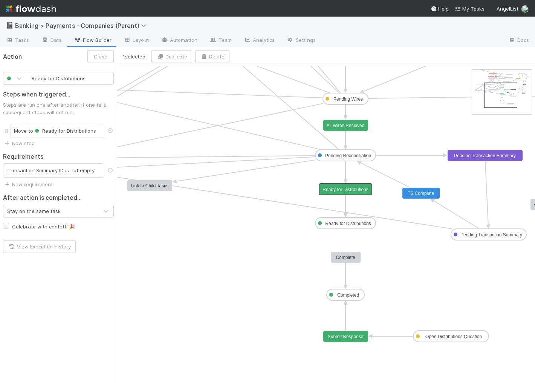
drag, startPoint x: 348, startPoint y: 199, endPoint x: 348, endPoint y: 188, distance: 10.2
type input "Pending Transaction Summary"
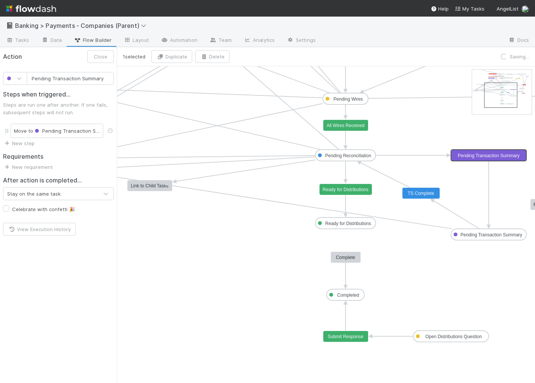
click at [508, 192] on icon "PCA: Draft Deferred Payments: Draft PCA: Populated Pending Wires Pending Reconc…" at bounding box center [475, 284] width 716 height 437
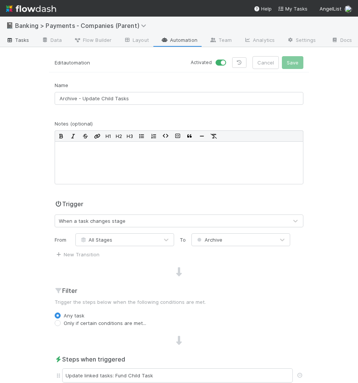
click at [27, 43] on span "Tasks" at bounding box center [17, 40] width 23 height 8
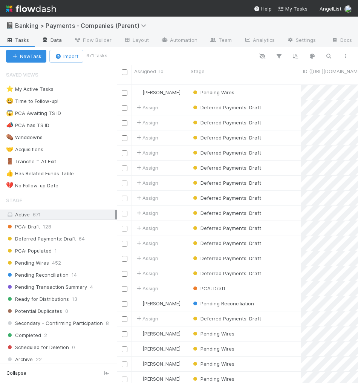
scroll to position [304, 241]
click at [267, 85] on div "Pending Wires" at bounding box center [244, 92] width 112 height 15
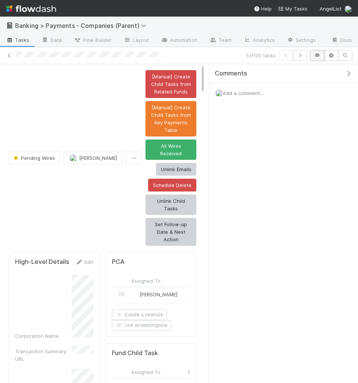
click at [319, 57] on icon "button" at bounding box center [317, 55] width 8 height 5
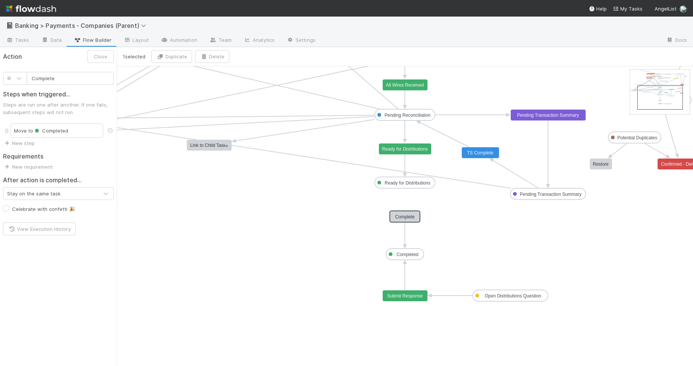
click at [409, 197] on icon "PCA: Draft Deferred Payments: Draft PCA: Populated Pending Wires Pending Reconc…" at bounding box center [475, 284] width 716 height 437
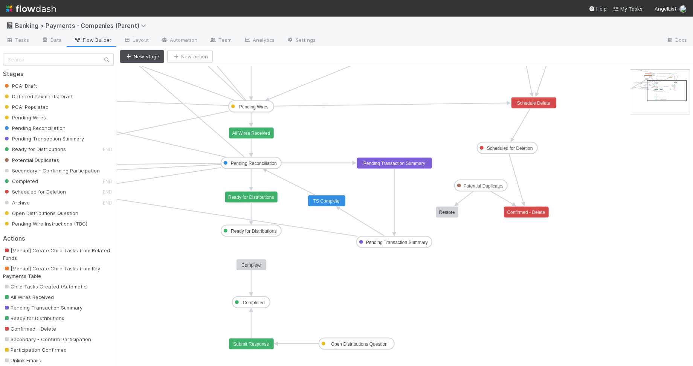
click at [58, 75] on h2 "Stages" at bounding box center [58, 73] width 111 height 7
